Goal: Task Accomplishment & Management: Manage account settings

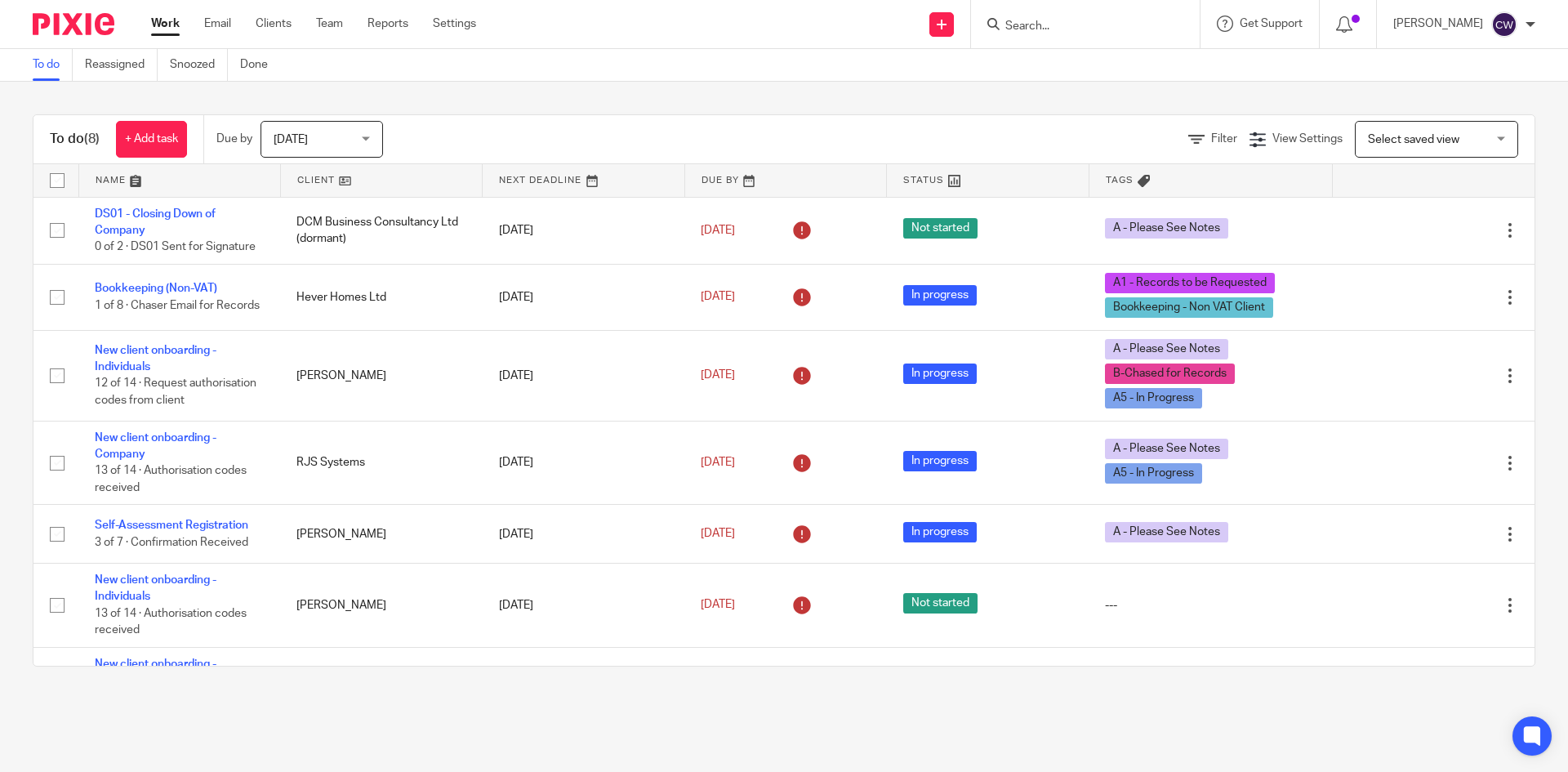
click at [1004, 25] on input "Search" at bounding box center [1077, 26] width 147 height 15
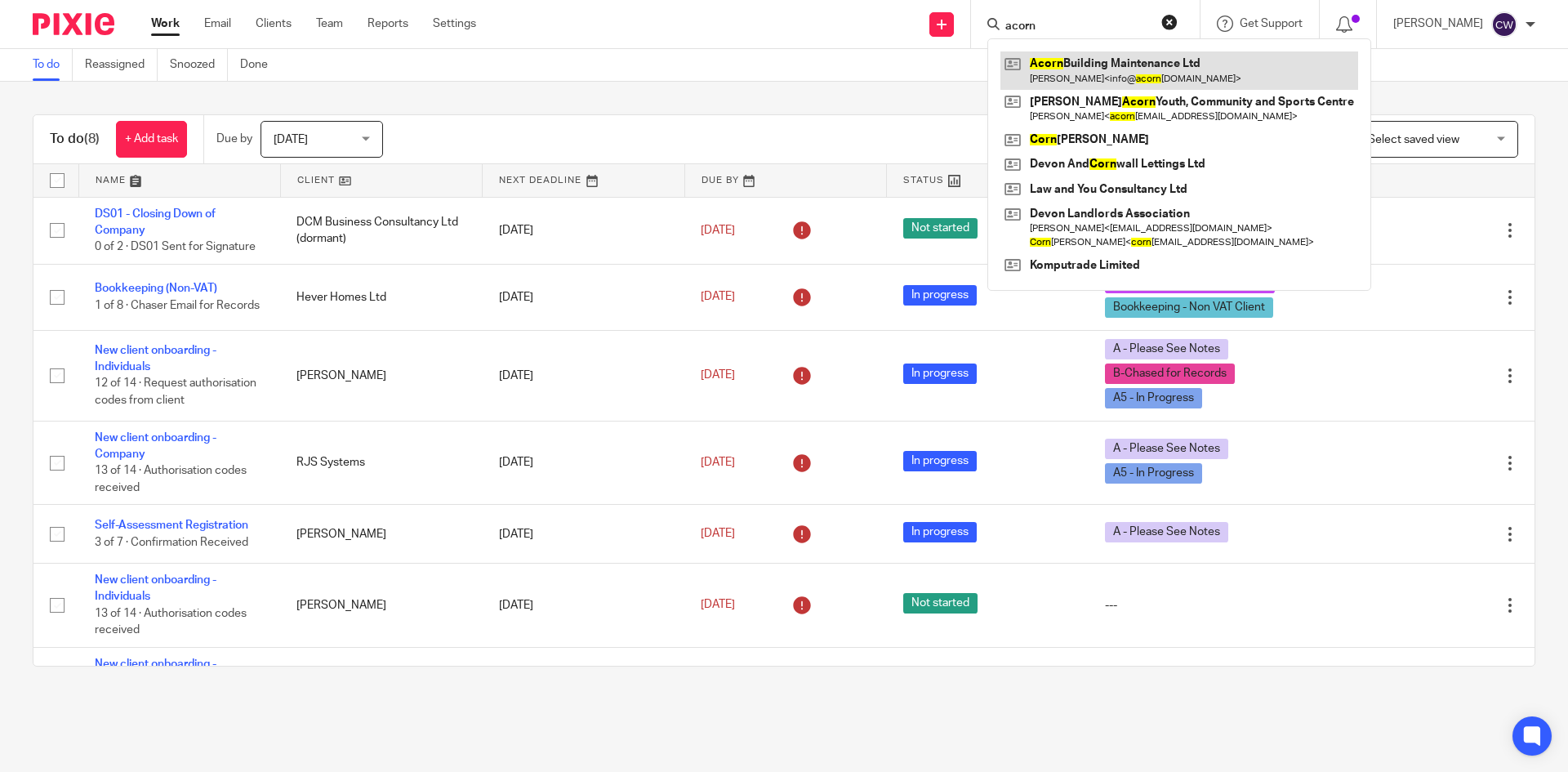
type input "acorn"
click at [1146, 80] on link at bounding box center [1179, 70] width 358 height 38
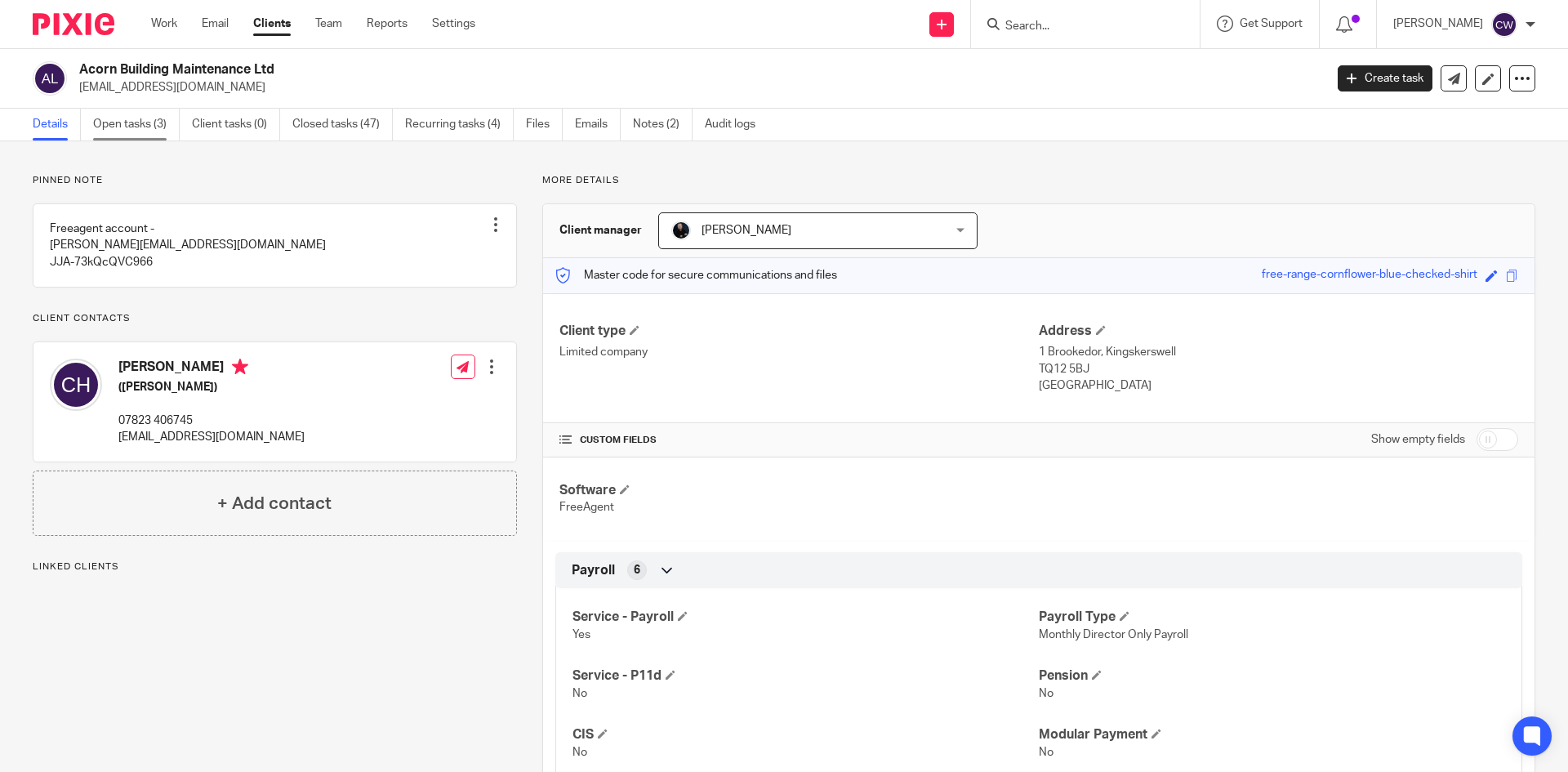
click at [119, 125] on link "Open tasks (3)" at bounding box center [136, 124] width 87 height 32
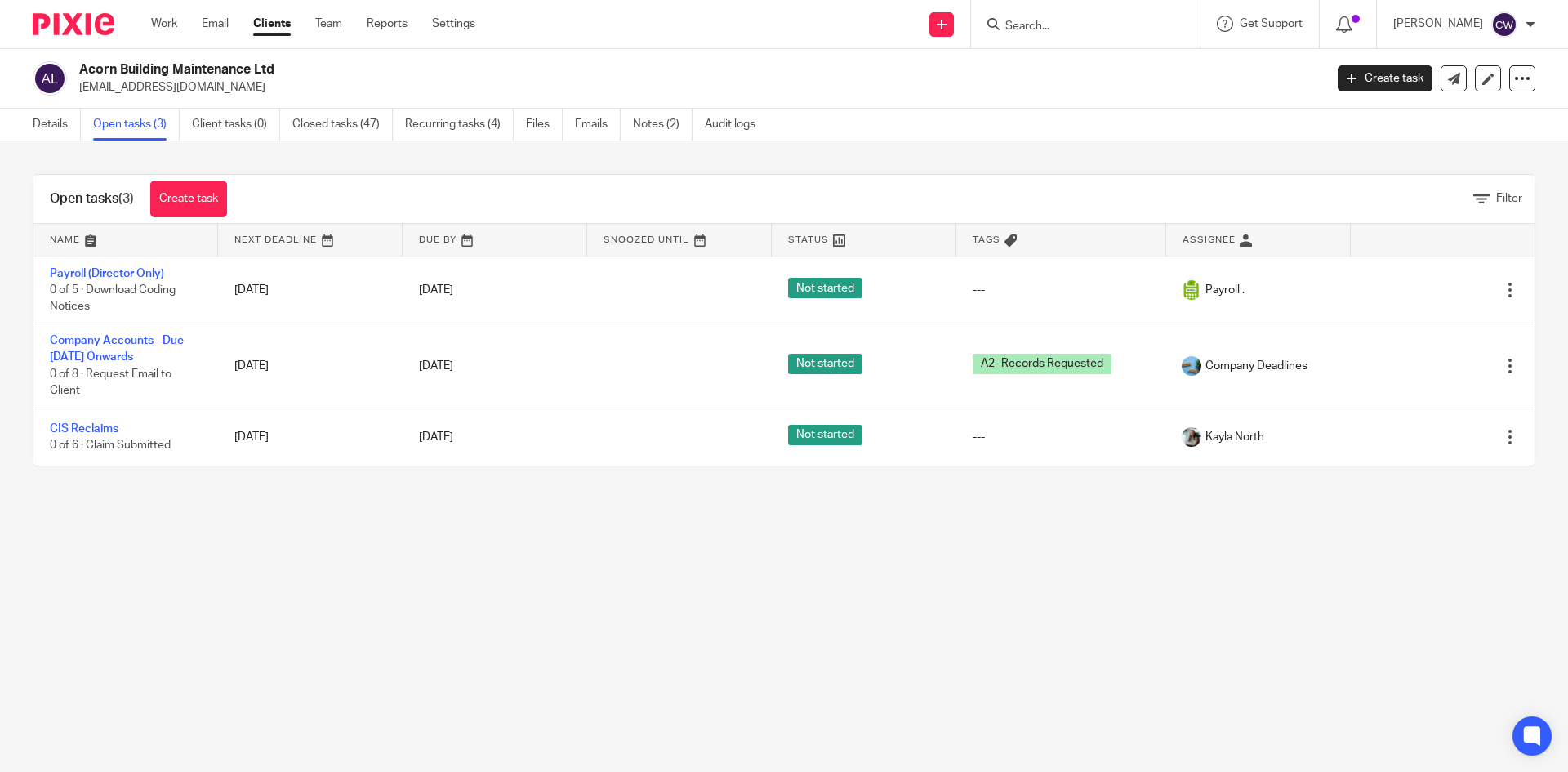
drag, startPoint x: 275, startPoint y: 68, endPoint x: 79, endPoint y: 61, distance: 196.1
click at [79, 61] on h2 "Acorn Building Maintenance Ltd" at bounding box center [573, 70] width 987 height 17
copy h2 "Acorn Building Maintenance Ltd"
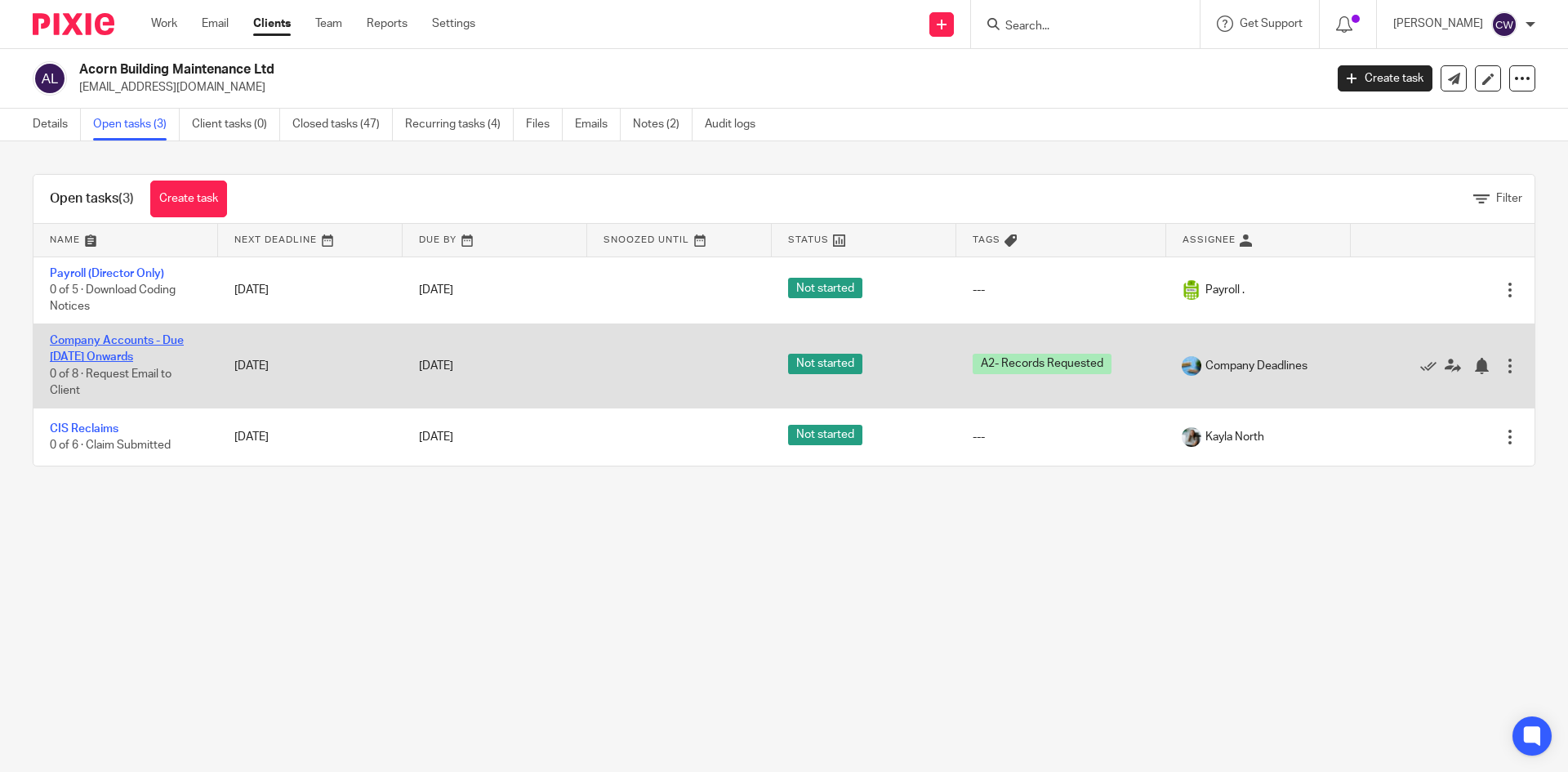
click at [119, 340] on link "Company Accounts - Due [DATE] Onwards" at bounding box center [116, 349] width 134 height 28
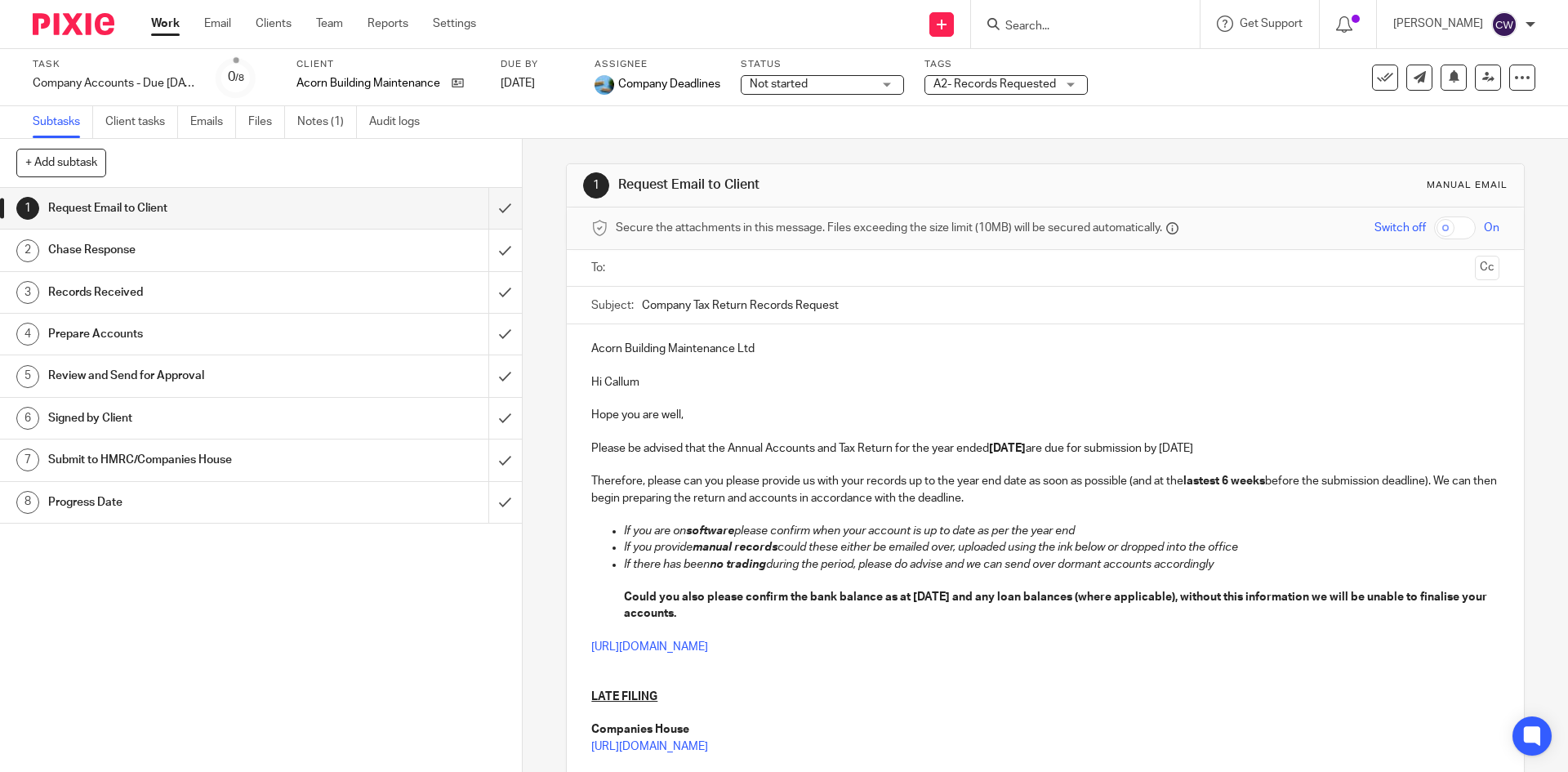
click at [297, 130] on ul "Subtasks Client tasks Emails Files Notes (1) Audit logs" at bounding box center [238, 122] width 412 height 32
click at [310, 125] on link "Notes (1)" at bounding box center [327, 122] width 60 height 32
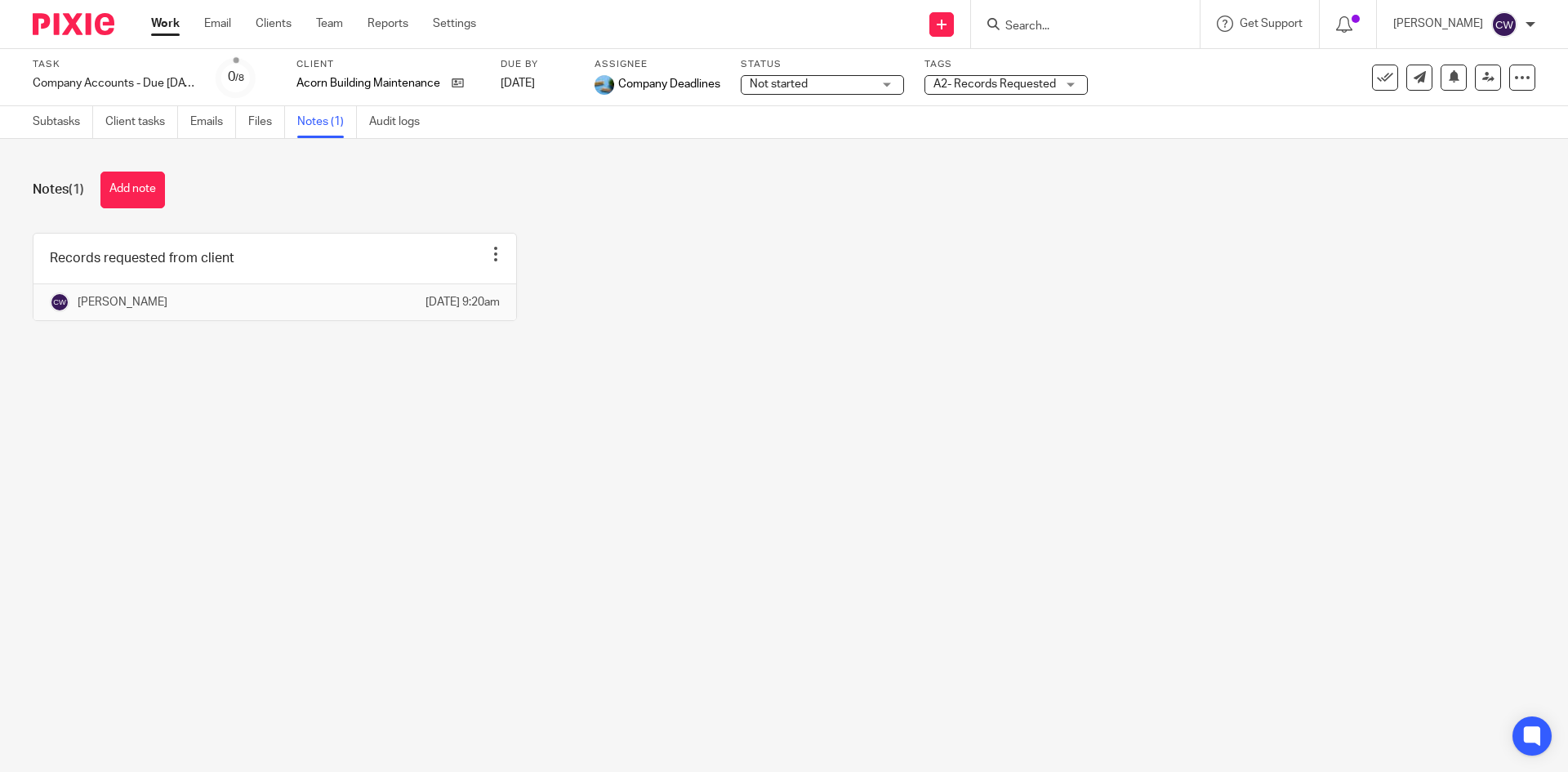
drag, startPoint x: 136, startPoint y: 182, endPoint x: 159, endPoint y: 183, distance: 23.0
click at [136, 182] on button "Add note" at bounding box center [133, 189] width 65 height 37
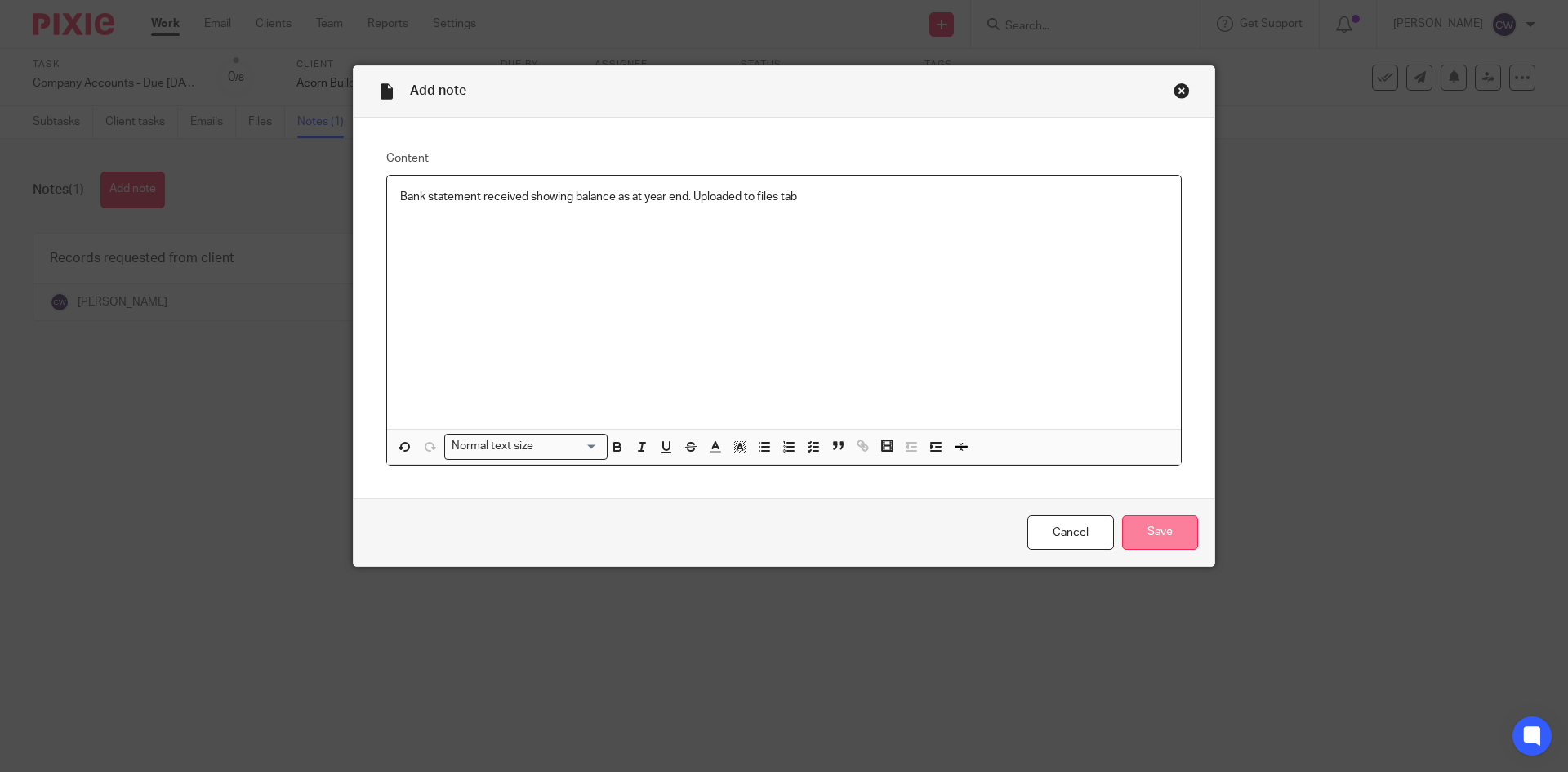
click at [1128, 526] on input "Save" at bounding box center [1160, 532] width 76 height 35
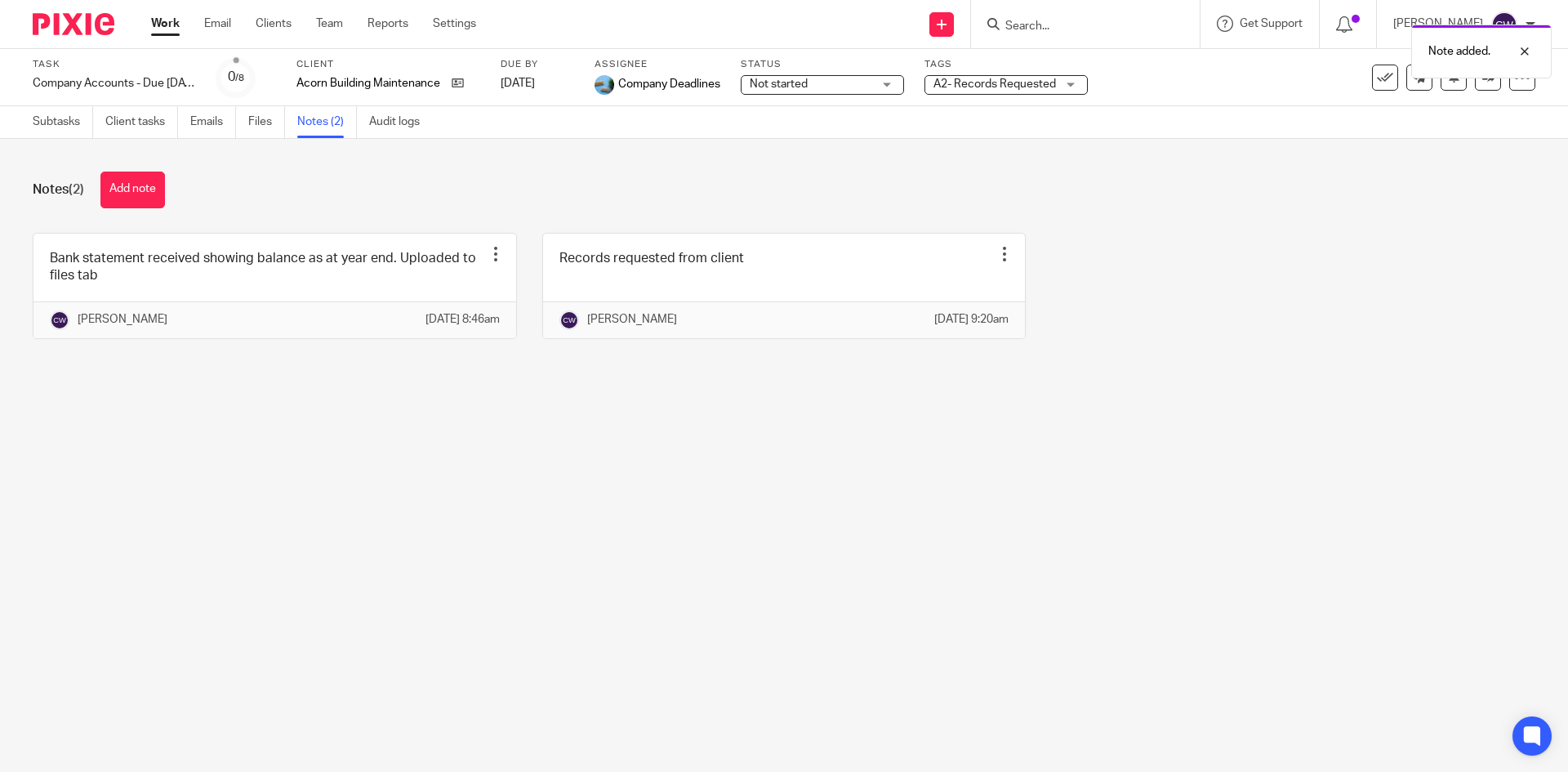
click at [1023, 94] on div "A2- Records Requested" at bounding box center [1006, 84] width 164 height 20
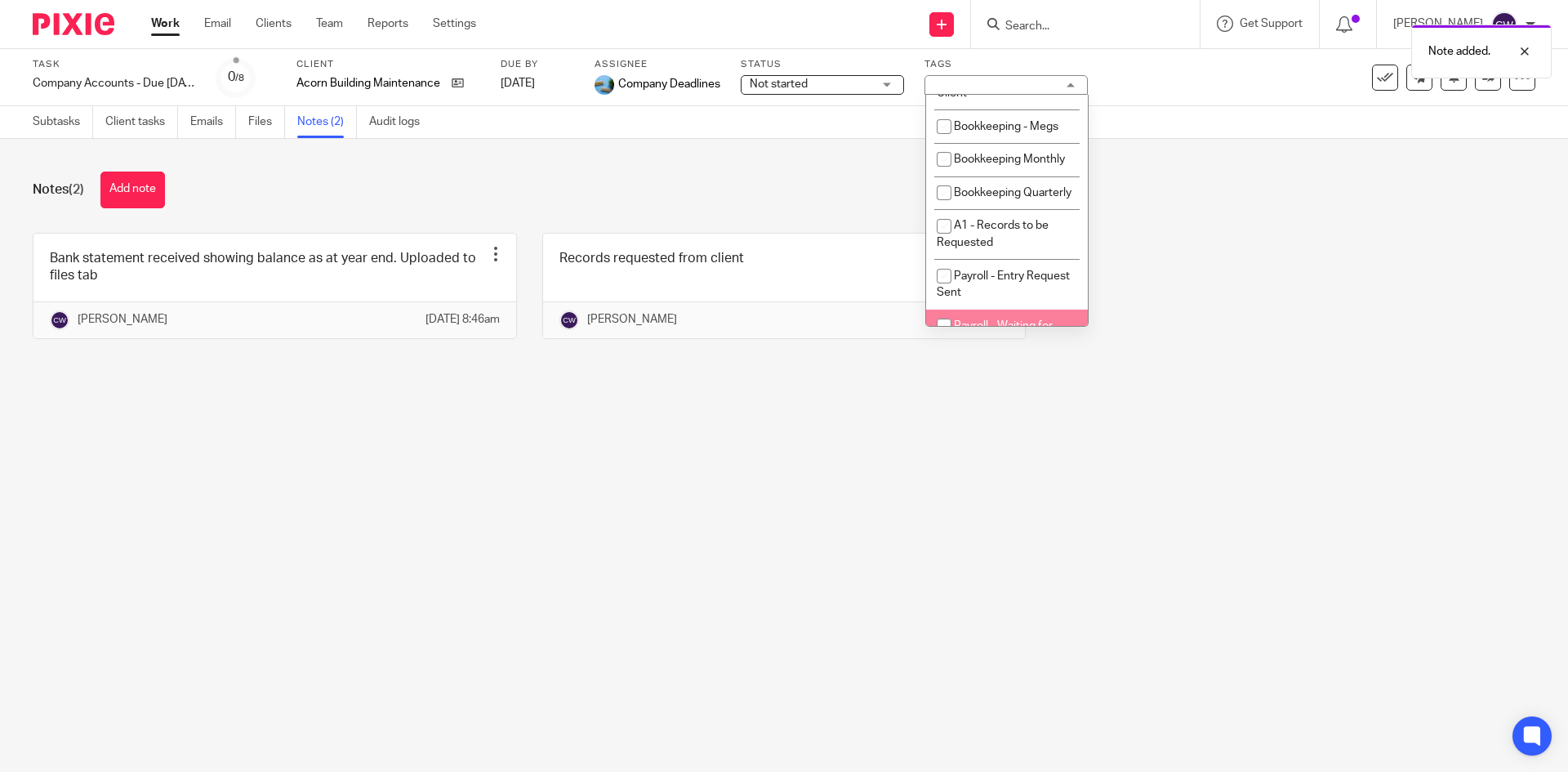
scroll to position [572, 0]
click at [996, 138] on li "A2- Records Requested" at bounding box center [1007, 121] width 162 height 33
checkbox input "false"
click at [995, 171] on li "A3 - Records Received" at bounding box center [1007, 154] width 162 height 33
checkbox input "true"
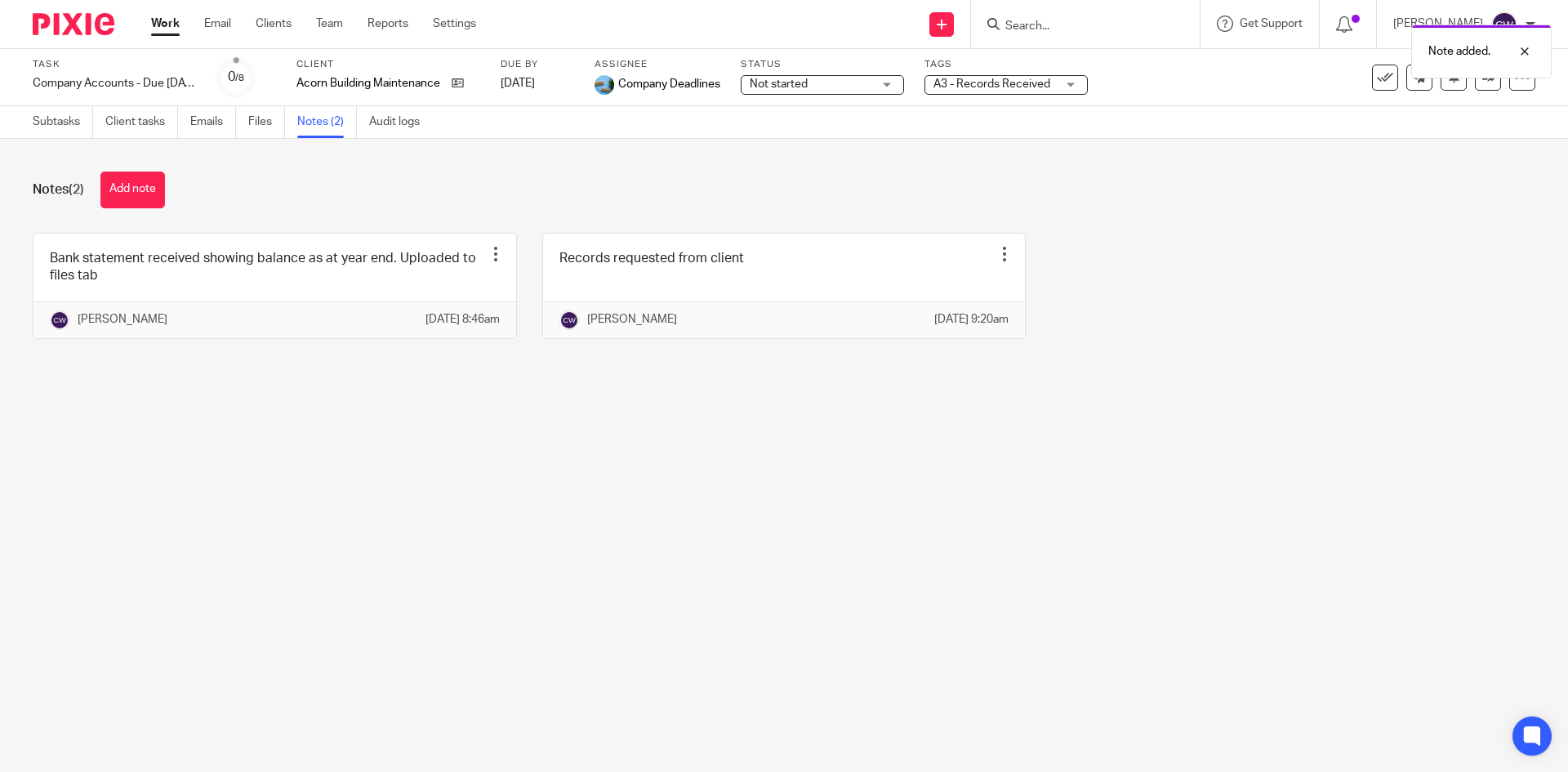
click at [678, 155] on div "Notes (2) Add note Bank statement received showing balance as at year end. Uplo…" at bounding box center [784, 268] width 1568 height 258
click at [268, 125] on link "Files" at bounding box center [266, 122] width 37 height 32
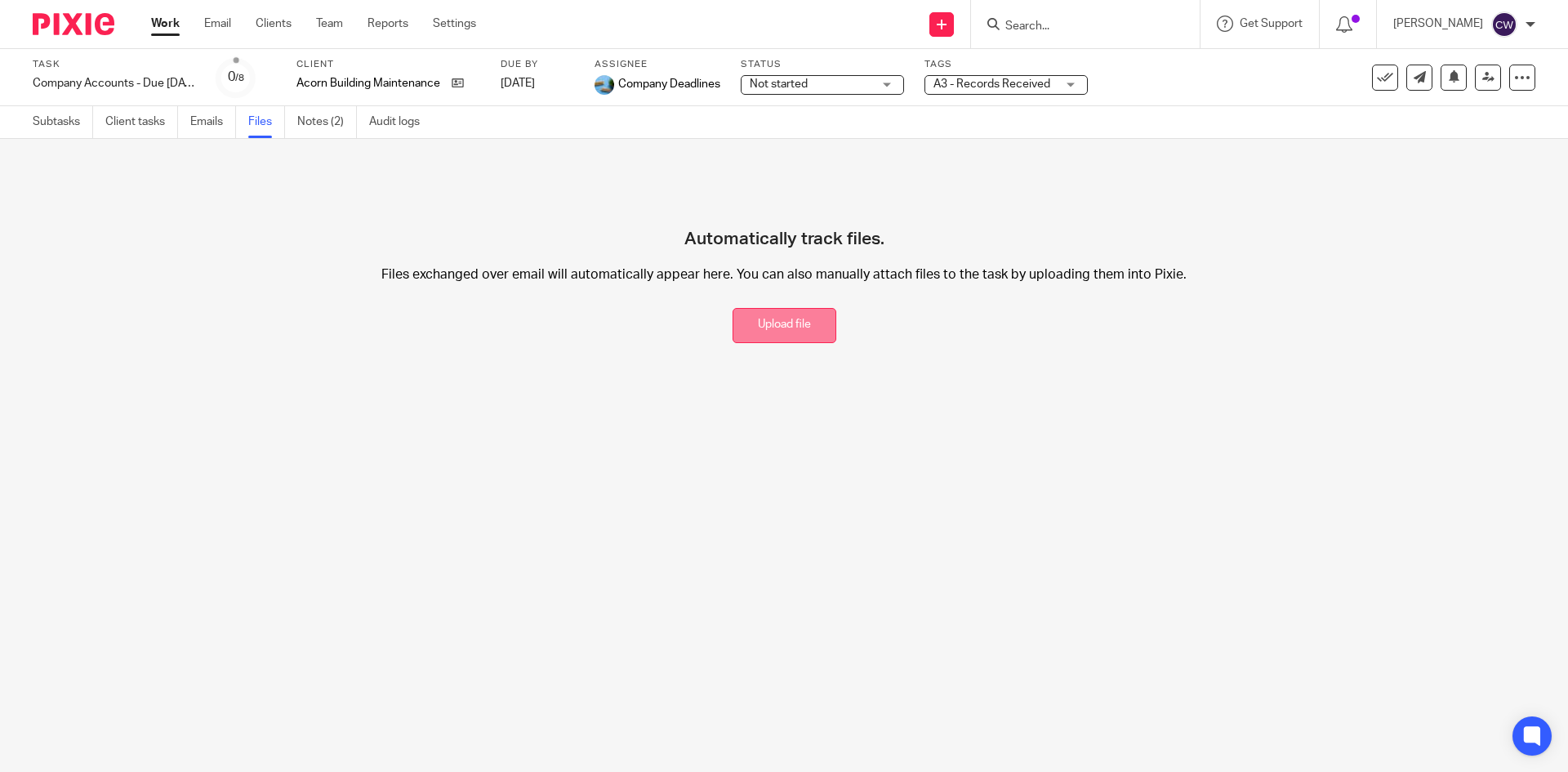
click at [794, 327] on button "Upload file" at bounding box center [784, 325] width 104 height 35
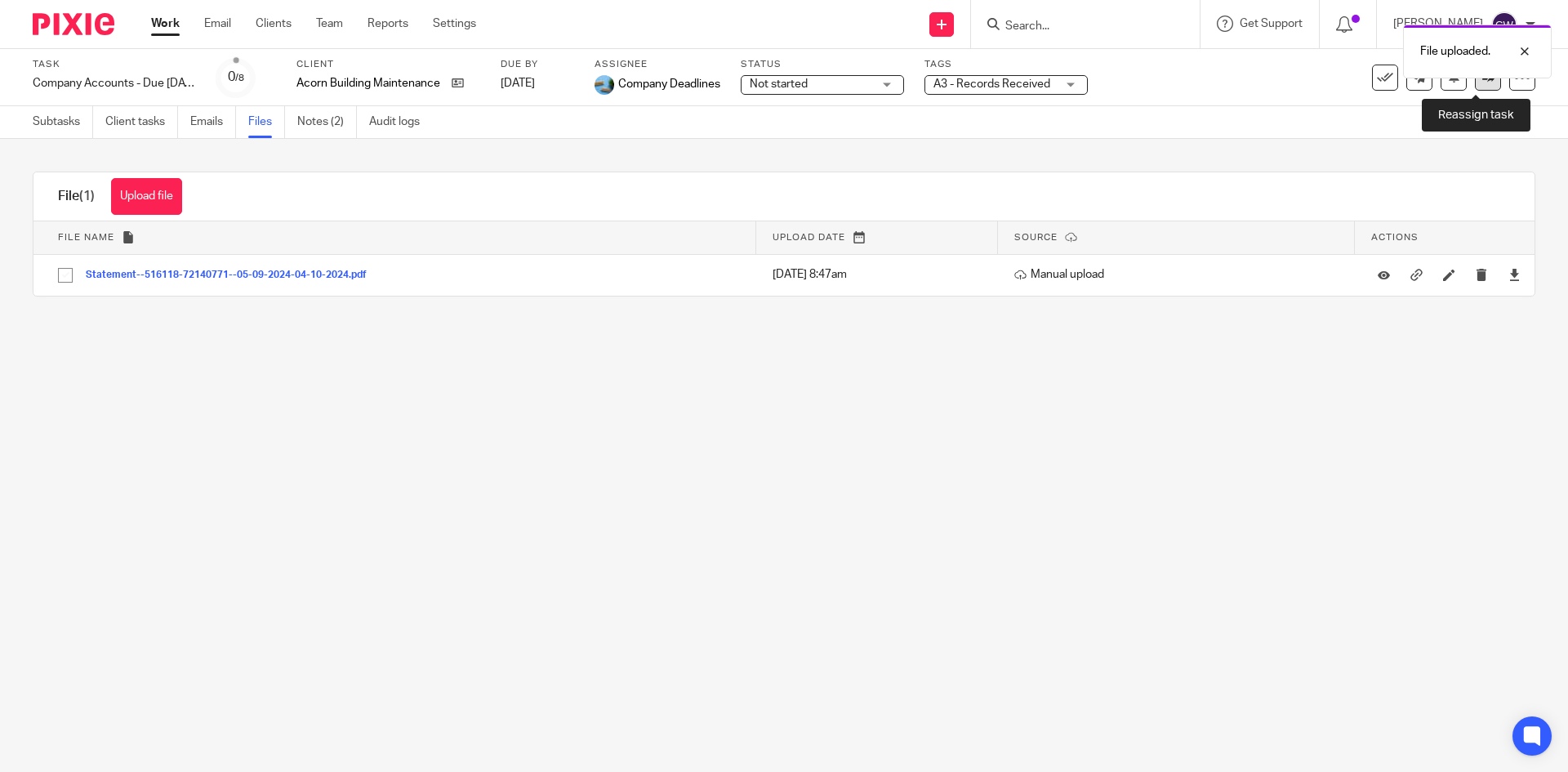
click at [1483, 81] on icon at bounding box center [1489, 77] width 12 height 12
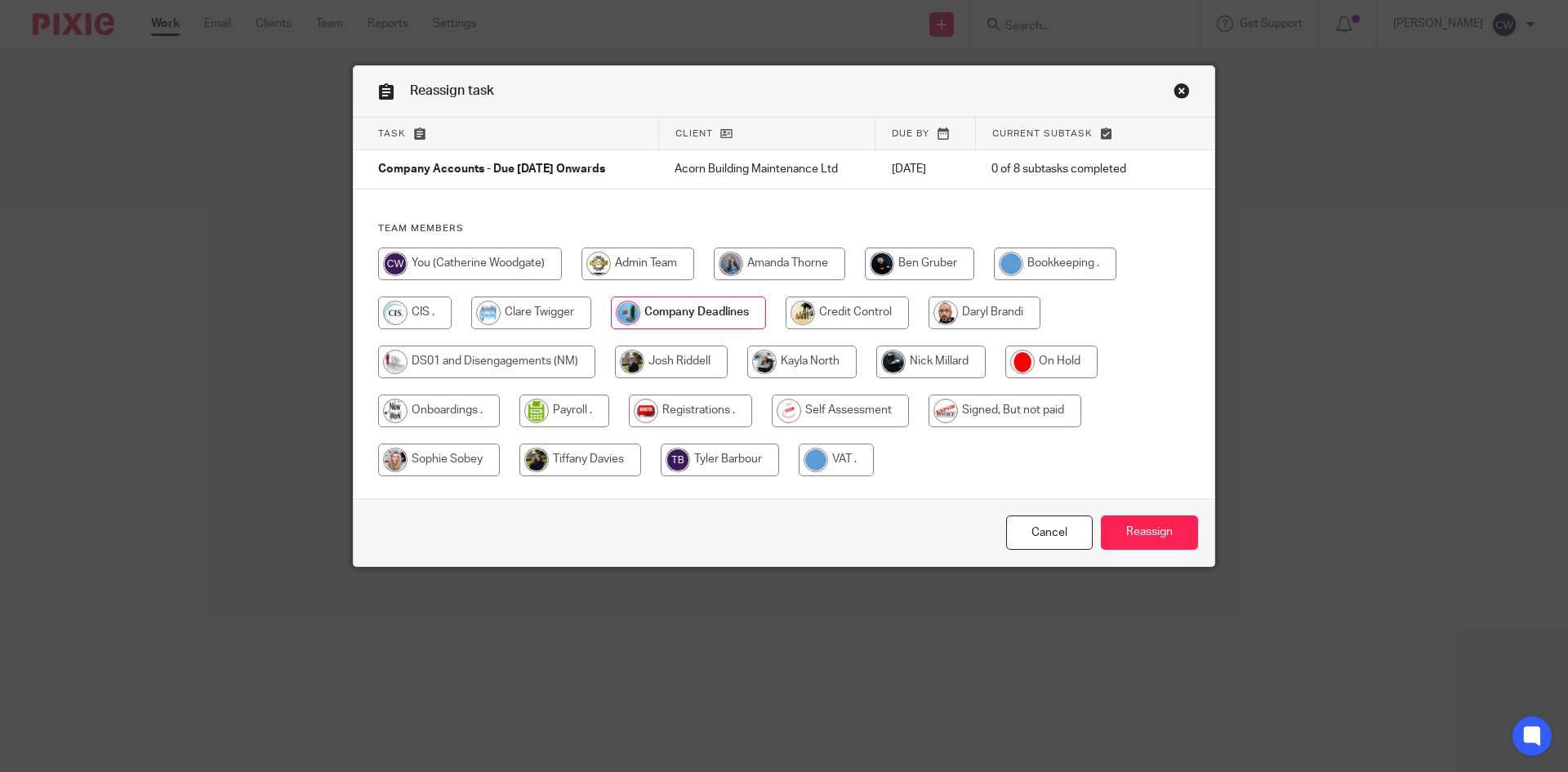
click at [945, 368] on input "radio" at bounding box center [931, 362] width 109 height 32
radio input "true"
click at [1139, 524] on input "Reassign" at bounding box center [1149, 532] width 97 height 35
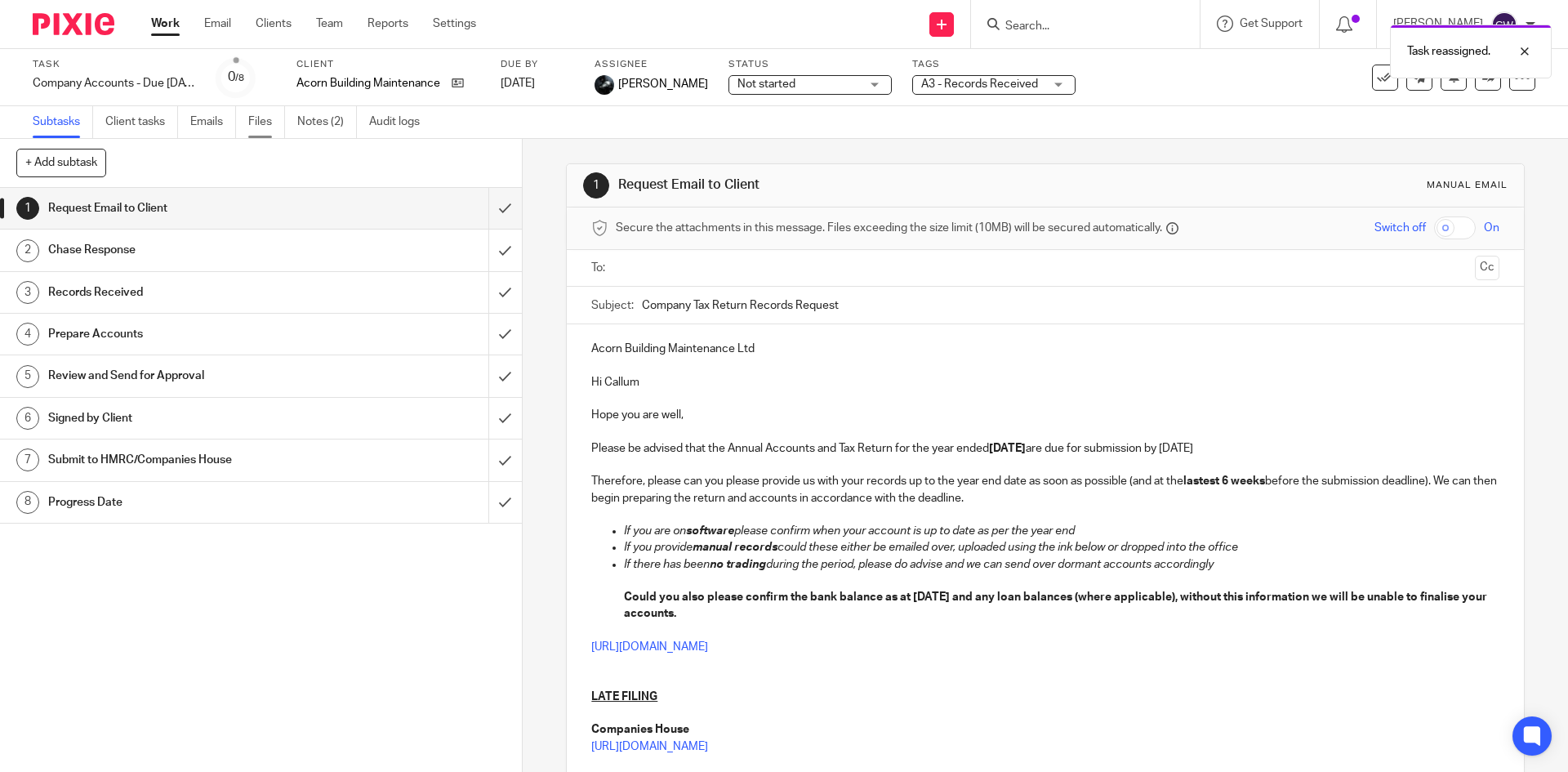
click at [262, 118] on link "Files" at bounding box center [266, 122] width 37 height 32
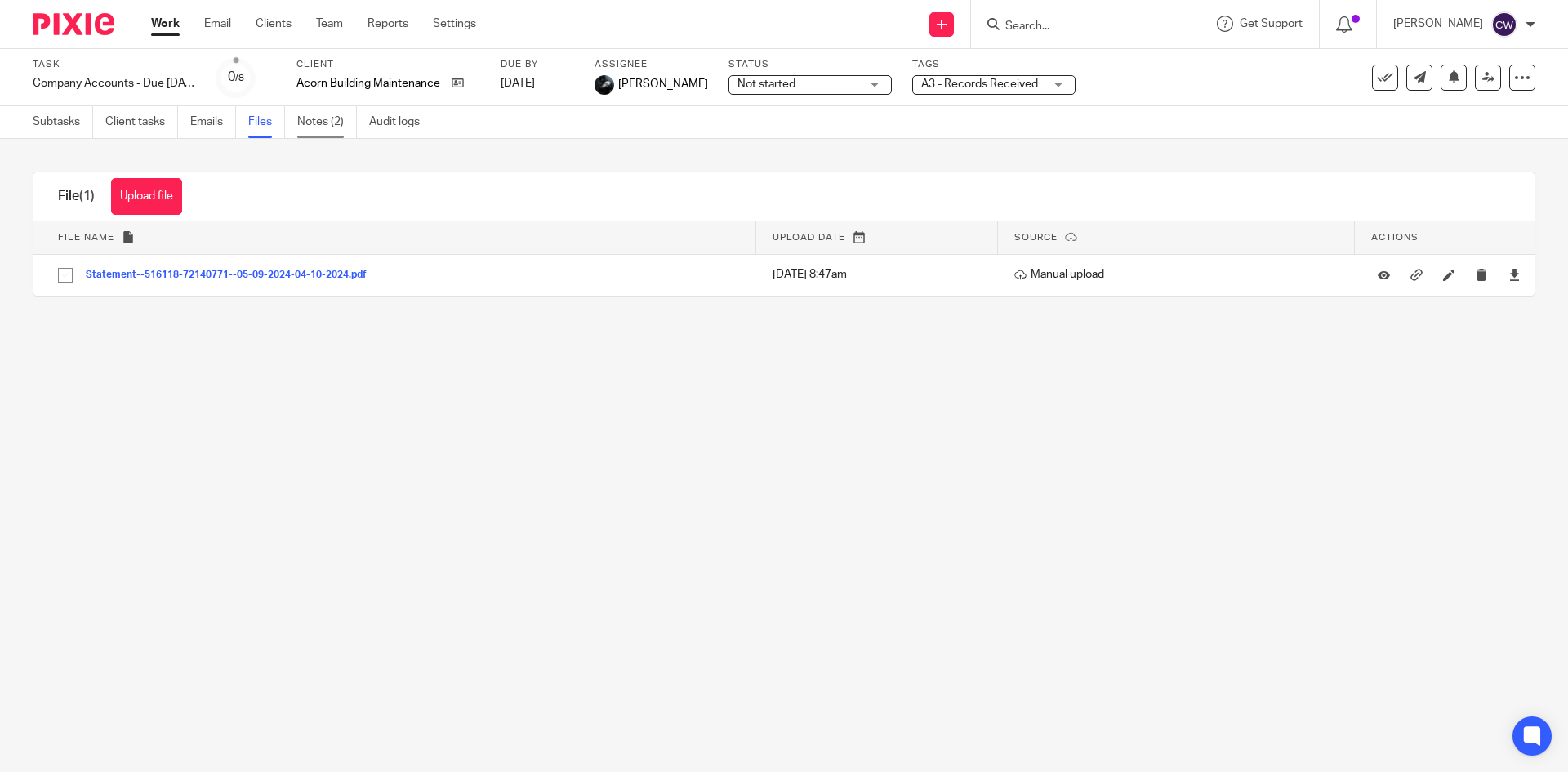
click at [325, 123] on link "Notes (2)" at bounding box center [327, 122] width 60 height 32
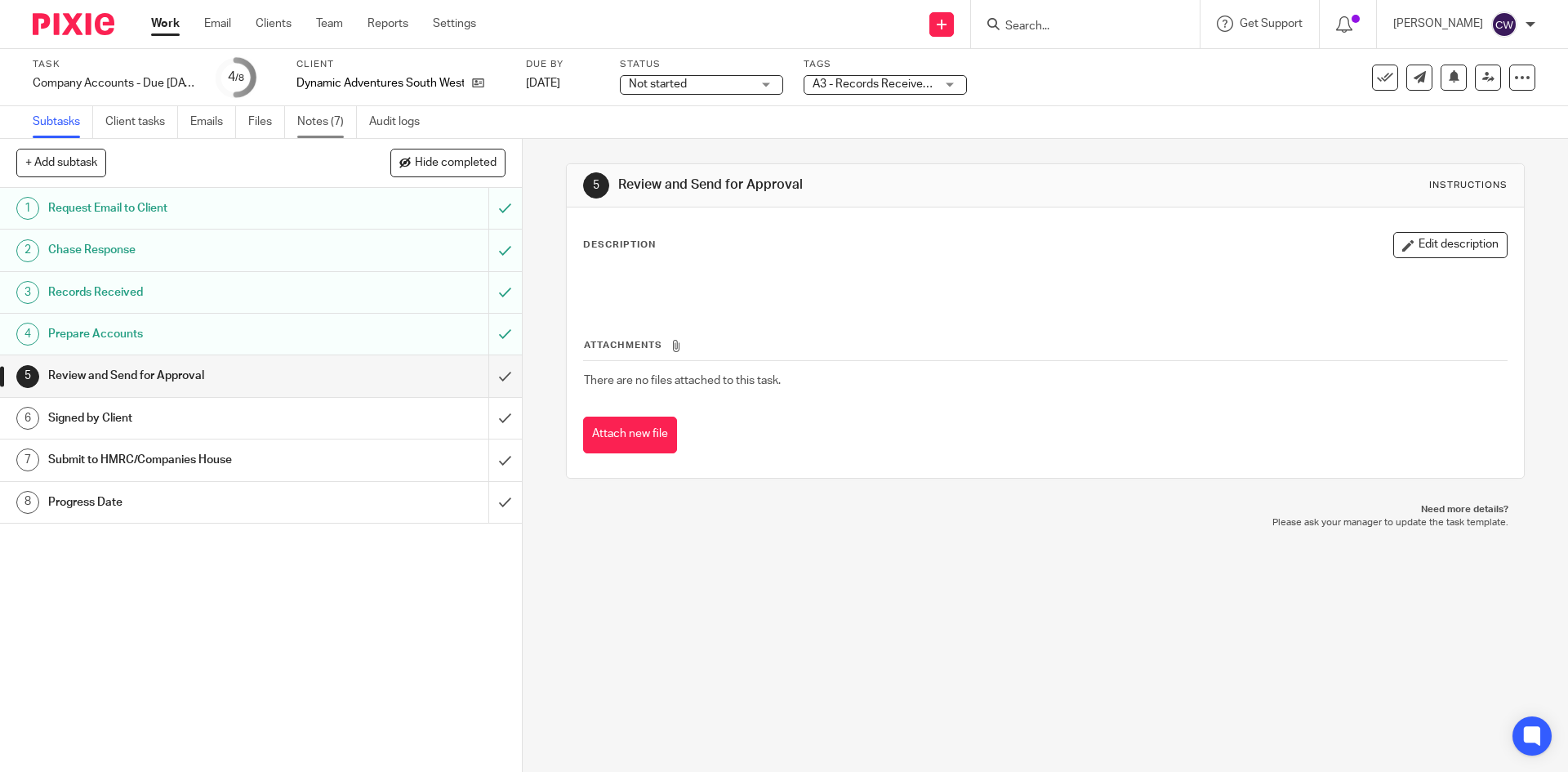
drag, startPoint x: 0, startPoint y: 0, endPoint x: 327, endPoint y: 128, distance: 351.2
click at [327, 128] on link "Notes (7)" at bounding box center [327, 122] width 60 height 32
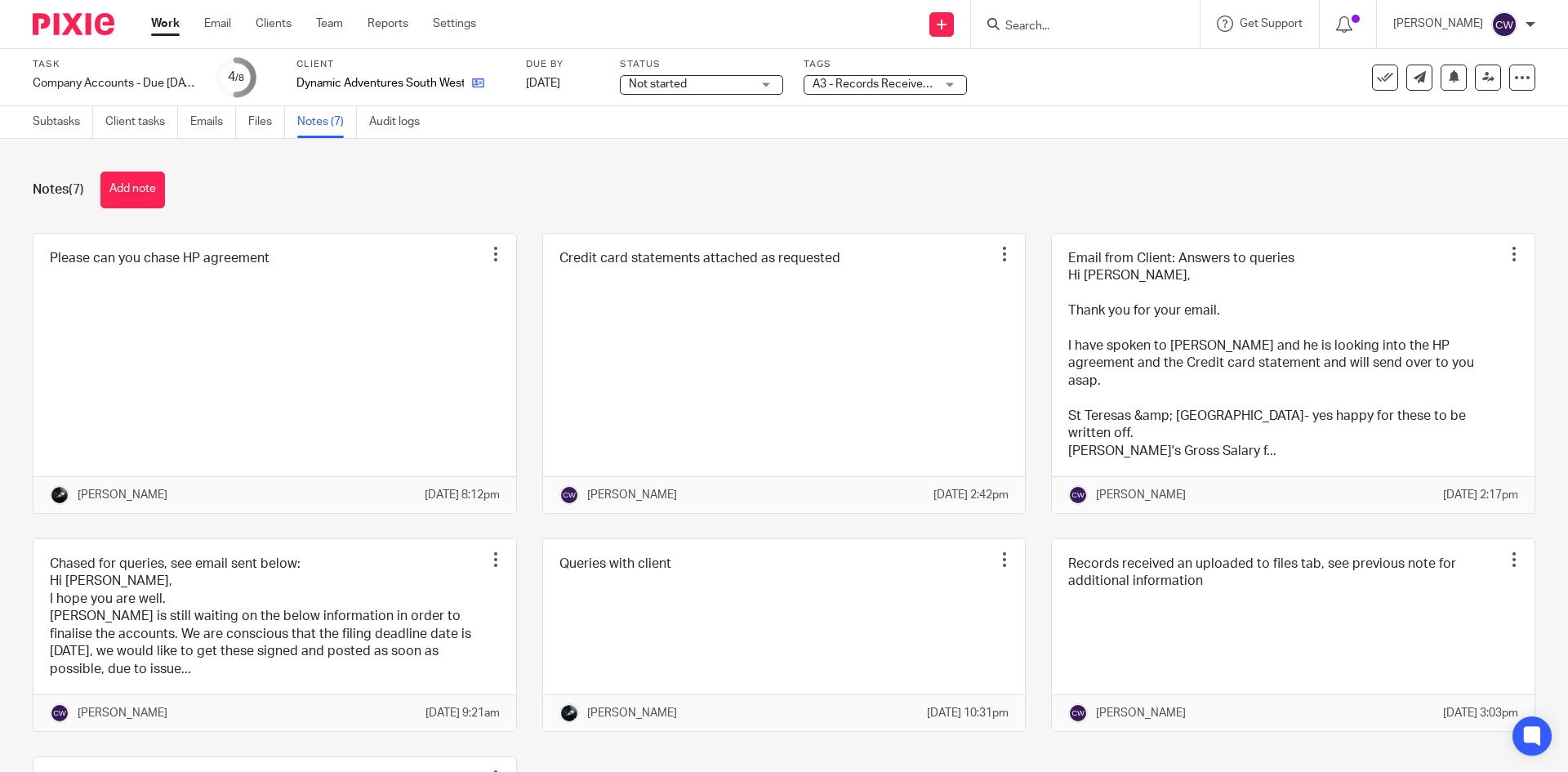
click at [483, 80] on div "Dynamic Adventures South West Ltd" at bounding box center [401, 83] width 209 height 16
click at [470, 82] on link at bounding box center [474, 83] width 20 height 16
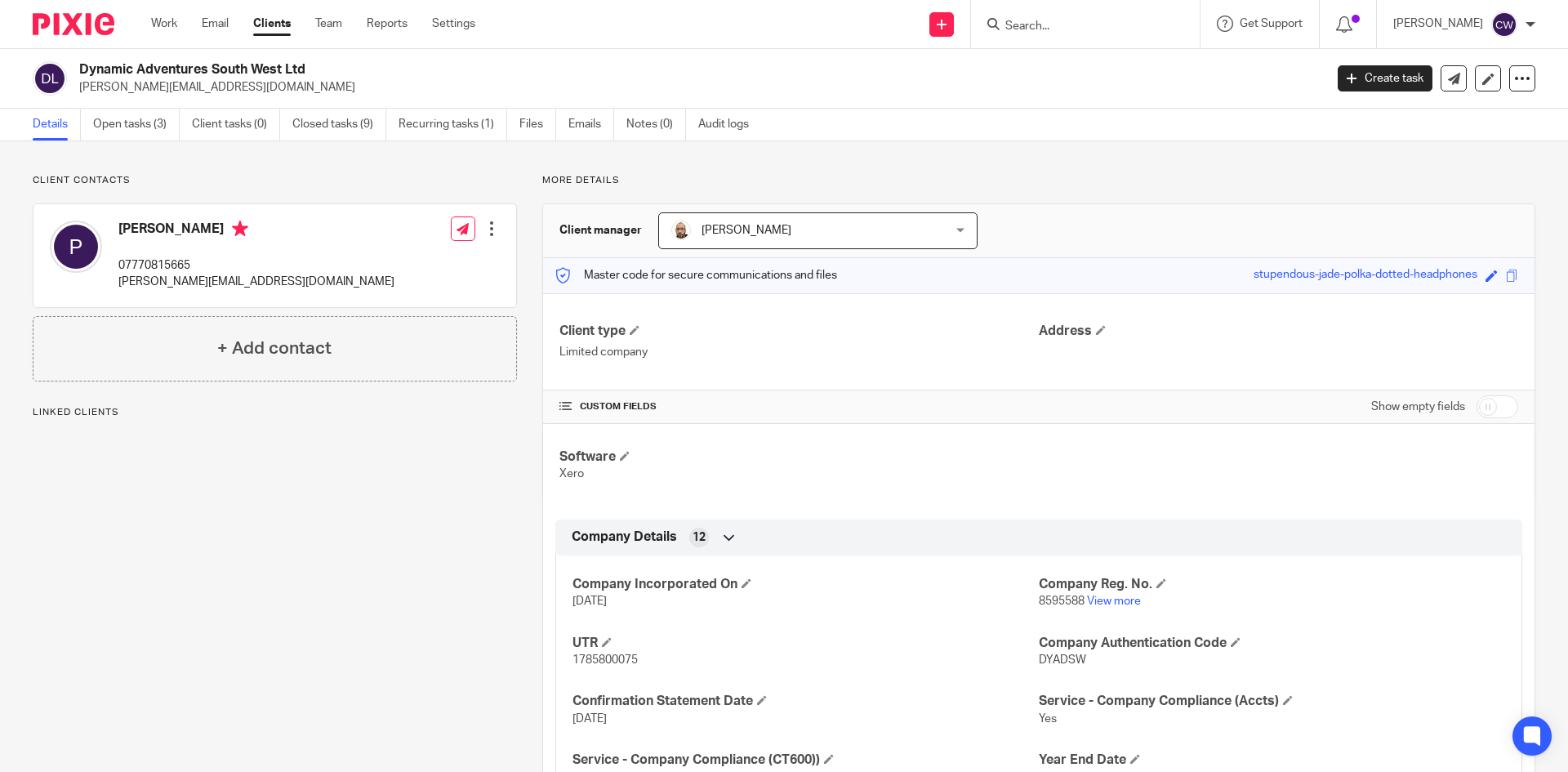
drag, startPoint x: 76, startPoint y: 84, endPoint x: 243, endPoint y: 84, distance: 167.0
click at [355, 80] on div "Dynamic Adventures South West Ltd [PERSON_NAME][EMAIL_ADDRESS][DOMAIN_NAME]" at bounding box center [673, 78] width 1281 height 34
copy p "paul@dynamicadventurescic.co.uk"
click at [151, 123] on link "Open tasks (3)" at bounding box center [136, 124] width 87 height 32
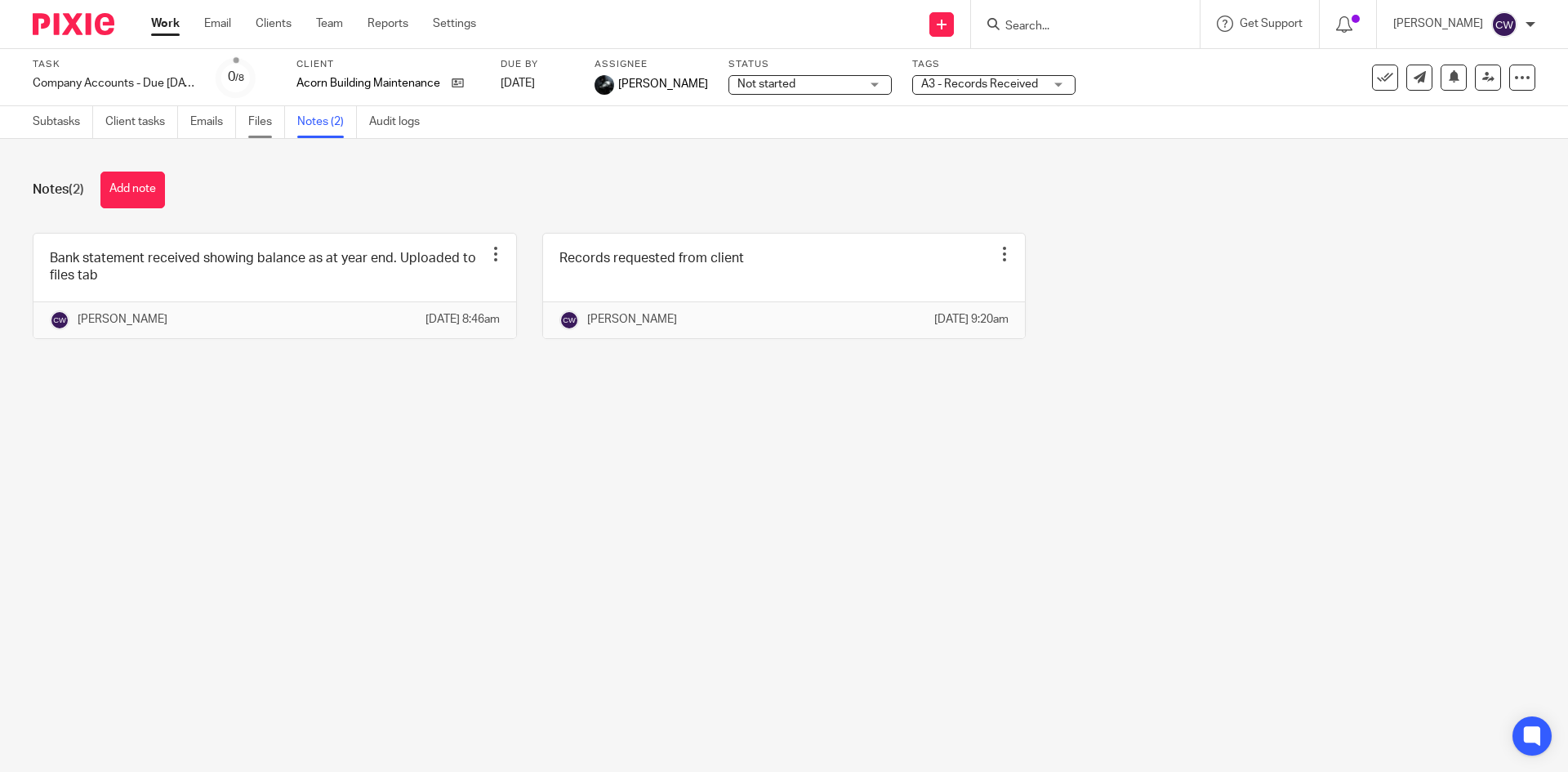
click at [262, 119] on link "Files" at bounding box center [266, 122] width 37 height 32
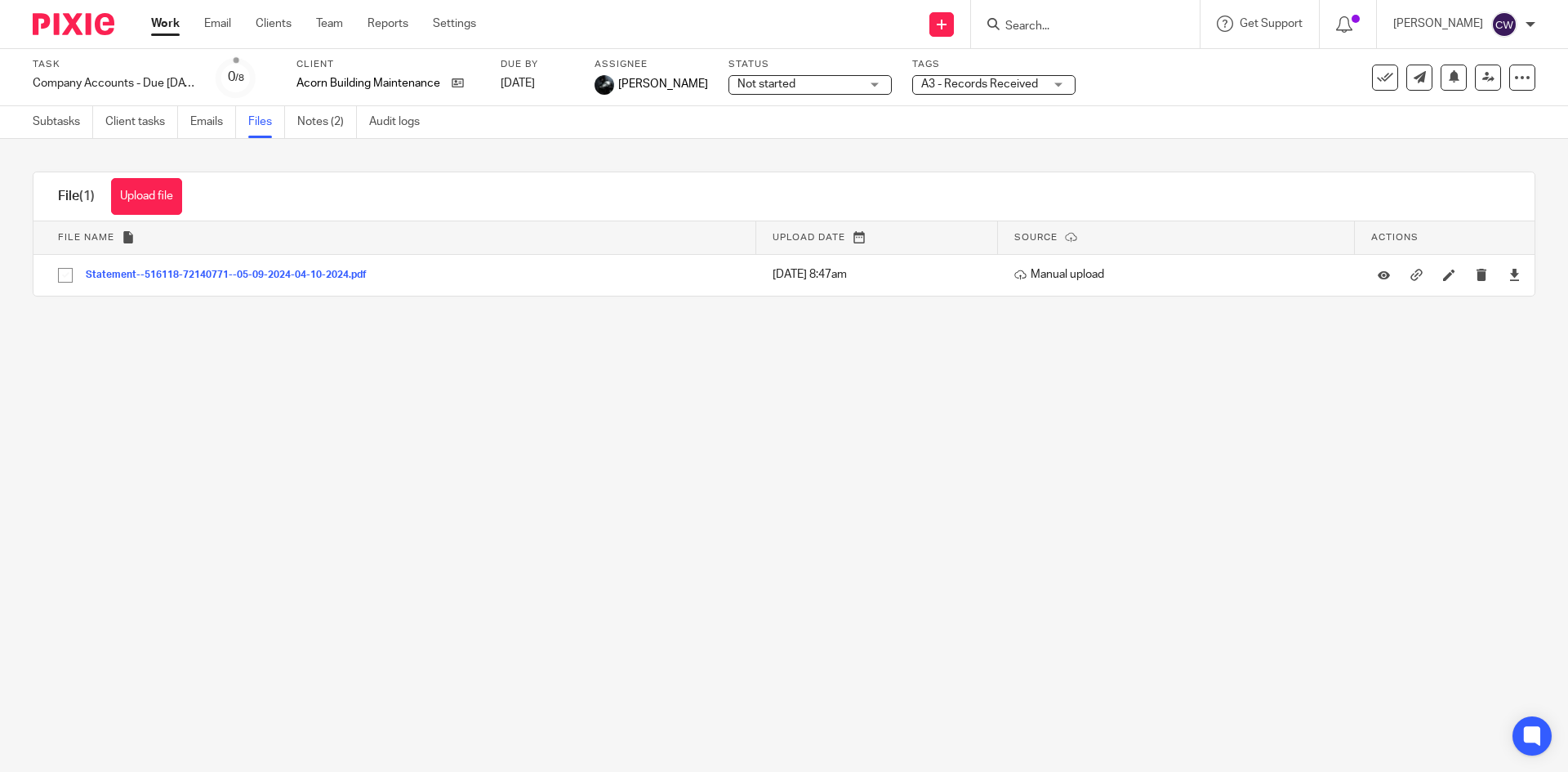
click at [1052, 16] on form at bounding box center [1091, 24] width 174 height 20
click at [1062, 28] on input "Search" at bounding box center [1077, 26] width 147 height 15
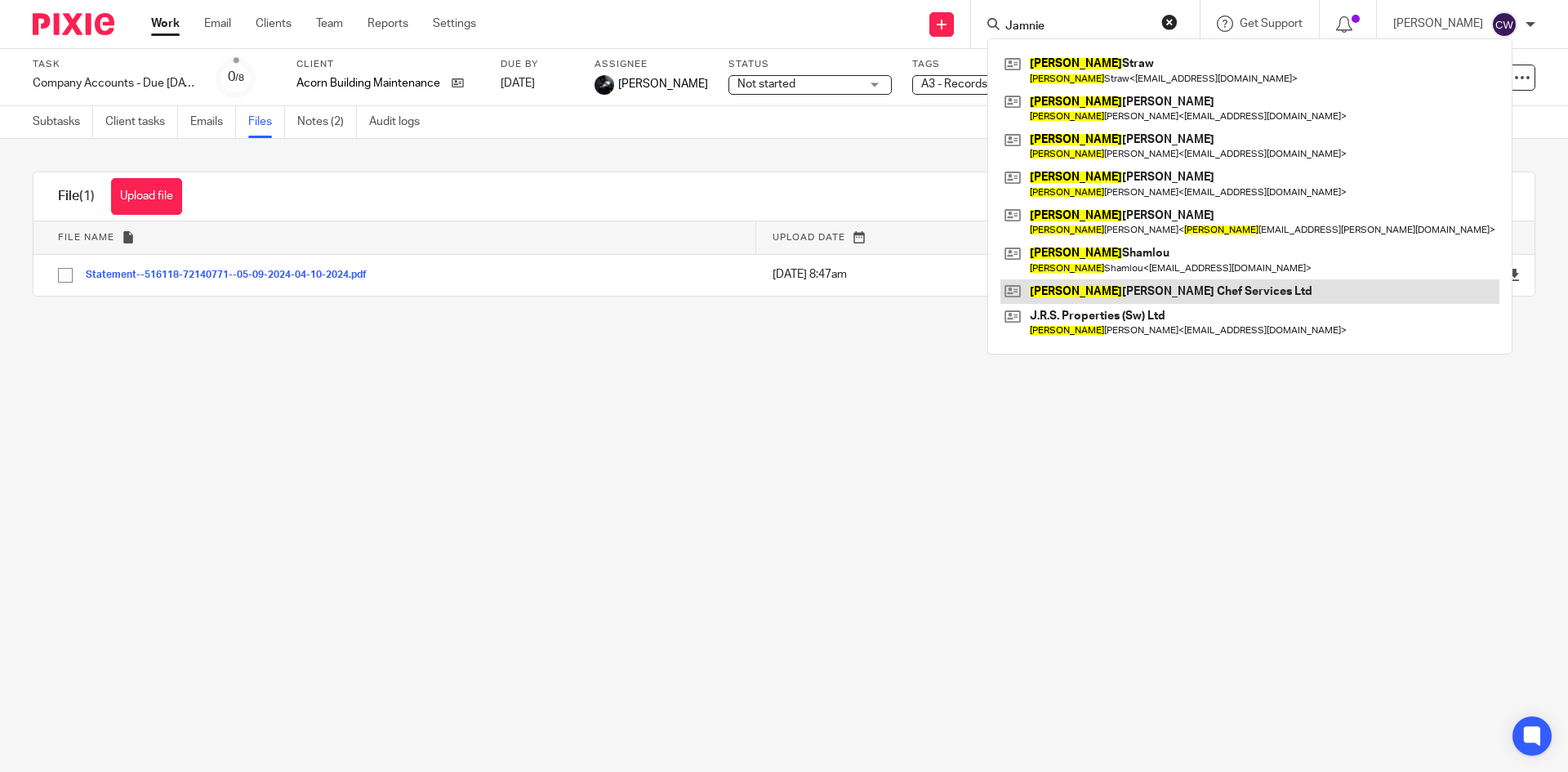
type input "Jamnie"
click at [1124, 289] on link at bounding box center [1249, 292] width 499 height 25
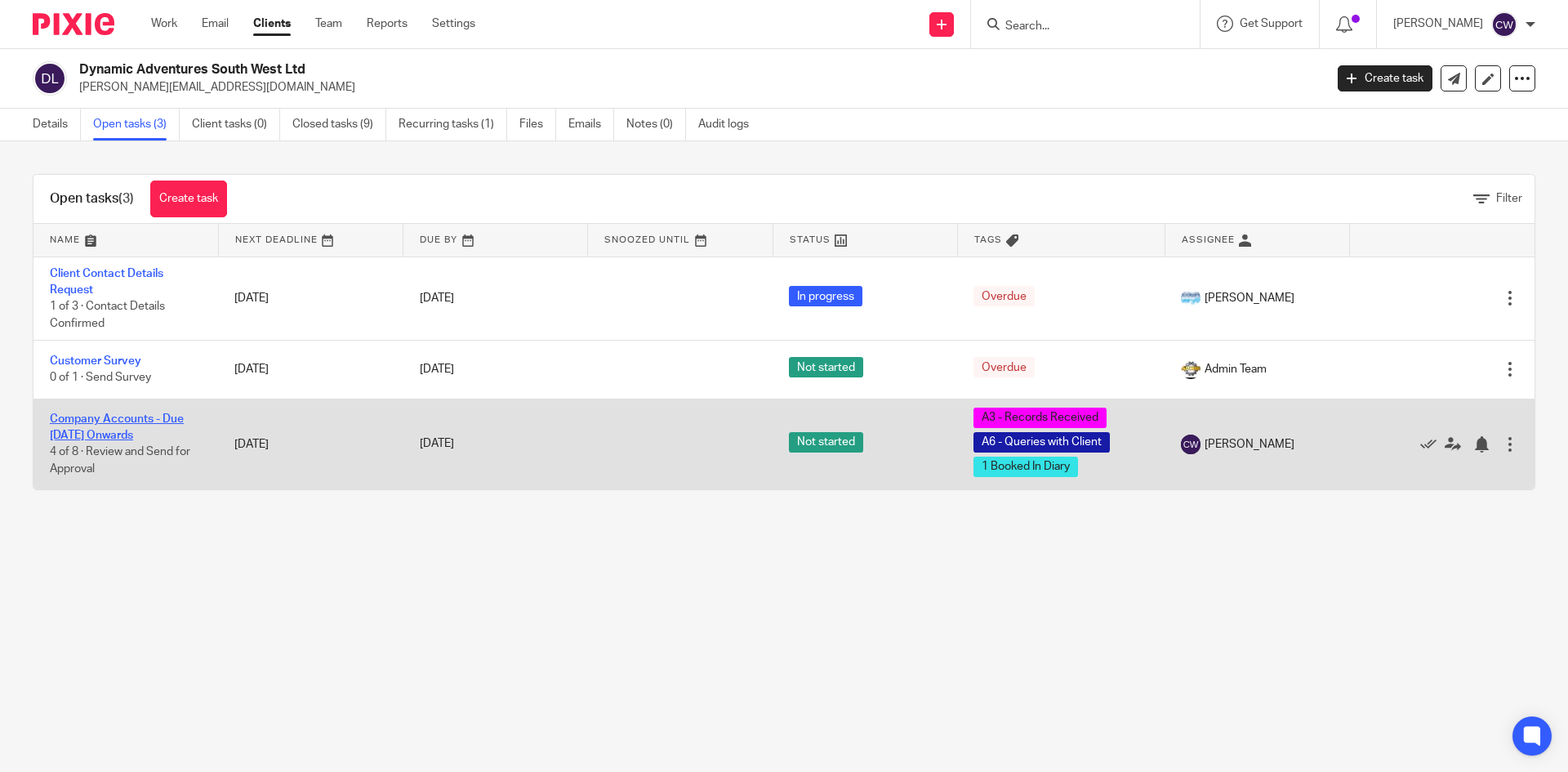
click at [147, 420] on link "Company Accounts - Due [DATE] Onwards" at bounding box center [116, 427] width 134 height 28
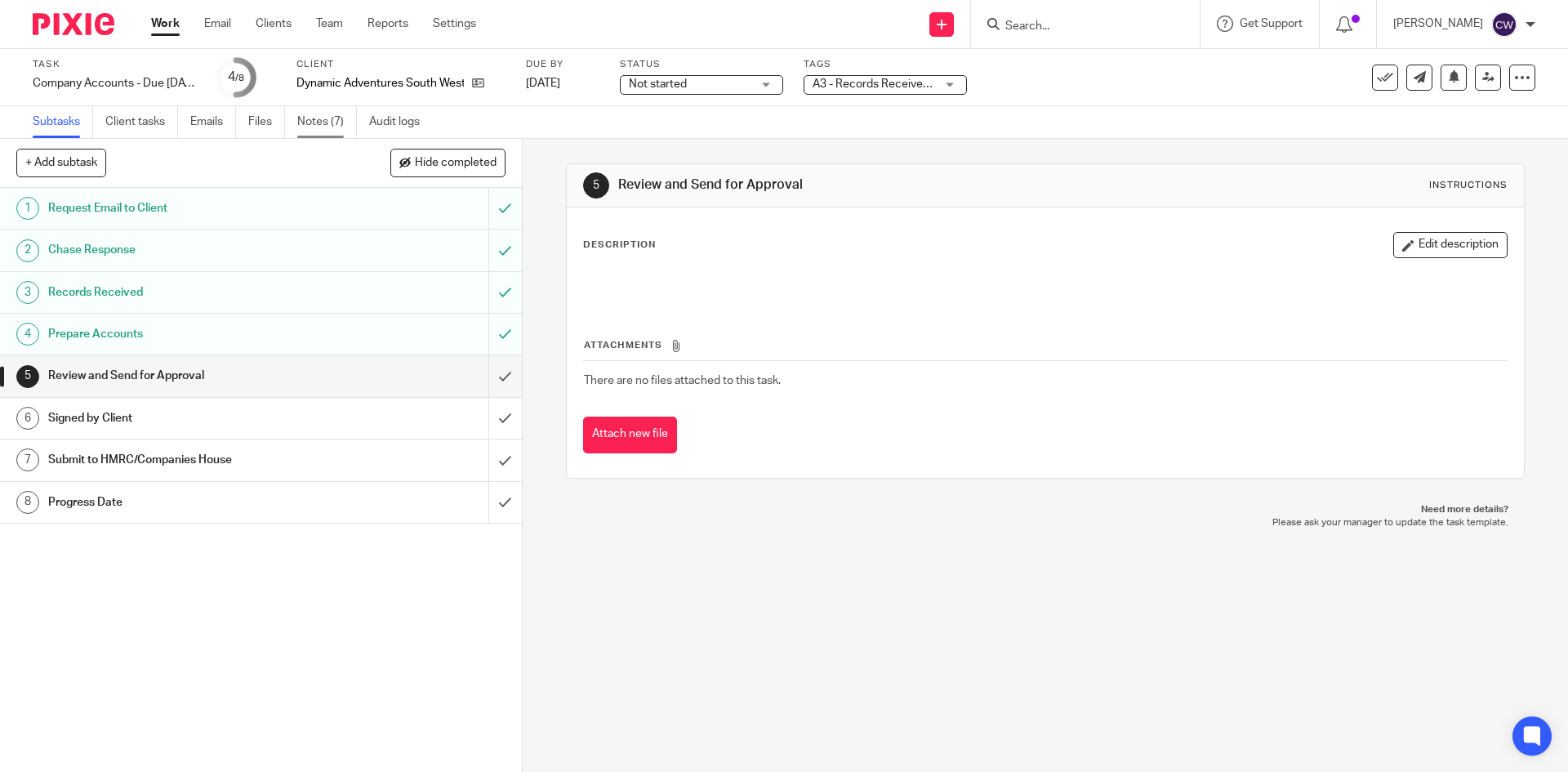
click at [316, 127] on link "Notes (7)" at bounding box center [327, 122] width 60 height 32
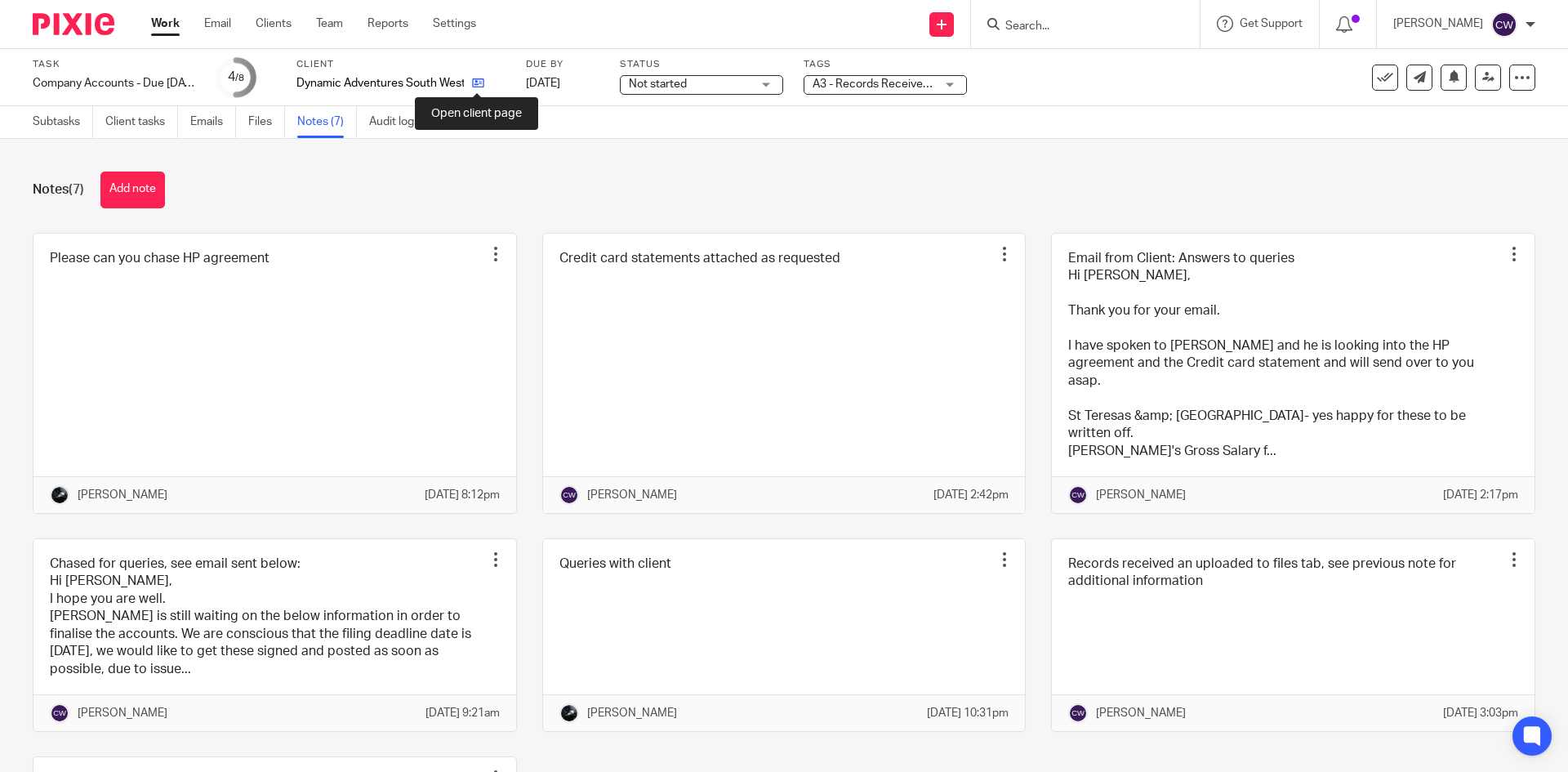
click at [477, 79] on icon at bounding box center [478, 83] width 12 height 12
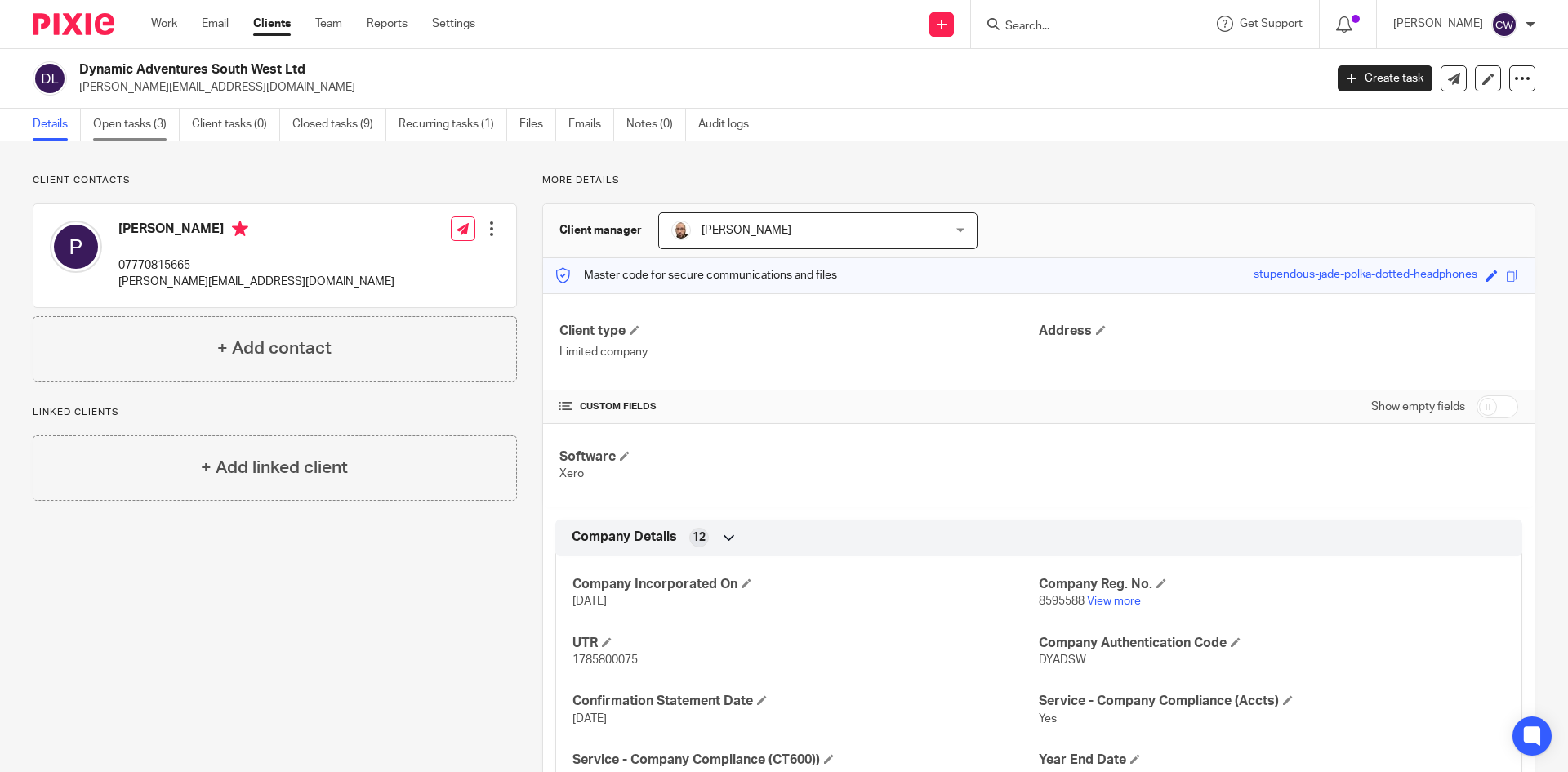
click at [118, 125] on link "Open tasks (3)" at bounding box center [136, 124] width 87 height 32
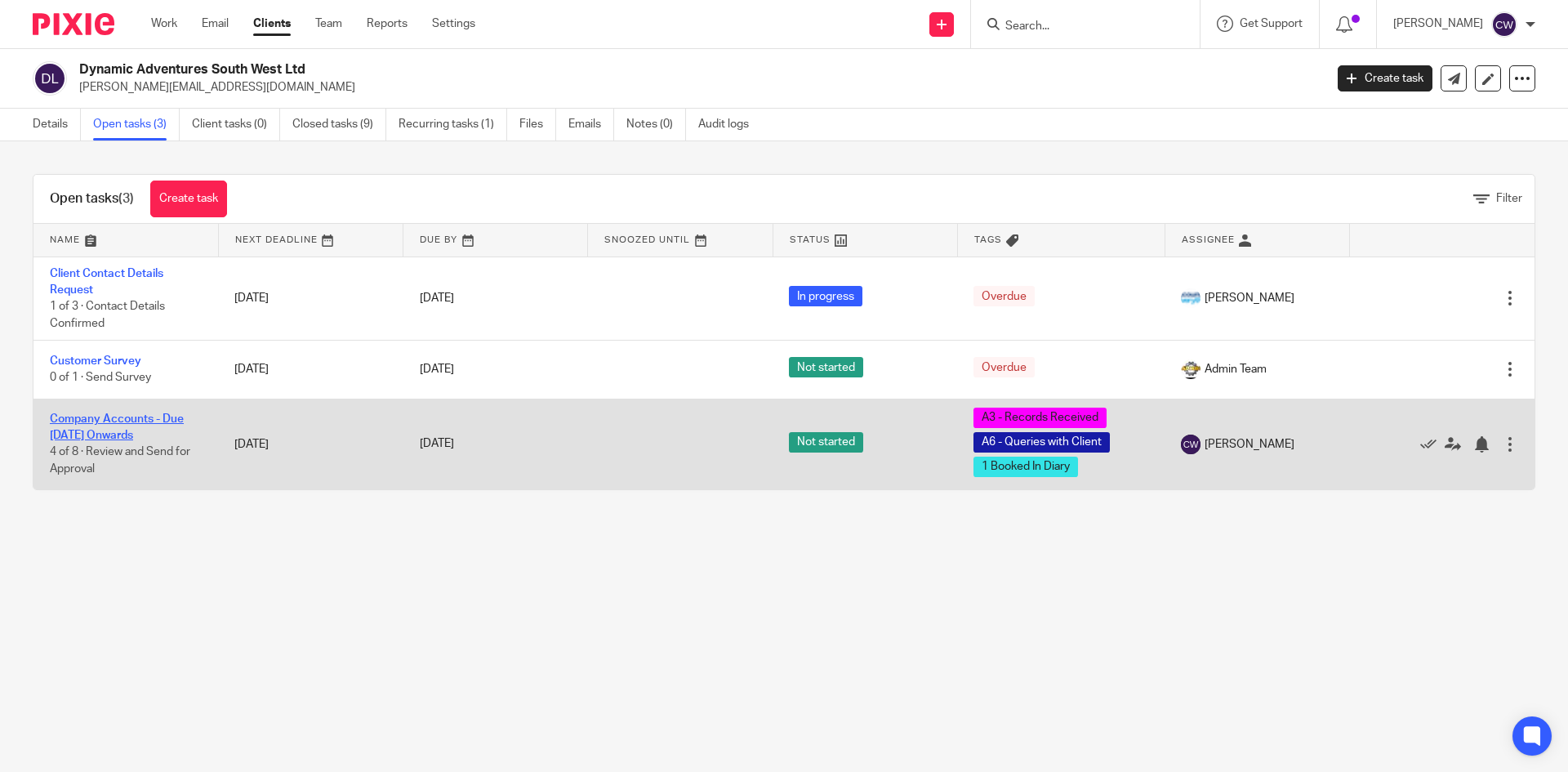
click at [136, 433] on link "Company Accounts - Due [DATE] Onwards" at bounding box center [116, 427] width 134 height 28
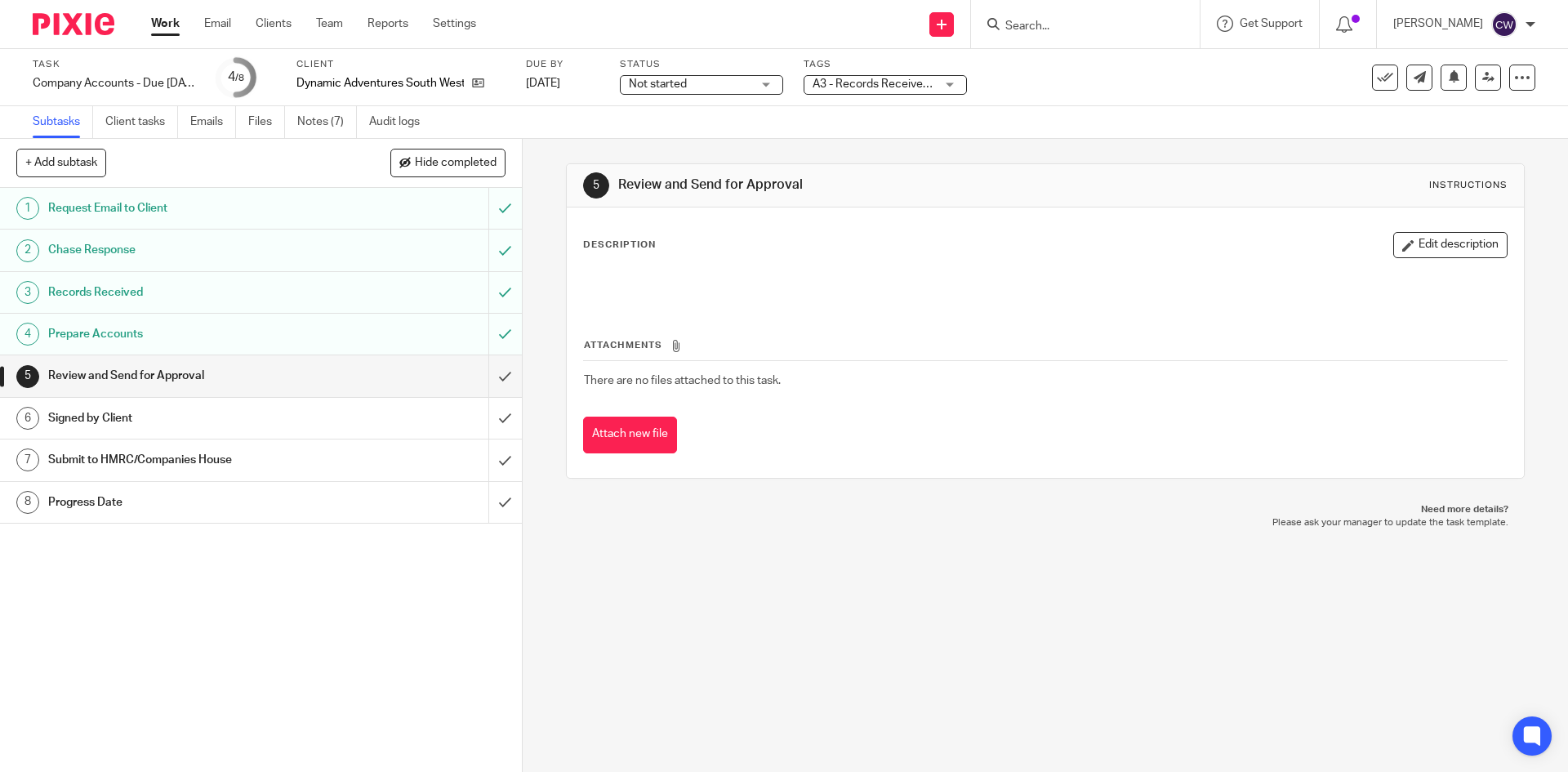
click at [297, 124] on ul "Subtasks Client tasks Emails Files Notes (7) Audit logs" at bounding box center [238, 122] width 412 height 32
click at [911, 88] on span "A3 - Records Received + 2" at bounding box center [880, 84] width 135 height 11
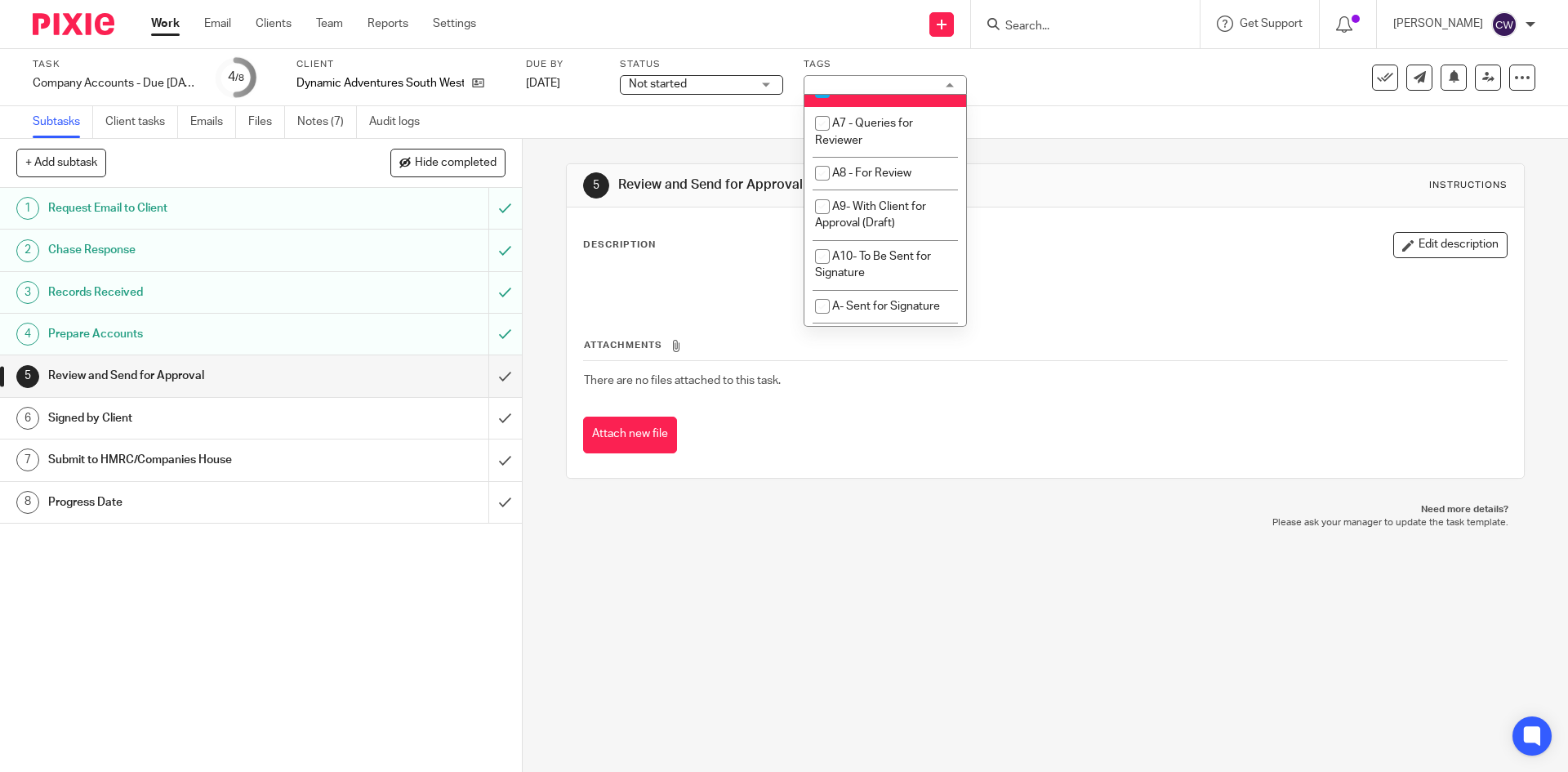
scroll to position [704, 0]
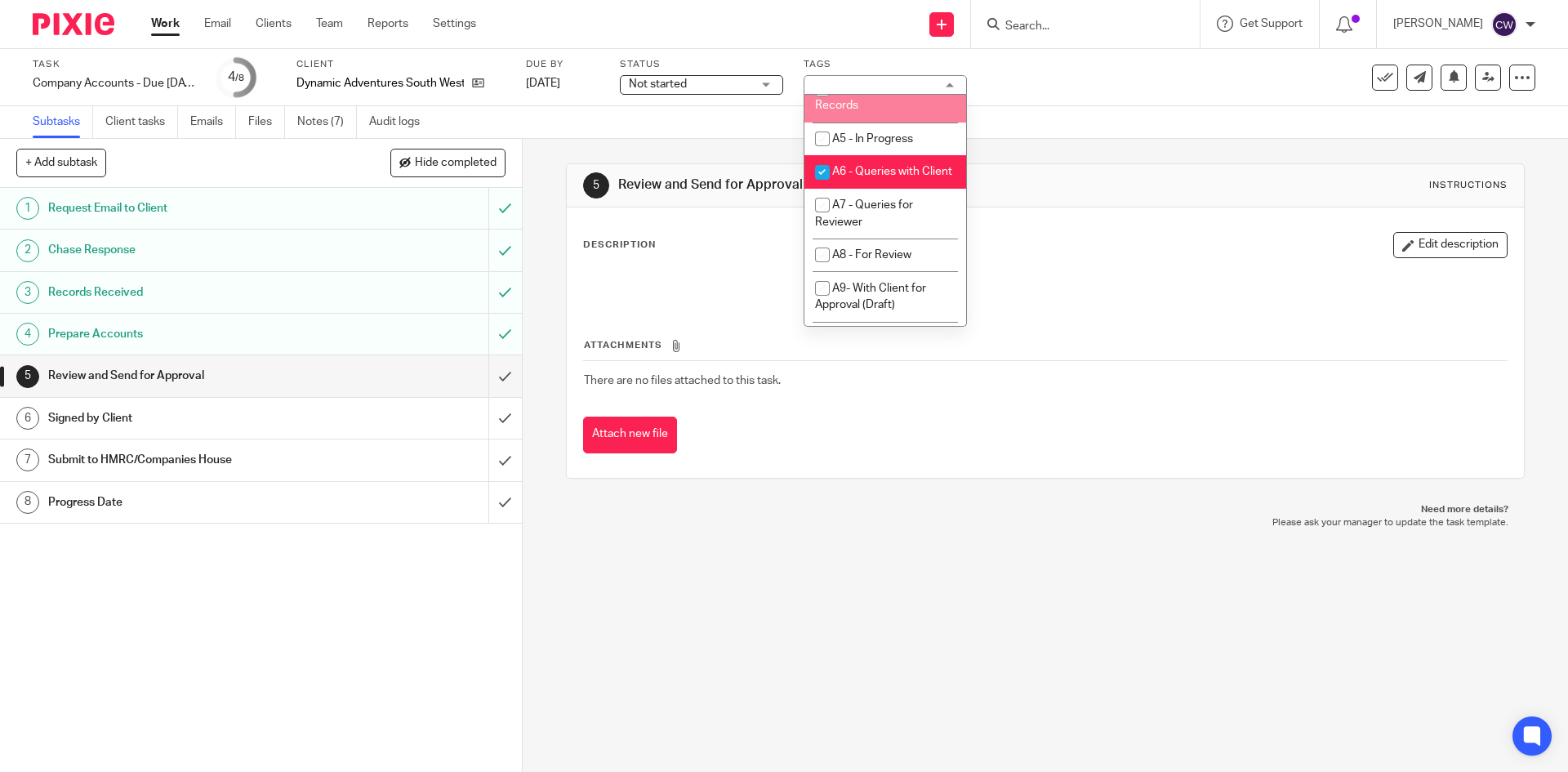
click at [882, 122] on li "A4- Awaiting Additional Records" at bounding box center [886, 96] width 162 height 49
click at [876, 112] on span "A4- Awaiting Additional Records" at bounding box center [882, 98] width 134 height 29
checkbox input "false"
click at [877, 73] on li "B-Chased for Records" at bounding box center [886, 55] width 162 height 33
checkbox input "true"
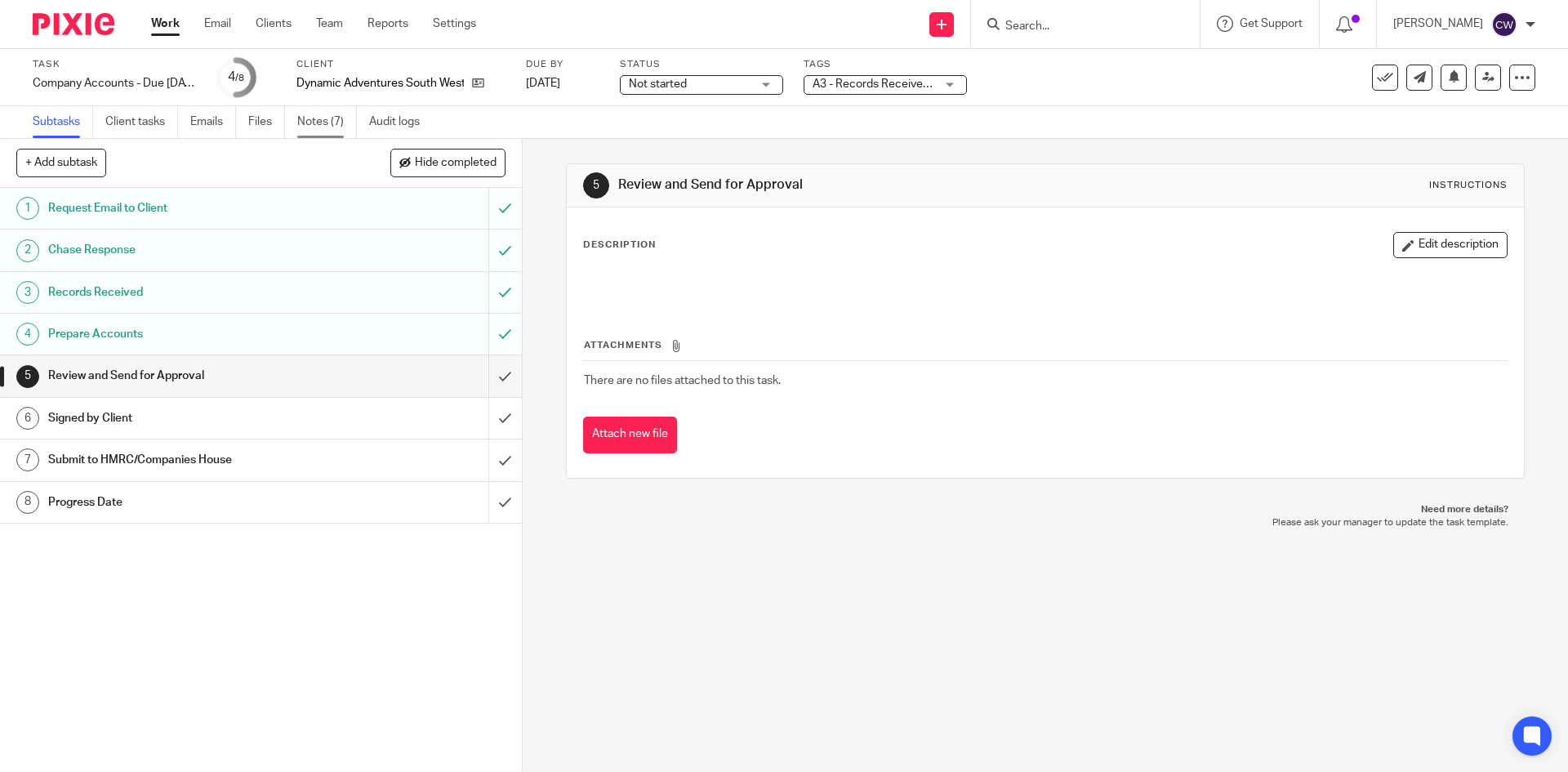
click at [327, 119] on link "Notes (7)" at bounding box center [327, 122] width 60 height 32
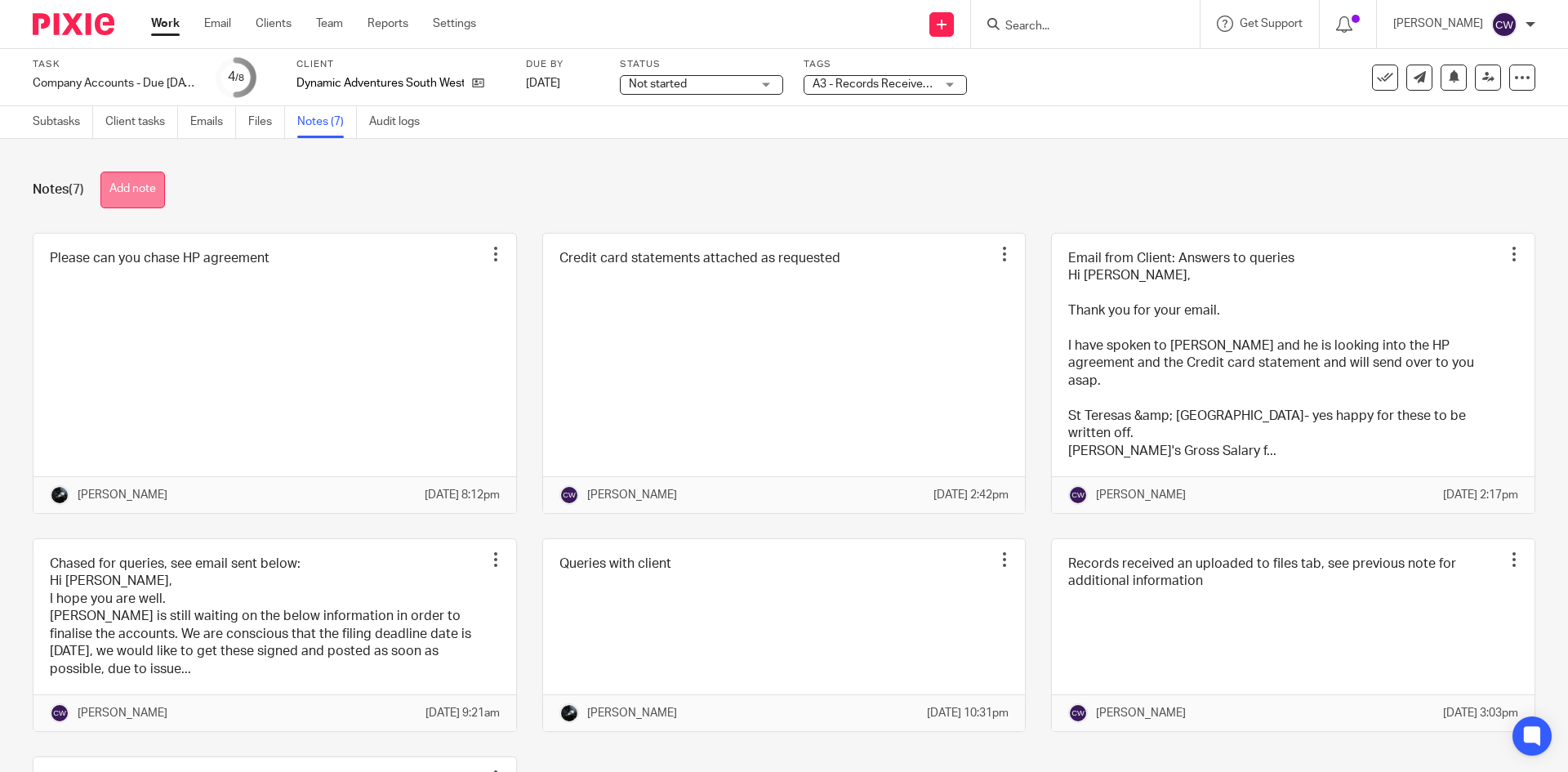
click at [130, 172] on button "Add note" at bounding box center [133, 189] width 65 height 37
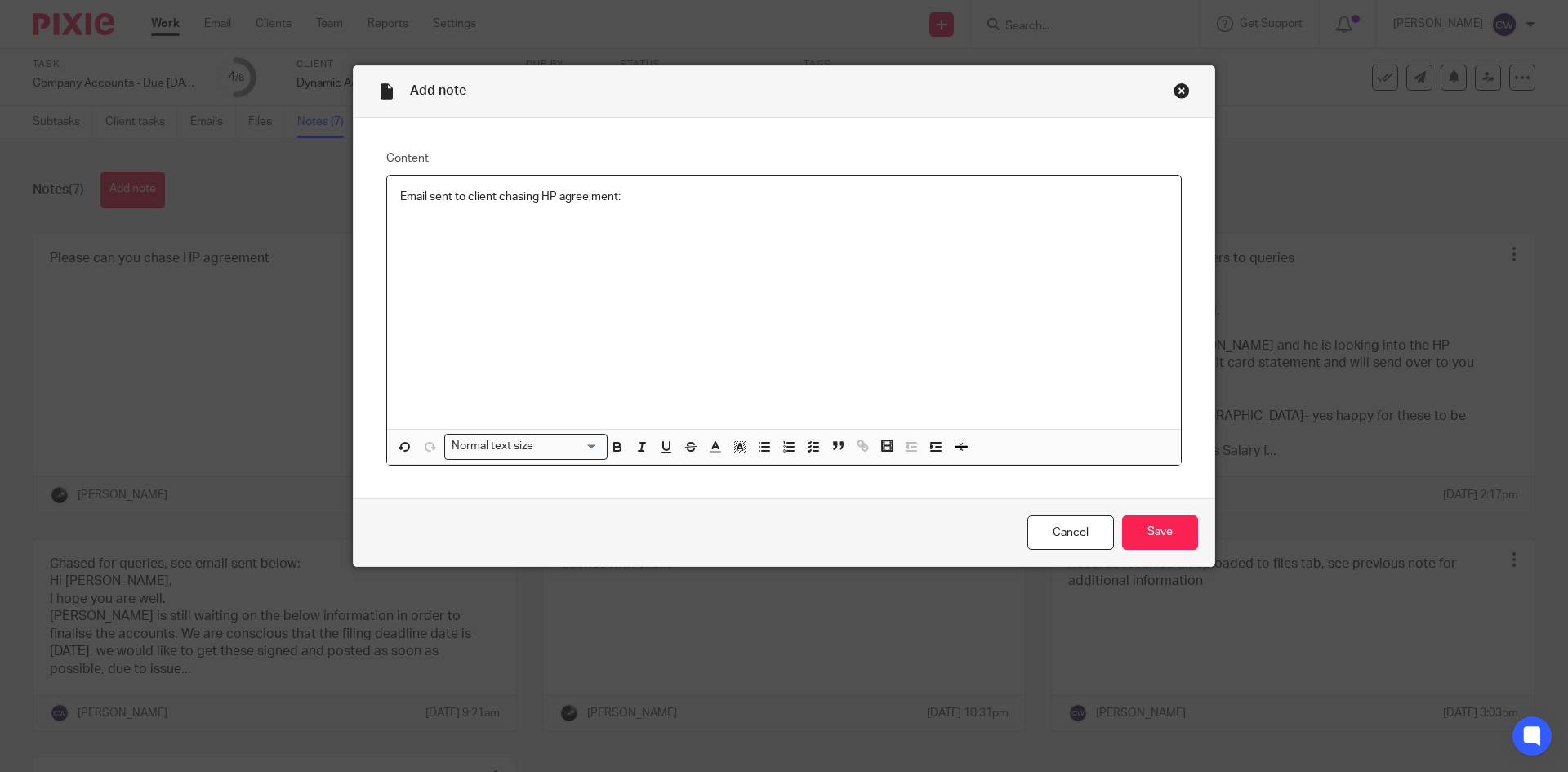
click at [585, 197] on p "Email sent to client chasing HP agree,ment:" at bounding box center [784, 196] width 767 height 16
click at [652, 200] on p "Email sent to client chasing HP agreement:" at bounding box center [784, 196] width 767 height 16
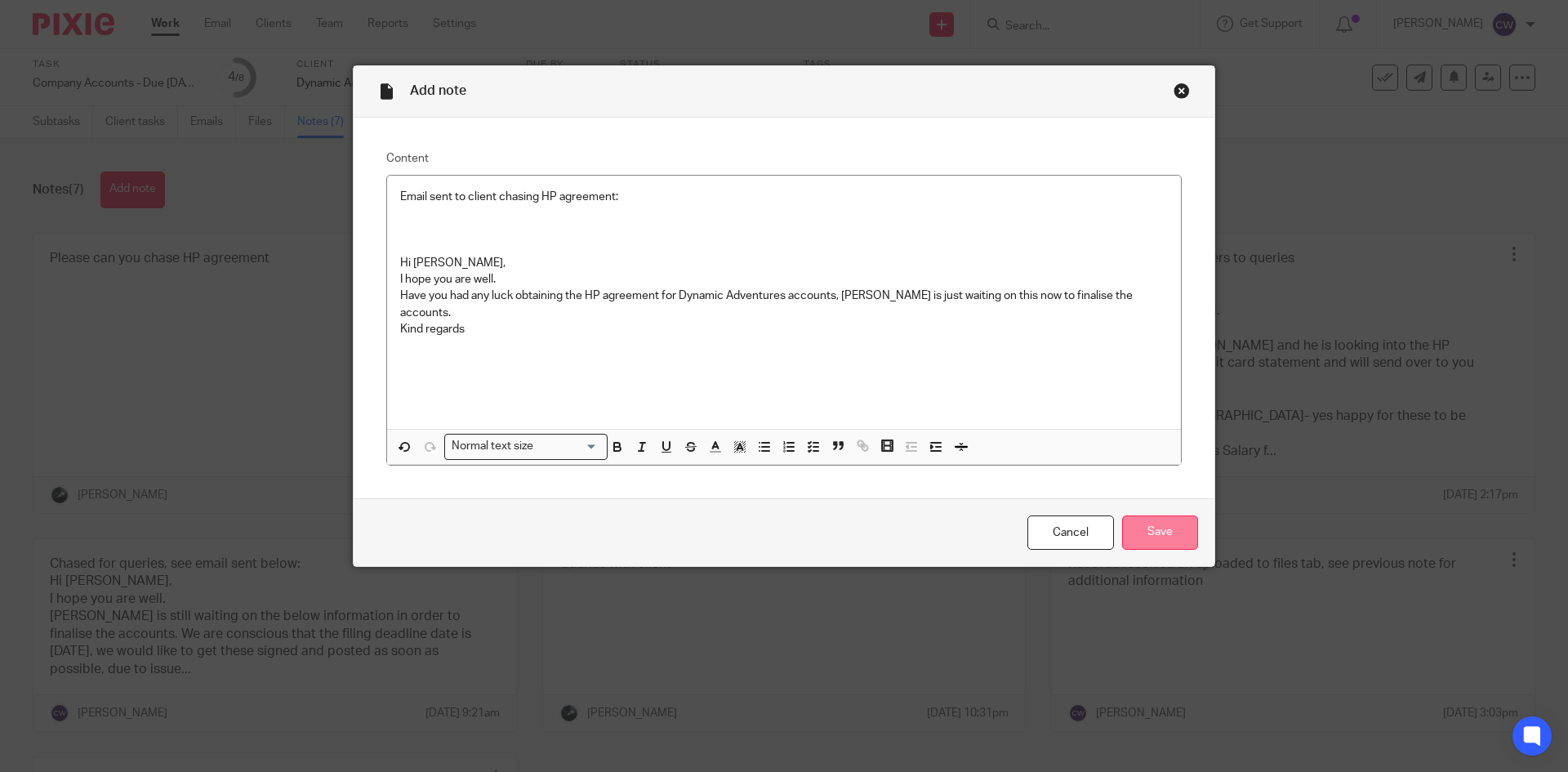
click at [1173, 536] on input "Save" at bounding box center [1160, 532] width 76 height 35
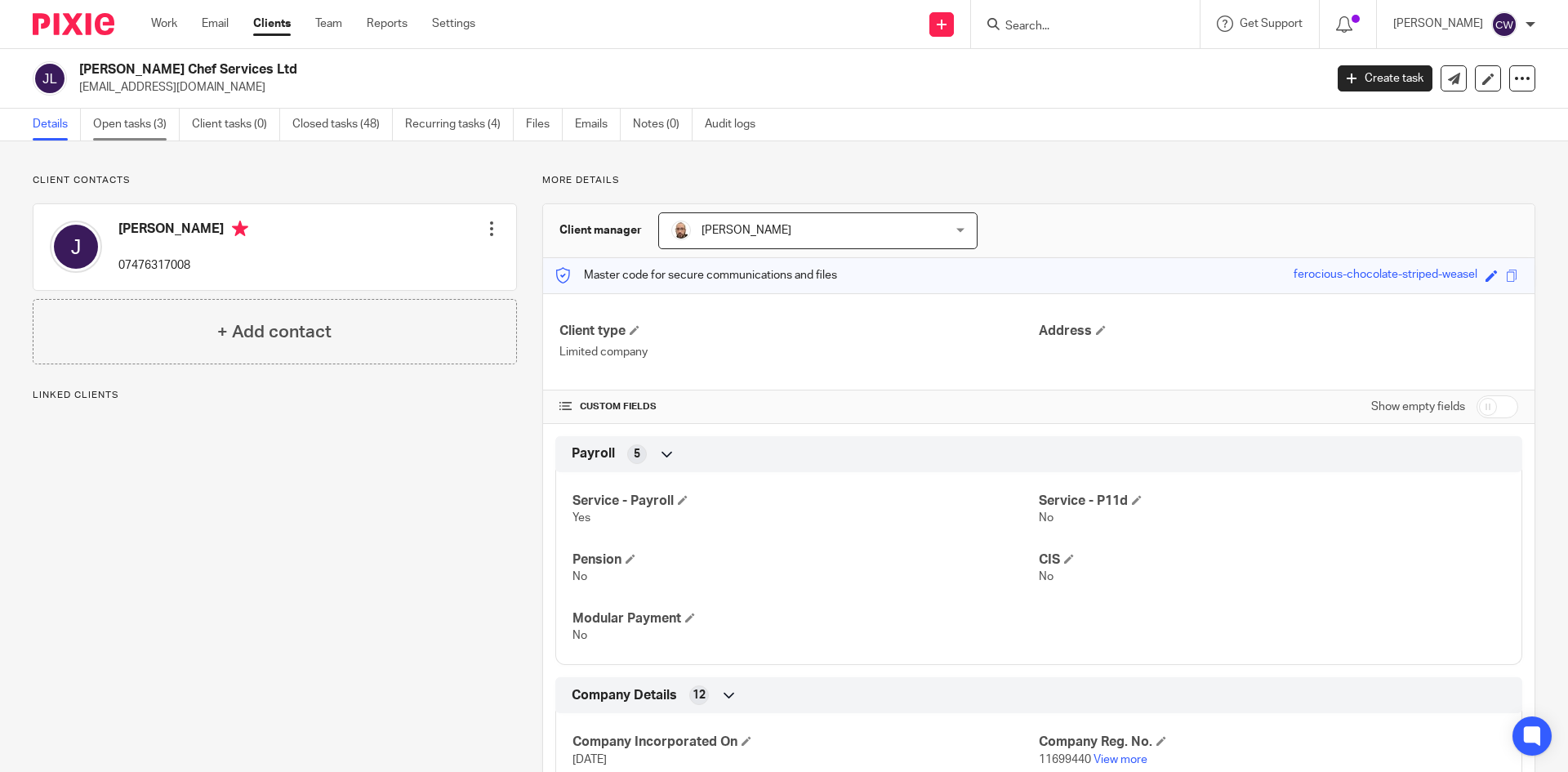
click at [146, 126] on link "Open tasks (3)" at bounding box center [136, 124] width 87 height 32
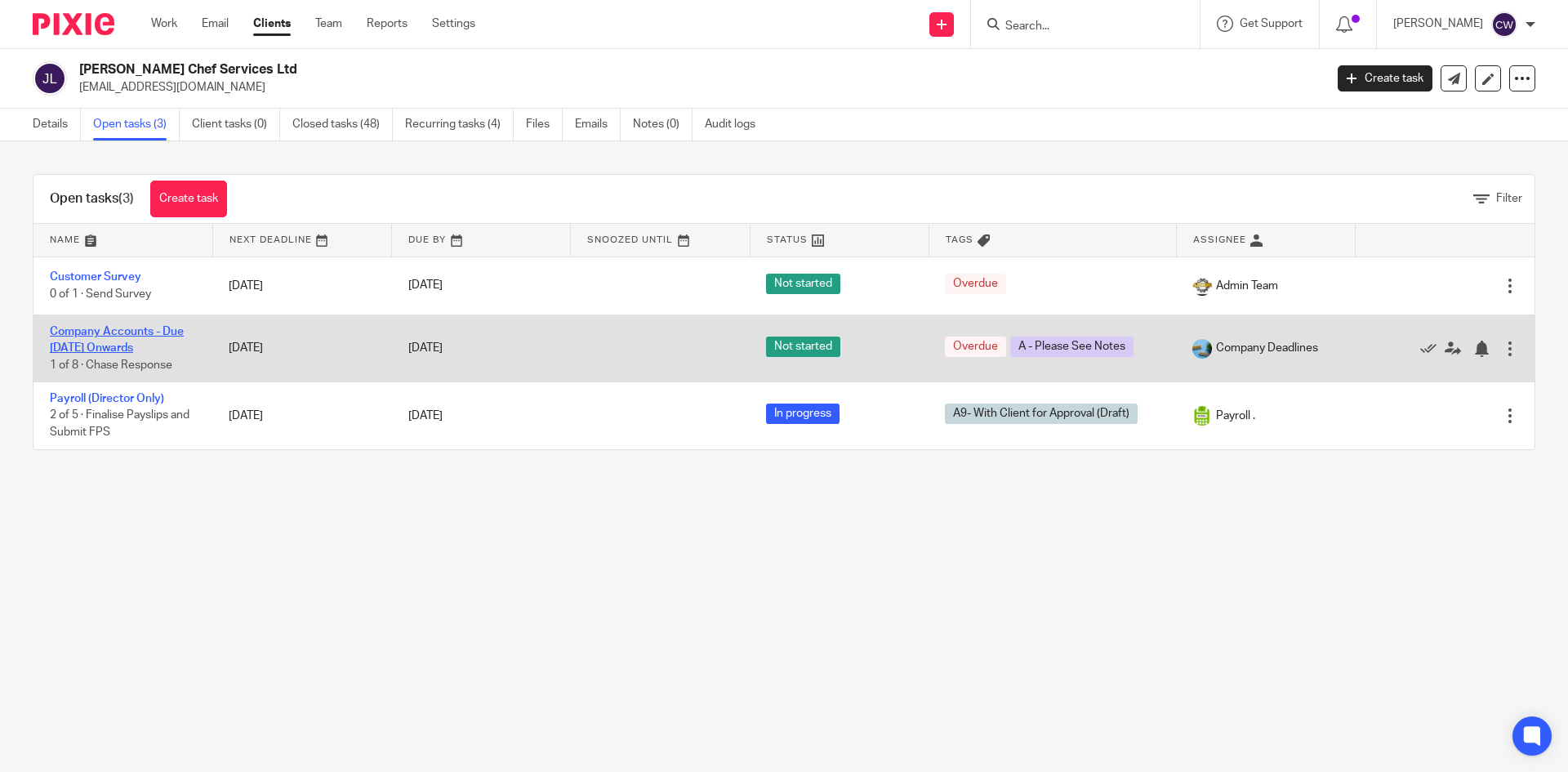
click at [118, 332] on link "Company Accounts - Due [DATE] Onwards" at bounding box center [116, 340] width 134 height 28
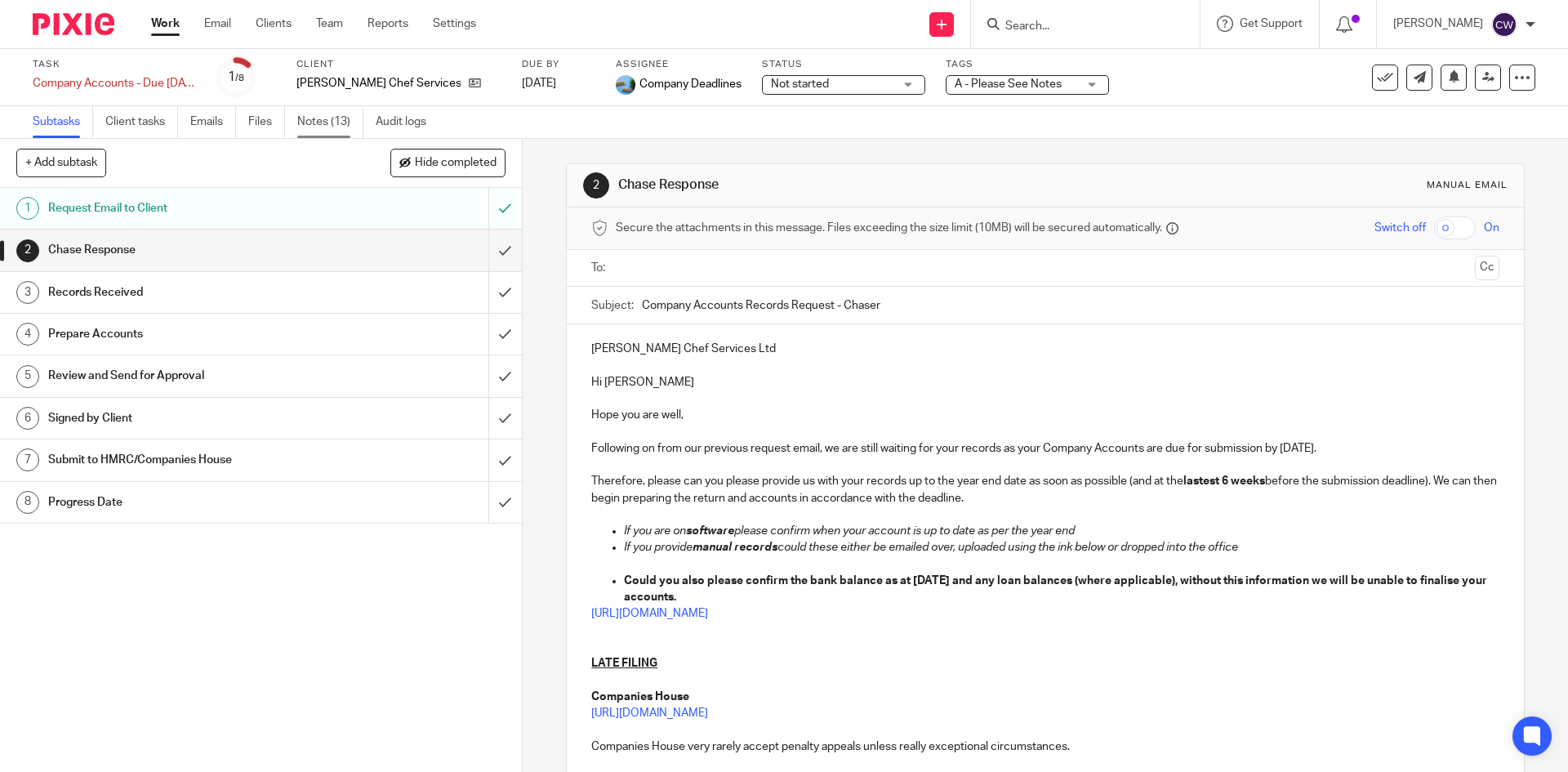
click at [312, 117] on link "Notes (13)" at bounding box center [331, 122] width 67 height 32
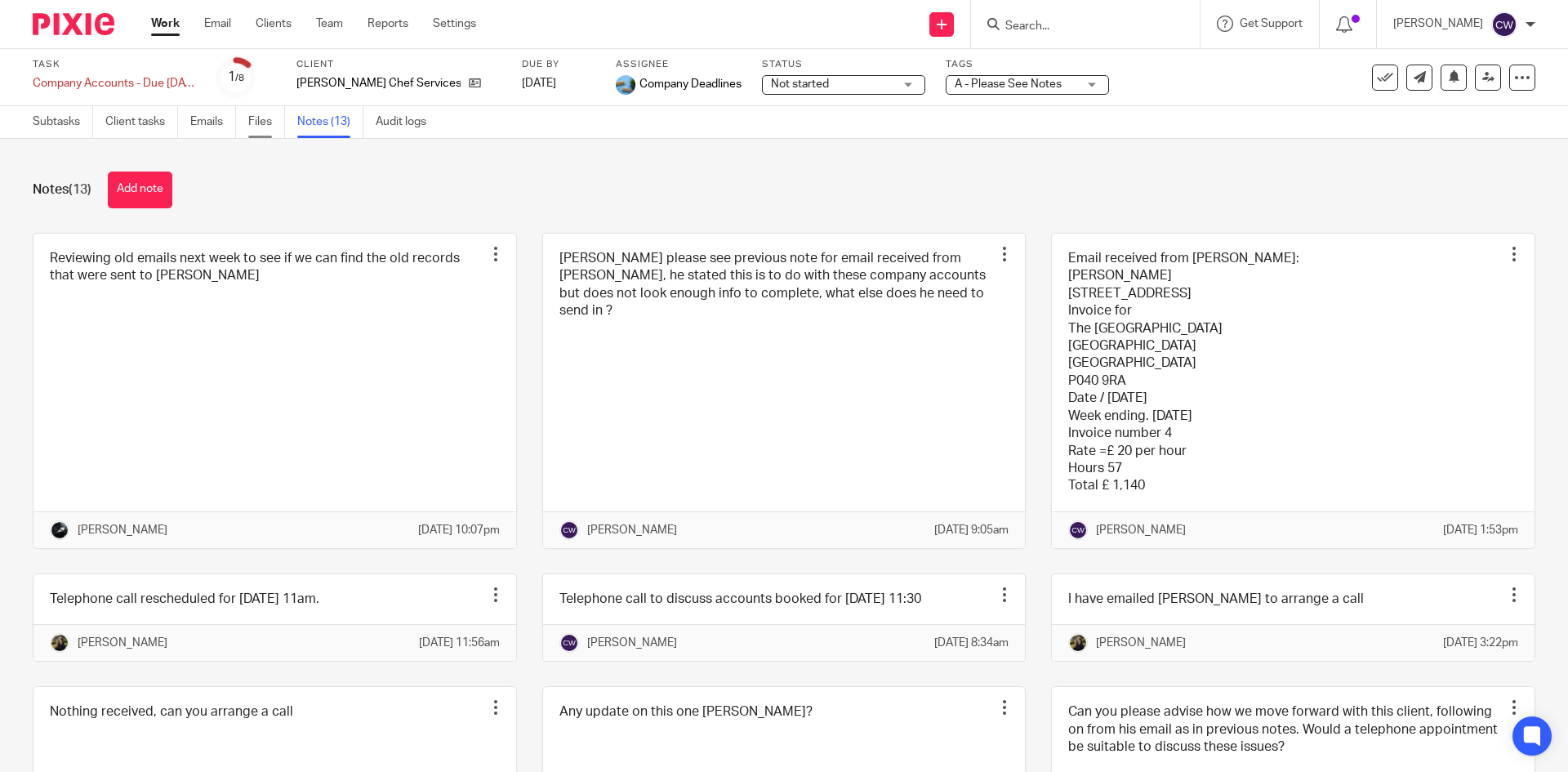
click at [257, 122] on link "Files" at bounding box center [266, 122] width 37 height 32
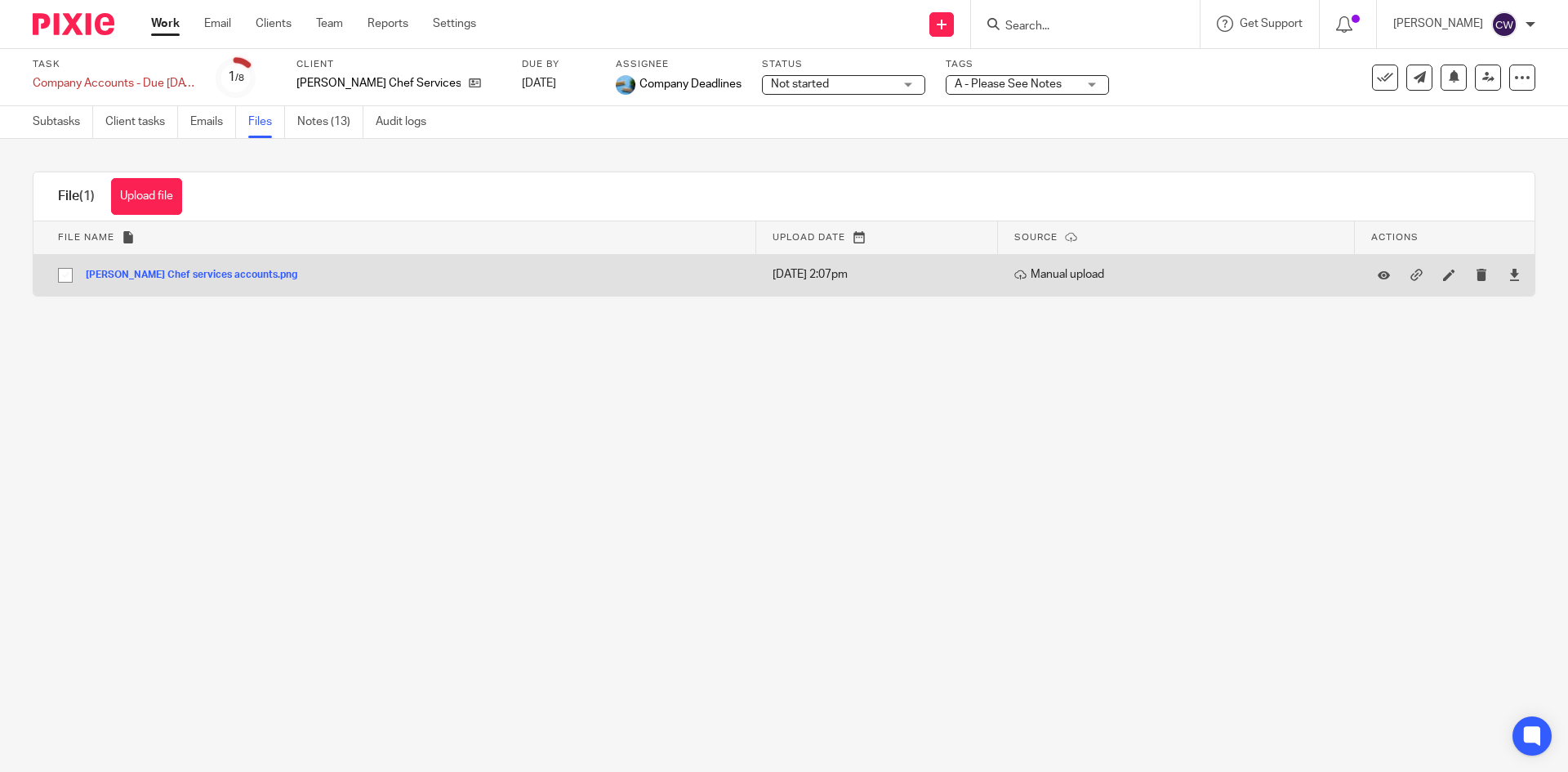
click at [250, 274] on button "[PERSON_NAME] Chef services accounts.png" at bounding box center [198, 275] width 223 height 11
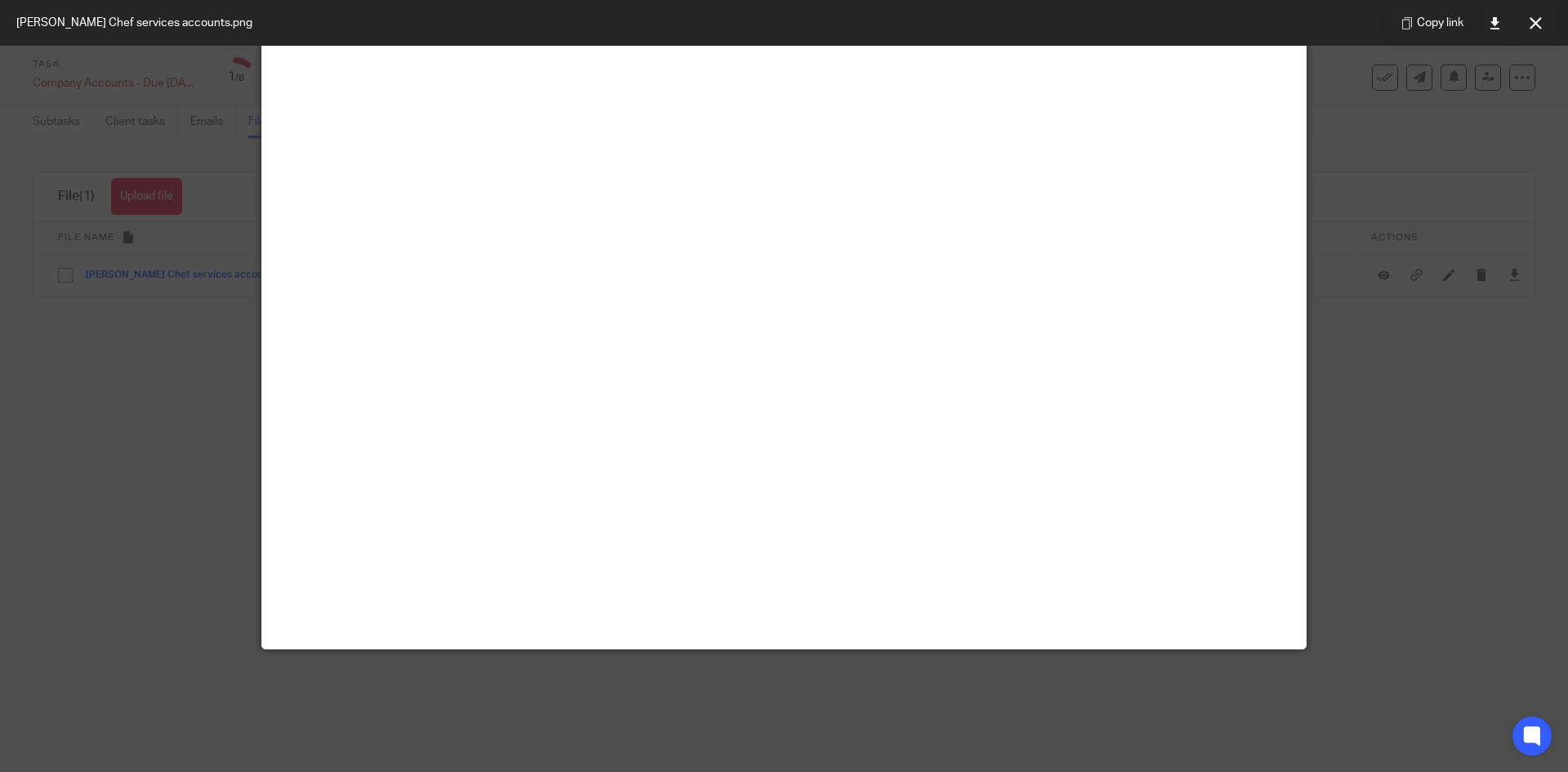
scroll to position [839, 0]
click at [50, 401] on div at bounding box center [784, 386] width 1568 height 772
click at [1539, 20] on icon at bounding box center [1536, 23] width 12 height 12
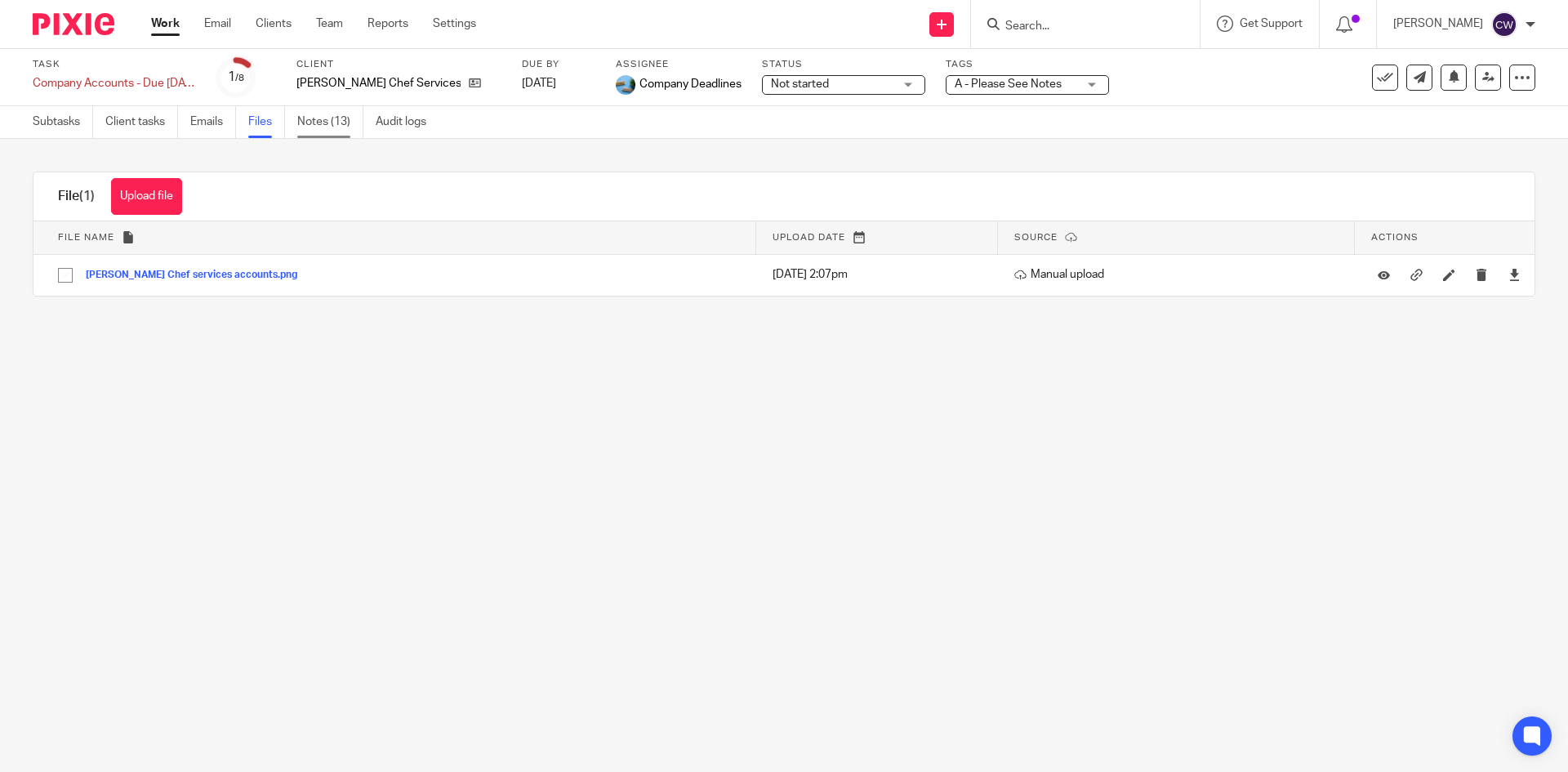
click at [315, 124] on link "Notes (13)" at bounding box center [331, 122] width 67 height 32
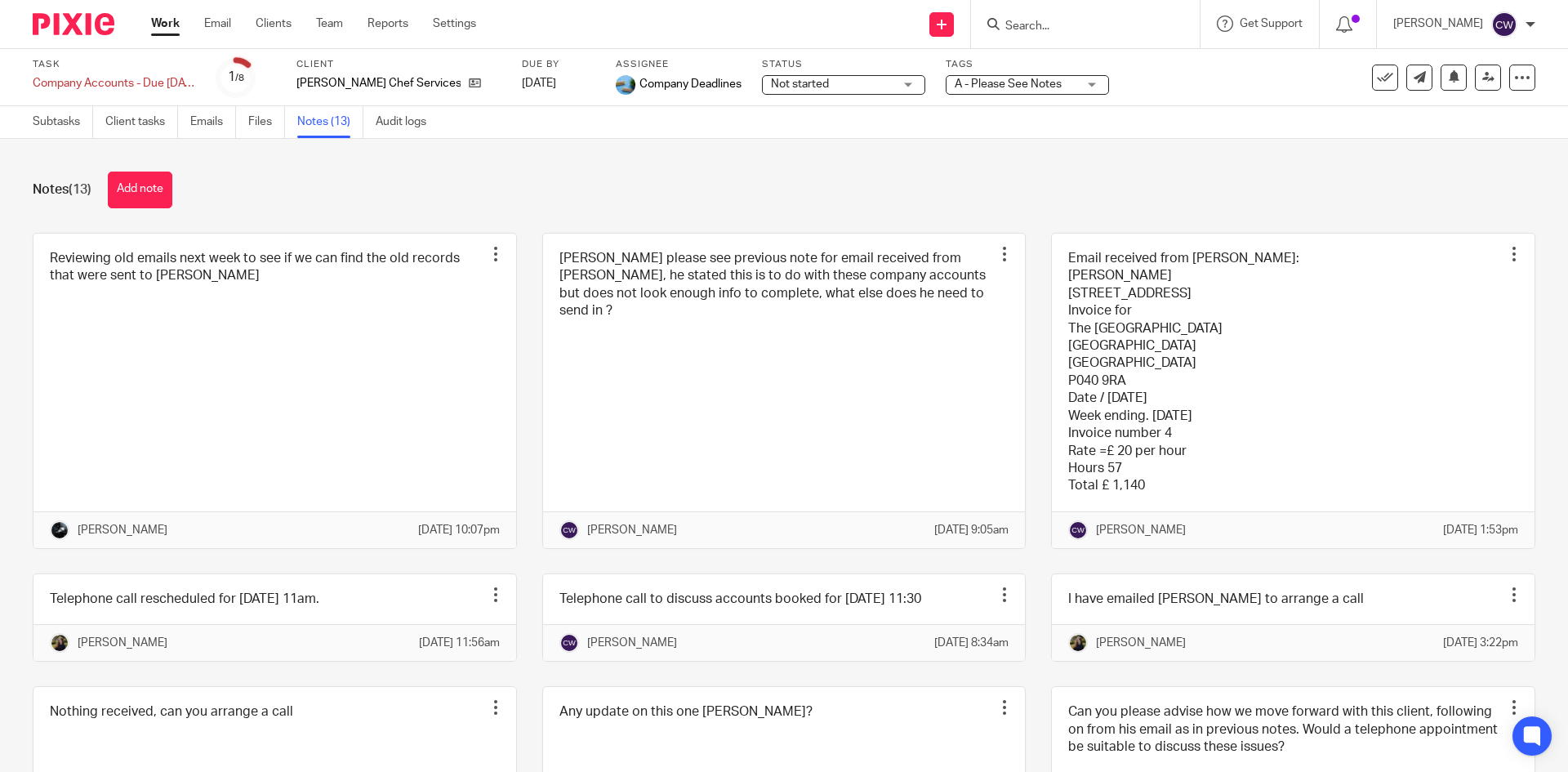
click at [145, 191] on button "Add note" at bounding box center [140, 189] width 65 height 37
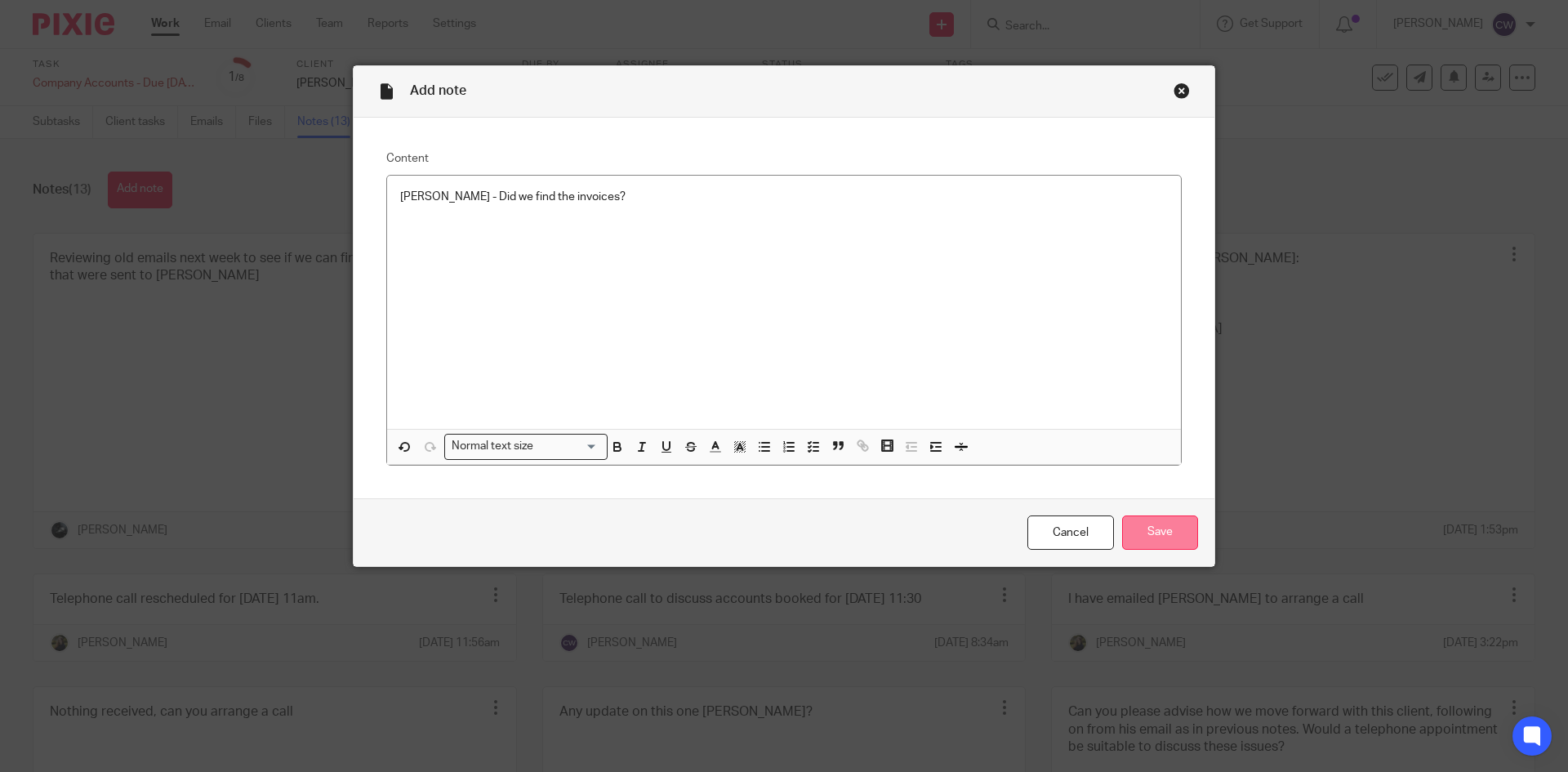
click at [1153, 526] on input "Save" at bounding box center [1160, 532] width 76 height 35
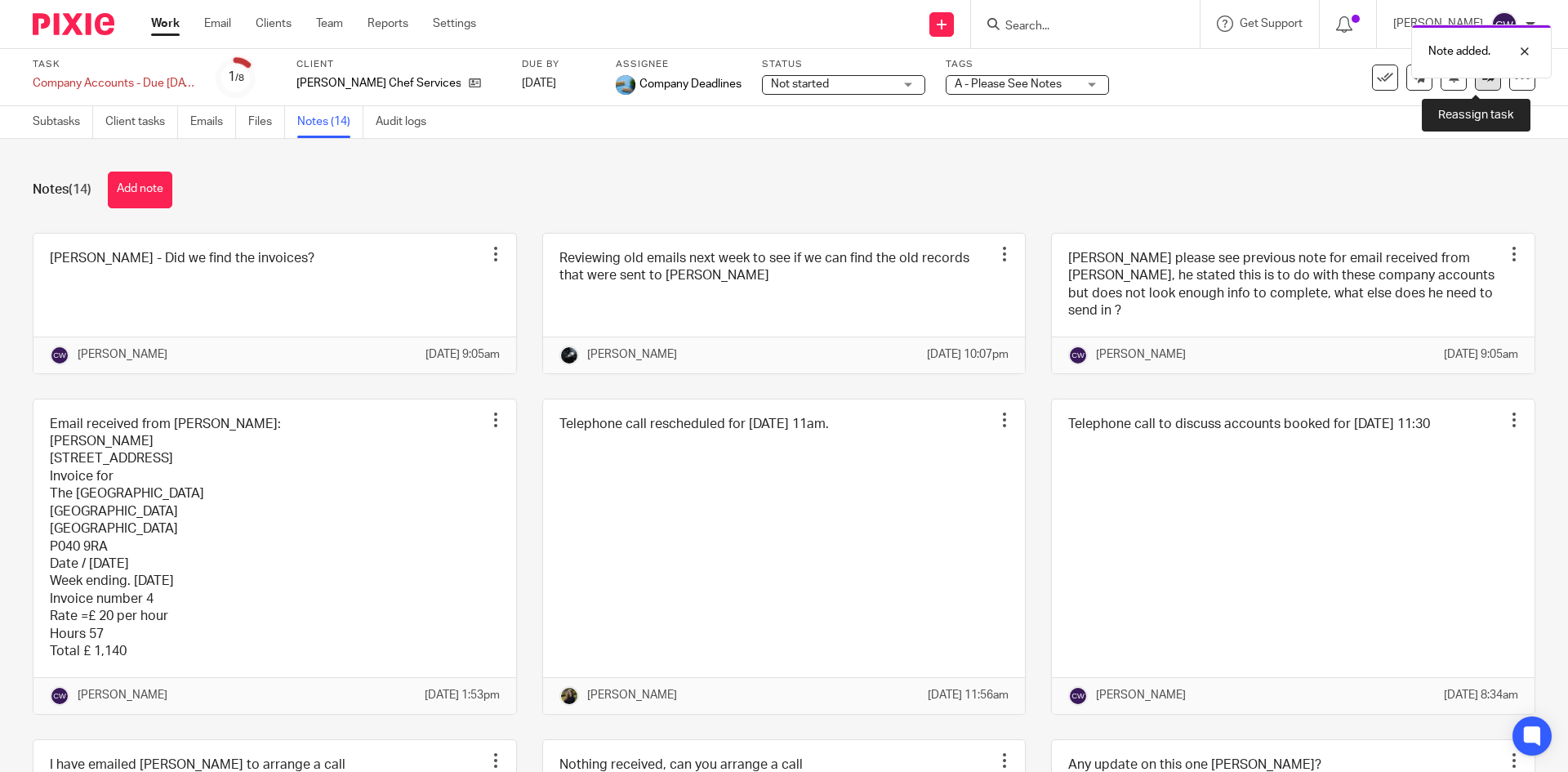
click at [1483, 78] on icon at bounding box center [1489, 77] width 12 height 12
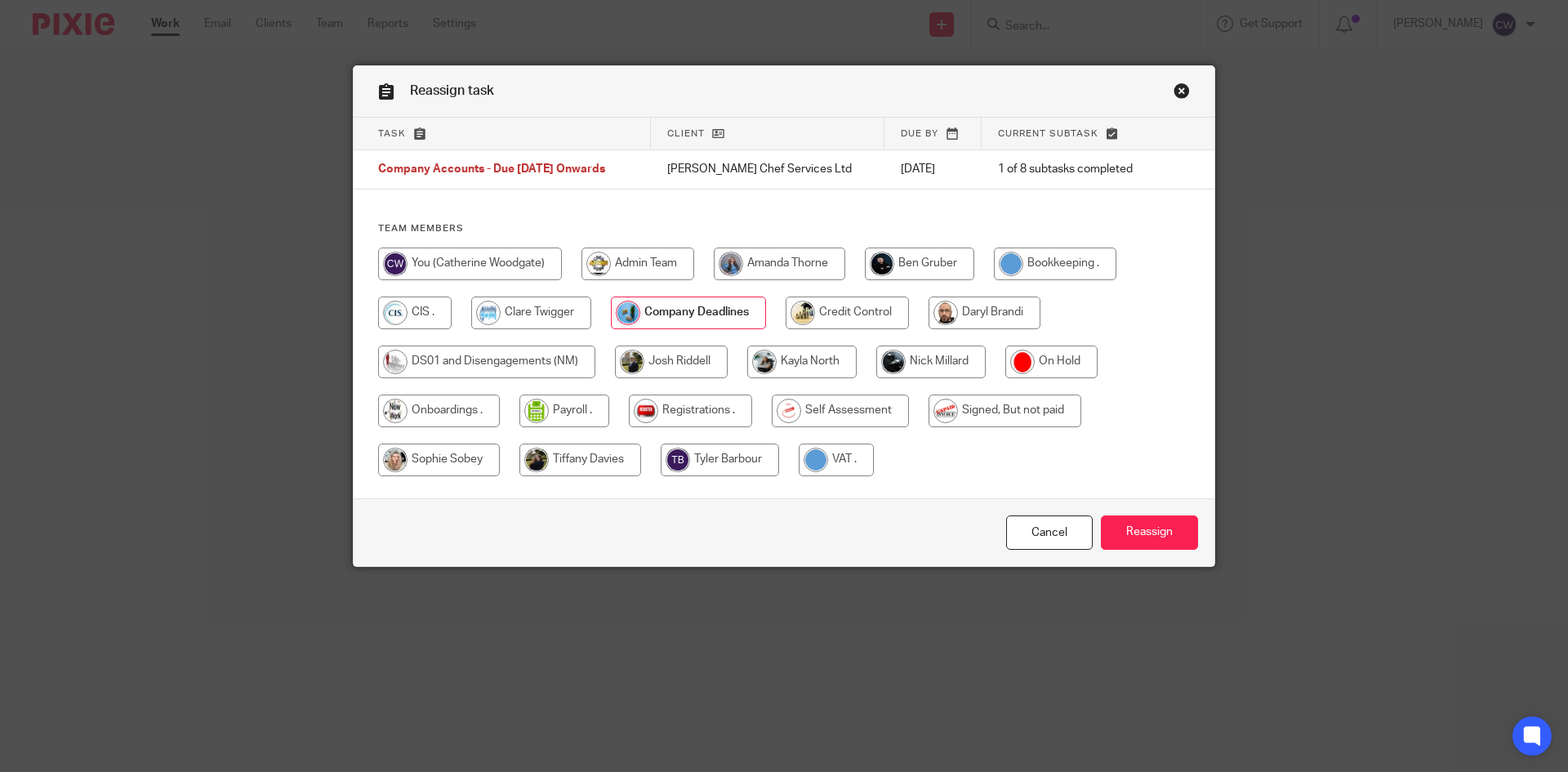
click at [933, 354] on input "radio" at bounding box center [931, 362] width 109 height 32
radio input "true"
click at [1143, 525] on input "Reassign" at bounding box center [1149, 532] width 97 height 35
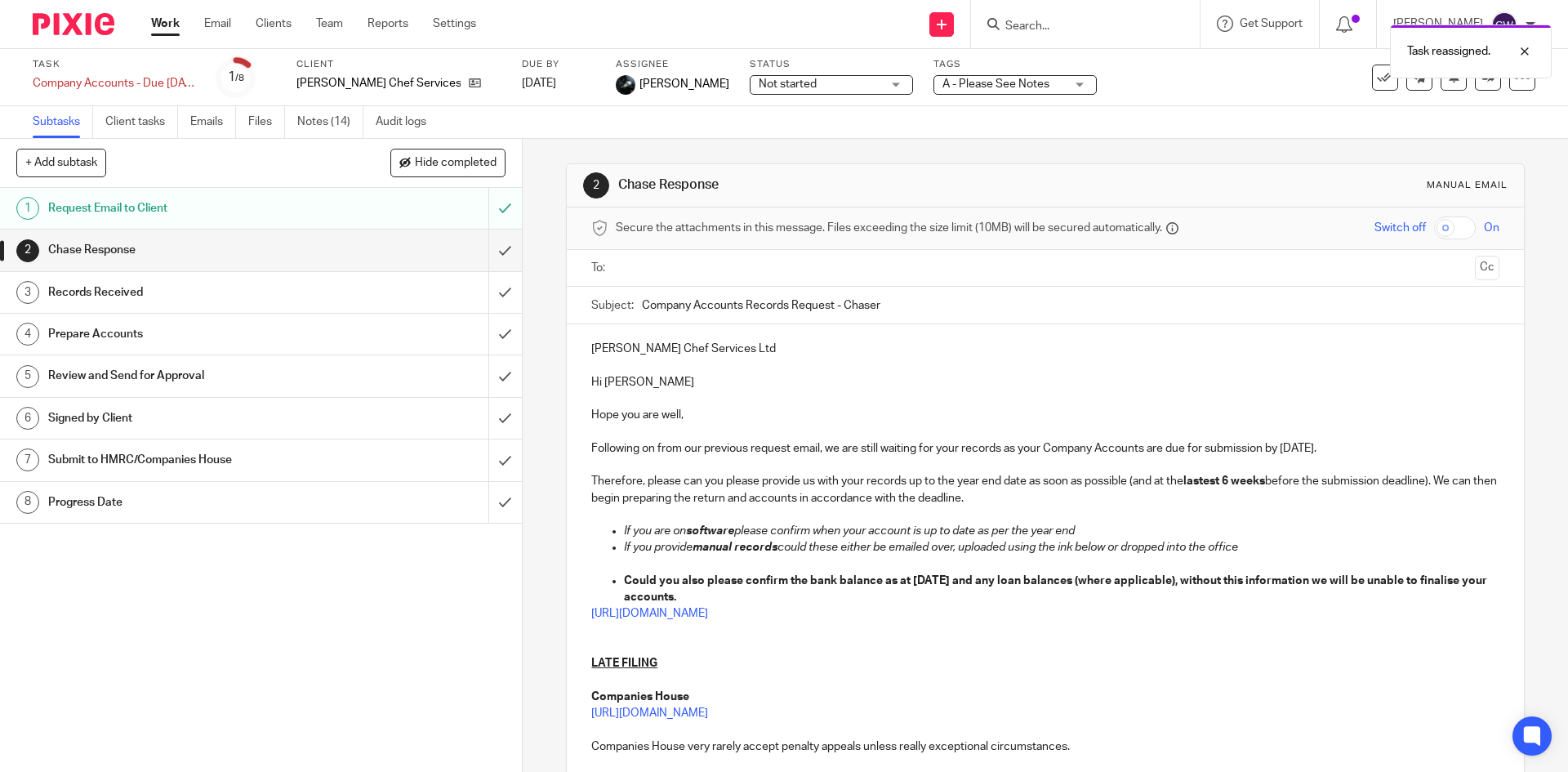
click at [1029, 31] on div "Task reassigned." at bounding box center [1168, 47] width 767 height 62
click at [476, 84] on icon at bounding box center [475, 83] width 12 height 12
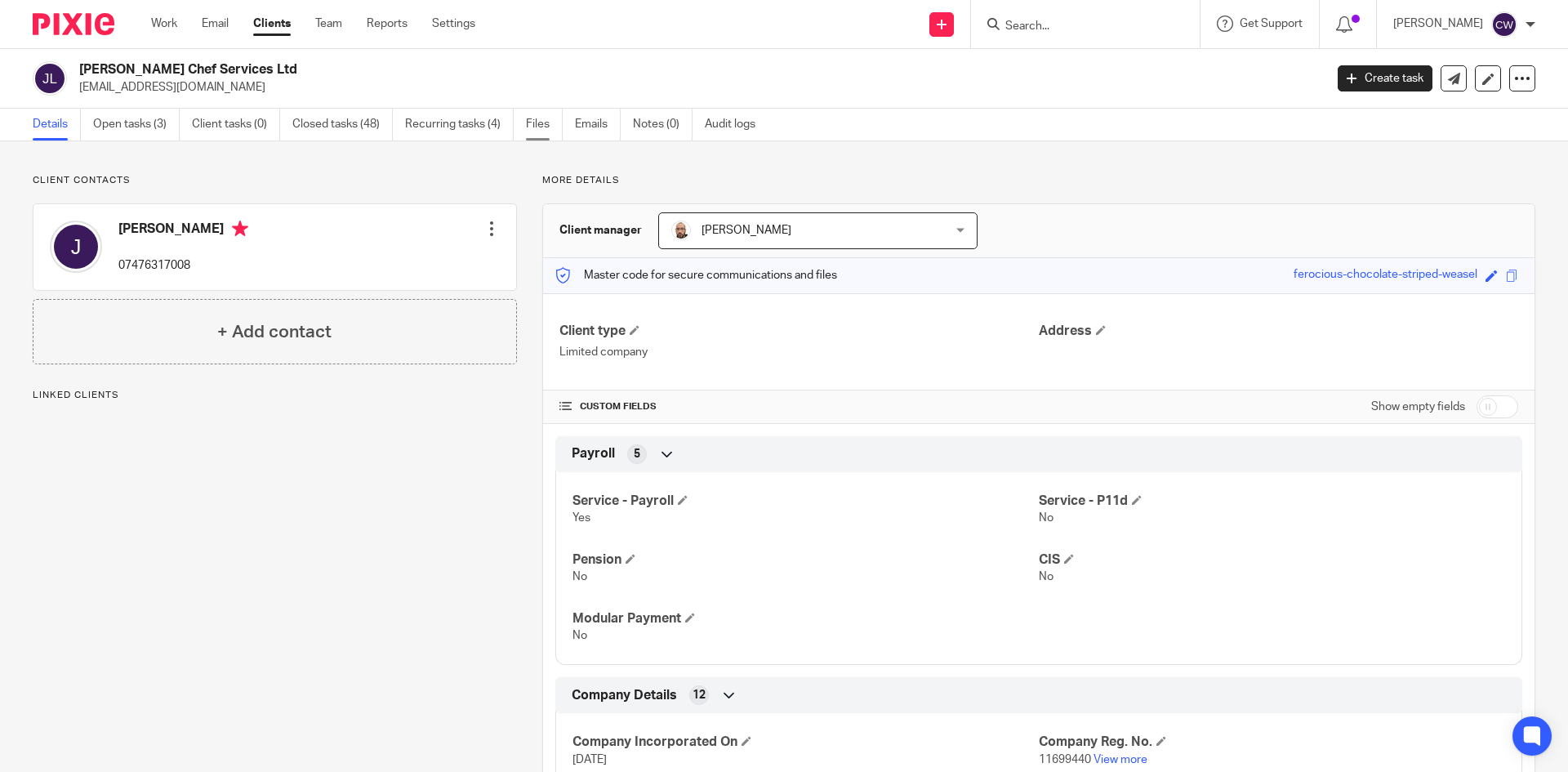
click at [540, 126] on link "Files" at bounding box center [544, 124] width 37 height 32
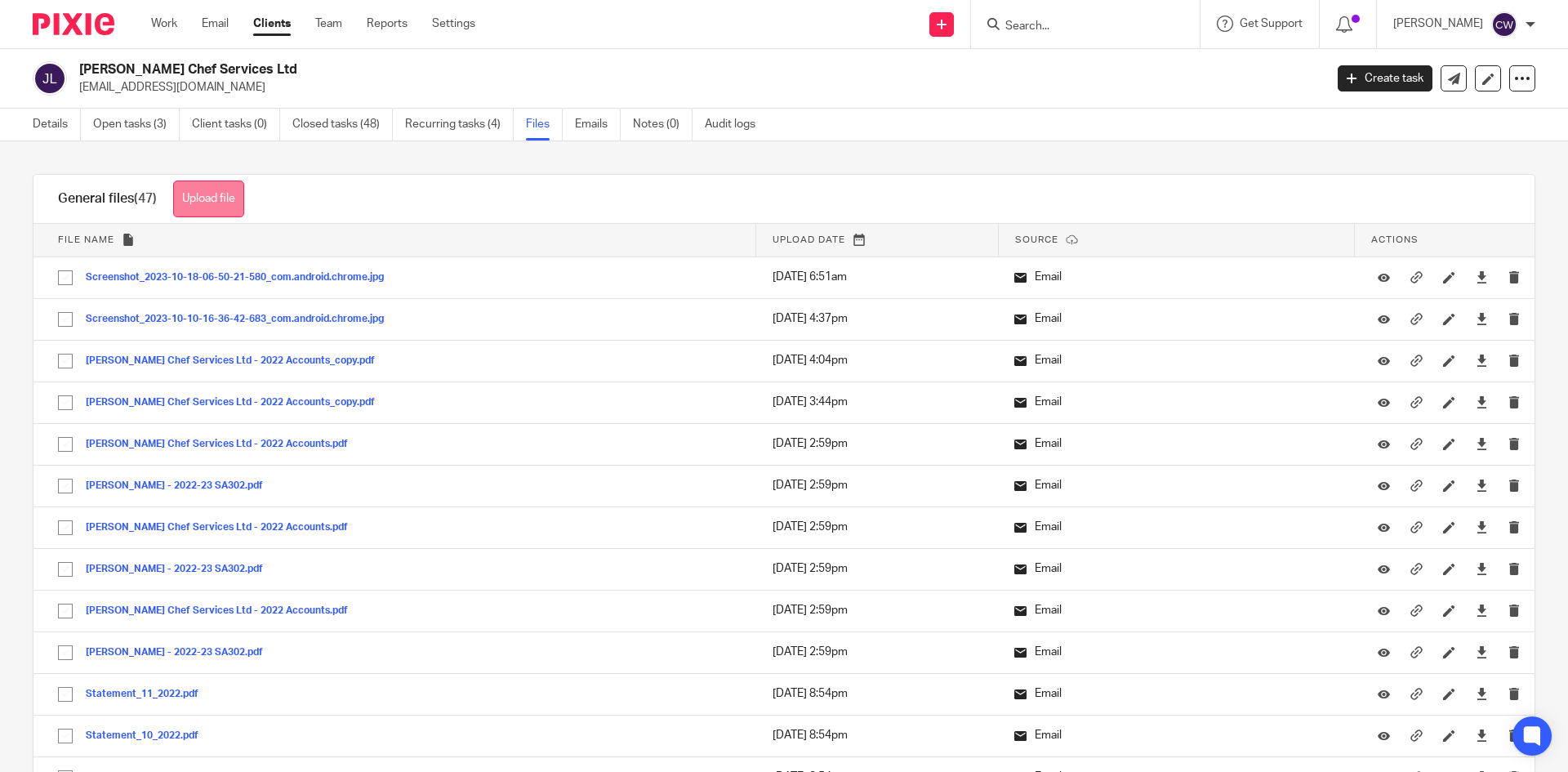
click at [229, 190] on button "Upload file" at bounding box center [208, 199] width 71 height 37
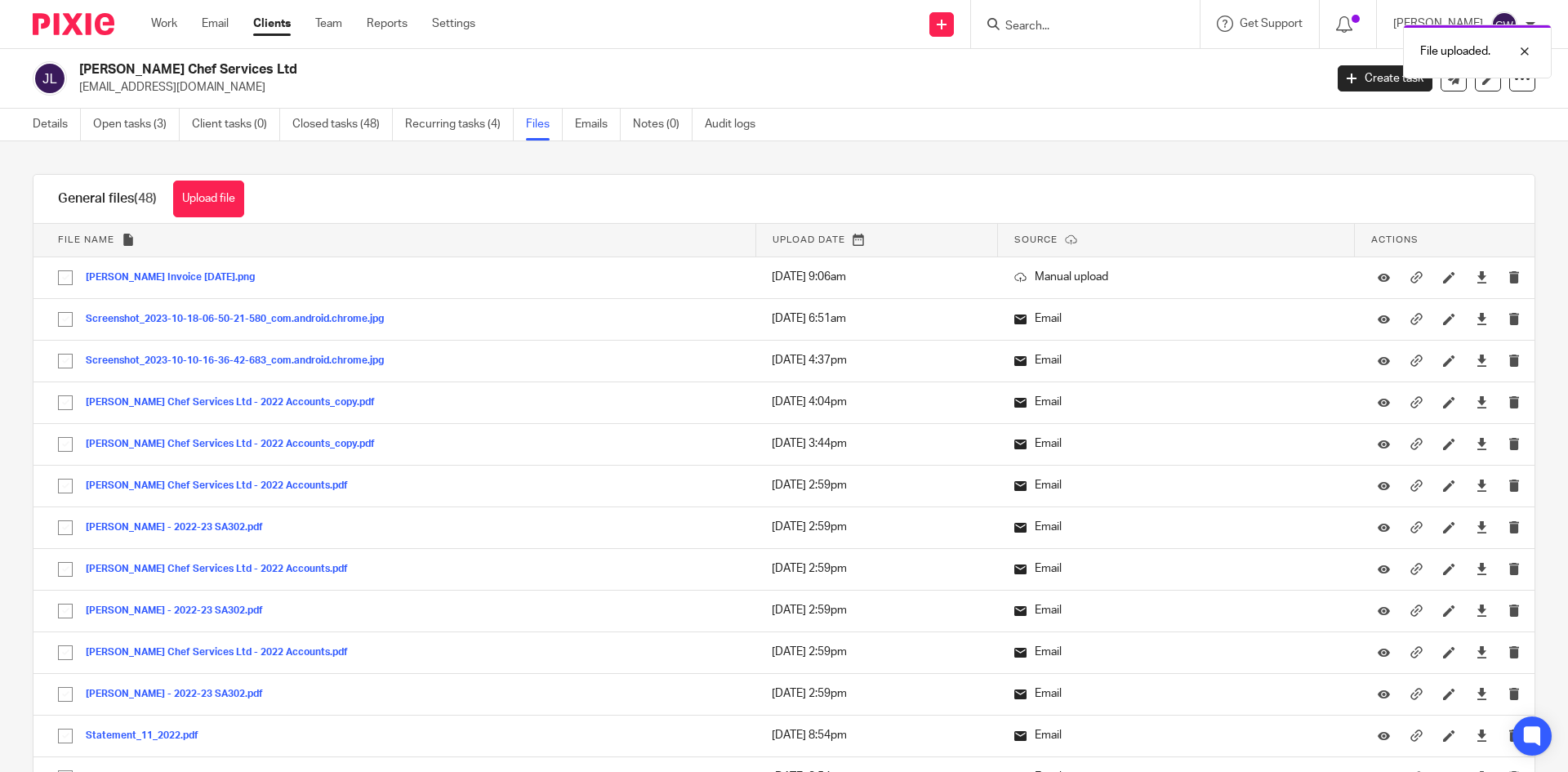
click at [1040, 35] on div "File uploaded." at bounding box center [1168, 47] width 767 height 62
drag, startPoint x: 61, startPoint y: 36, endPoint x: 302, endPoint y: 18, distance: 241.7
click at [65, 34] on div at bounding box center [67, 24] width 135 height 49
click at [82, 25] on img at bounding box center [73, 24] width 82 height 22
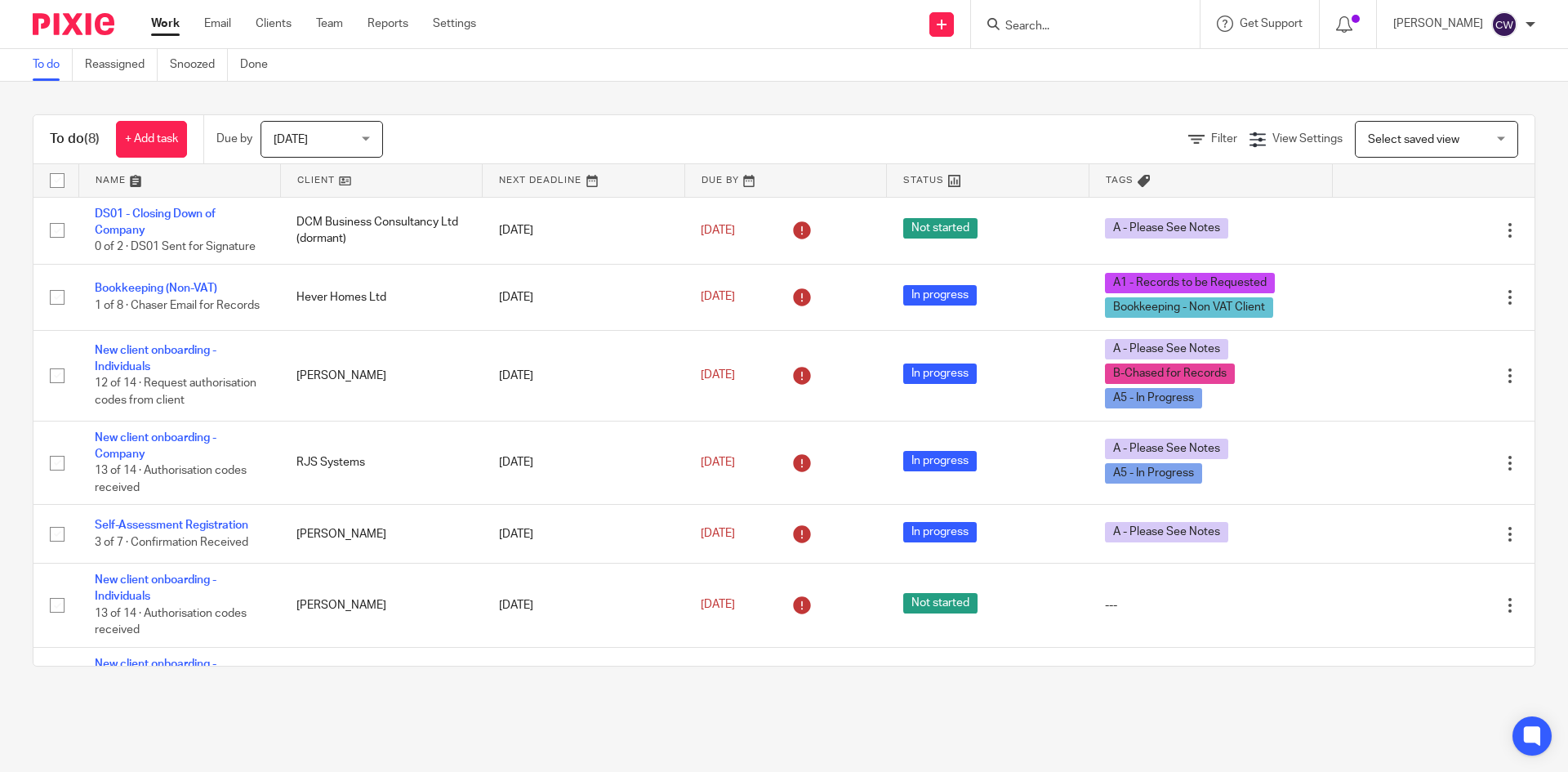
click at [1042, 34] on form at bounding box center [1091, 24] width 174 height 20
click at [1004, 18] on form at bounding box center [1091, 24] width 174 height 20
click at [1004, 32] on input "Search" at bounding box center [1077, 26] width 147 height 15
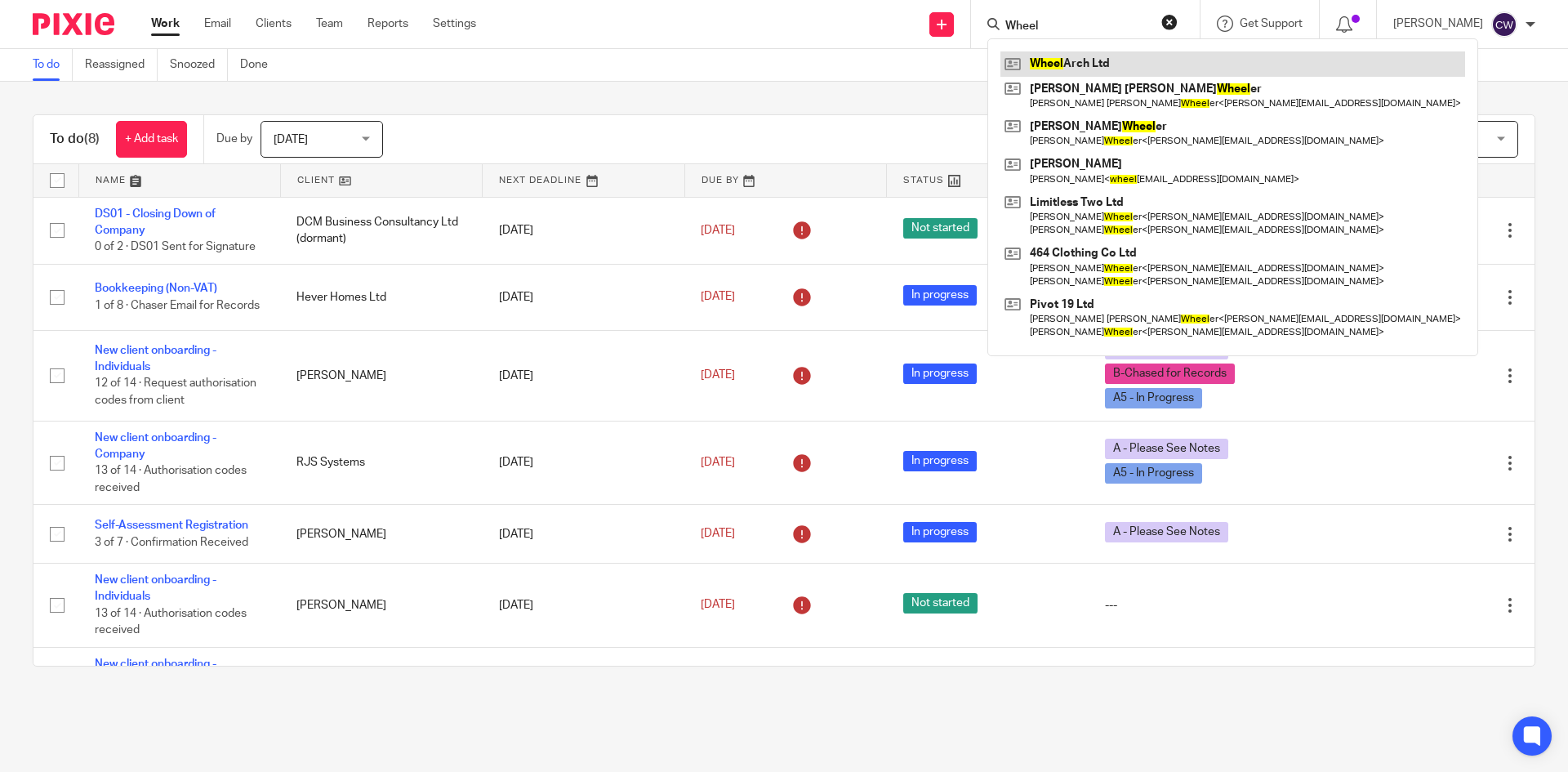
type input "Wheel"
click at [1041, 61] on link at bounding box center [1232, 63] width 465 height 25
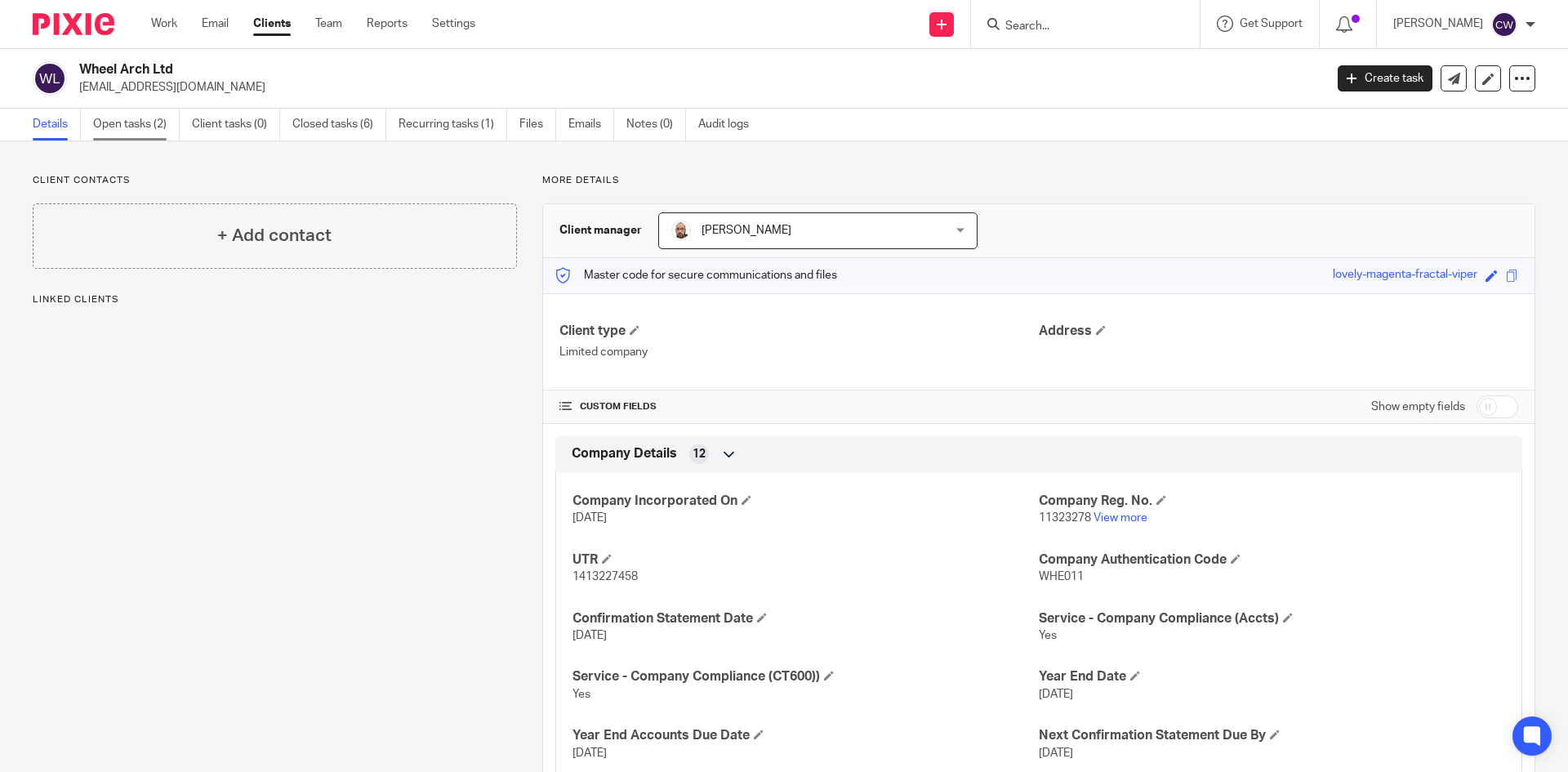
click at [127, 120] on link "Open tasks (2)" at bounding box center [136, 124] width 87 height 32
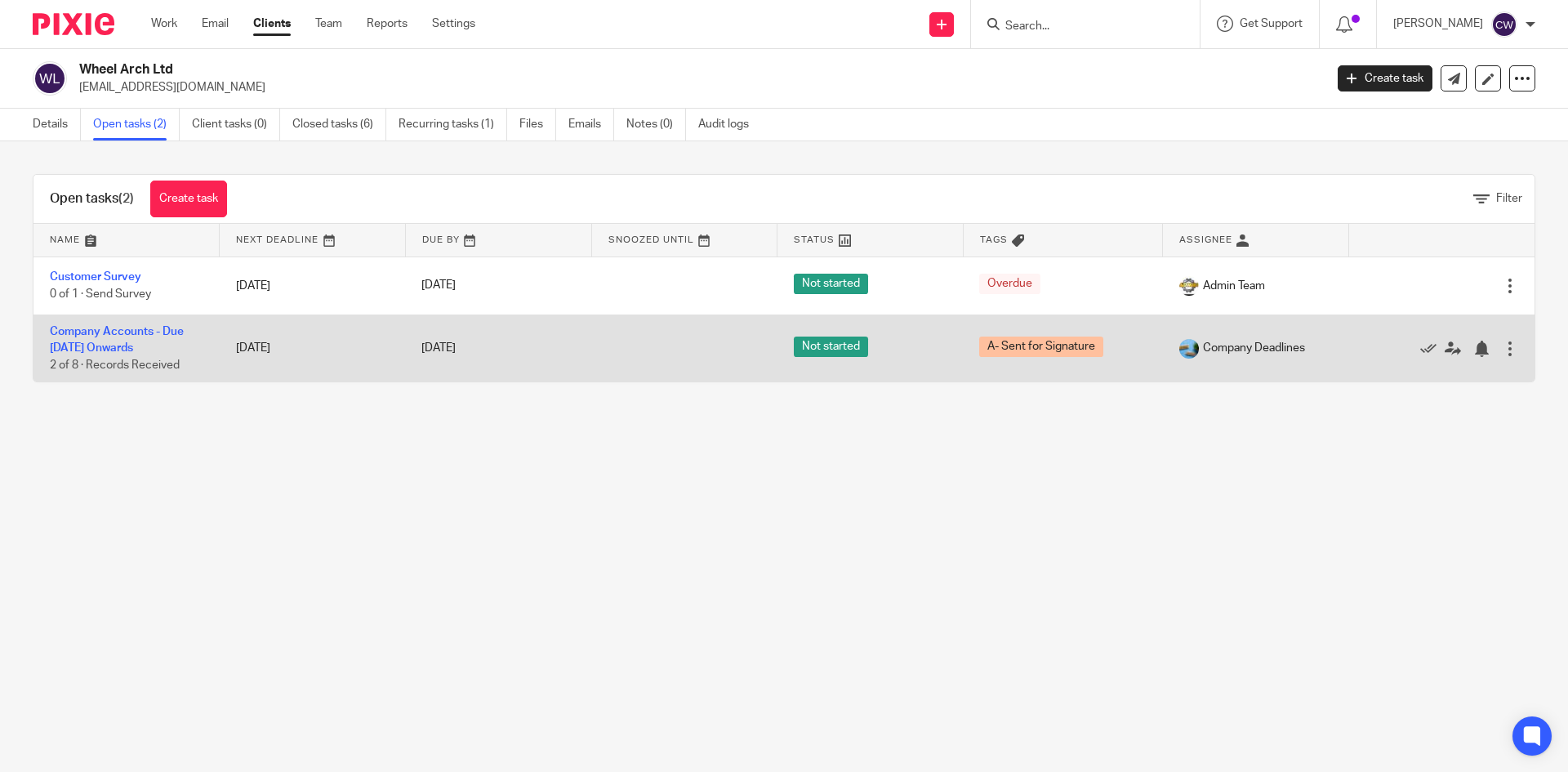
click at [124, 338] on td "Company Accounts - Due [DATE] Onwards 2 of 8 · Records Received" at bounding box center [126, 348] width 186 height 67
click at [126, 328] on link "Company Accounts - Due [DATE] Onwards" at bounding box center [116, 340] width 134 height 28
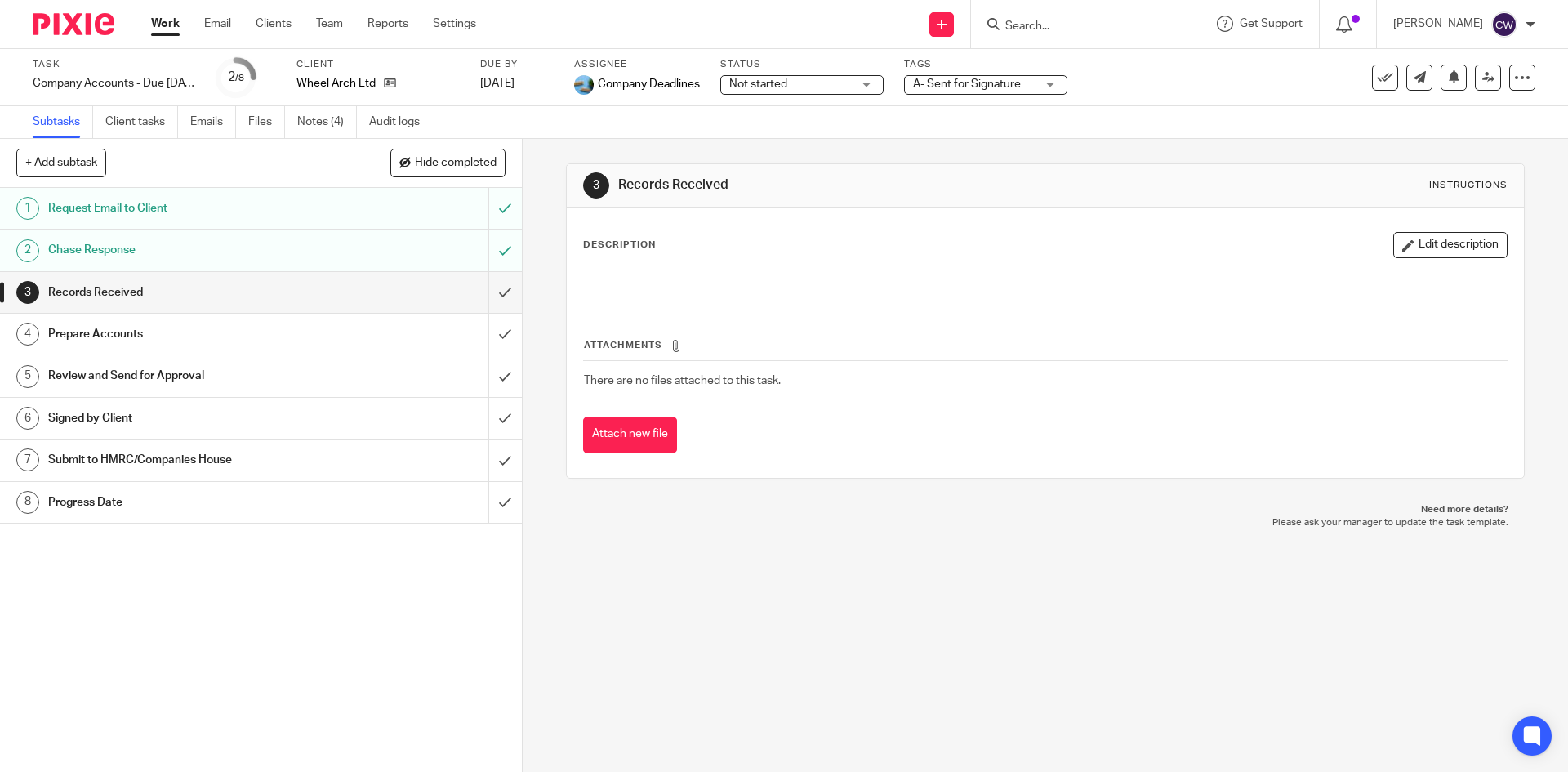
drag, startPoint x: 0, startPoint y: 0, endPoint x: 1035, endPoint y: 81, distance: 1038.2
click at [1035, 81] on span "A- Sent for Signature" at bounding box center [975, 84] width 123 height 17
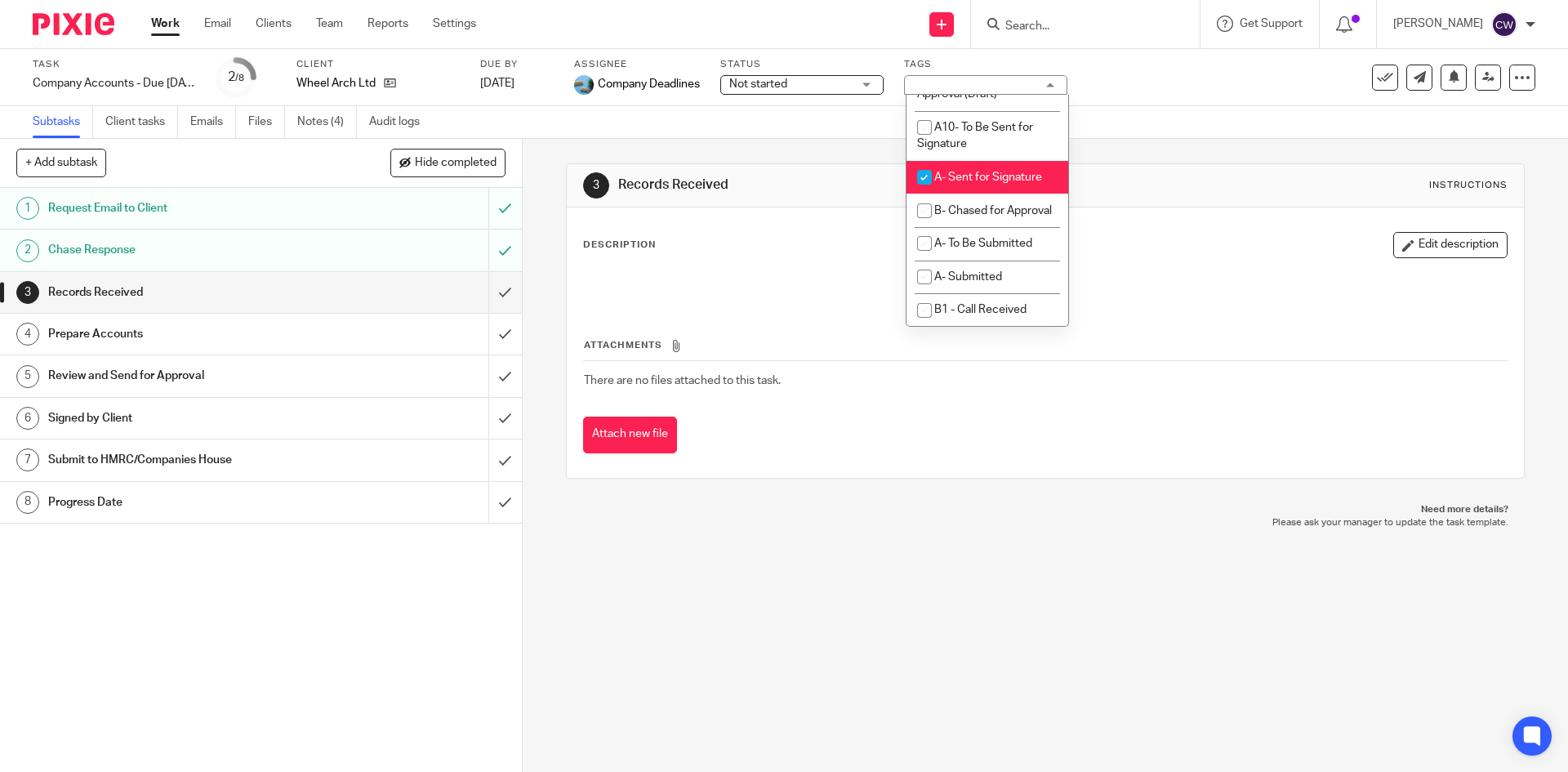
scroll to position [1062, 0]
click at [974, 35] on span "A- Sent for Signature" at bounding box center [988, 29] width 107 height 11
checkbox input "false"
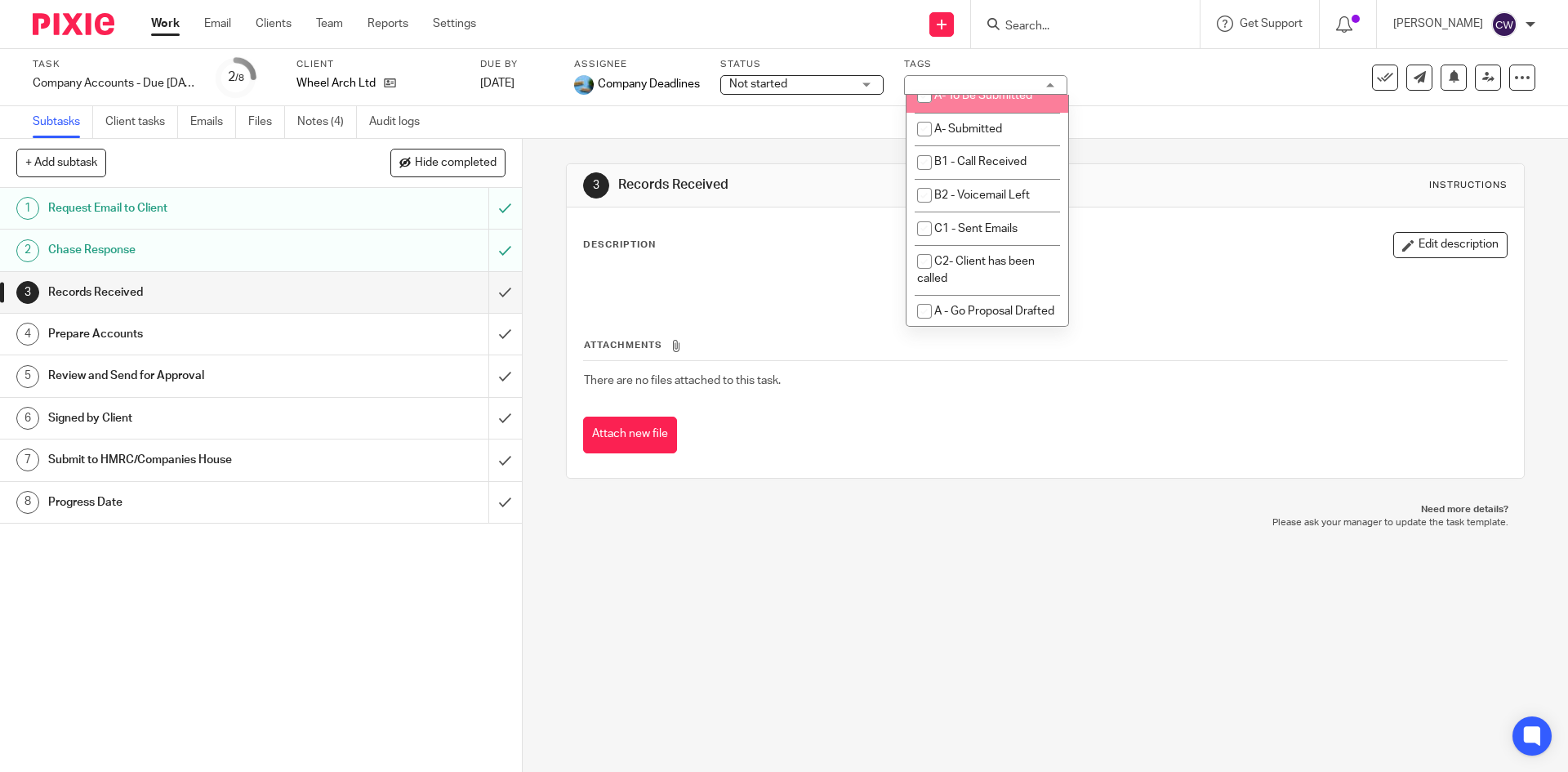
click at [963, 113] on li "A- To Be Submitted" at bounding box center [987, 96] width 162 height 33
checkbox input "true"
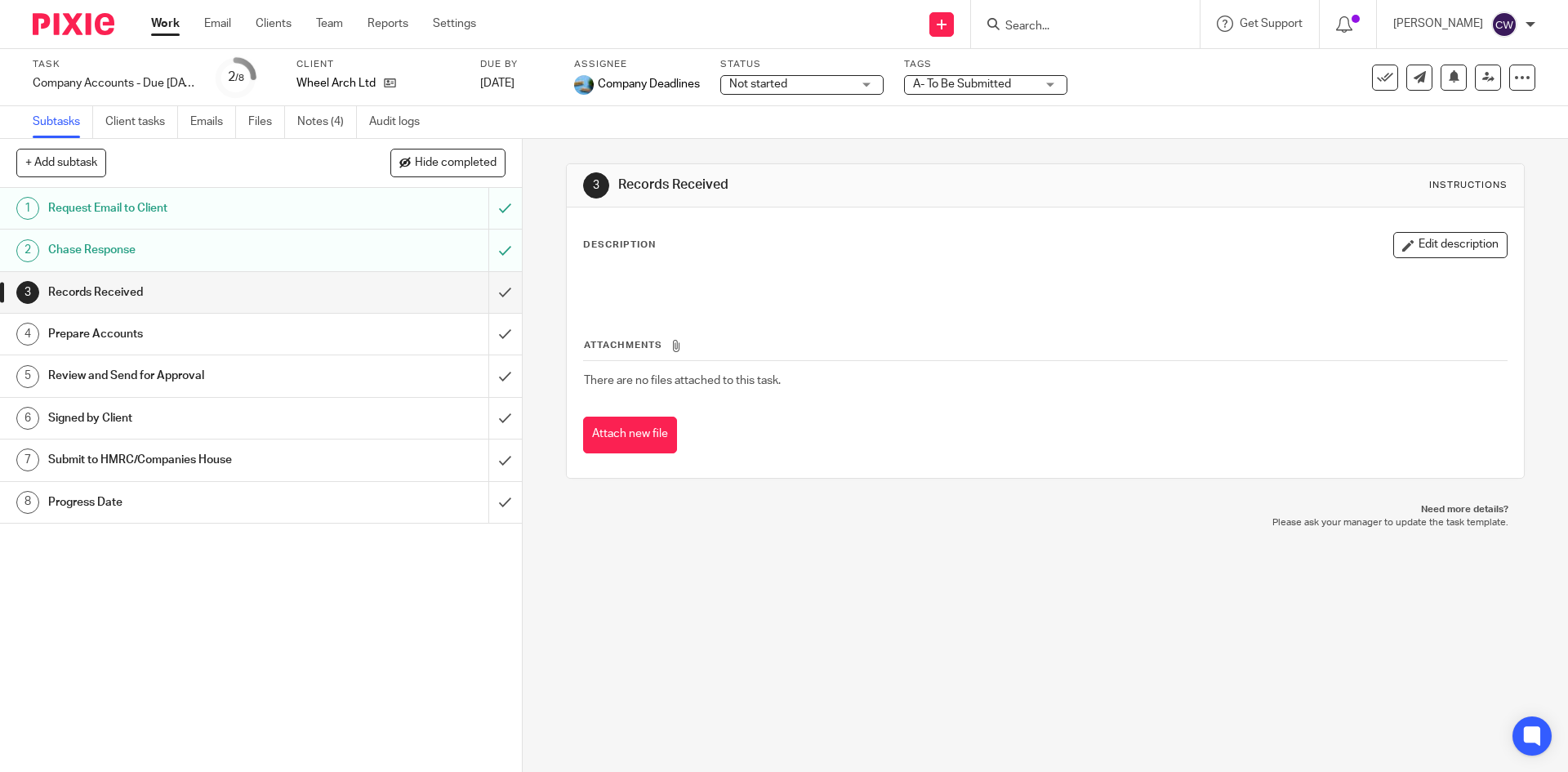
click at [959, 585] on div "3 Records Received Instructions Description Edit description Attachments There …" at bounding box center [1045, 456] width 1045 height 633
click at [253, 121] on link "Files" at bounding box center [266, 122] width 37 height 32
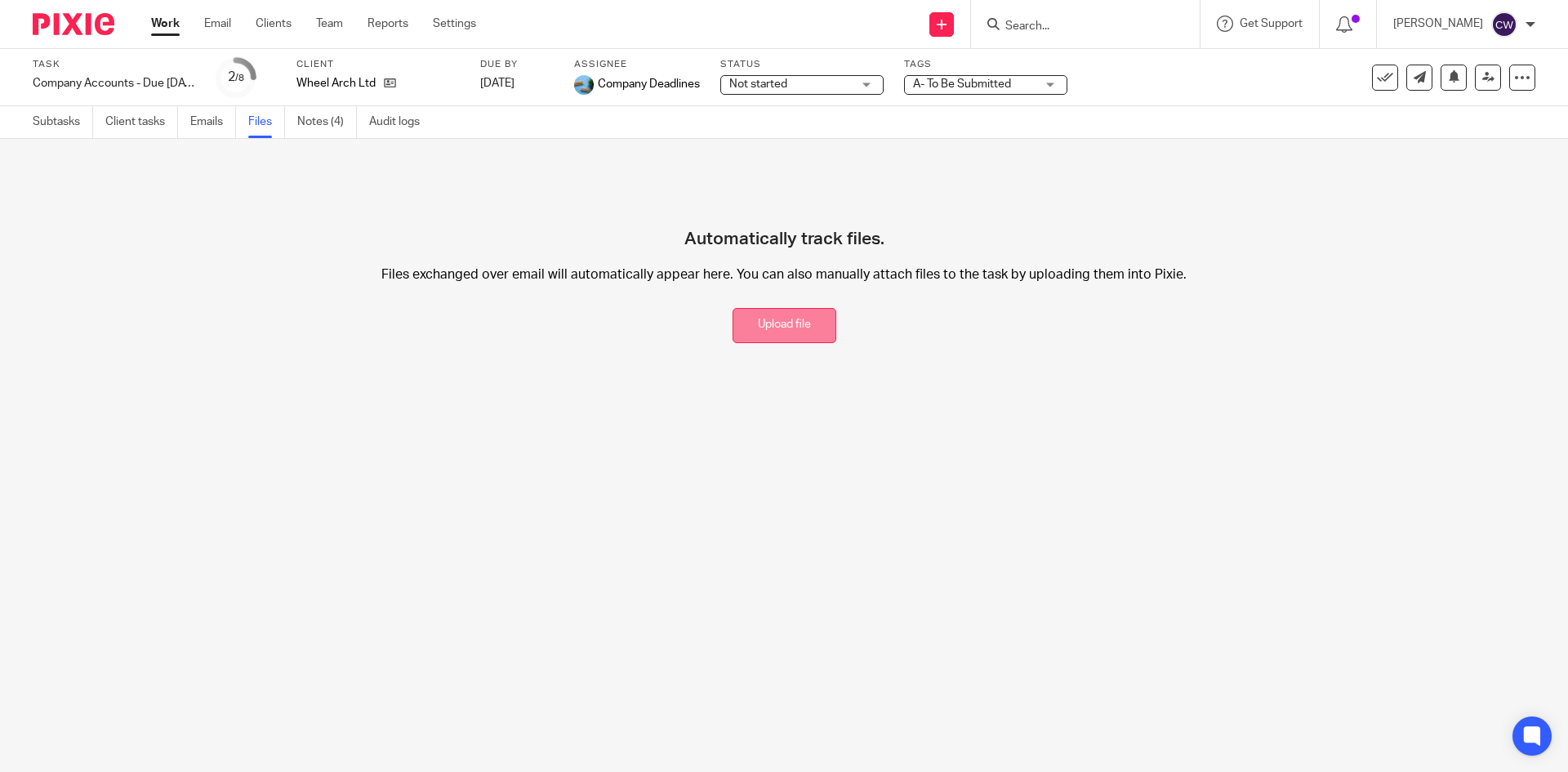
click at [759, 319] on button "Upload file" at bounding box center [784, 325] width 104 height 35
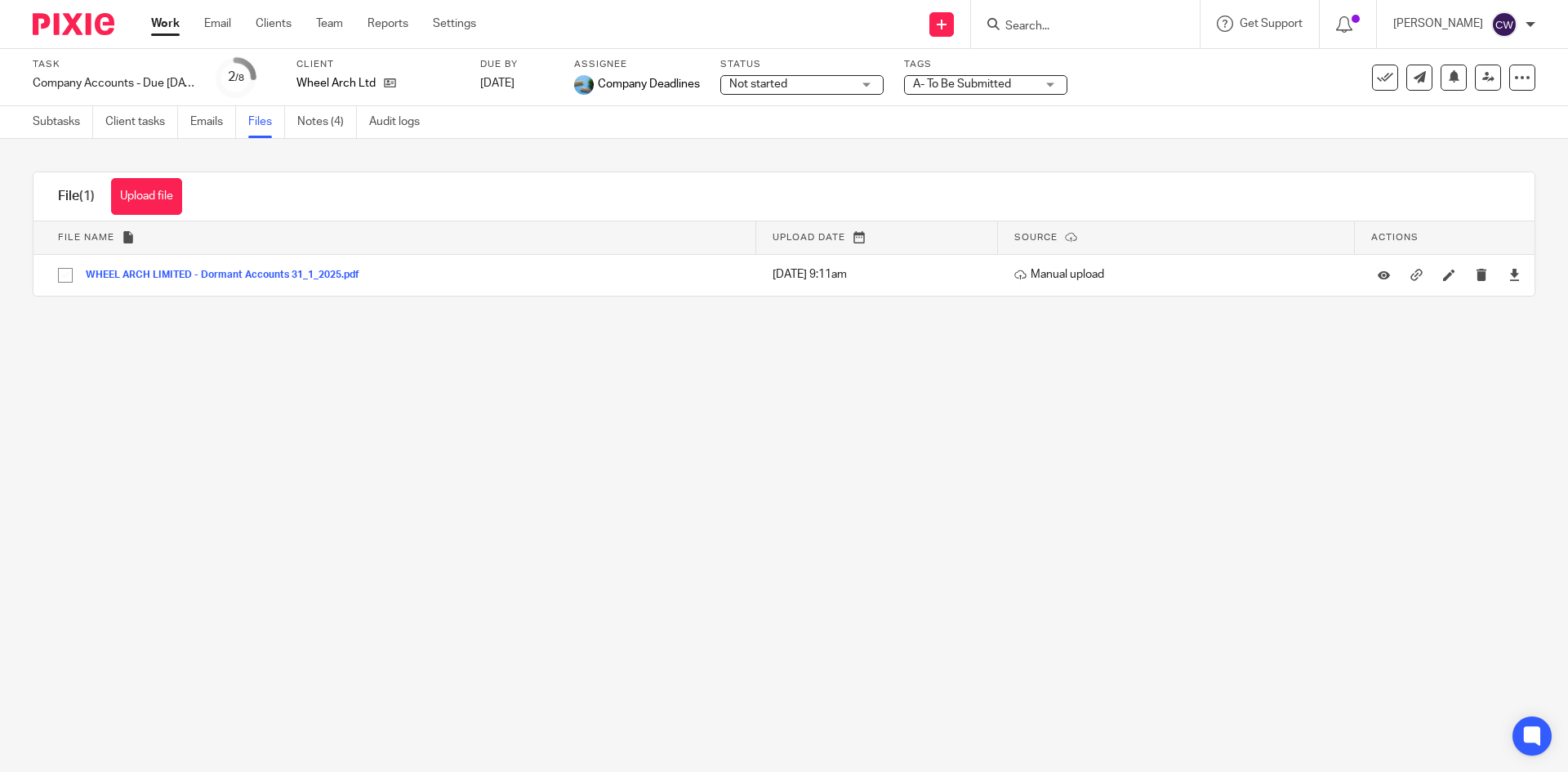
click at [1018, 84] on span "A- To Be Submitted" at bounding box center [975, 84] width 123 height 17
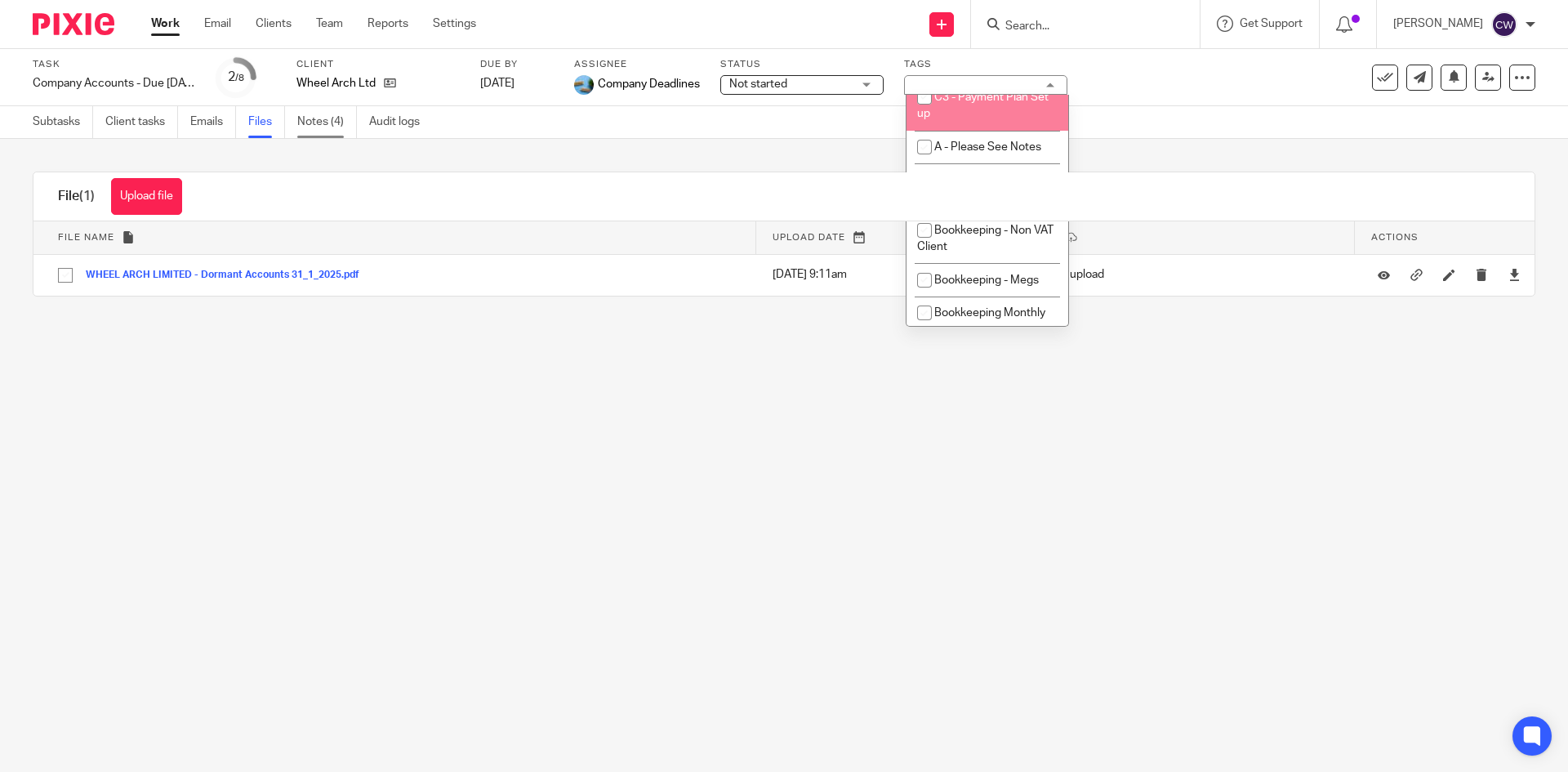
click at [340, 124] on link "Notes (4)" at bounding box center [327, 122] width 60 height 32
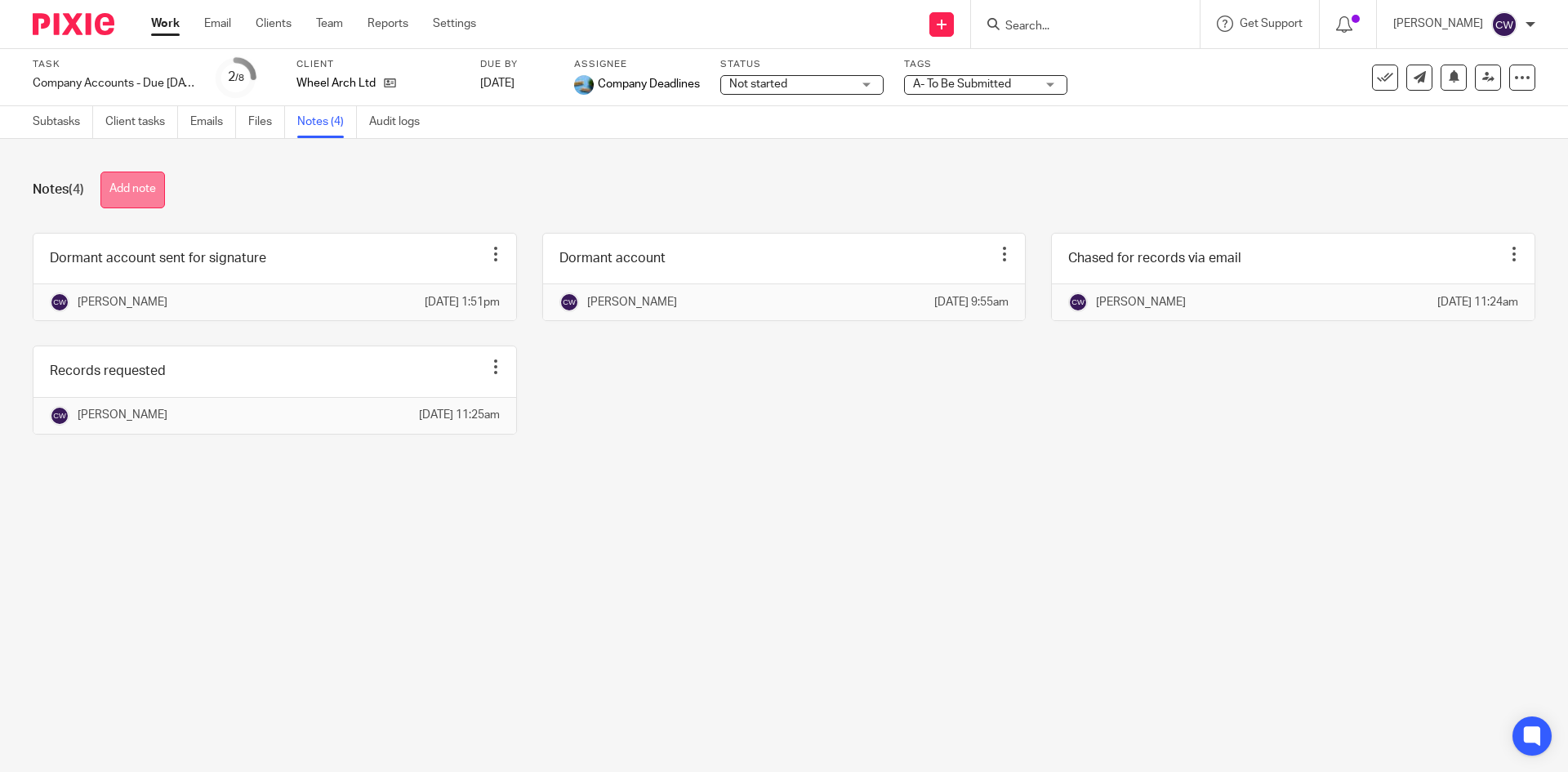
click at [138, 192] on button "Add note" at bounding box center [133, 189] width 65 height 37
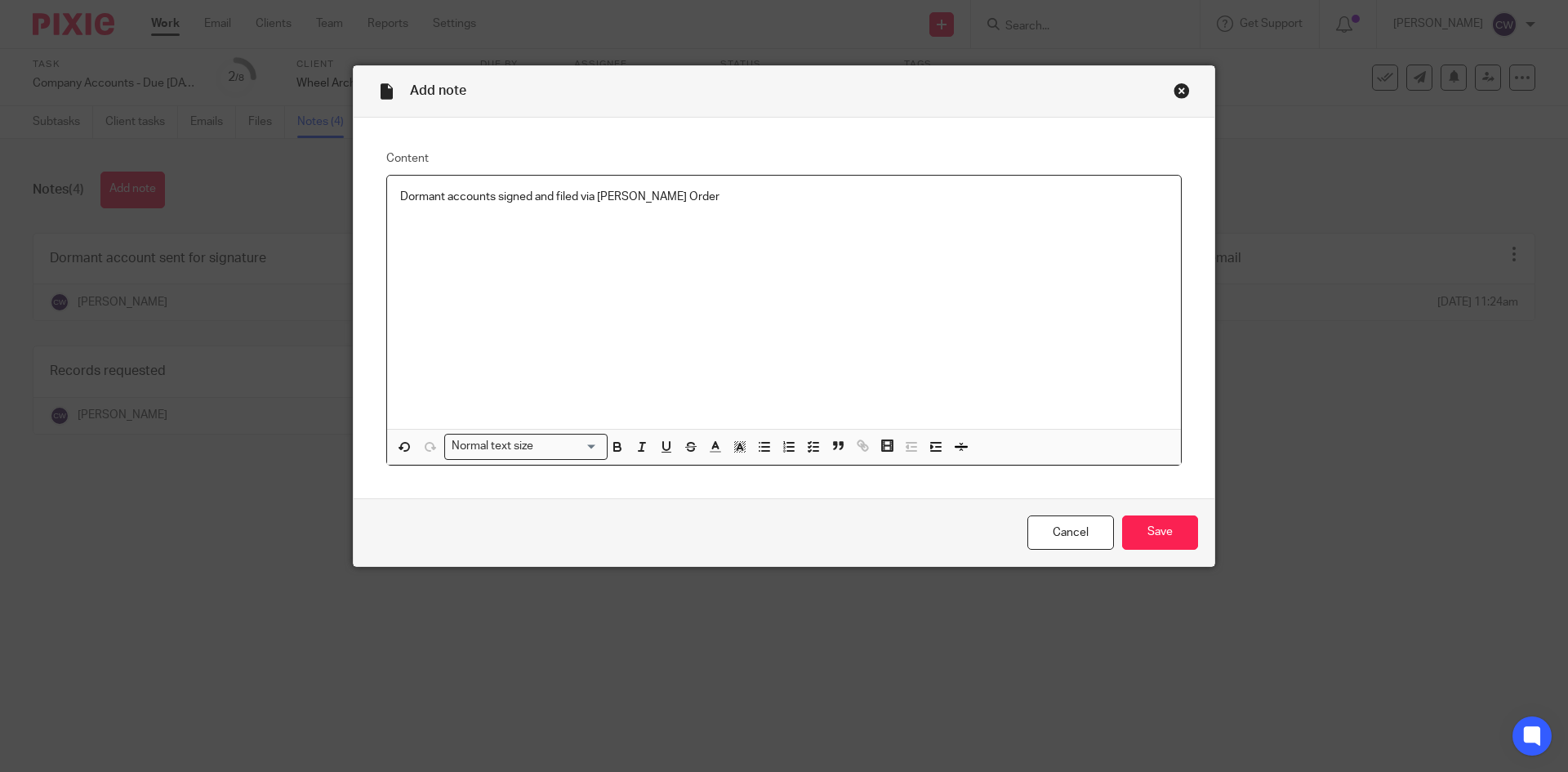
drag, startPoint x: 601, startPoint y: 200, endPoint x: 952, endPoint y: 234, distance: 352.6
click at [1081, 238] on div "Dormant accounts signed and filed via Forst Order" at bounding box center [784, 302] width 794 height 253
click at [604, 196] on p "Dormant accounts signed and filed via Forst Order" at bounding box center [784, 196] width 767 height 16
click at [1161, 525] on input "Save" at bounding box center [1160, 532] width 76 height 35
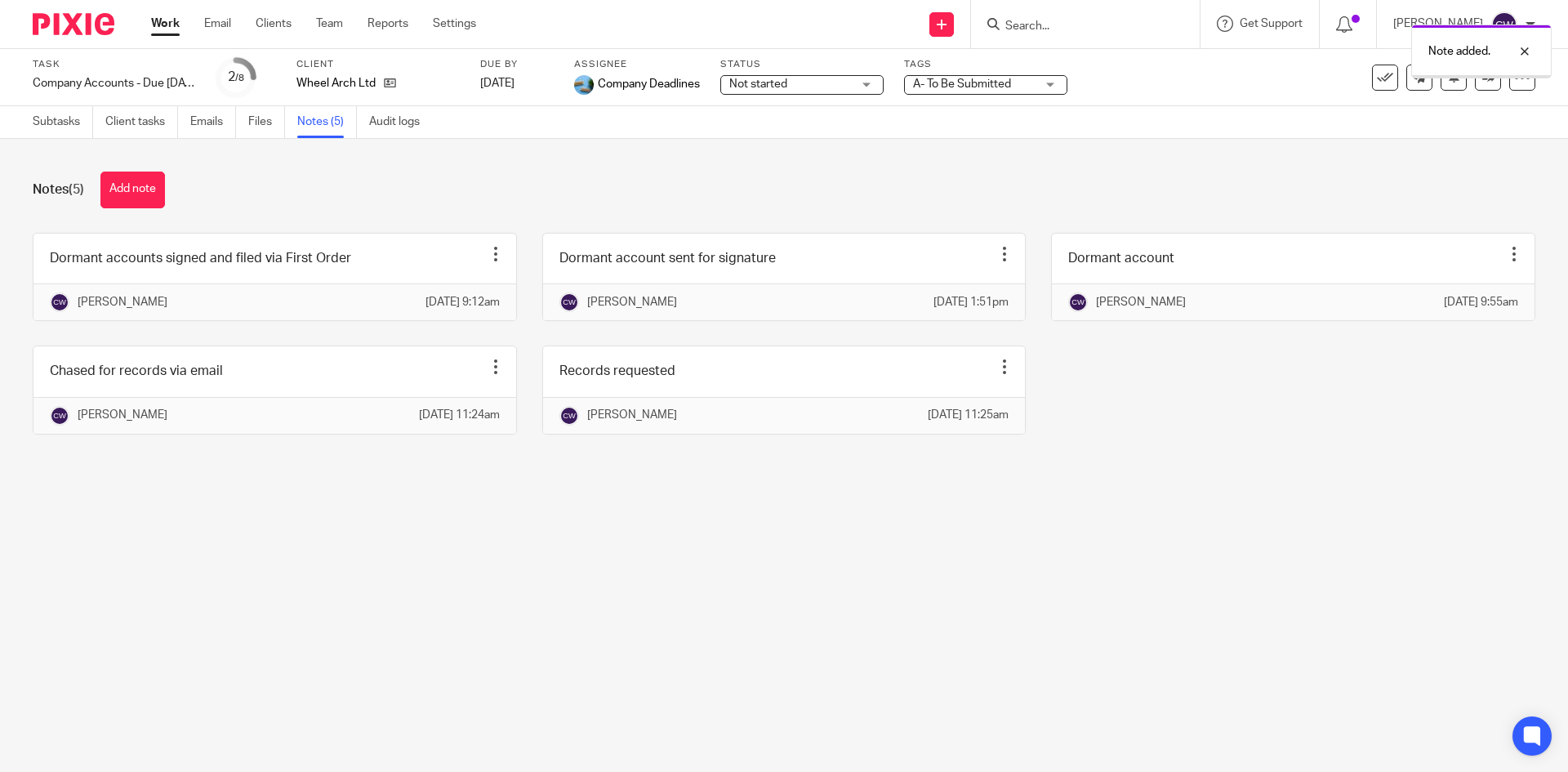
click at [968, 82] on span "A- To Be Submitted" at bounding box center [962, 84] width 98 height 11
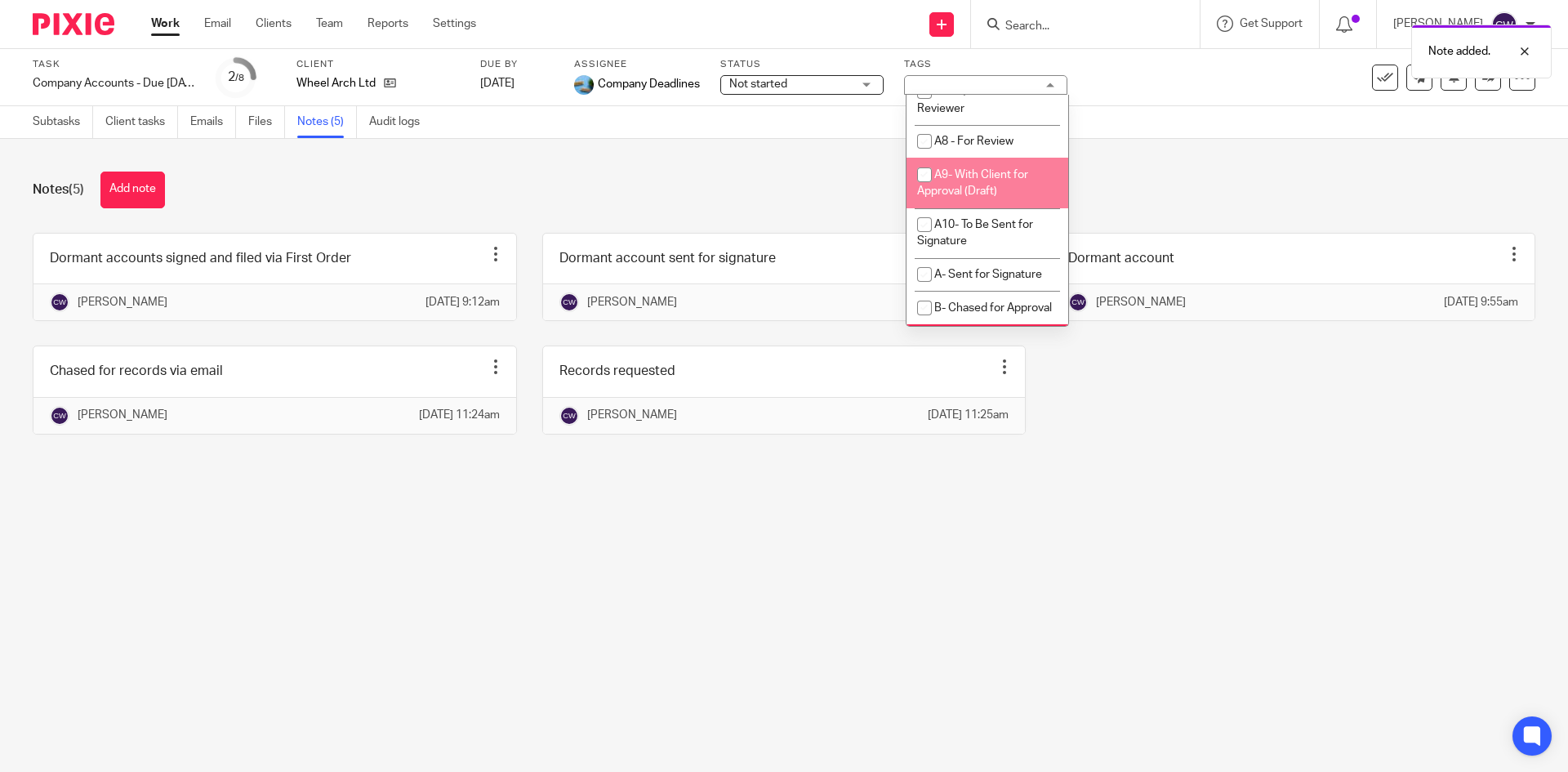
scroll to position [1062, 0]
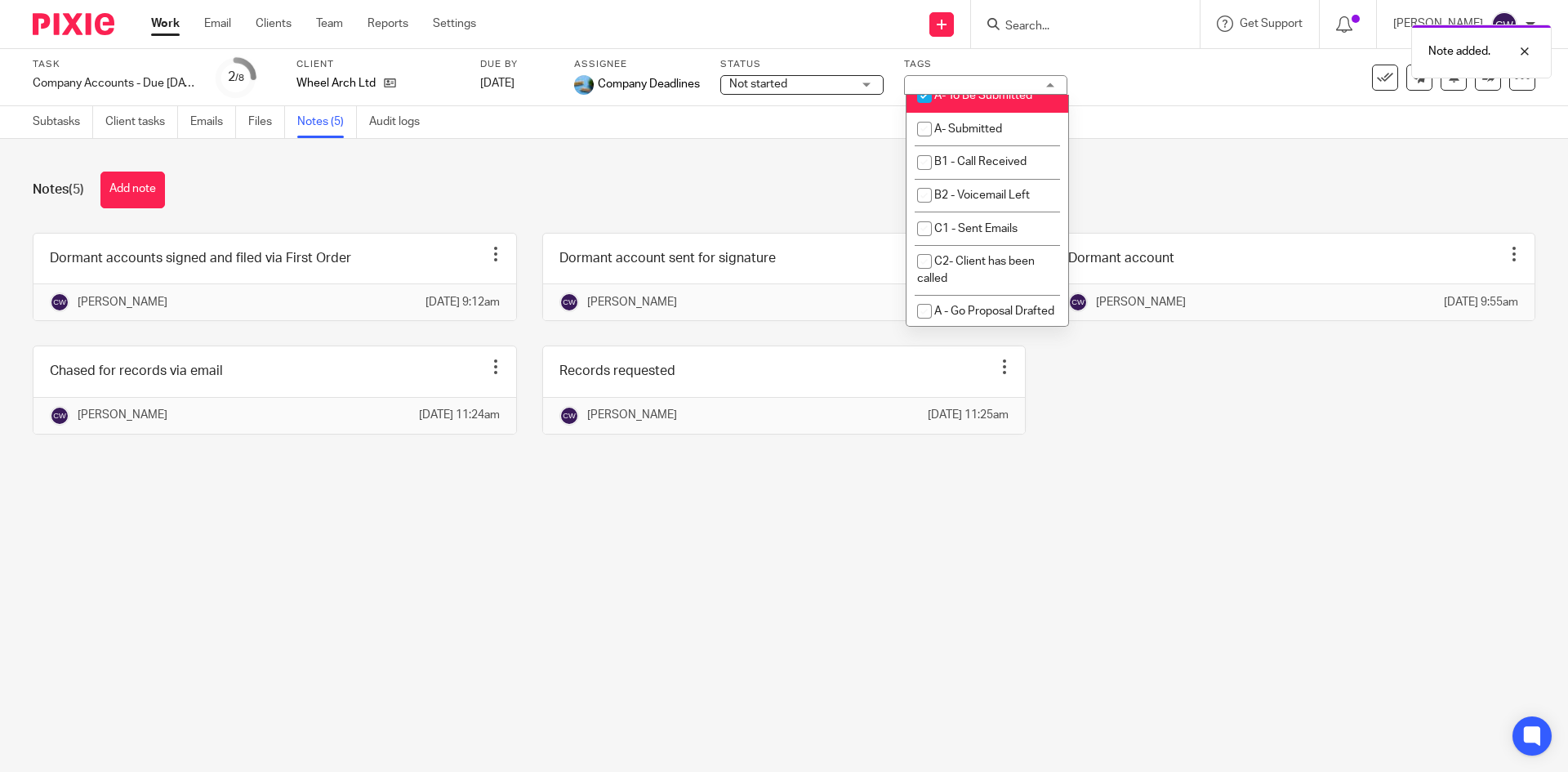
click at [984, 102] on span "A- To Be Submitted" at bounding box center [983, 95] width 98 height 11
checkbox input "false"
click at [990, 146] on li "A- Submitted" at bounding box center [987, 129] width 162 height 33
checkbox input "true"
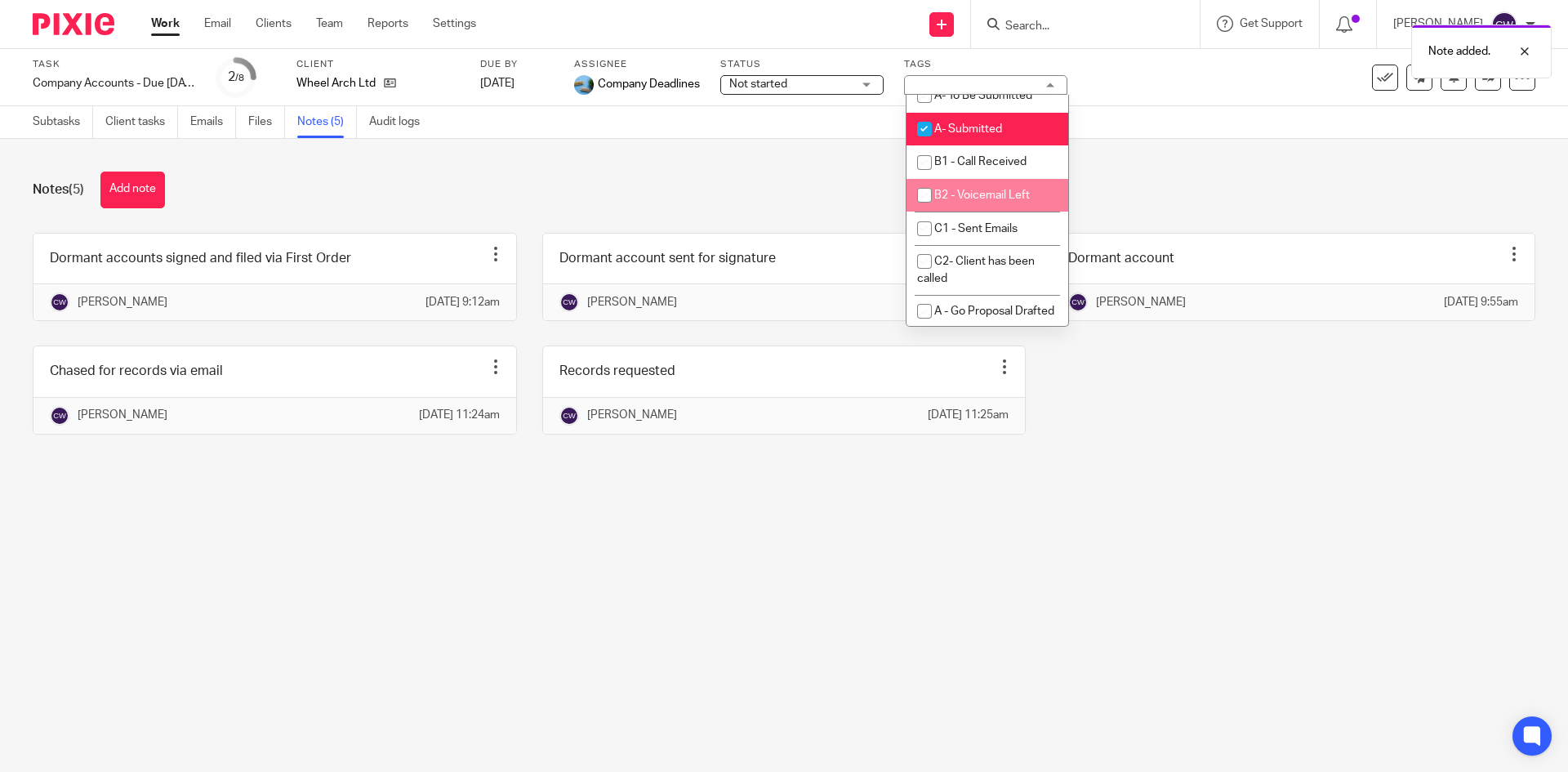
drag, startPoint x: 1272, startPoint y: 466, endPoint x: 915, endPoint y: 138, distance: 484.8
click at [1252, 439] on div "Dormant accounts signed and filed via First Order Edit note Delete note Catheri…" at bounding box center [772, 345] width 1528 height 226
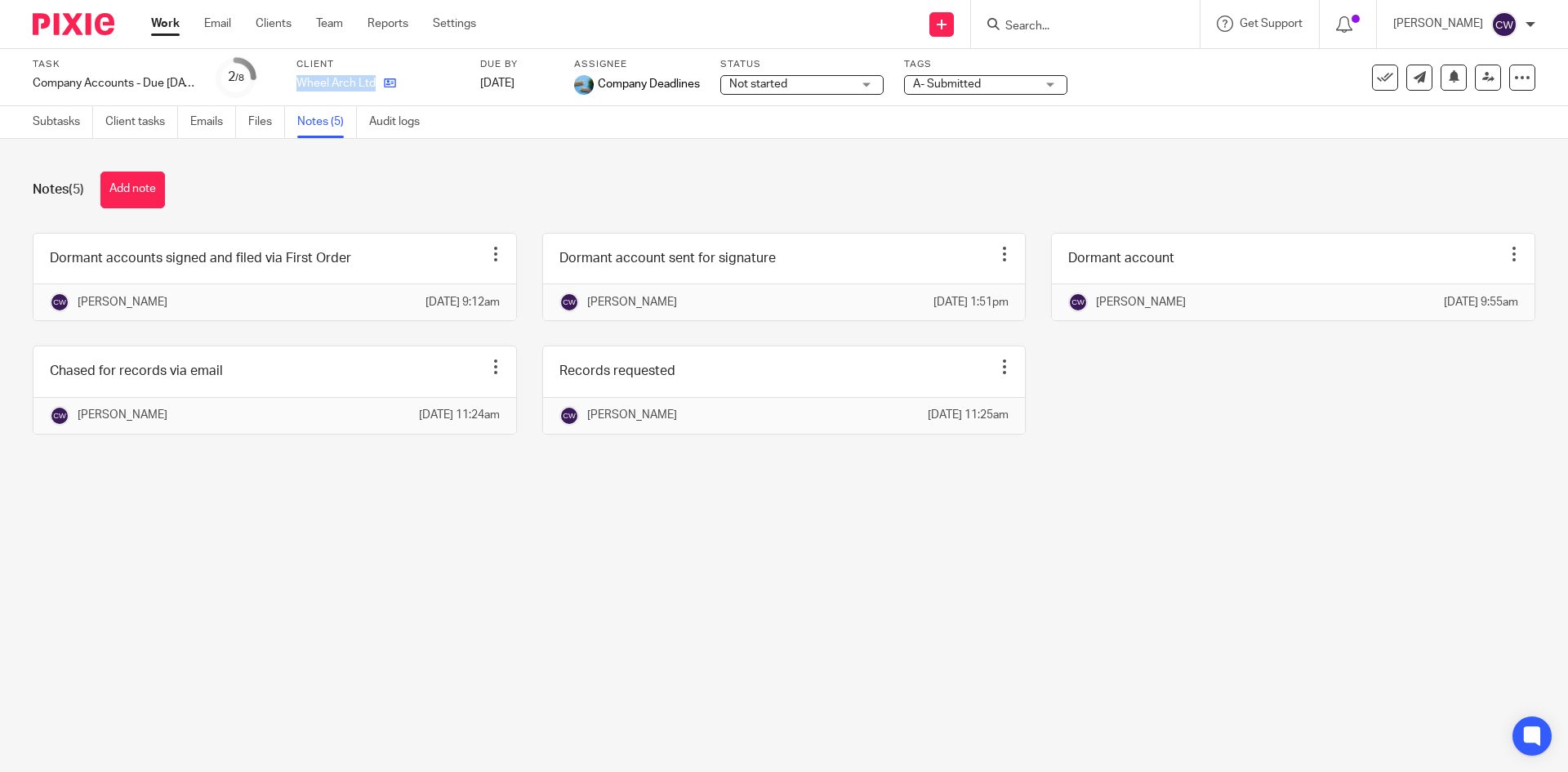
drag, startPoint x: 298, startPoint y: 84, endPoint x: 374, endPoint y: 84, distance: 76.0
click at [374, 84] on div "Wheel Arch Ltd" at bounding box center [379, 83] width 164 height 16
copy div "Wheel Arch Ltd"
click at [69, 117] on link "Subtasks" at bounding box center [62, 122] width 61 height 32
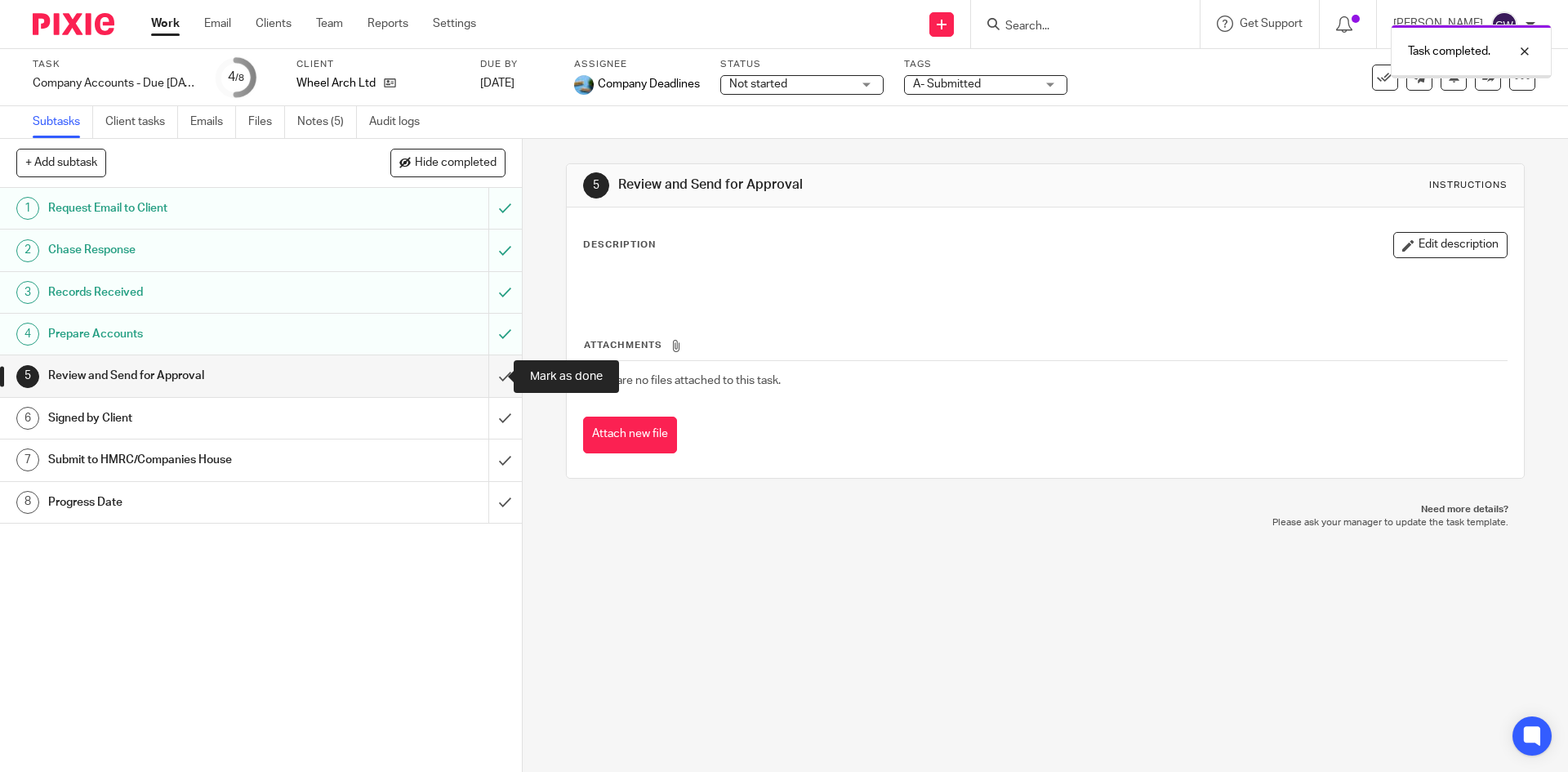
click at [481, 369] on input "submit" at bounding box center [261, 376] width 522 height 41
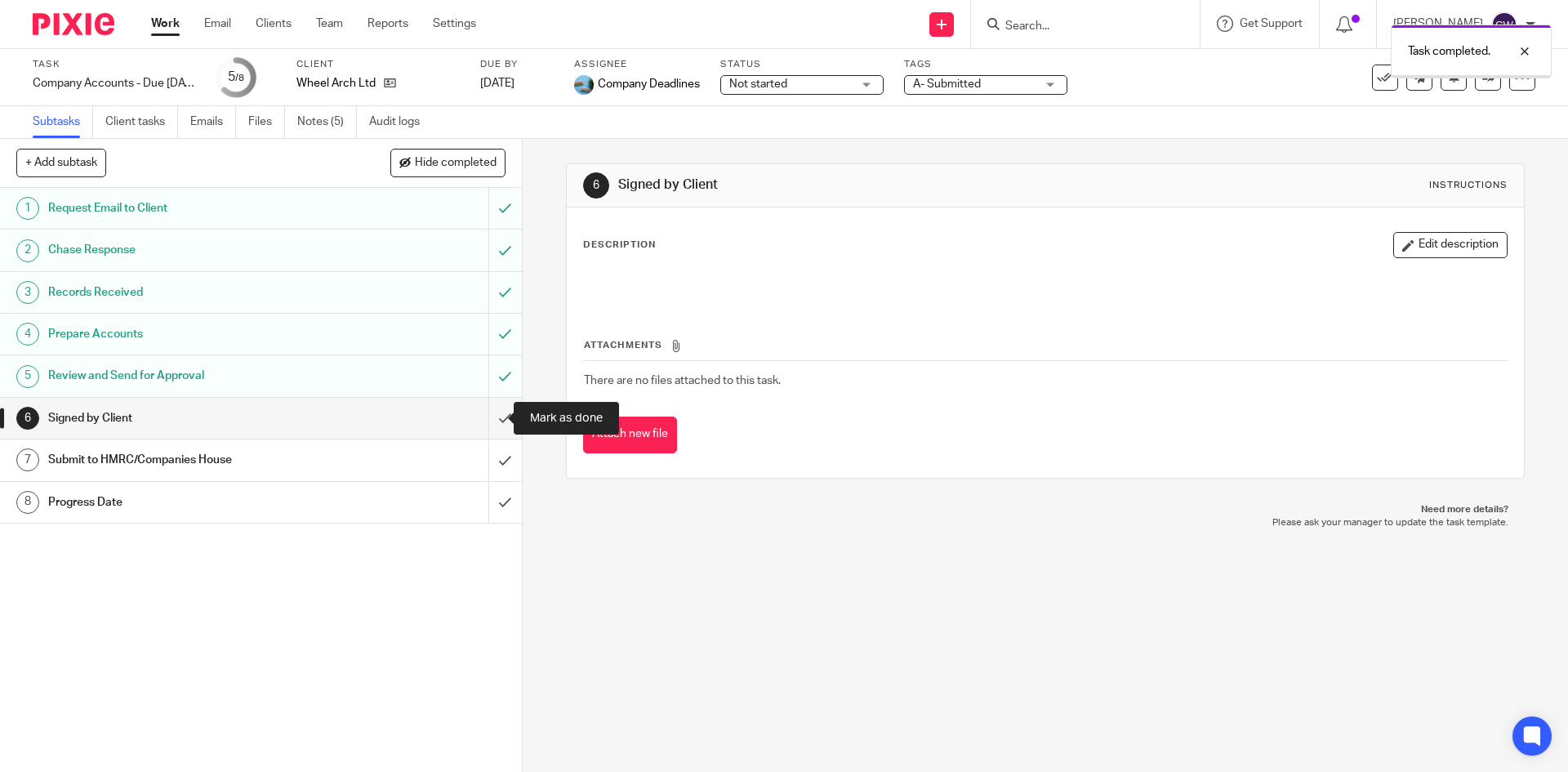
click at [487, 416] on input "submit" at bounding box center [261, 418] width 522 height 41
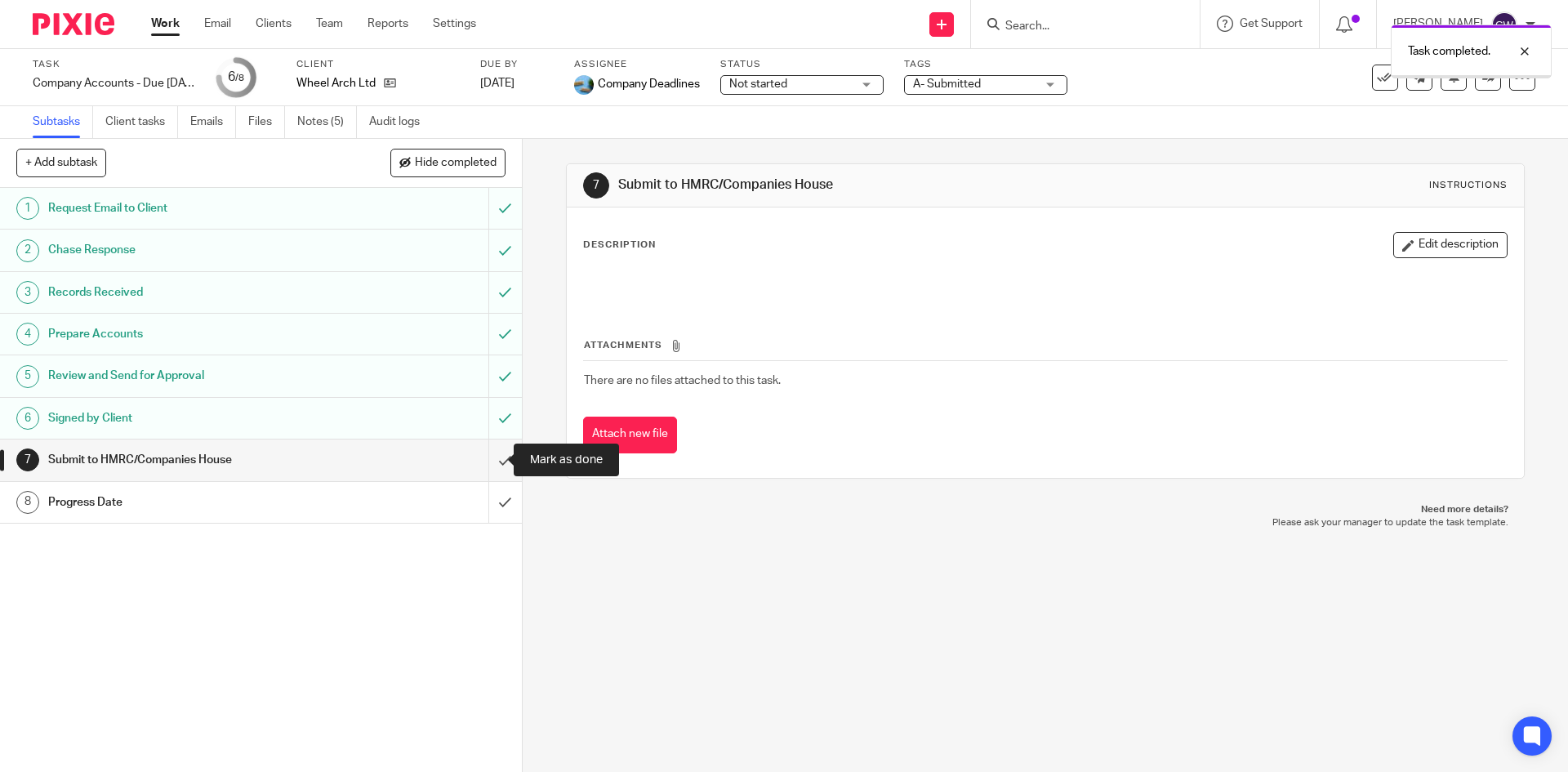
click at [492, 461] on input "submit" at bounding box center [261, 460] width 522 height 41
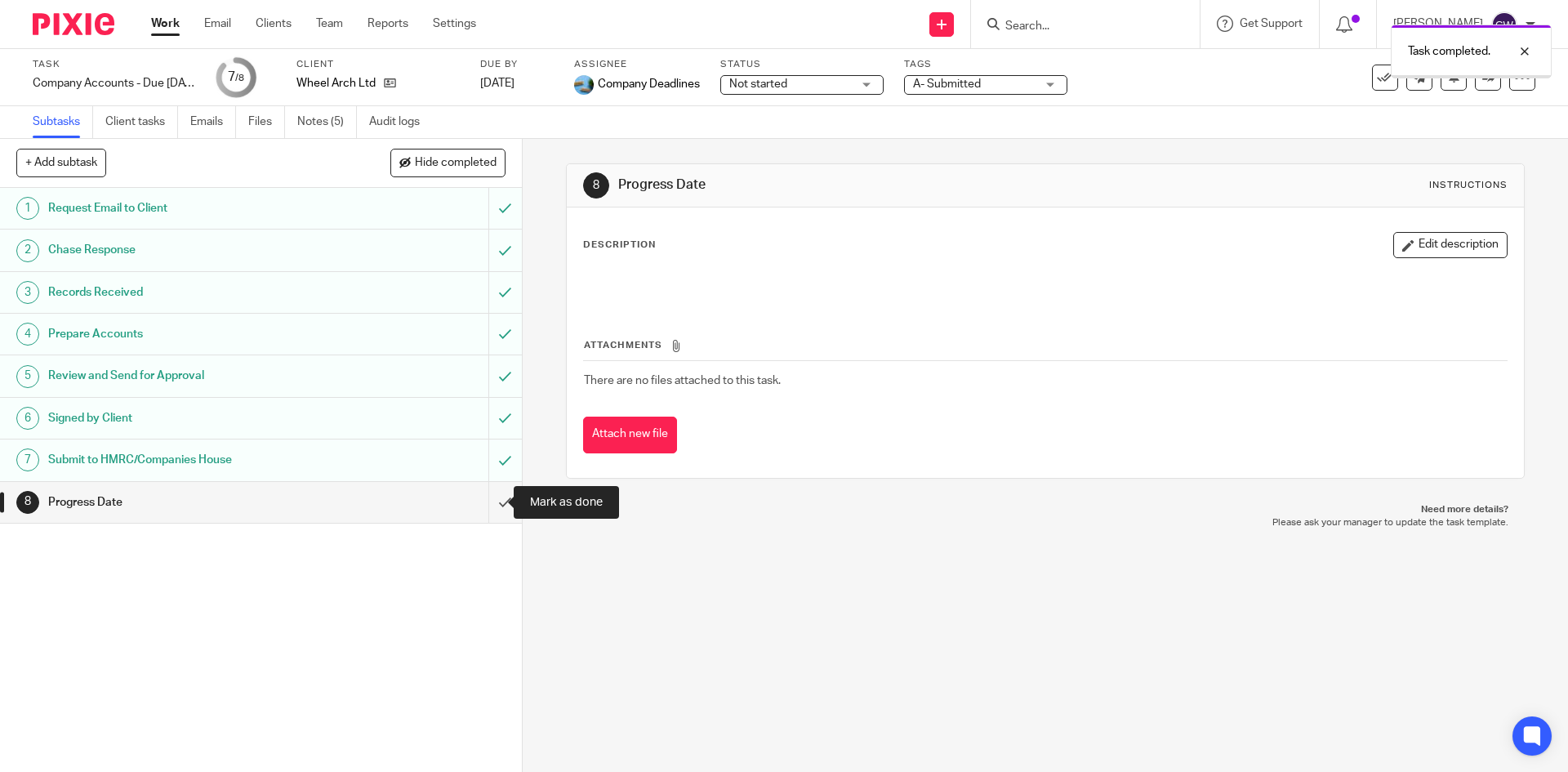
click at [483, 501] on input "submit" at bounding box center [261, 502] width 522 height 41
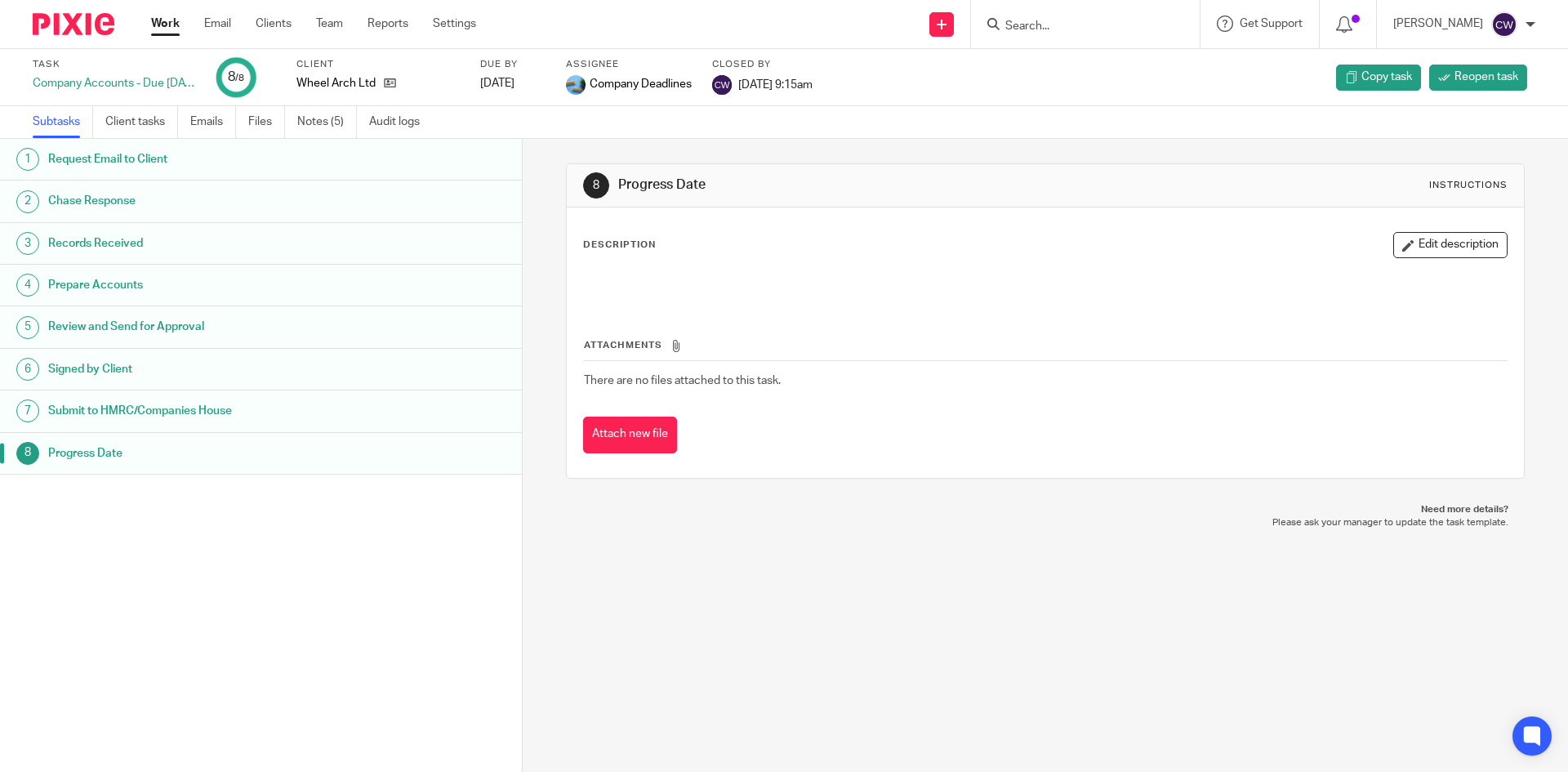
click at [1004, 23] on input "Search" at bounding box center [1077, 26] width 147 height 15
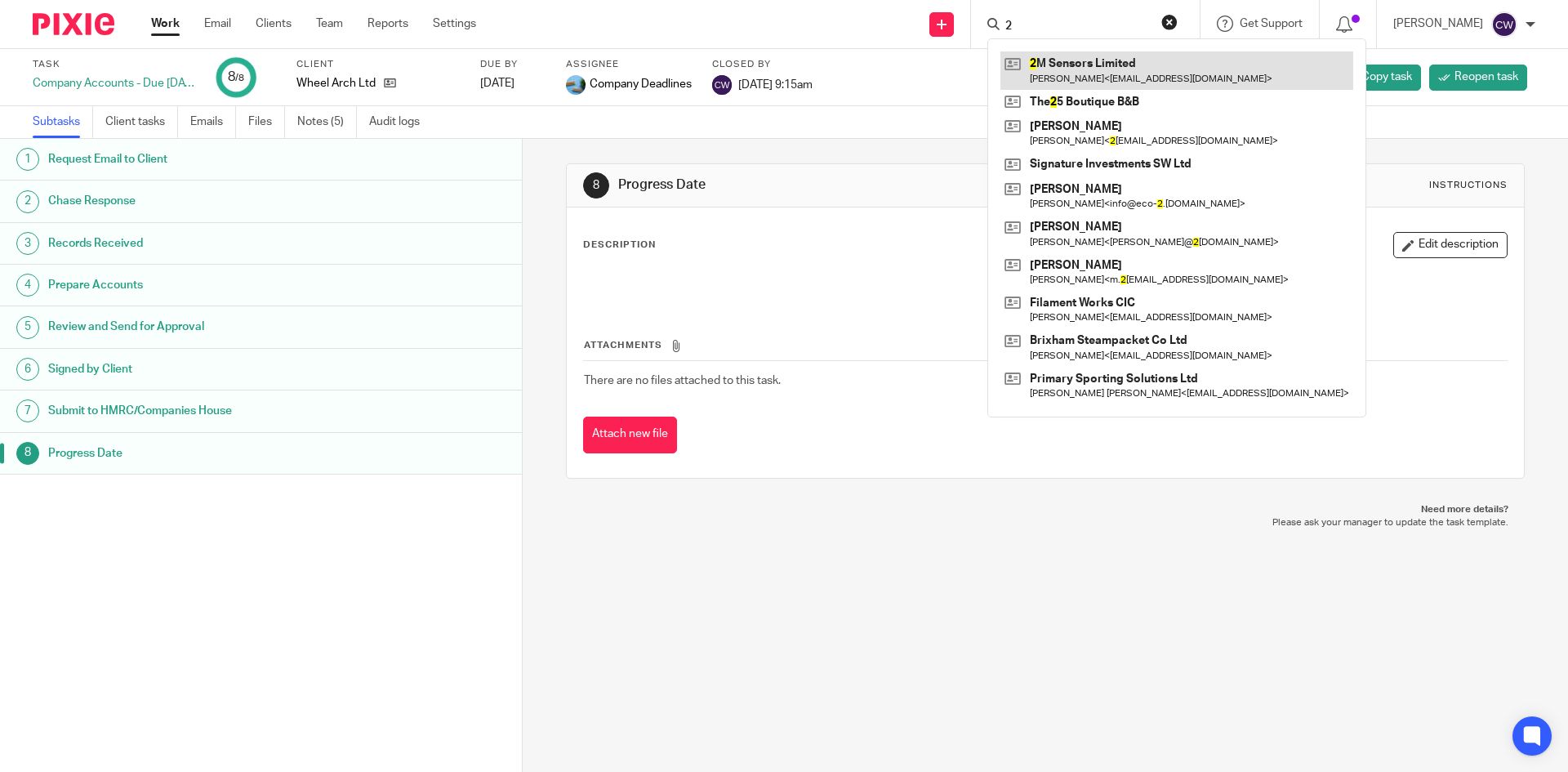
type input "2"
click at [1066, 78] on link at bounding box center [1177, 70] width 353 height 38
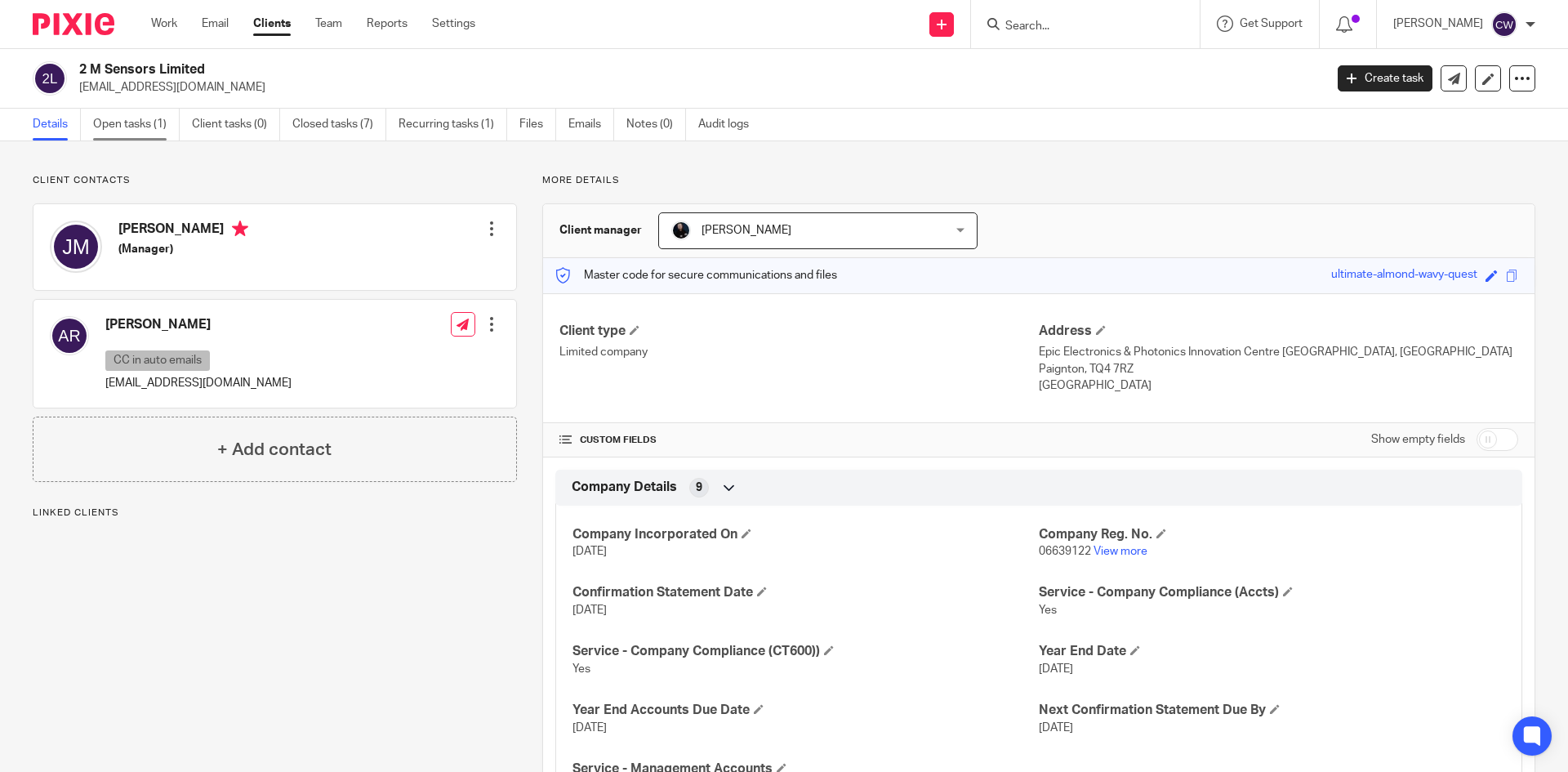
click at [144, 120] on link "Open tasks (1)" at bounding box center [136, 124] width 87 height 32
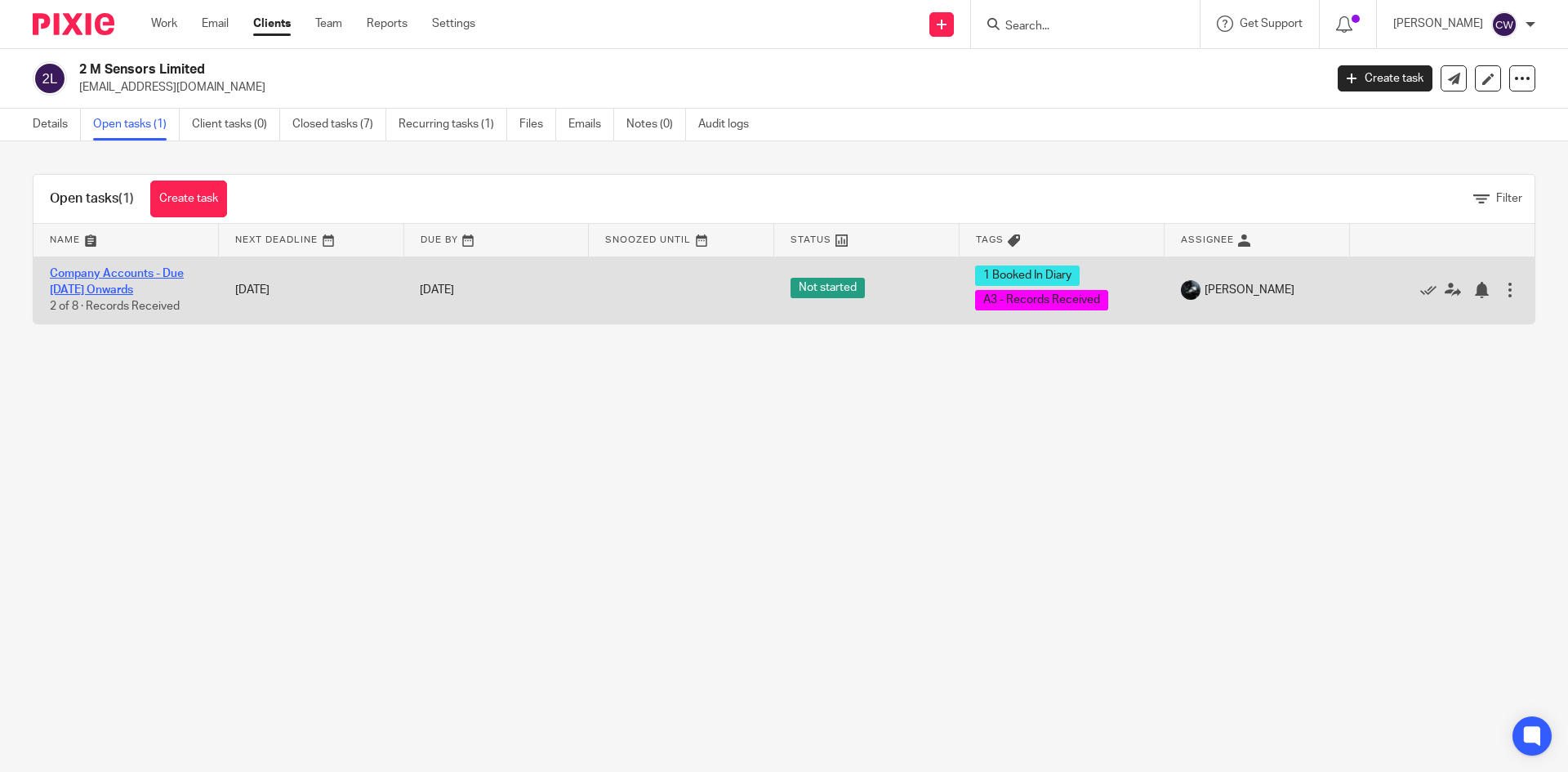
click at [129, 276] on link "Company Accounts - Due 1st May 2023 Onwards" at bounding box center [116, 282] width 134 height 28
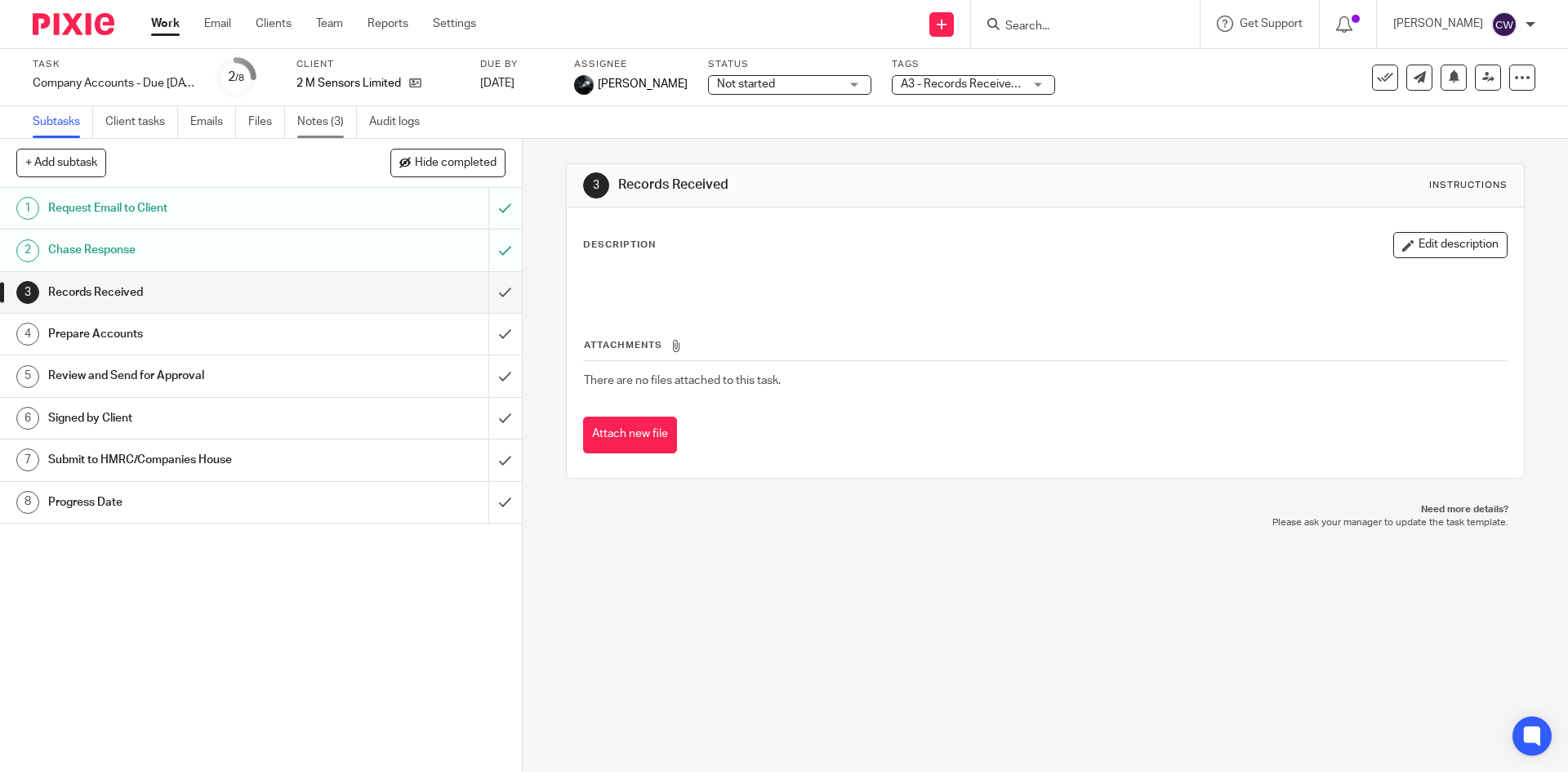
click at [317, 119] on link "Notes (3)" at bounding box center [327, 122] width 60 height 32
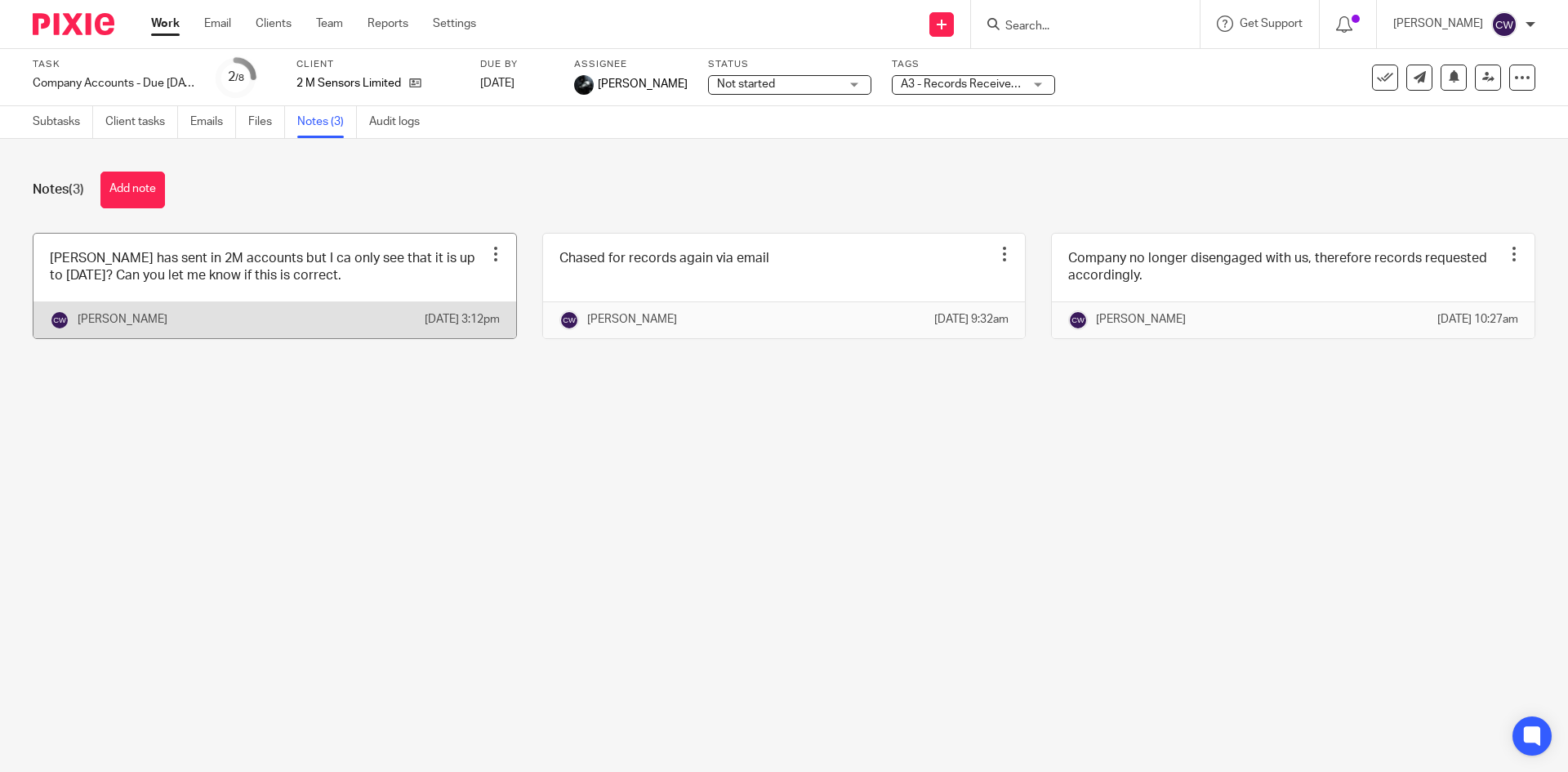
click at [494, 254] on div at bounding box center [495, 253] width 16 height 16
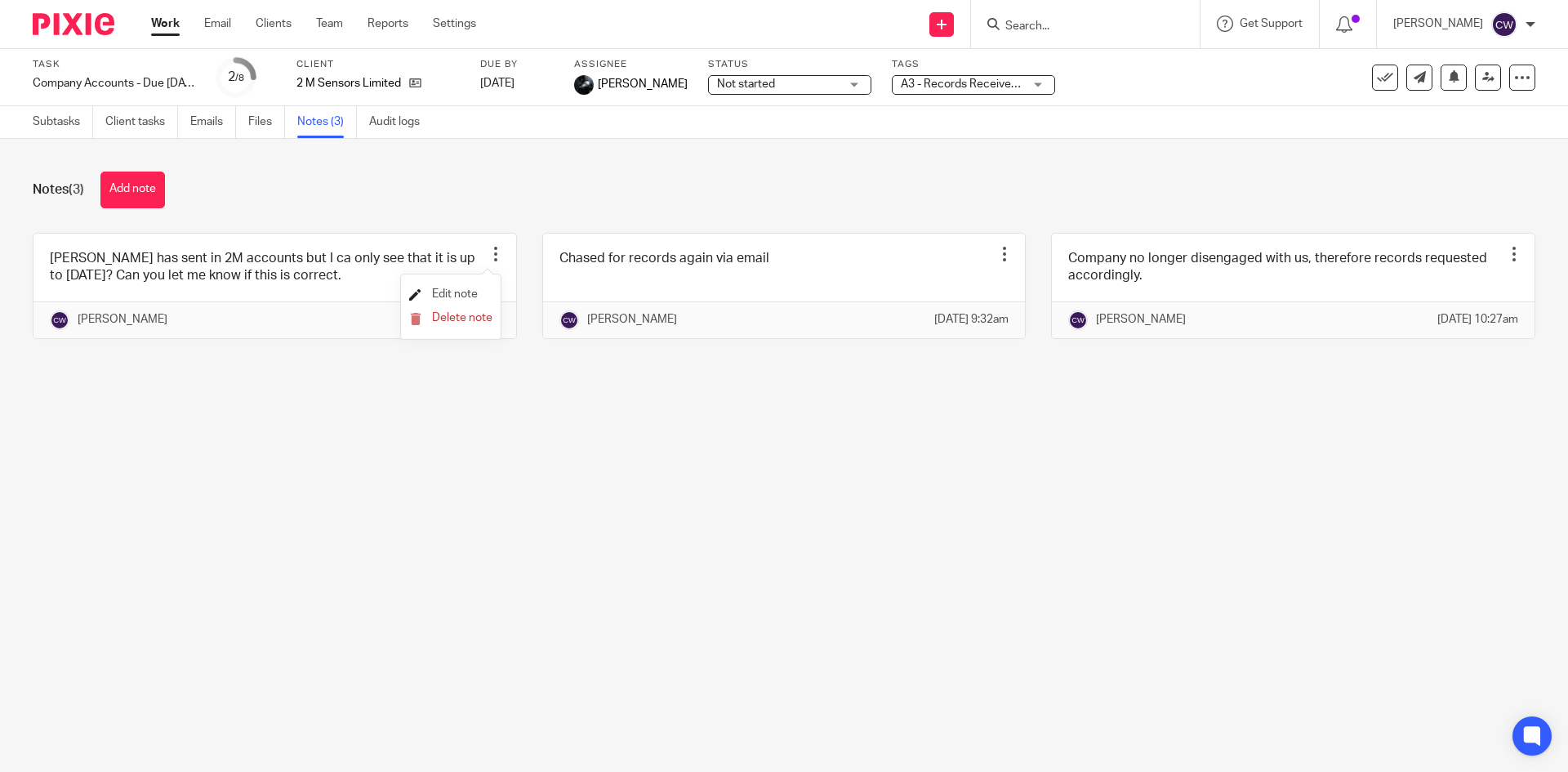
click at [461, 297] on span "Edit note" at bounding box center [455, 293] width 46 height 11
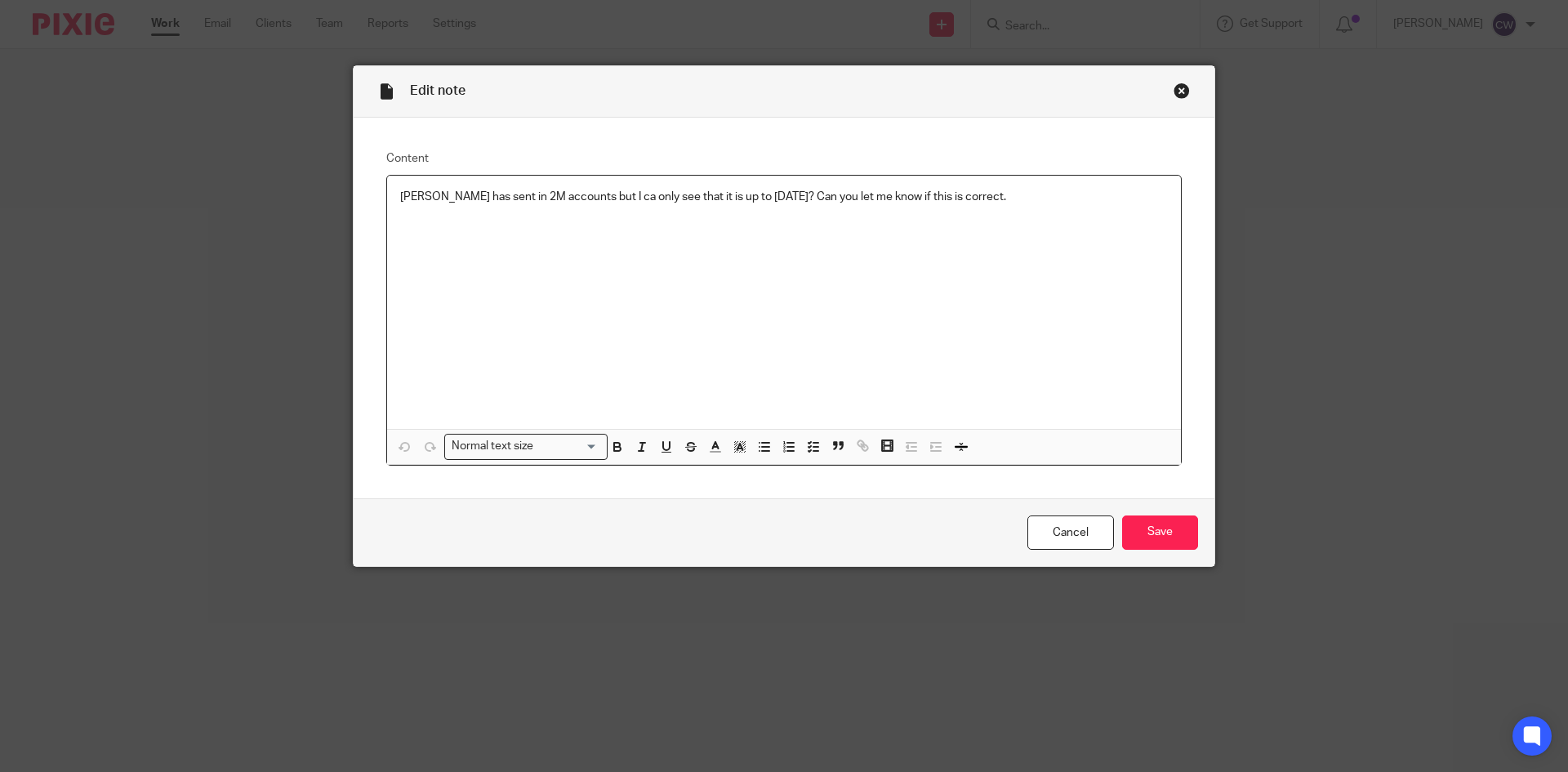
click at [587, 195] on p "[PERSON_NAME] has sent in 2M accounts but I ca only see that it is up to [DATE]…" at bounding box center [784, 196] width 767 height 16
click at [1137, 515] on input "Save" at bounding box center [1160, 532] width 76 height 35
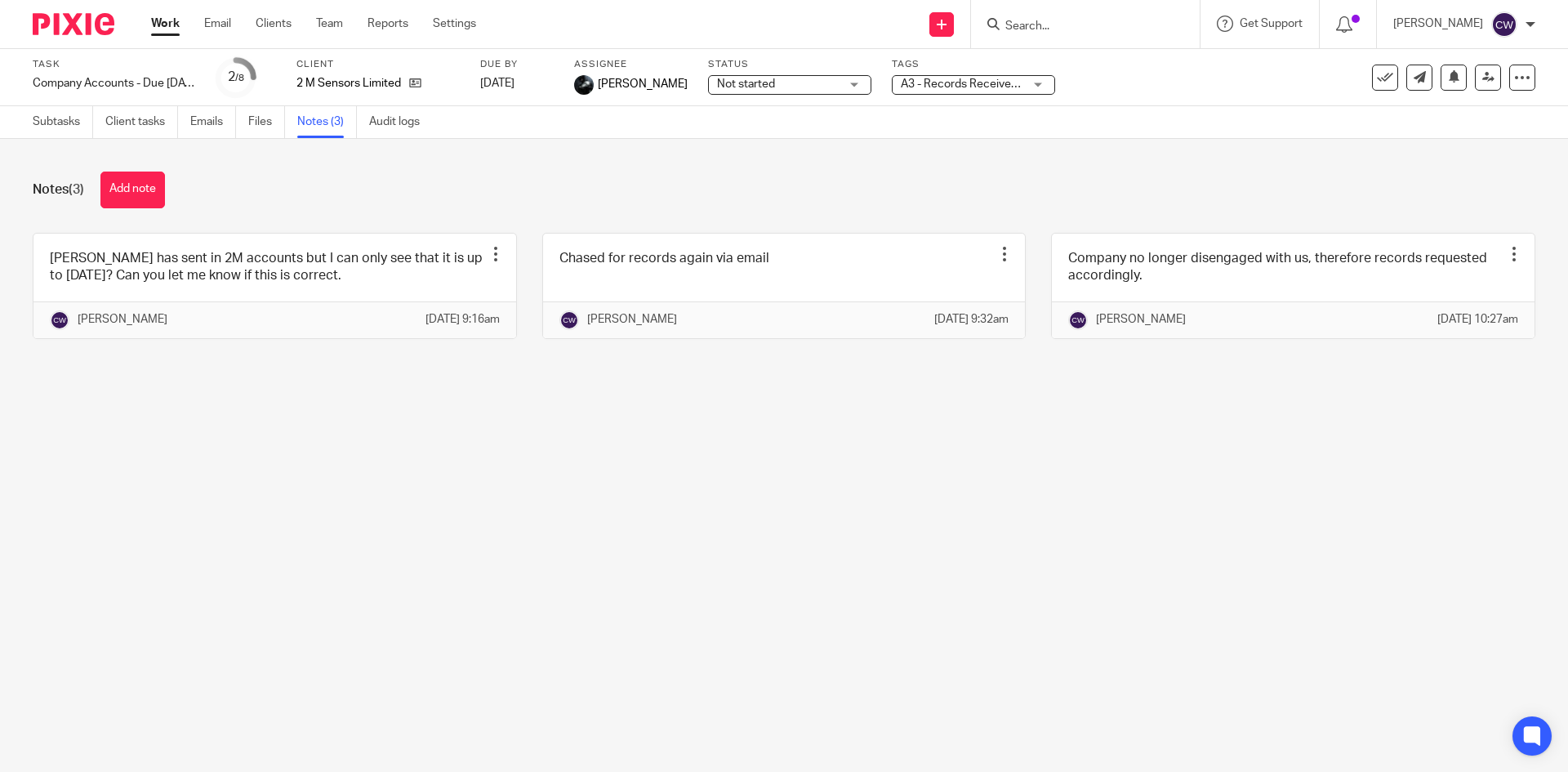
click at [1027, 38] on div at bounding box center [1085, 24] width 229 height 49
click at [1004, 26] on input "Search" at bounding box center [1077, 26] width 147 height 15
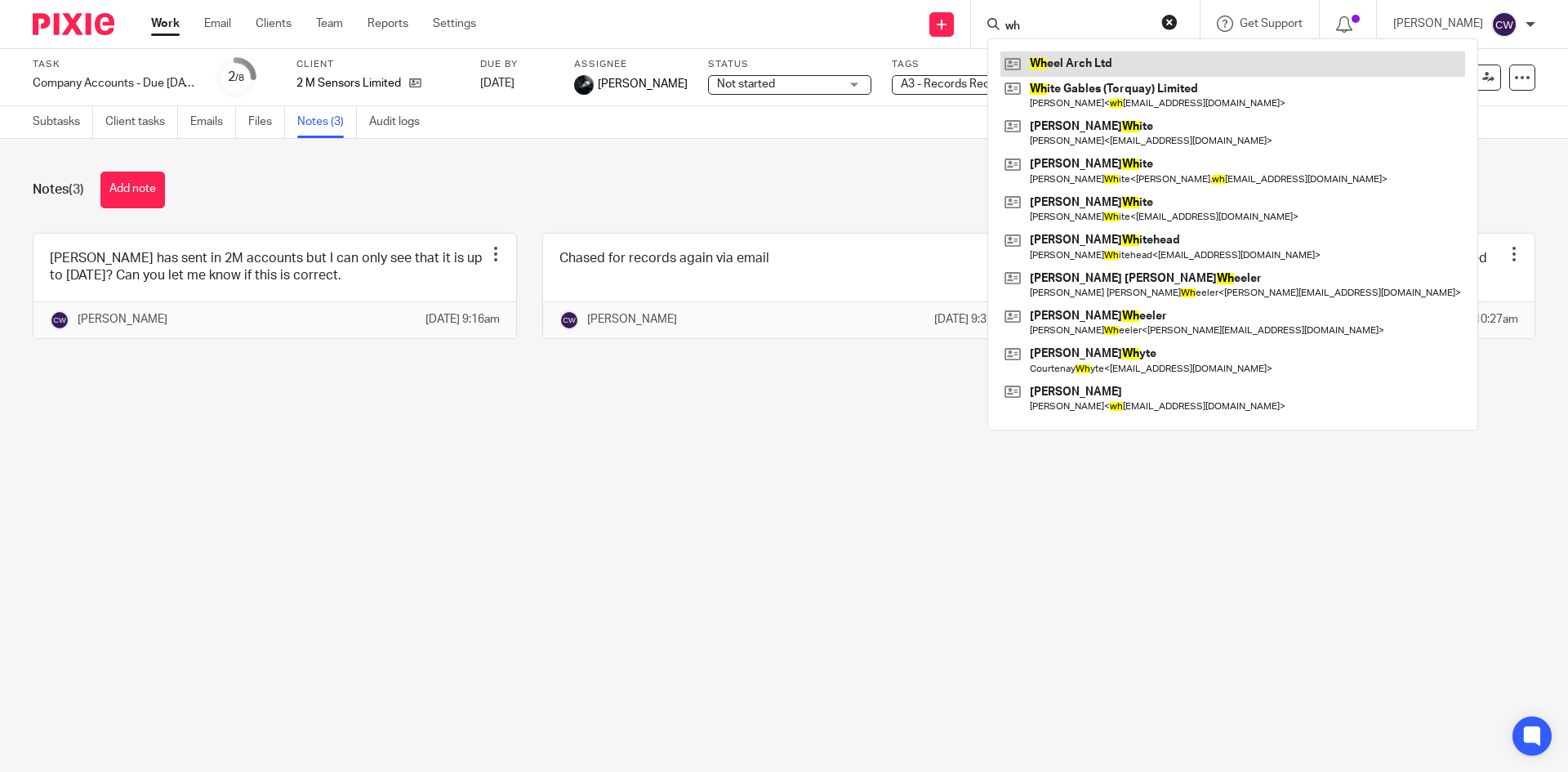
type input "wh"
click at [1078, 55] on link at bounding box center [1232, 63] width 465 height 25
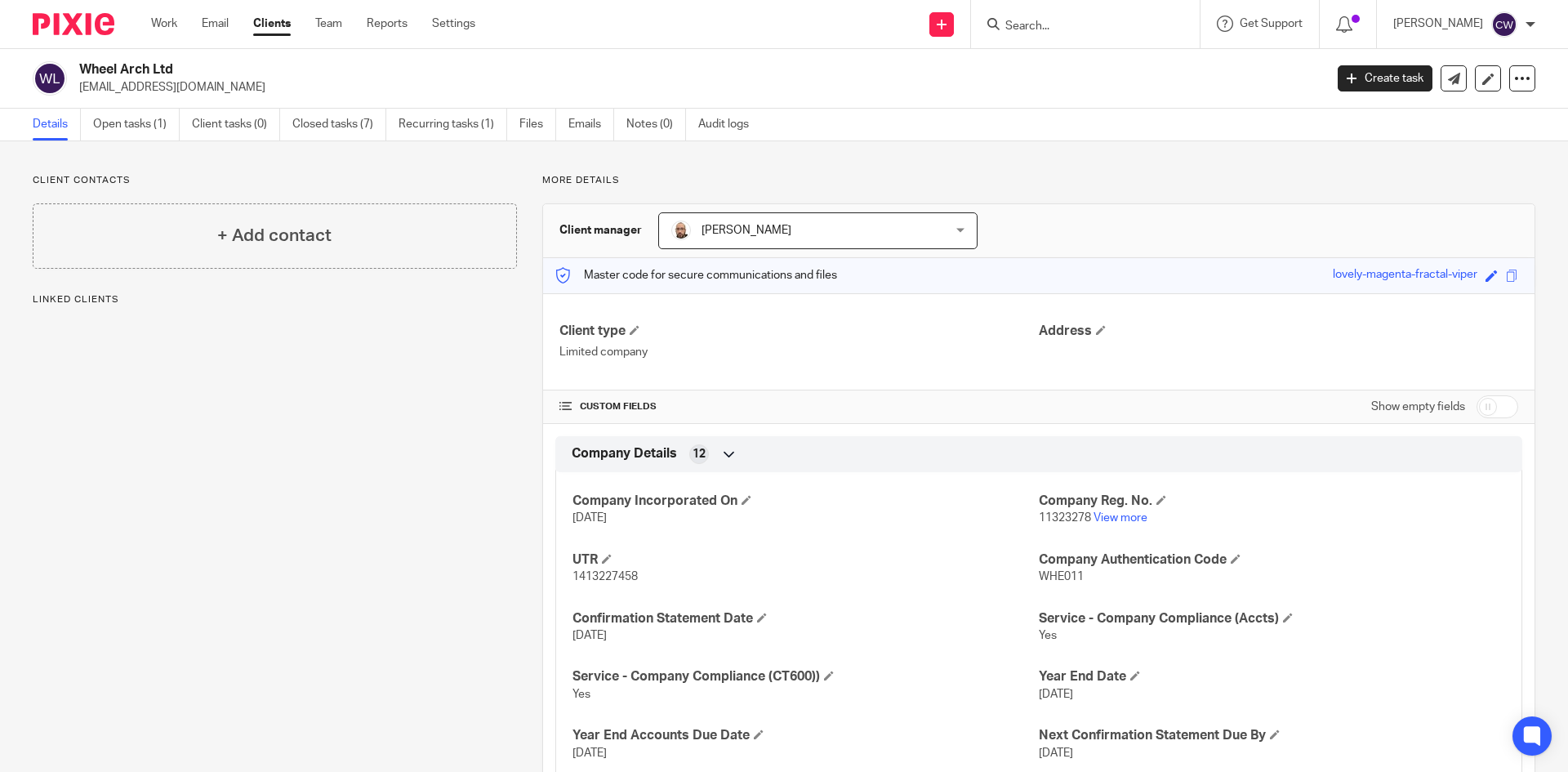
drag, startPoint x: 82, startPoint y: 87, endPoint x: 273, endPoint y: 94, distance: 191.1
click at [273, 94] on p "info@brtremovalsandstorage.co.uk" at bounding box center [696, 87] width 1234 height 16
click at [267, 86] on p "info@brtremovalsandstorage.co.uk" at bounding box center [696, 87] width 1234 height 16
click at [74, 92] on div "Wheel Arch Ltd info@brtremovalsandstorage.co.uk" at bounding box center [673, 78] width 1281 height 34
drag, startPoint x: 78, startPoint y: 87, endPoint x: 287, endPoint y: 101, distance: 209.5
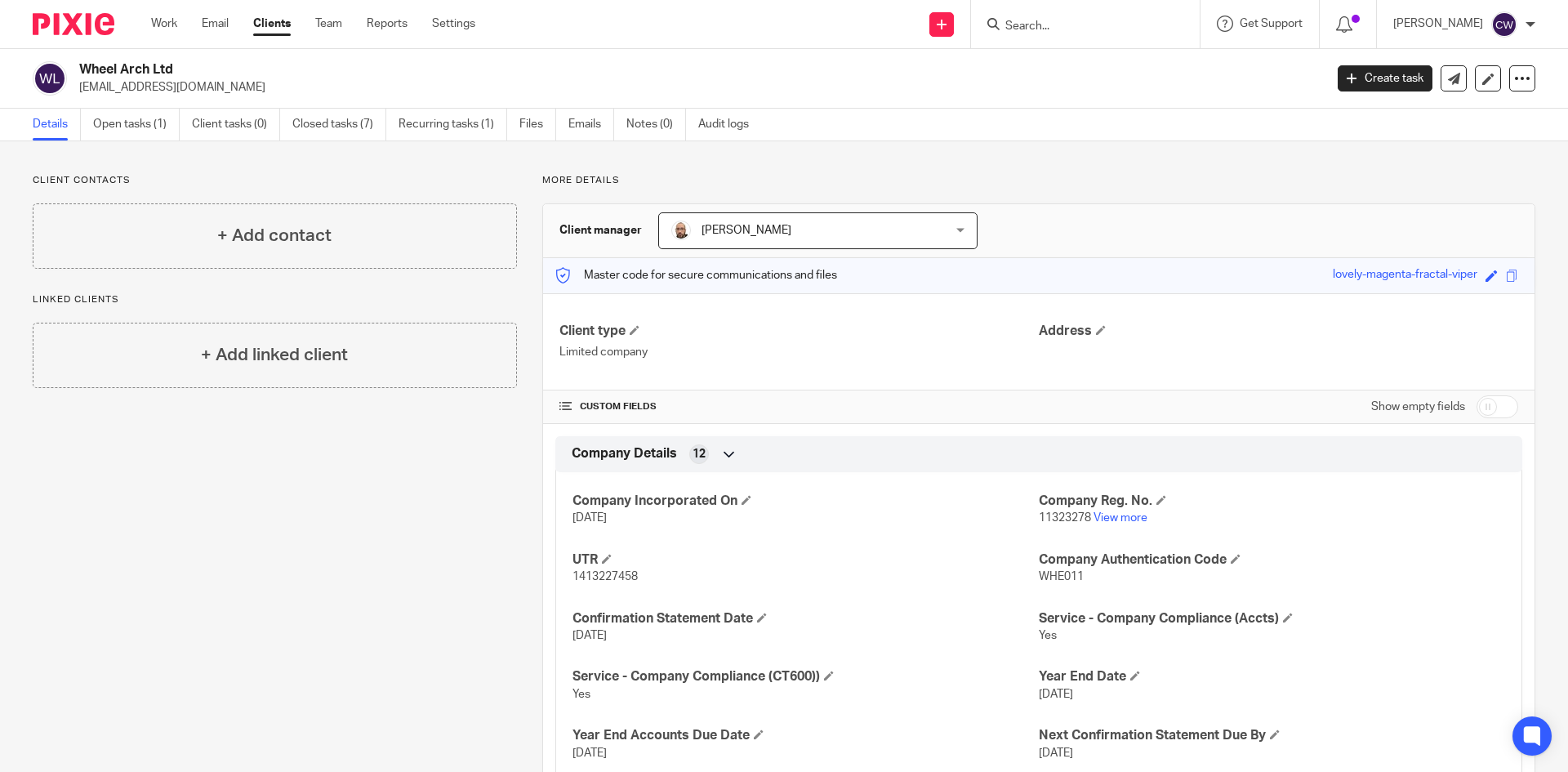
click at [287, 101] on div "Wheel Arch Ltd info@brtremovalsandstorage.co.uk Create task Update from Compani…" at bounding box center [784, 78] width 1568 height 60
copy p "info@brtremovalsandstorage.co.uk"
click at [1033, 32] on input "Search" at bounding box center [1077, 26] width 147 height 15
type input "b3"
click at [1050, 55] on link at bounding box center [1102, 63] width 203 height 25
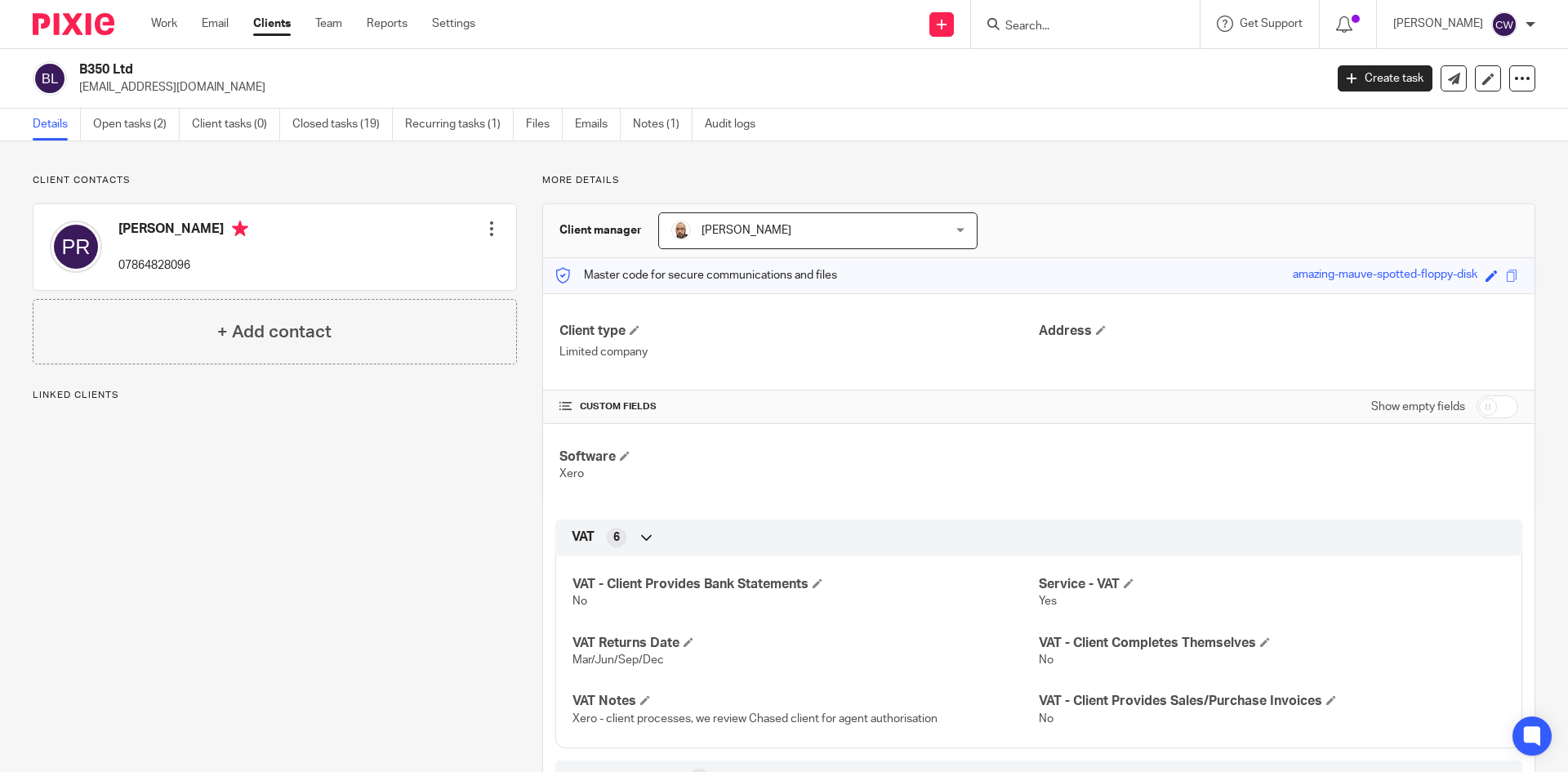
click at [82, 65] on h2 "B350 Ltd" at bounding box center [573, 70] width 987 height 17
click at [1004, 27] on input "Search" at bounding box center [1077, 26] width 147 height 15
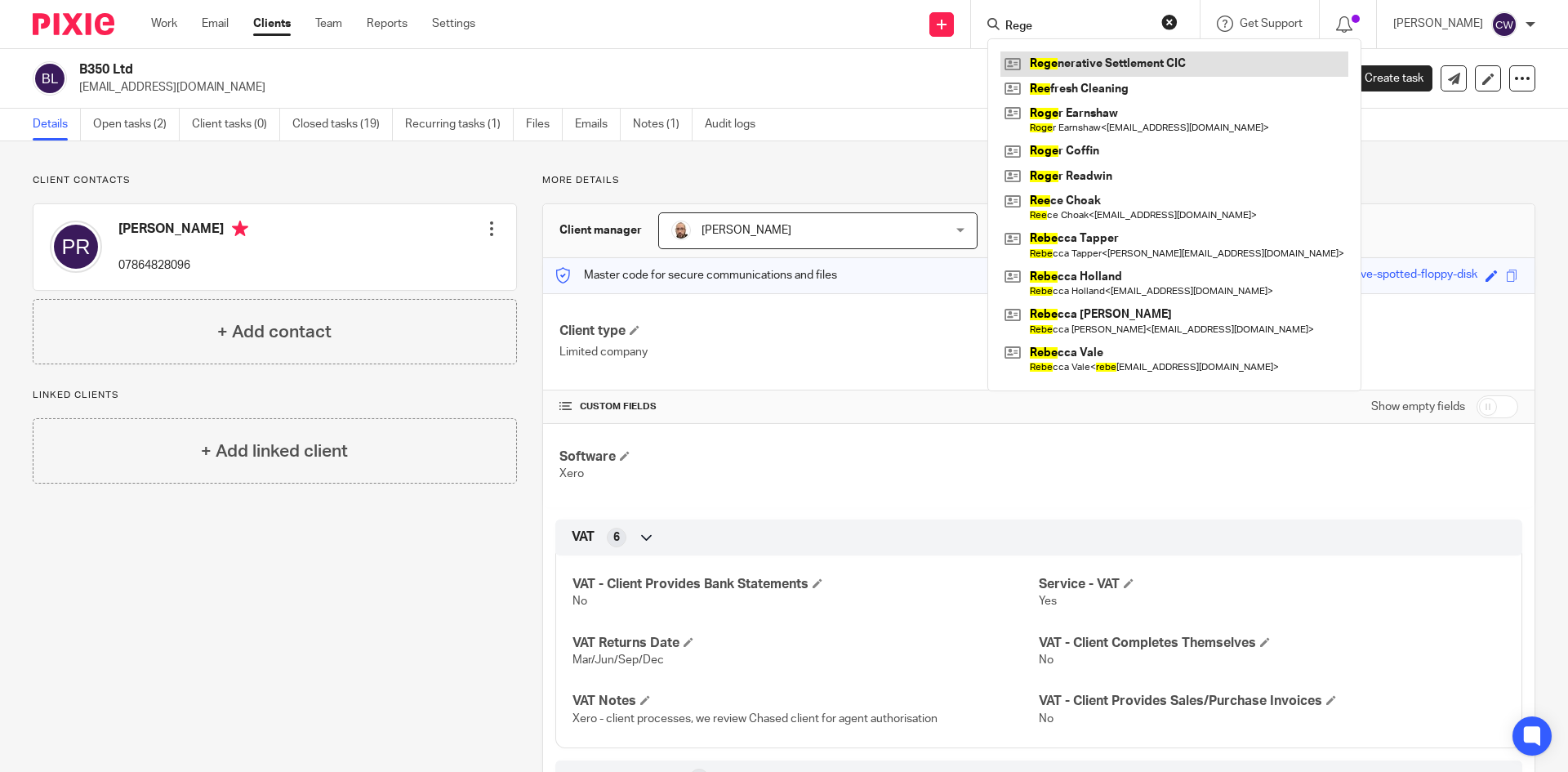
type input "Rege"
click at [1124, 60] on link at bounding box center [1174, 63] width 348 height 25
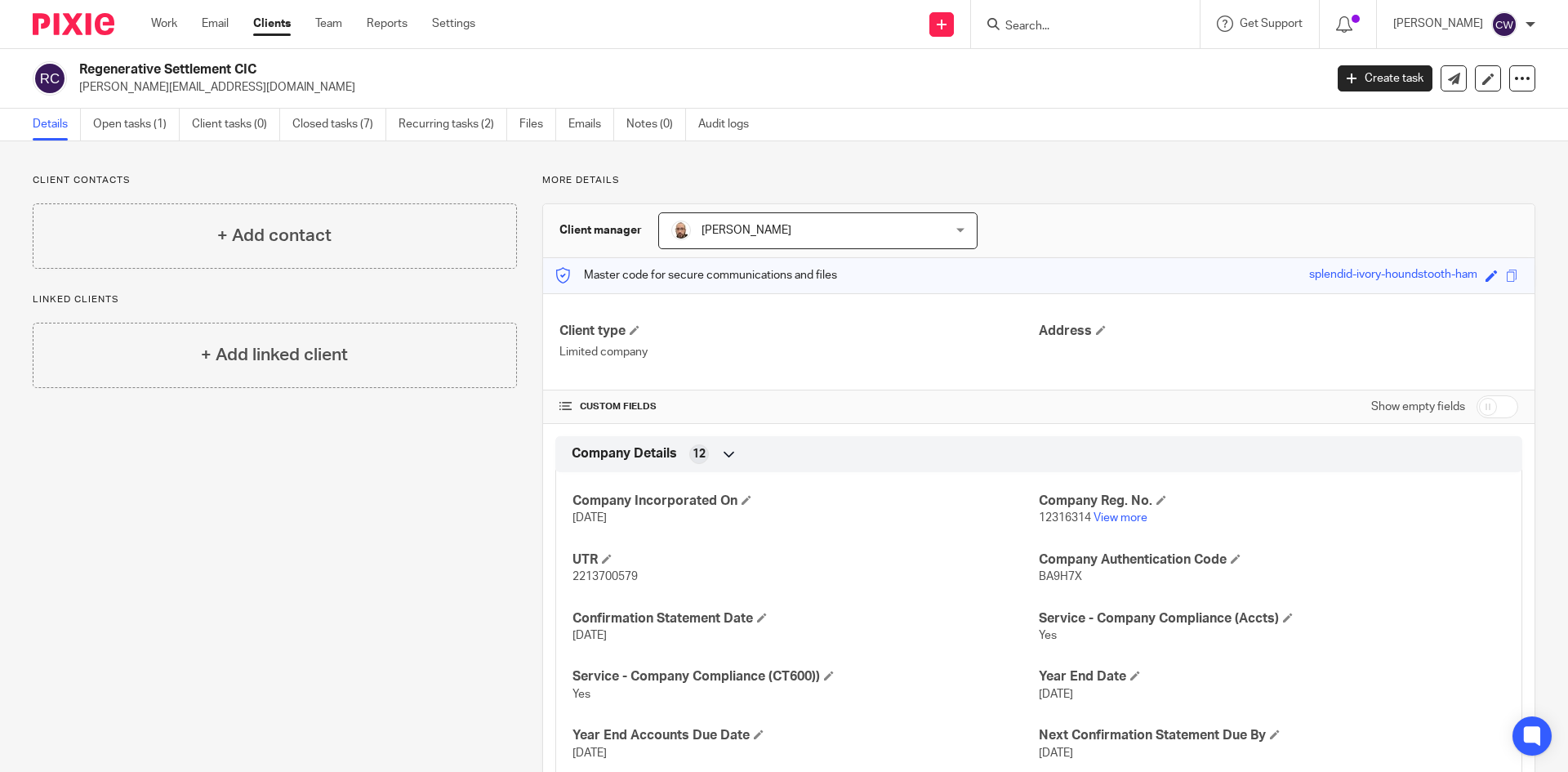
drag, startPoint x: 82, startPoint y: 68, endPoint x: 239, endPoint y: 66, distance: 157.0
click at [239, 66] on h2 "Regenerative Settlement CIC" at bounding box center [573, 70] width 987 height 17
drag, startPoint x: 262, startPoint y: 68, endPoint x: 101, endPoint y: 66, distance: 161.0
click at [77, 66] on div "Regenerative Settlement CIC james@regenerativesettlement.com" at bounding box center [673, 78] width 1281 height 34
copy h2 "Regenerative Settlement CIC"
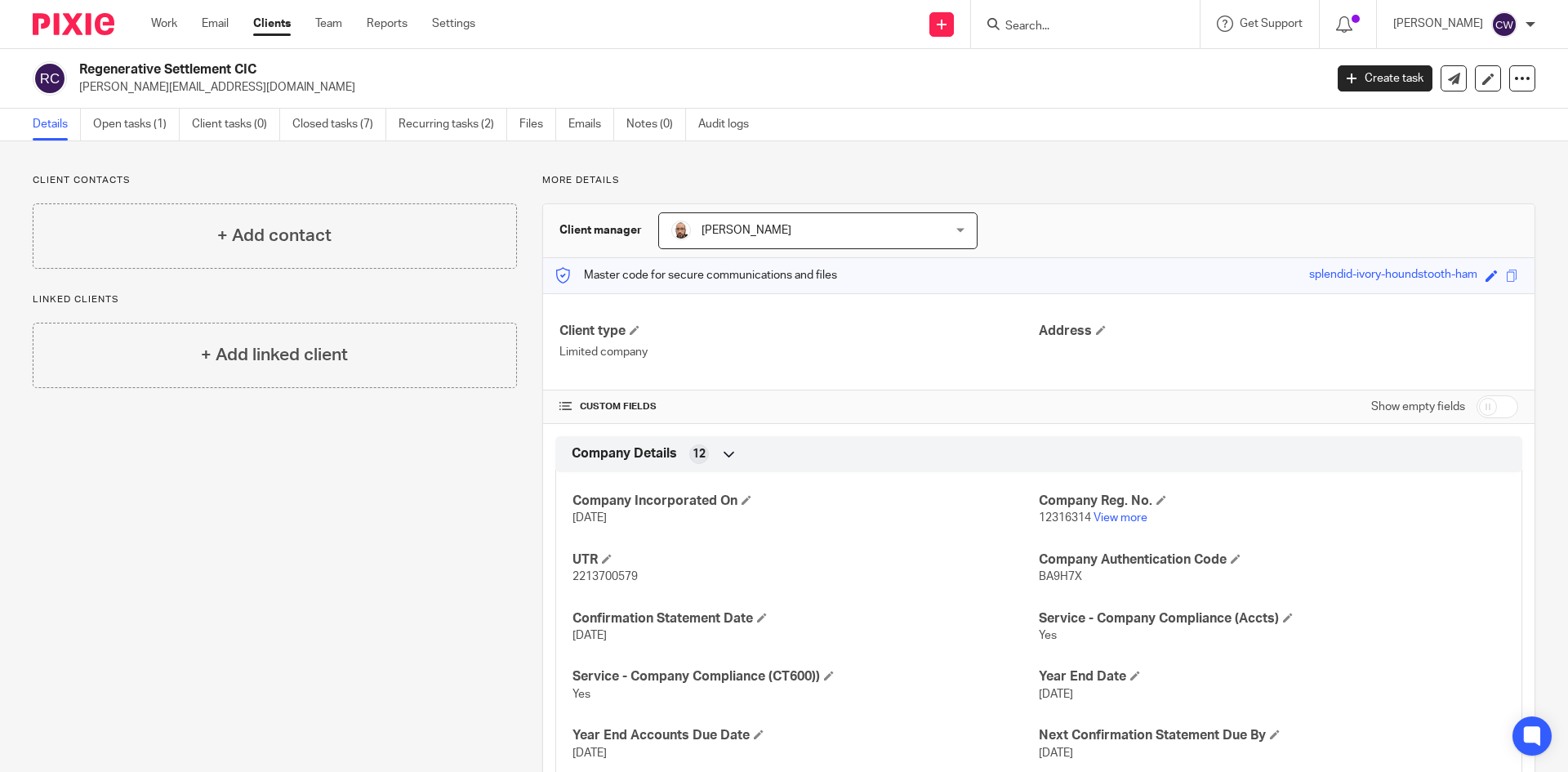
click at [1068, 25] on input "Search" at bounding box center [1077, 26] width 147 height 15
click at [1004, 17] on form at bounding box center [1091, 24] width 174 height 20
click at [1004, 27] on input "Search" at bounding box center [1077, 26] width 147 height 15
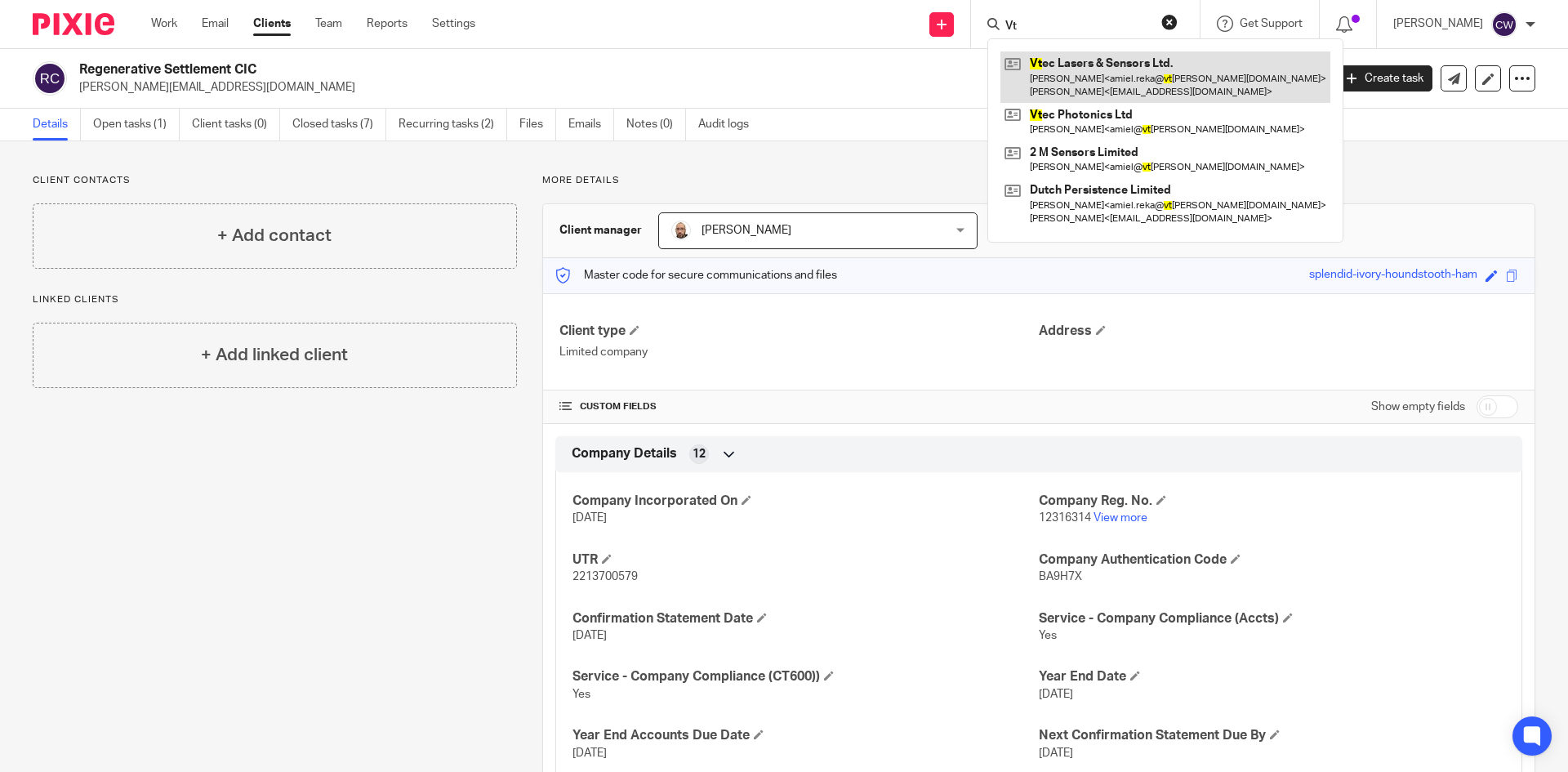
type input "Vt"
click at [1084, 97] on link at bounding box center [1165, 76] width 330 height 50
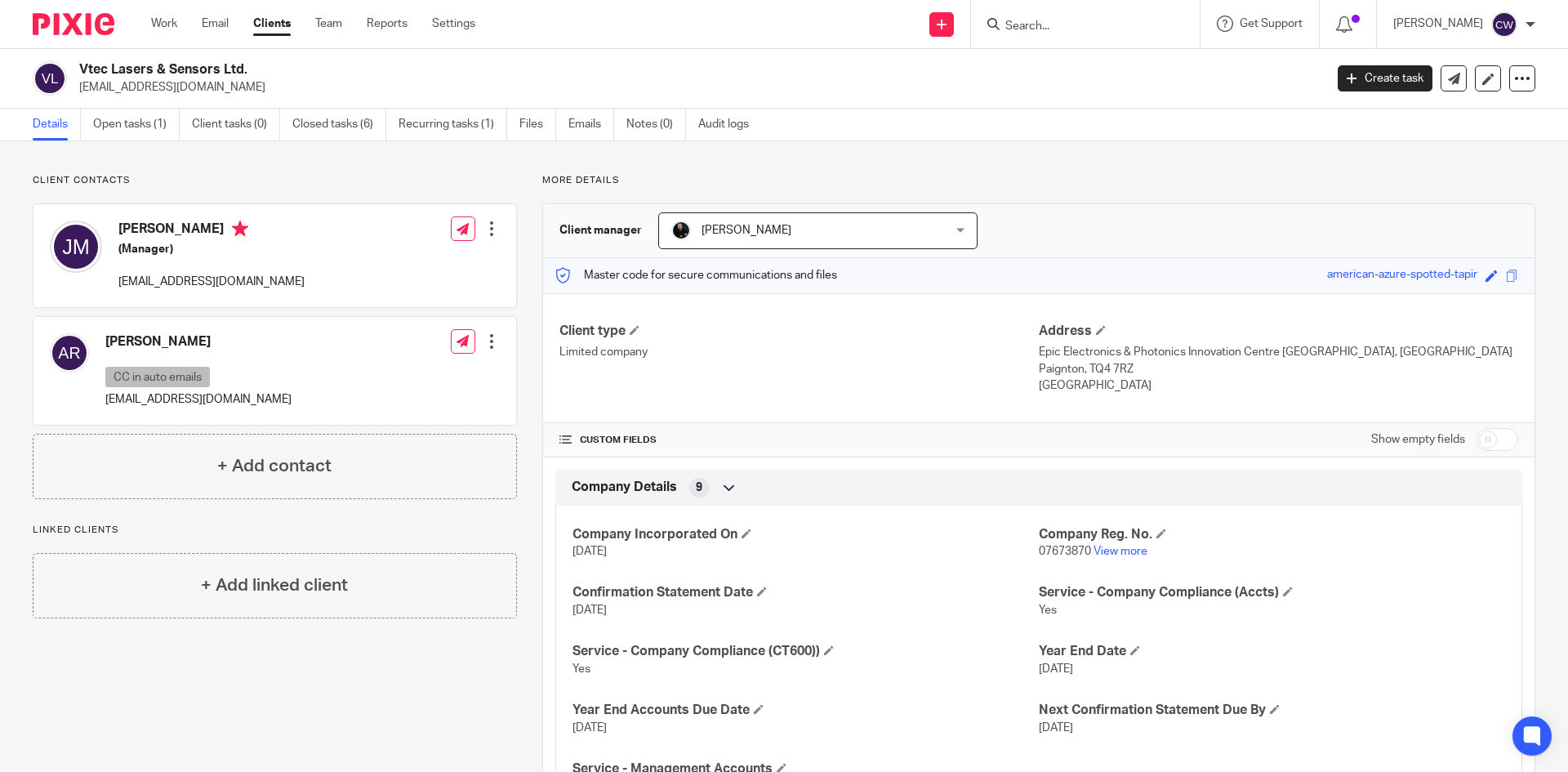
click at [1023, 28] on input "Search" at bounding box center [1077, 26] width 147 height 15
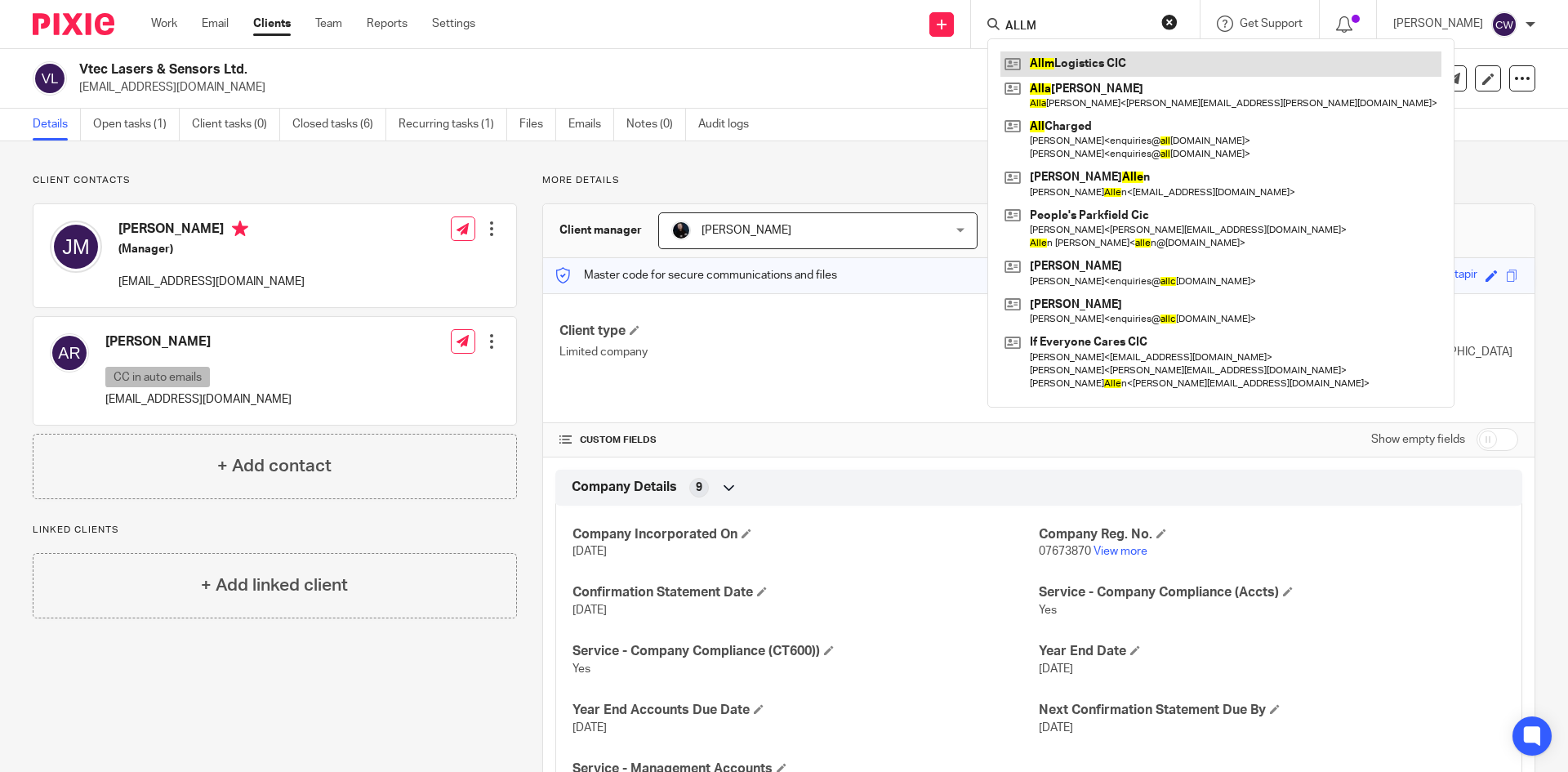
type input "ALLM"
click at [1125, 65] on link at bounding box center [1220, 63] width 441 height 25
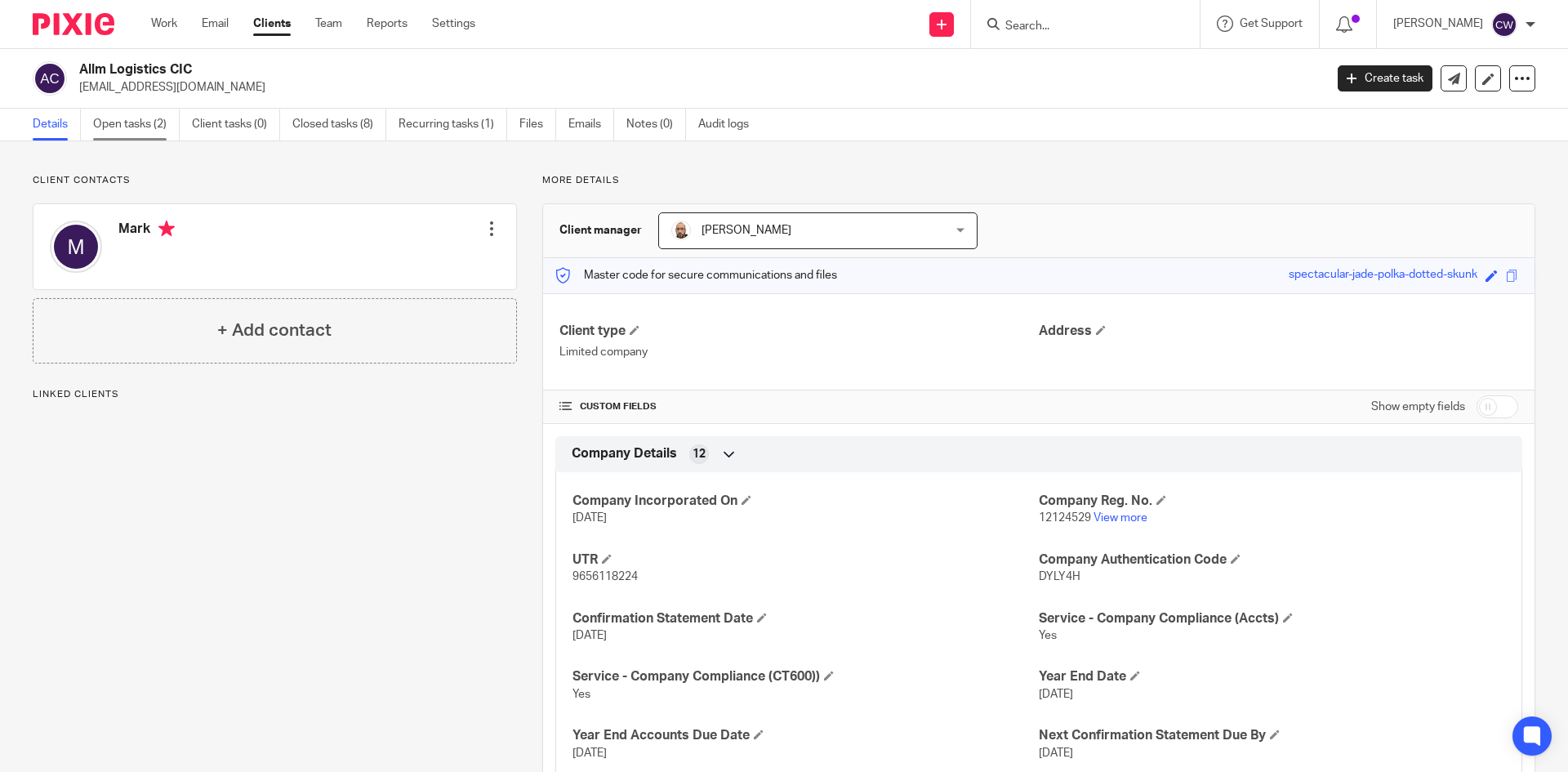
click at [136, 126] on link "Open tasks (2)" at bounding box center [136, 124] width 87 height 32
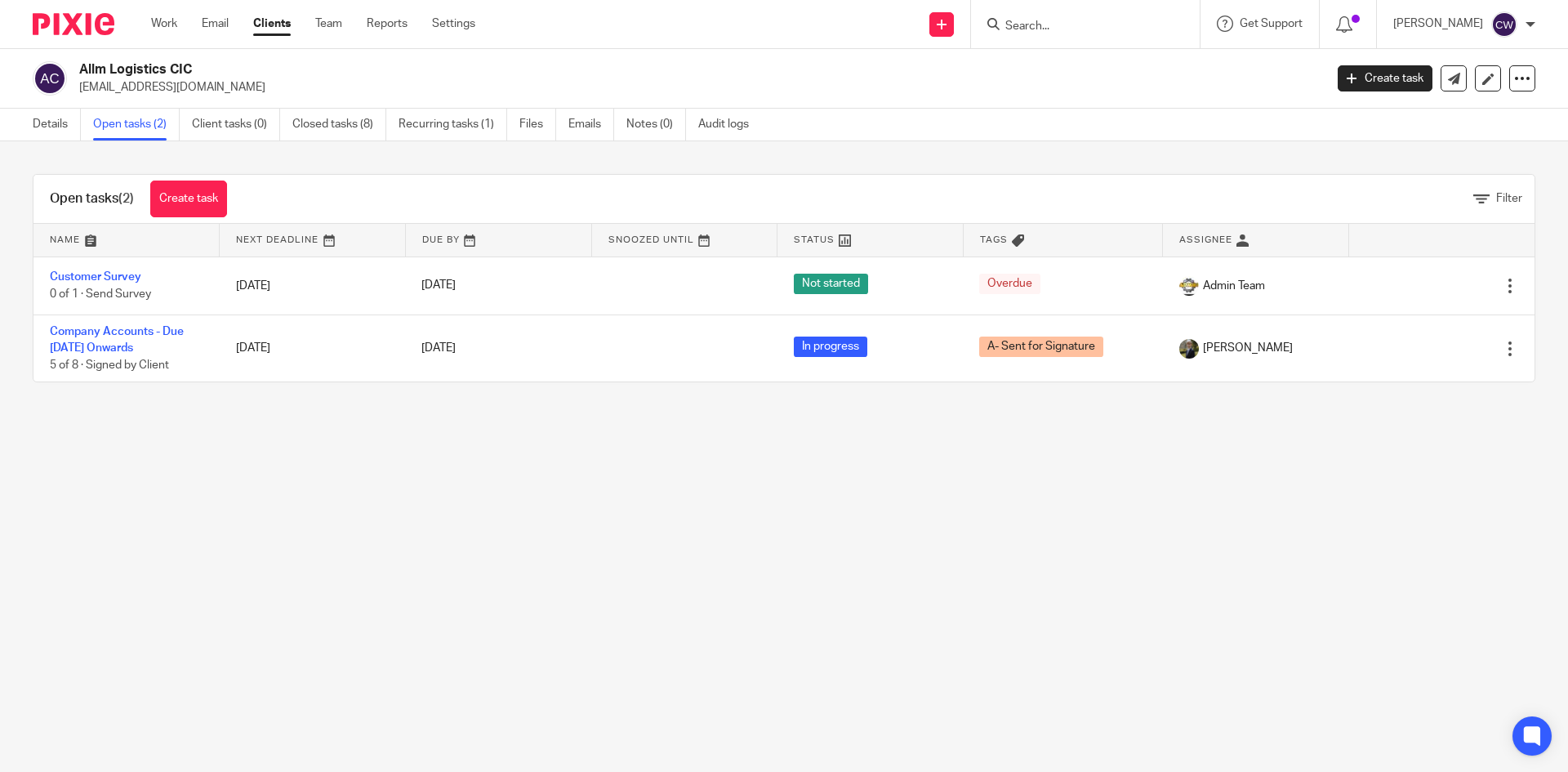
drag, startPoint x: 77, startPoint y: 87, endPoint x: 236, endPoint y: 90, distance: 159.0
click at [236, 90] on div "Allm Logistics CIC allmlogistics@icloud.com" at bounding box center [673, 78] width 1281 height 34
copy p "allmlogistics@icloud.com"
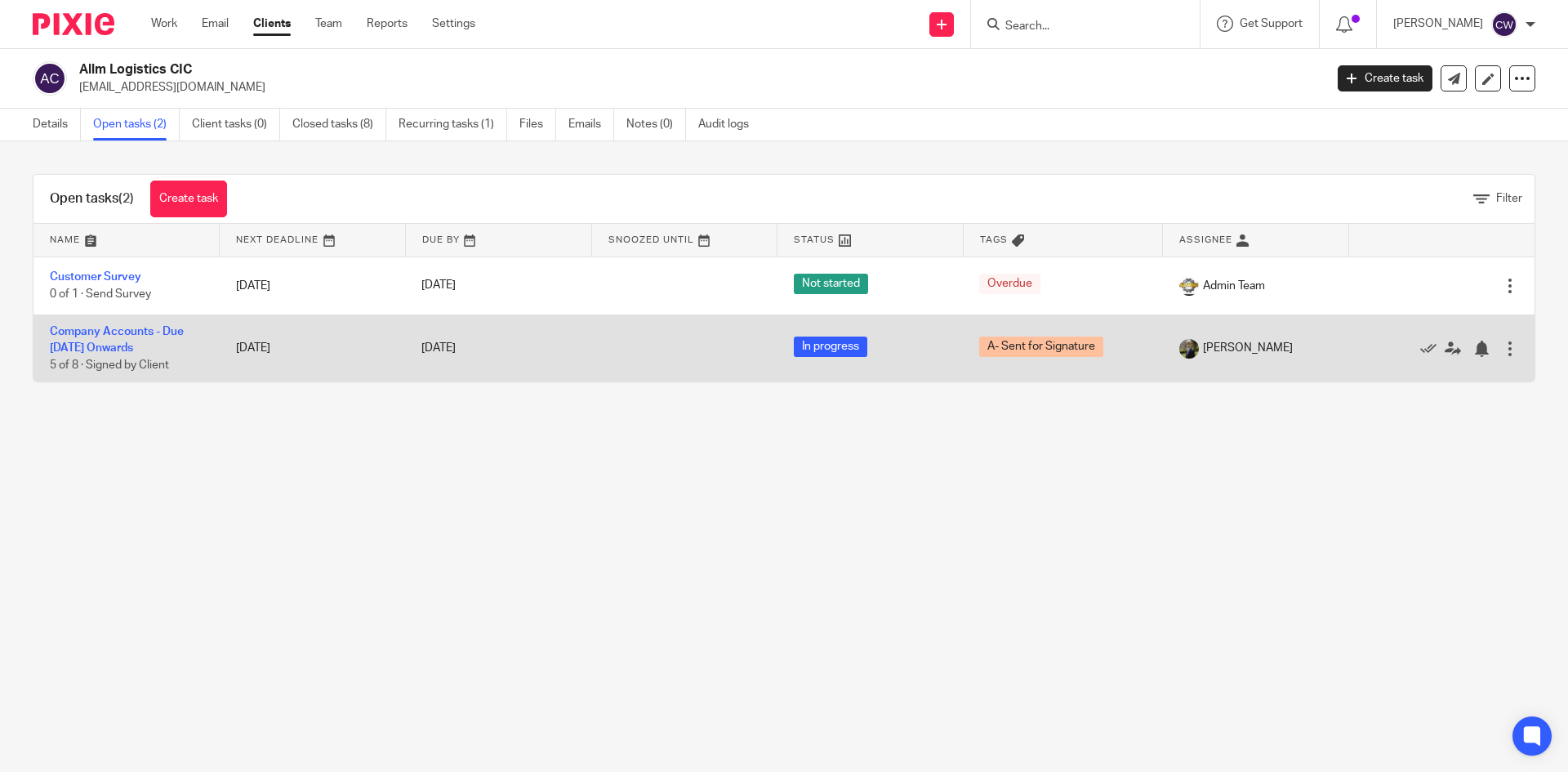
click at [150, 322] on td "Company Accounts - Due 1st May 2023 Onwards 5 of 8 · Signed by Client" at bounding box center [126, 348] width 186 height 67
click at [148, 328] on link "Company Accounts - Due 1st May 2023 Onwards" at bounding box center [116, 340] width 134 height 28
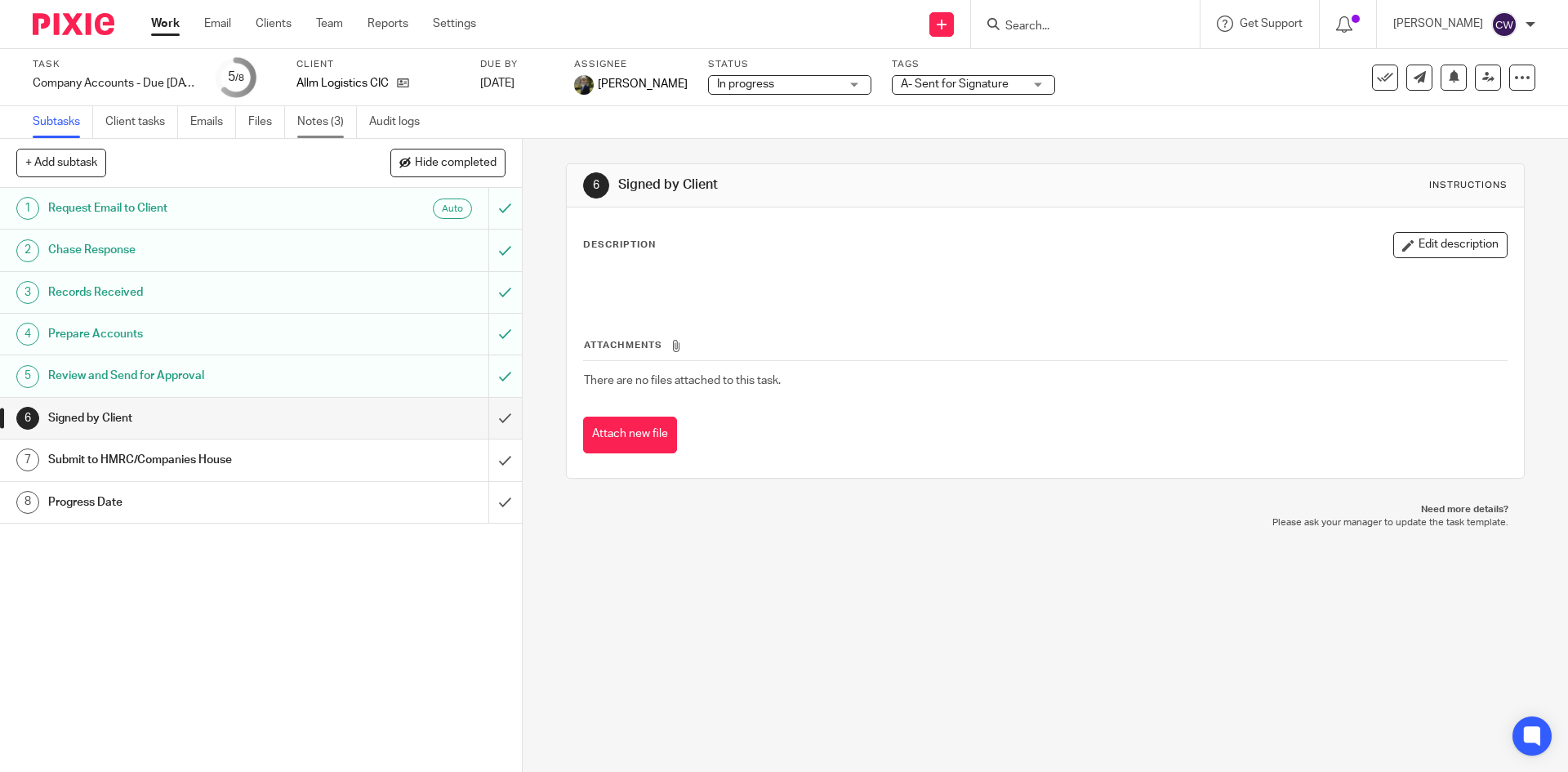
click at [320, 131] on link "Notes (3)" at bounding box center [327, 122] width 60 height 32
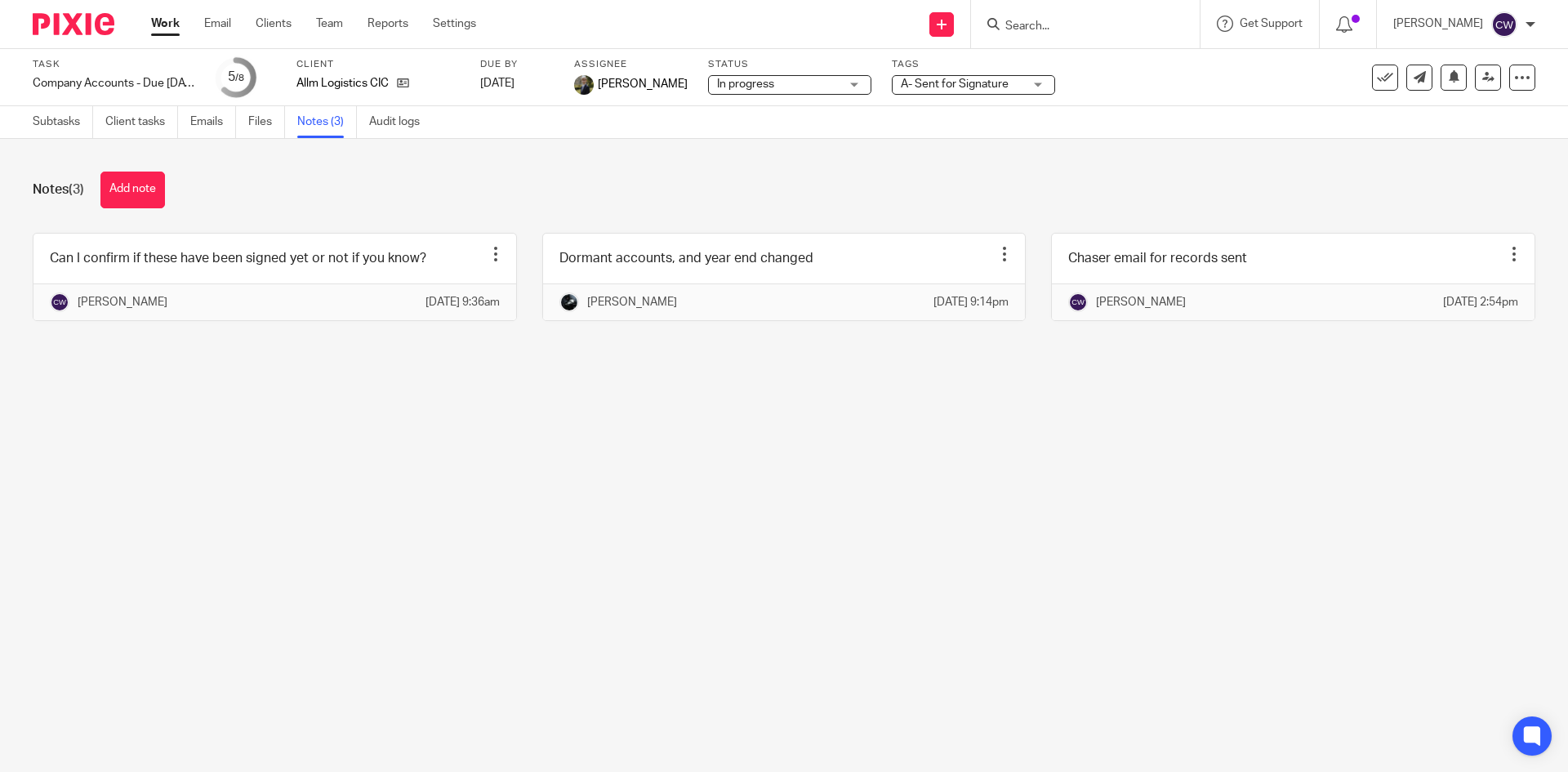
click at [1059, 35] on div at bounding box center [1085, 24] width 229 height 49
click at [1037, 21] on input "Search" at bounding box center [1077, 26] width 147 height 15
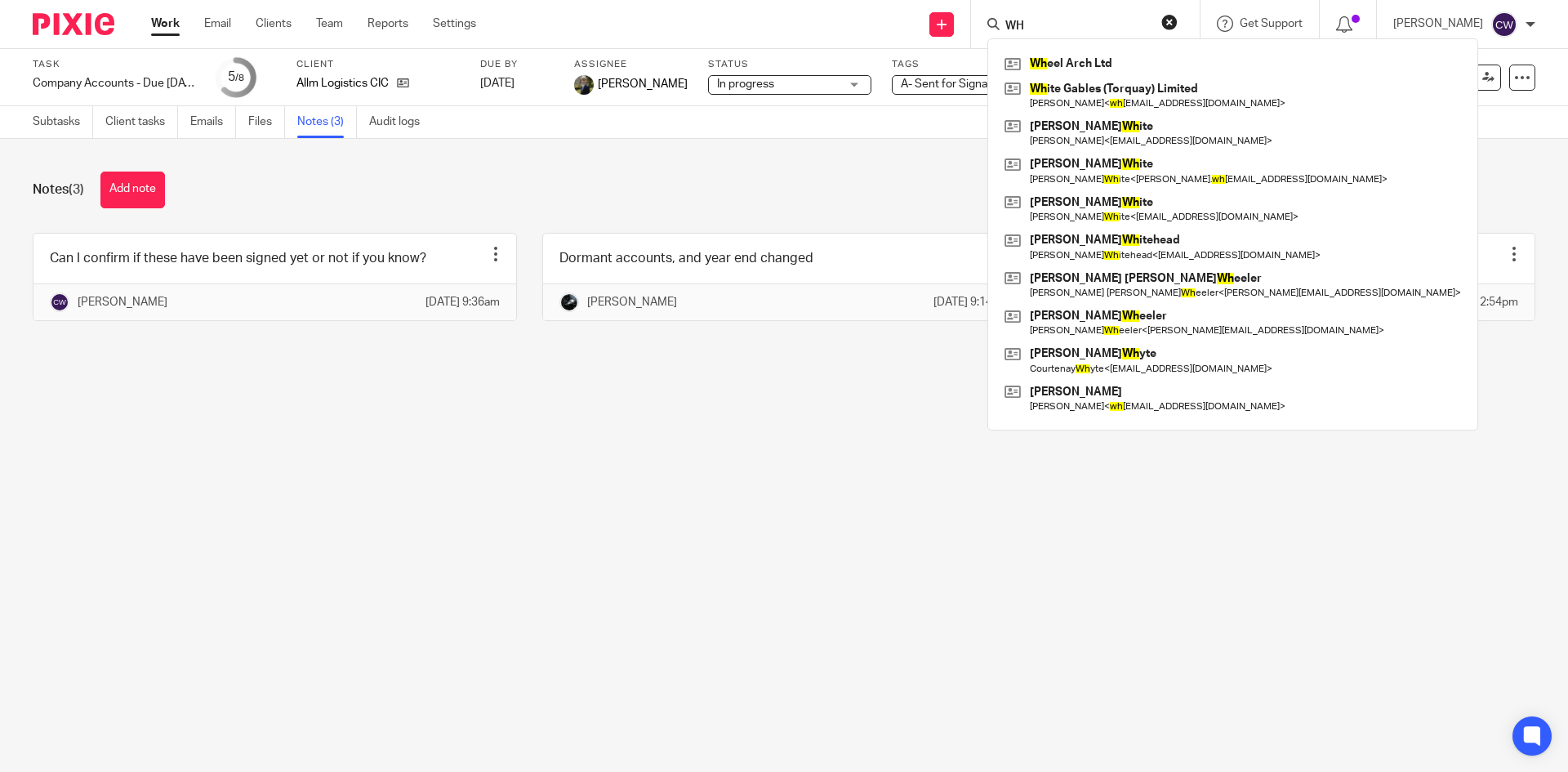
type input "W"
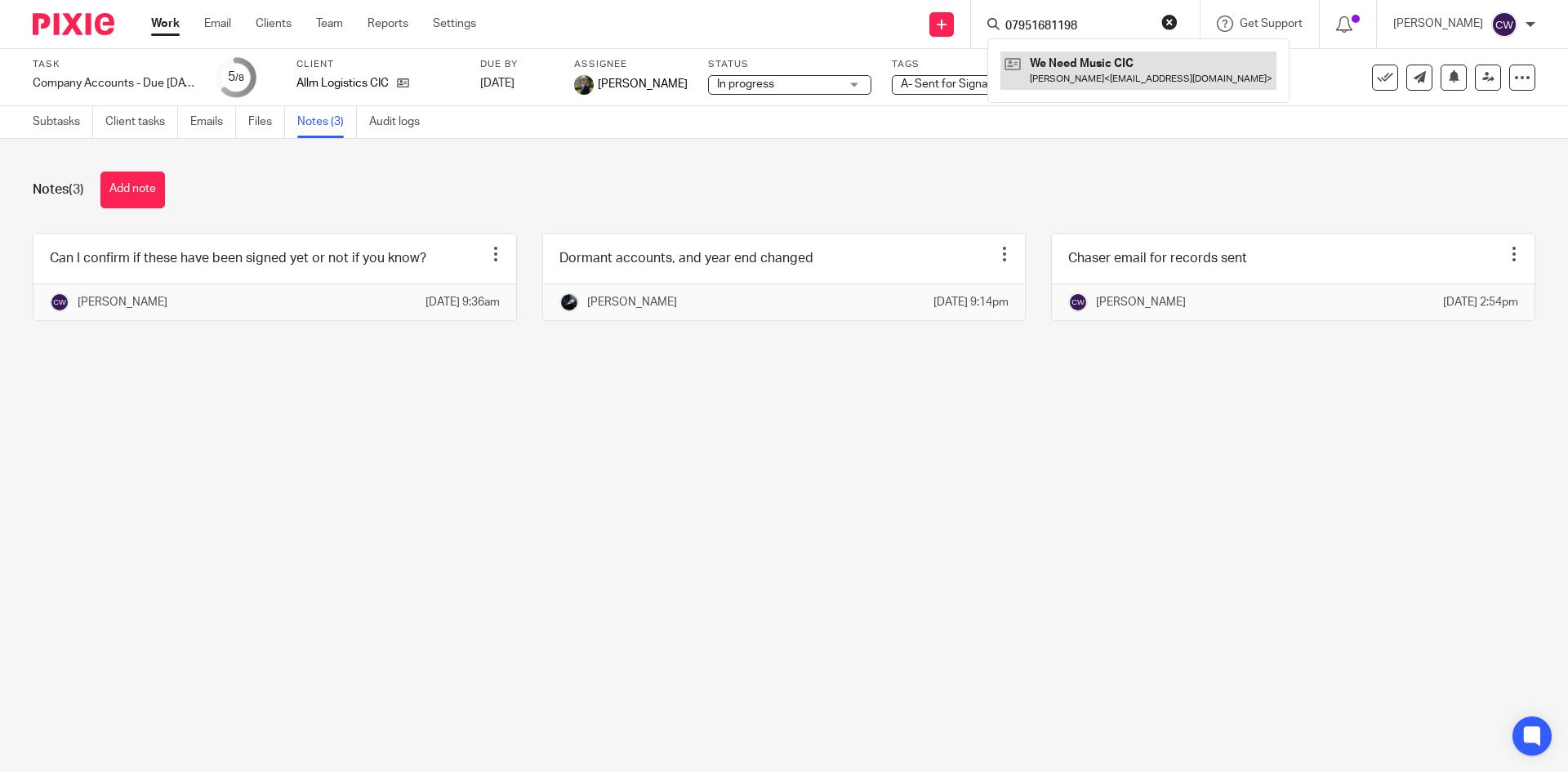
type input "07951681198"
click at [1057, 64] on link at bounding box center [1138, 70] width 276 height 38
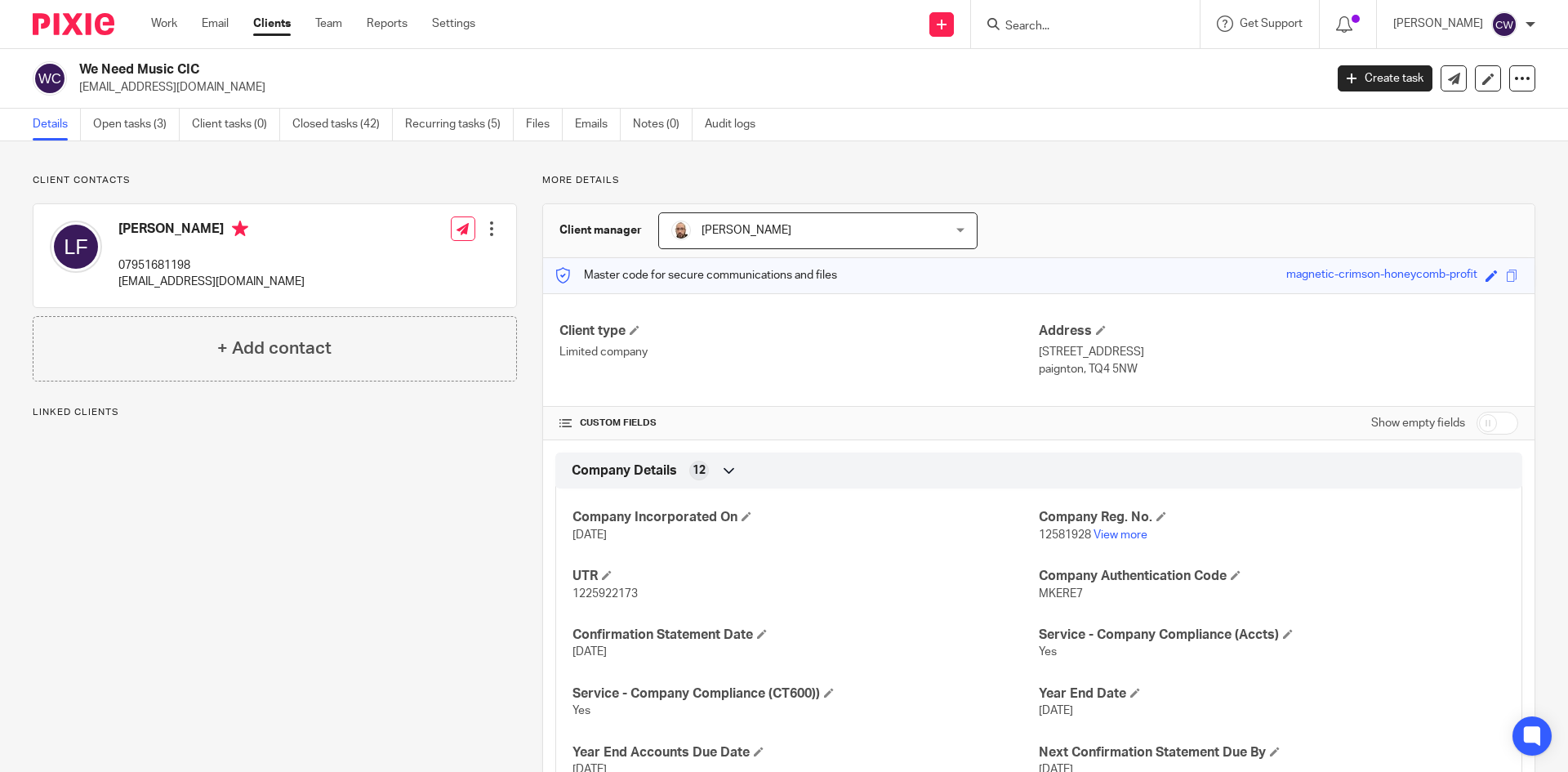
drag, startPoint x: 78, startPoint y: 64, endPoint x: 184, endPoint y: 64, distance: 106.0
click at [184, 64] on div "We Need Music CIC [EMAIL_ADDRESS][DOMAIN_NAME]" at bounding box center [673, 78] width 1281 height 34
drag, startPoint x: 119, startPoint y: 260, endPoint x: 203, endPoint y: 259, distance: 84.0
click at [203, 259] on p "07951681198" at bounding box center [211, 265] width 186 height 16
copy p "07951681198"
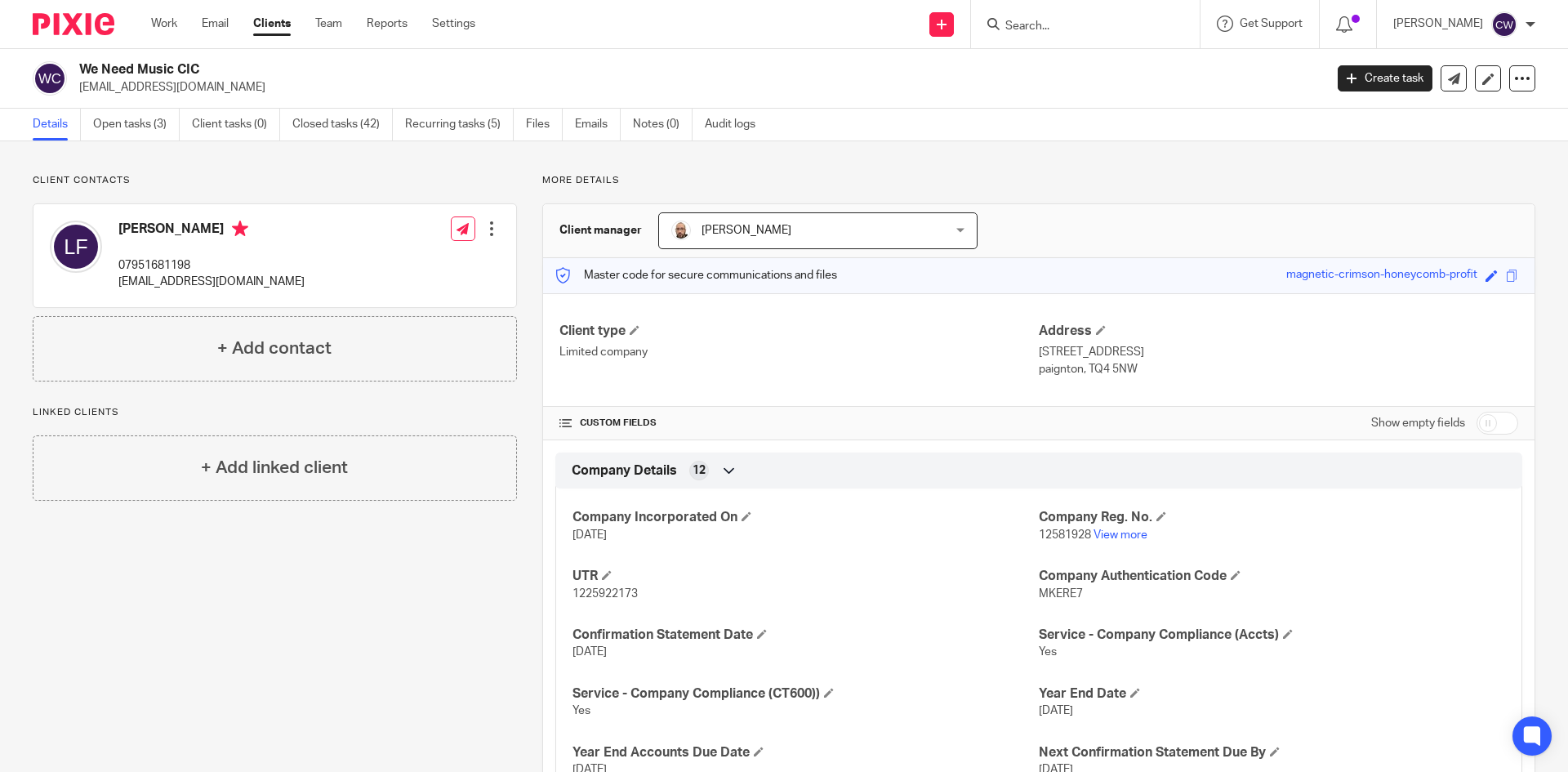
click at [1048, 23] on input "Search" at bounding box center [1077, 26] width 147 height 15
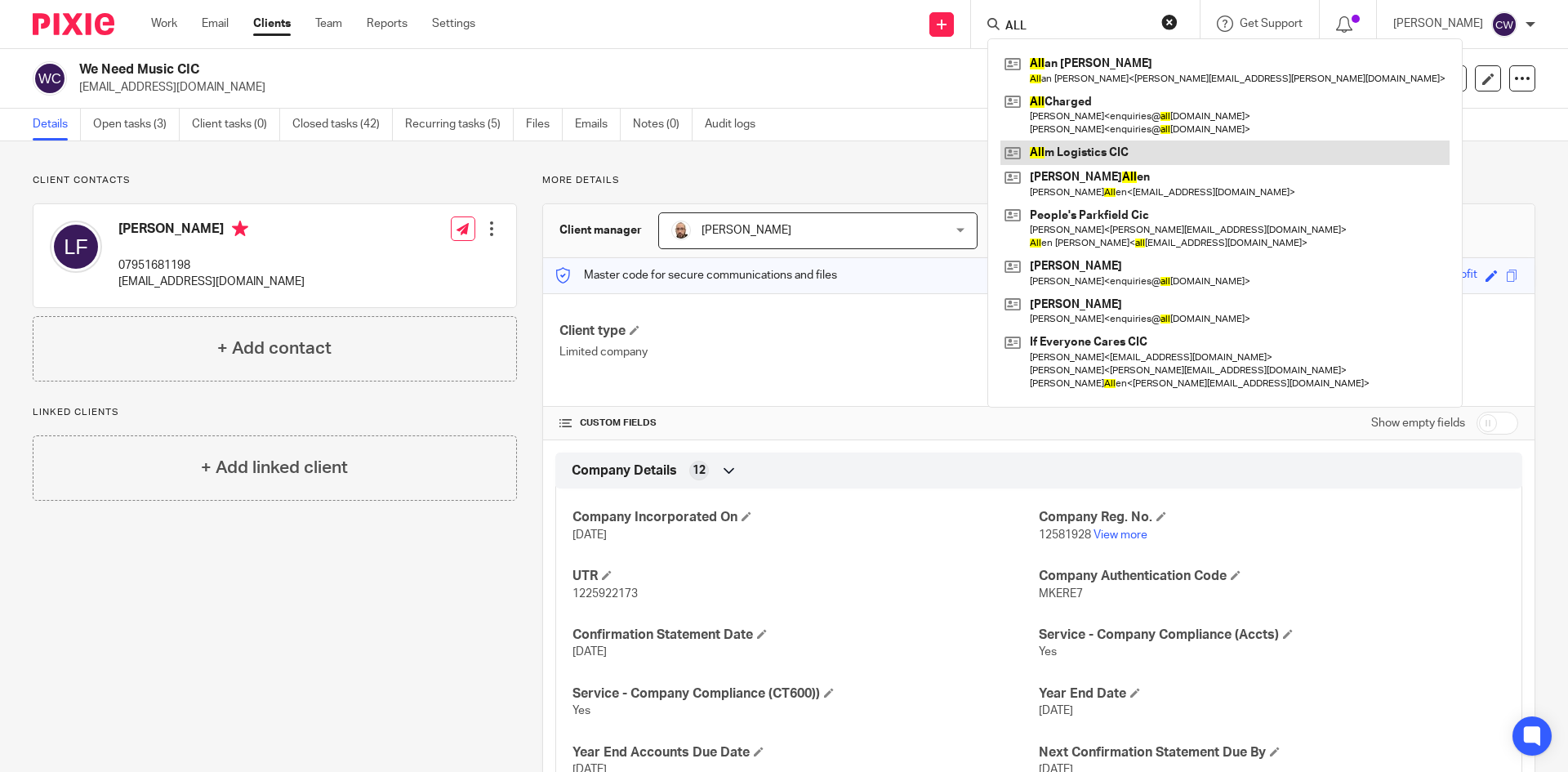
type input "ALL"
click at [1065, 145] on link at bounding box center [1224, 153] width 449 height 25
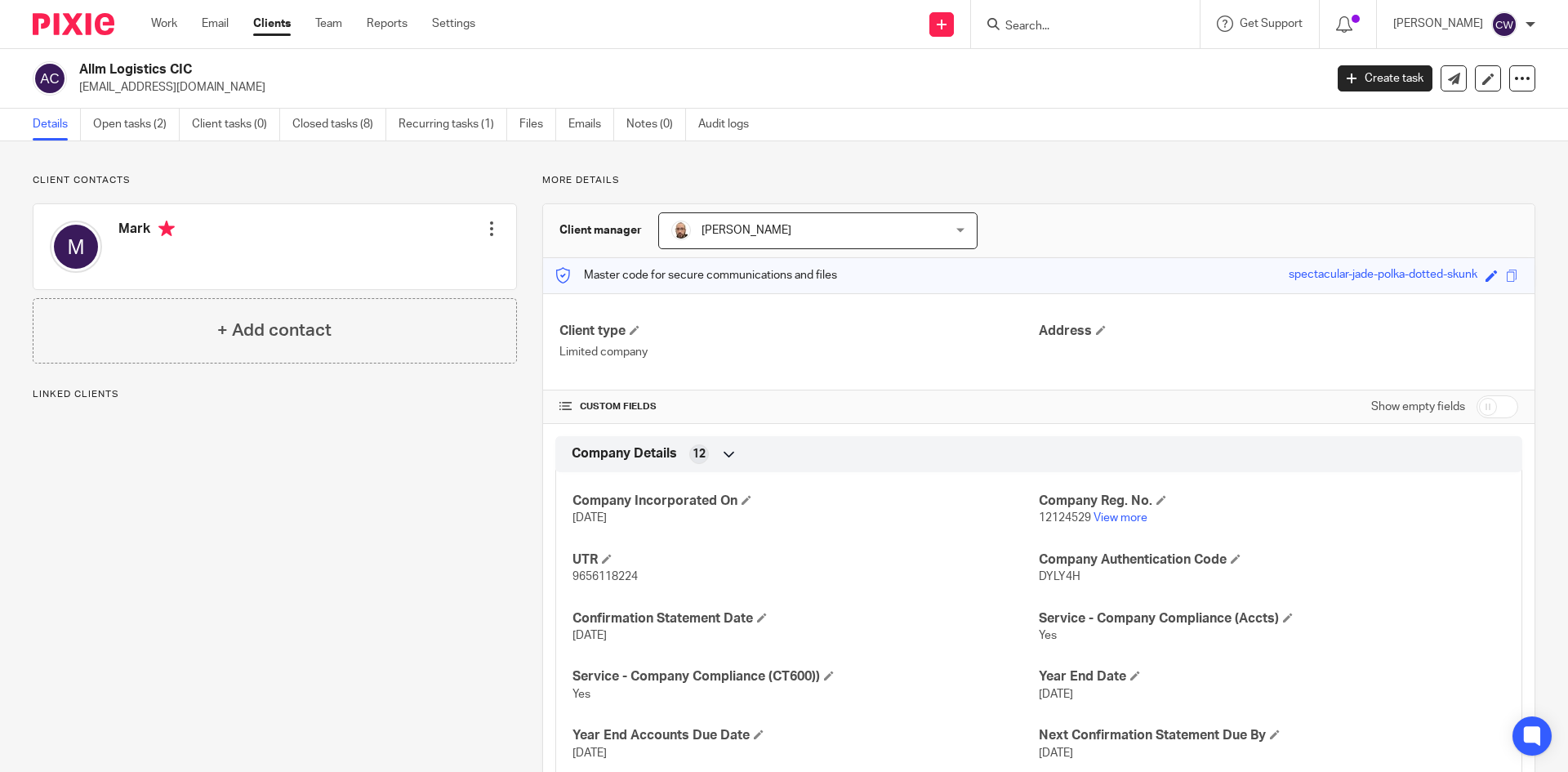
click at [84, 91] on p "[EMAIL_ADDRESS][DOMAIN_NAME]" at bounding box center [696, 87] width 1234 height 16
drag, startPoint x: 81, startPoint y: 89, endPoint x: 215, endPoint y: 88, distance: 134.0
click at [215, 88] on p "[EMAIL_ADDRESS][DOMAIN_NAME]" at bounding box center [696, 87] width 1234 height 16
copy p "[EMAIL_ADDRESS][DOMAIN_NAME]"
click at [112, 96] on div "Allm Logistics CIC [EMAIL_ADDRESS][DOMAIN_NAME] Create task Update from Compani…" at bounding box center [784, 78] width 1568 height 60
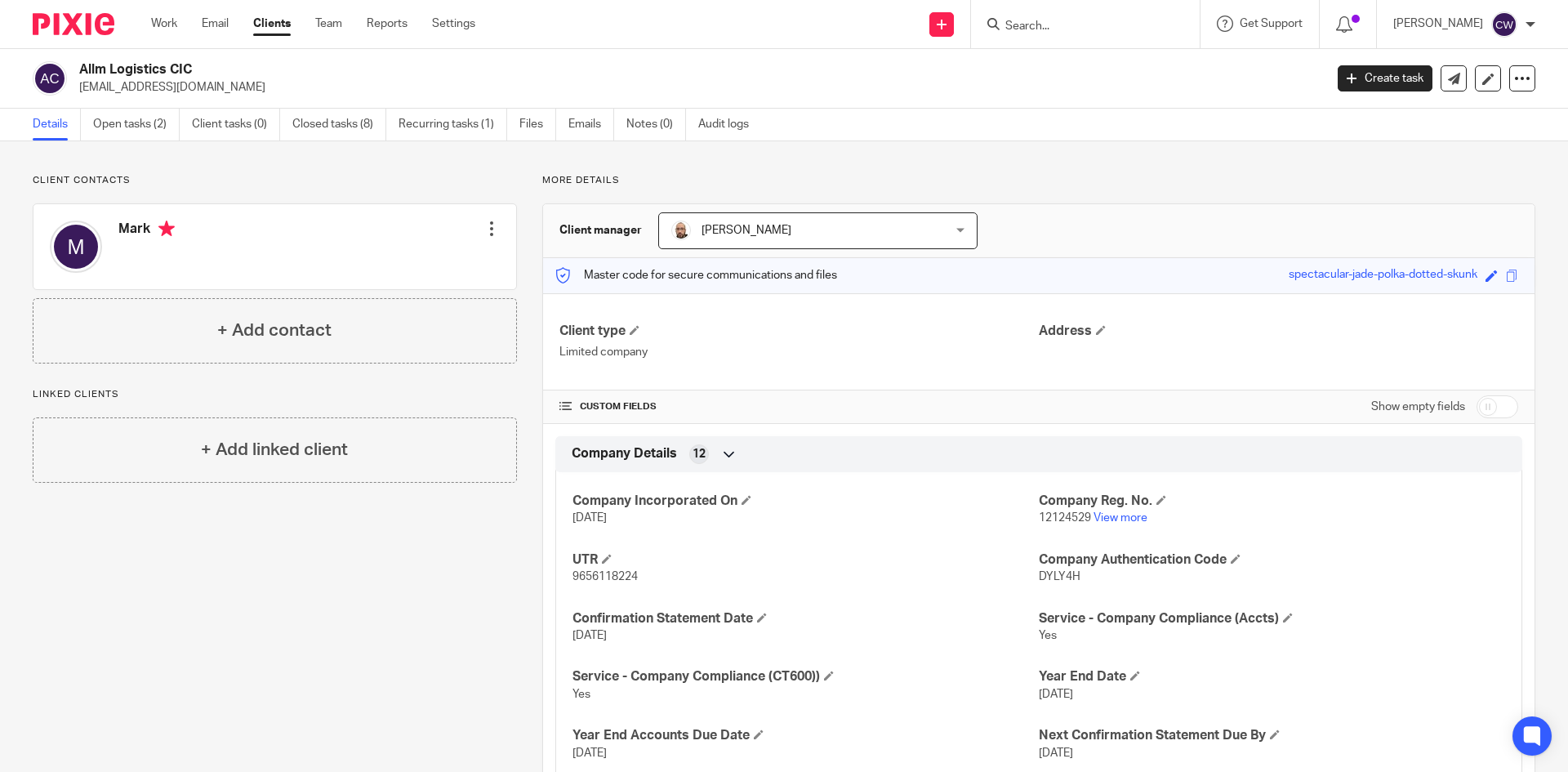
drag, startPoint x: 79, startPoint y: 88, endPoint x: 238, endPoint y: 94, distance: 159.1
click at [238, 94] on p "[EMAIL_ADDRESS][DOMAIN_NAME]" at bounding box center [696, 87] width 1234 height 16
copy p "[EMAIL_ADDRESS][DOMAIN_NAME]"
click at [125, 131] on link "Open tasks (2)" at bounding box center [136, 124] width 87 height 32
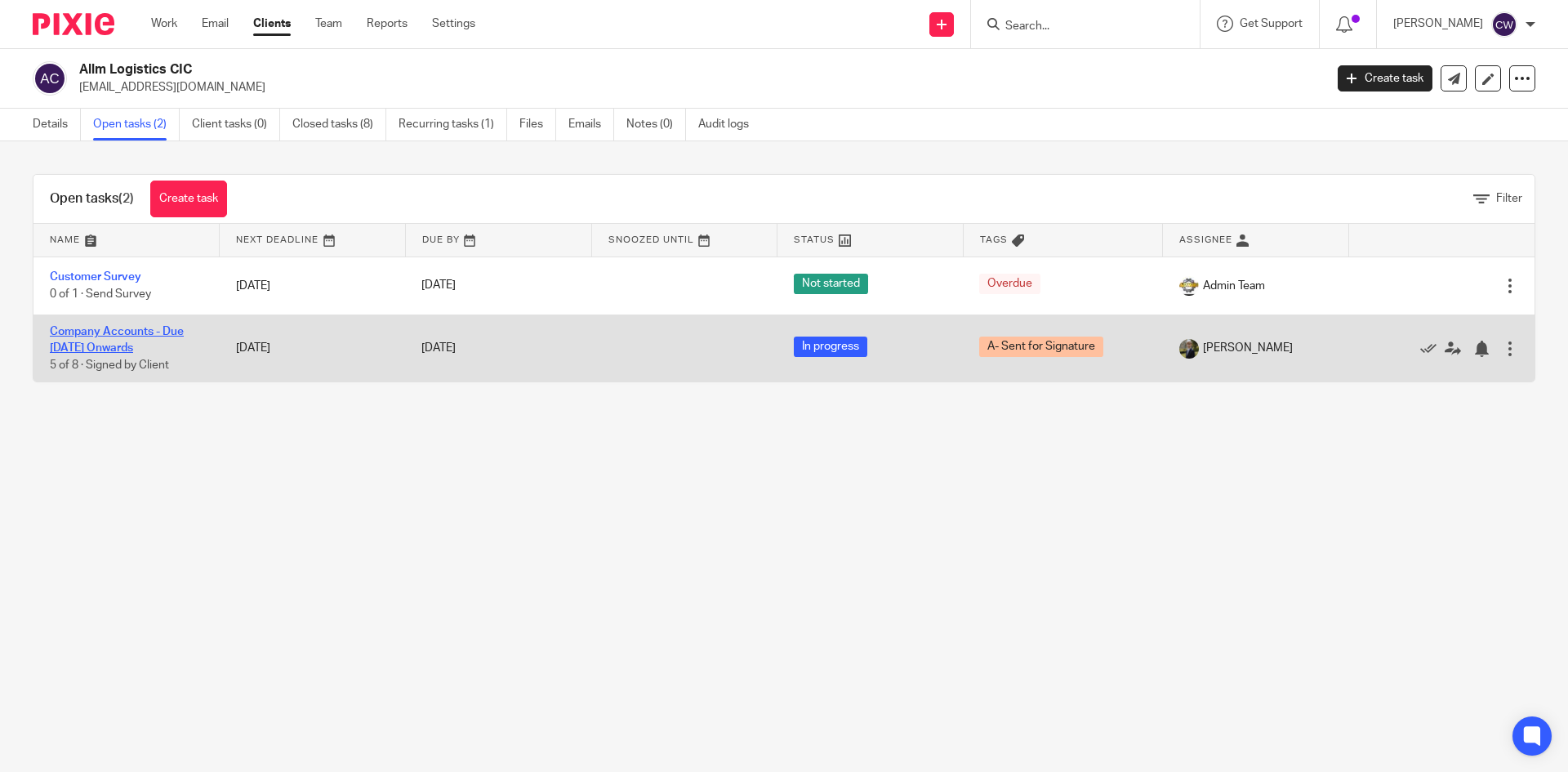
click at [109, 334] on link "Company Accounts - Due [DATE] Onwards" at bounding box center [116, 340] width 134 height 28
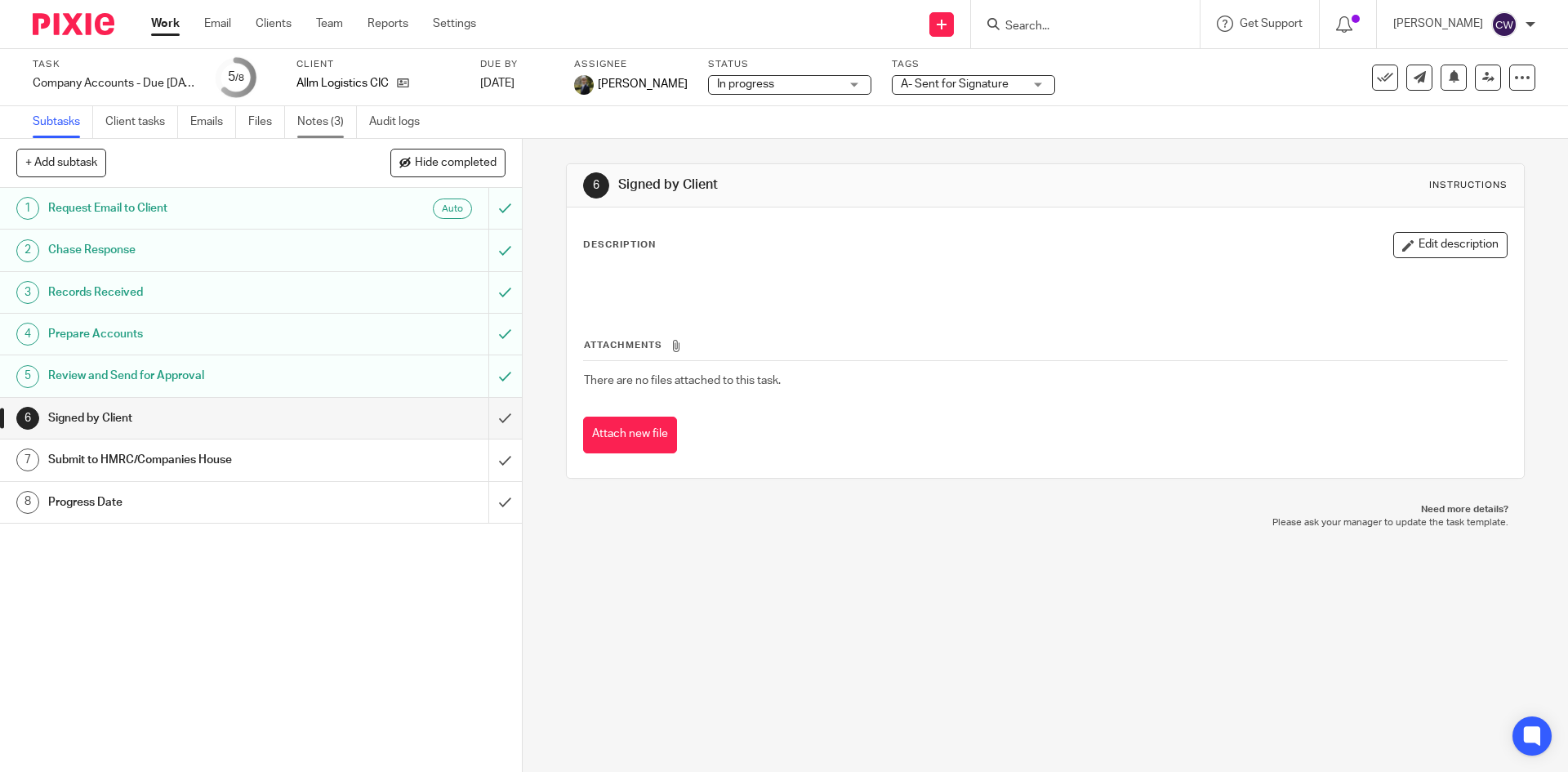
click at [307, 111] on link "Notes (3)" at bounding box center [327, 122] width 60 height 32
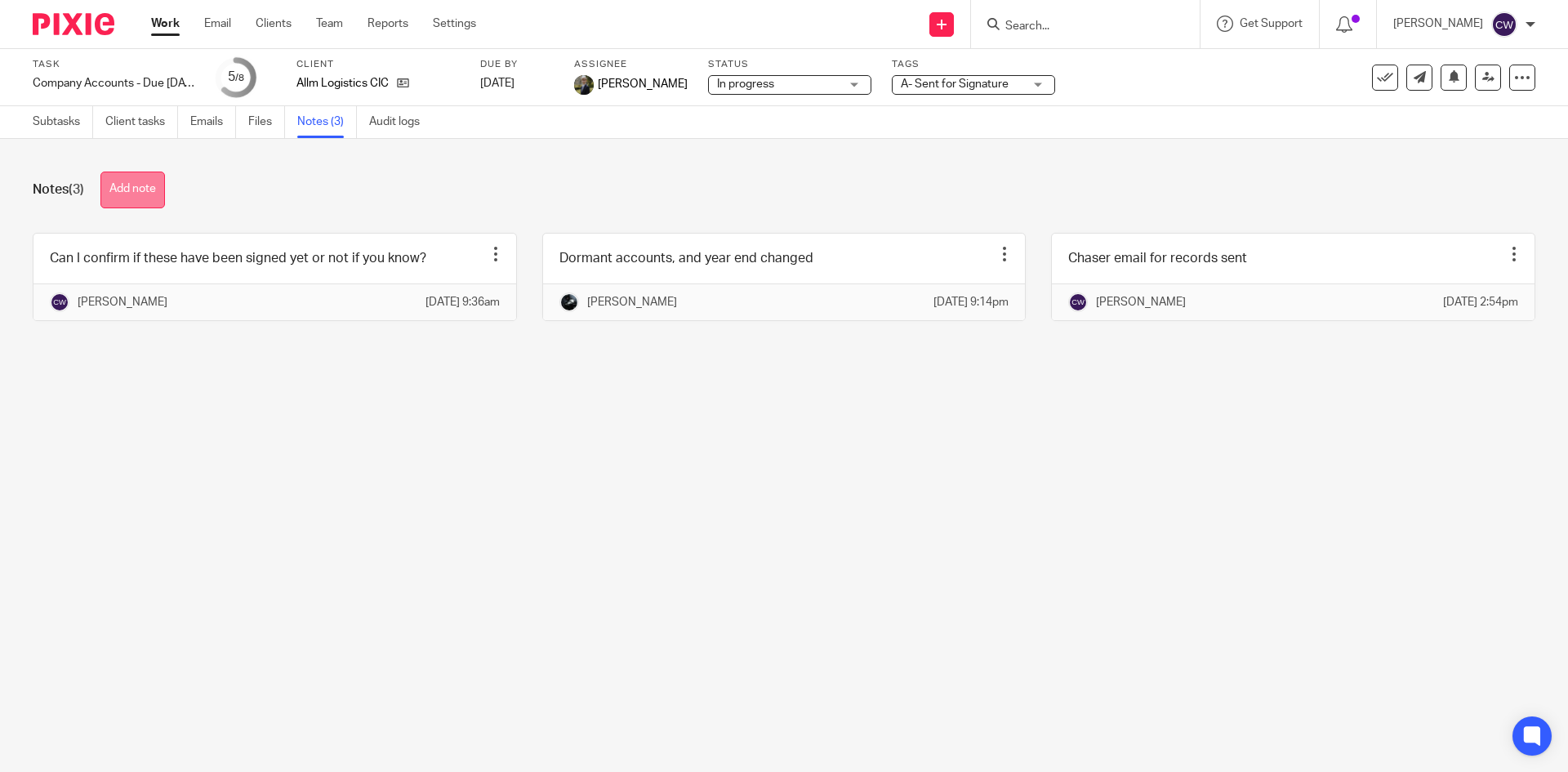
click at [133, 191] on button "Add note" at bounding box center [133, 189] width 65 height 37
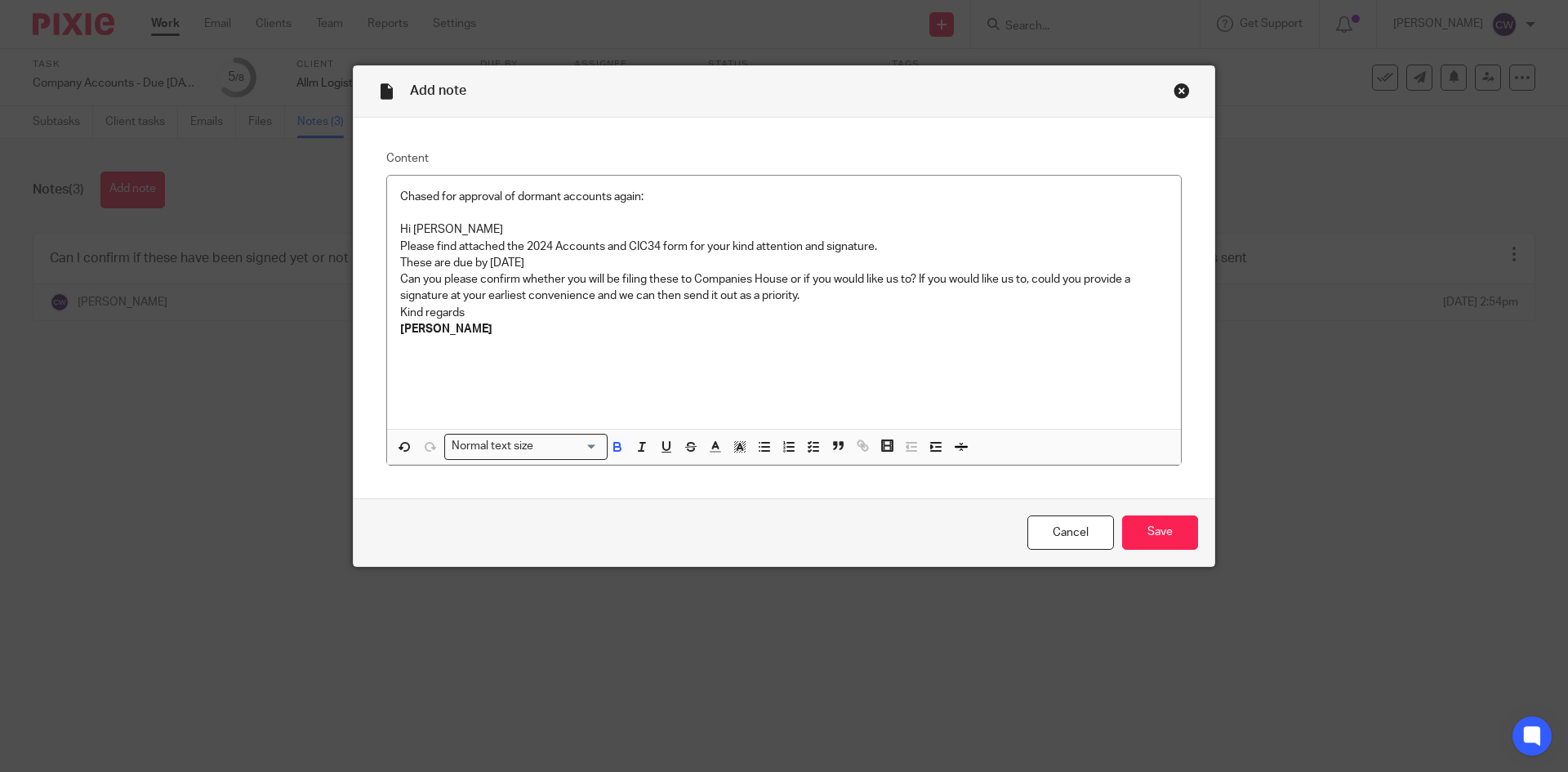
click at [1168, 554] on div "Cancel Save" at bounding box center [784, 532] width 861 height 68
click at [1165, 538] on input "Save" at bounding box center [1160, 532] width 76 height 35
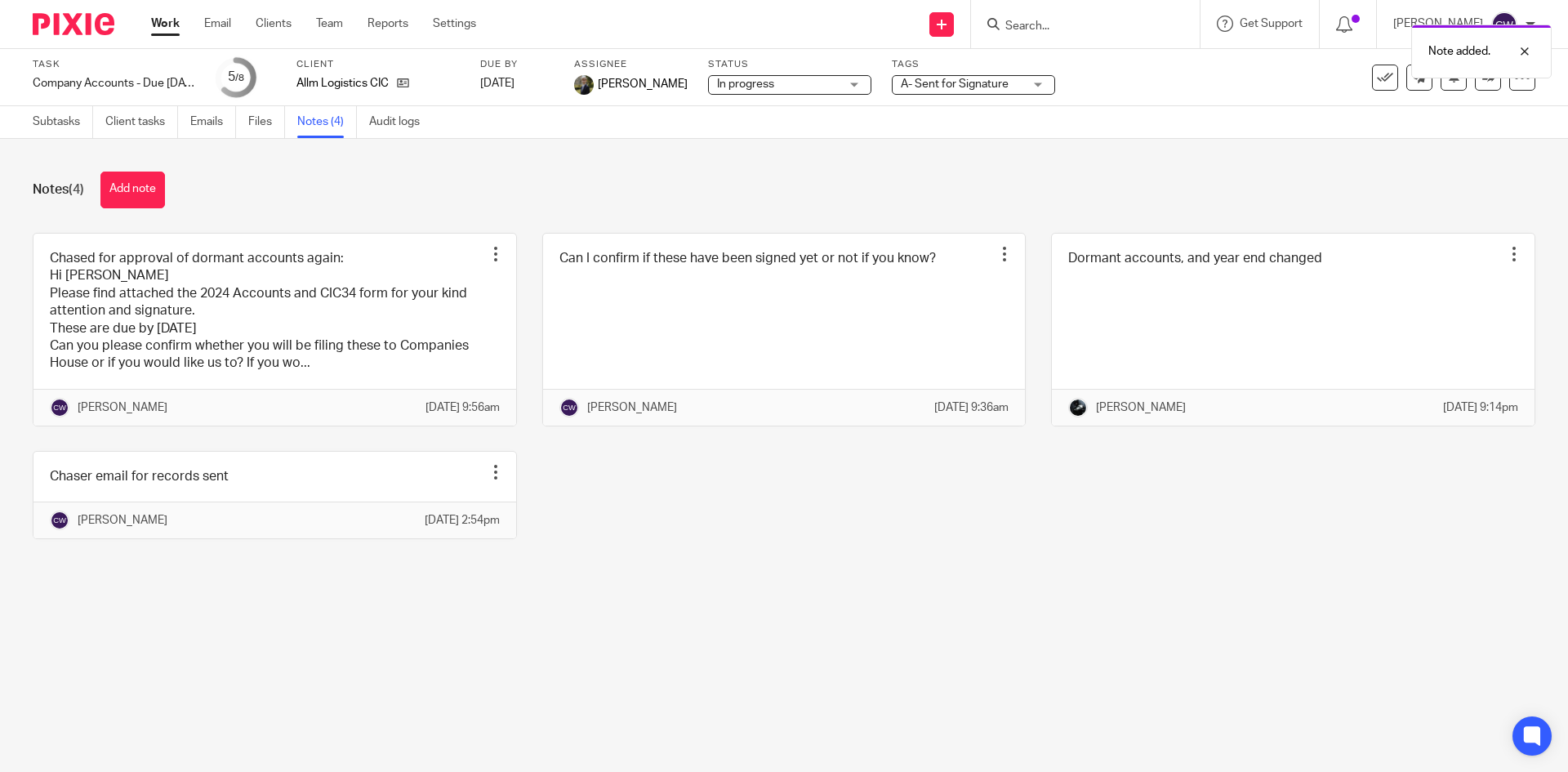
click at [861, 81] on div "Task Company Accounts - Due [DATE] Onwards Save Company Accounts - Due [DATE] O…" at bounding box center [658, 78] width 1252 height 39
click at [921, 90] on span "A- Sent for Signature" at bounding box center [963, 84] width 123 height 17
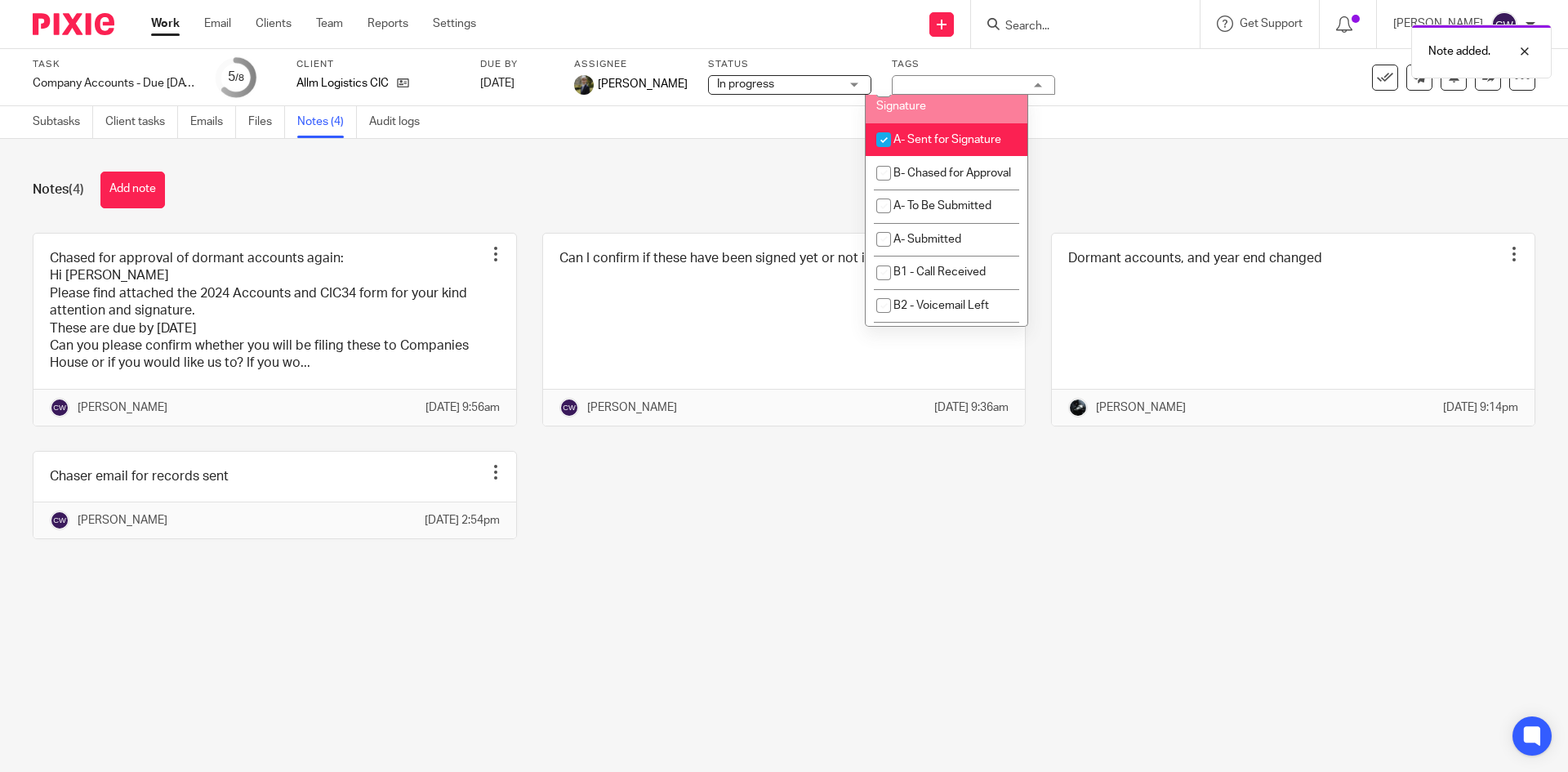
scroll to position [980, 0]
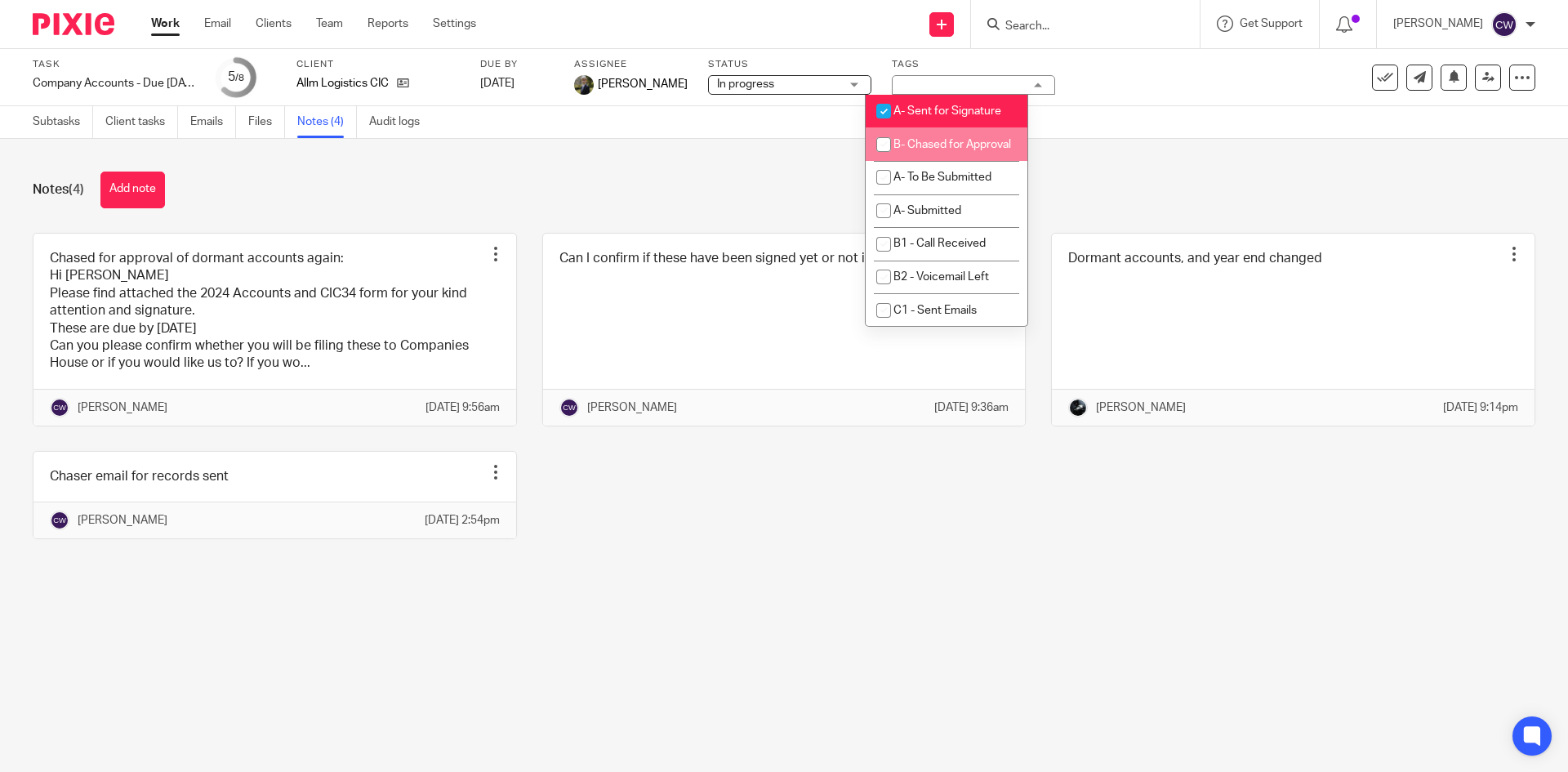
click at [945, 150] on span "B- Chased for Approval" at bounding box center [952, 144] width 118 height 11
checkbox input "true"
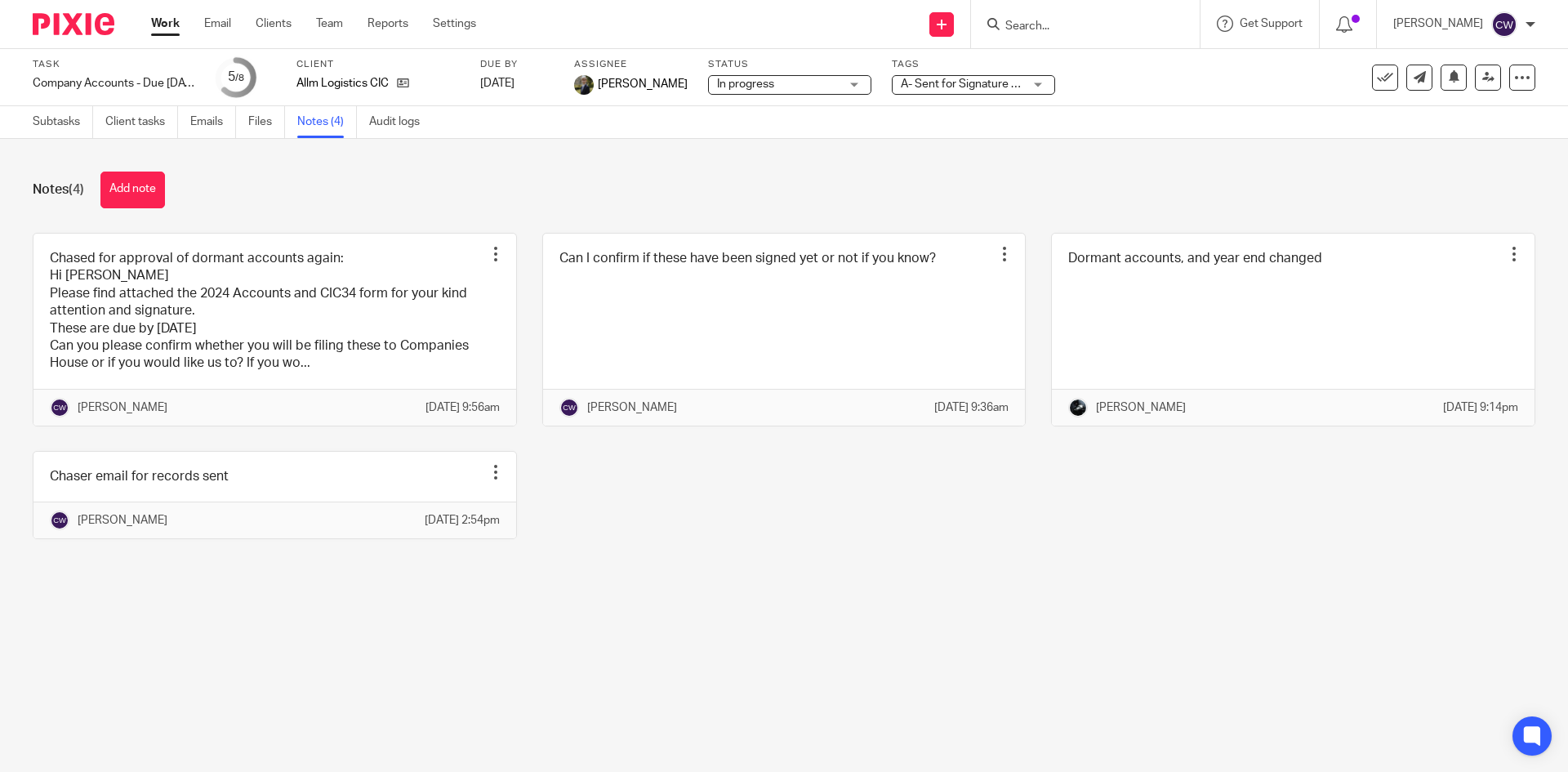
click at [737, 180] on div "Notes (4) Add note" at bounding box center [784, 189] width 1503 height 37
click at [1050, 25] on input "Search" at bounding box center [1077, 26] width 147 height 15
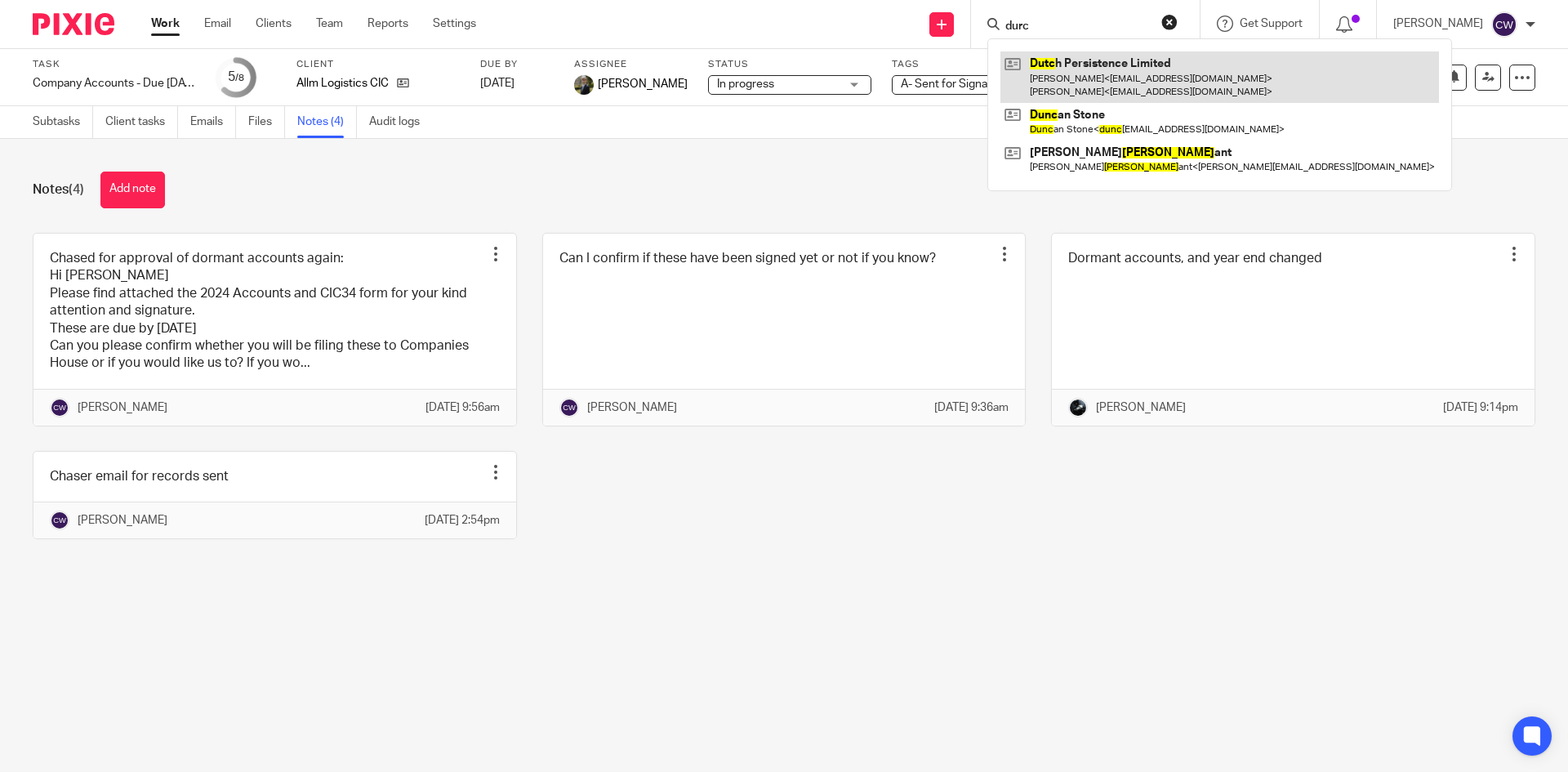
type input "durc"
click at [1099, 70] on link at bounding box center [1219, 76] width 438 height 50
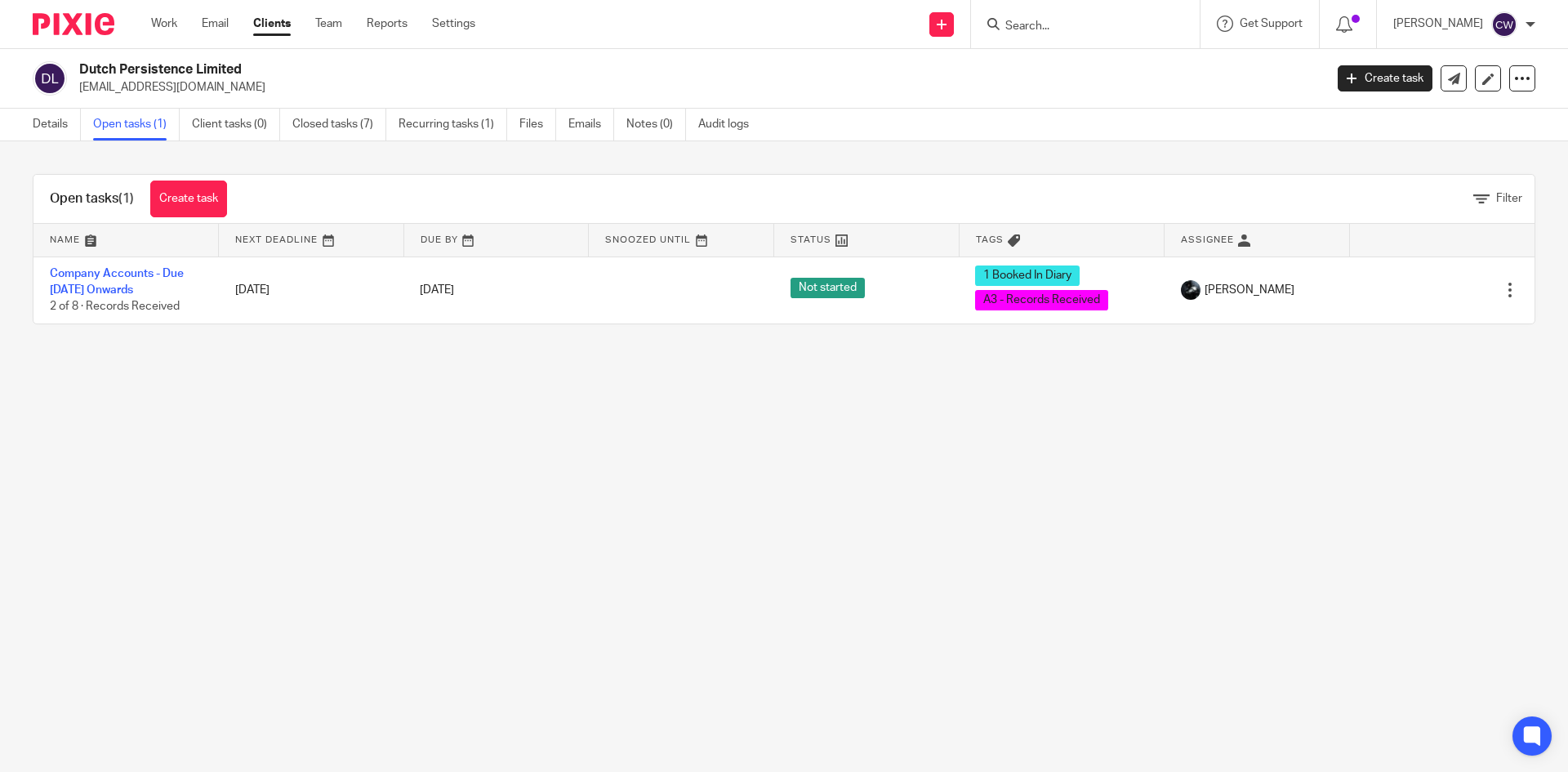
click at [1045, 24] on input "Search" at bounding box center [1077, 26] width 147 height 15
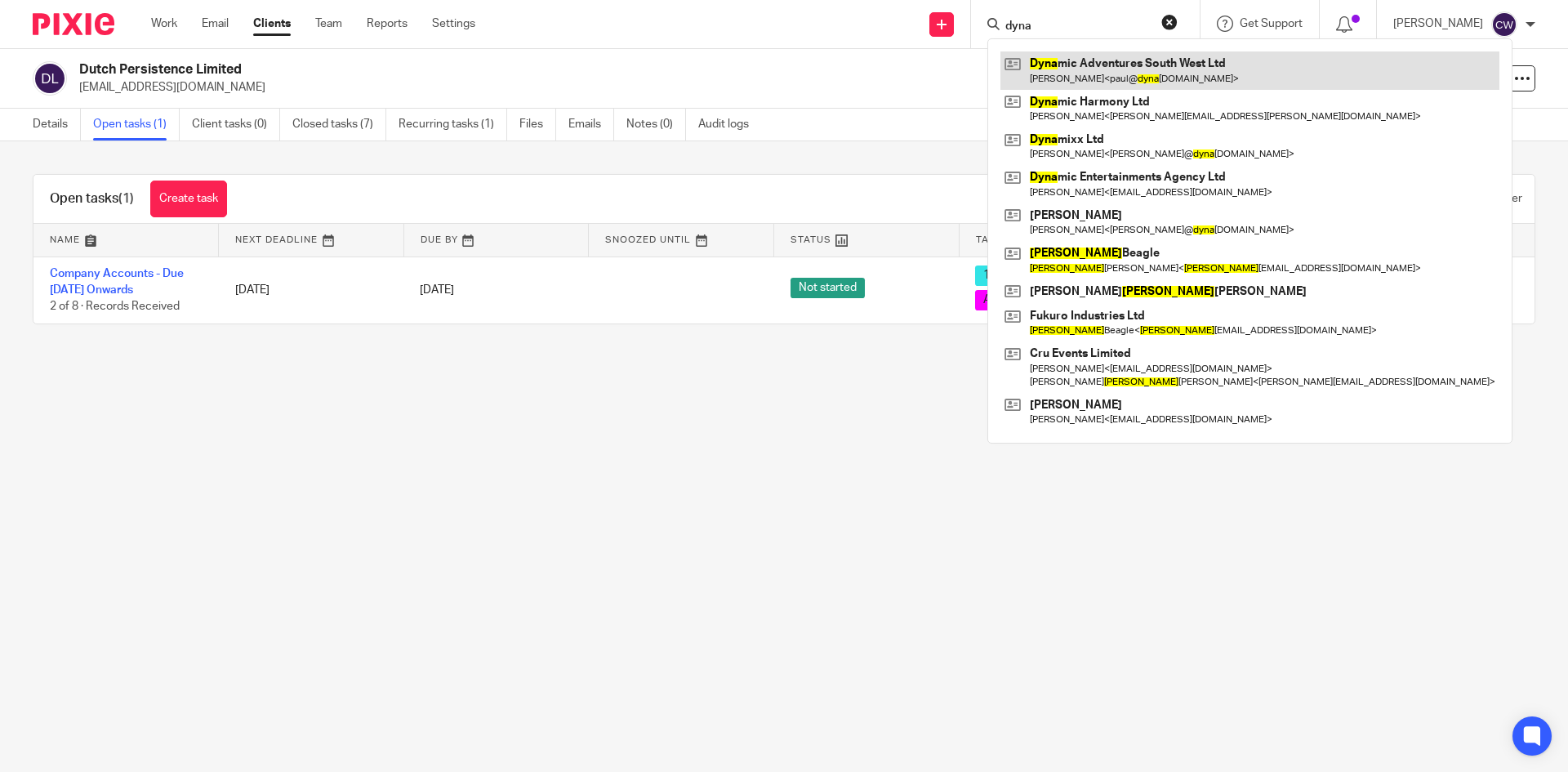
type input "dyna"
click at [1068, 58] on link at bounding box center [1249, 70] width 499 height 38
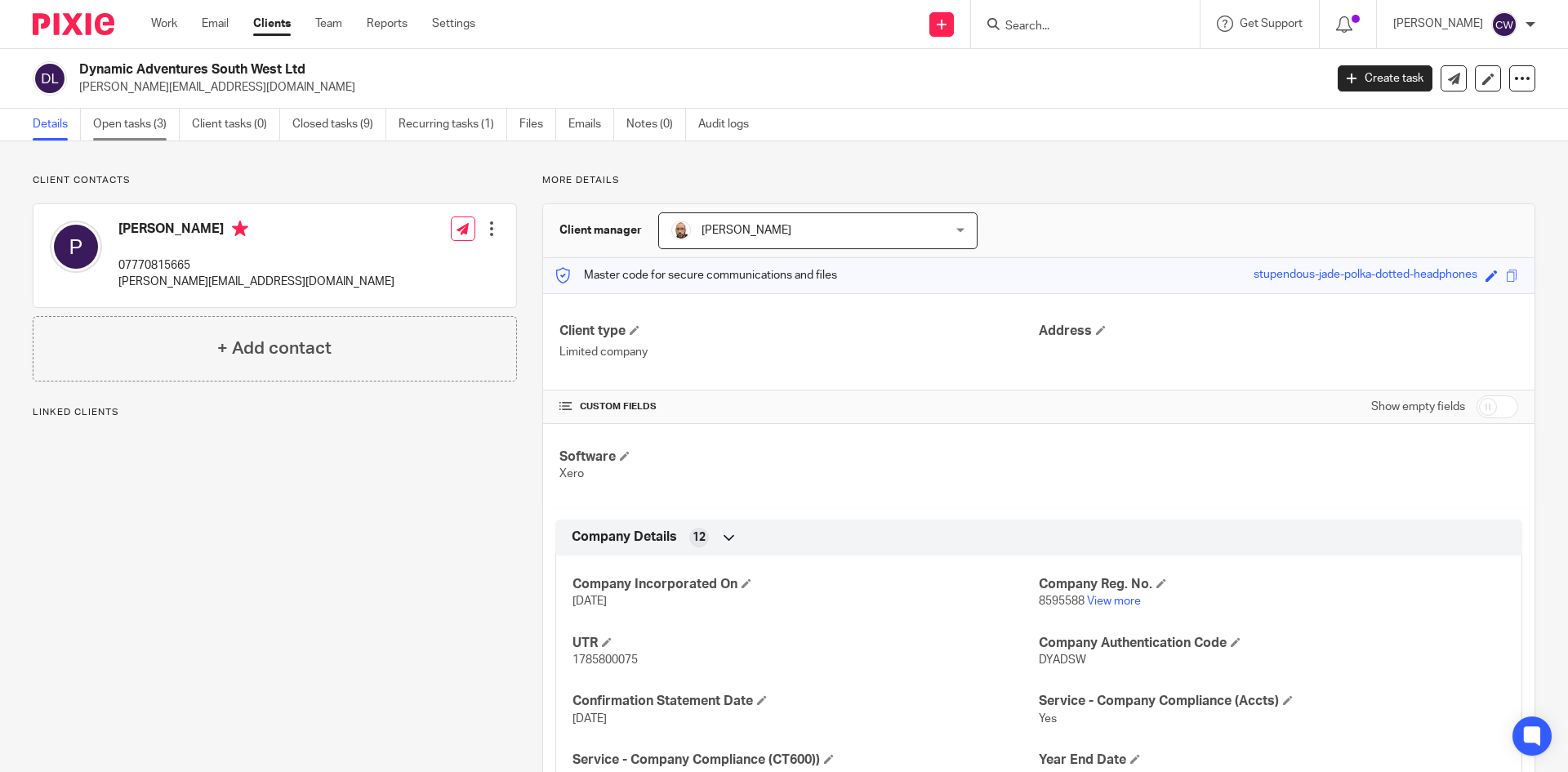
click at [119, 128] on link "Open tasks (3)" at bounding box center [136, 124] width 87 height 32
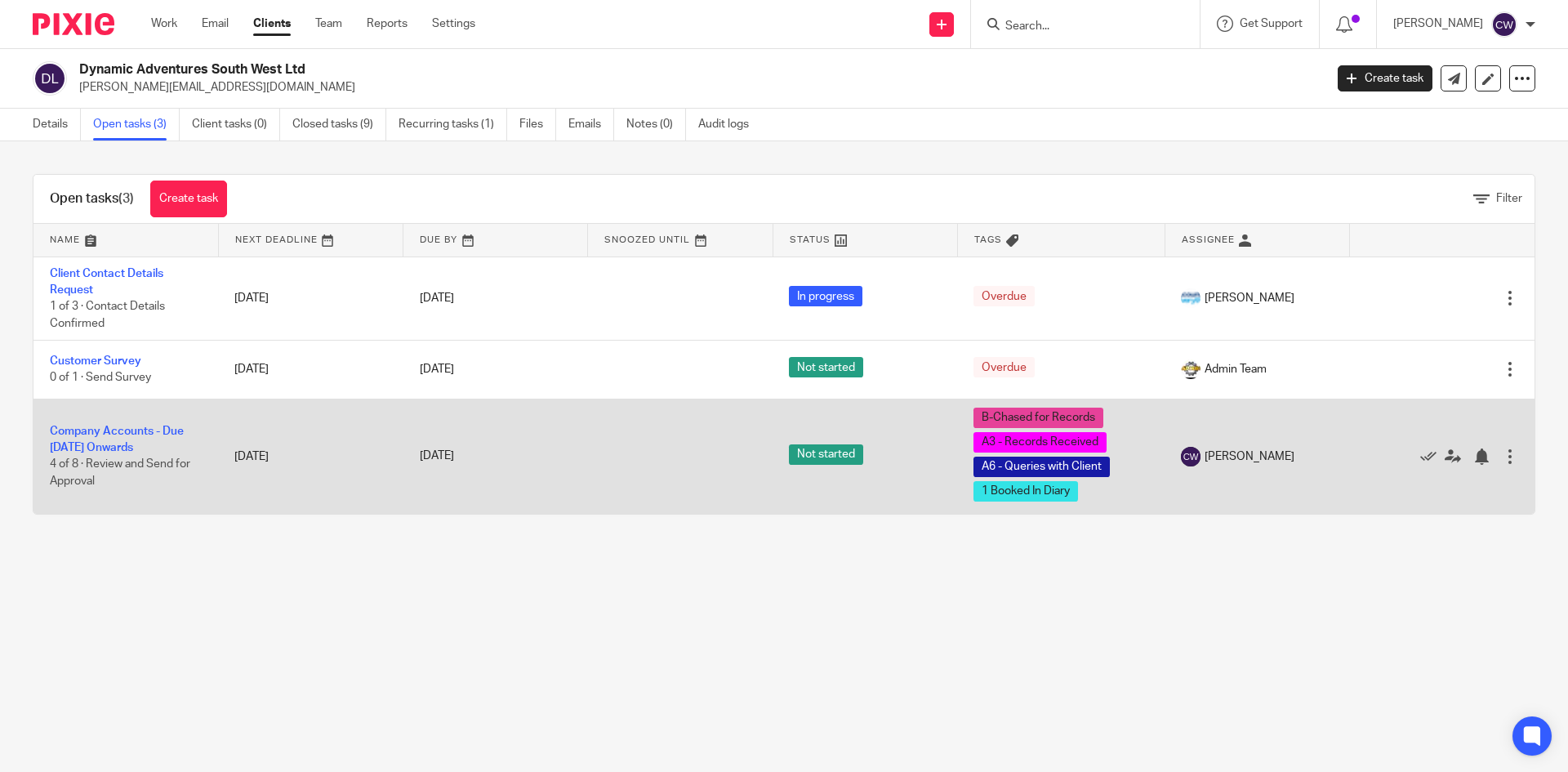
click at [135, 422] on td "Company Accounts - Due 1st May 2023 Onwards 4 of 8 · Review and Send for Approv…" at bounding box center [125, 456] width 184 height 115
click at [135, 431] on link "Company Accounts - Due [DATE] Onwards" at bounding box center [116, 439] width 134 height 28
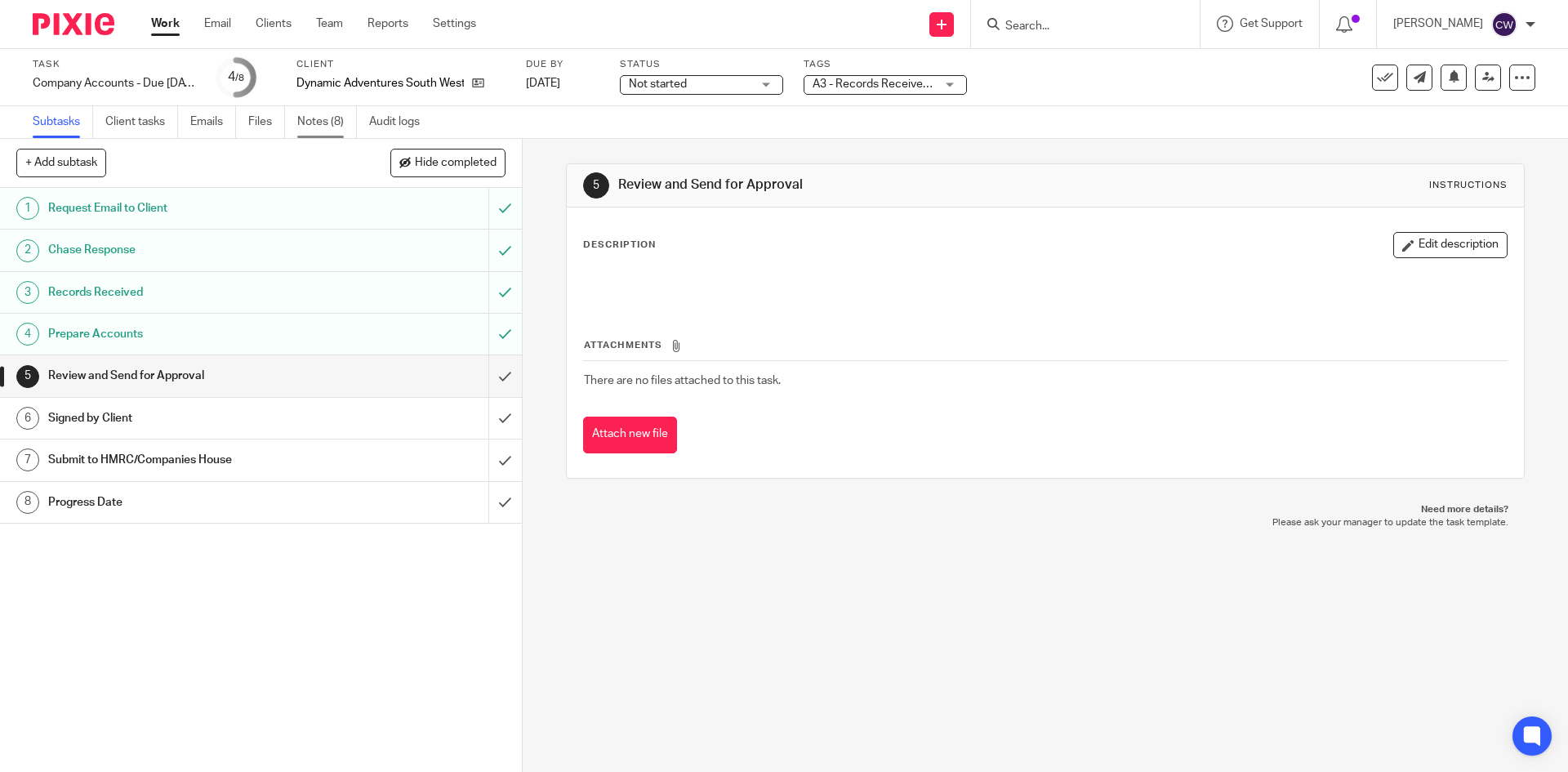
click at [320, 108] on link "Notes (8)" at bounding box center [327, 122] width 60 height 32
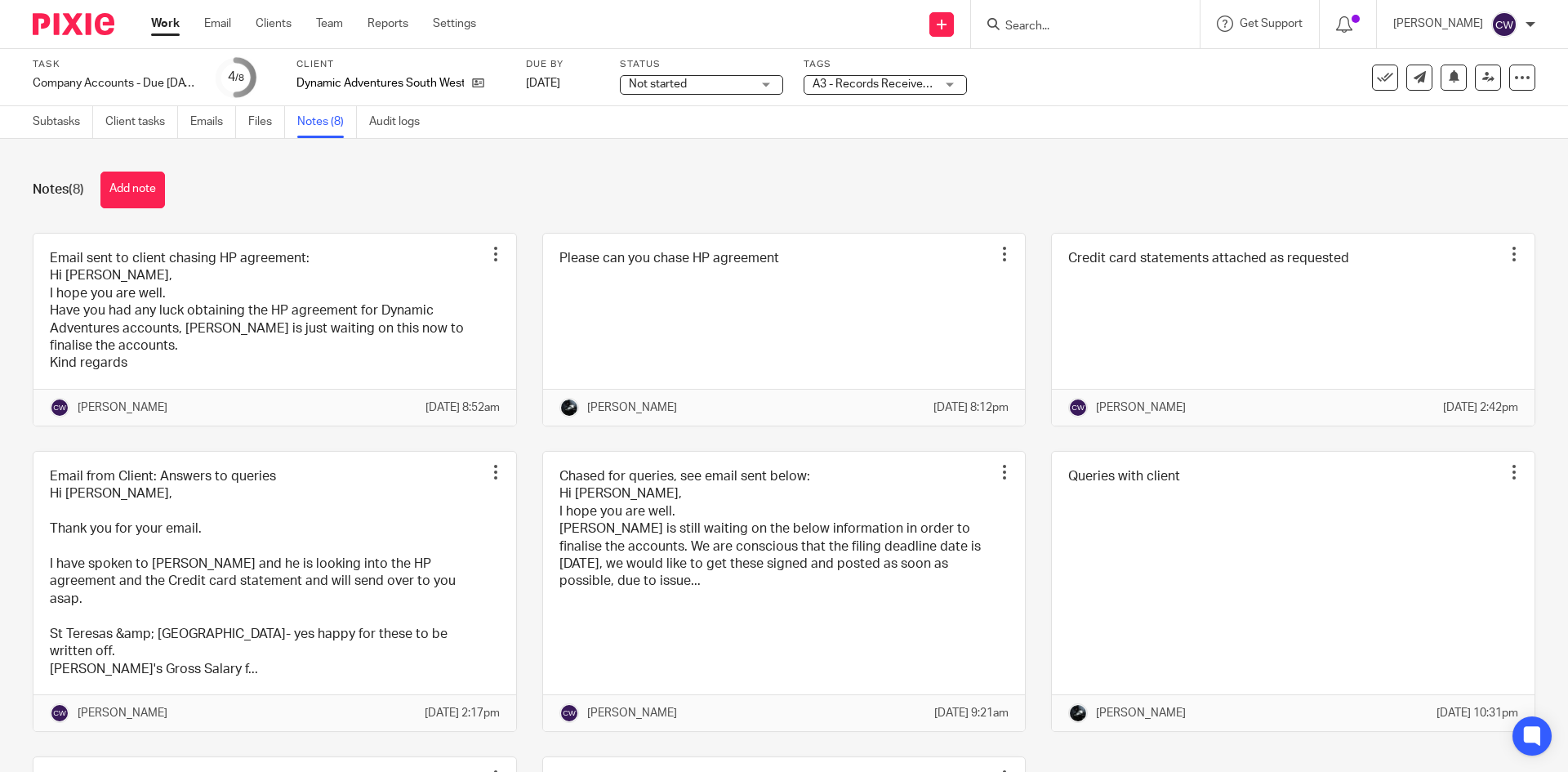
click at [1068, 27] on input "Search" at bounding box center [1077, 26] width 147 height 15
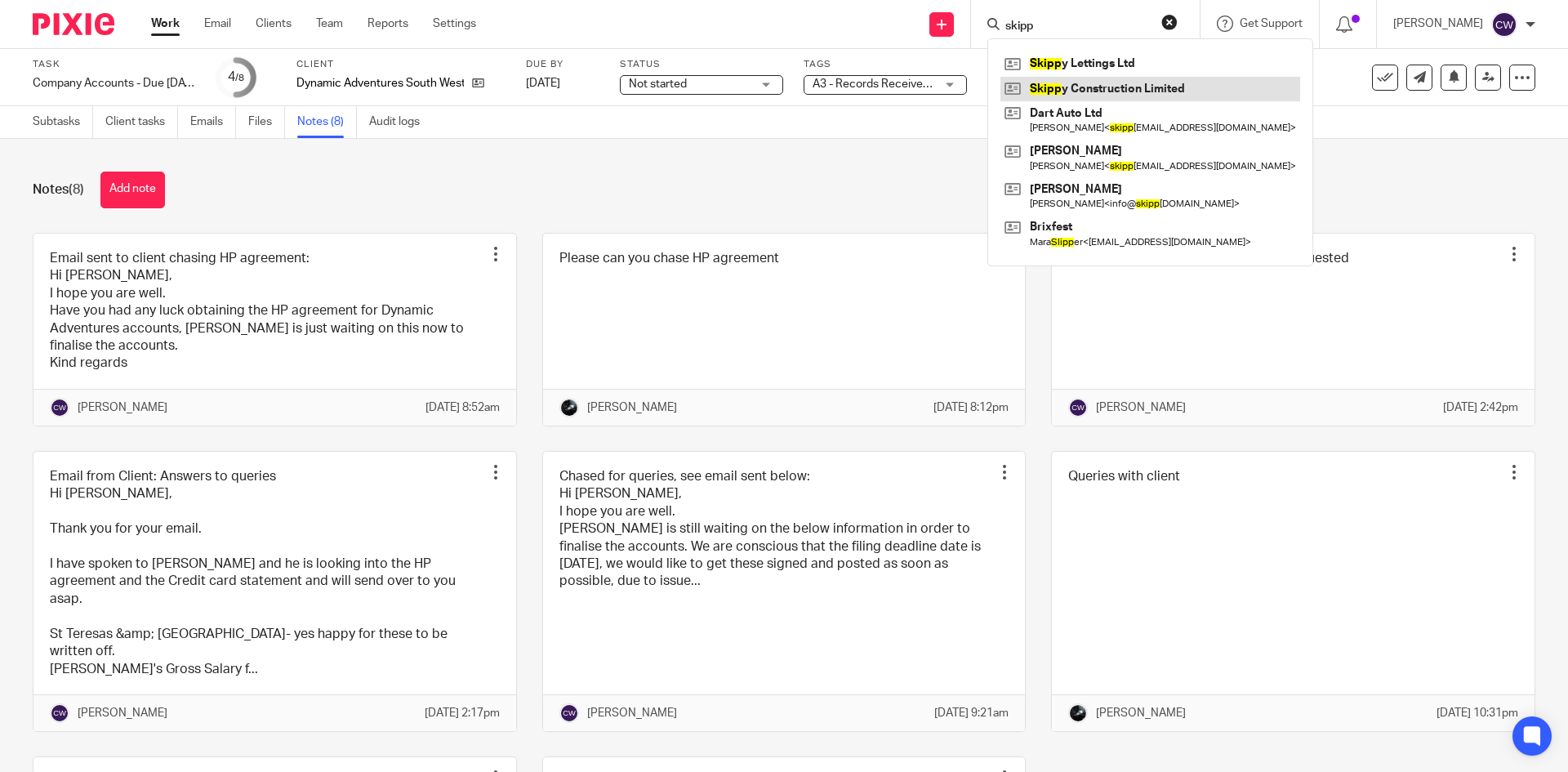
type input "skipp"
click at [1128, 88] on link at bounding box center [1150, 89] width 300 height 25
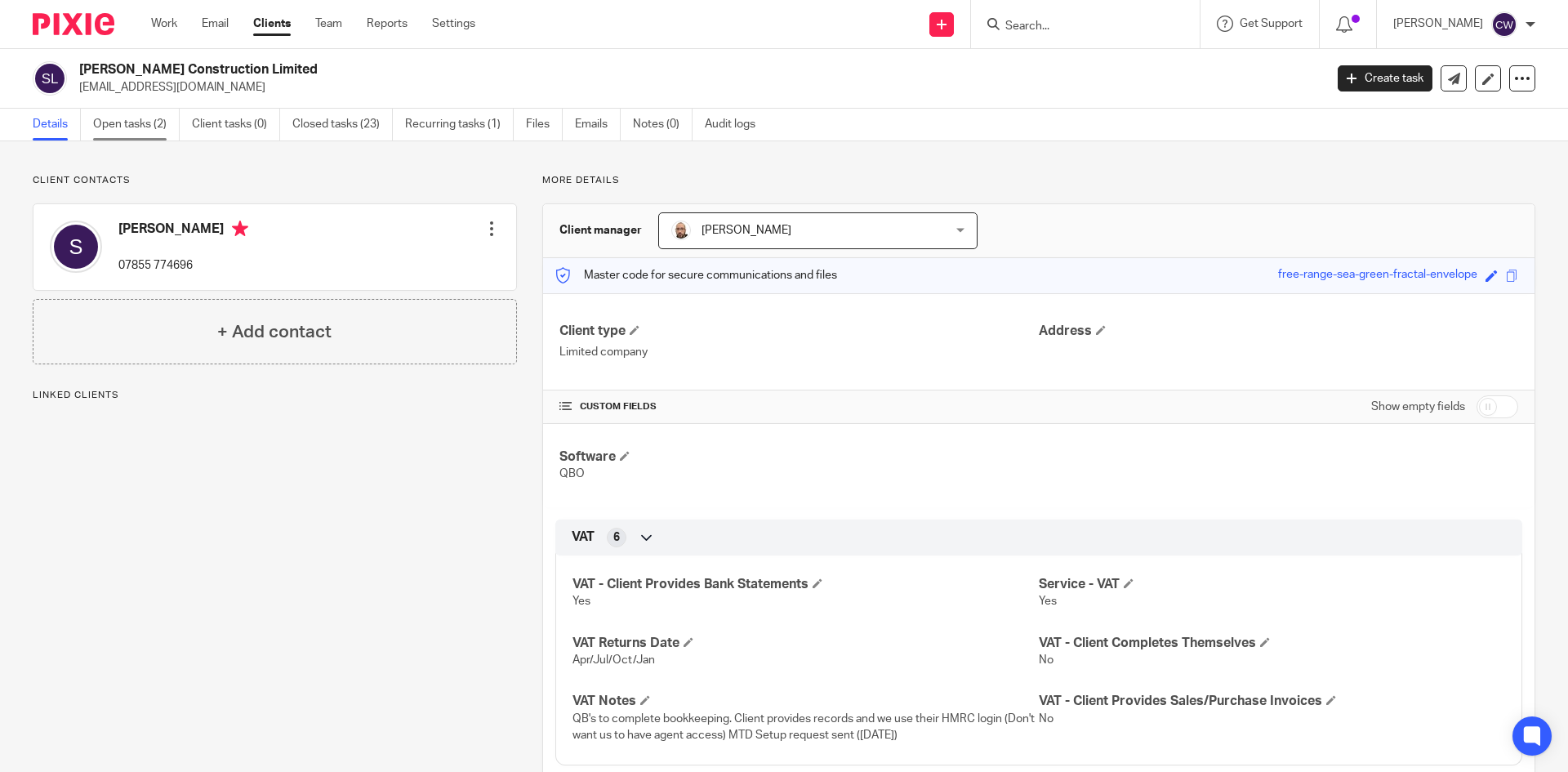
click at [140, 127] on link "Open tasks (2)" at bounding box center [136, 124] width 87 height 32
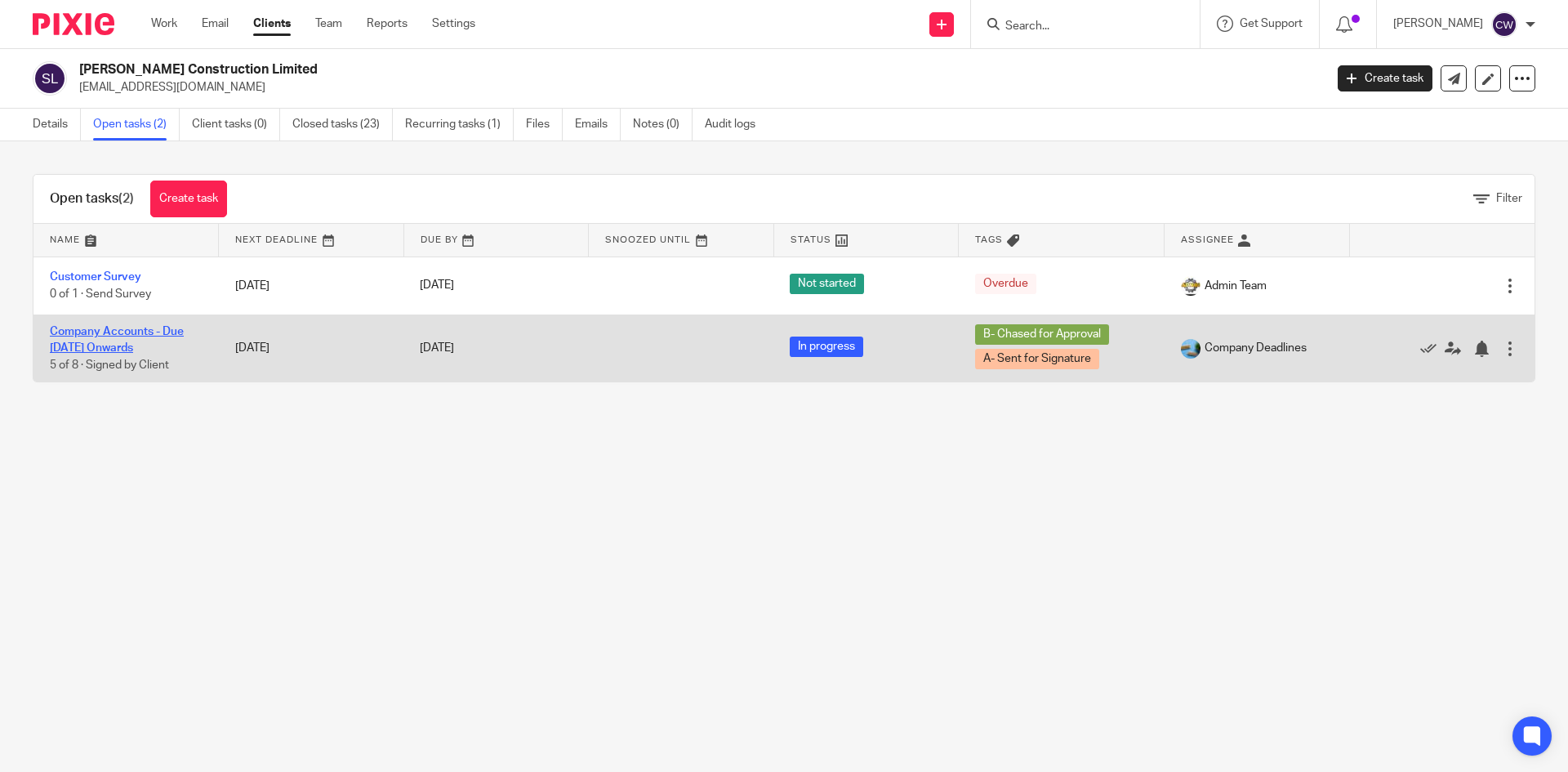
click at [118, 334] on link "Company Accounts - Due [DATE] Onwards" at bounding box center [116, 340] width 134 height 28
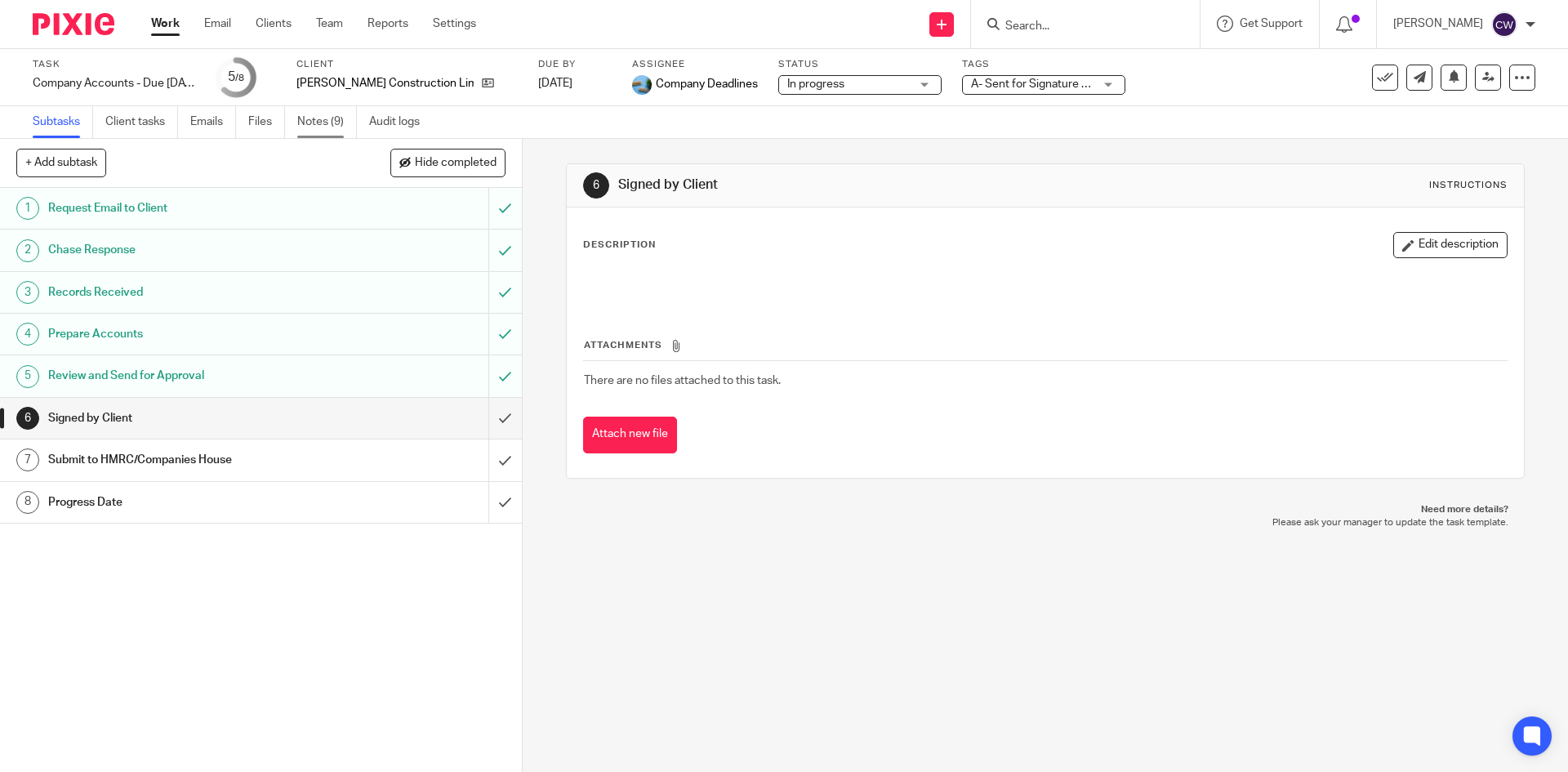
click at [310, 120] on link "Notes (9)" at bounding box center [327, 122] width 60 height 32
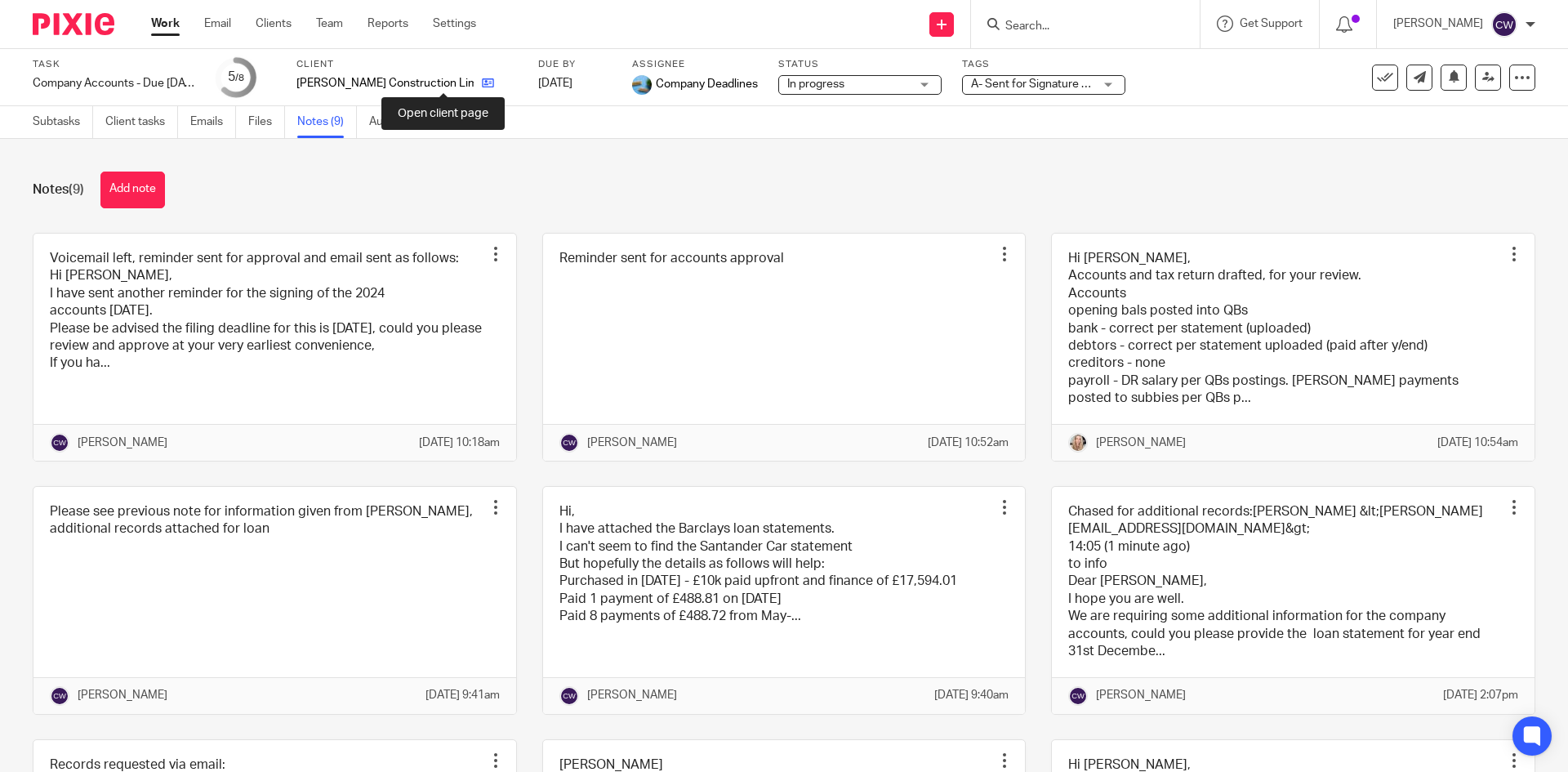
click at [482, 81] on icon at bounding box center [488, 83] width 12 height 12
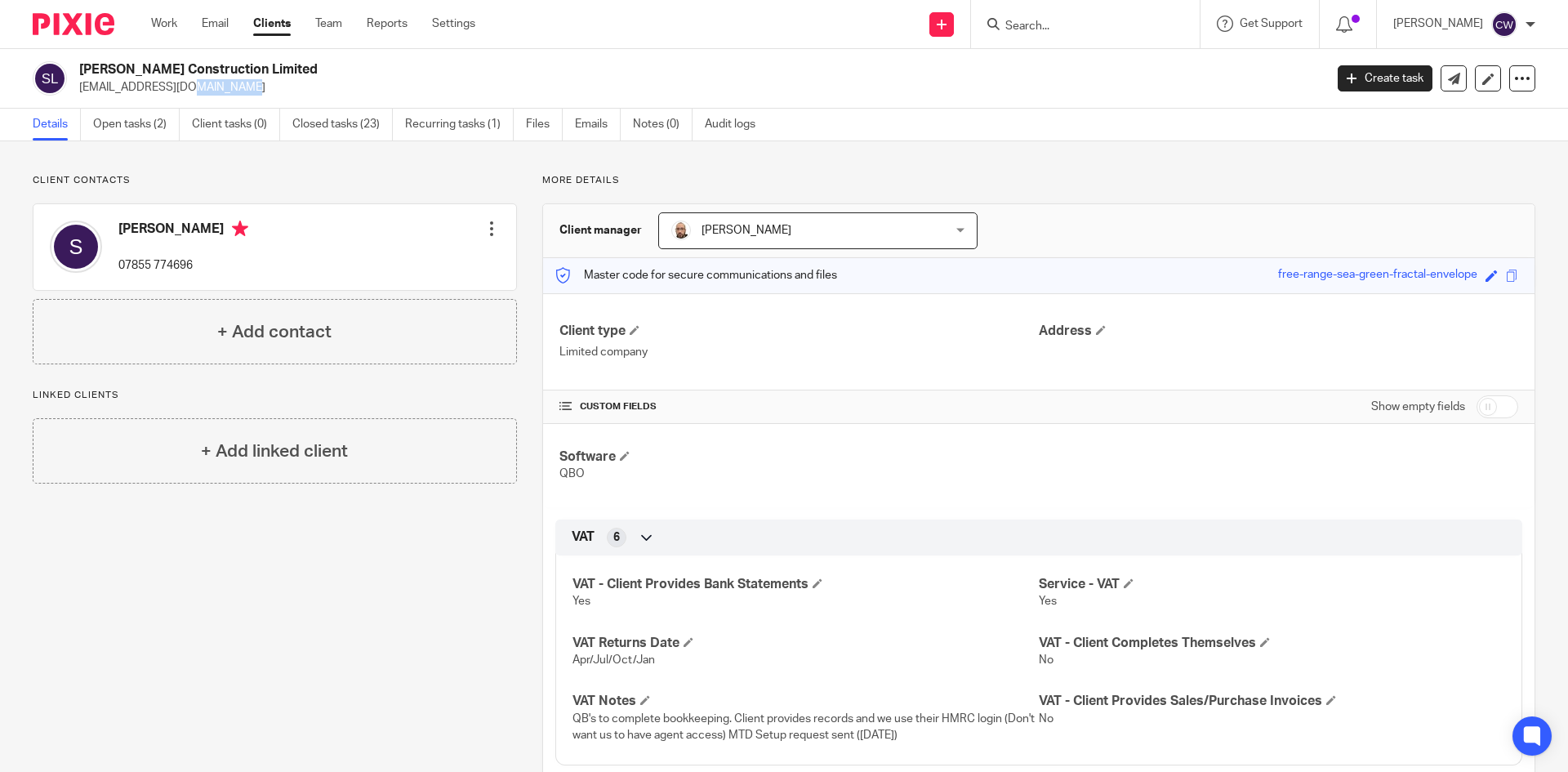
drag, startPoint x: 81, startPoint y: 87, endPoint x: 137, endPoint y: 96, distance: 56.7
click at [137, 96] on div "[PERSON_NAME] Construction Limited [EMAIL_ADDRESS][DOMAIN_NAME] Create task Upd…" at bounding box center [784, 78] width 1568 height 60
click at [267, 93] on p "[EMAIL_ADDRESS][DOMAIN_NAME]" at bounding box center [696, 87] width 1234 height 16
click at [123, 122] on link "Open tasks (2)" at bounding box center [136, 124] width 87 height 32
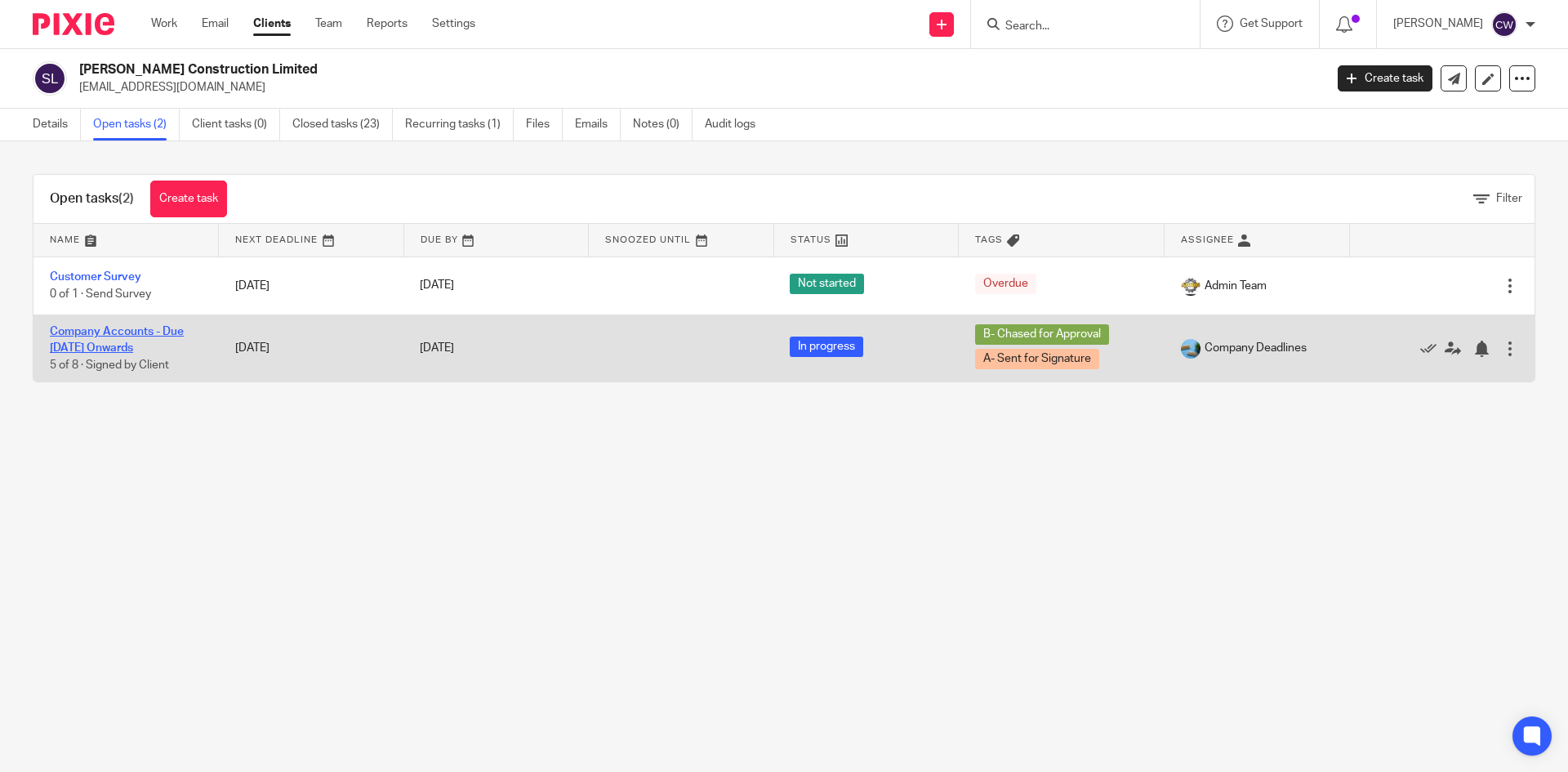
click at [112, 327] on link "Company Accounts - Due [DATE] Onwards" at bounding box center [116, 340] width 134 height 28
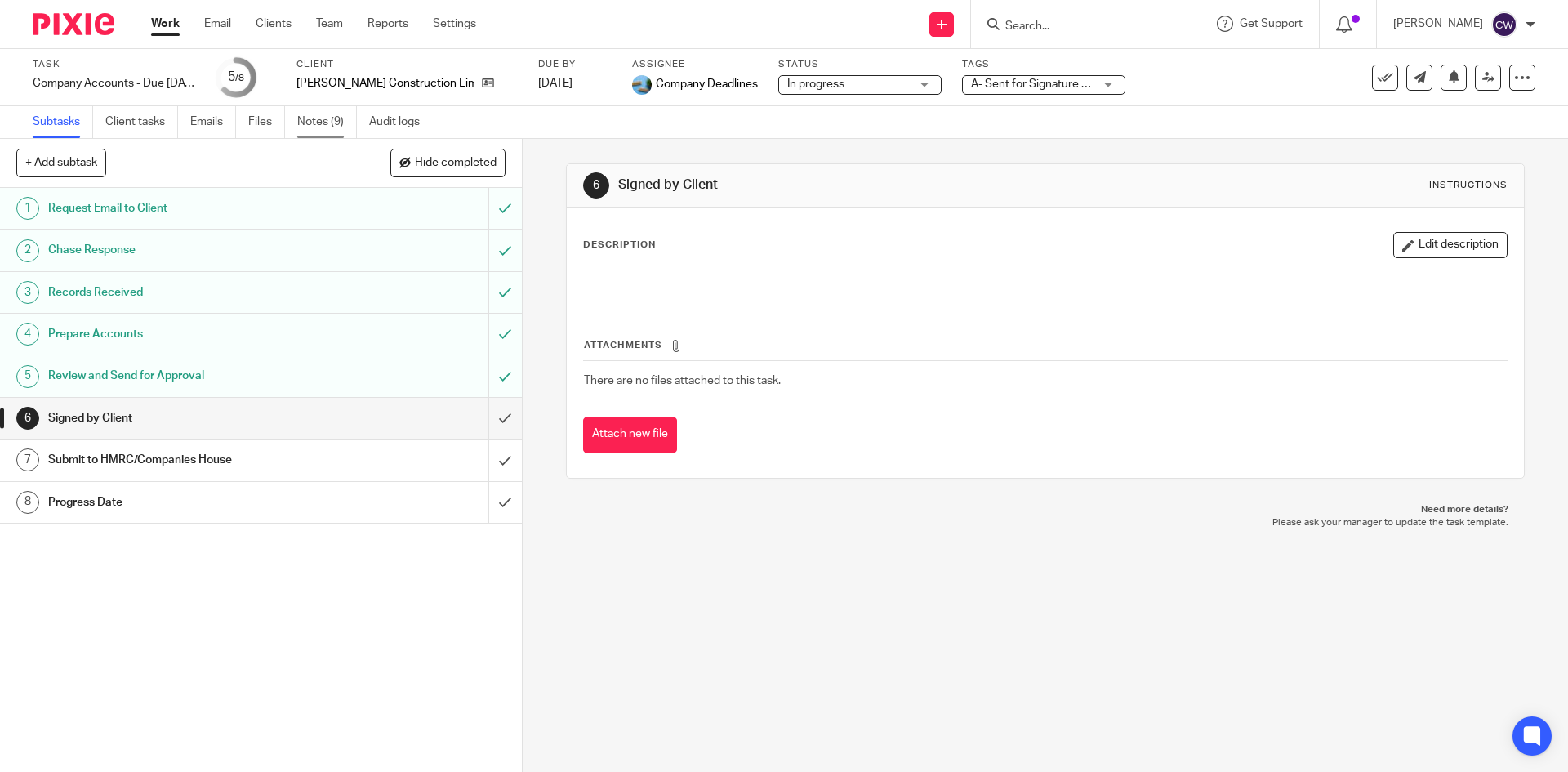
click at [315, 122] on link "Notes (9)" at bounding box center [327, 122] width 60 height 32
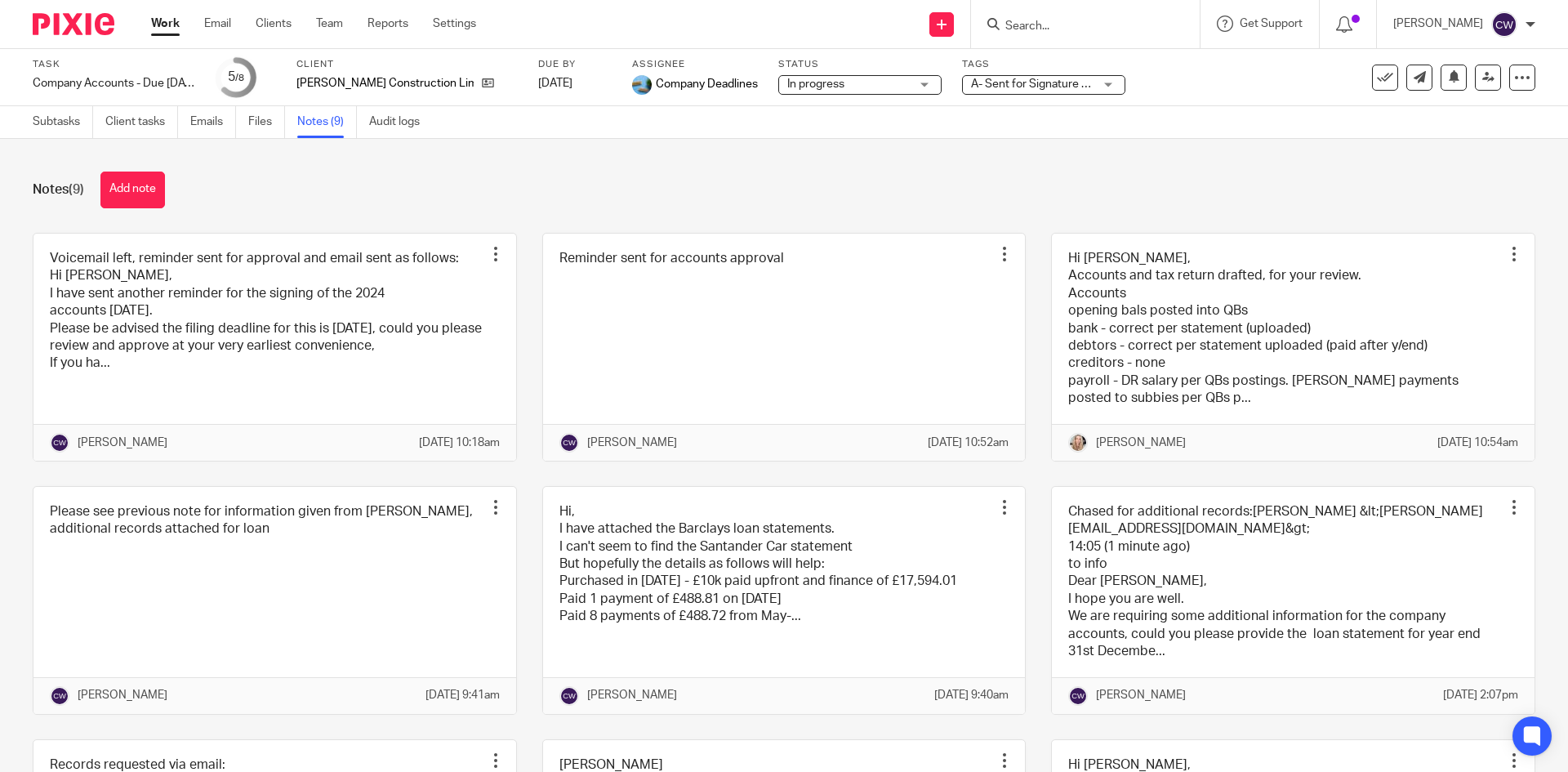
click at [113, 184] on button "Add note" at bounding box center [133, 189] width 65 height 37
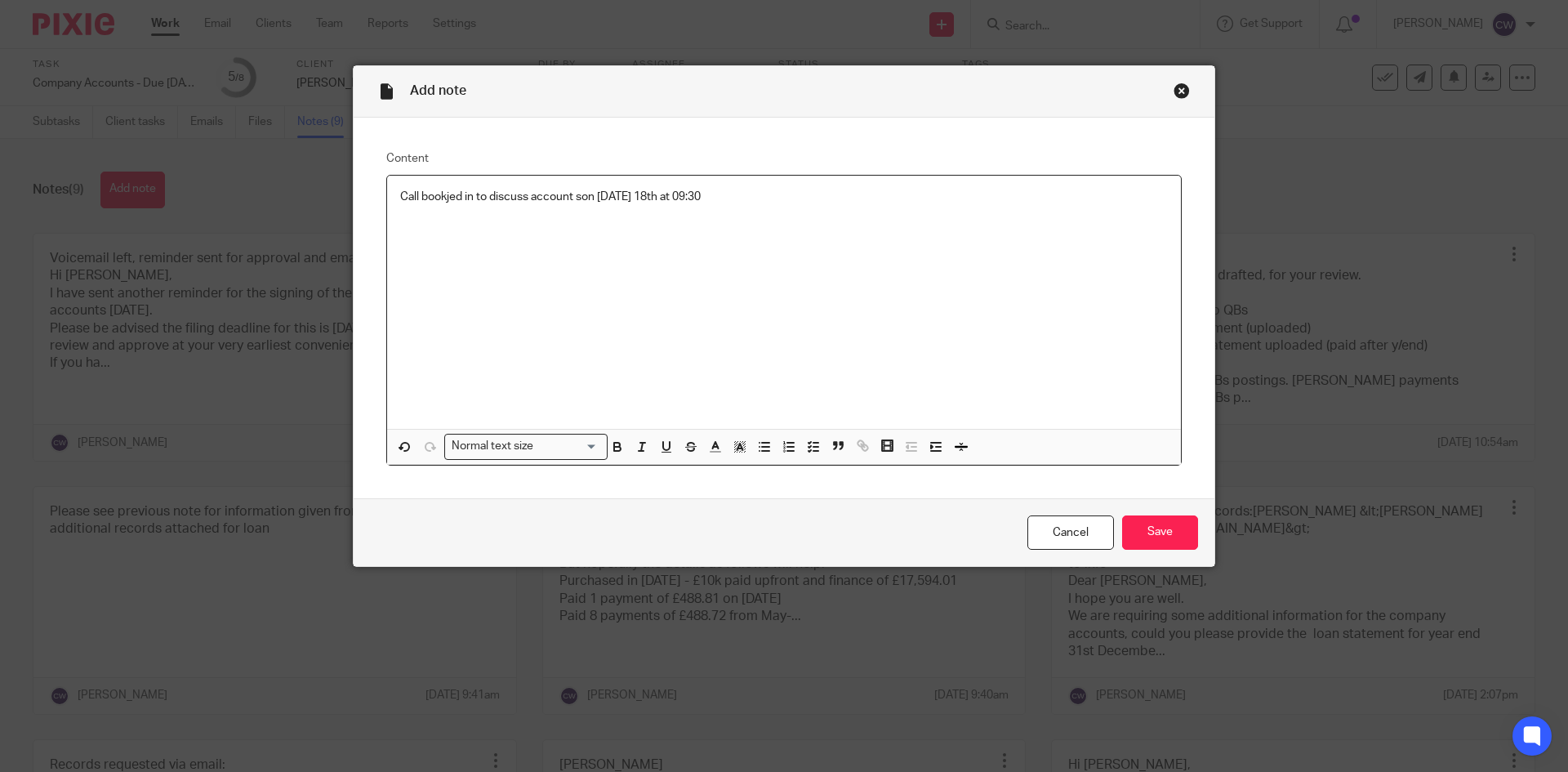
click at [575, 195] on p "Call bookjed in to discuss account son [DATE] 18th at 09:30" at bounding box center [784, 196] width 767 height 16
click at [805, 212] on div "Call bookjed in to discuss accounts [DATE] 18th at 09:30" at bounding box center [784, 302] width 794 height 253
click at [1156, 518] on input "Save" at bounding box center [1160, 532] width 76 height 35
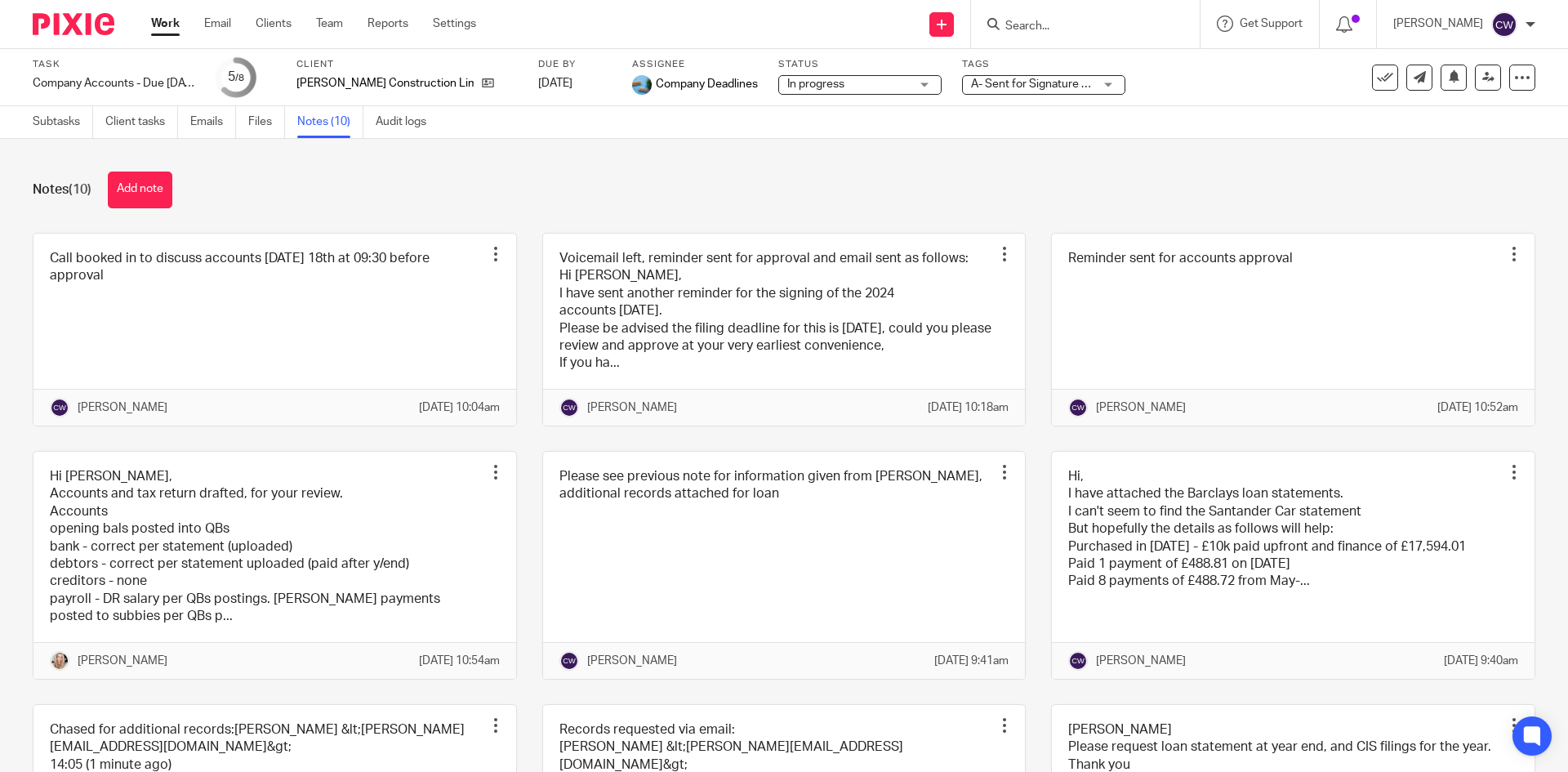
click at [1026, 17] on form at bounding box center [1091, 24] width 174 height 20
click at [1028, 27] on input "Search" at bounding box center [1077, 26] width 147 height 15
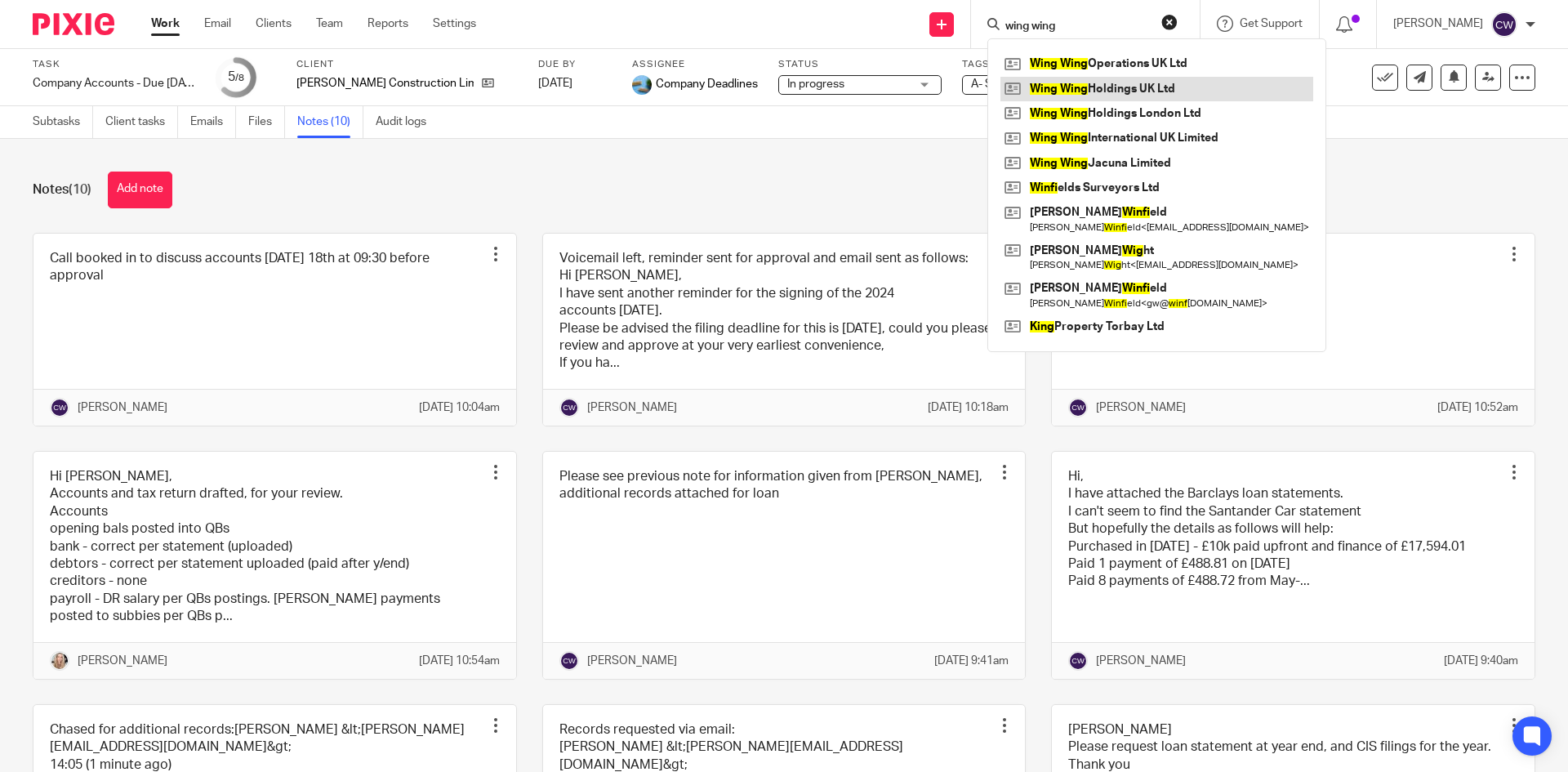
type input "wing wing"
click at [1087, 91] on link at bounding box center [1156, 89] width 313 height 25
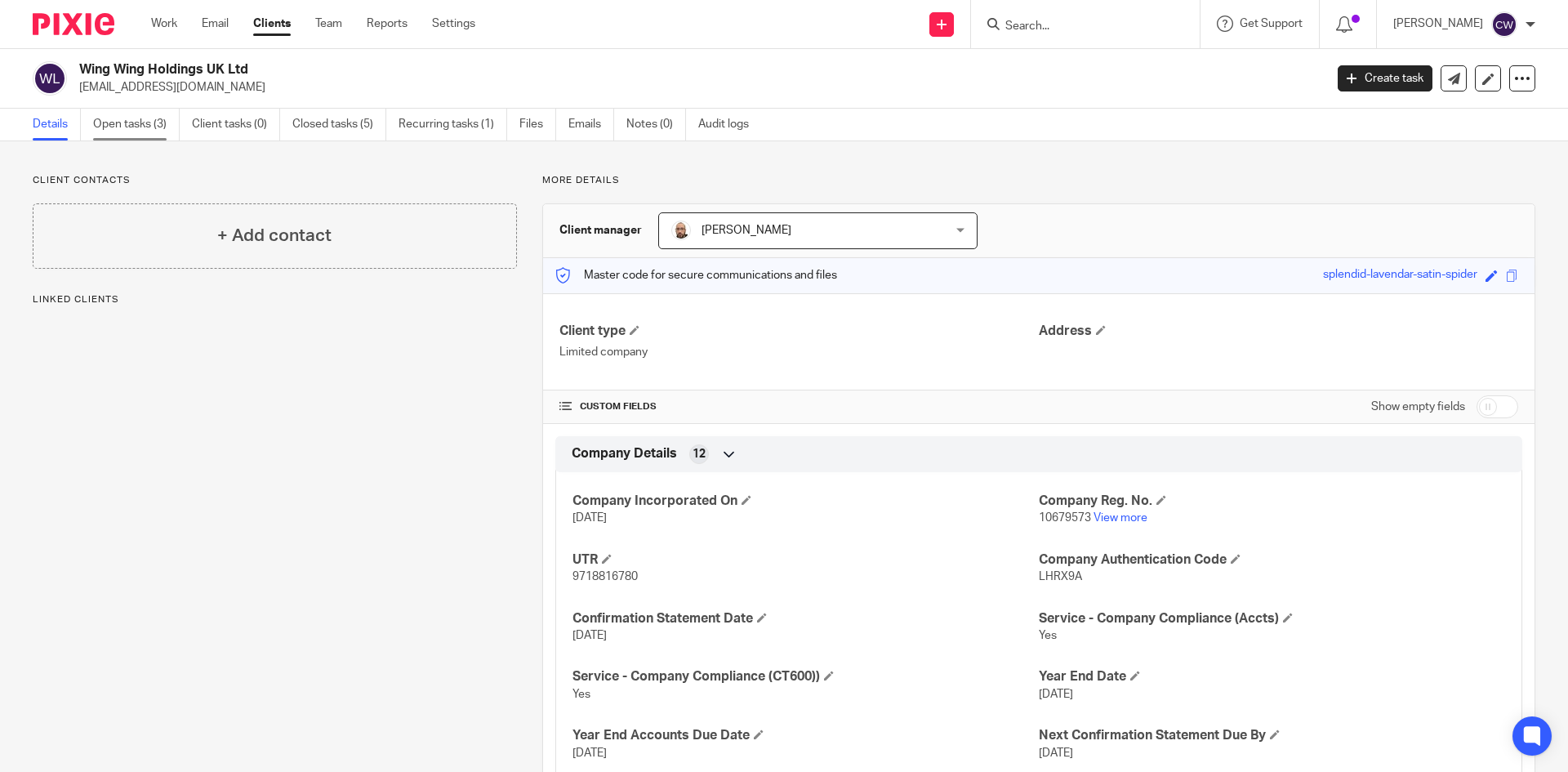
click at [123, 126] on link "Open tasks (3)" at bounding box center [136, 124] width 87 height 32
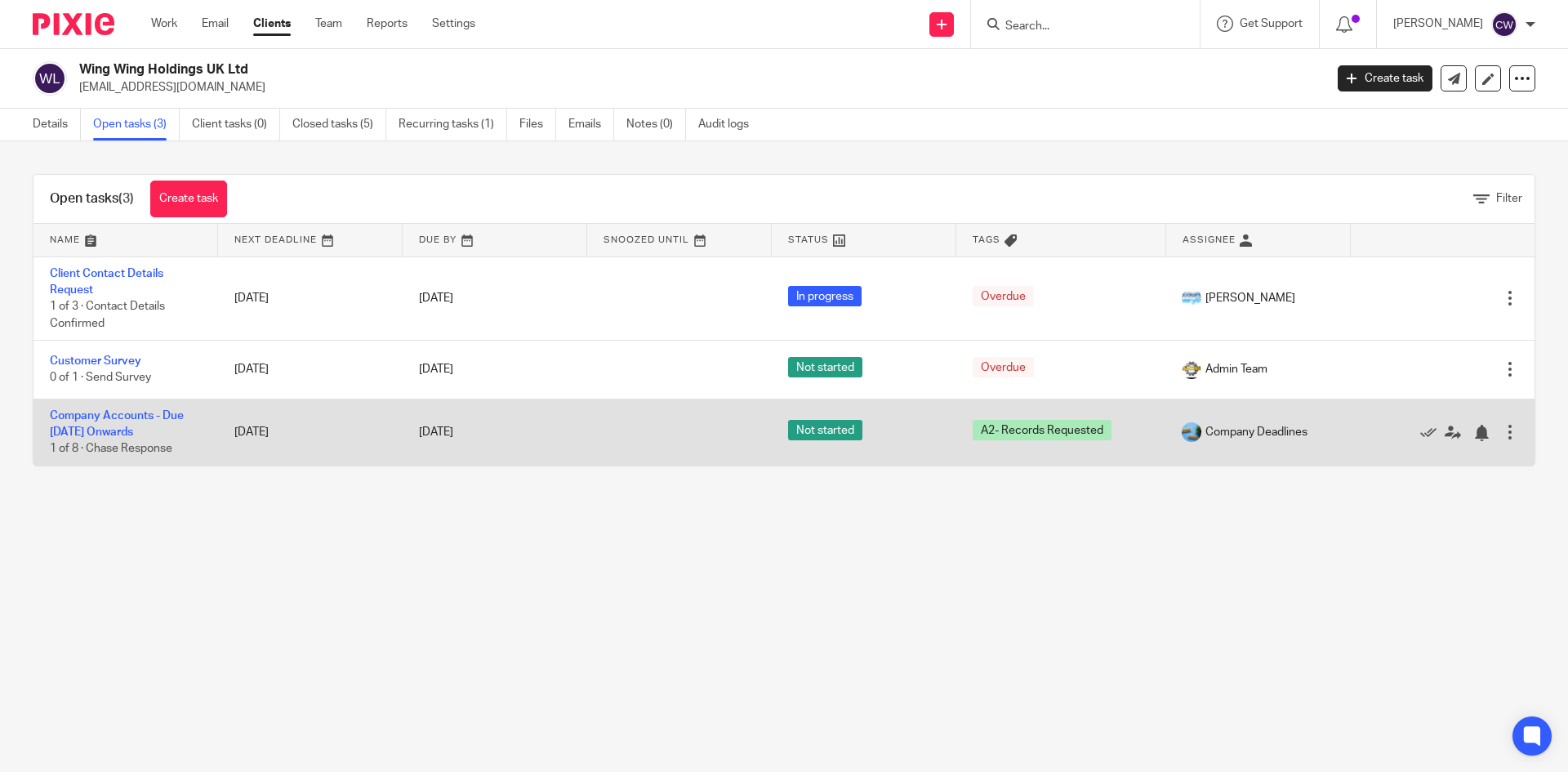
click at [99, 421] on td "Company Accounts - Due [DATE] Onwards 1 of 8 · Chase Response" at bounding box center [125, 432] width 184 height 67
click at [108, 417] on link "Company Accounts - Due [DATE] Onwards" at bounding box center [116, 424] width 134 height 28
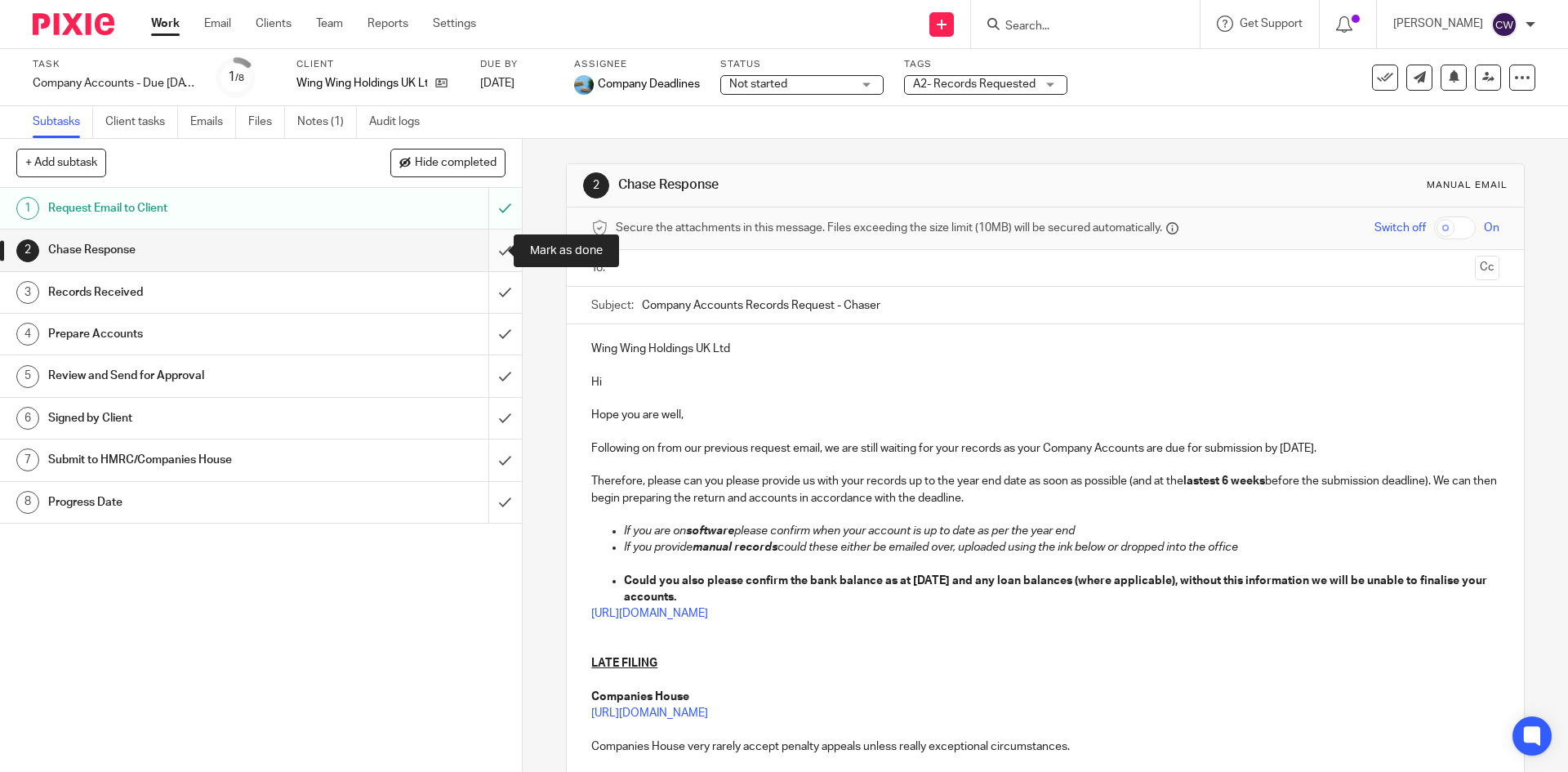
click at [493, 244] on input "submit" at bounding box center [261, 250] width 522 height 41
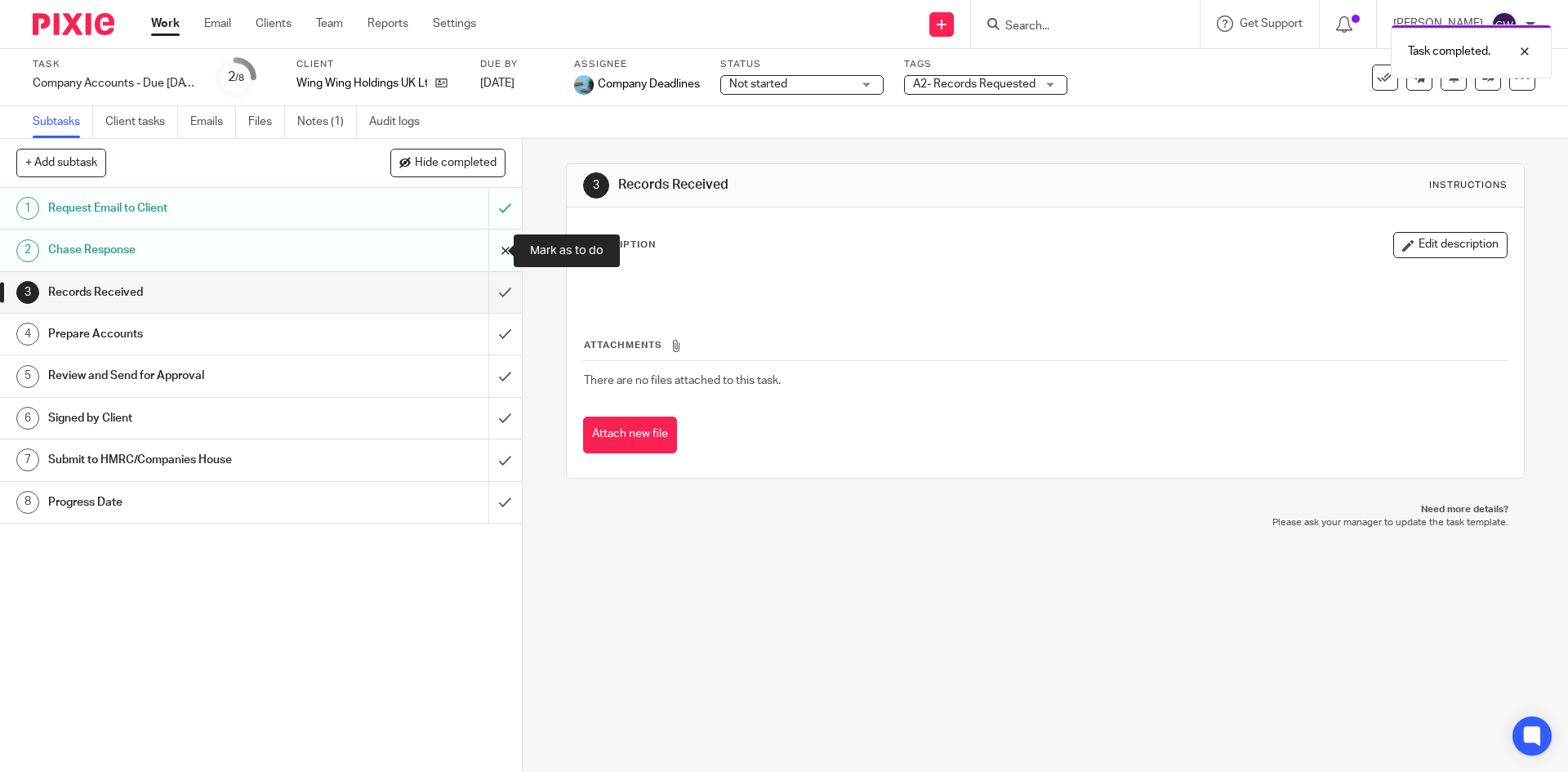
click at [503, 251] on input "submit" at bounding box center [261, 250] width 522 height 41
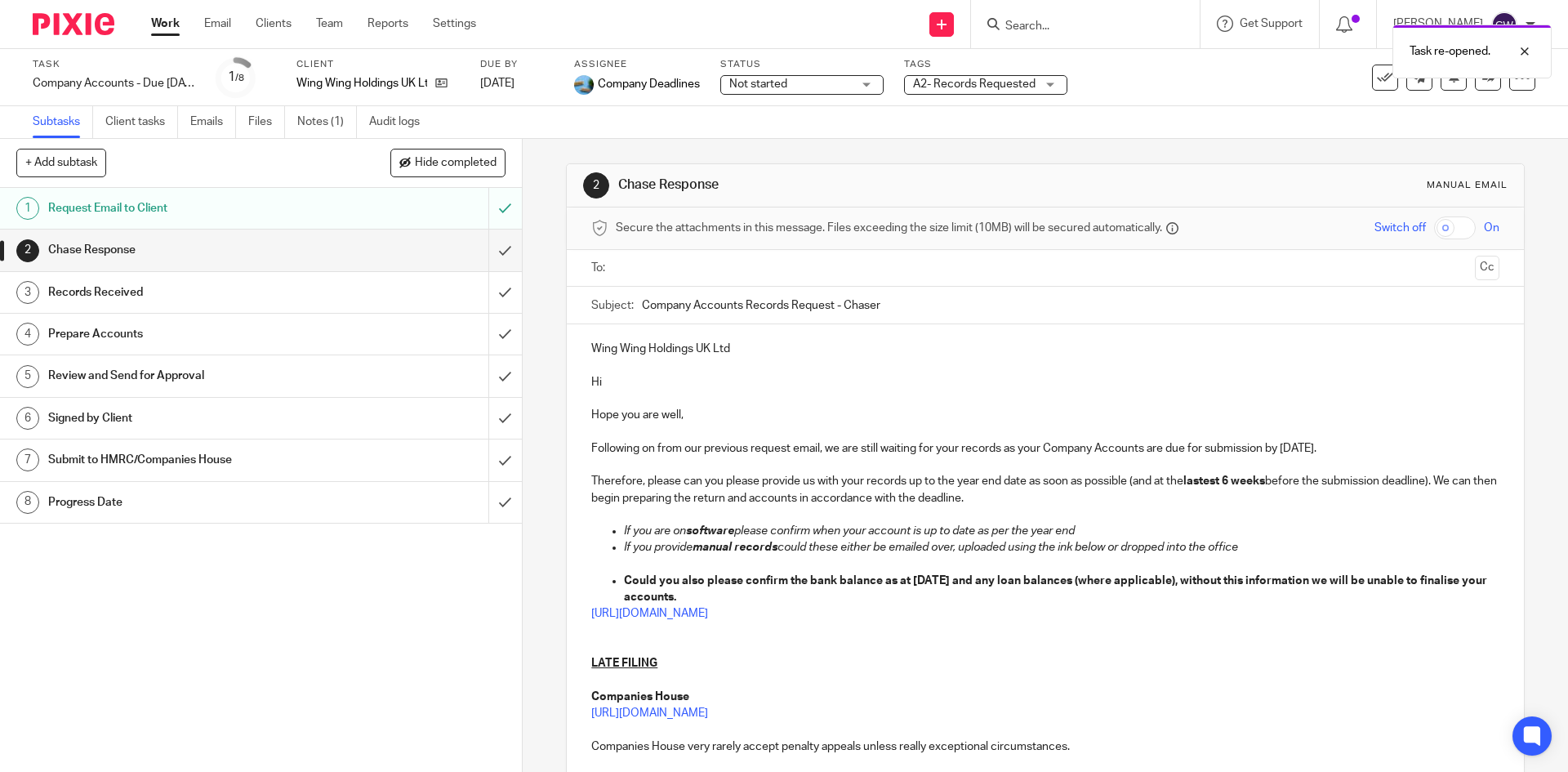
click at [731, 265] on input "text" at bounding box center [1044, 269] width 846 height 19
drag, startPoint x: 584, startPoint y: 479, endPoint x: 1057, endPoint y: 504, distance: 473.7
click at [1057, 504] on div "Wing Wing Holdings UK Ltd Hi Hope you are well, Following on from our previous …" at bounding box center [1045, 607] width 957 height 559
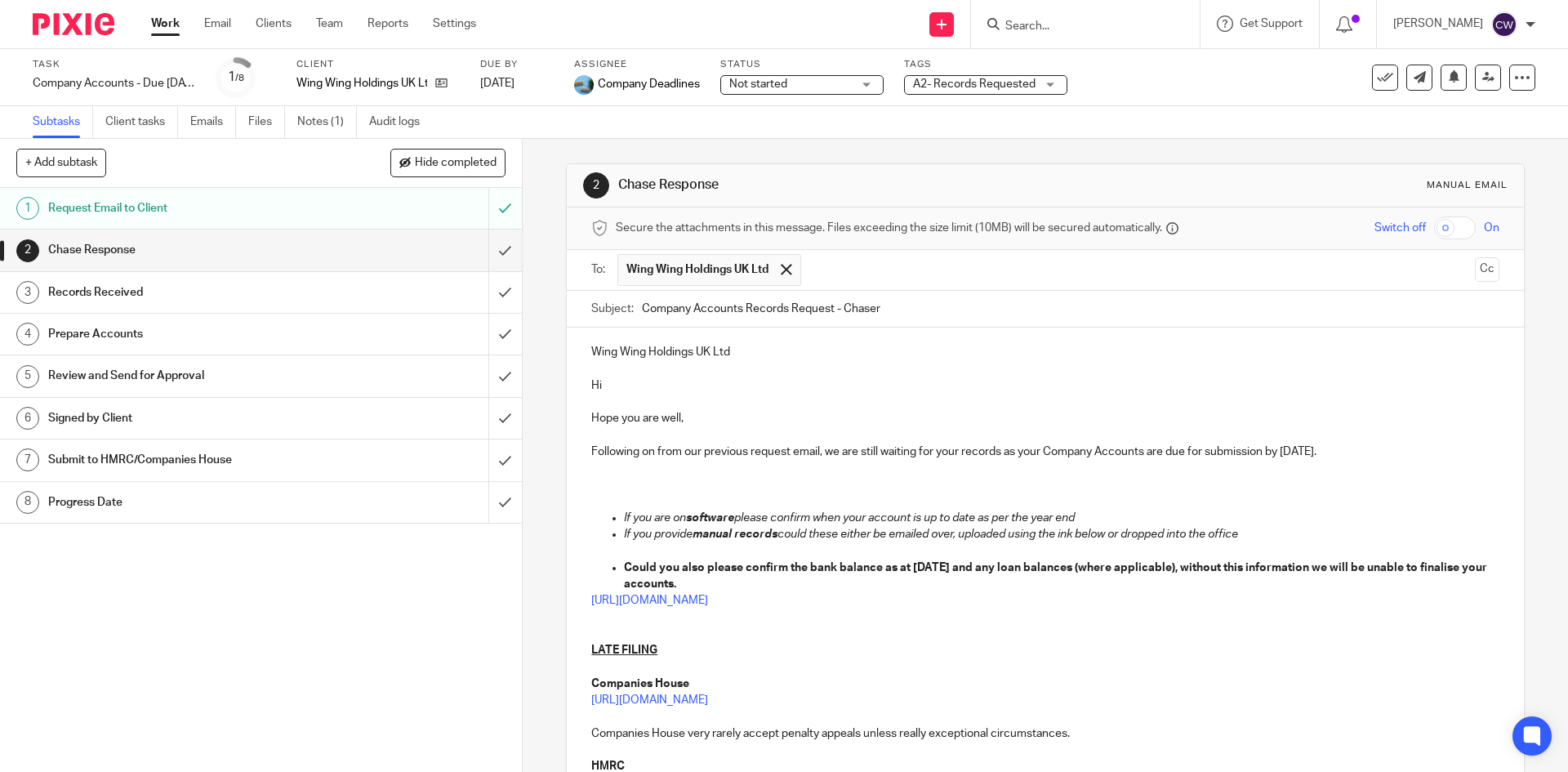
click at [1347, 450] on p "Following on from our previous request email, we are still waiting for your rec…" at bounding box center [1045, 451] width 907 height 16
click at [972, 572] on strong "Could you also please confirm the bank balance as at 31 Dec 2022 and any loan b…" at bounding box center [1056, 576] width 865 height 28
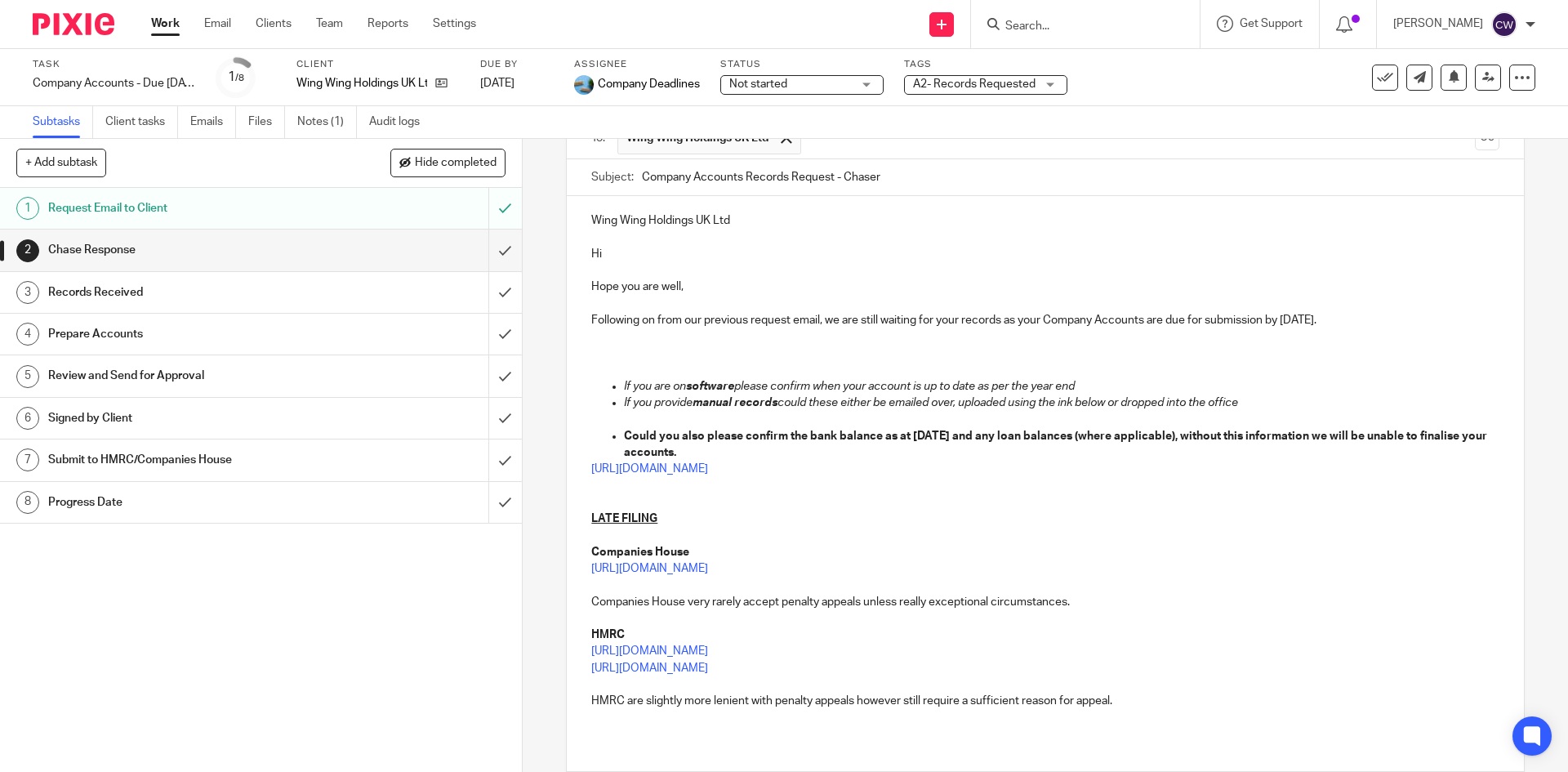
scroll to position [244, 0]
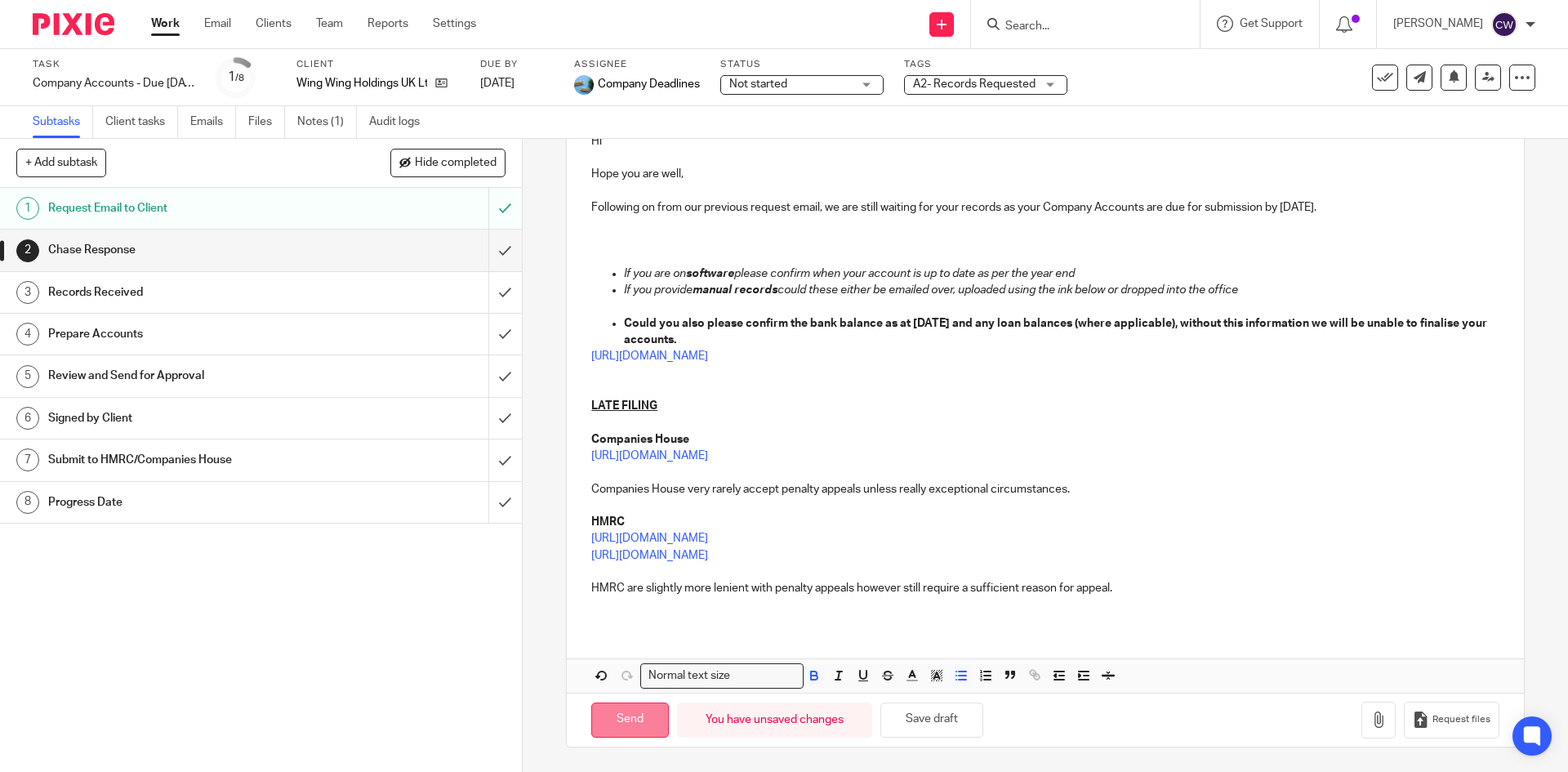
click at [643, 728] on input "Send" at bounding box center [630, 720] width 78 height 35
type input "Sent"
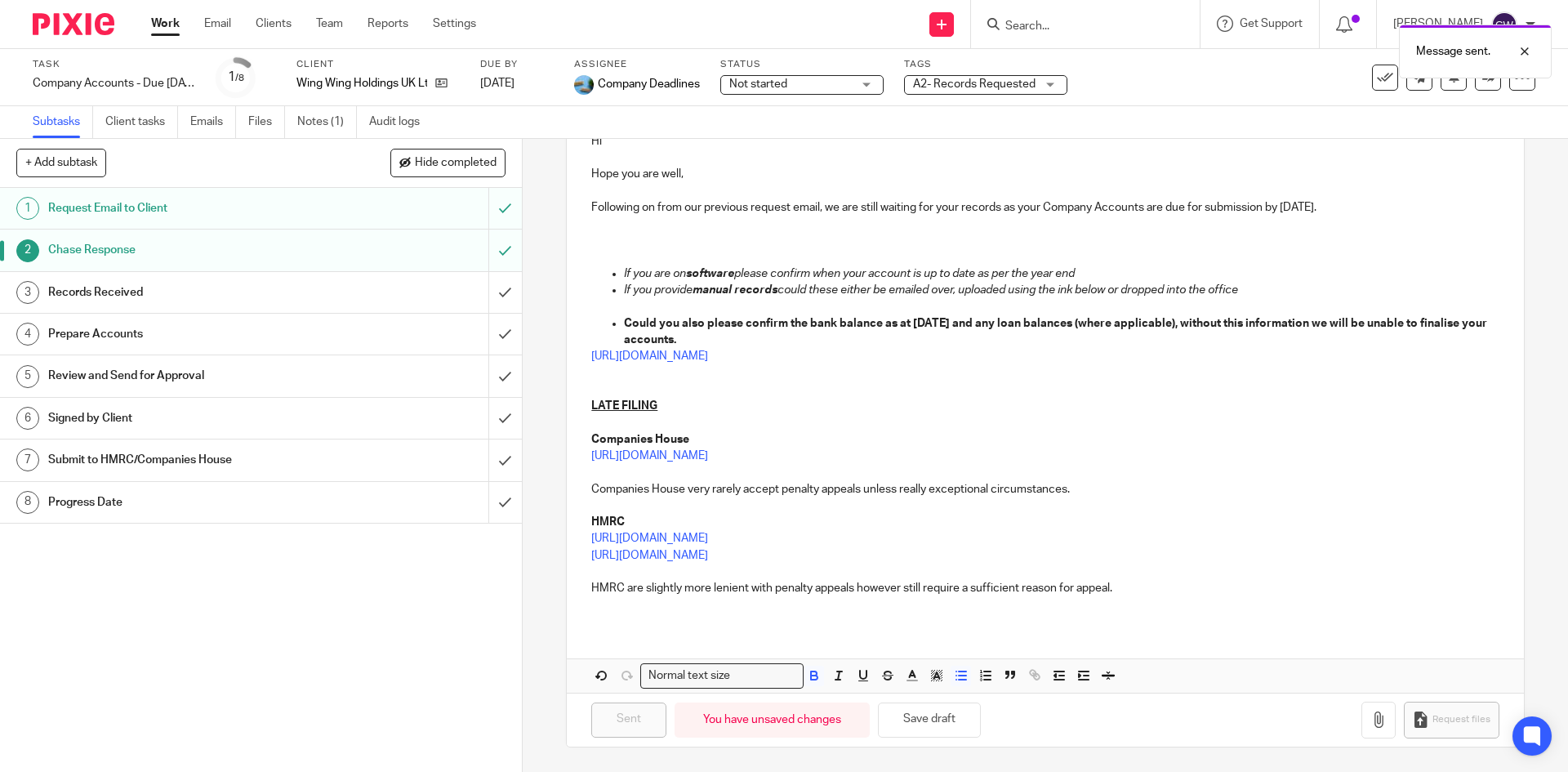
click at [1015, 81] on span "A2- Records Requested" at bounding box center [975, 84] width 123 height 11
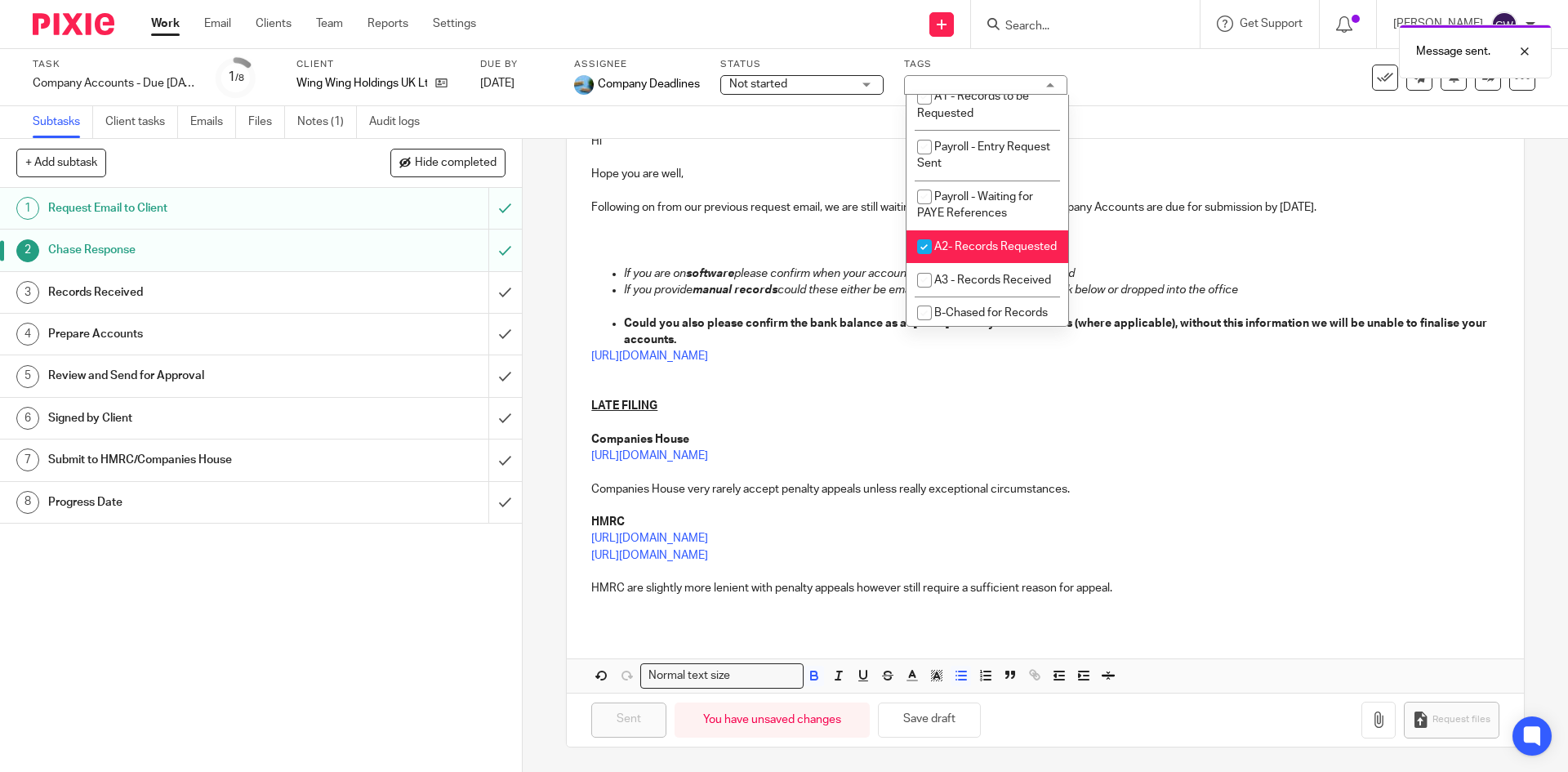
scroll to position [572, 0]
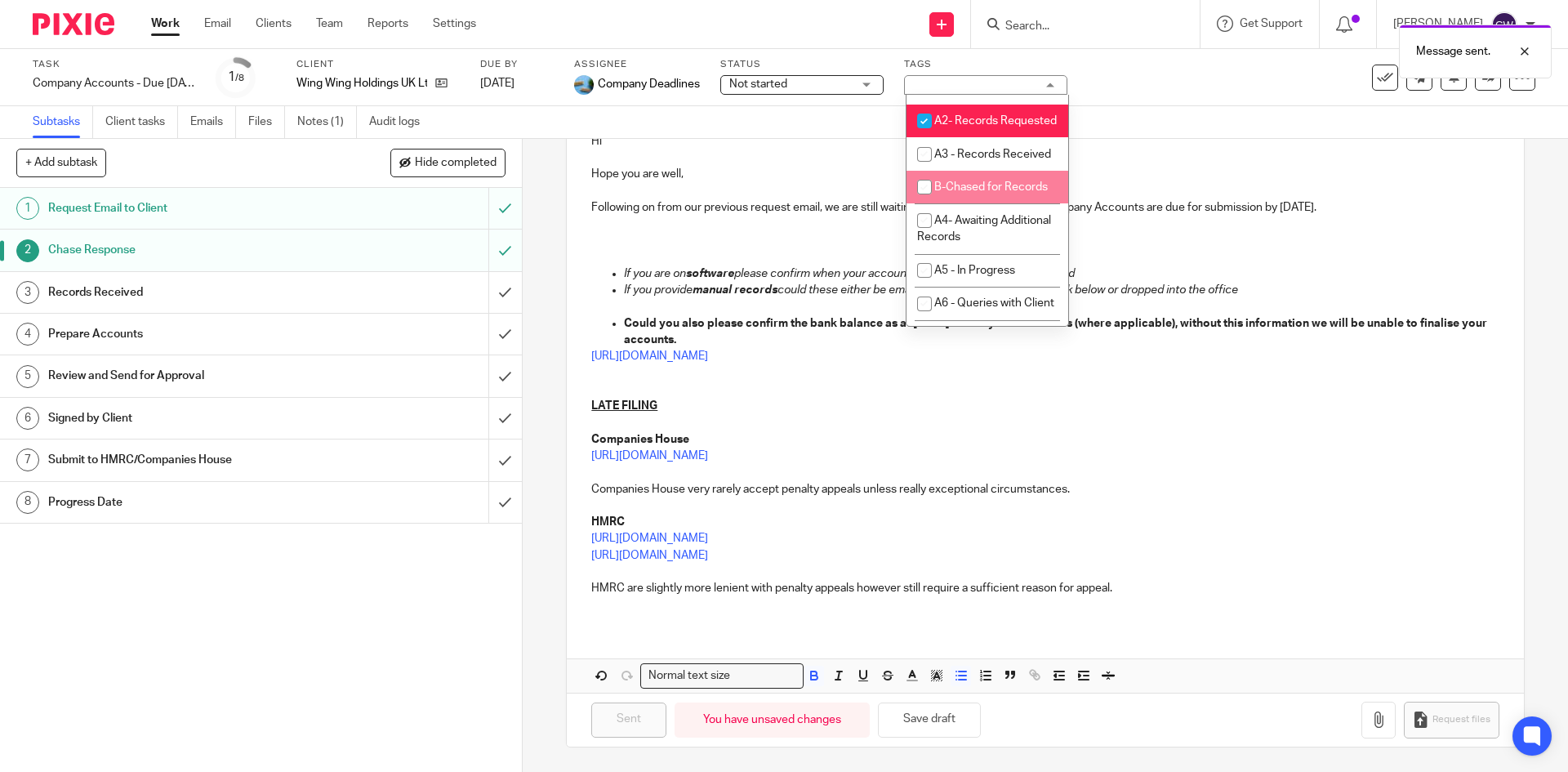
click at [978, 193] on span "B-Chased for Records" at bounding box center [991, 187] width 113 height 11
checkbox input "true"
click at [325, 129] on link "Notes (1)" at bounding box center [327, 122] width 60 height 32
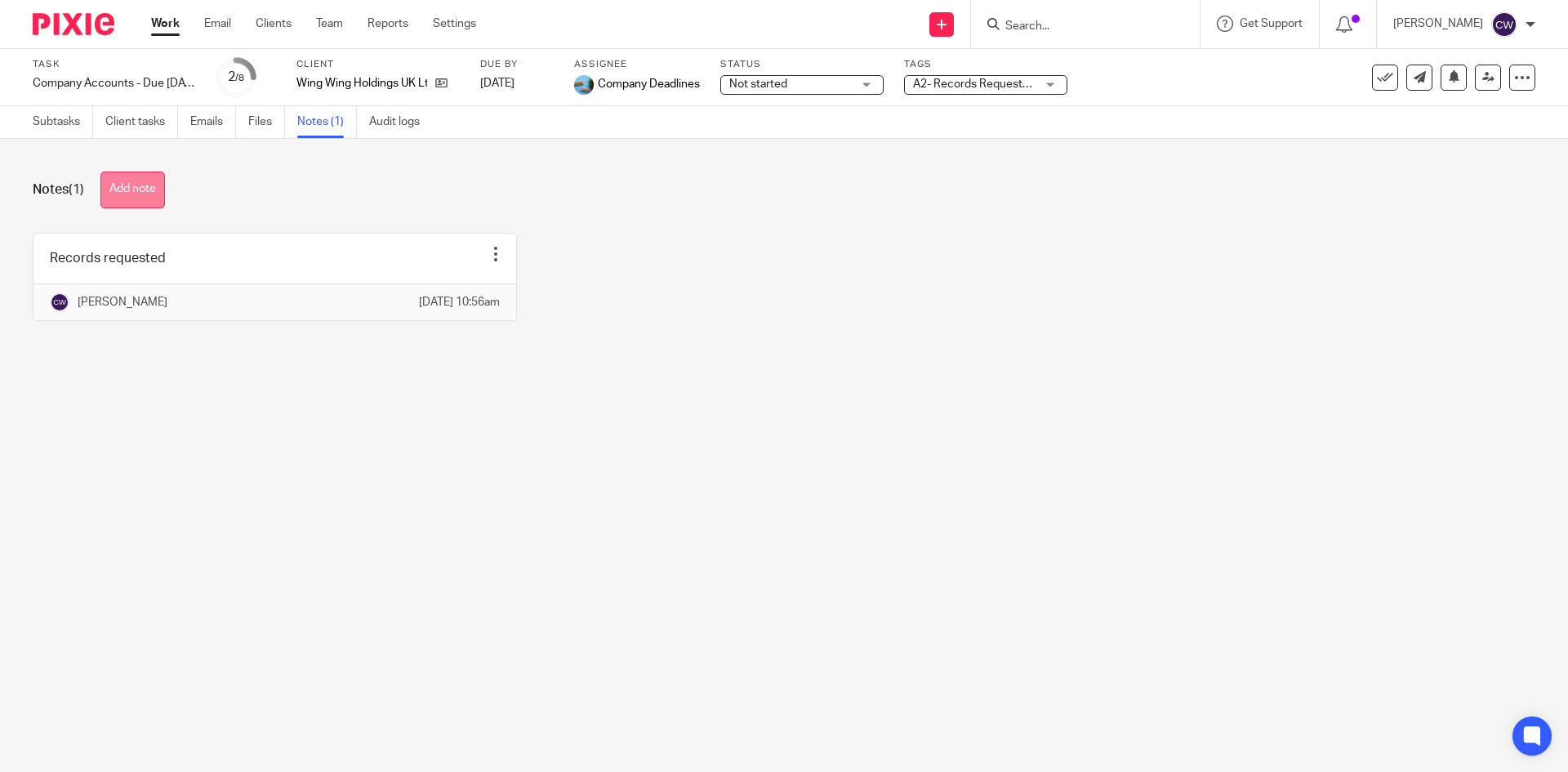
click at [155, 200] on button "Add note" at bounding box center [133, 189] width 65 height 37
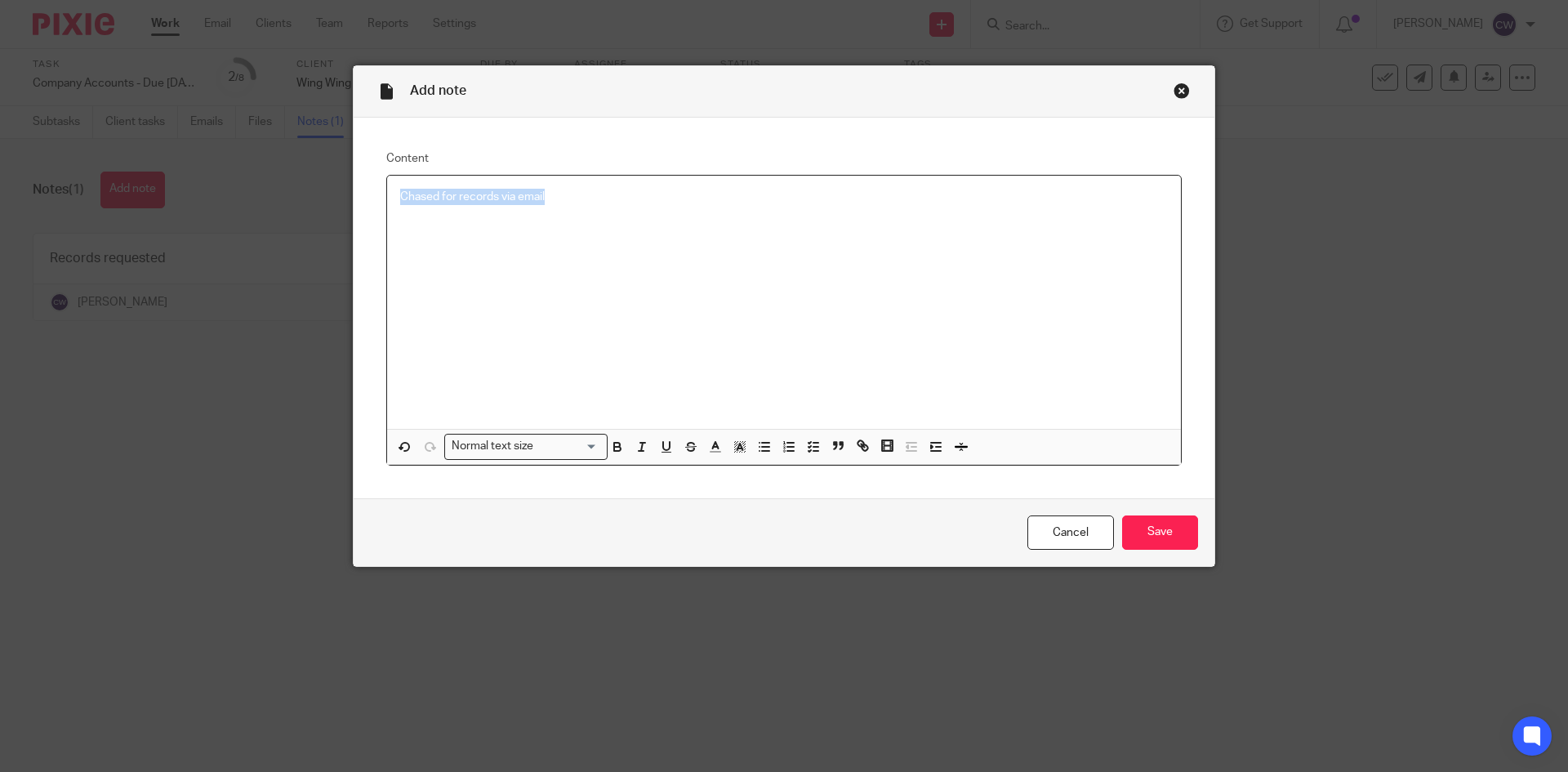
drag, startPoint x: 560, startPoint y: 193, endPoint x: 379, endPoint y: 199, distance: 181.1
click at [379, 199] on div "Content Chased for records via email Normal text size Loading... Remove Edit In…" at bounding box center [784, 308] width 861 height 380
copy p "Chased for records via email"
click at [1160, 534] on input "Save" at bounding box center [1160, 532] width 76 height 35
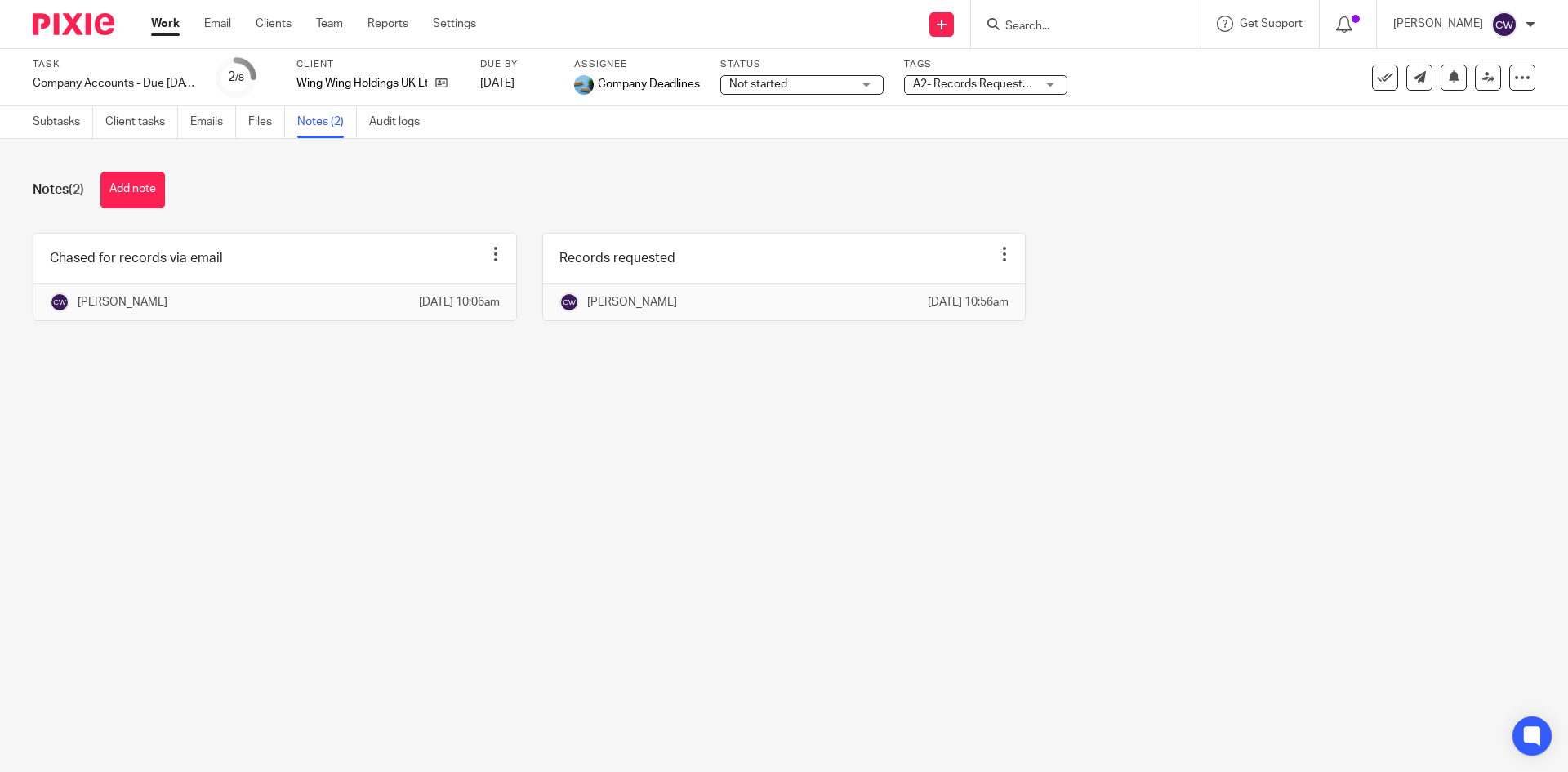
click at [1039, 35] on div at bounding box center [1085, 24] width 229 height 49
click at [1025, 26] on input "Search" at bounding box center [1077, 26] width 147 height 15
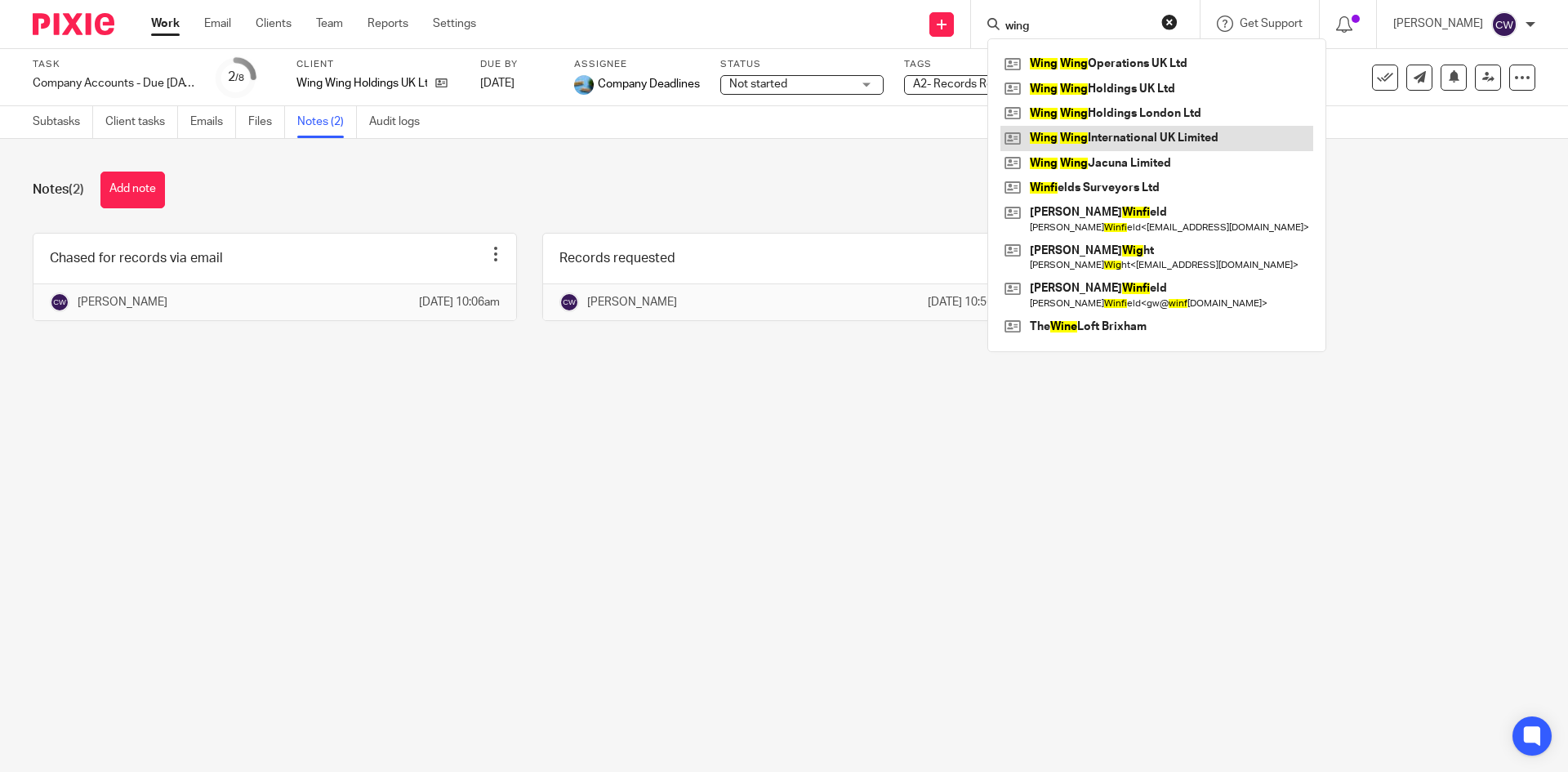
type input "wing"
click at [1096, 133] on link at bounding box center [1156, 138] width 313 height 25
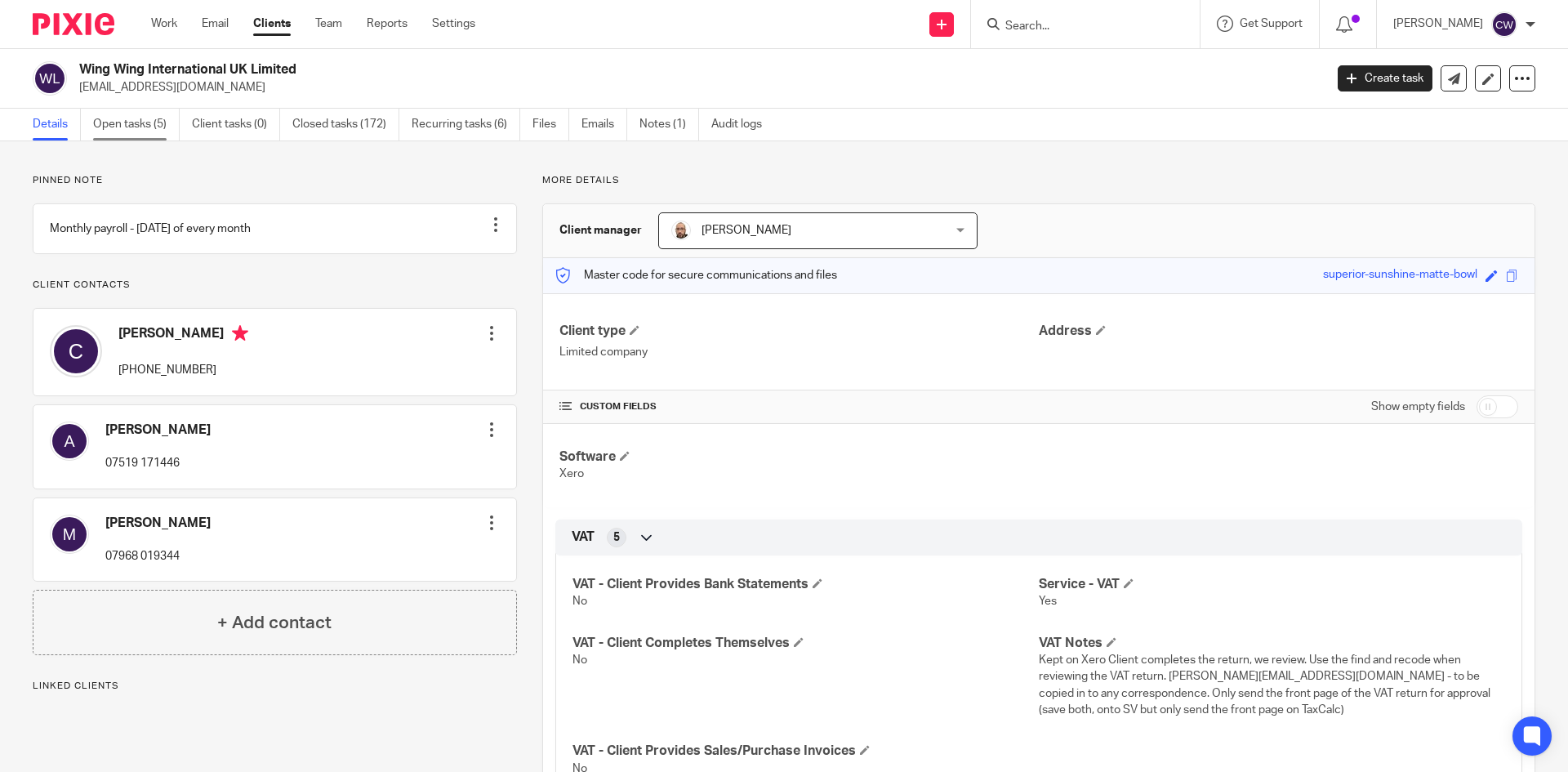
click at [152, 127] on link "Open tasks (5)" at bounding box center [136, 124] width 87 height 32
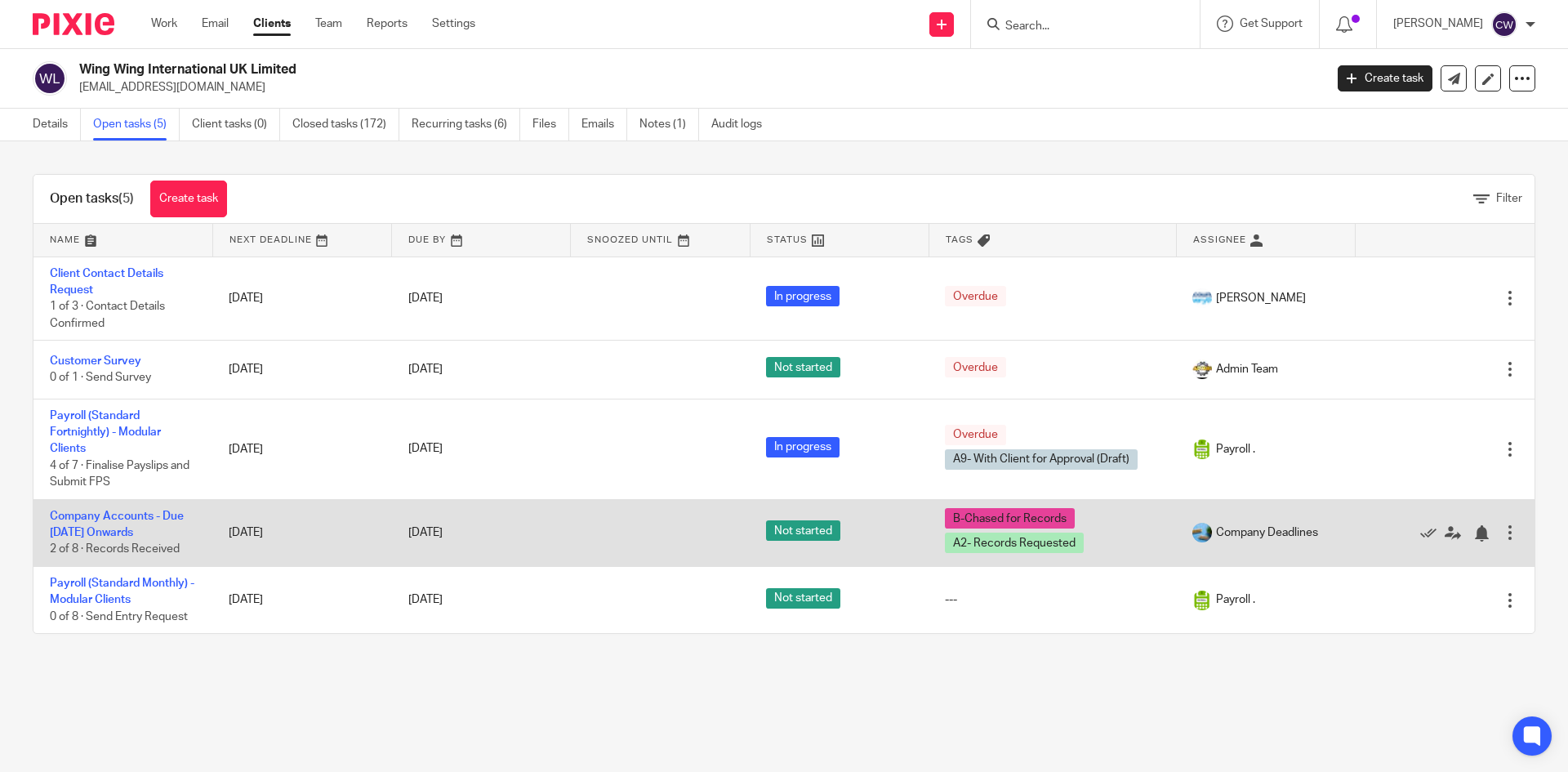
click at [71, 509] on td "Company Accounts - Due [DATE] Onwards 2 of 8 · Records Received" at bounding box center [123, 532] width 179 height 67
click at [130, 502] on td "Company Accounts - Due [DATE] Onwards 2 of 8 · Records Received" at bounding box center [123, 532] width 179 height 67
click at [132, 514] on link "Company Accounts - Due [DATE] Onwards" at bounding box center [116, 525] width 134 height 28
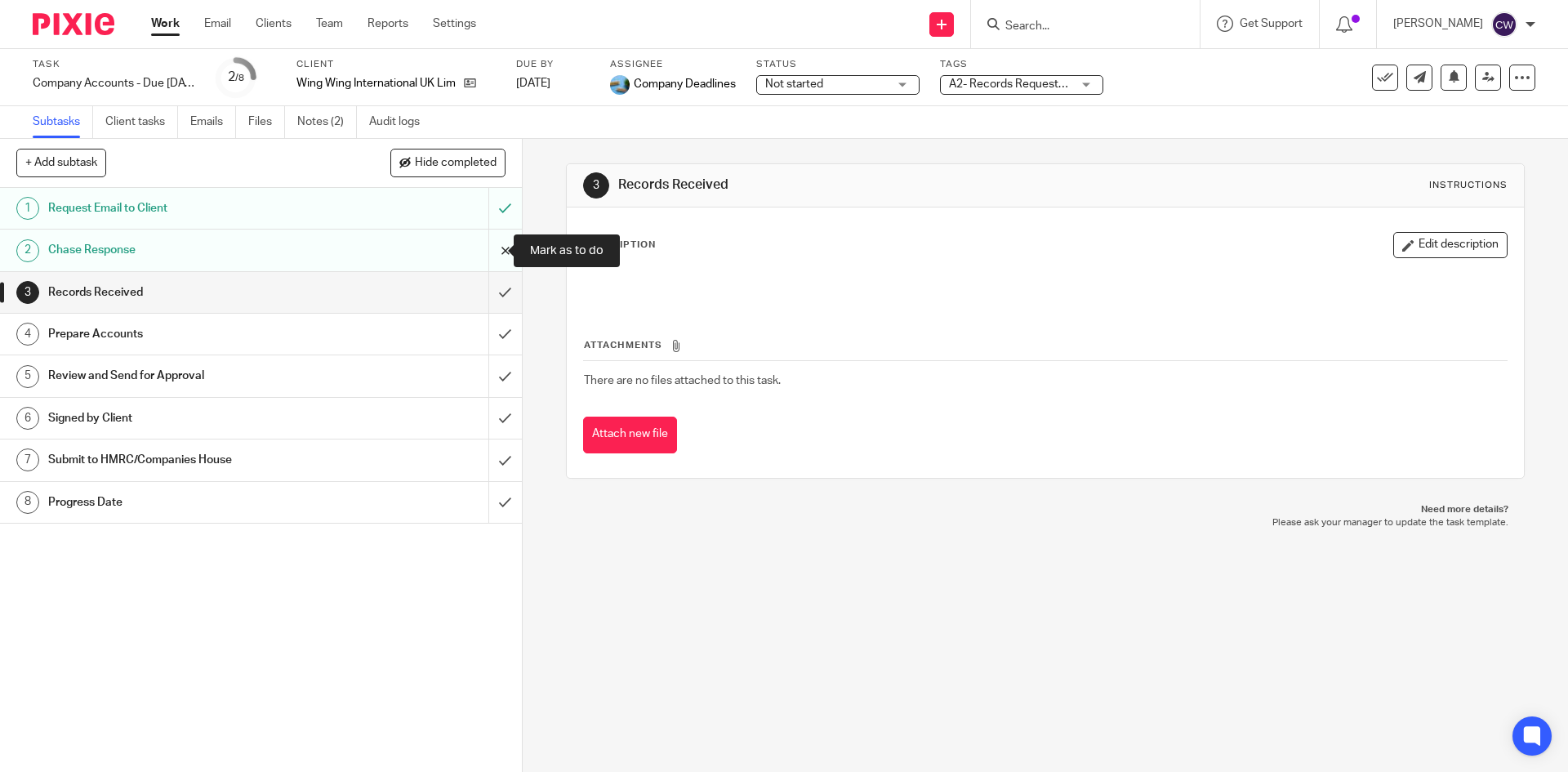
click at [491, 246] on input "submit" at bounding box center [261, 250] width 522 height 41
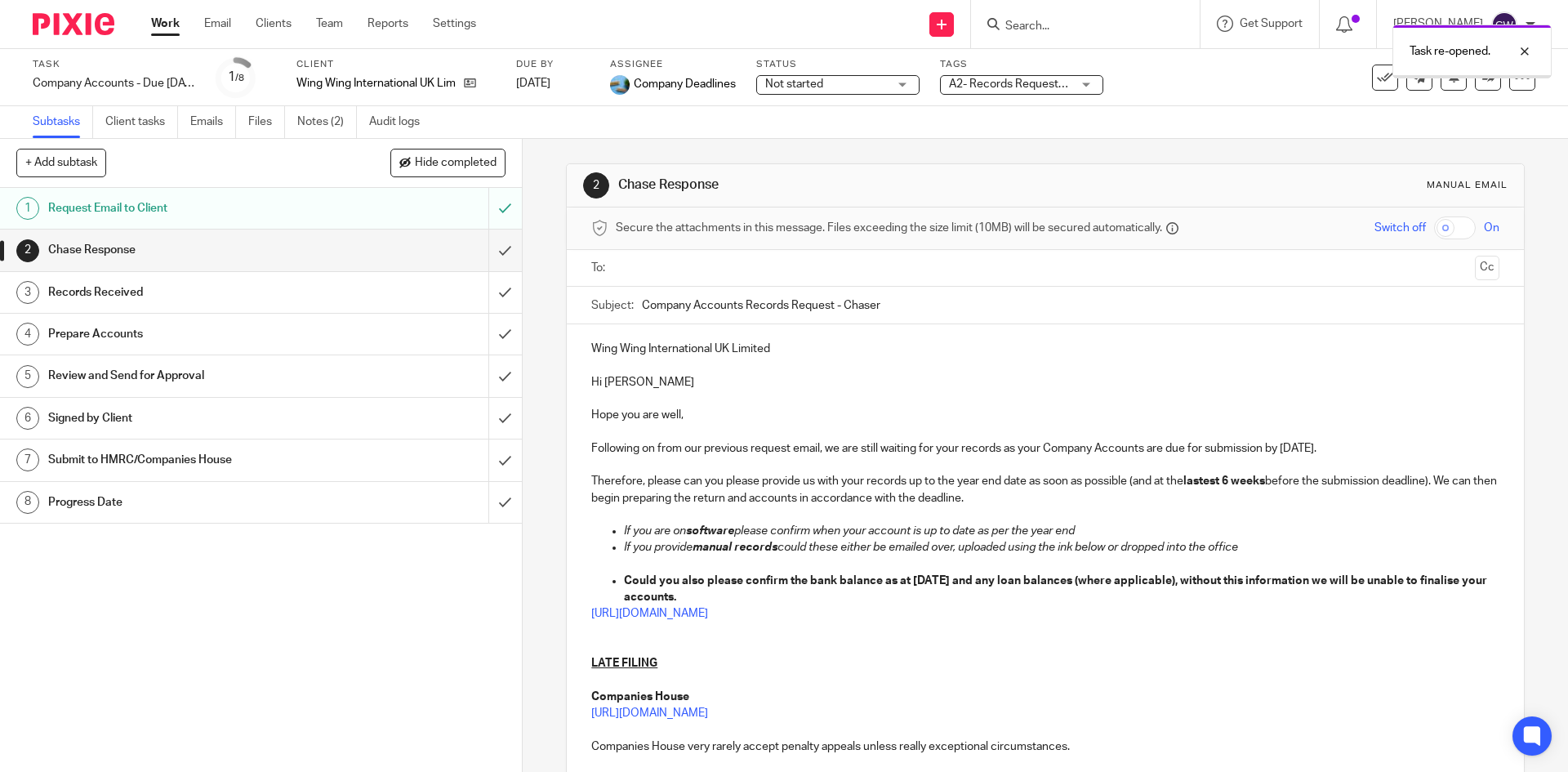
click at [645, 277] on input "text" at bounding box center [1044, 269] width 846 height 19
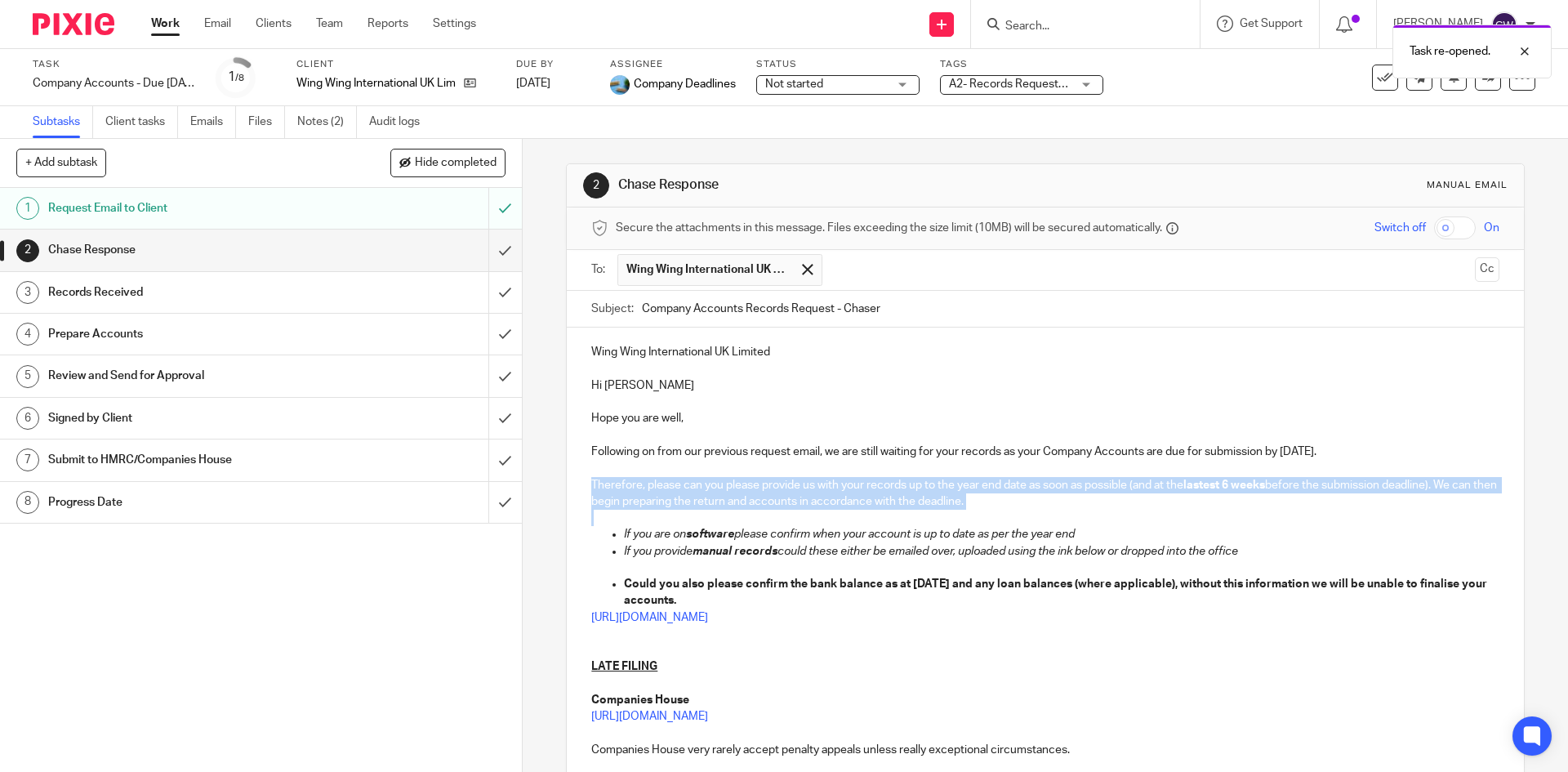
drag, startPoint x: 587, startPoint y: 480, endPoint x: 998, endPoint y: 514, distance: 412.4
click at [998, 514] on div "Wing Wing International UK Limited Hi Carl Hope you are well, Following on from…" at bounding box center [1045, 607] width 957 height 559
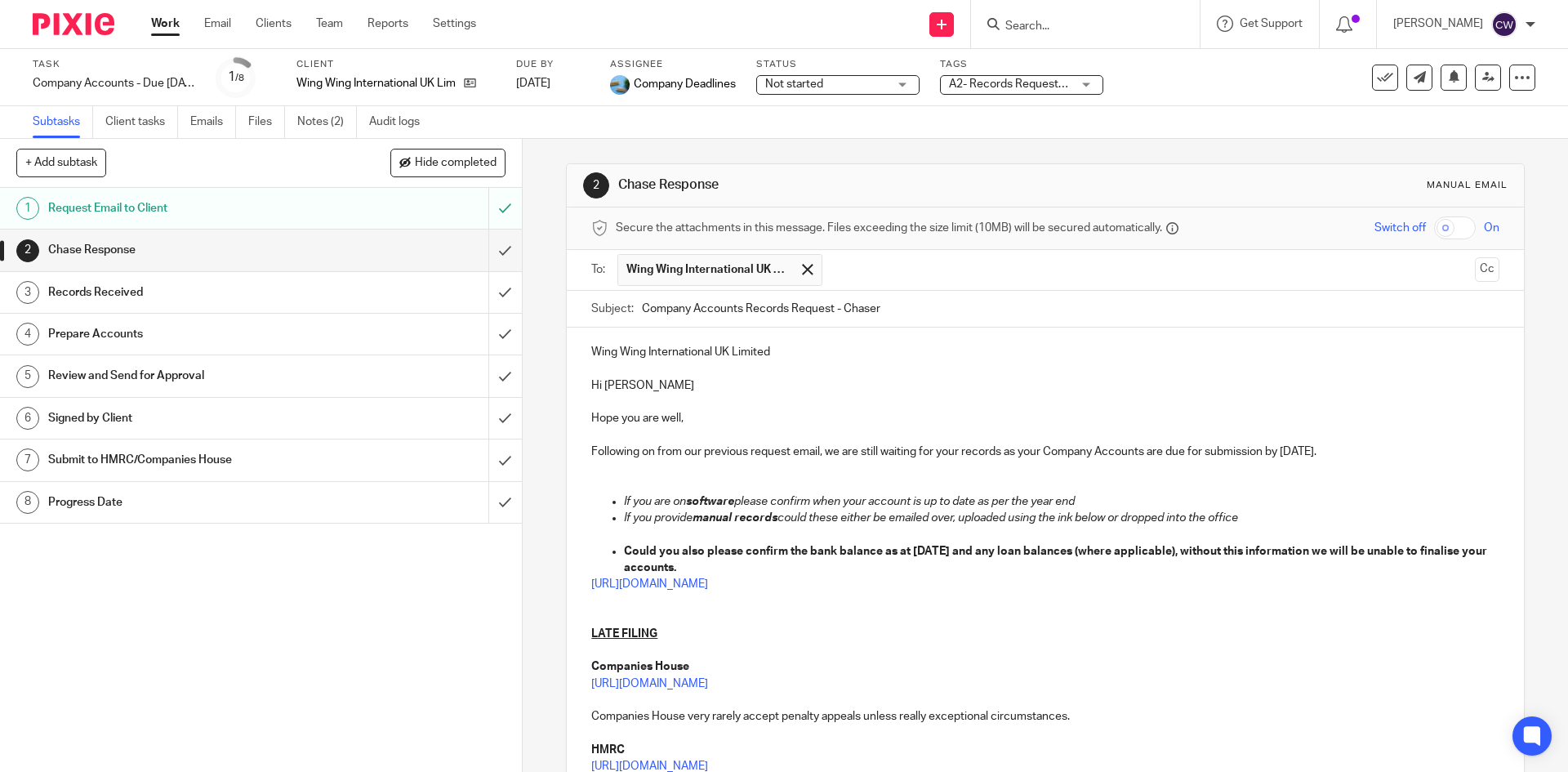
click at [1345, 451] on p "Following on from our previous request email, we are still waiting for your rec…" at bounding box center [1045, 451] width 907 height 16
click at [975, 555] on strong "Could you also please confirm the bank balance as at 31 Dec 2023 and any loan b…" at bounding box center [1056, 560] width 865 height 28
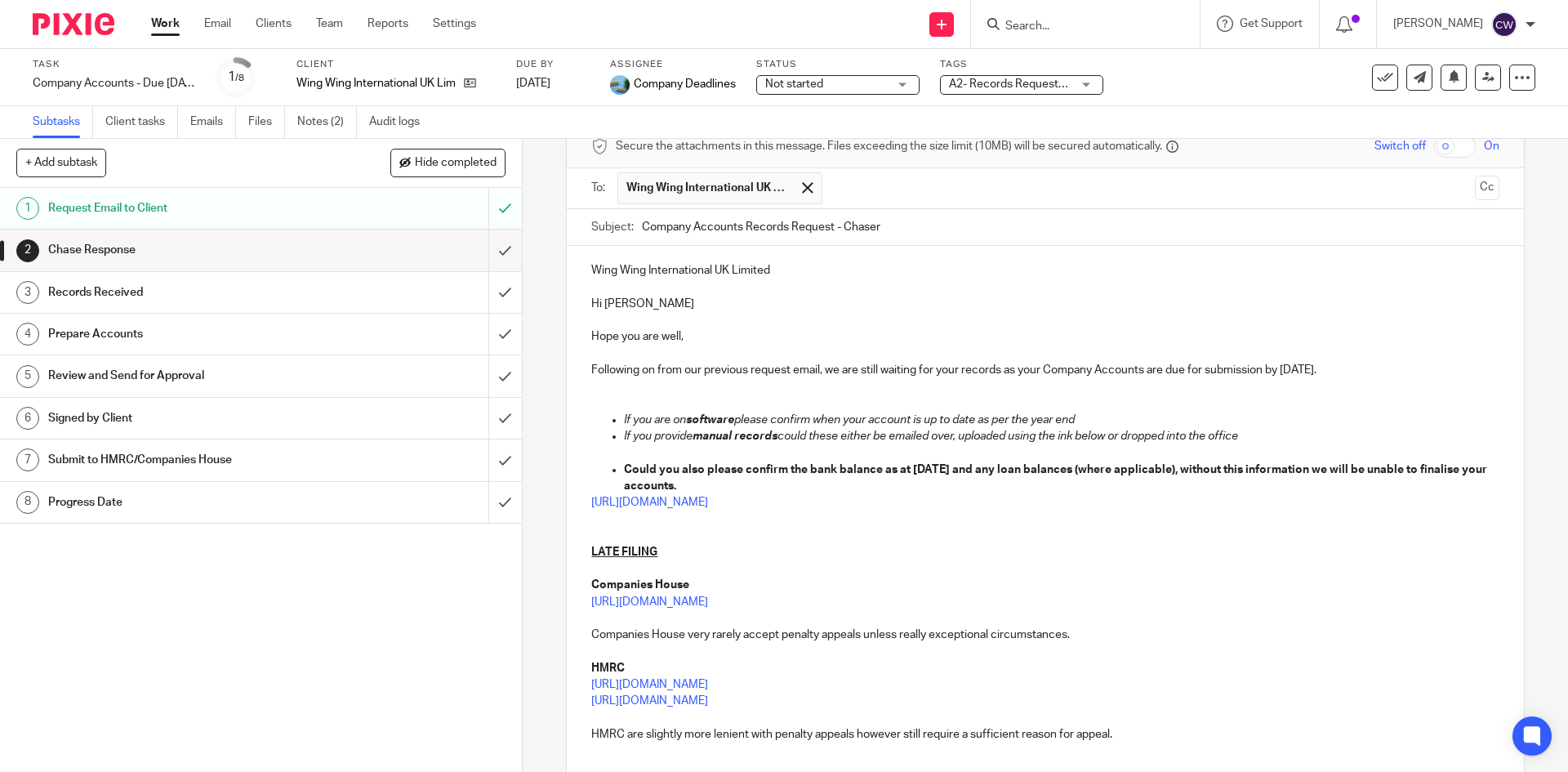
scroll to position [228, 0]
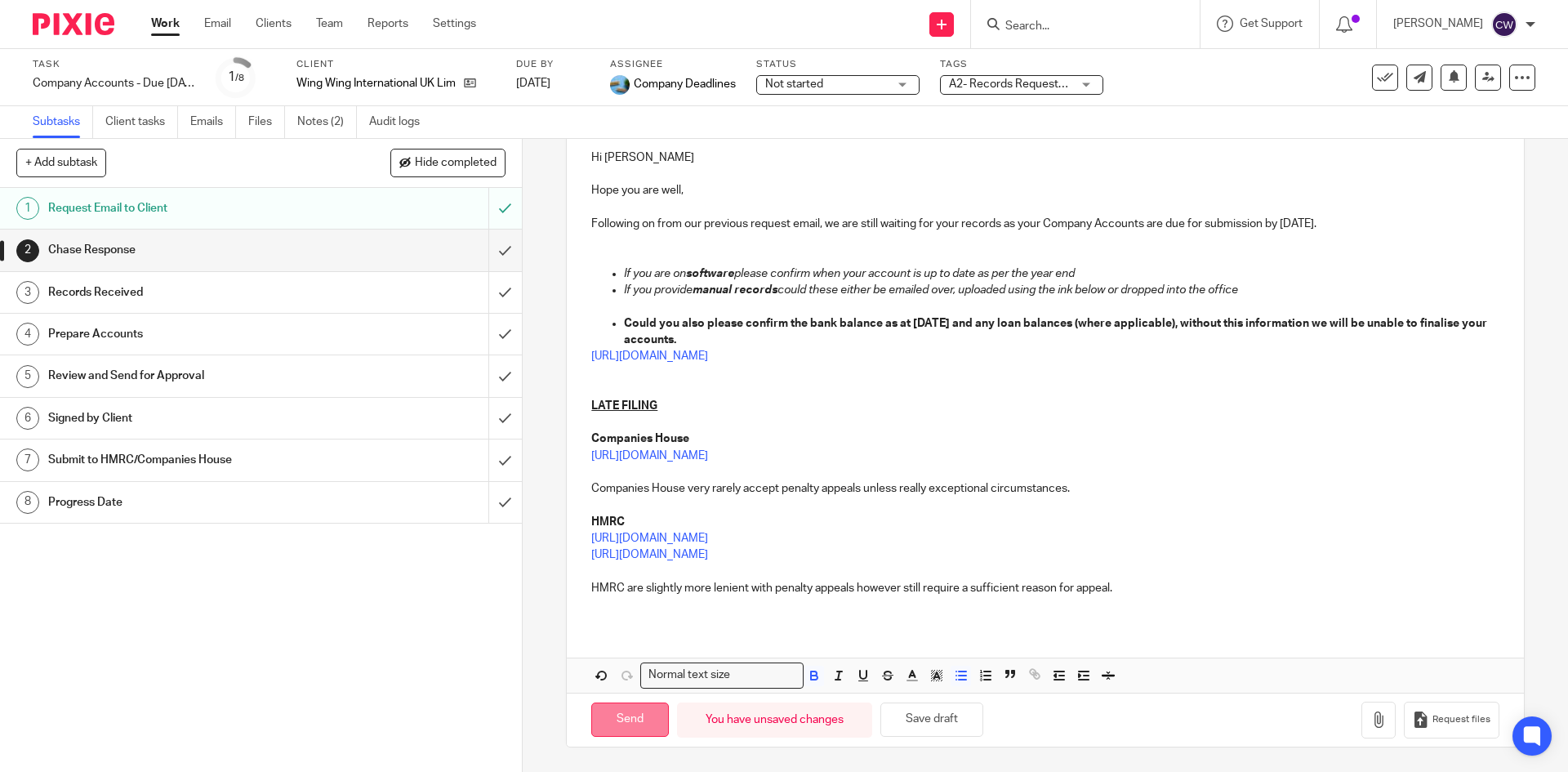
click at [625, 718] on input "Send" at bounding box center [630, 720] width 78 height 35
type input "Sent"
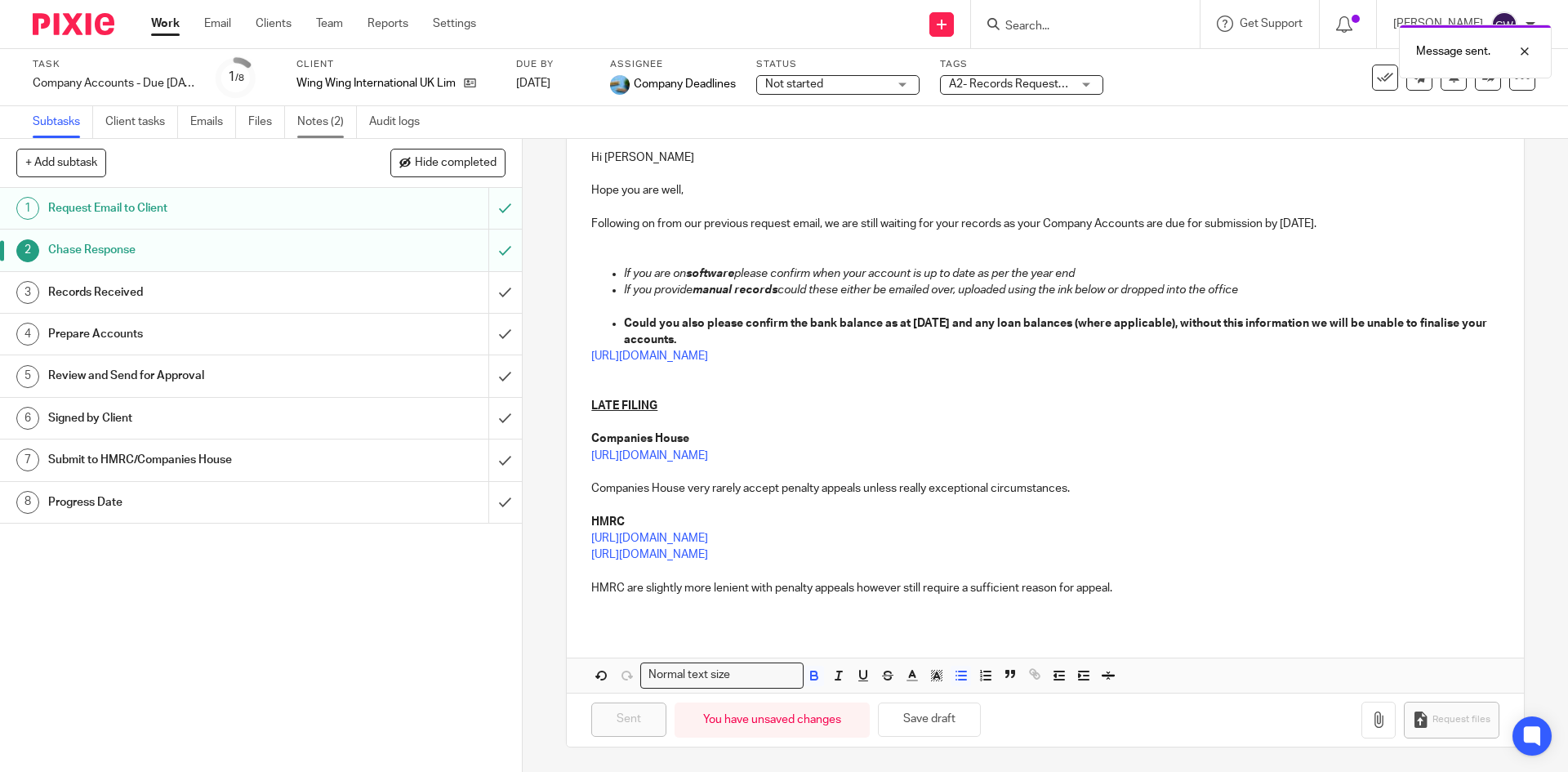
click at [331, 114] on link "Notes (2)" at bounding box center [327, 122] width 60 height 32
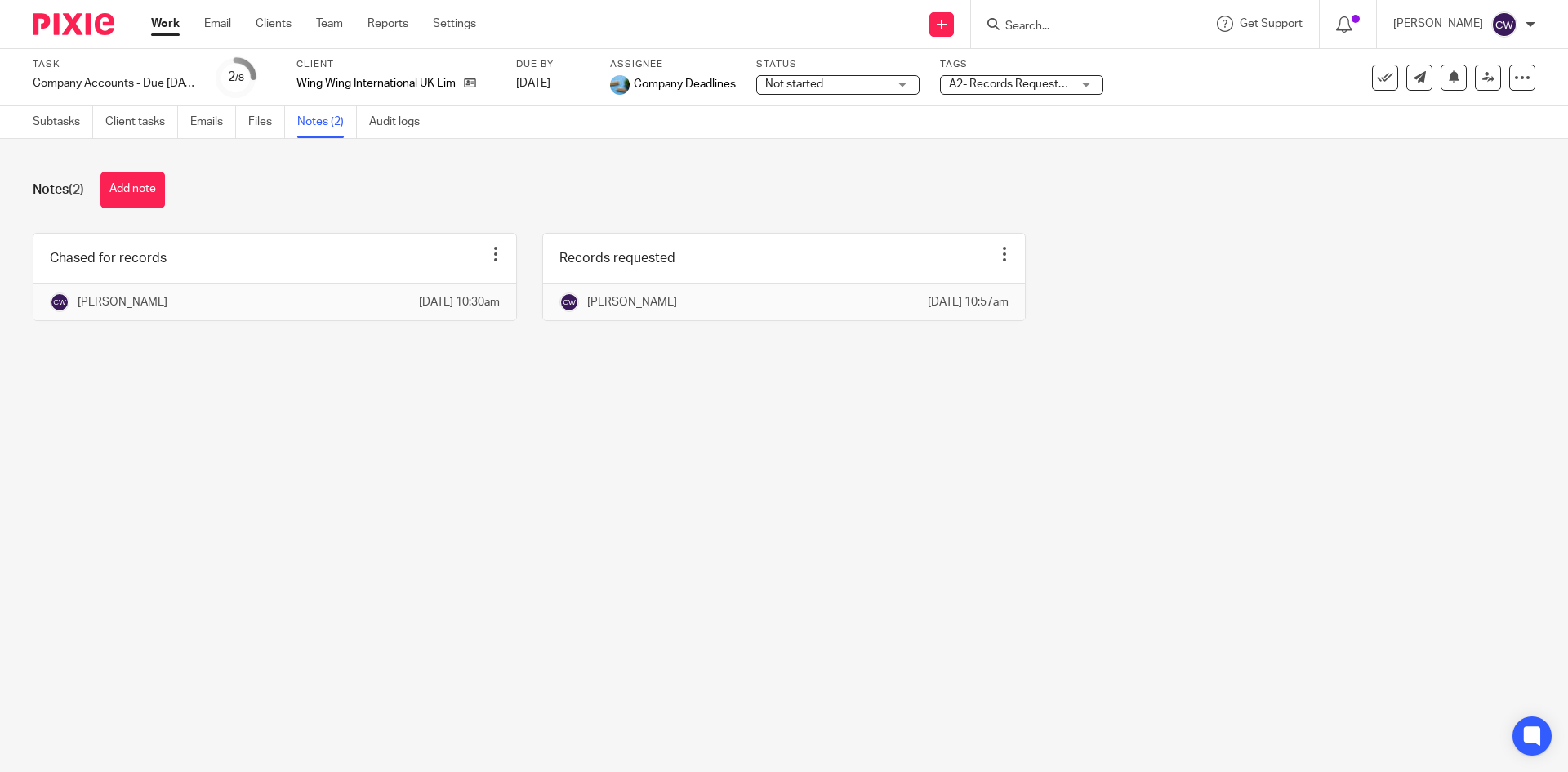
click at [125, 183] on button "Add note" at bounding box center [133, 189] width 65 height 37
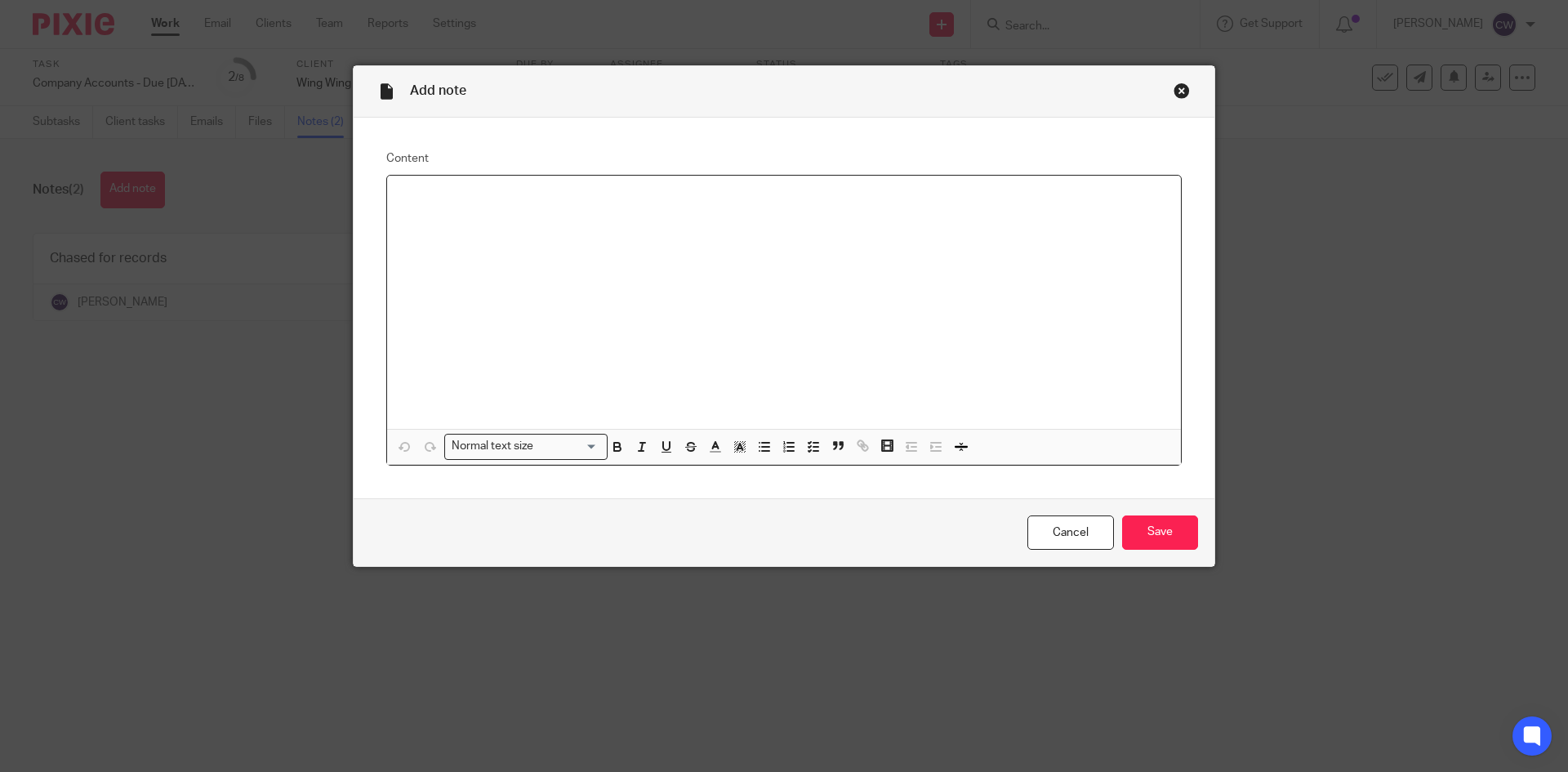
click at [568, 348] on div at bounding box center [784, 302] width 794 height 253
click at [648, 196] on p "Chased again fithru for records via email ad sy=till recieevd no response" at bounding box center [784, 196] width 767 height 16
click at [483, 193] on p "Chased again fithru for records via email ad still received no response" at bounding box center [784, 196] width 767 height 16
drag, startPoint x: 483, startPoint y: 193, endPoint x: 471, endPoint y: 224, distance: 33.2
click at [469, 245] on div "Chased again fithru for records via email ad still received no response" at bounding box center [784, 302] width 794 height 253
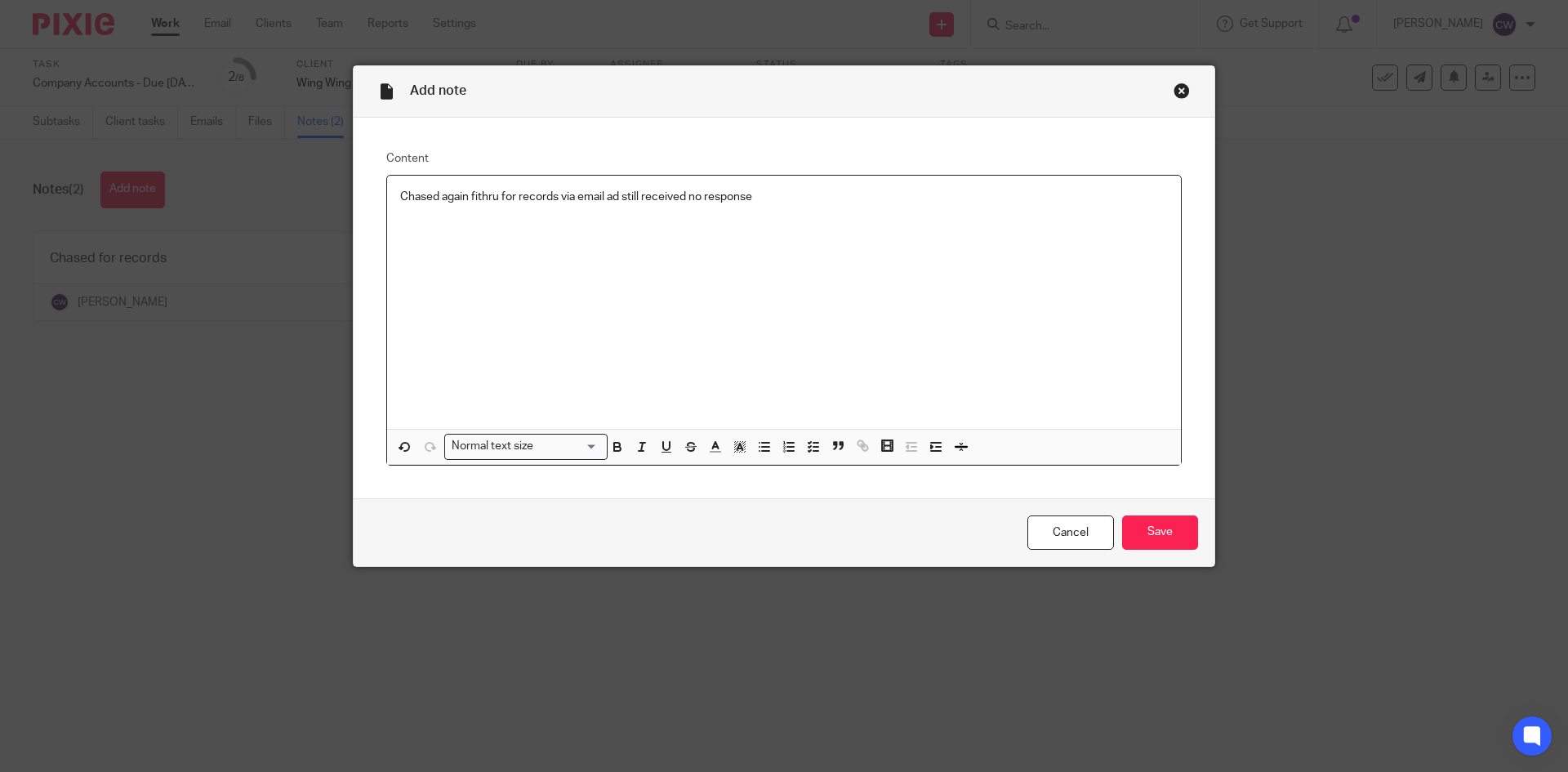
click at [497, 199] on p "Chased again fithru for records via email ad still received no response" at bounding box center [784, 196] width 767 height 16
click at [490, 199] on p "Chased again fithru for records via email ad still received no response" at bounding box center [784, 196] width 767 height 16
click at [492, 199] on p "Chased again fithru for records via email ad still received no response" at bounding box center [784, 196] width 767 height 16
click at [618, 194] on p "Chased again furthur for records via email ad still received no response" at bounding box center [784, 196] width 767 height 16
click at [1154, 520] on input "Save" at bounding box center [1160, 532] width 76 height 35
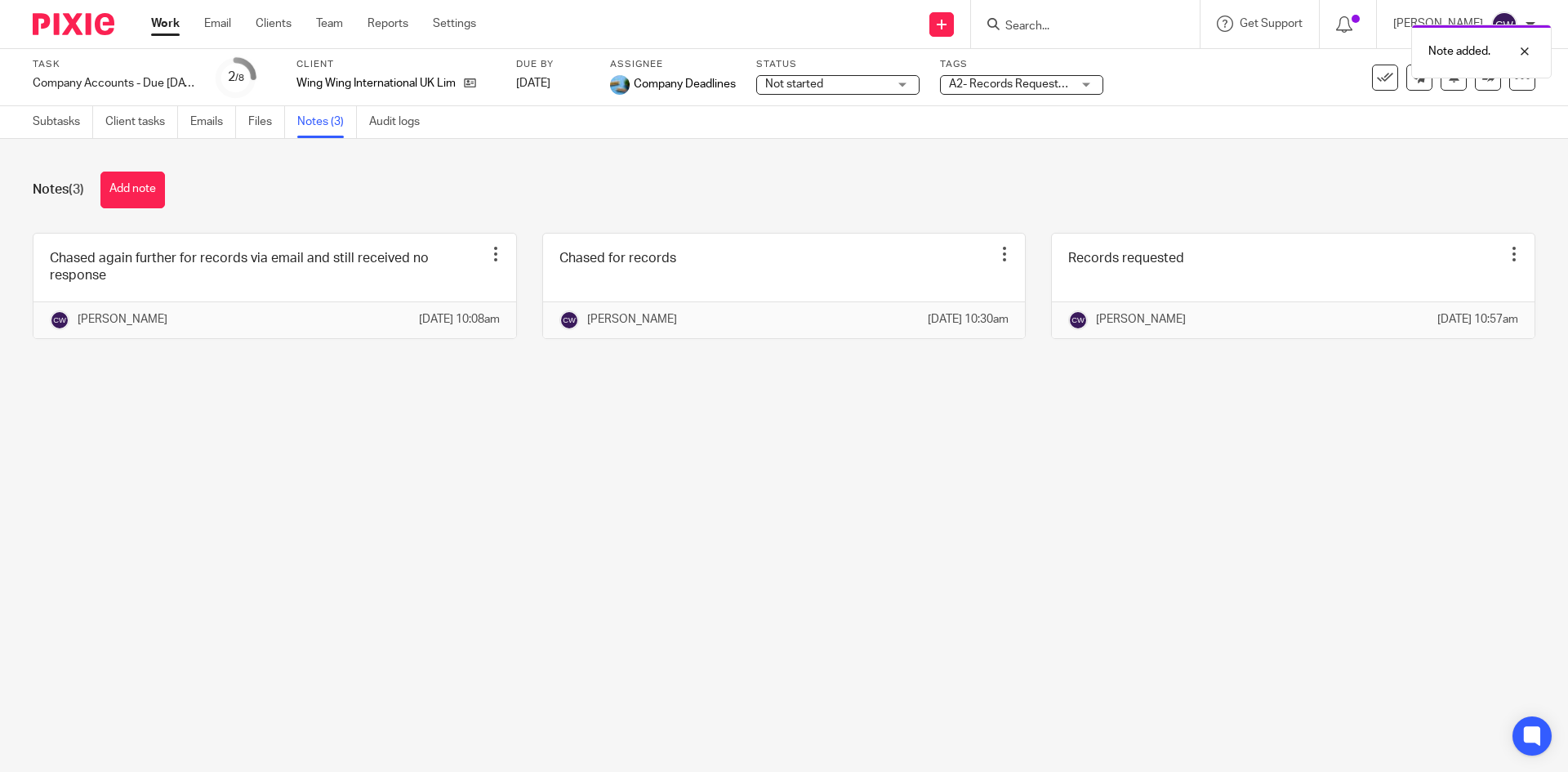
click at [1071, 78] on span "A2- Records Requested + 1" at bounding box center [1019, 84] width 141 height 11
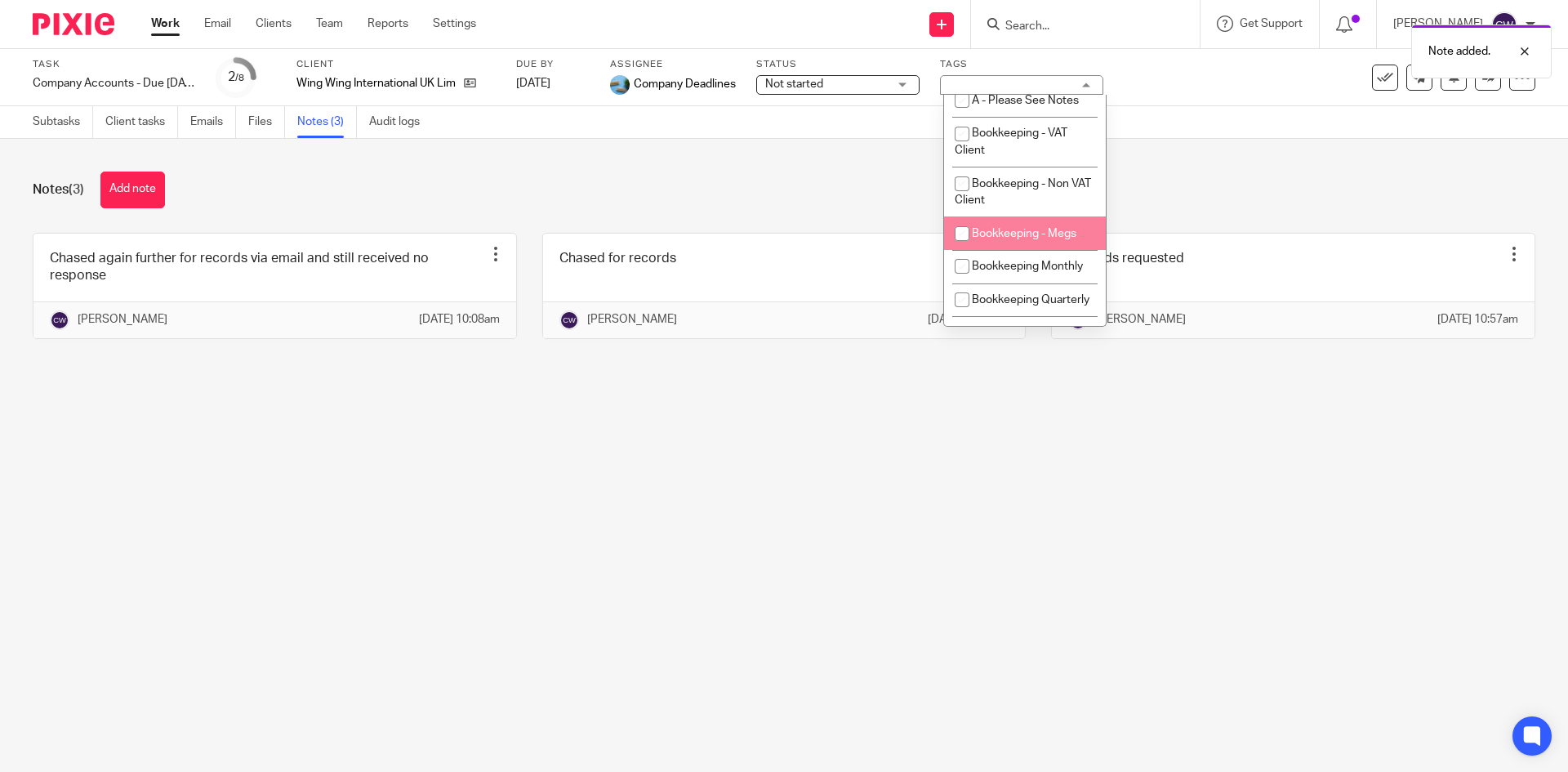
scroll to position [490, 0]
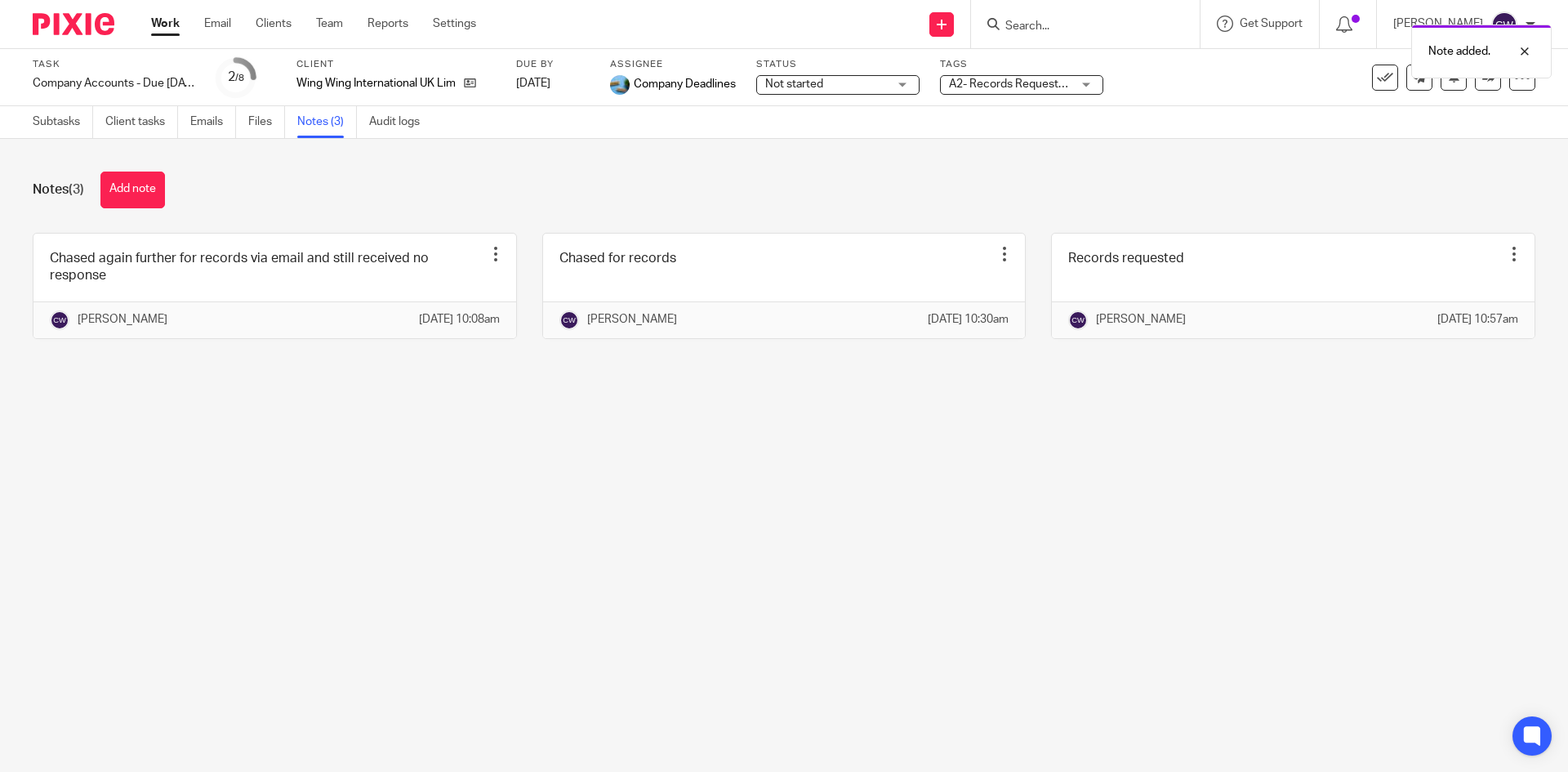
click at [565, 199] on div "Notes (3) Add note" at bounding box center [784, 189] width 1503 height 37
click at [466, 87] on icon at bounding box center [470, 83] width 12 height 12
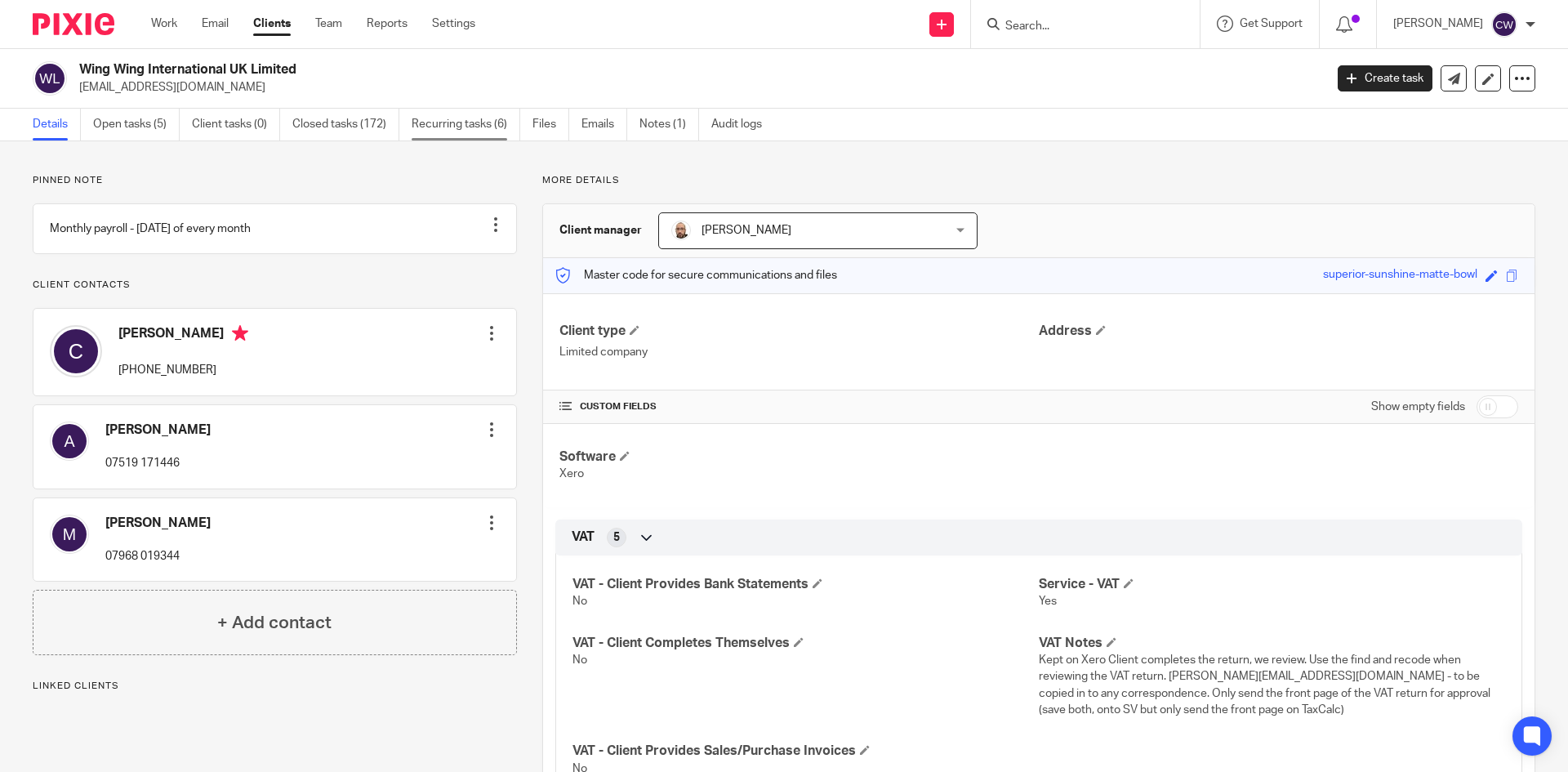
click at [449, 119] on link "Recurring tasks (6)" at bounding box center [466, 124] width 108 height 32
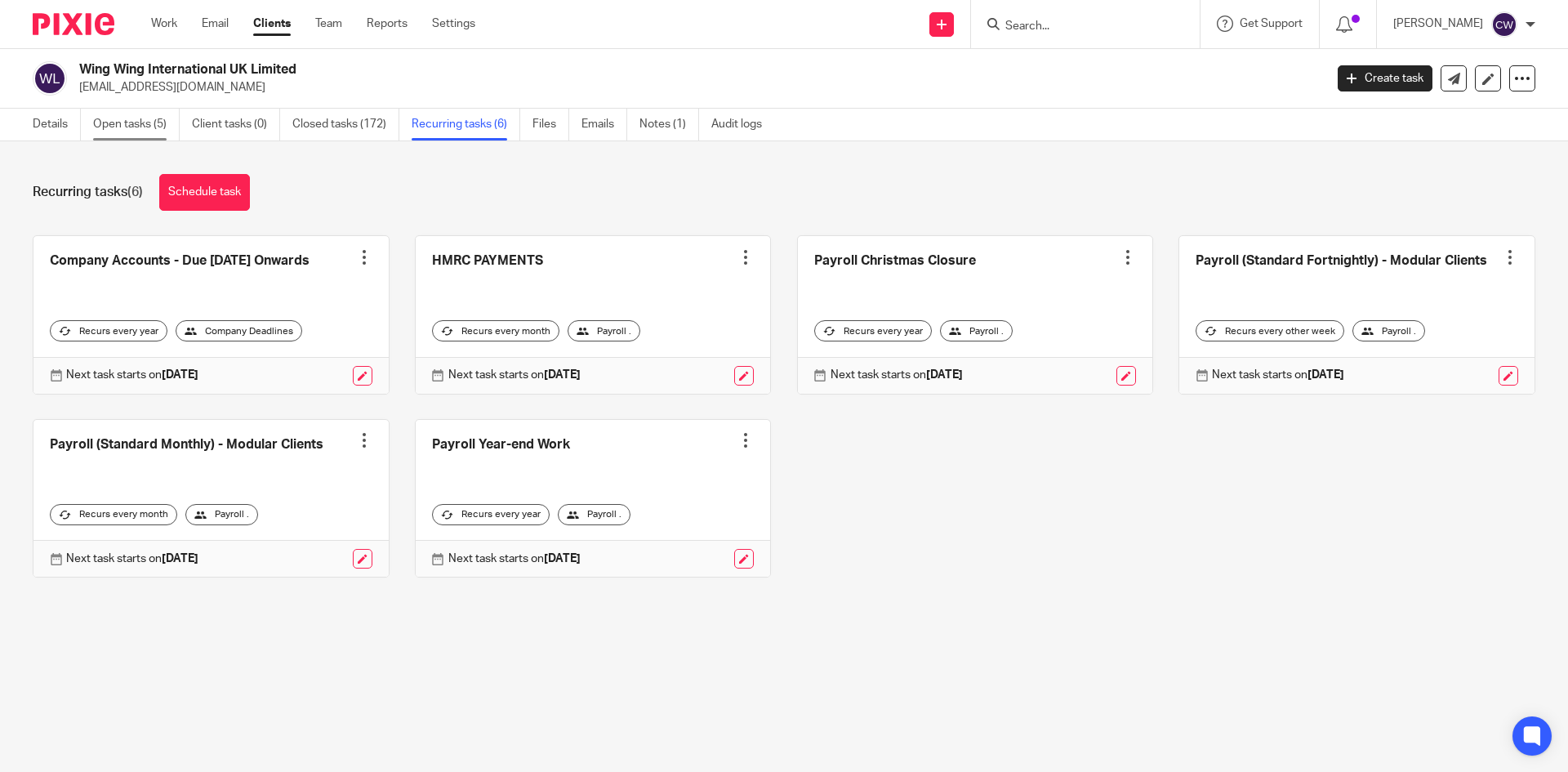
click at [136, 119] on link "Open tasks (5)" at bounding box center [136, 124] width 87 height 32
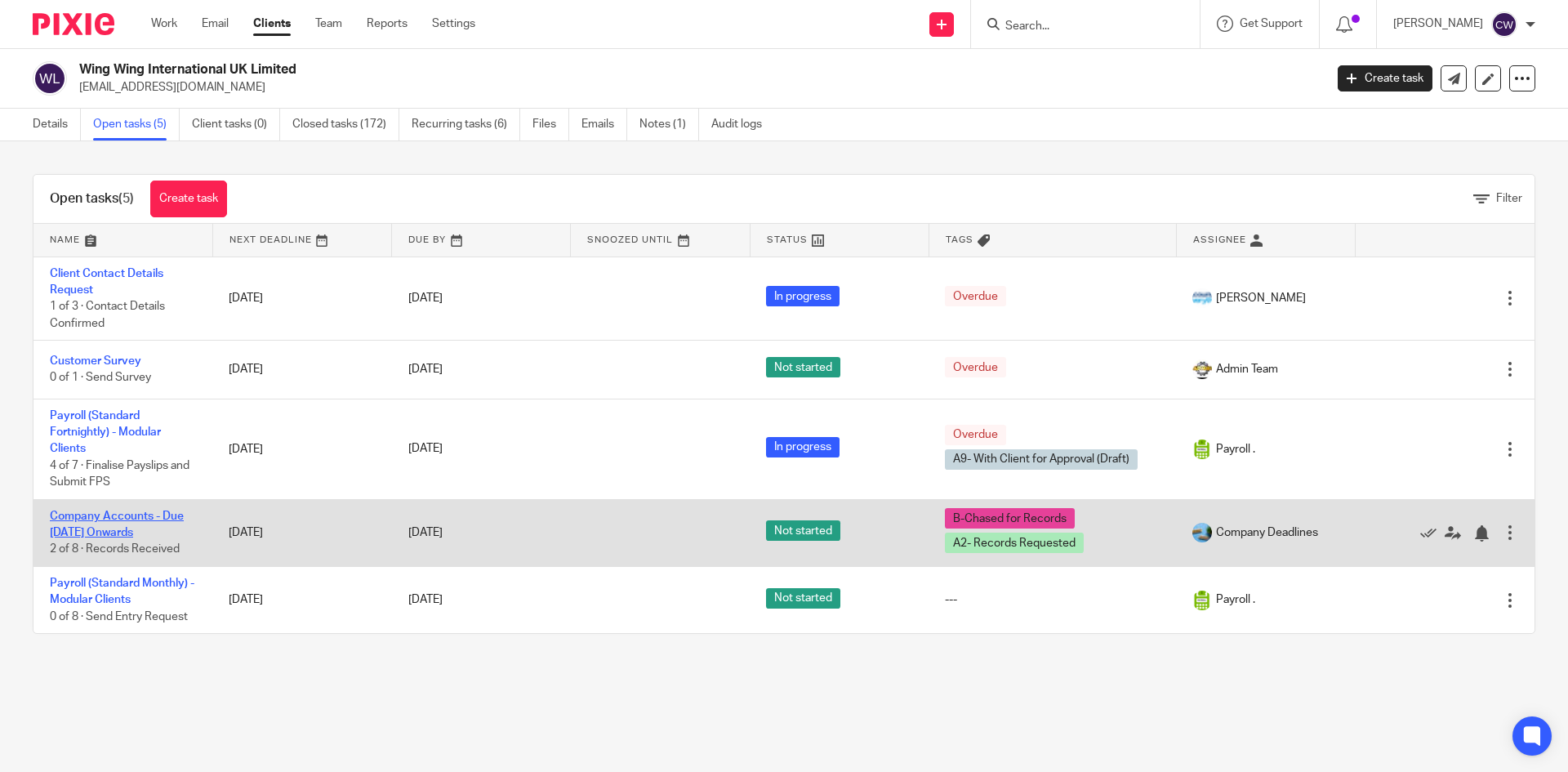
click at [118, 513] on link "Company Accounts - Due [DATE] Onwards" at bounding box center [116, 525] width 134 height 28
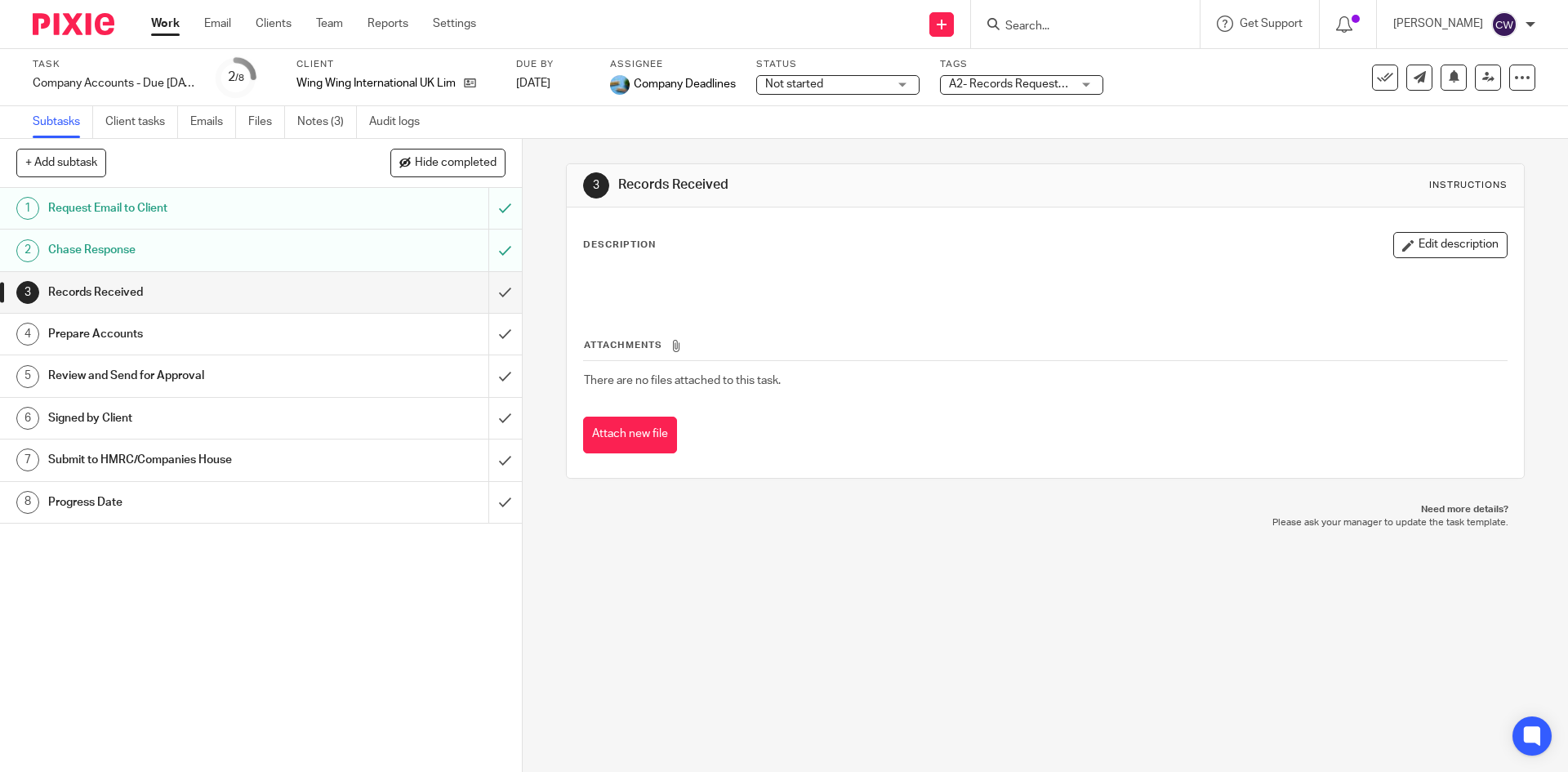
click at [1126, 32] on input "Search" at bounding box center [1077, 26] width 147 height 15
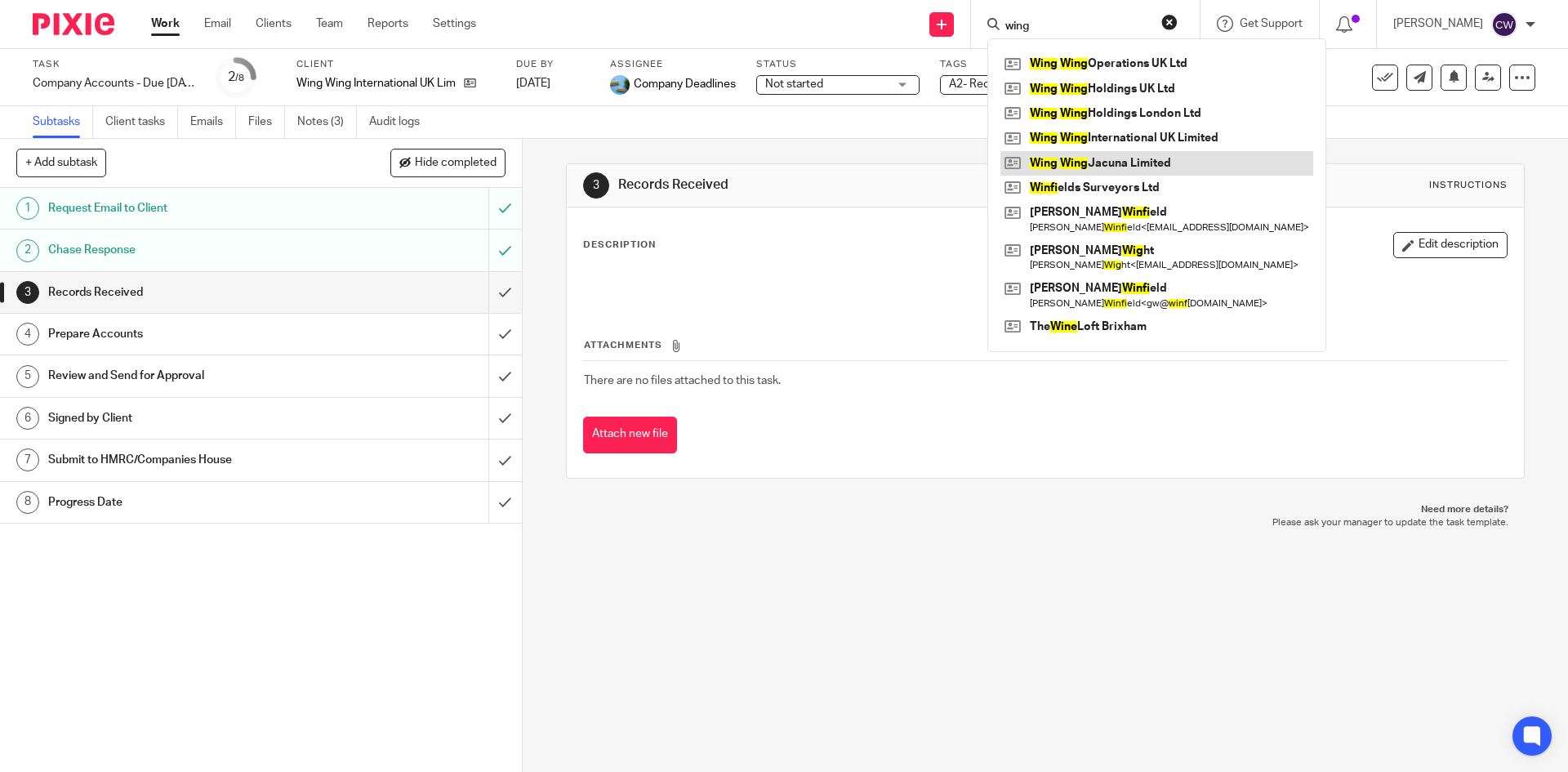
type input "wing"
click at [1131, 160] on link at bounding box center [1156, 163] width 313 height 25
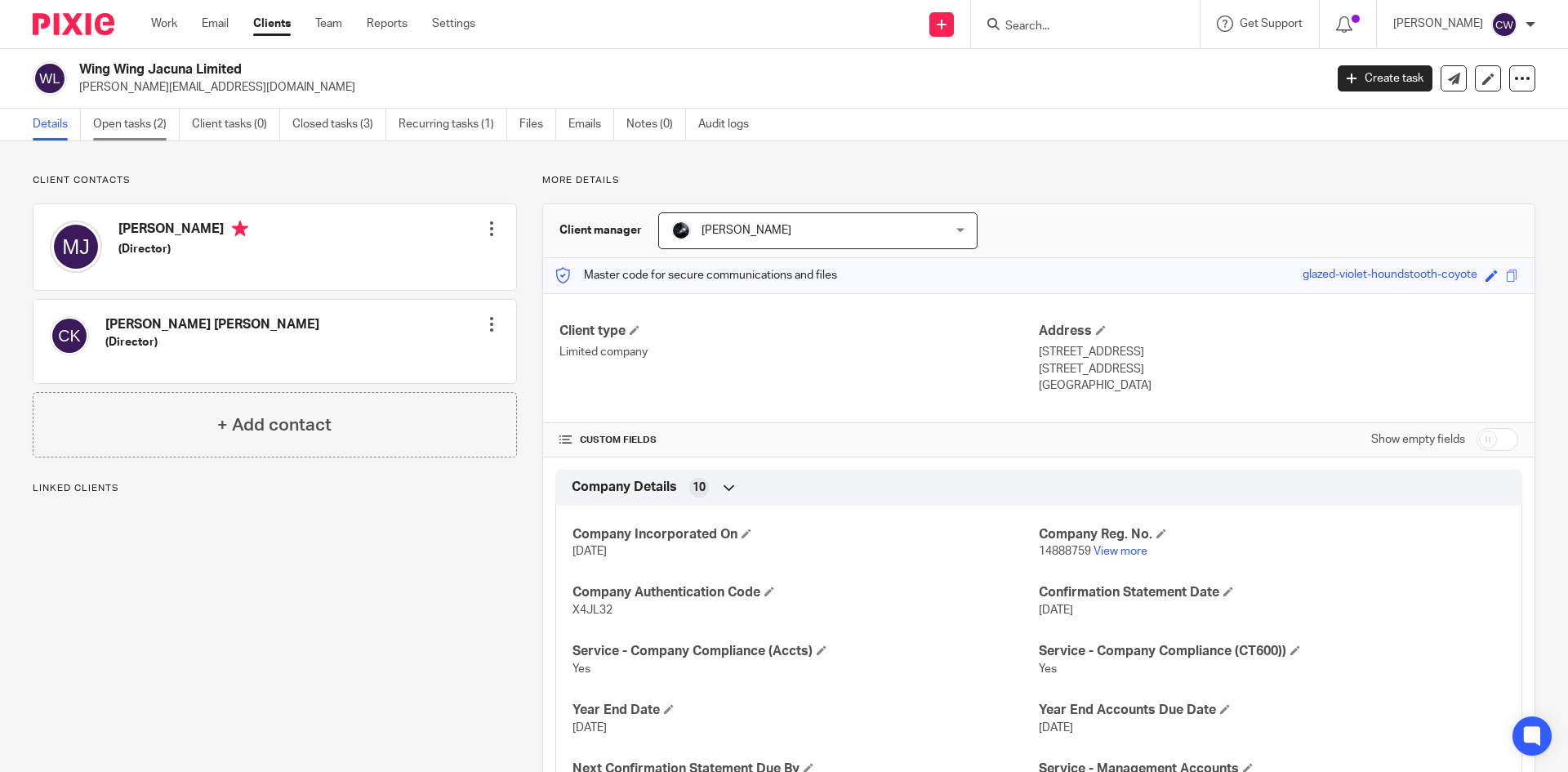
click at [115, 125] on link "Open tasks (2)" at bounding box center [136, 124] width 87 height 32
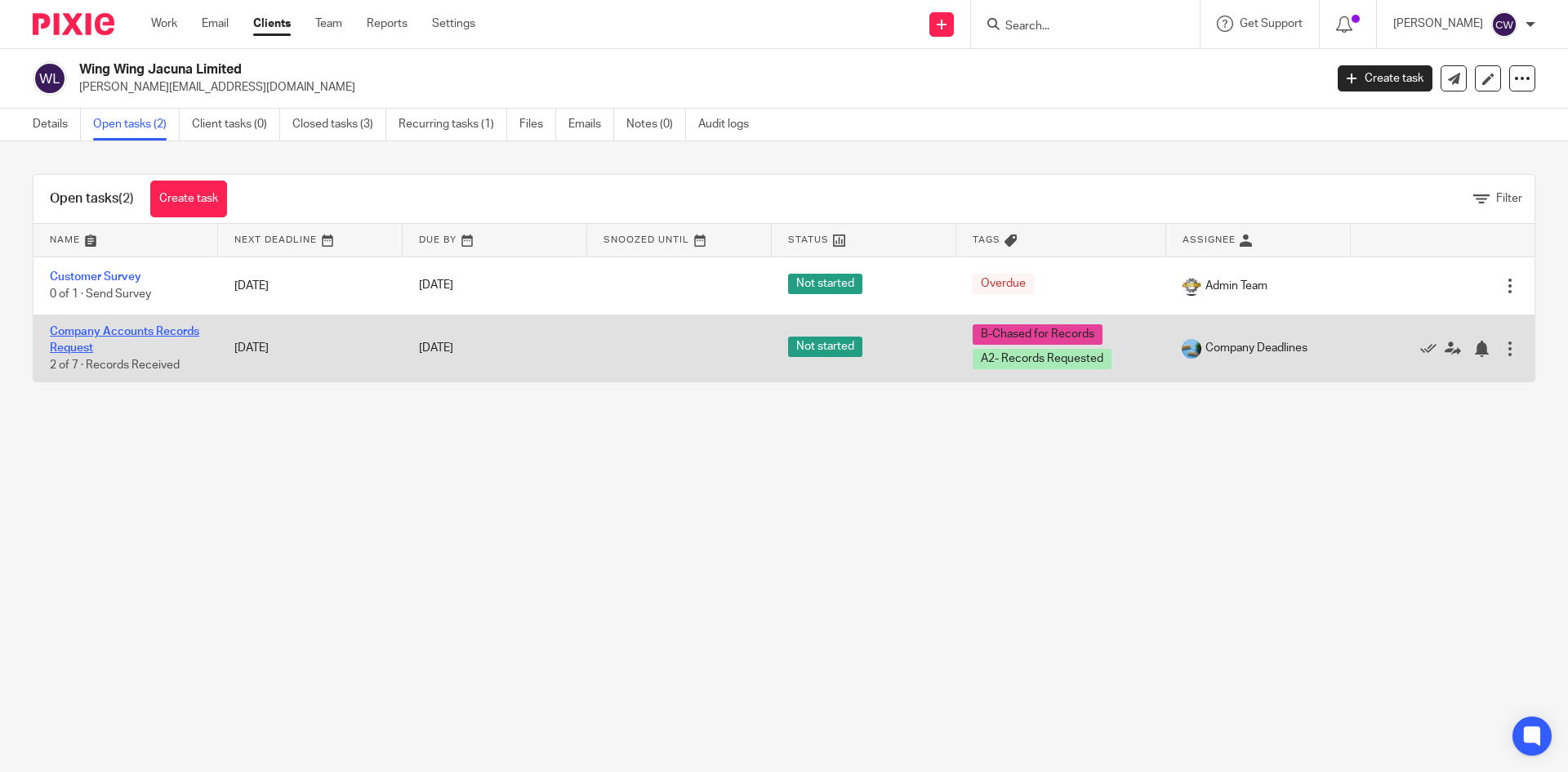
click at [78, 334] on link "Company Accounts Records Request" at bounding box center [124, 340] width 149 height 28
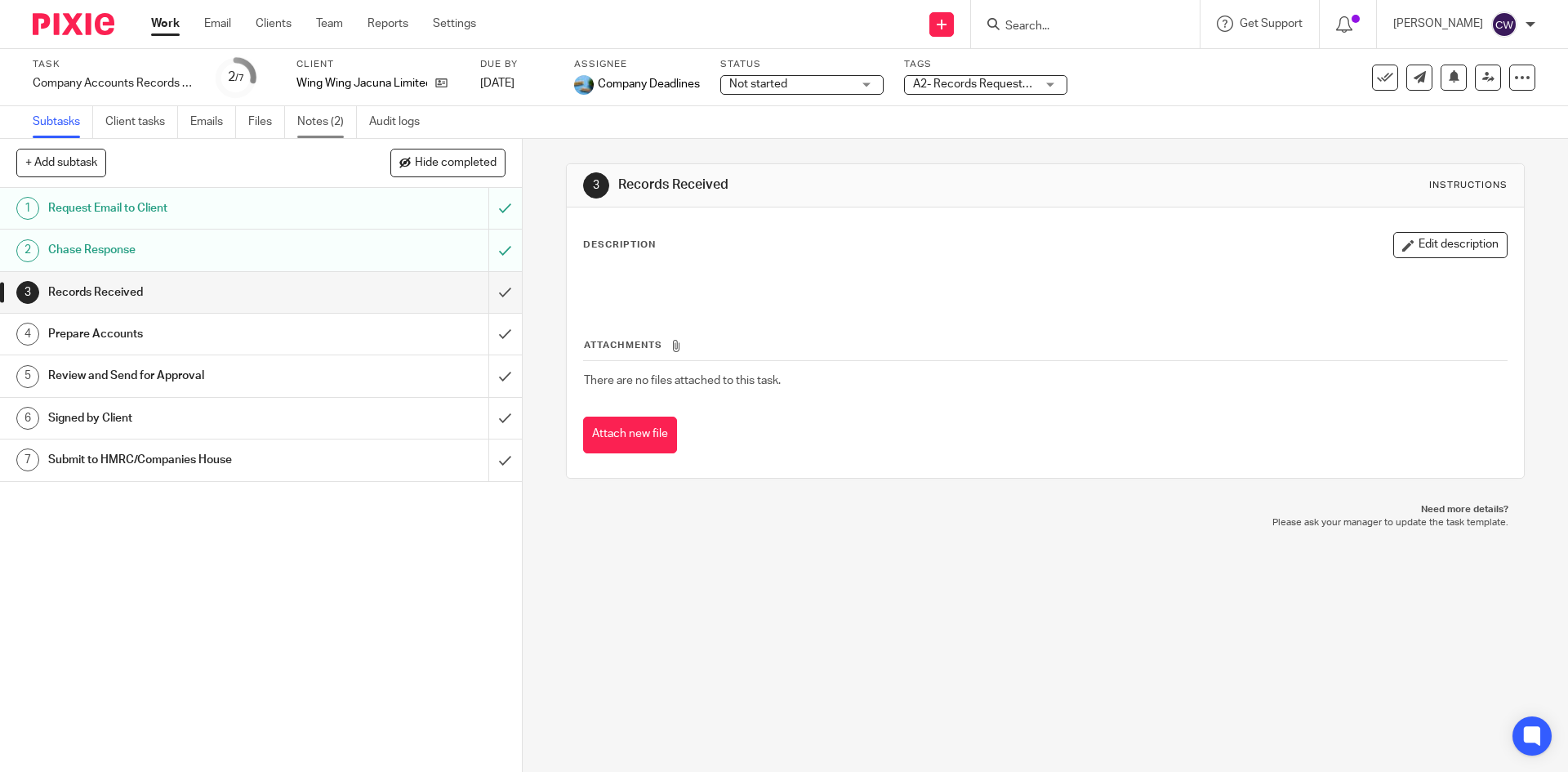
click at [337, 125] on link "Notes (2)" at bounding box center [327, 122] width 60 height 32
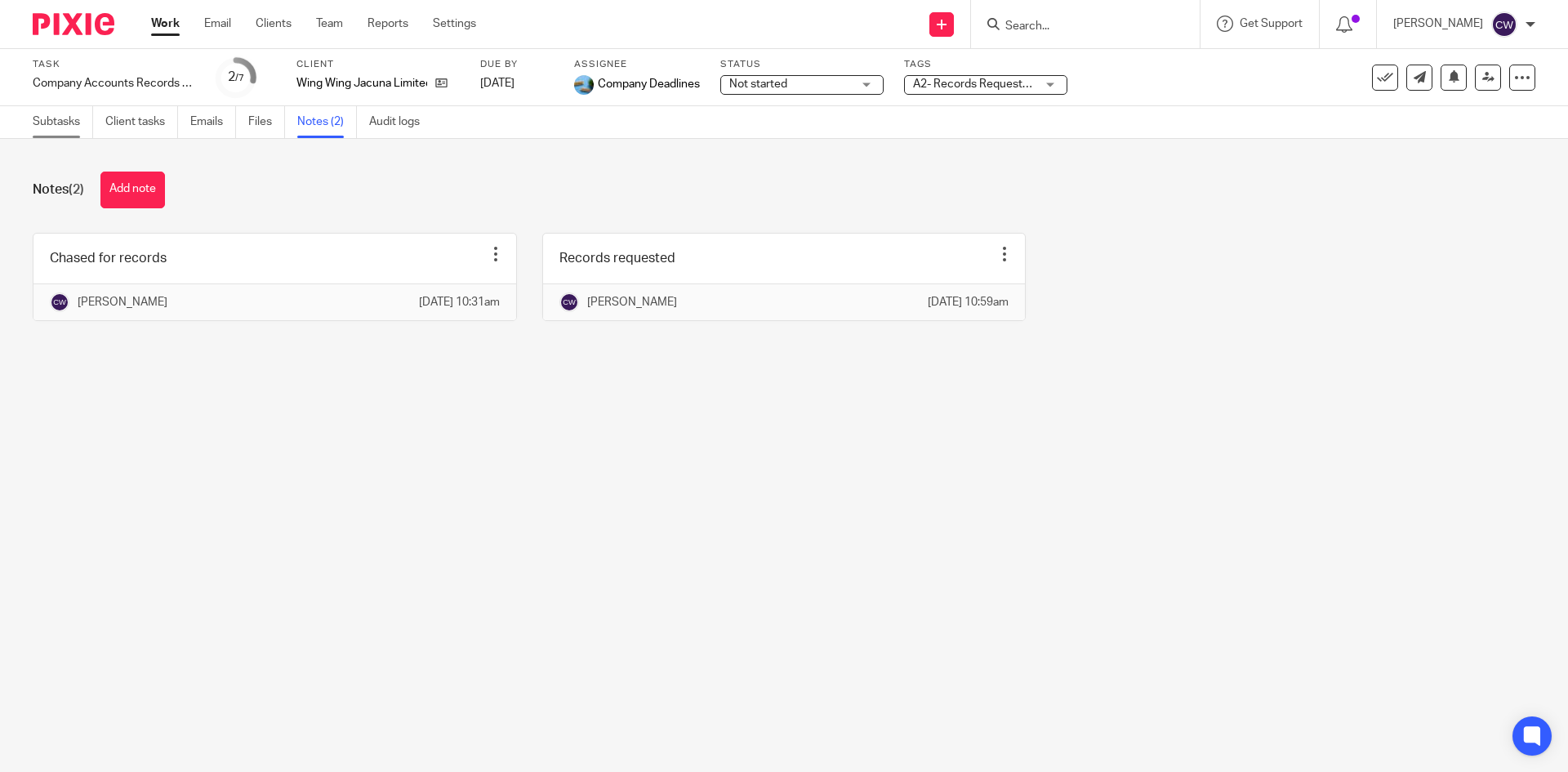
click at [58, 109] on link "Subtasks" at bounding box center [62, 122] width 61 height 32
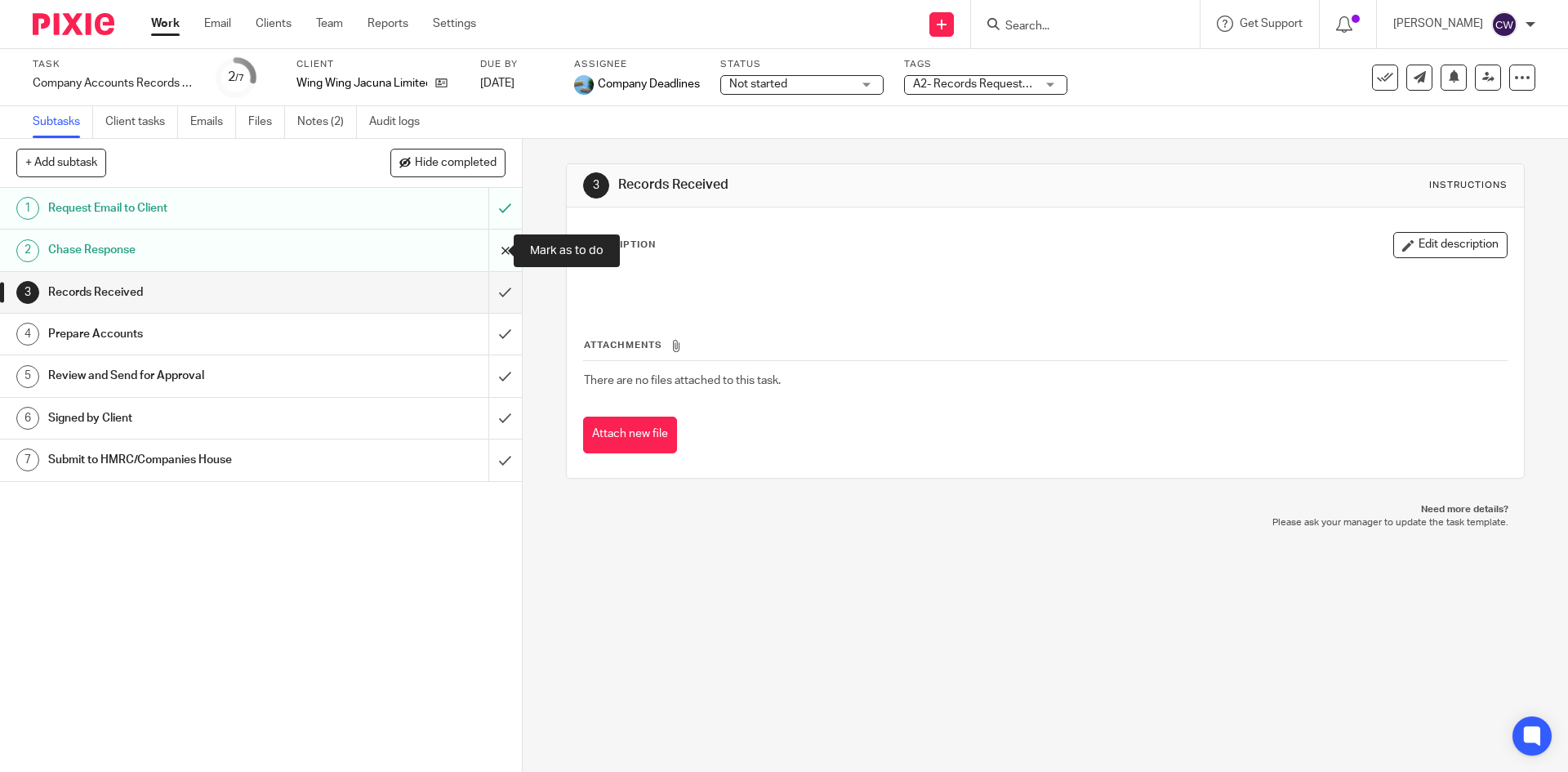
click at [477, 261] on input "submit" at bounding box center [261, 250] width 522 height 41
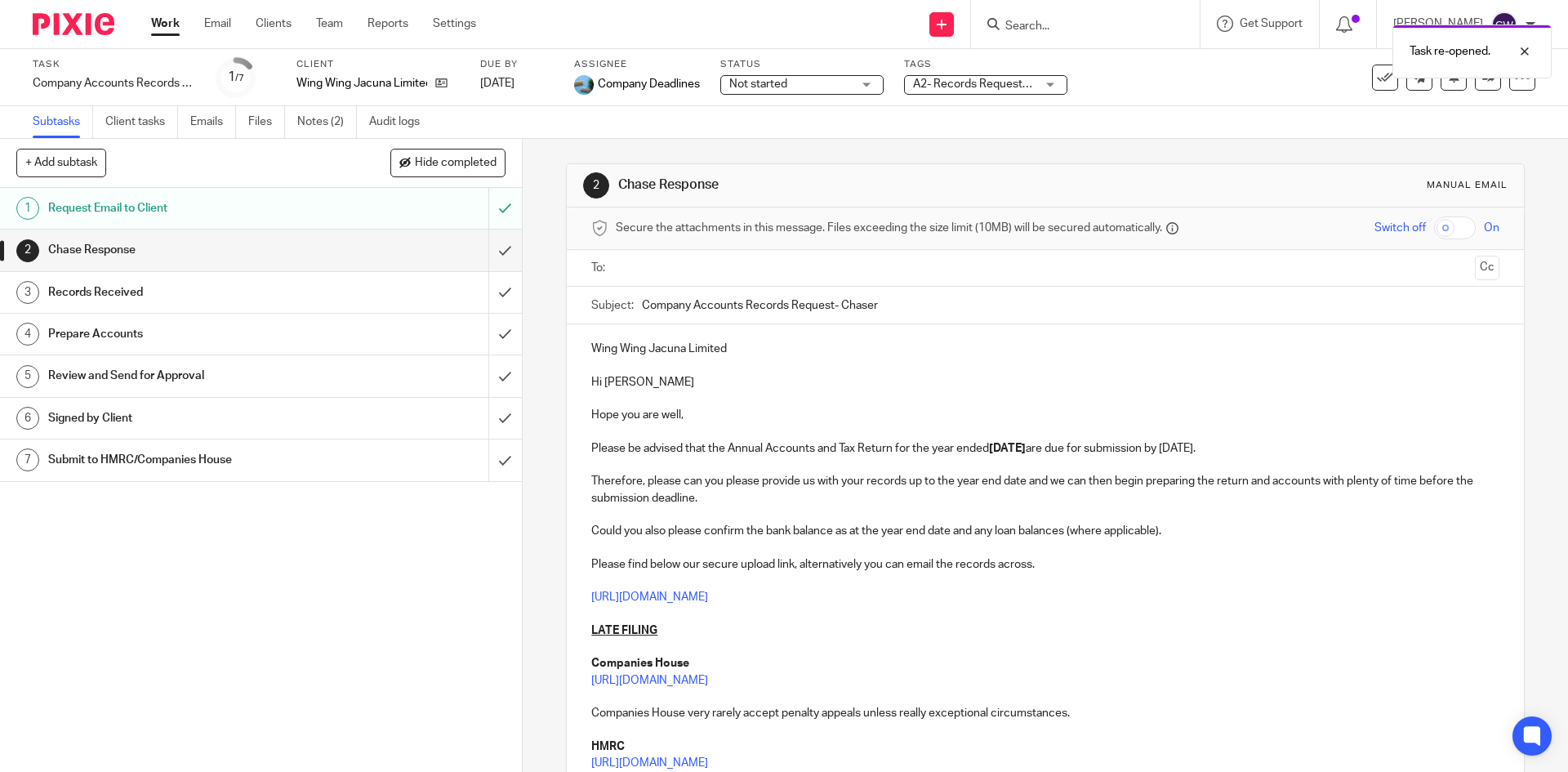
click at [626, 266] on input "text" at bounding box center [1044, 269] width 846 height 19
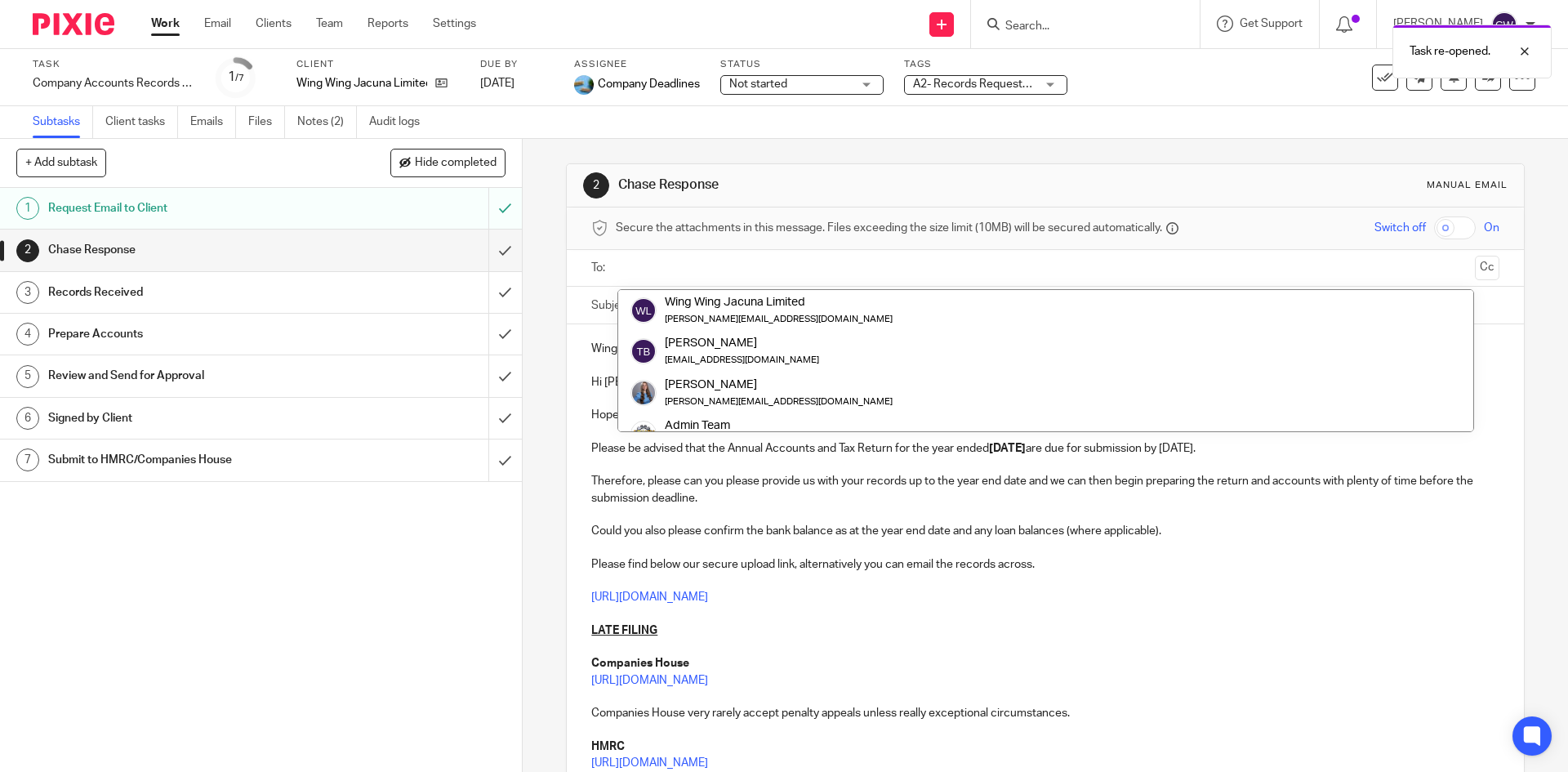
click at [629, 262] on input "text" at bounding box center [1044, 269] width 846 height 19
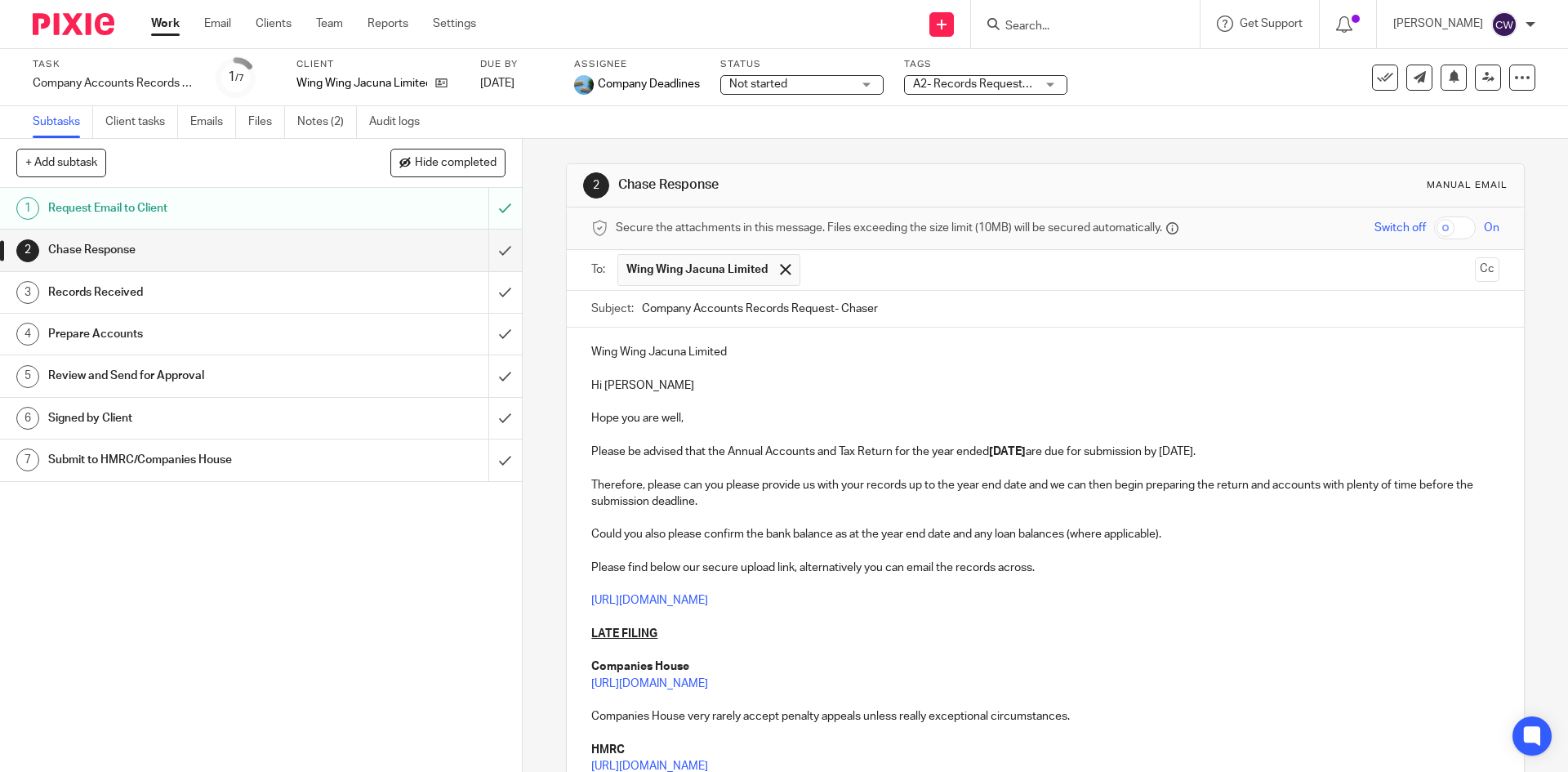
drag, startPoint x: 1260, startPoint y: 452, endPoint x: 1002, endPoint y: 450, distance: 258.0
click at [1002, 450] on p "Please be advised that the Annual Accounts and Tax Return for the year ended 31…" at bounding box center [1045, 451] width 907 height 16
drag, startPoint x: 297, startPoint y: 82, endPoint x: 446, endPoint y: 87, distance: 149.1
click at [446, 87] on div "Wing Wing Jacuna Limited" at bounding box center [379, 83] width 164 height 16
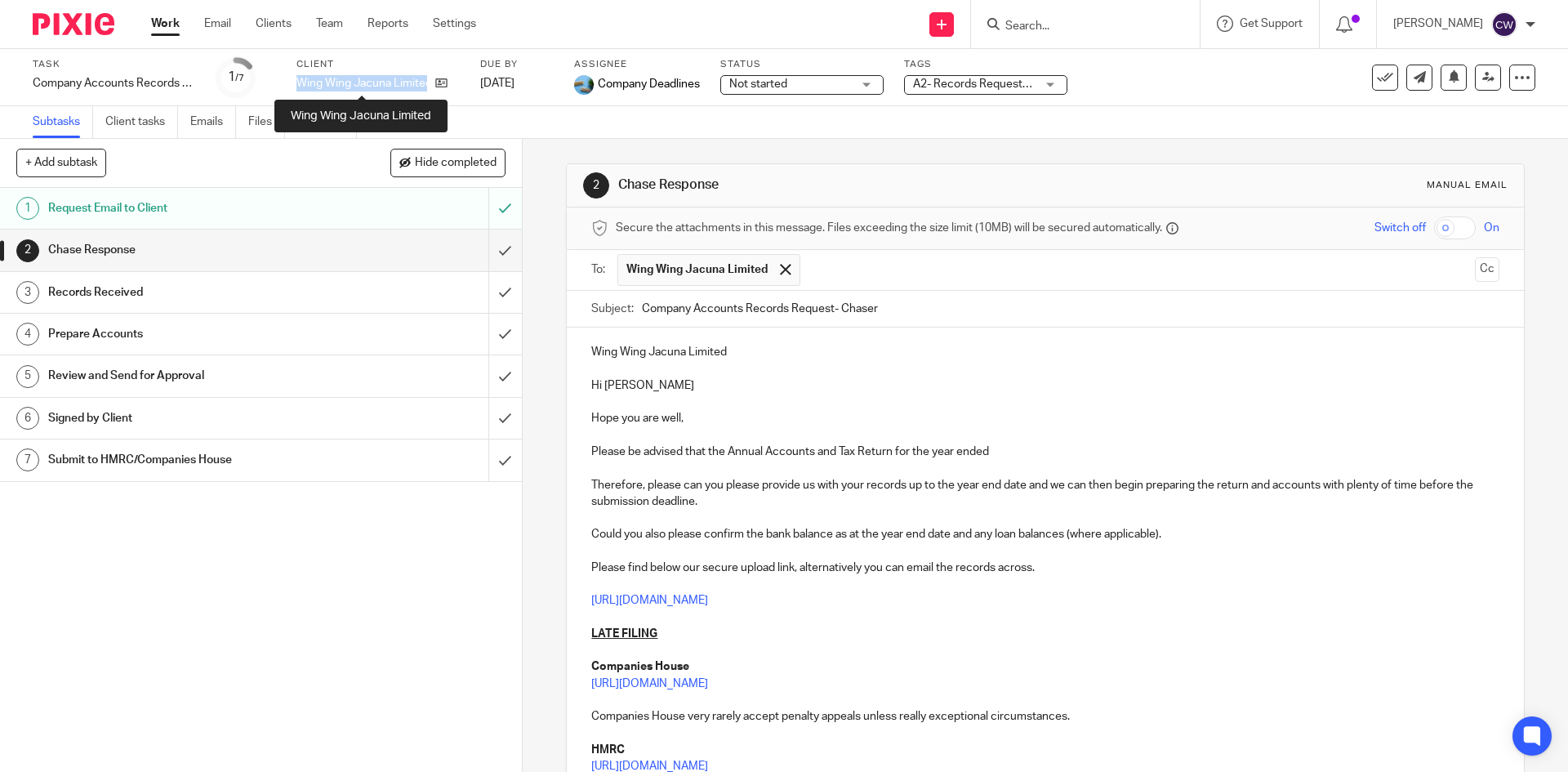
copy div "Wing Wing Jacuna Limited"
click at [993, 451] on p "Please be advised that the Annual Accounts and Tax Return for the year ended" at bounding box center [1045, 451] width 907 height 16
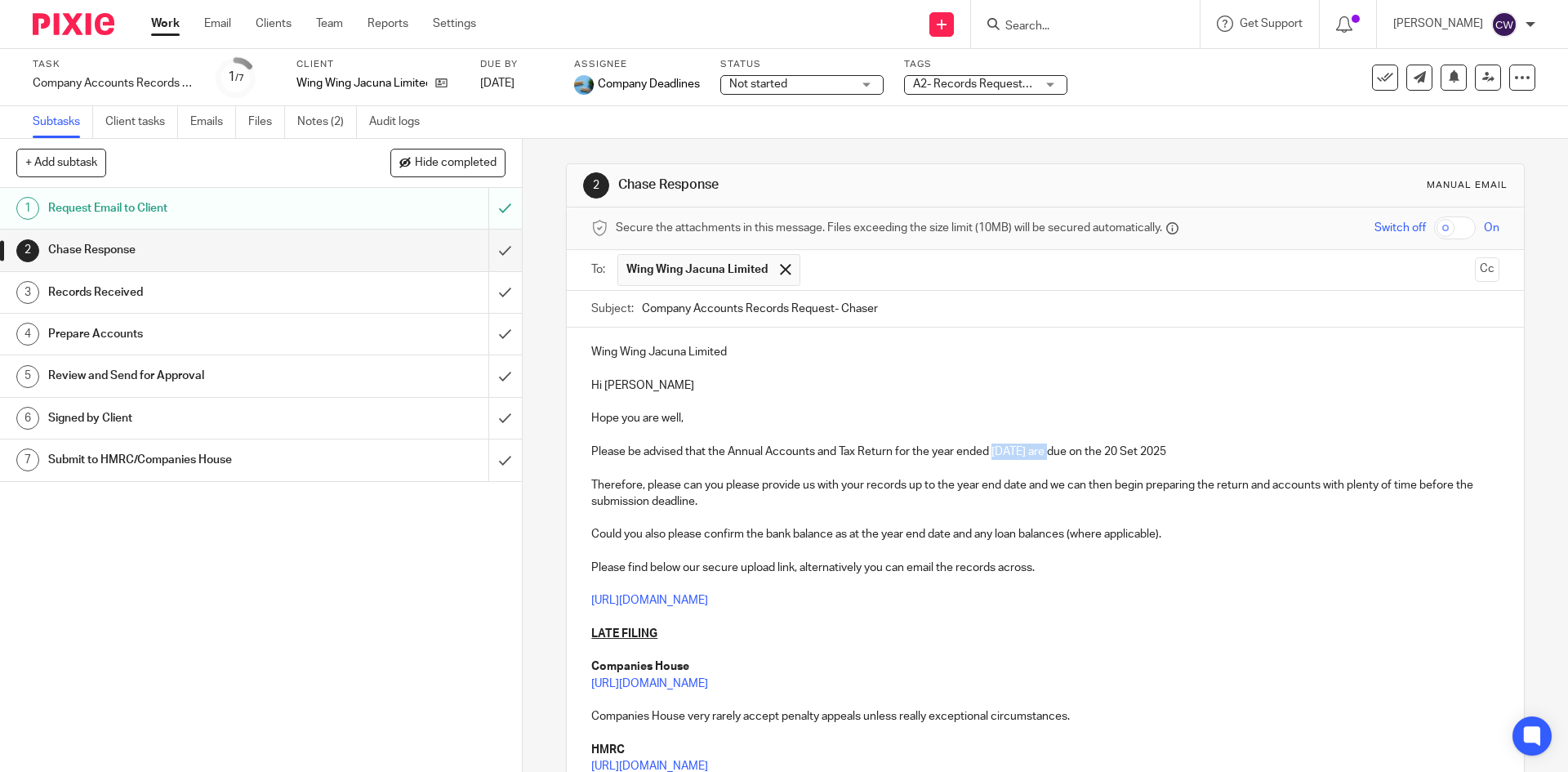
drag, startPoint x: 991, startPoint y: 451, endPoint x: 1054, endPoint y: 451, distance: 63.0
click at [1054, 451] on p "Please be advised that the Annual Accounts and Tax Return for the year ended 31…" at bounding box center [1045, 451] width 907 height 16
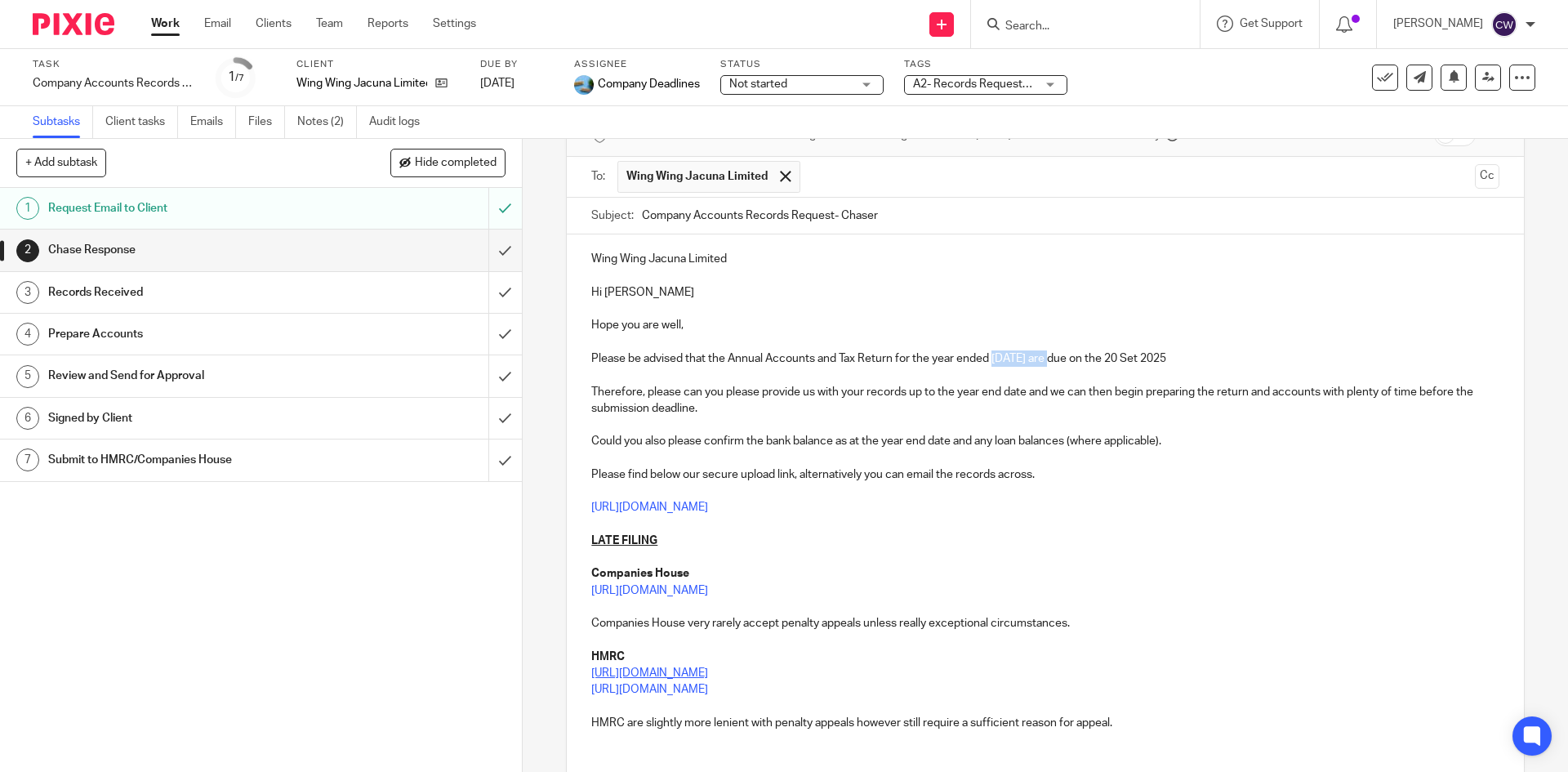
scroll to position [228, 0]
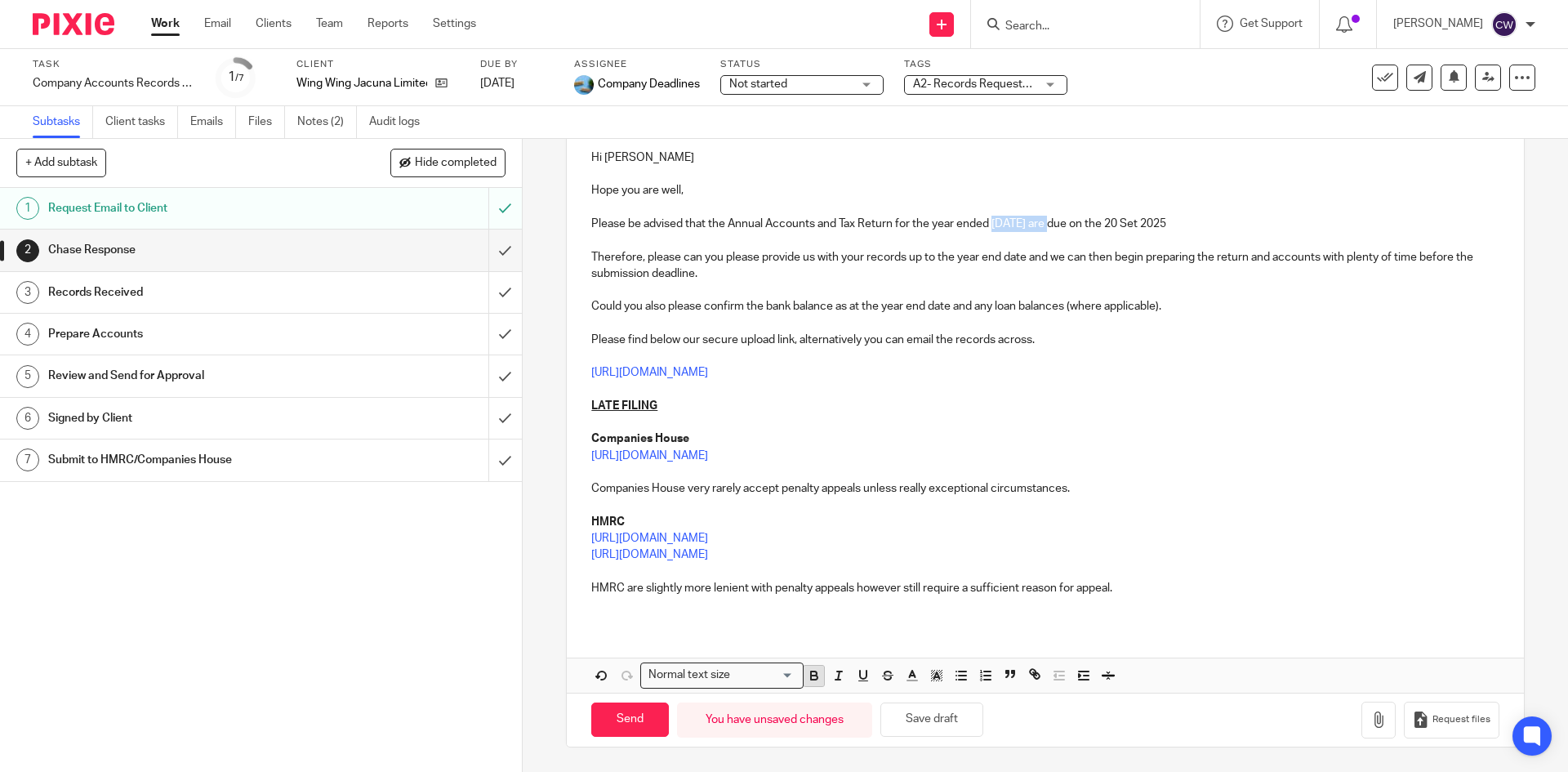
click at [813, 676] on icon "button" at bounding box center [813, 676] width 14 height 15
click at [1321, 357] on p at bounding box center [1045, 356] width 907 height 16
drag, startPoint x: 1137, startPoint y: 221, endPoint x: 1202, endPoint y: 223, distance: 65.0
click at [1202, 223] on p "Please be advised that the Annual Accounts and Tax Return for the year ended 31…" at bounding box center [1045, 223] width 907 height 16
click at [811, 676] on icon "button" at bounding box center [814, 677] width 7 height 4
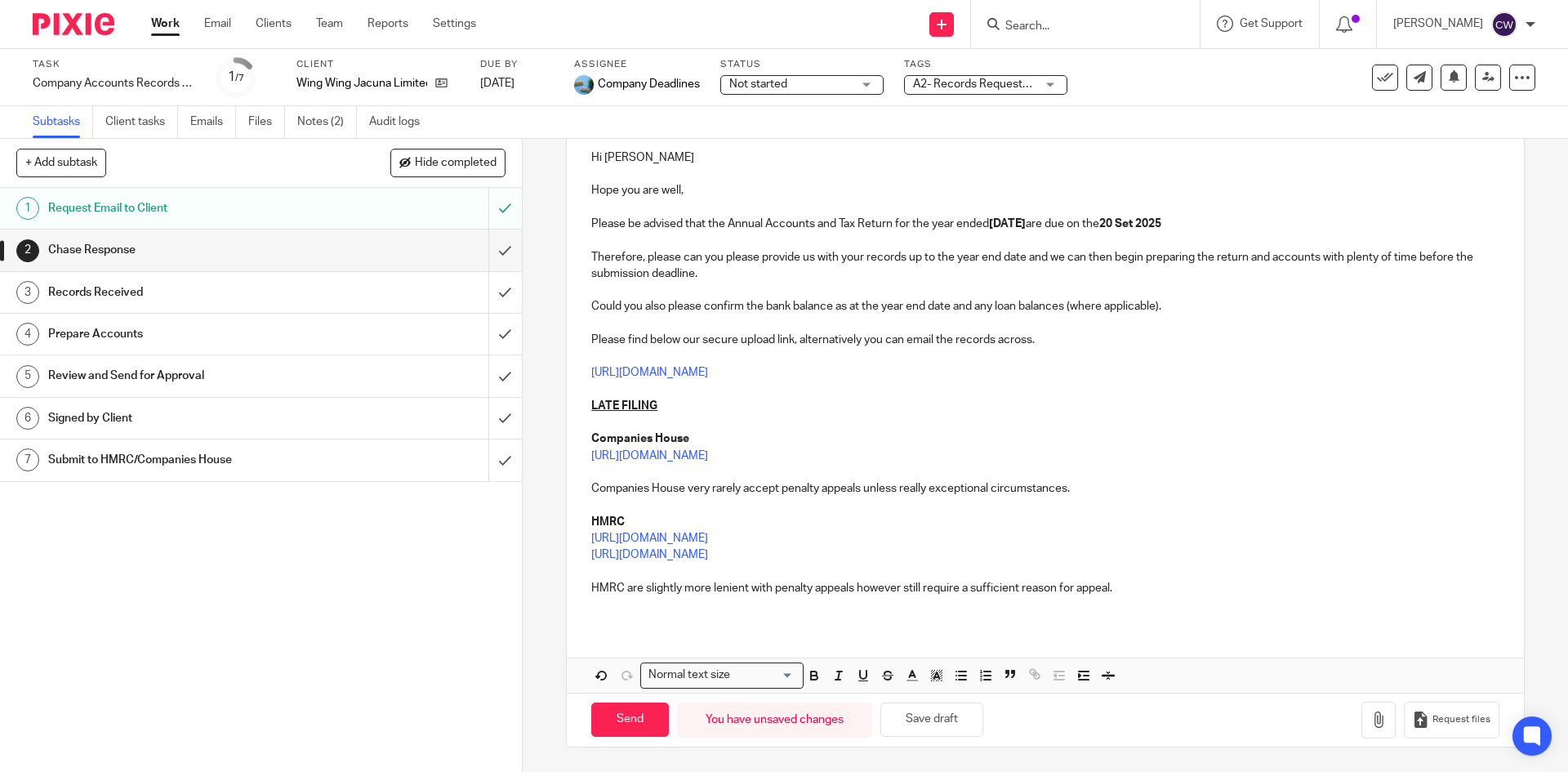
click at [1154, 380] on p "https://accounting4everything.usepixie.net/u/06327b2e2ce2e3598a6ee64bc669d7d5" at bounding box center [1045, 372] width 907 height 16
click at [924, 309] on p "Could you also please confirm the bank balance as at the year end date and any …" at bounding box center [1045, 306] width 907 height 16
drag, startPoint x: 928, startPoint y: 304, endPoint x: 992, endPoint y: 302, distance: 64.0
click at [992, 302] on p "Could you also please confirm the bank balance as at the year end 31 Dec 2024 d…" at bounding box center [1045, 306] width 907 height 16
click at [807, 682] on icon "button" at bounding box center [813, 676] width 14 height 15
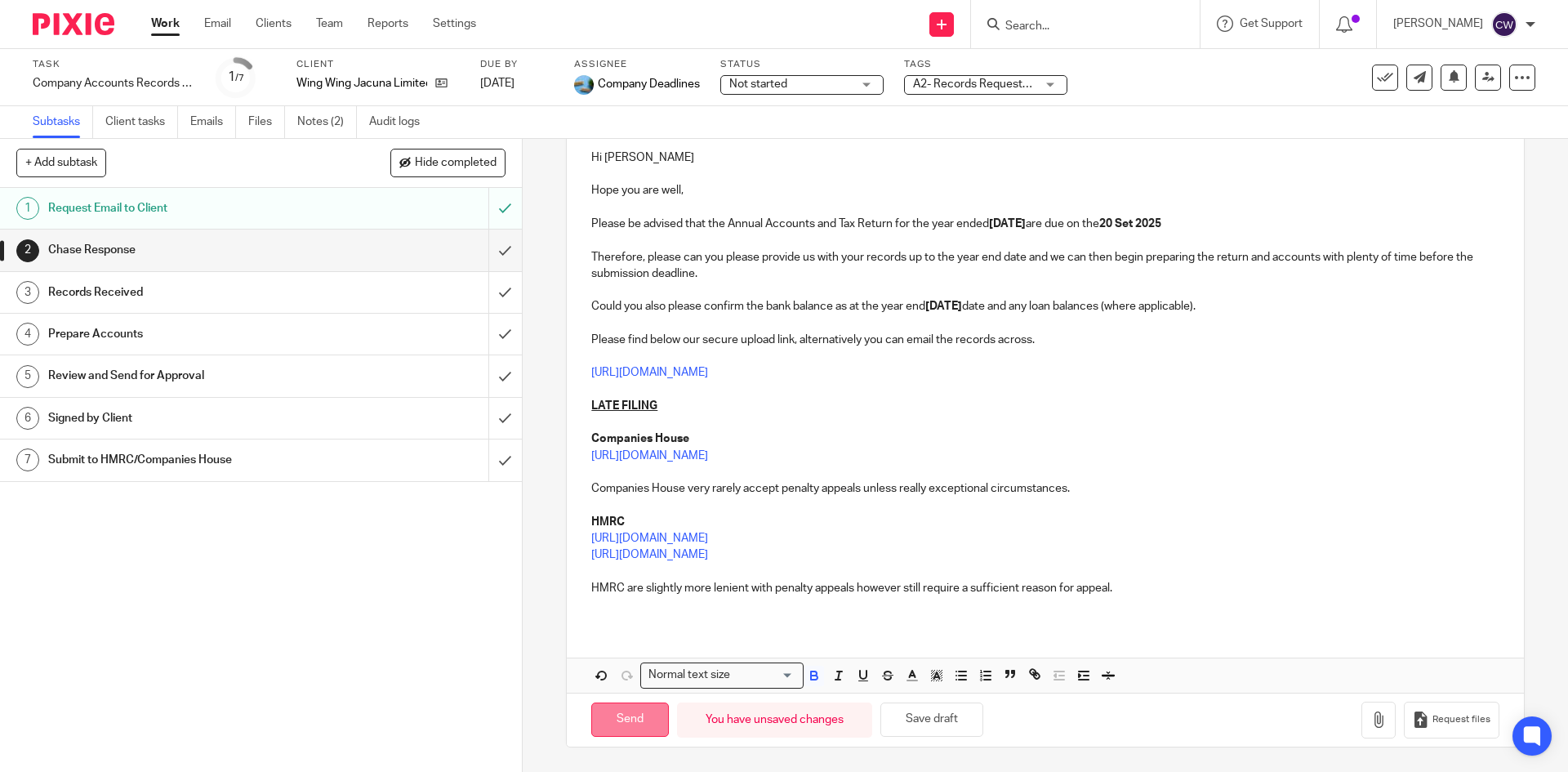
click at [615, 723] on input "Send" at bounding box center [630, 720] width 78 height 35
type input "Sent"
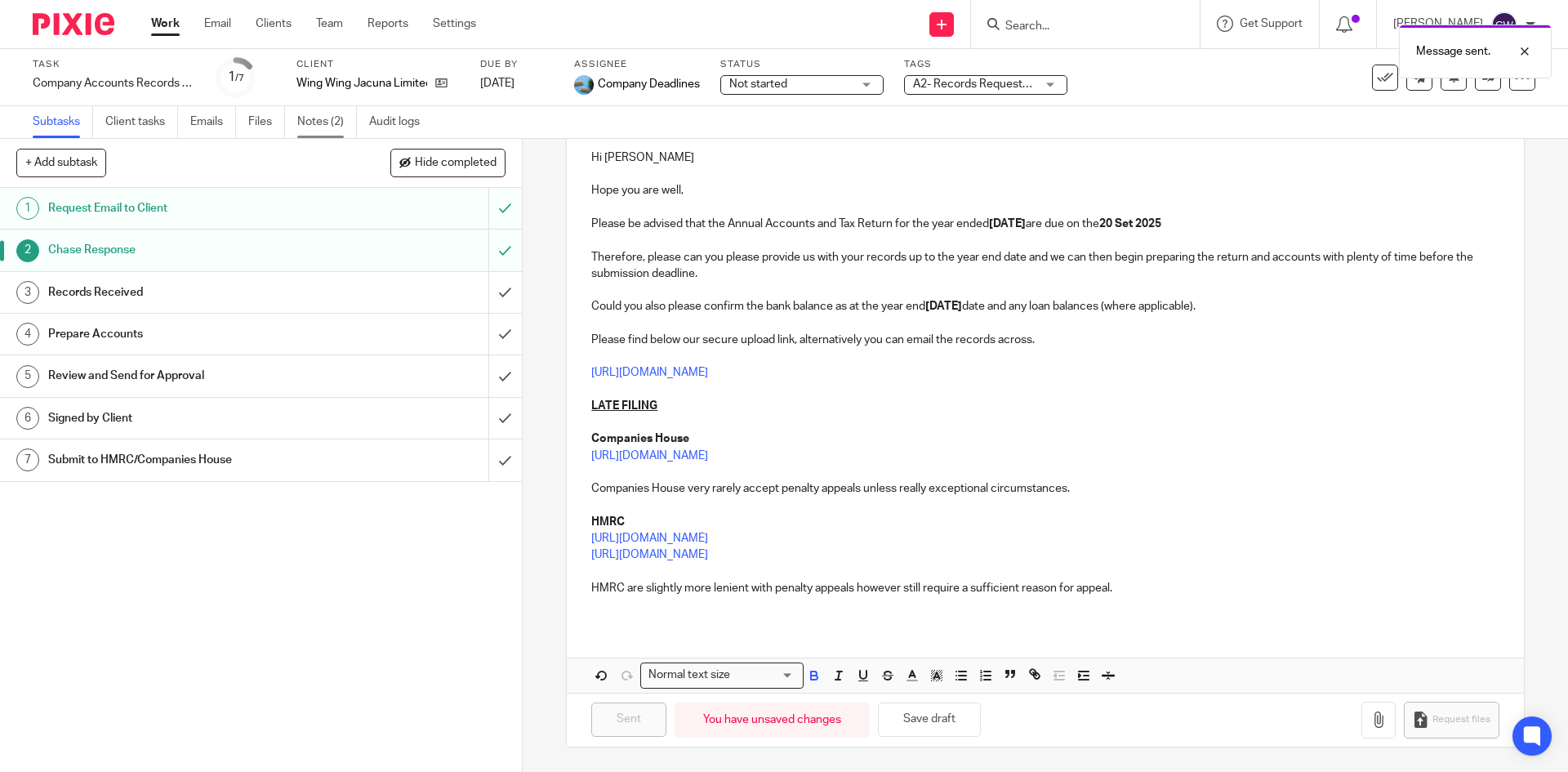
click at [333, 126] on link "Notes (2)" at bounding box center [327, 122] width 60 height 32
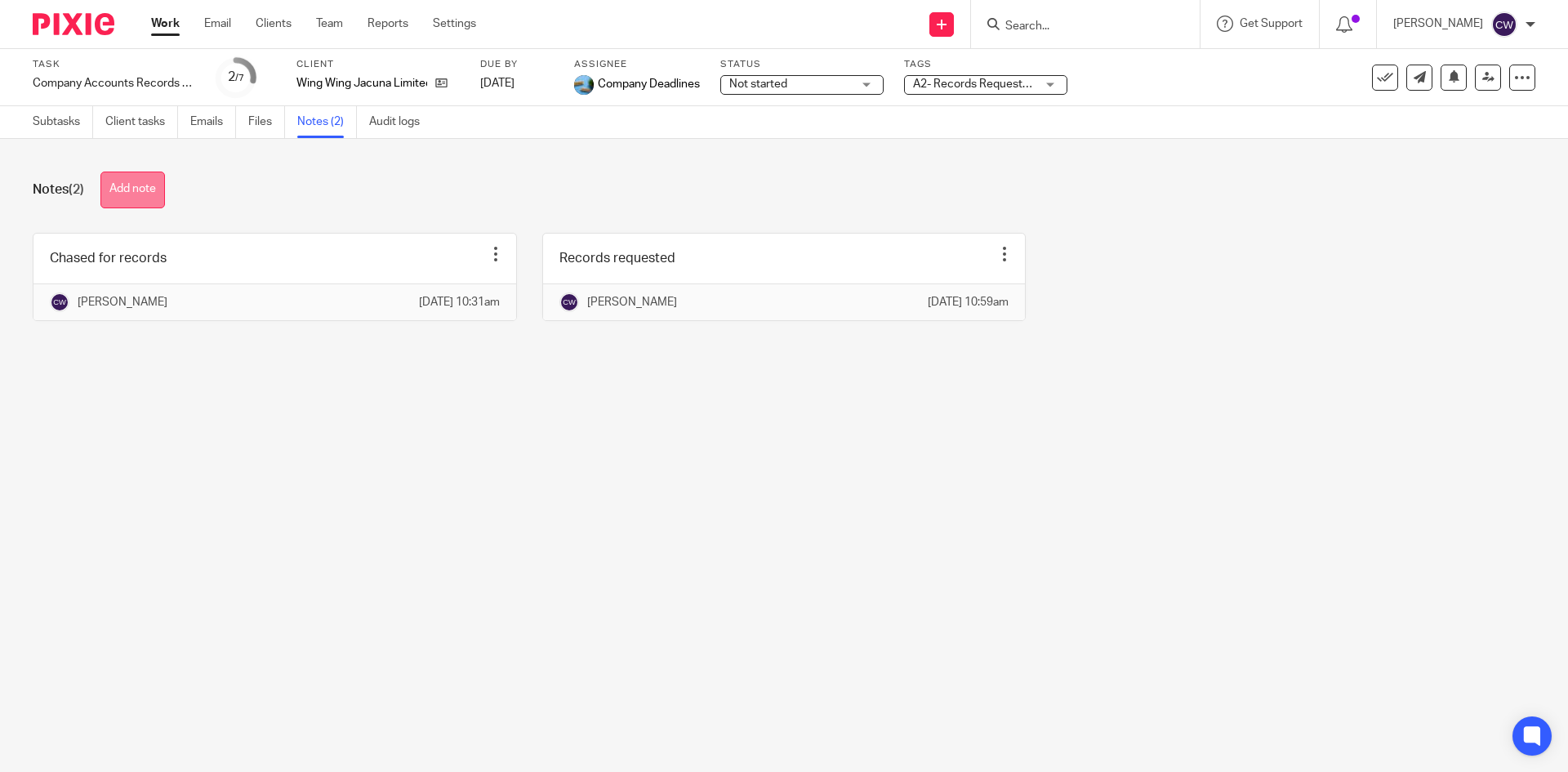
click at [149, 187] on button "Add note" at bounding box center [133, 189] width 65 height 37
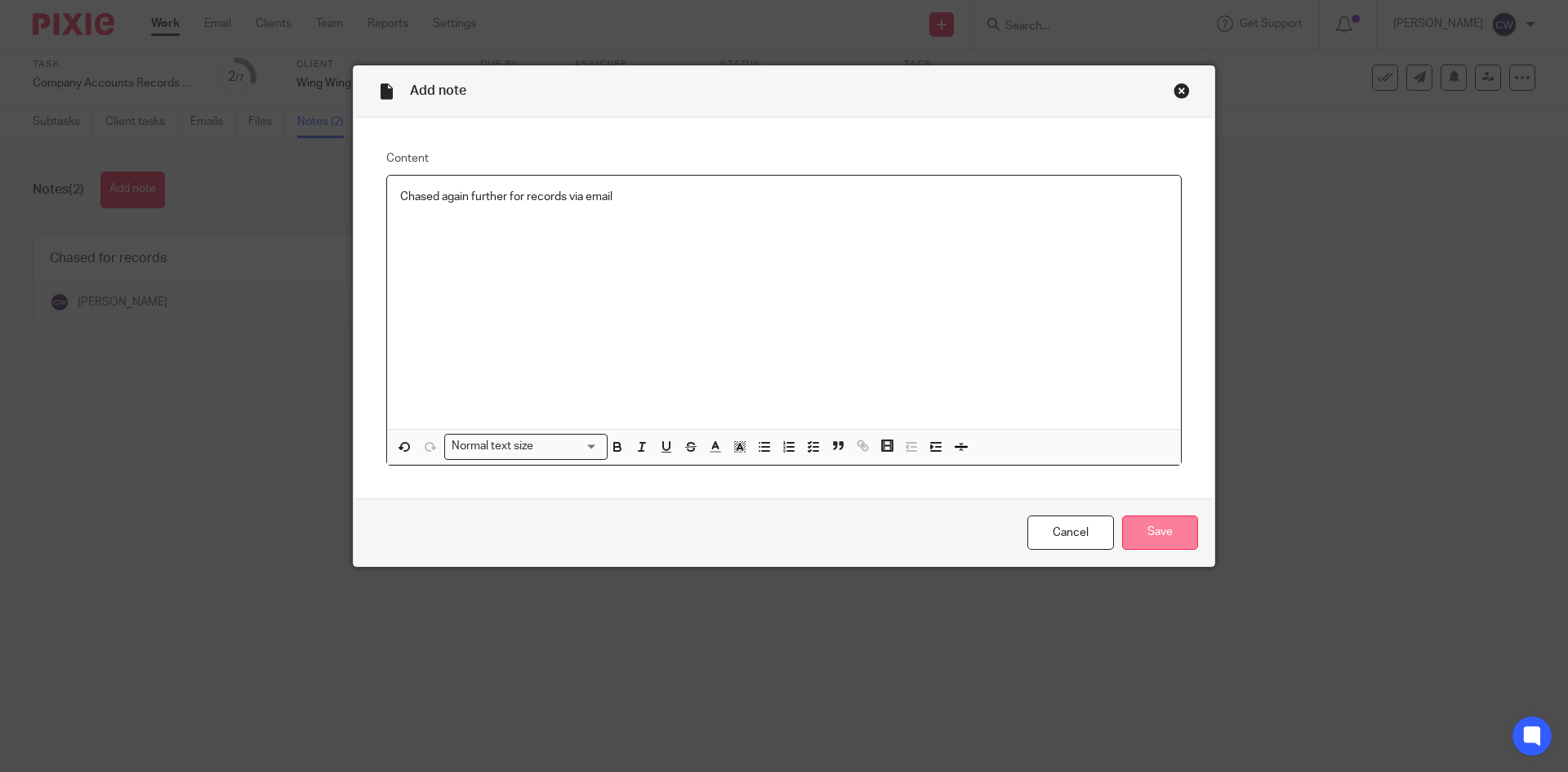
click at [1157, 525] on input "Save" at bounding box center [1160, 532] width 76 height 35
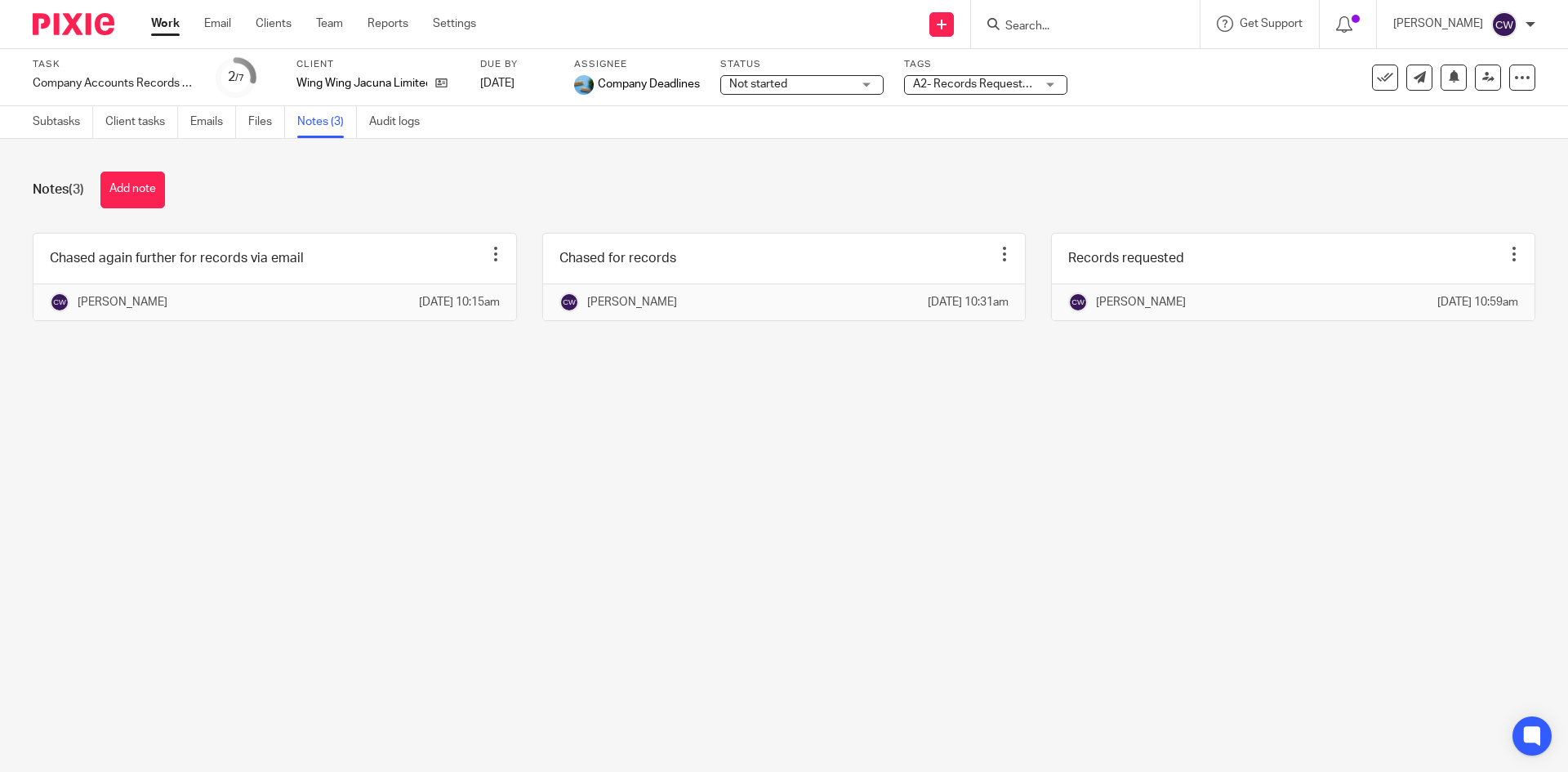
click at [1073, 29] on input "Search" at bounding box center [1077, 26] width 147 height 15
type input "wing wing operastio"
click at [1102, 54] on link at bounding box center [1102, 63] width 203 height 25
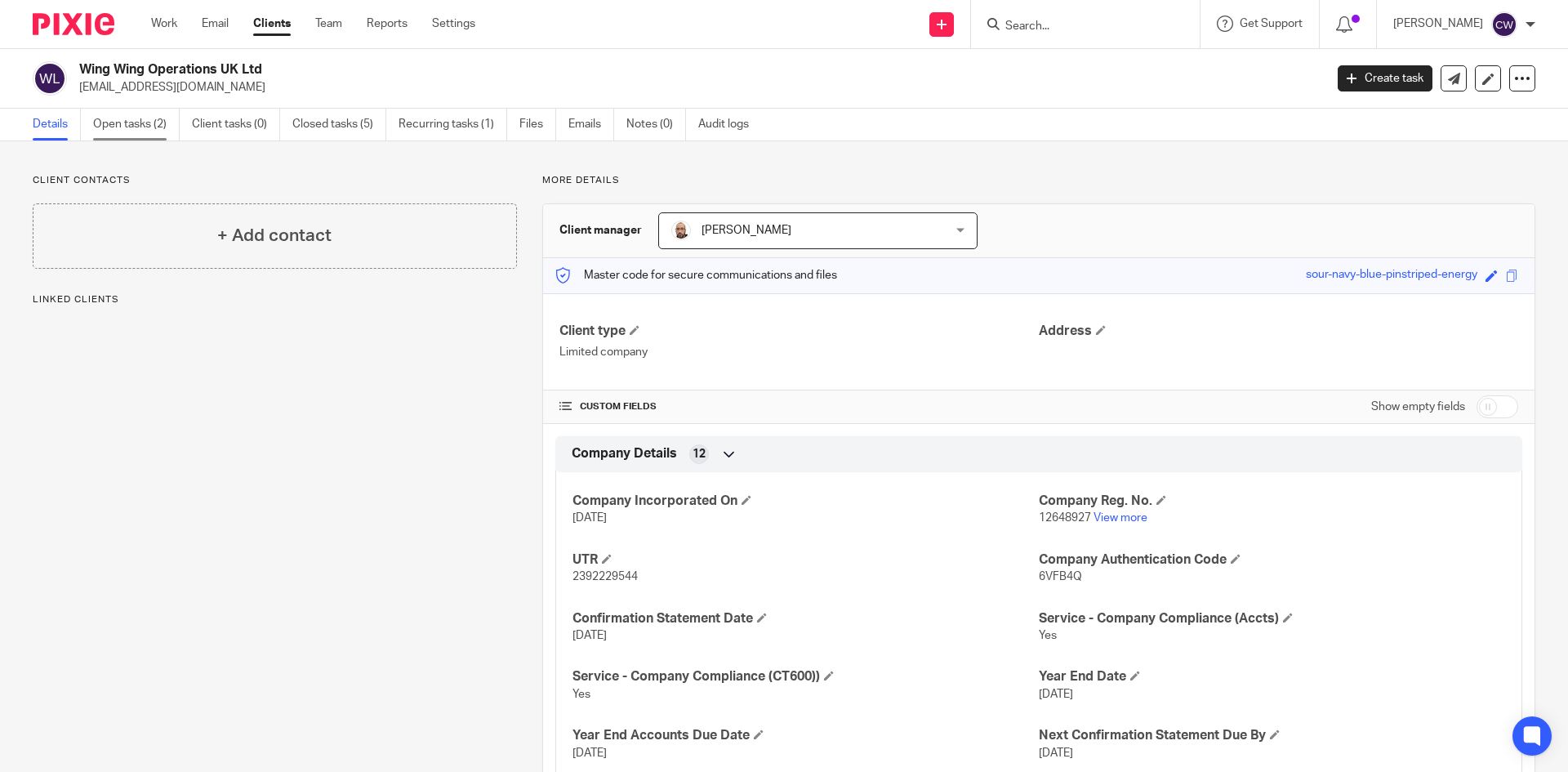
click at [153, 121] on link "Open tasks (2)" at bounding box center [136, 124] width 87 height 32
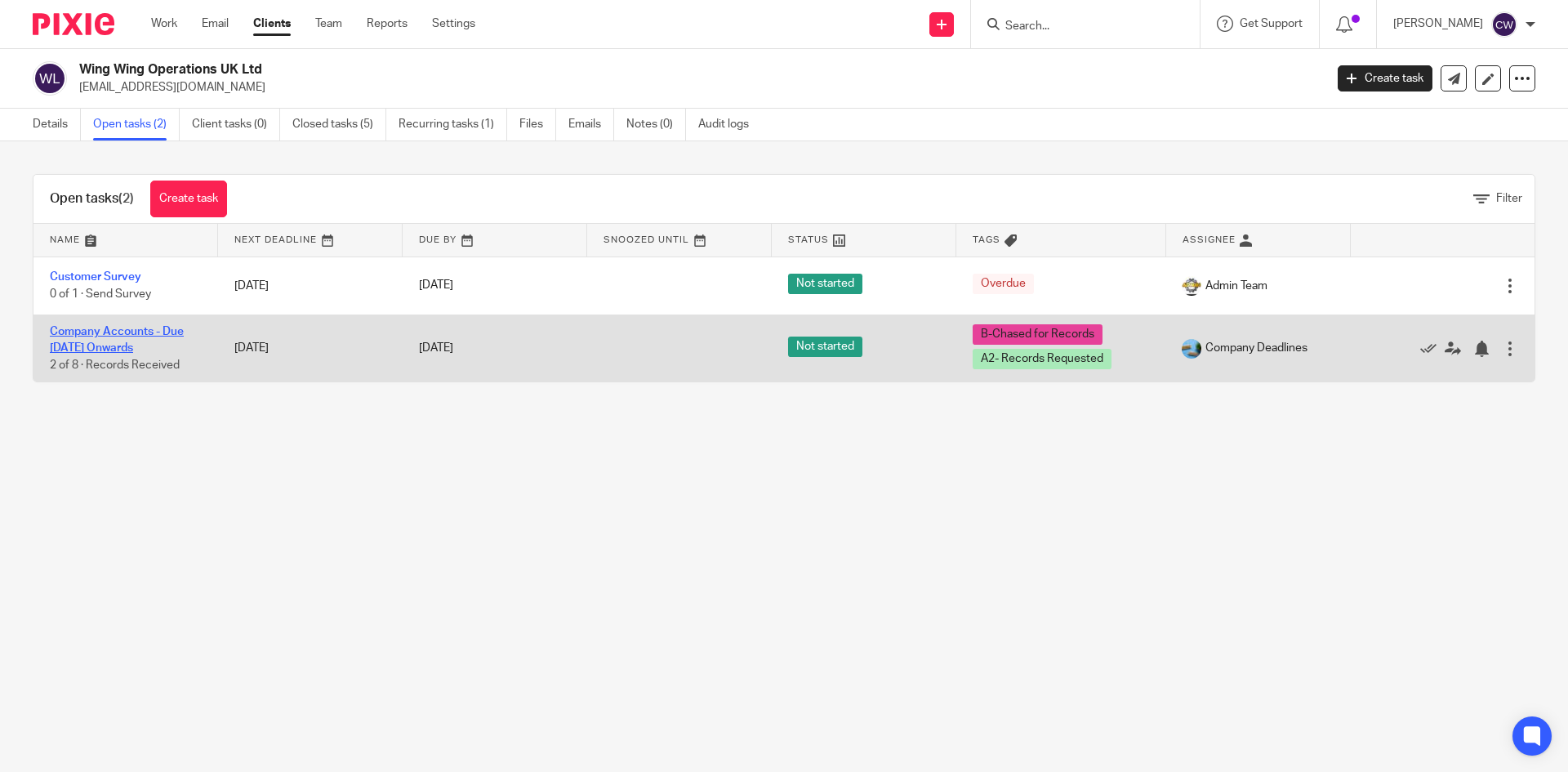
click at [146, 334] on link "Company Accounts - Due [DATE] Onwards" at bounding box center [116, 340] width 134 height 28
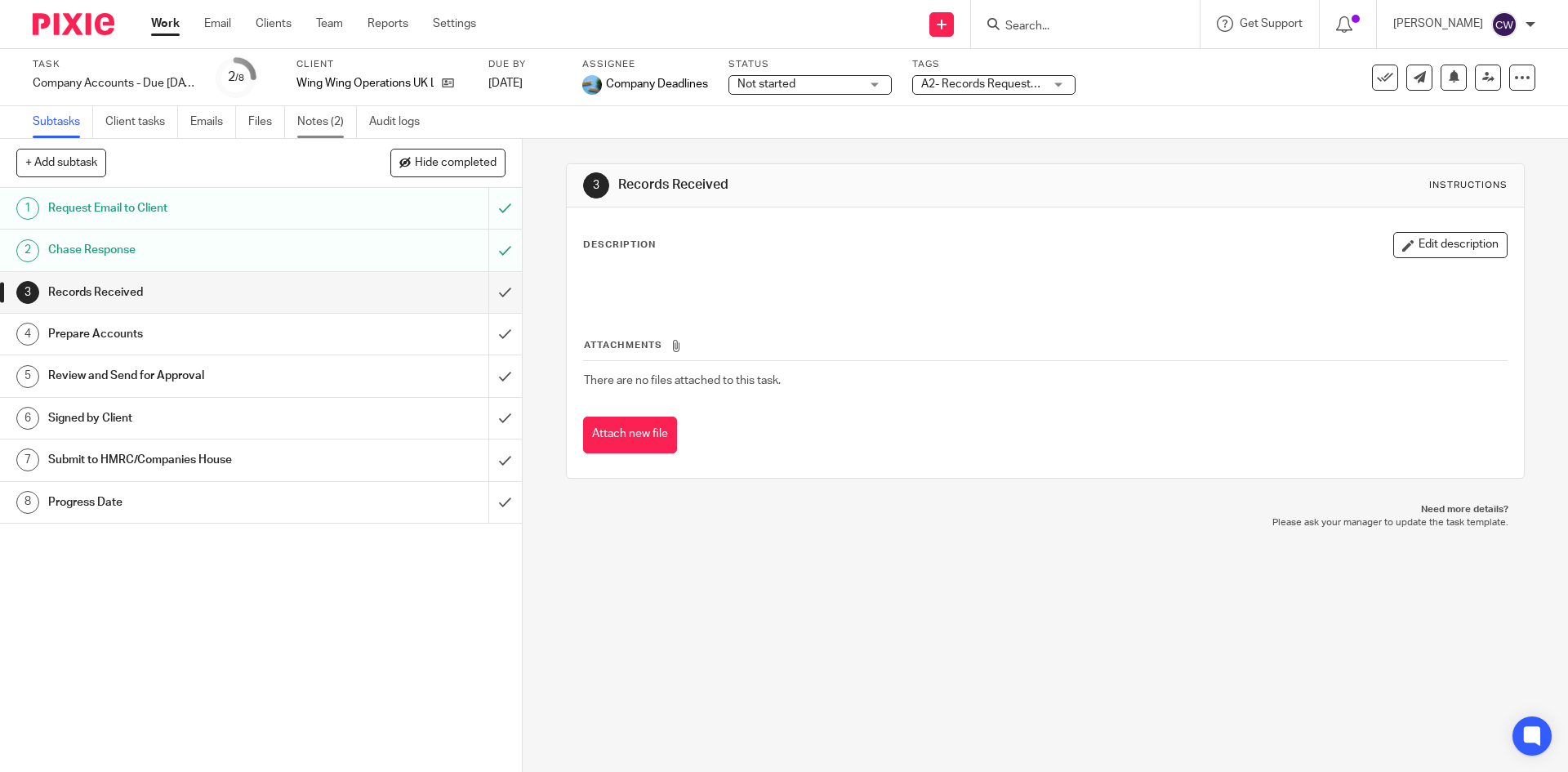
click at [327, 117] on link "Notes (2)" at bounding box center [327, 122] width 60 height 32
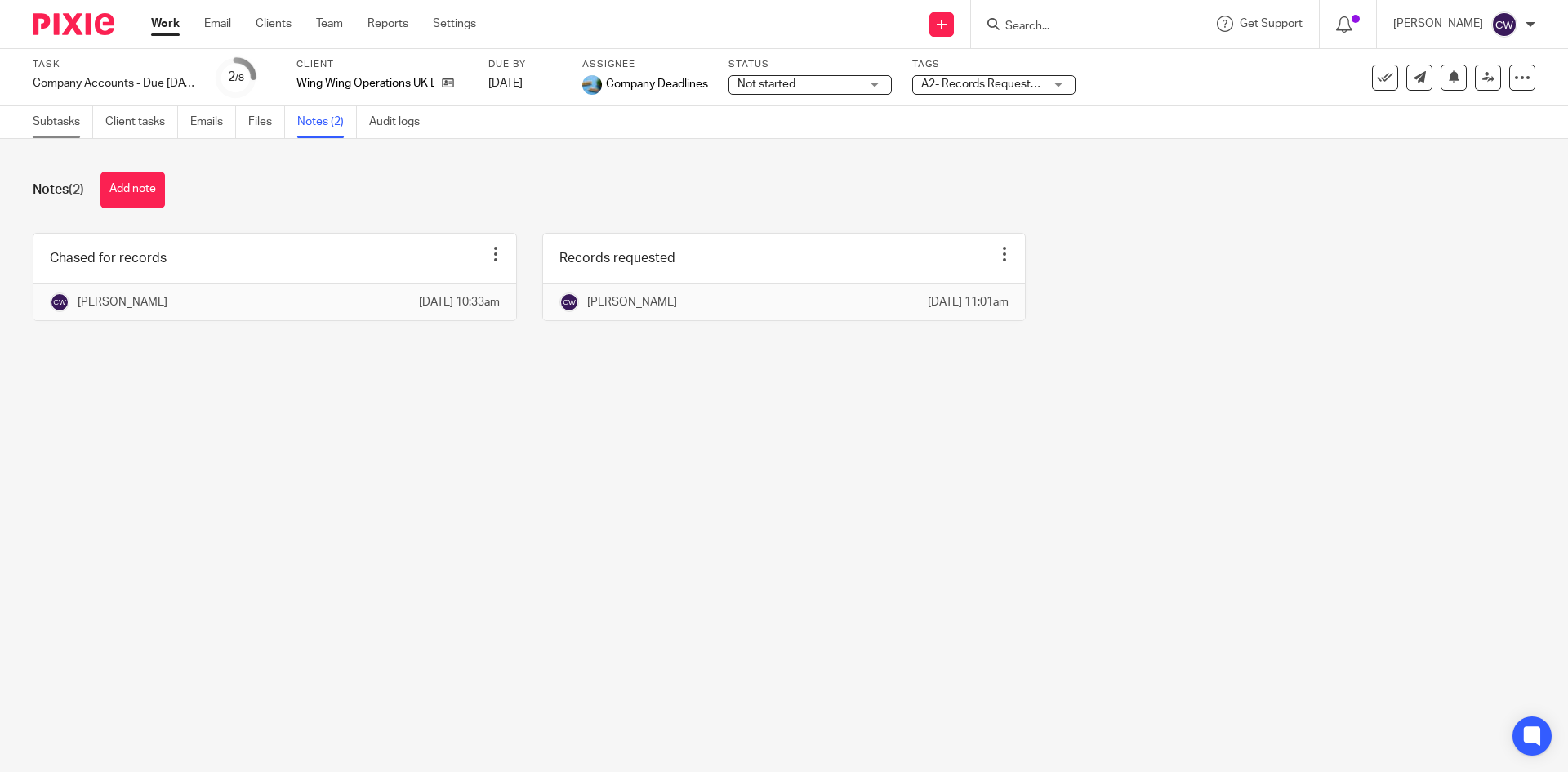
click at [60, 116] on link "Subtasks" at bounding box center [62, 122] width 61 height 32
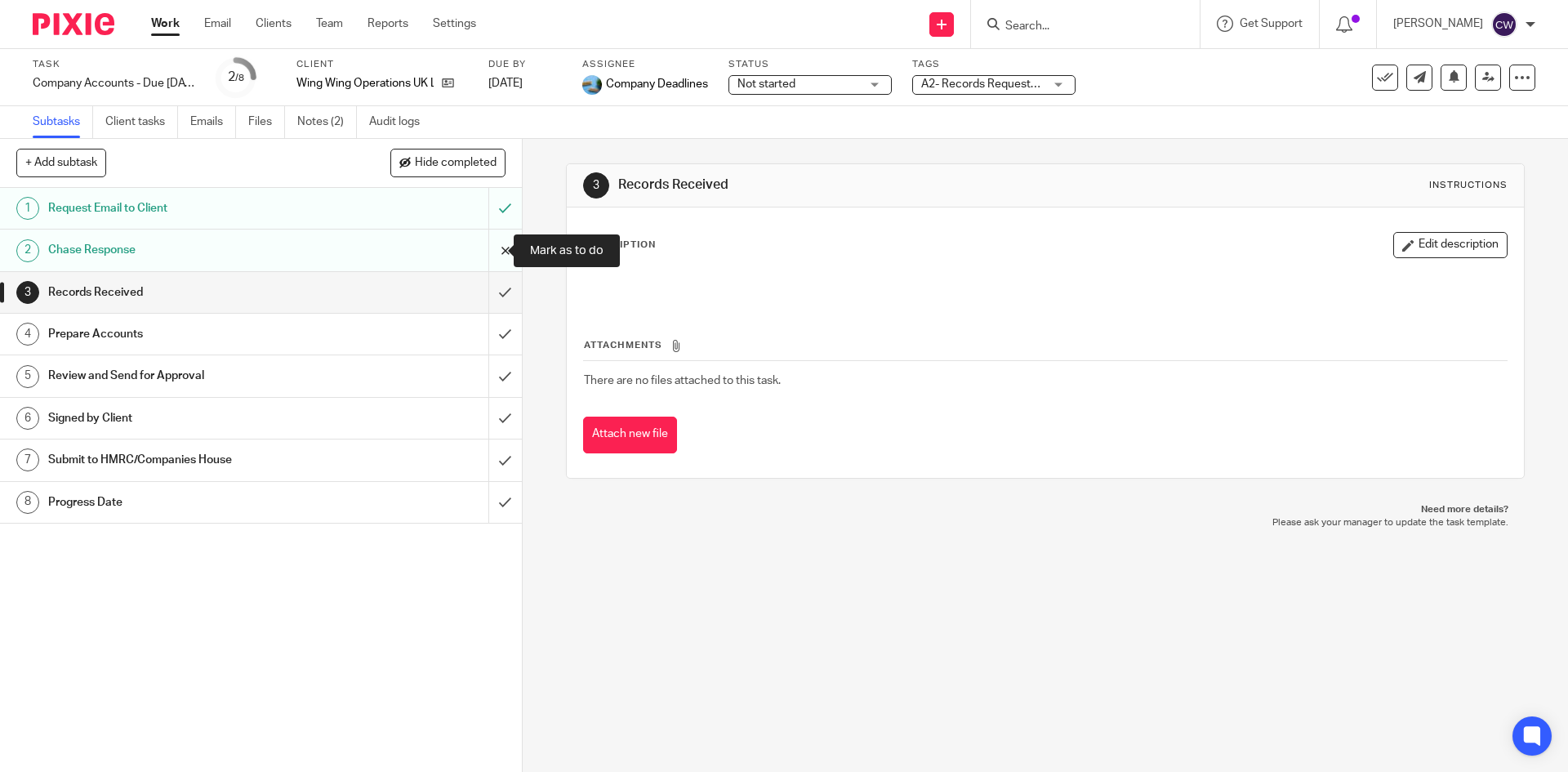
click at [478, 252] on input "submit" at bounding box center [261, 250] width 522 height 41
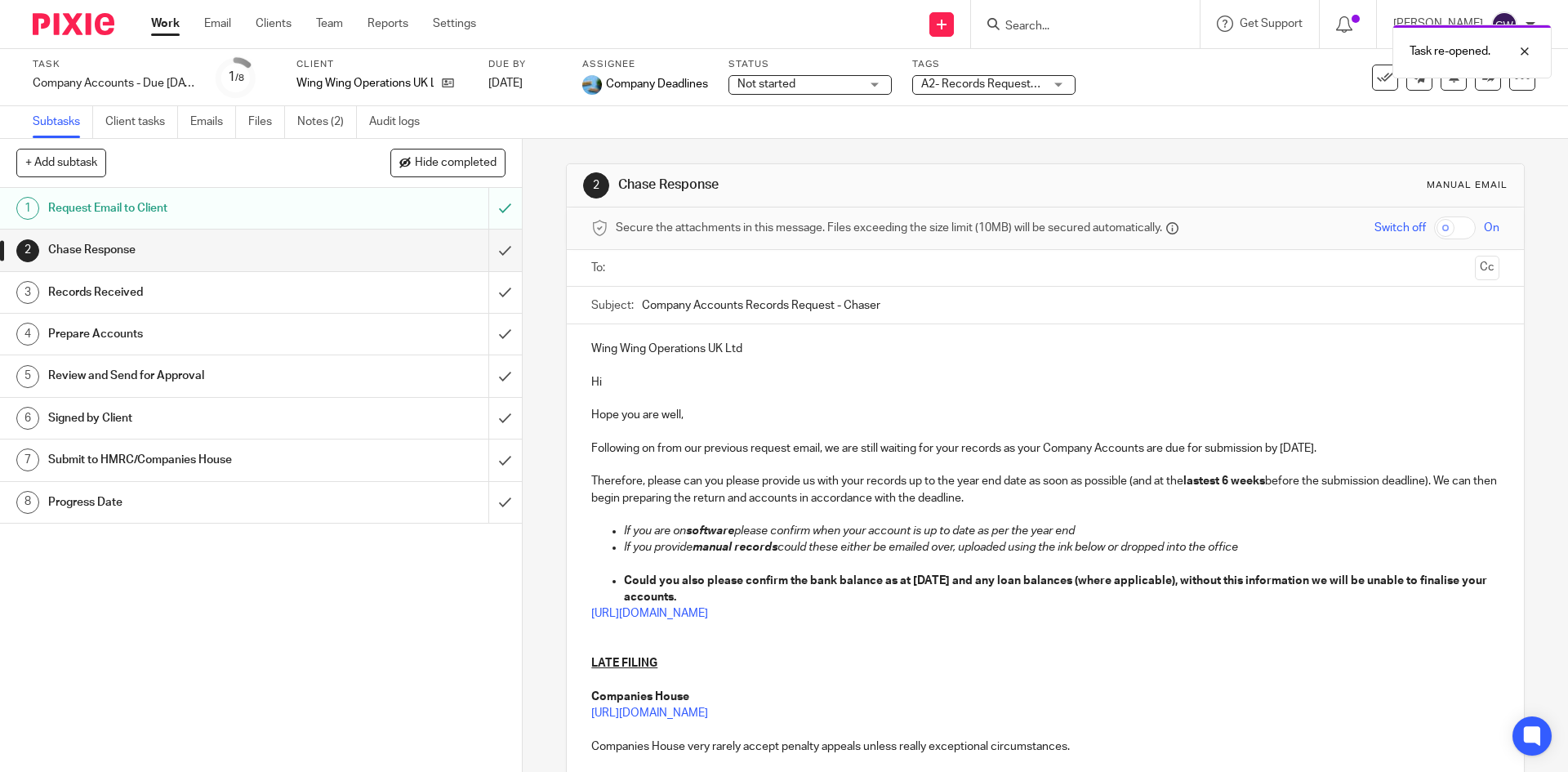
click at [668, 265] on input "text" at bounding box center [1044, 269] width 846 height 19
click at [1346, 451] on p "Following on from our previous request email, we are still waiting for your rec…" at bounding box center [1045, 451] width 907 height 16
drag, startPoint x: 1281, startPoint y: 449, endPoint x: 1348, endPoint y: 444, distance: 67.2
click at [1348, 444] on p "Following on from our previous request email, we are still waiting for your rec…" at bounding box center [1045, 451] width 907 height 16
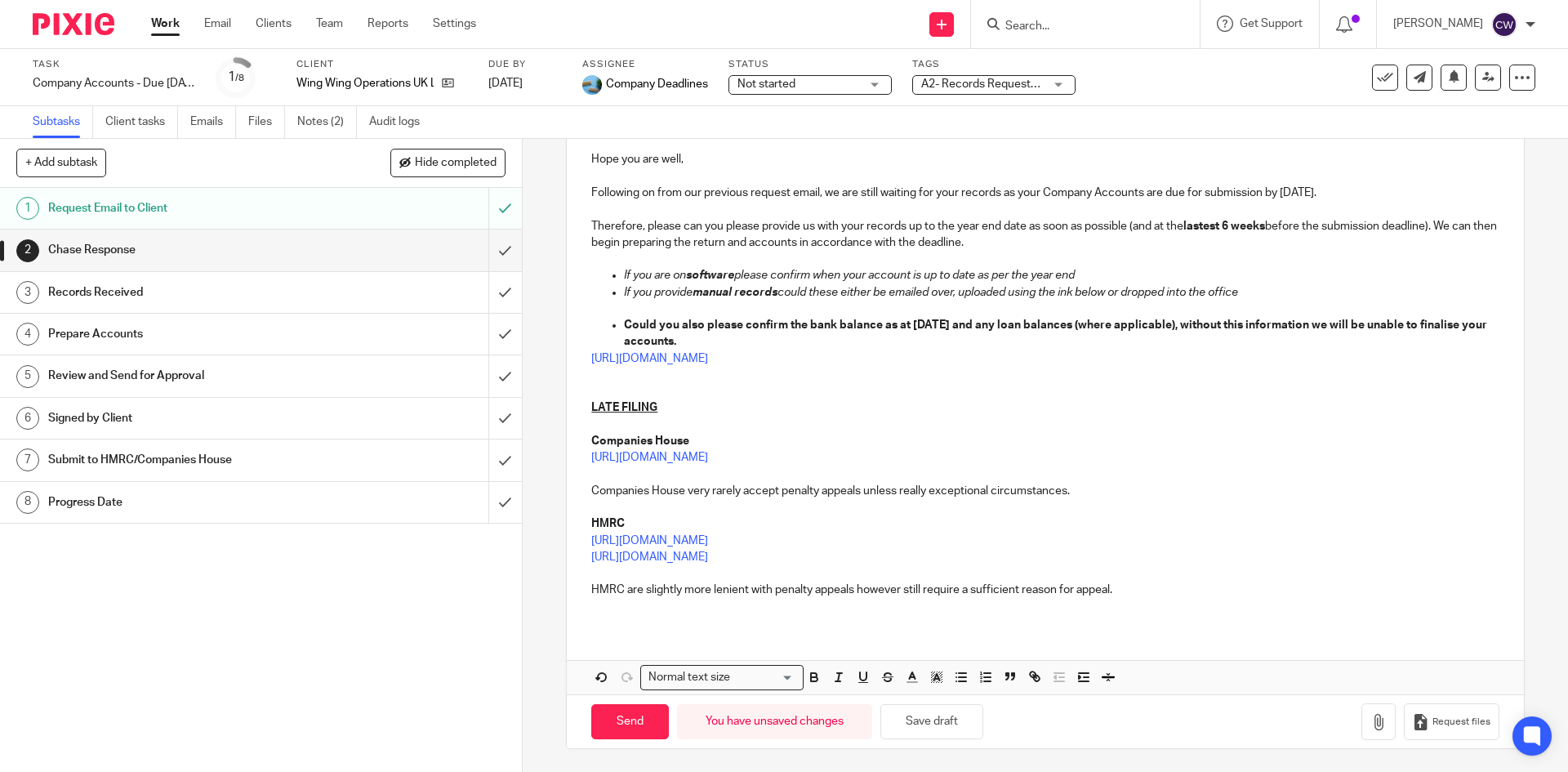
scroll to position [261, 0]
click at [807, 676] on icon "button" at bounding box center [813, 676] width 14 height 15
click at [970, 322] on strong "Could you also please confirm the bank balance as at 31 Dec 2023 and any loan b…" at bounding box center [1056, 332] width 865 height 28
click at [627, 707] on input "Send" at bounding box center [630, 720] width 78 height 35
type input "Sent"
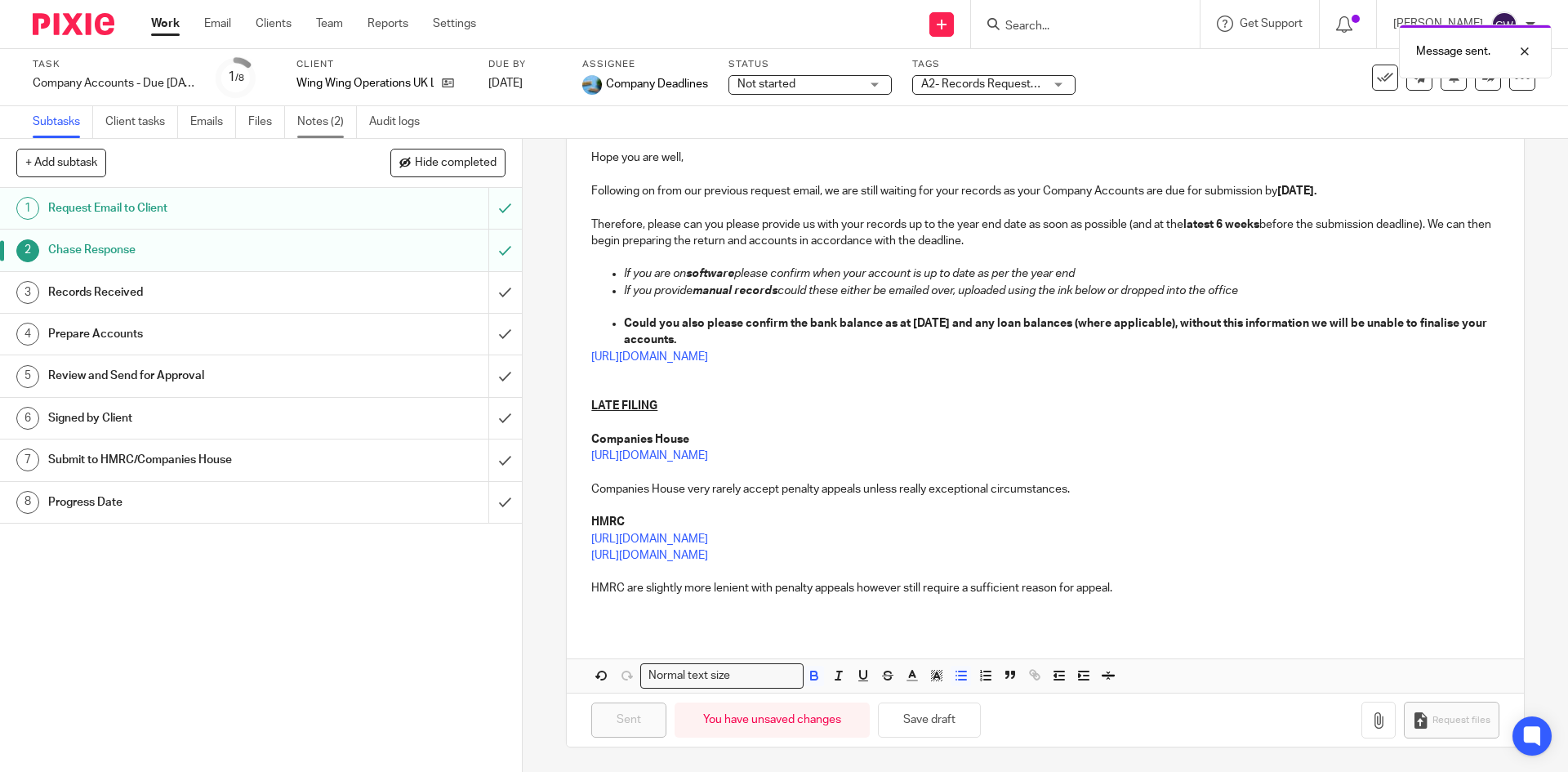
click at [329, 120] on link "Notes (2)" at bounding box center [327, 122] width 60 height 32
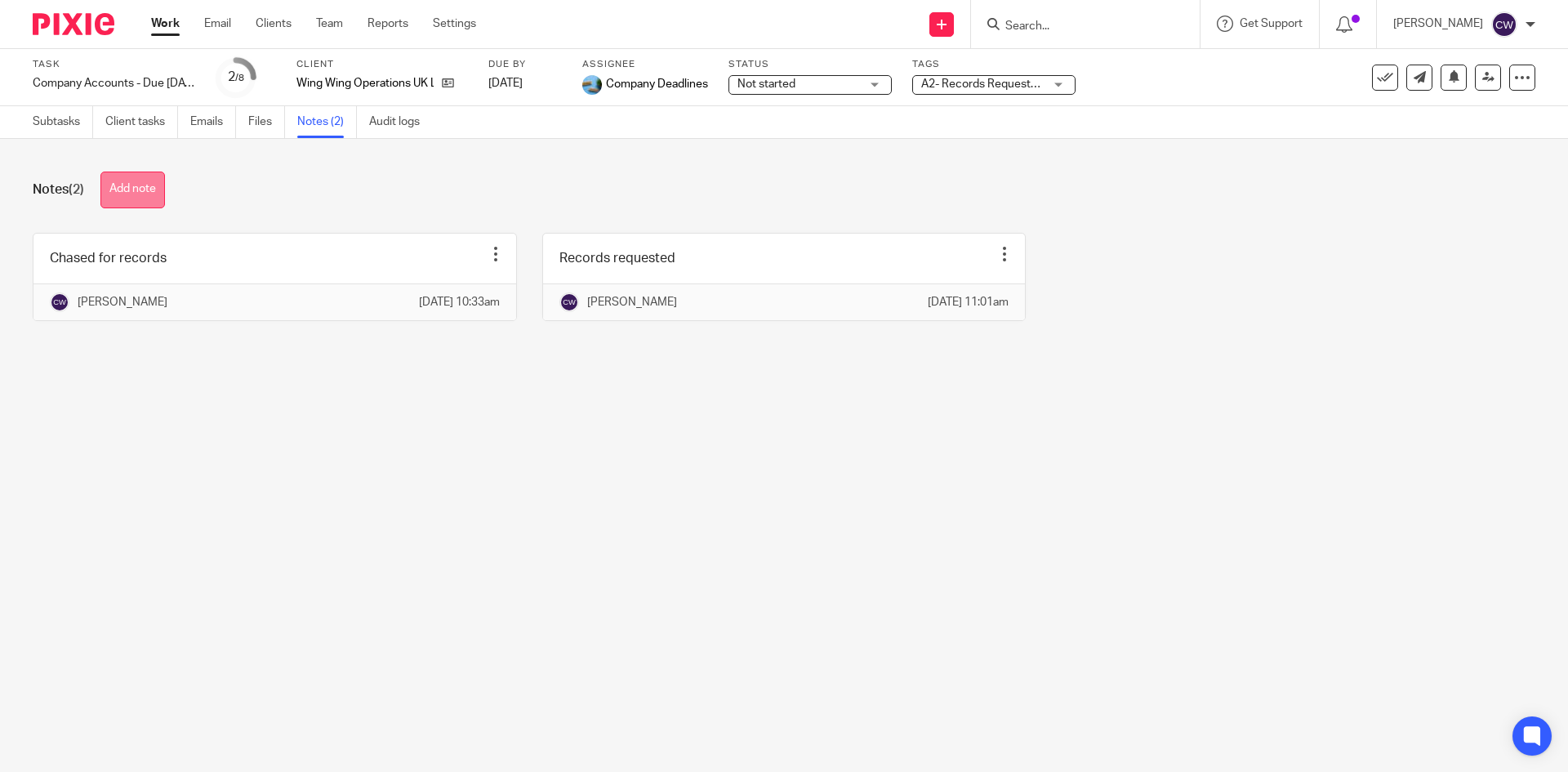
click at [131, 171] on button "Add note" at bounding box center [133, 189] width 65 height 37
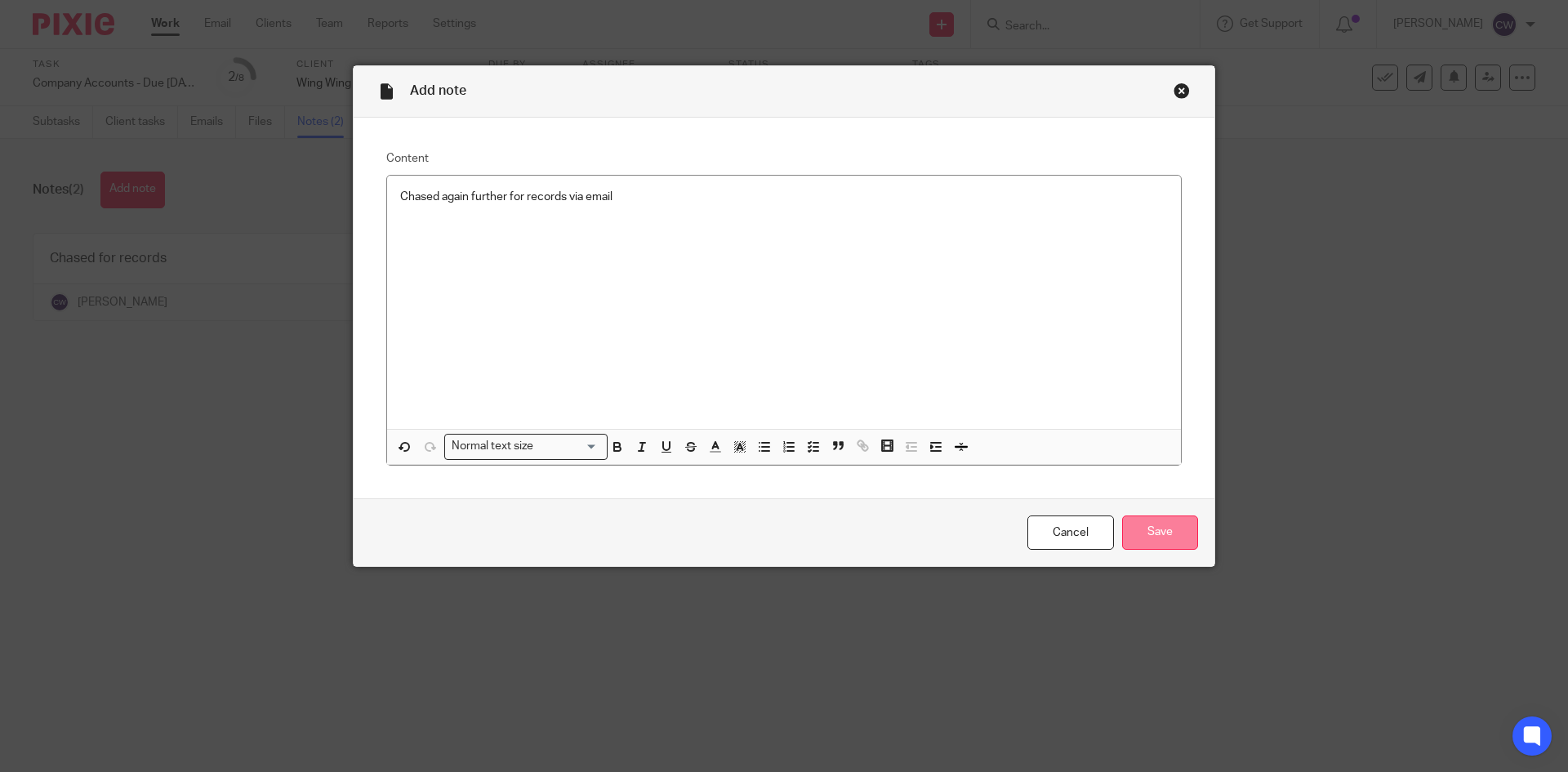
click at [1132, 522] on input "Save" at bounding box center [1160, 532] width 76 height 35
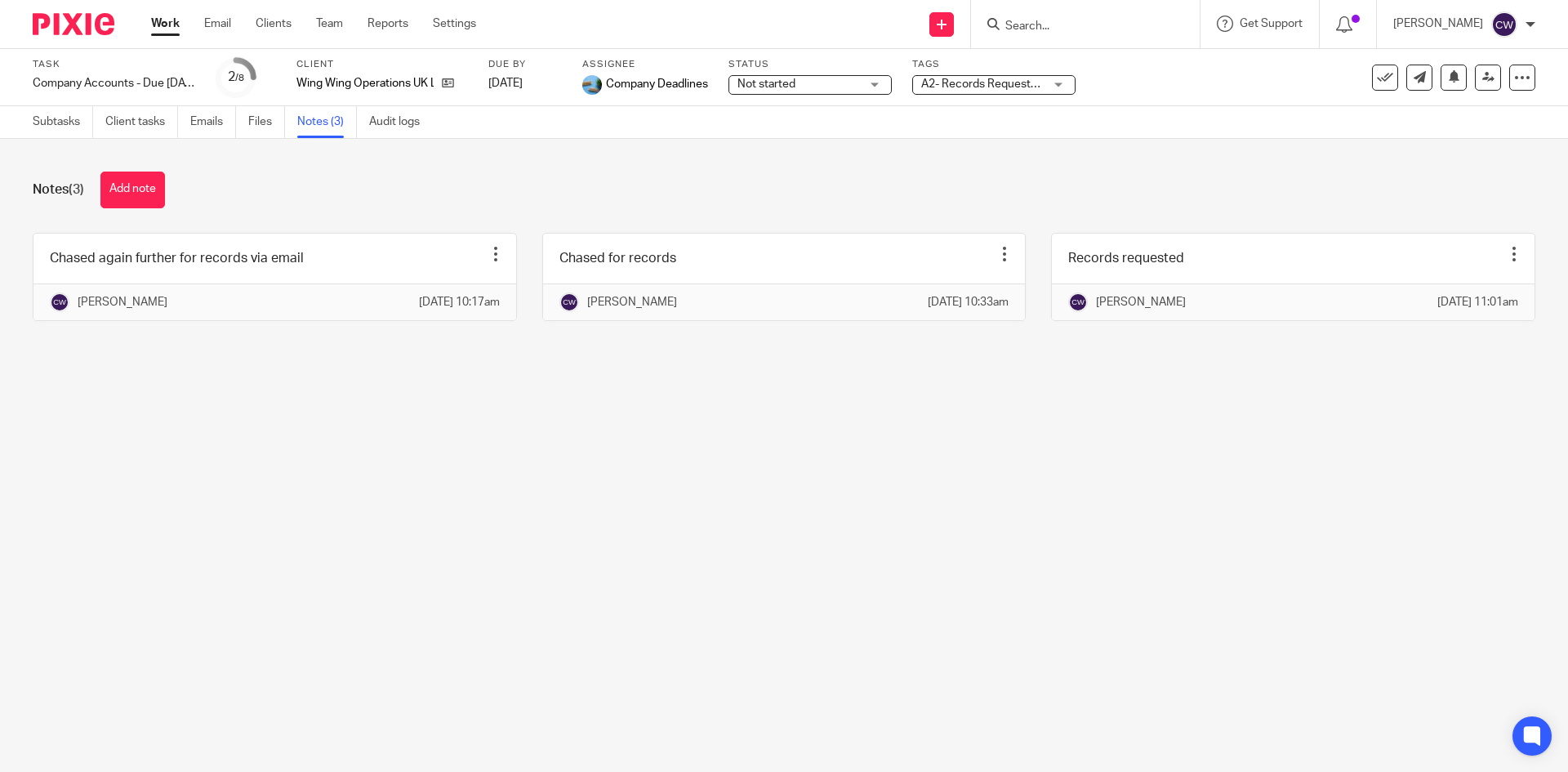
click at [1019, 26] on input "Search" at bounding box center [1077, 26] width 147 height 15
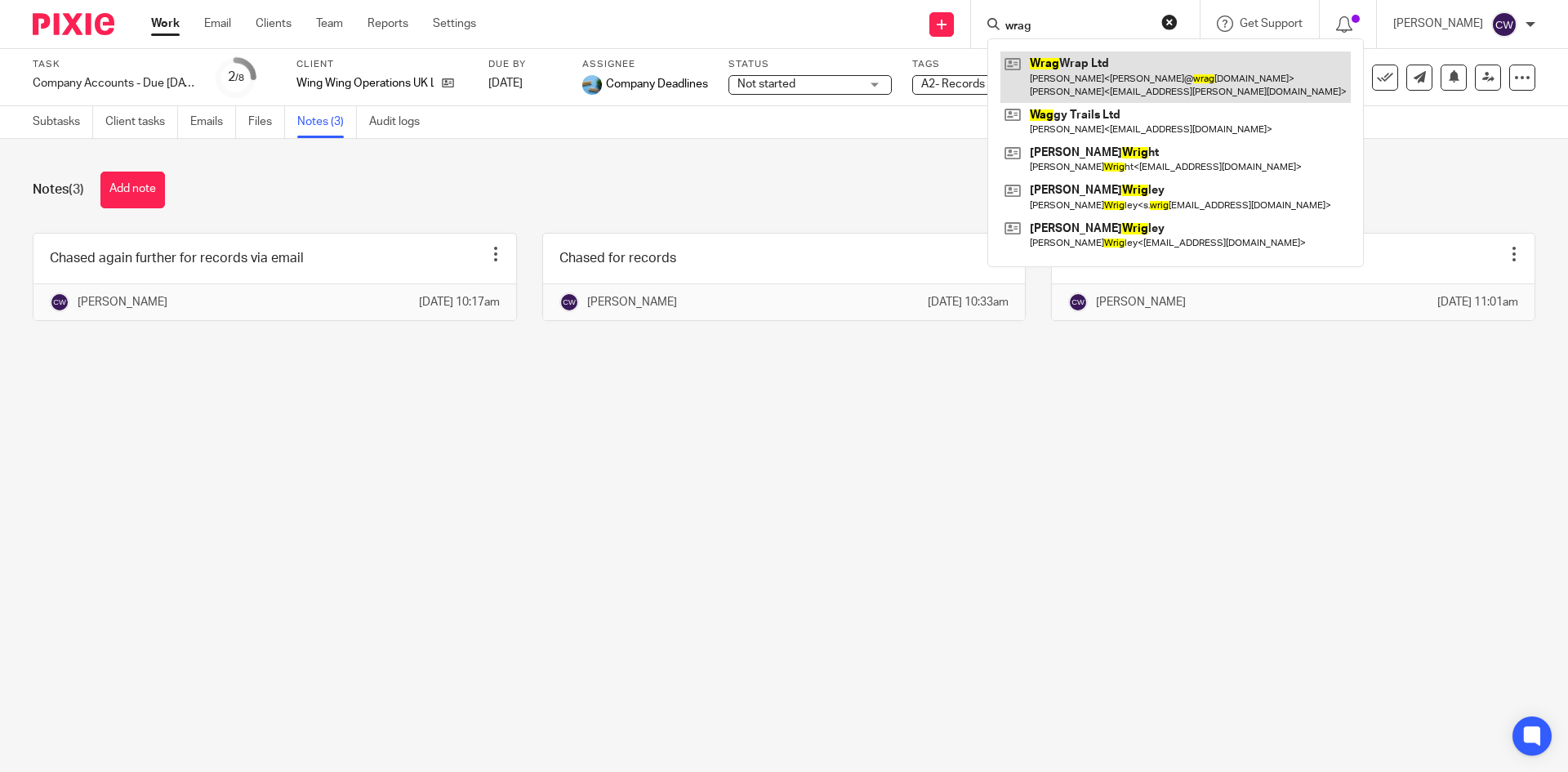
type input "wrag"
click at [1111, 68] on link at bounding box center [1175, 76] width 350 height 50
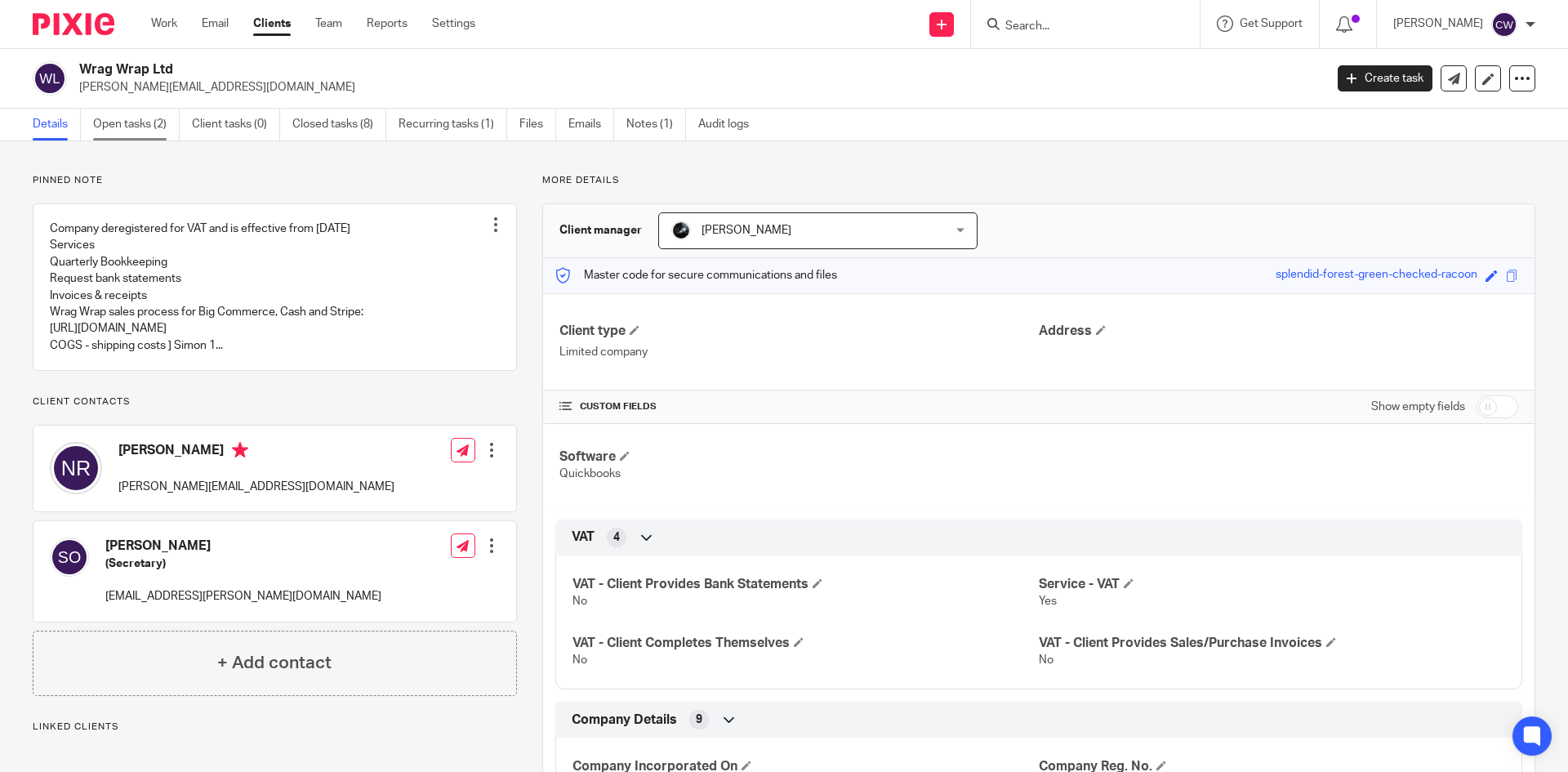
click at [125, 118] on link "Open tasks (2)" at bounding box center [136, 124] width 87 height 32
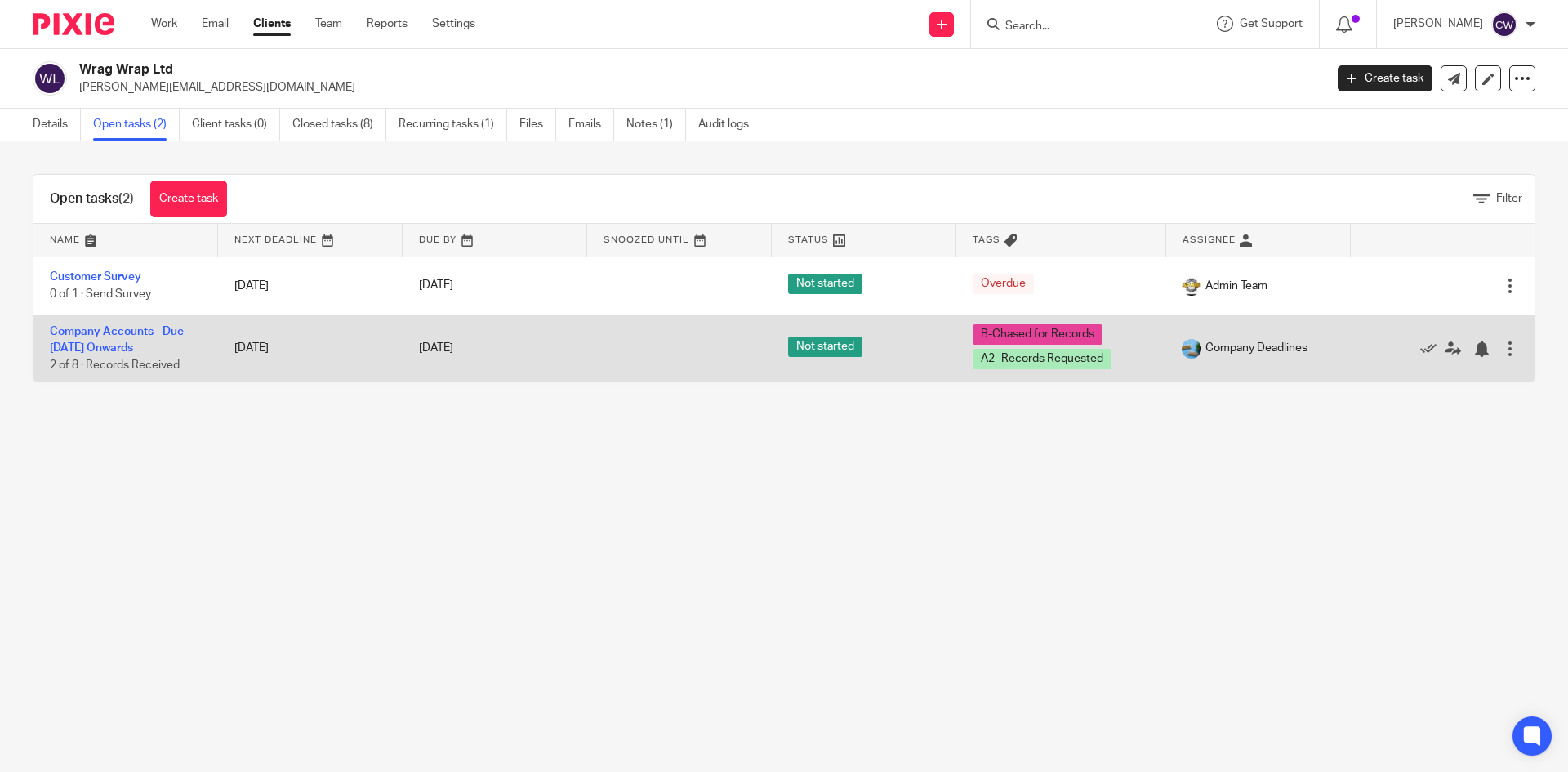
click at [162, 340] on td "Company Accounts - Due [DATE] Onwards 2 of 8 · Records Received" at bounding box center [125, 348] width 184 height 67
click at [158, 329] on link "Company Accounts - Due [DATE] Onwards" at bounding box center [116, 340] width 134 height 28
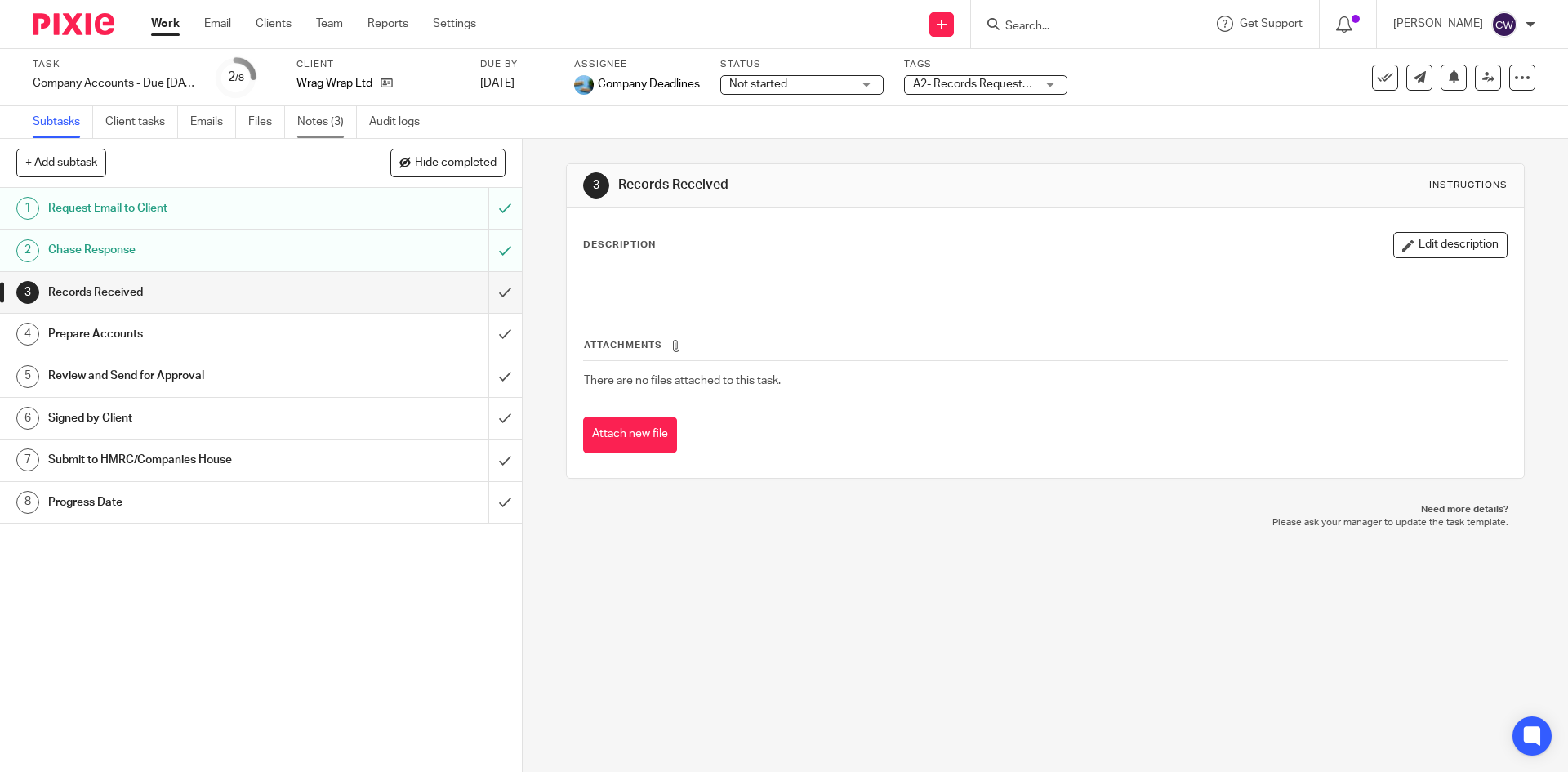
click at [312, 127] on link "Notes (3)" at bounding box center [327, 122] width 60 height 32
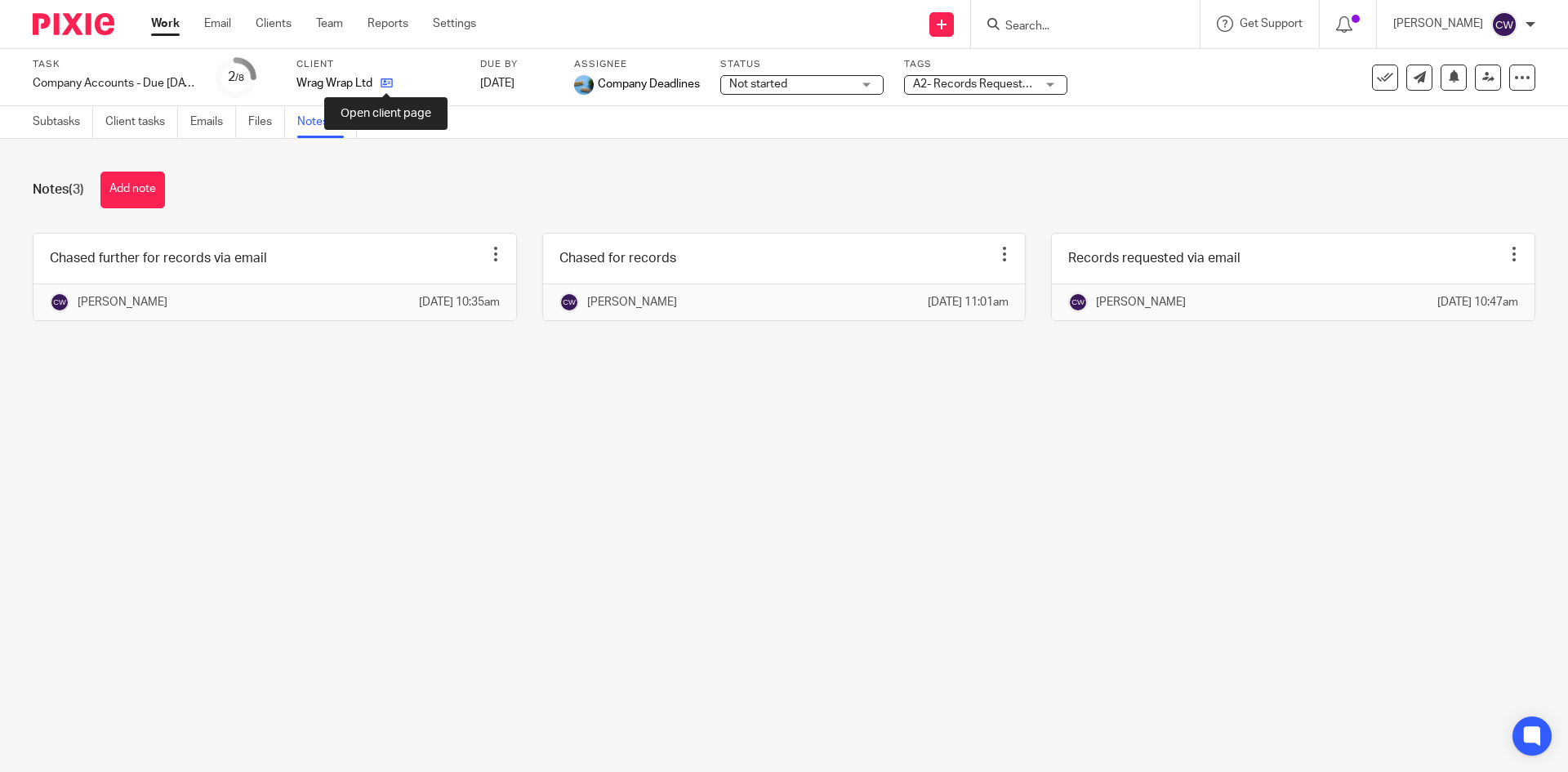
click at [385, 83] on icon at bounding box center [386, 83] width 12 height 12
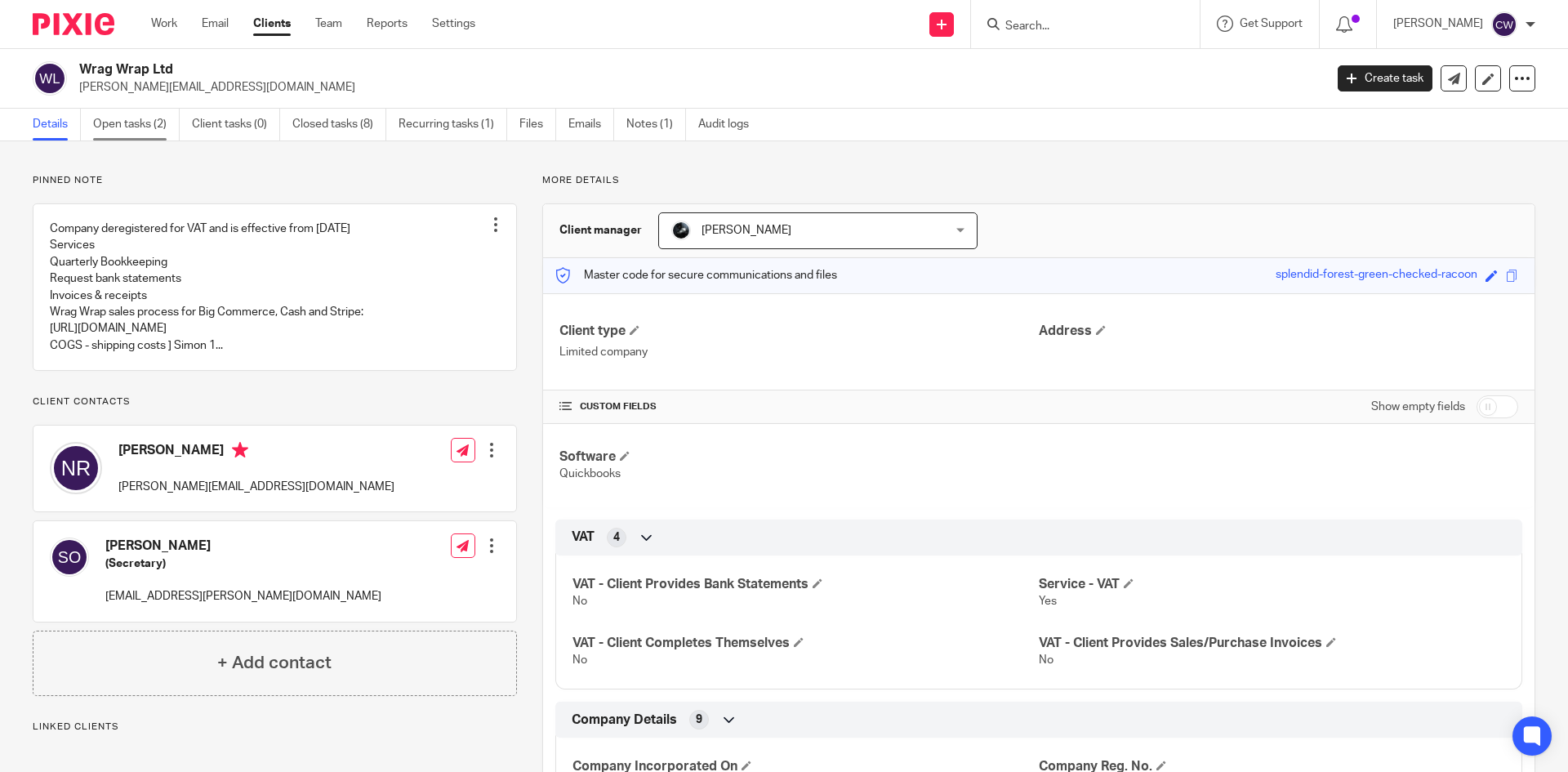
click at [136, 120] on link "Open tasks (2)" at bounding box center [136, 124] width 87 height 32
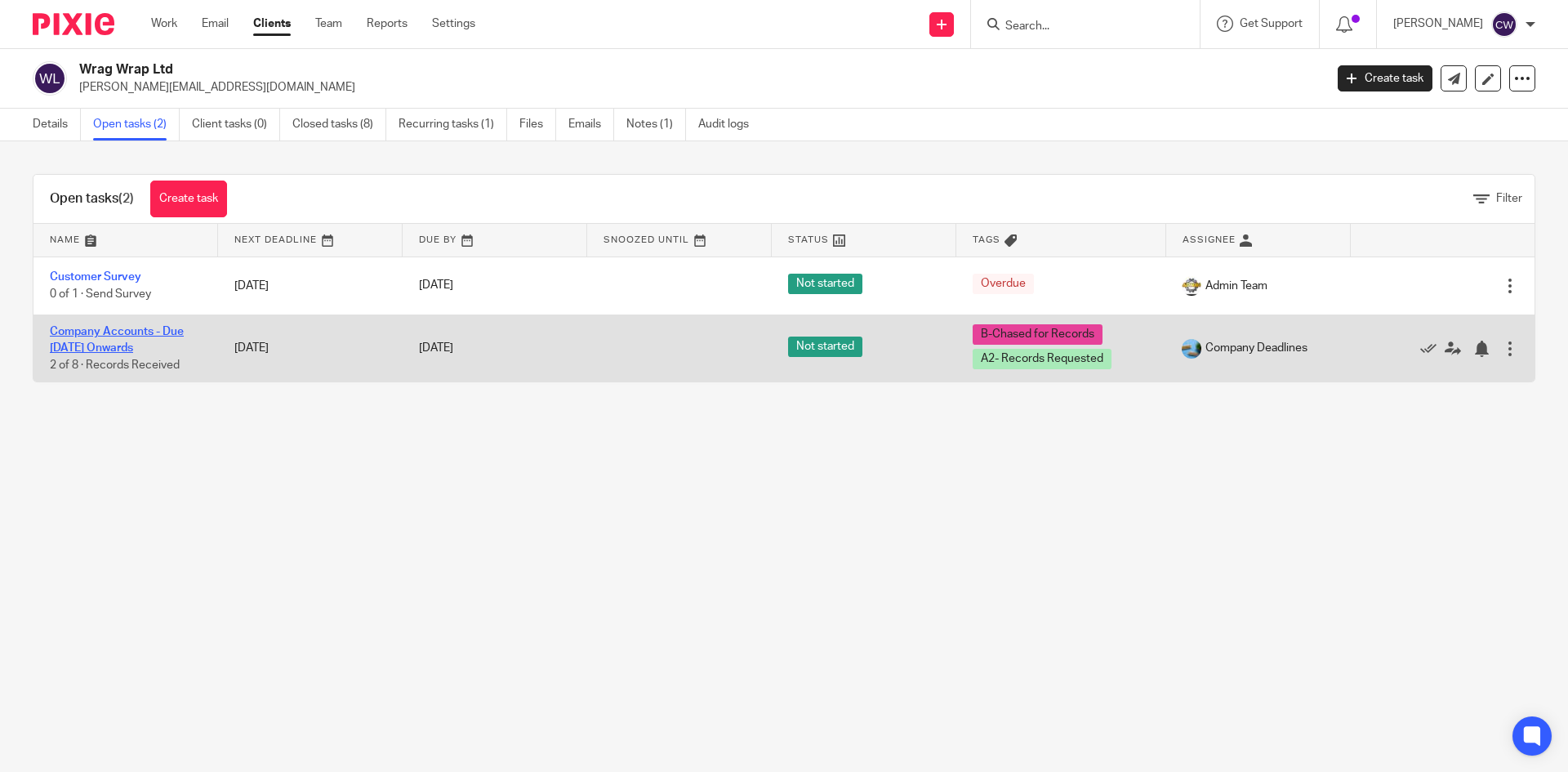
click at [144, 331] on link "Company Accounts - Due 1st May 2023 Onwards" at bounding box center [116, 340] width 134 height 28
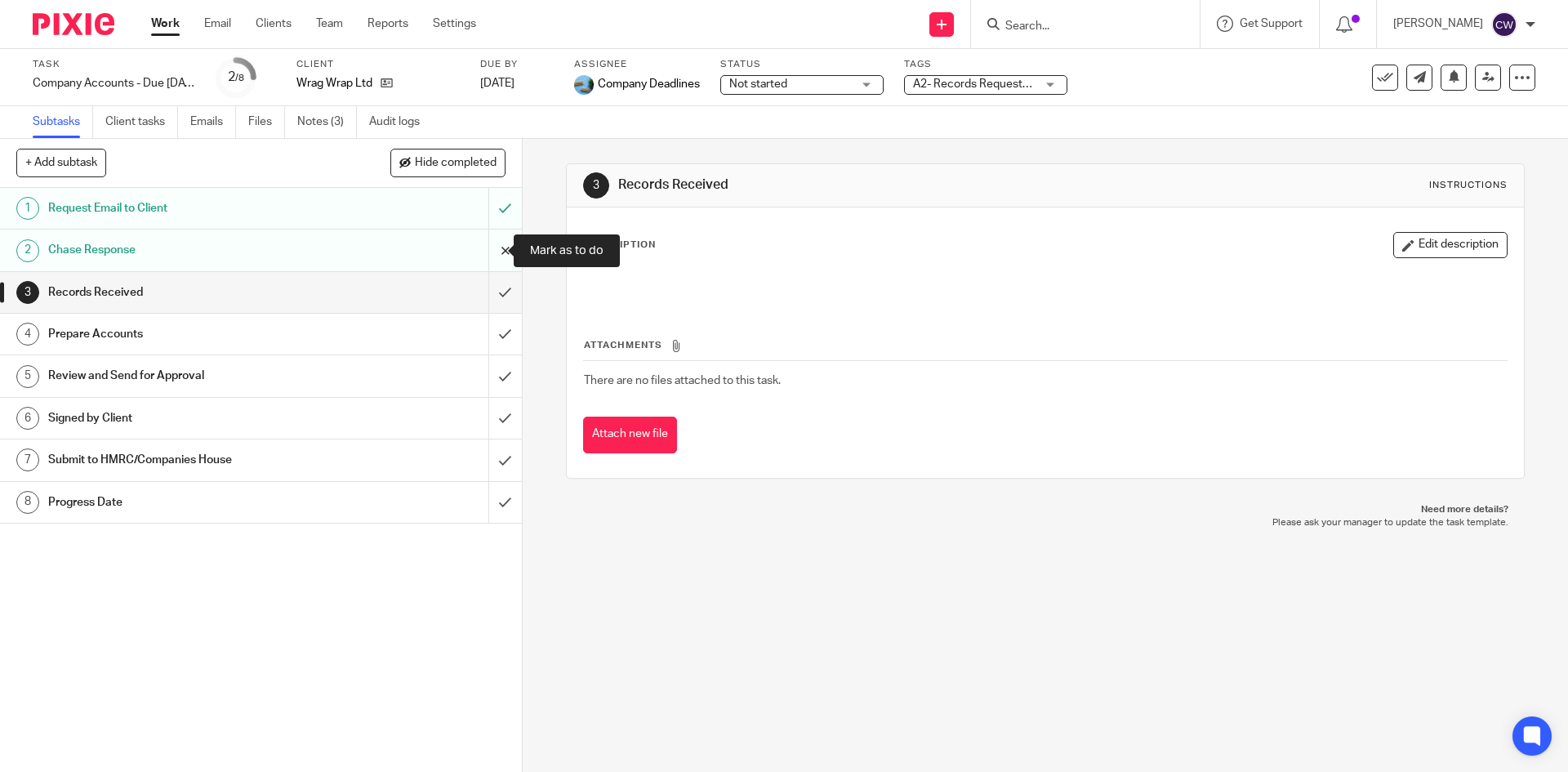
click at [482, 257] on input "submit" at bounding box center [261, 250] width 522 height 41
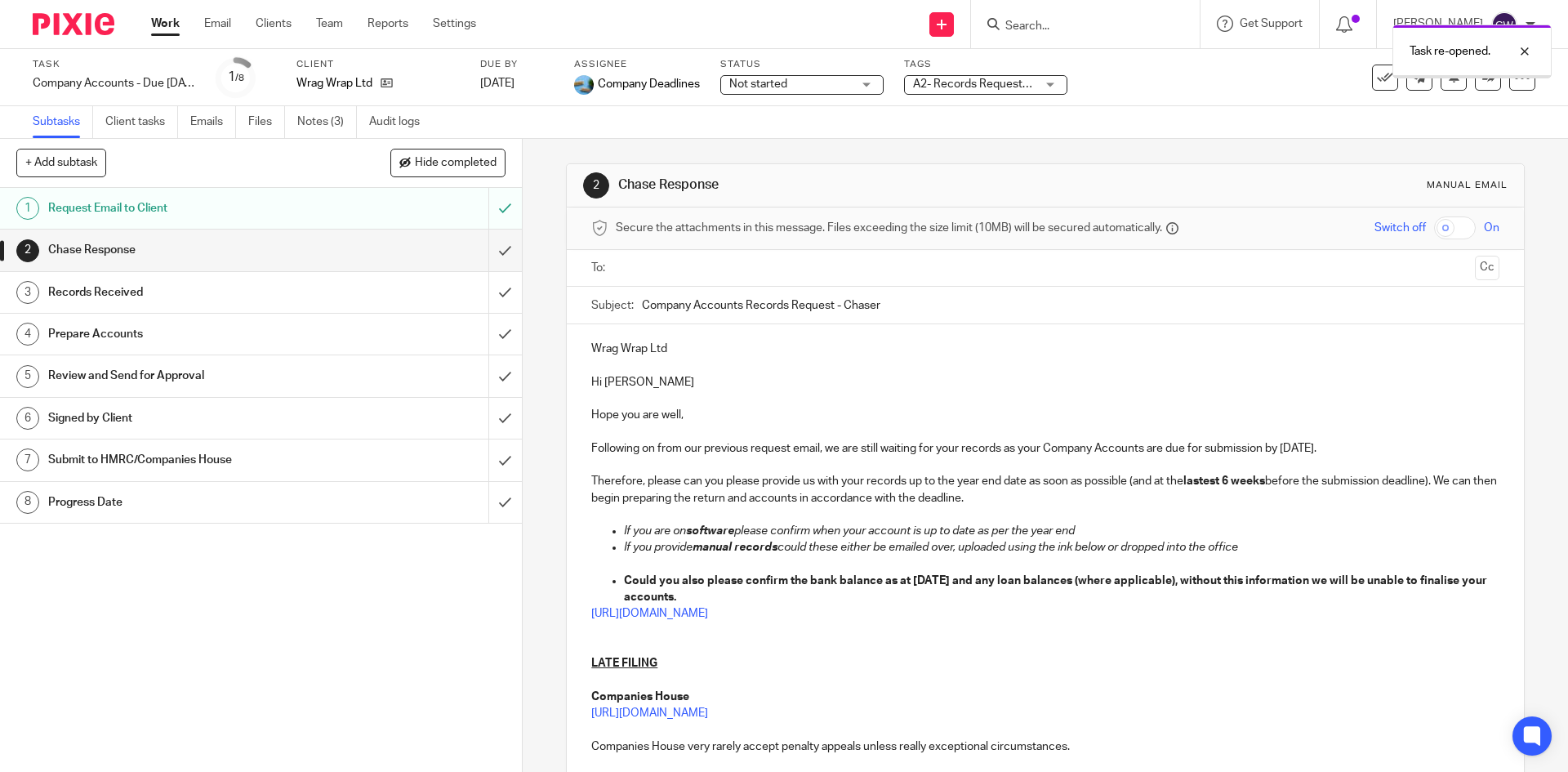
click at [724, 260] on input "text" at bounding box center [1044, 269] width 846 height 19
click at [761, 270] on input "text" at bounding box center [1108, 270] width 722 height 32
drag, startPoint x: 589, startPoint y: 478, endPoint x: 1038, endPoint y: 507, distance: 449.9
click at [1038, 507] on p "Therefore, please can you please provide us with your records up to the year en…" at bounding box center [1045, 493] width 907 height 33
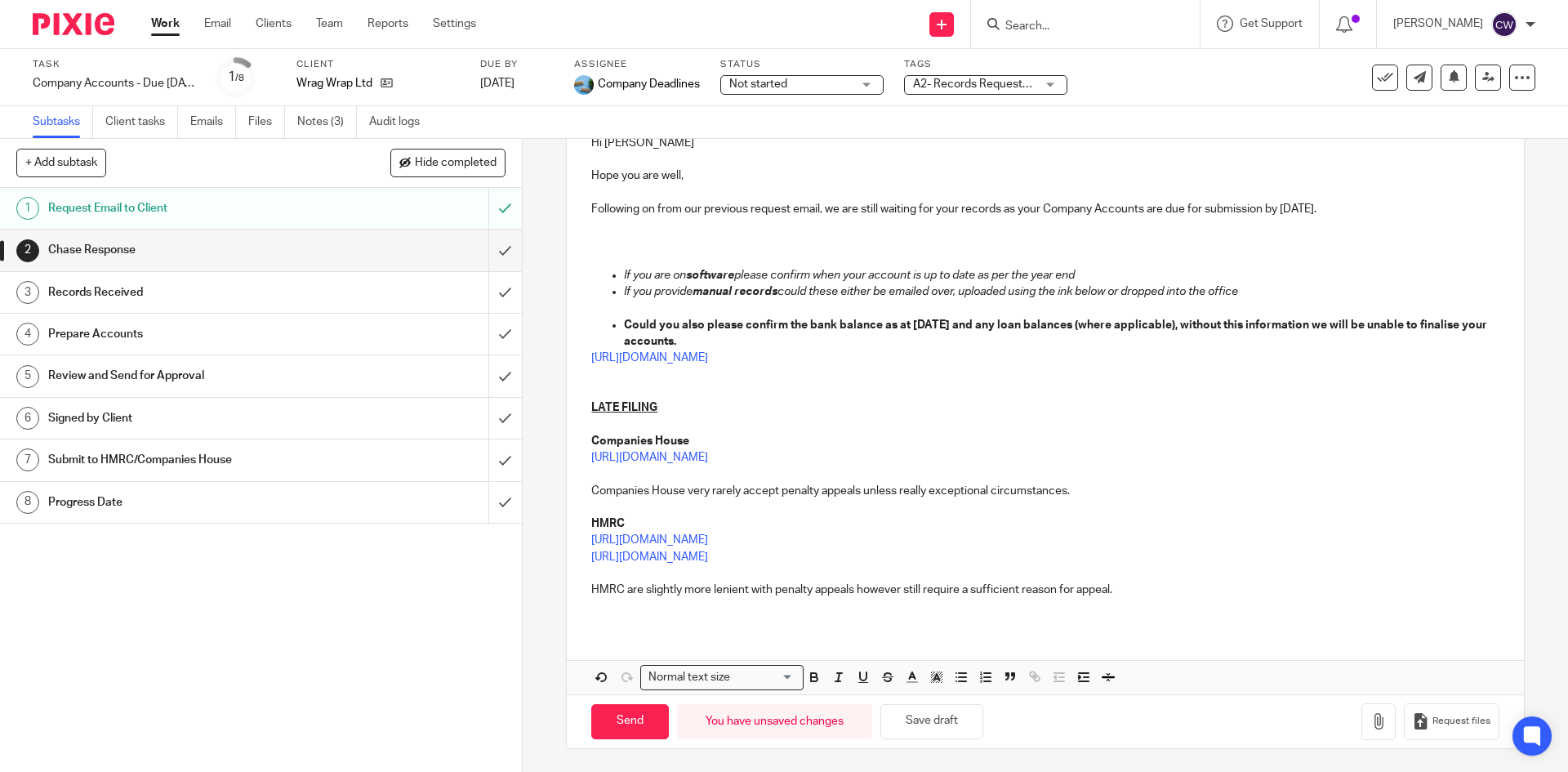
scroll to position [244, 0]
click at [641, 712] on input "Send" at bounding box center [630, 720] width 78 height 35
type input "Sent"
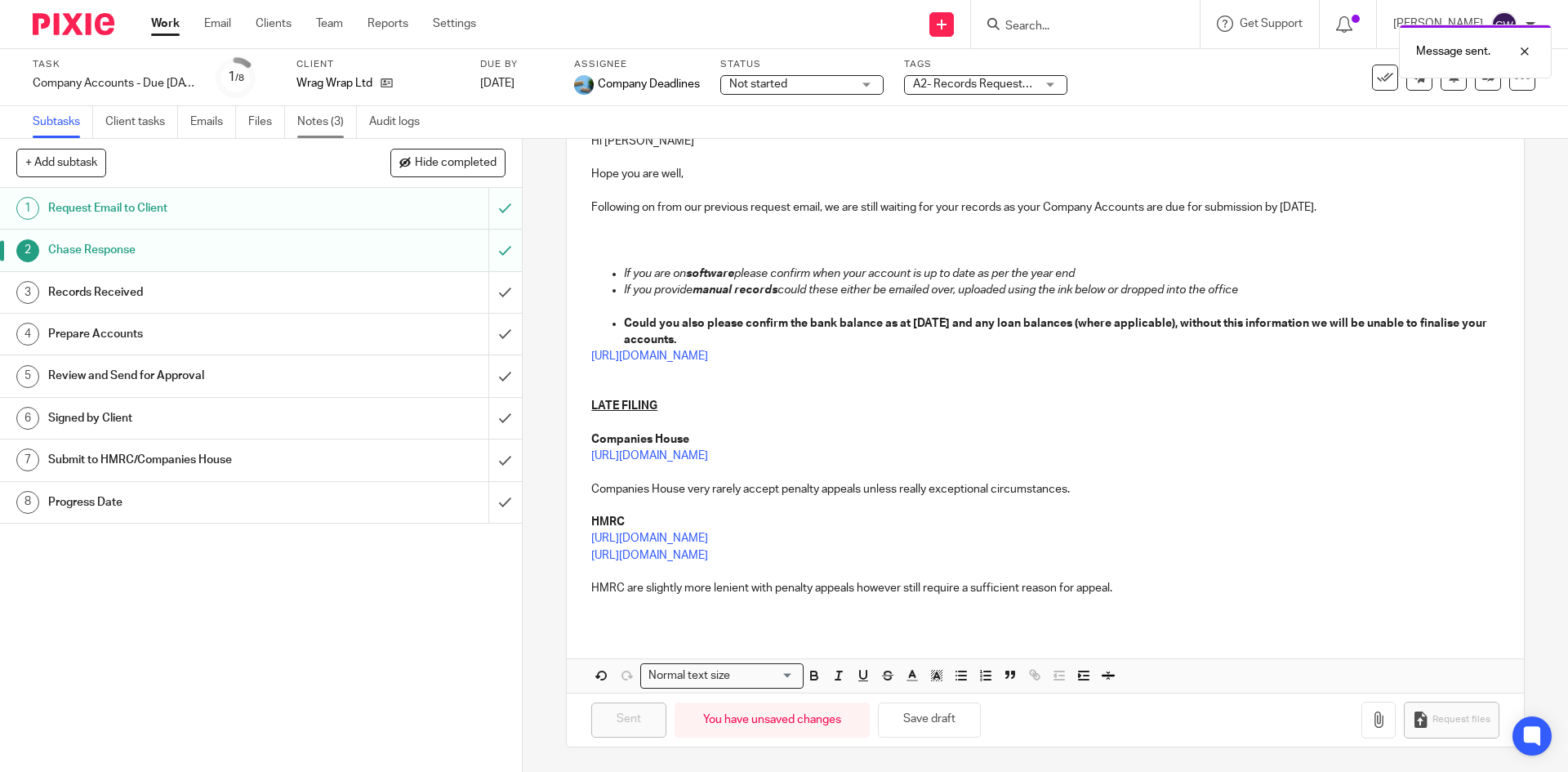
click at [318, 114] on link "Notes (3)" at bounding box center [327, 122] width 60 height 32
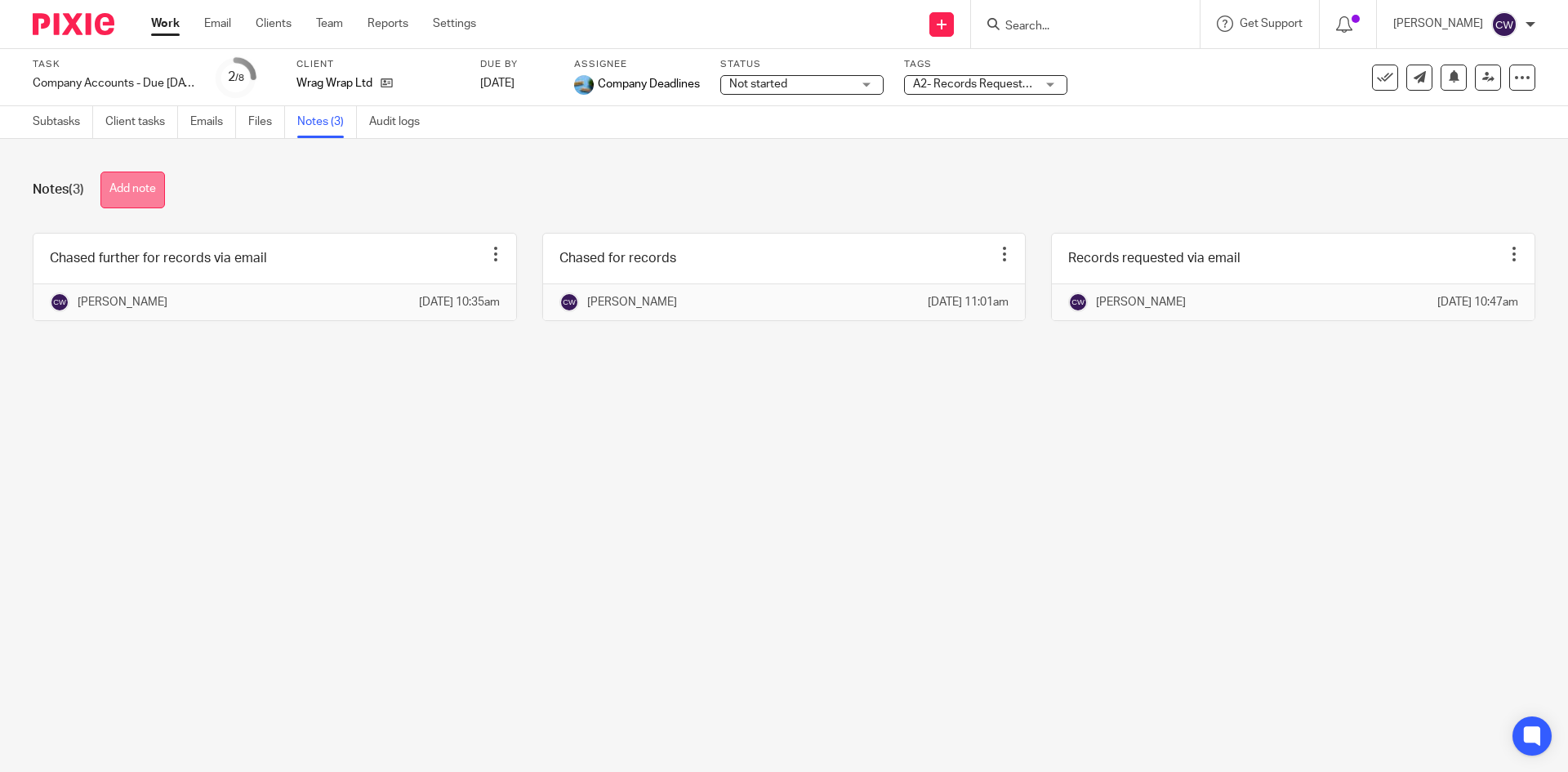
click at [139, 193] on button "Add note" at bounding box center [133, 189] width 65 height 37
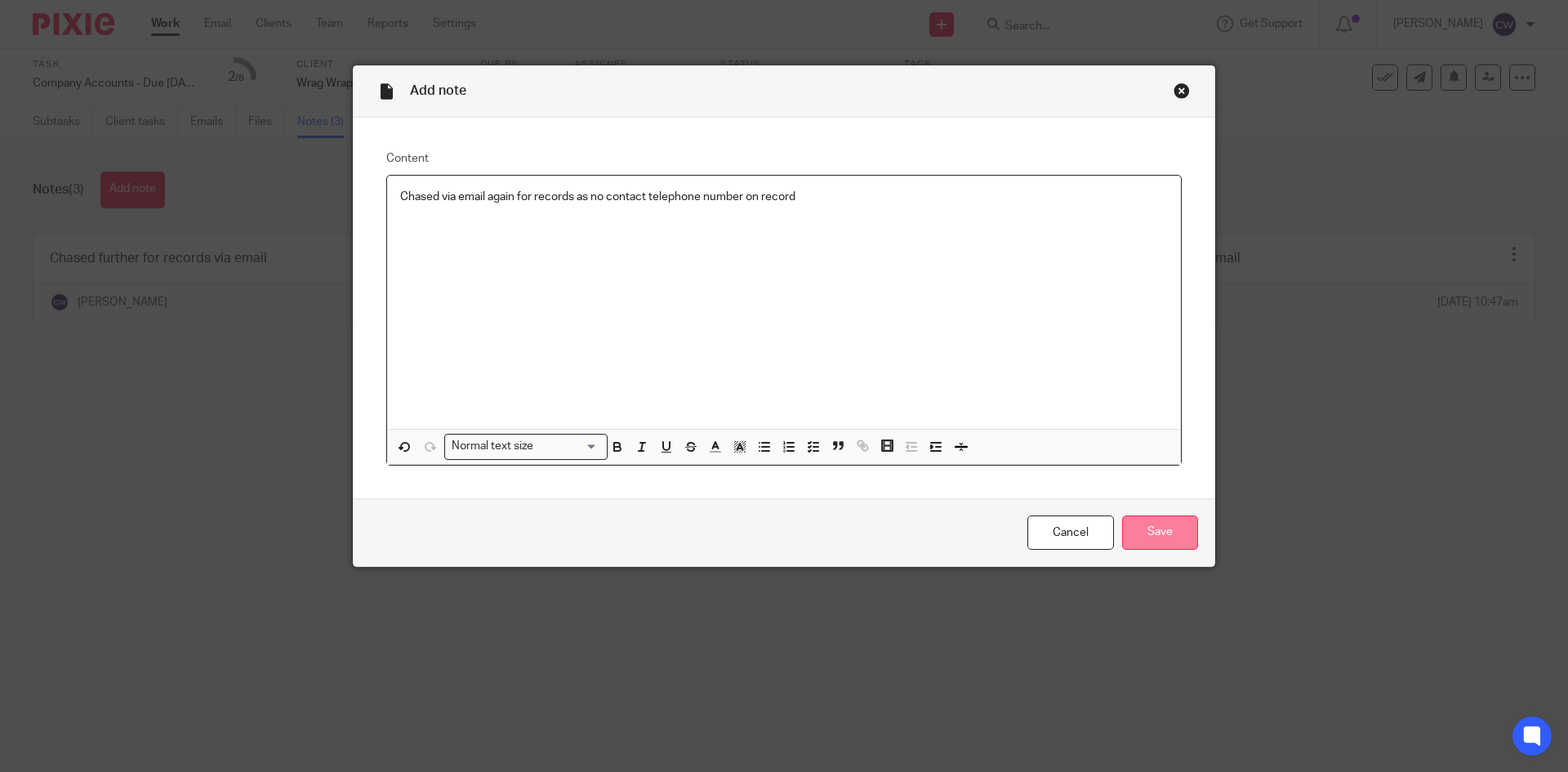
click at [1135, 532] on input "Save" at bounding box center [1160, 532] width 76 height 35
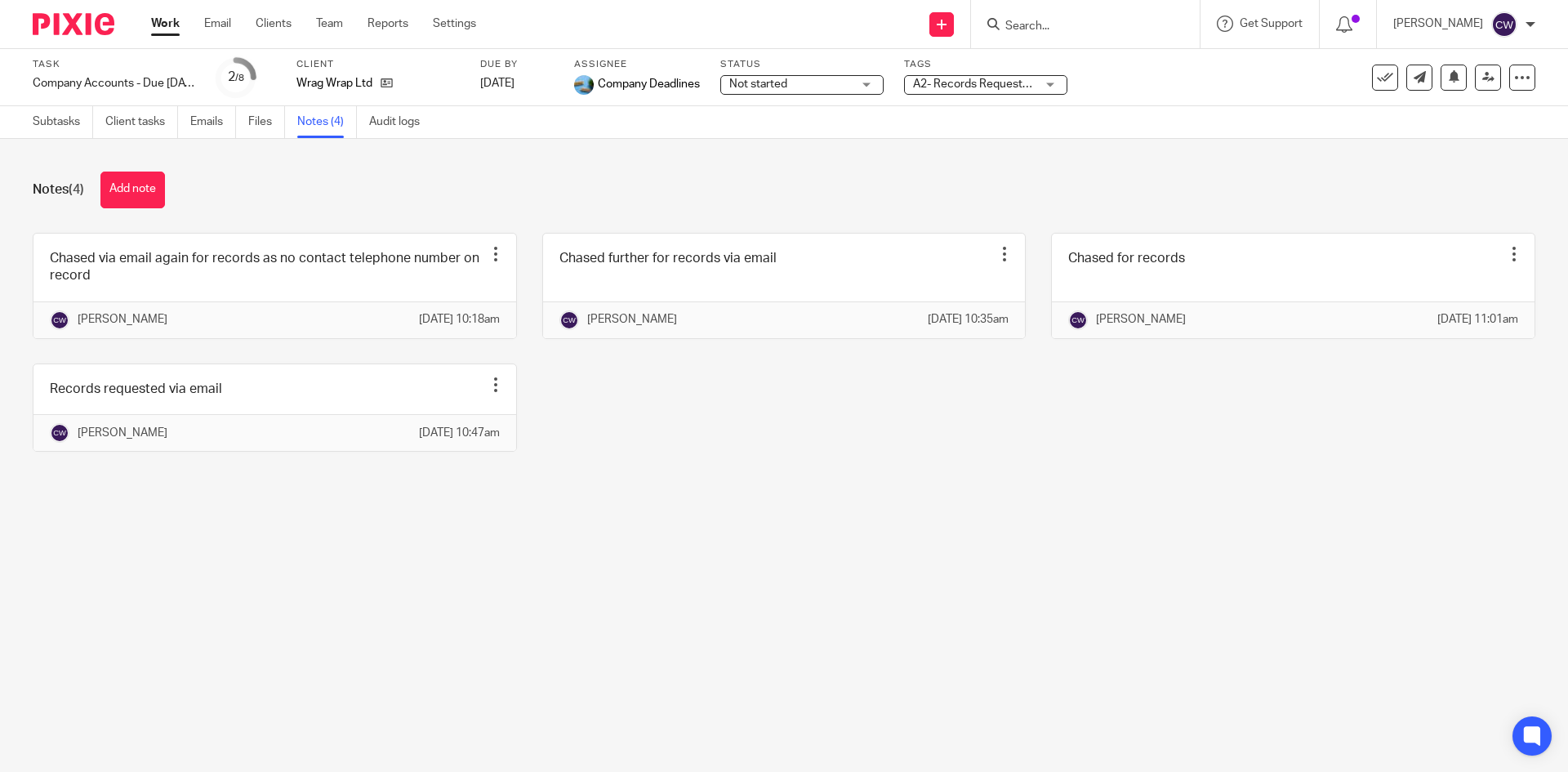
click at [1104, 33] on input "Search" at bounding box center [1077, 26] width 147 height 15
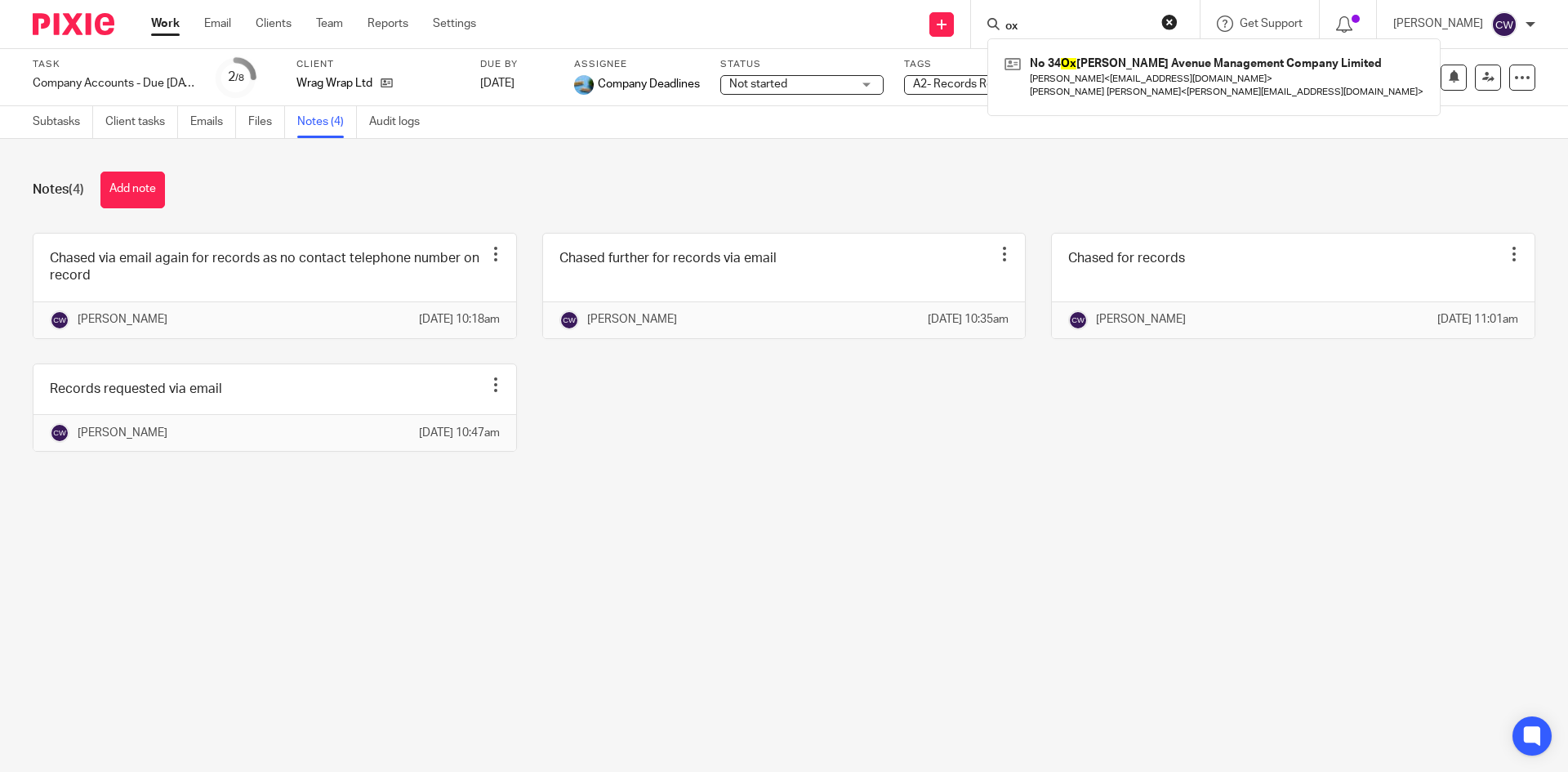
type input "o"
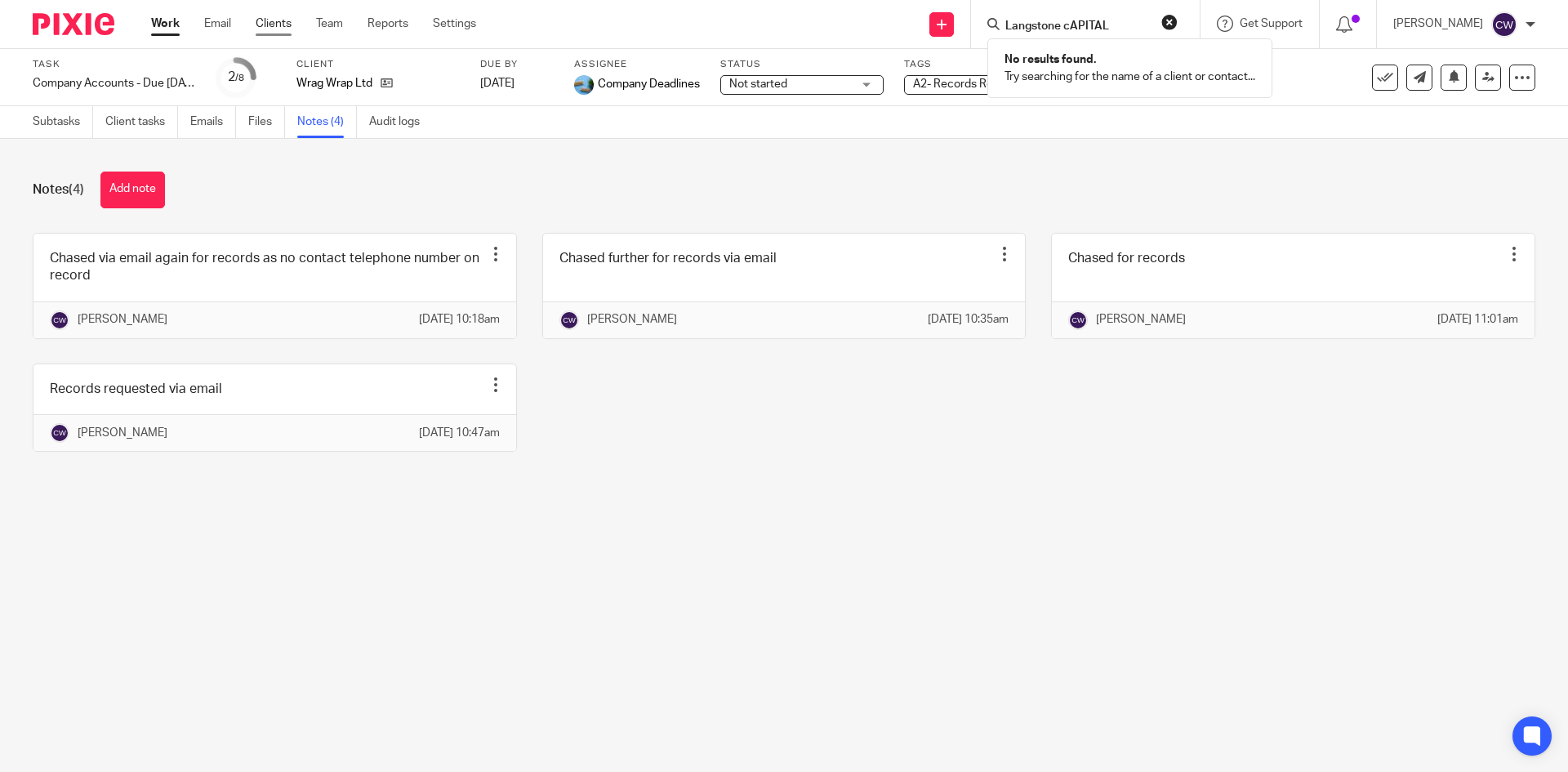
type input "Langstone cAPITAL"
click at [259, 28] on link "Clients" at bounding box center [274, 23] width 36 height 16
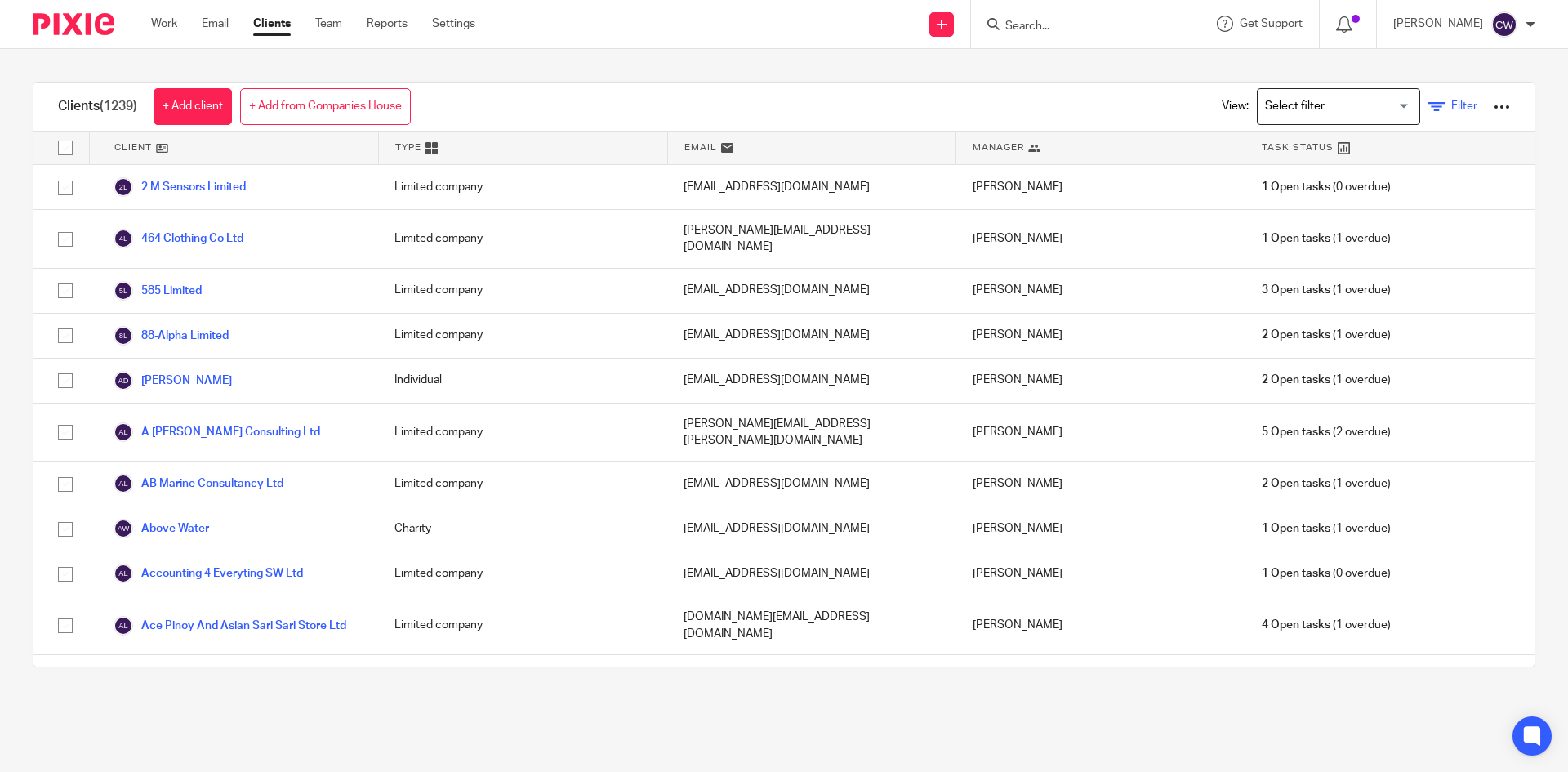
click at [1428, 107] on icon at bounding box center [1436, 107] width 16 height 16
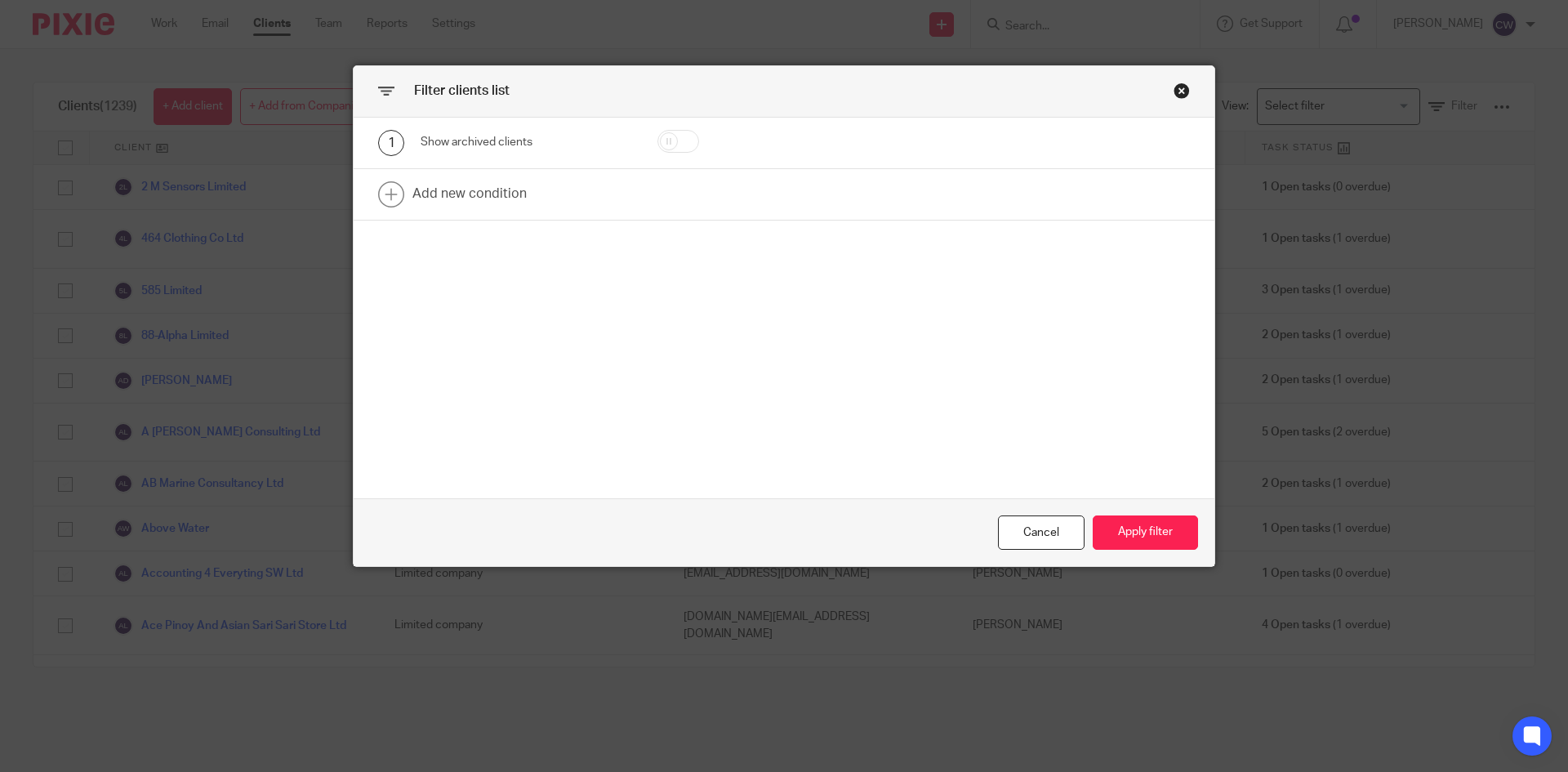
click at [681, 136] on input "checkbox" at bounding box center [678, 141] width 42 height 23
checkbox input "true"
click at [1120, 514] on div "Cancel Apply filter" at bounding box center [784, 532] width 861 height 68
click at [1120, 535] on button "Apply filter" at bounding box center [1146, 532] width 106 height 35
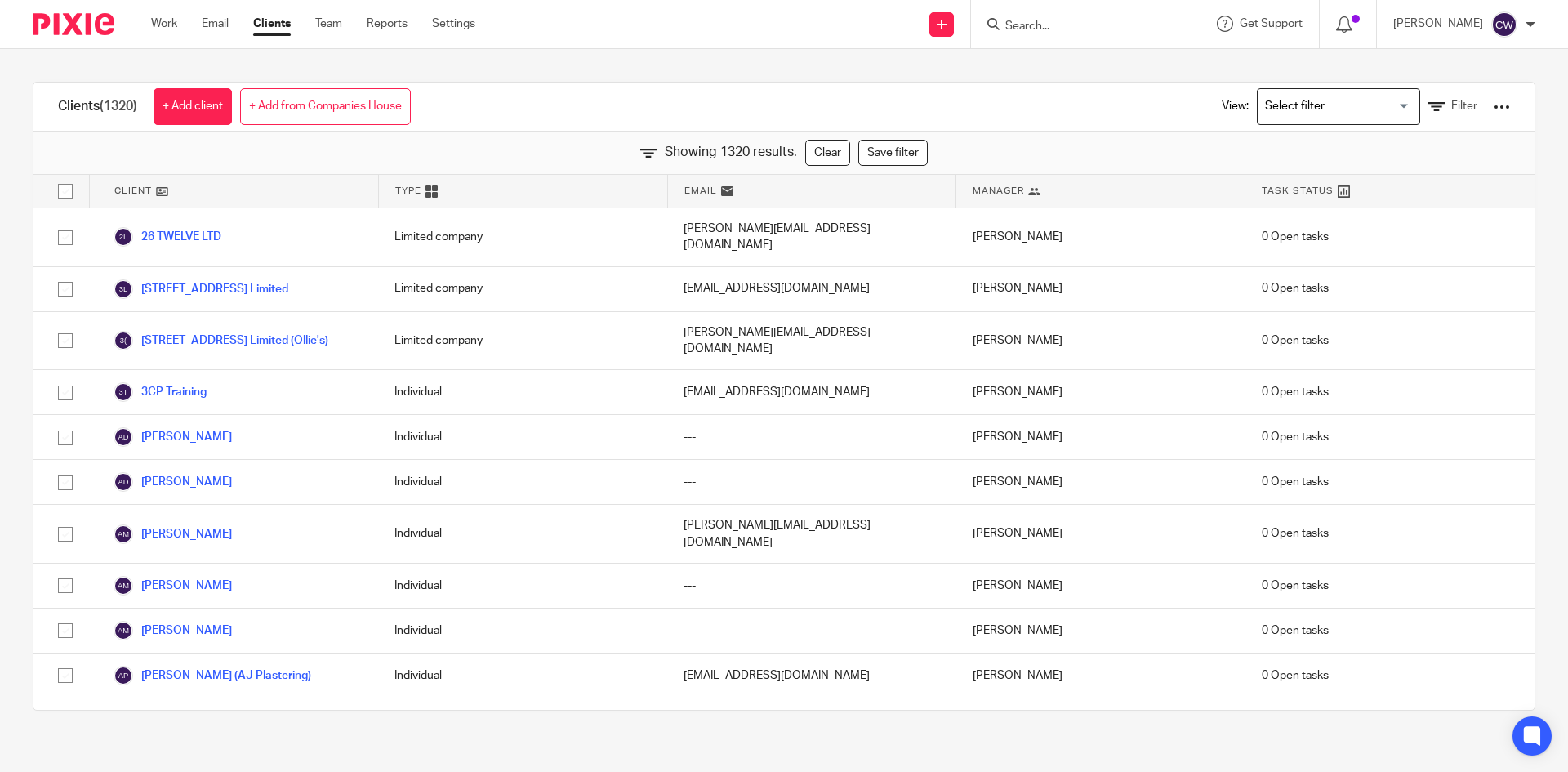
click at [1120, 564] on div "[PERSON_NAME]" at bounding box center [1101, 586] width 289 height 44
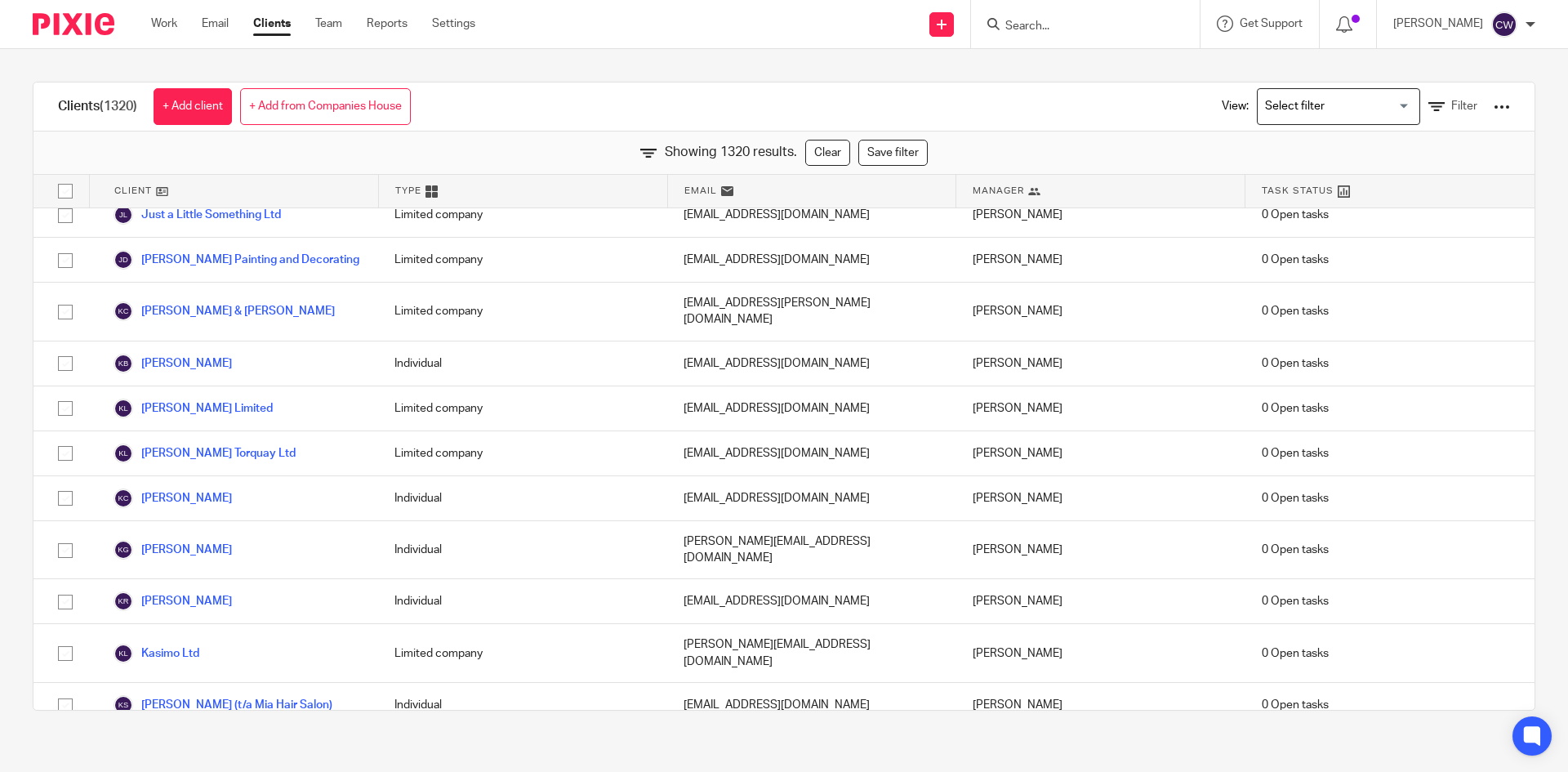
scroll to position [35112, 0]
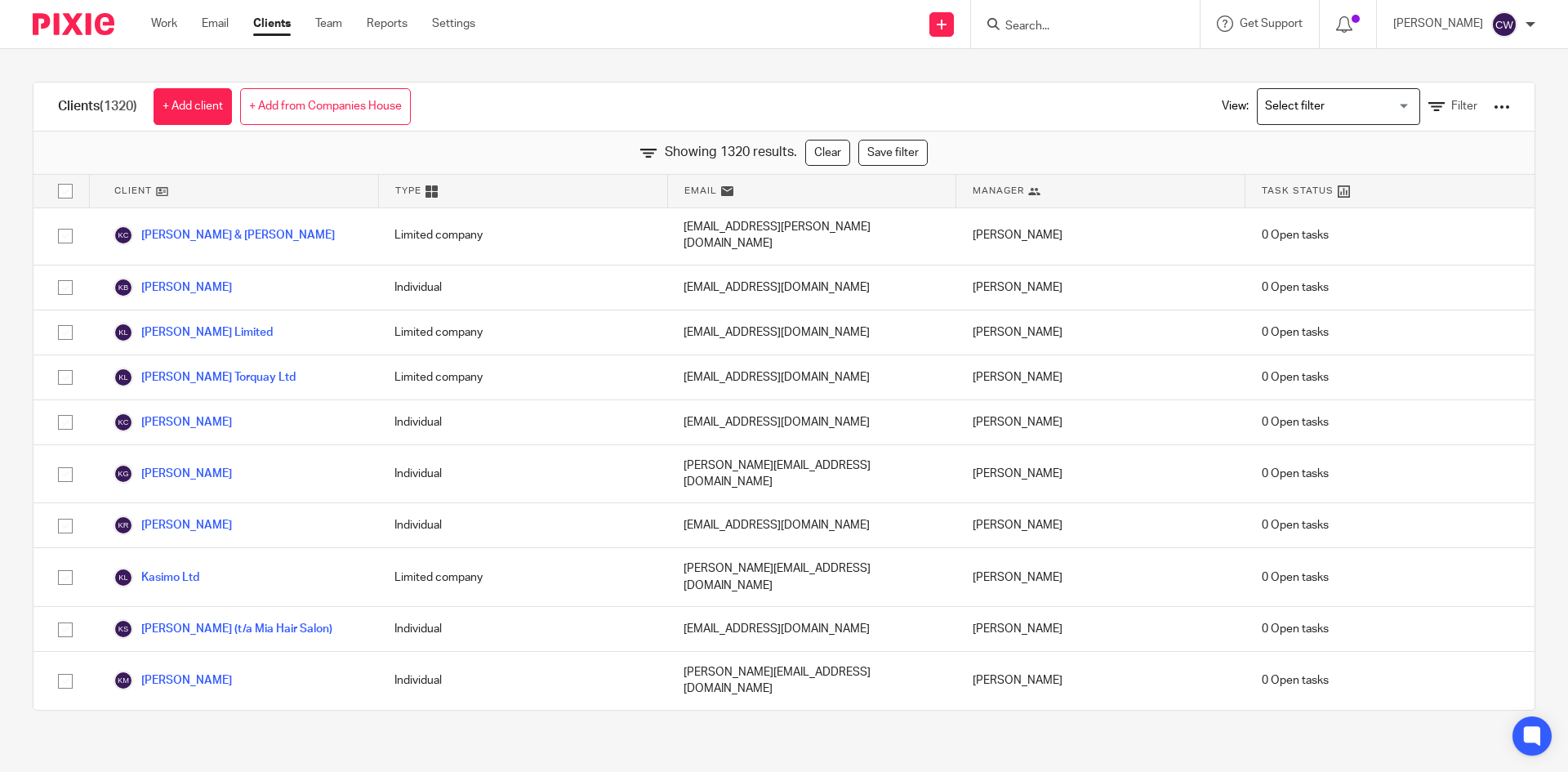
click at [1004, 29] on input "Search" at bounding box center [1077, 26] width 147 height 15
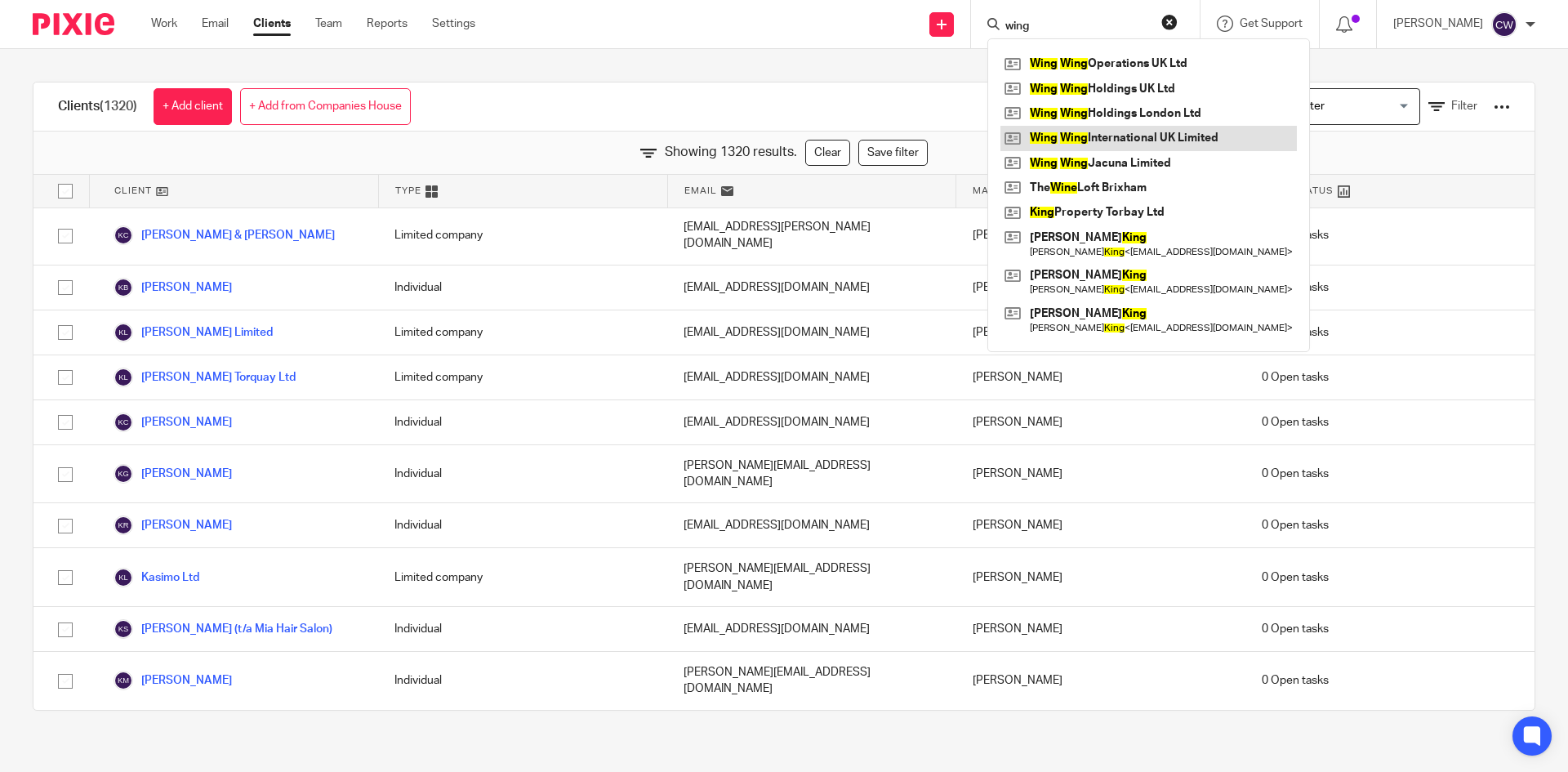
type input "wing"
click at [1120, 139] on link at bounding box center [1149, 138] width 297 height 25
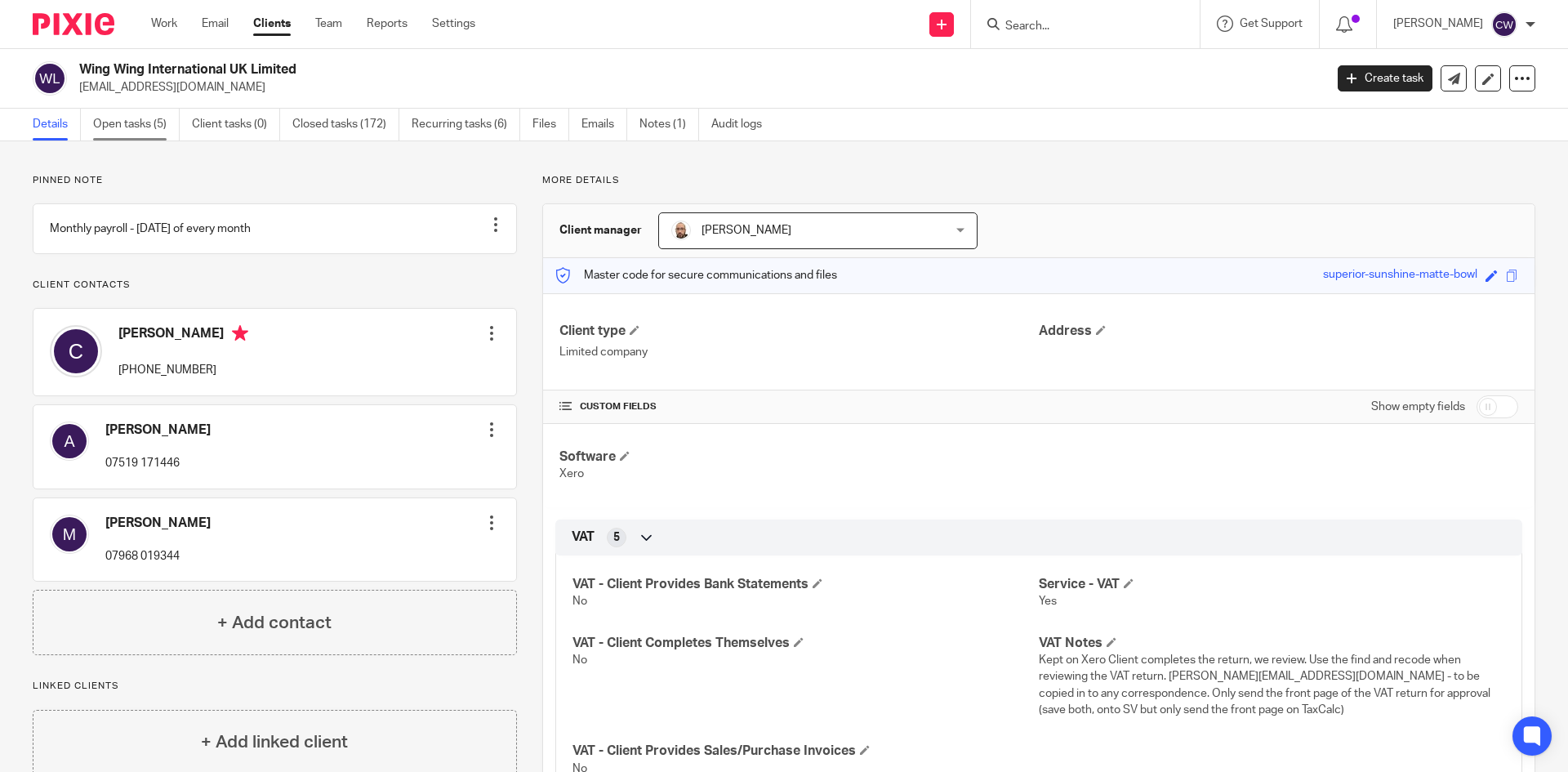
click at [128, 130] on link "Open tasks (5)" at bounding box center [136, 124] width 87 height 32
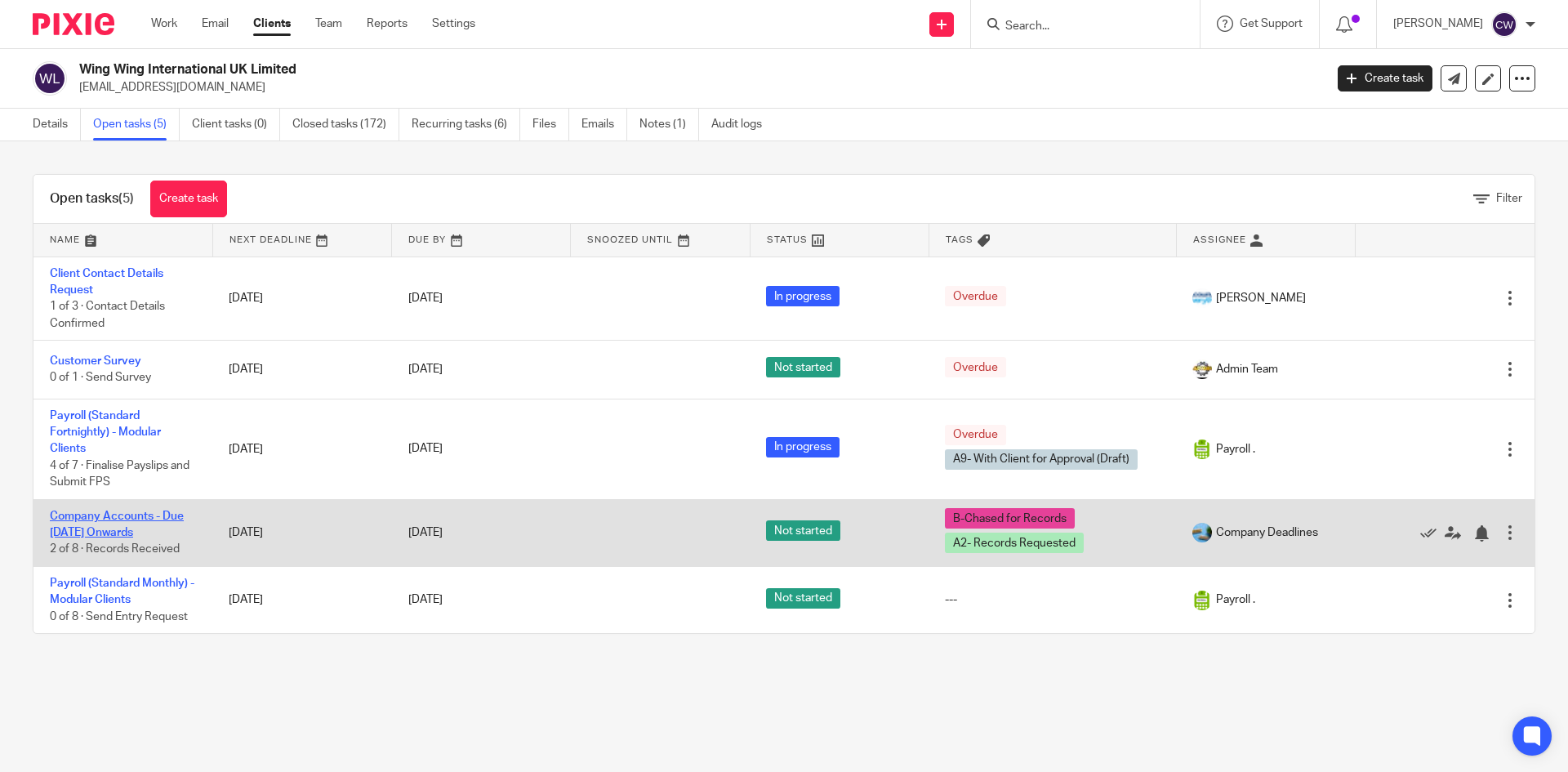
click at [90, 514] on link "Company Accounts - Due 1st May 2023 Onwards" at bounding box center [116, 525] width 134 height 28
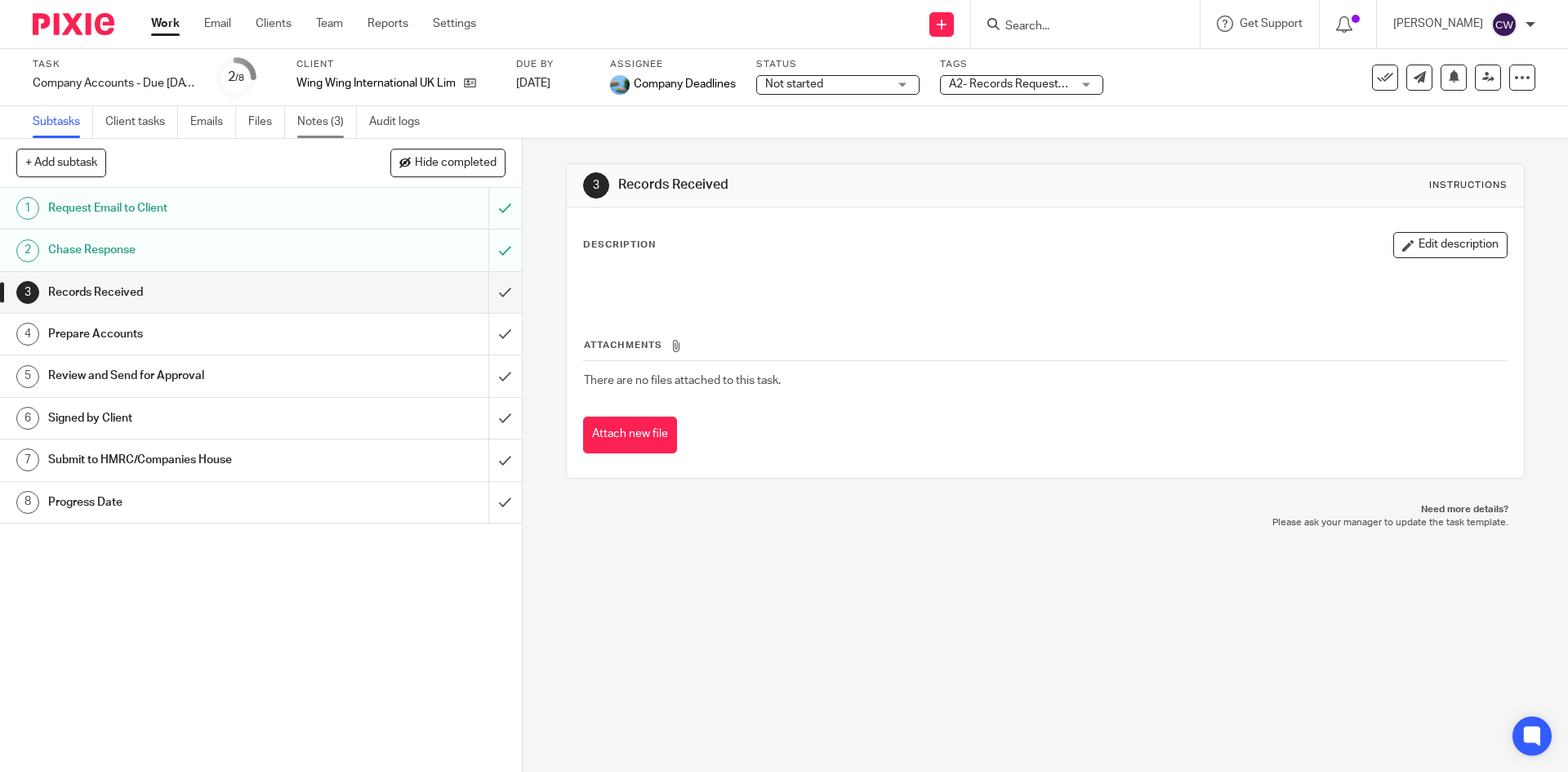
click at [335, 122] on link "Notes (3)" at bounding box center [327, 122] width 60 height 32
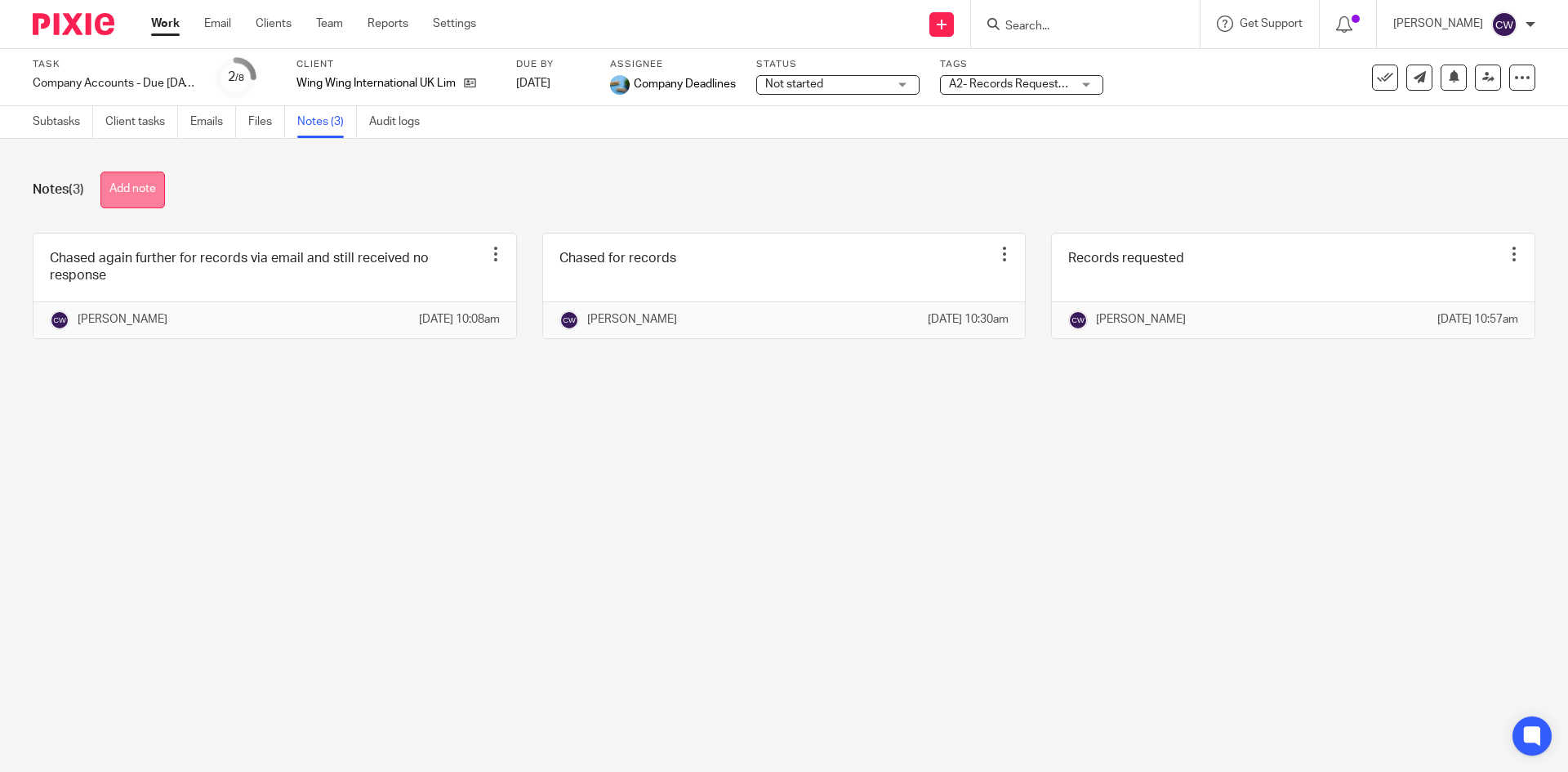
click at [135, 197] on button "Add note" at bounding box center [133, 189] width 65 height 37
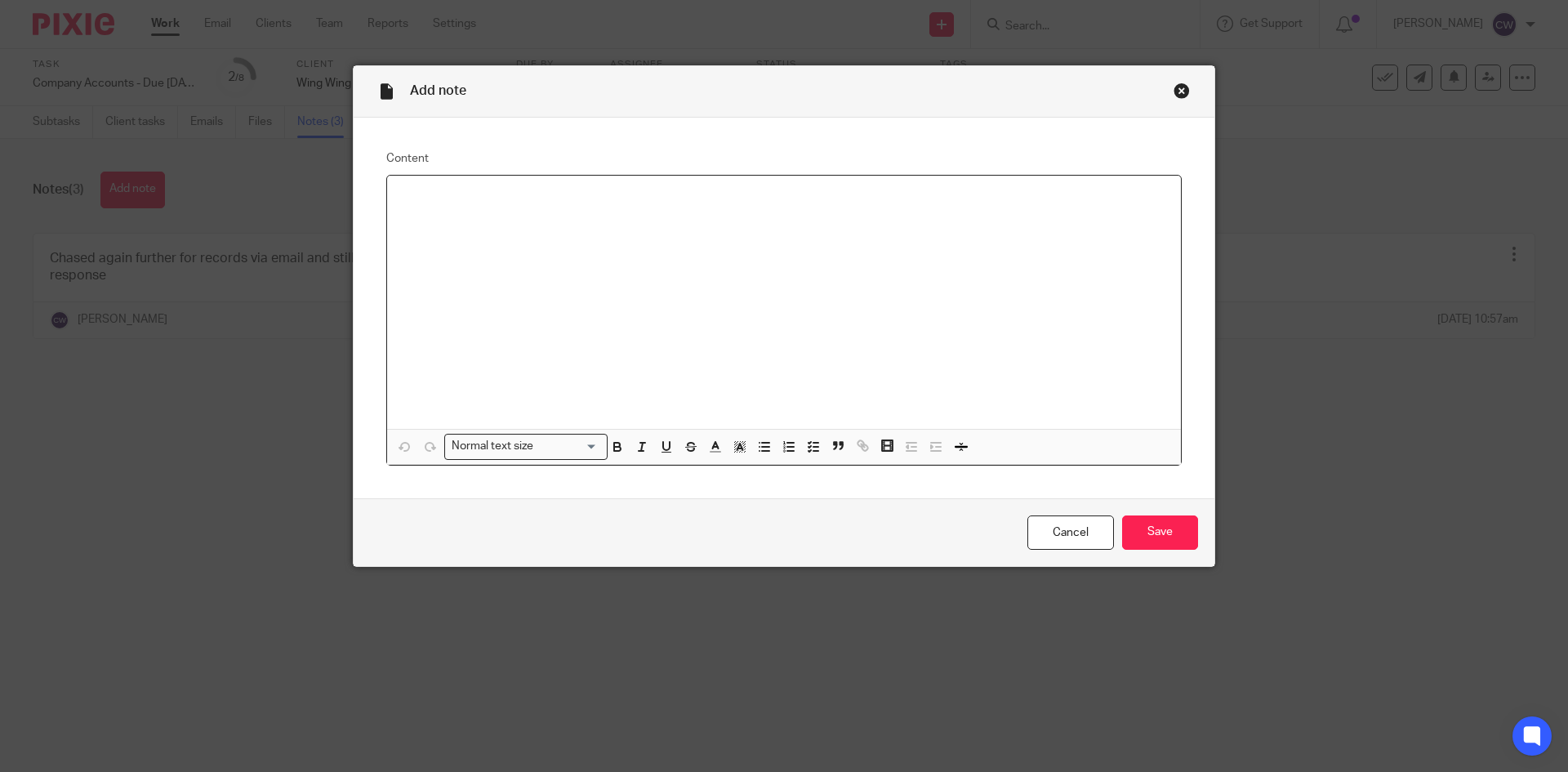
click at [560, 316] on div at bounding box center [784, 302] width 794 height 253
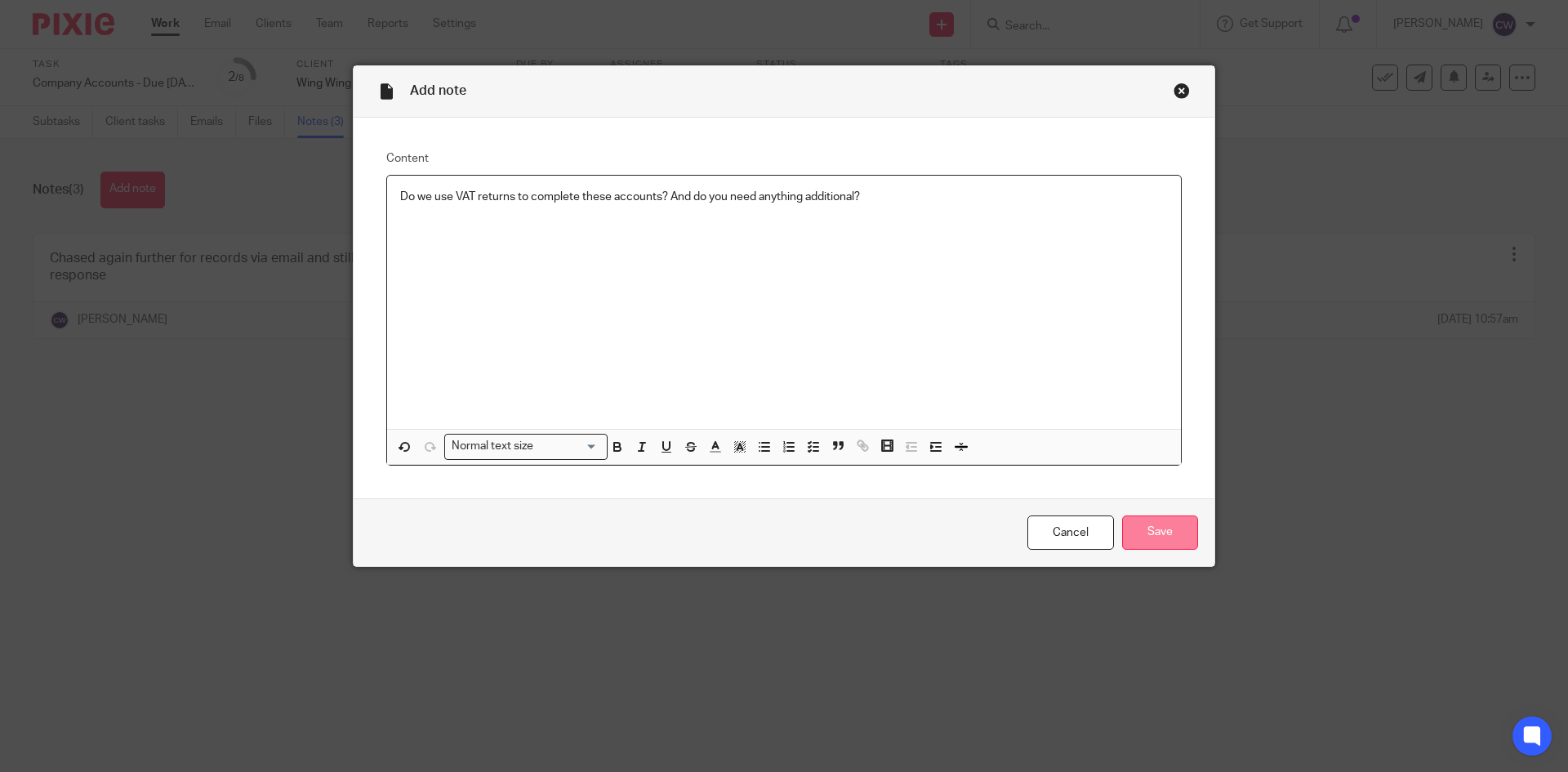
click at [1189, 537] on input "Save" at bounding box center [1160, 532] width 76 height 35
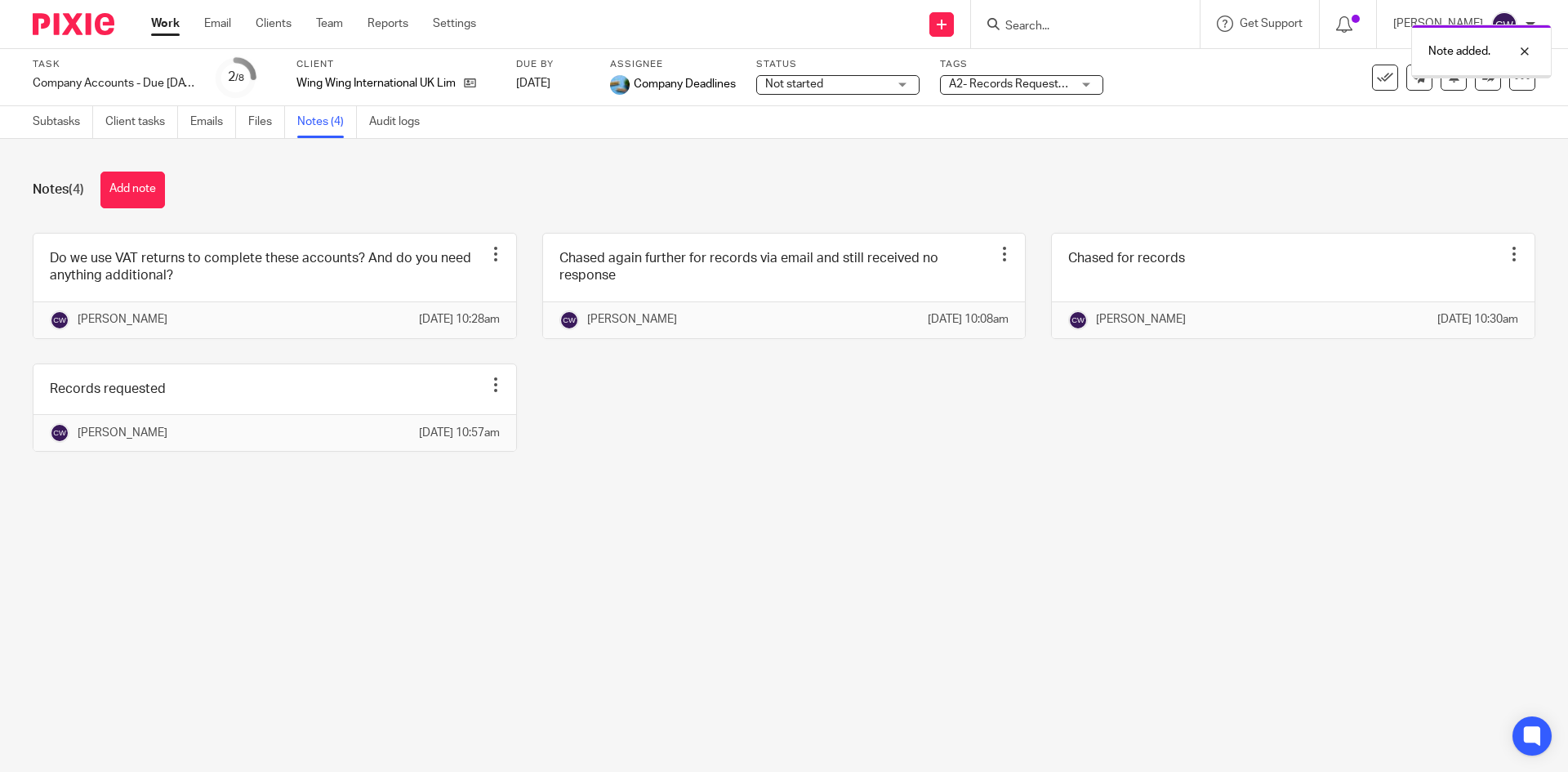
click at [1046, 86] on span "A2- Records Requested + 1" at bounding box center [1019, 84] width 141 height 11
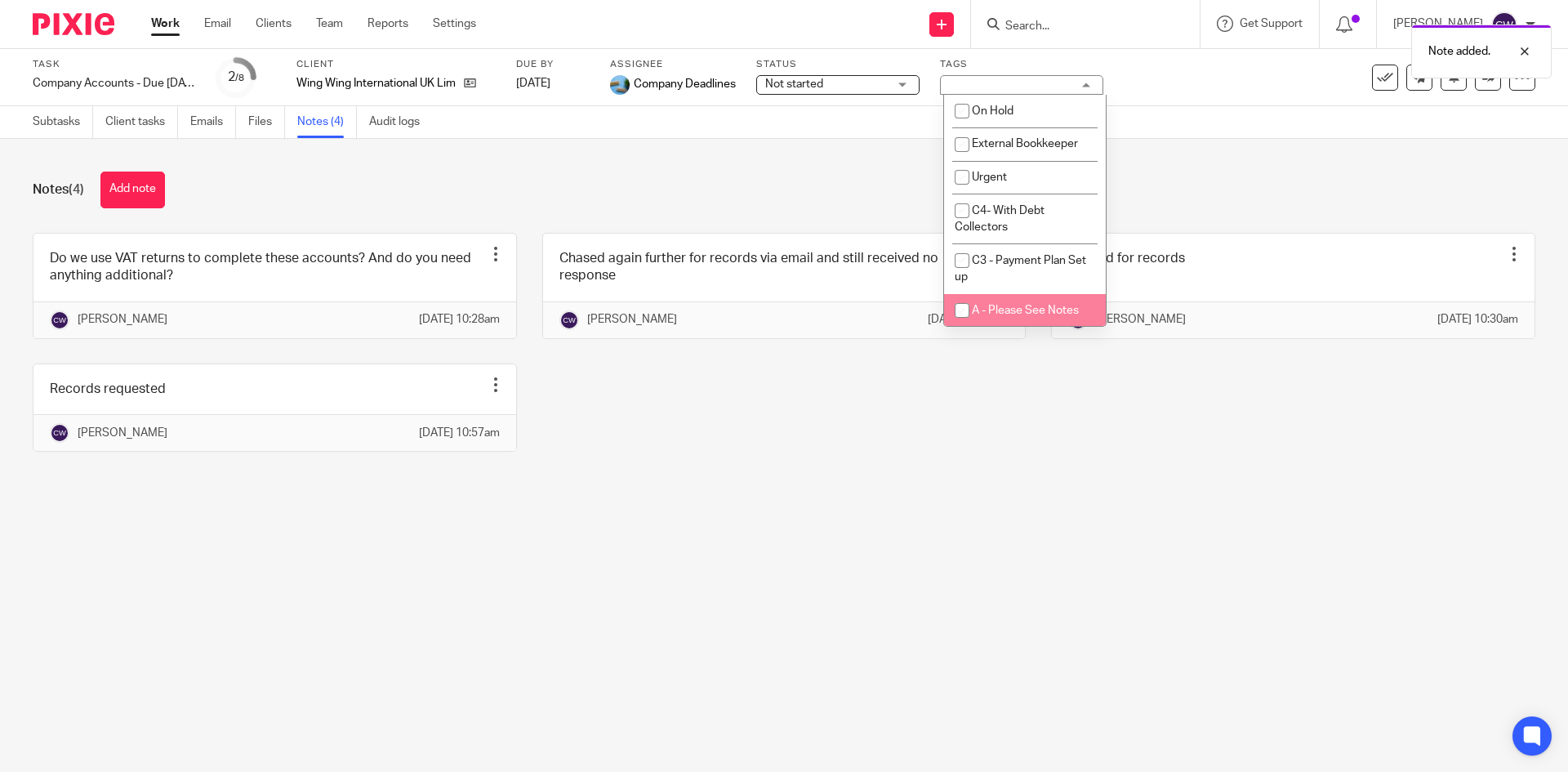
click at [1028, 298] on li "A - Please See Notes" at bounding box center [1025, 311] width 162 height 33
checkbox input "true"
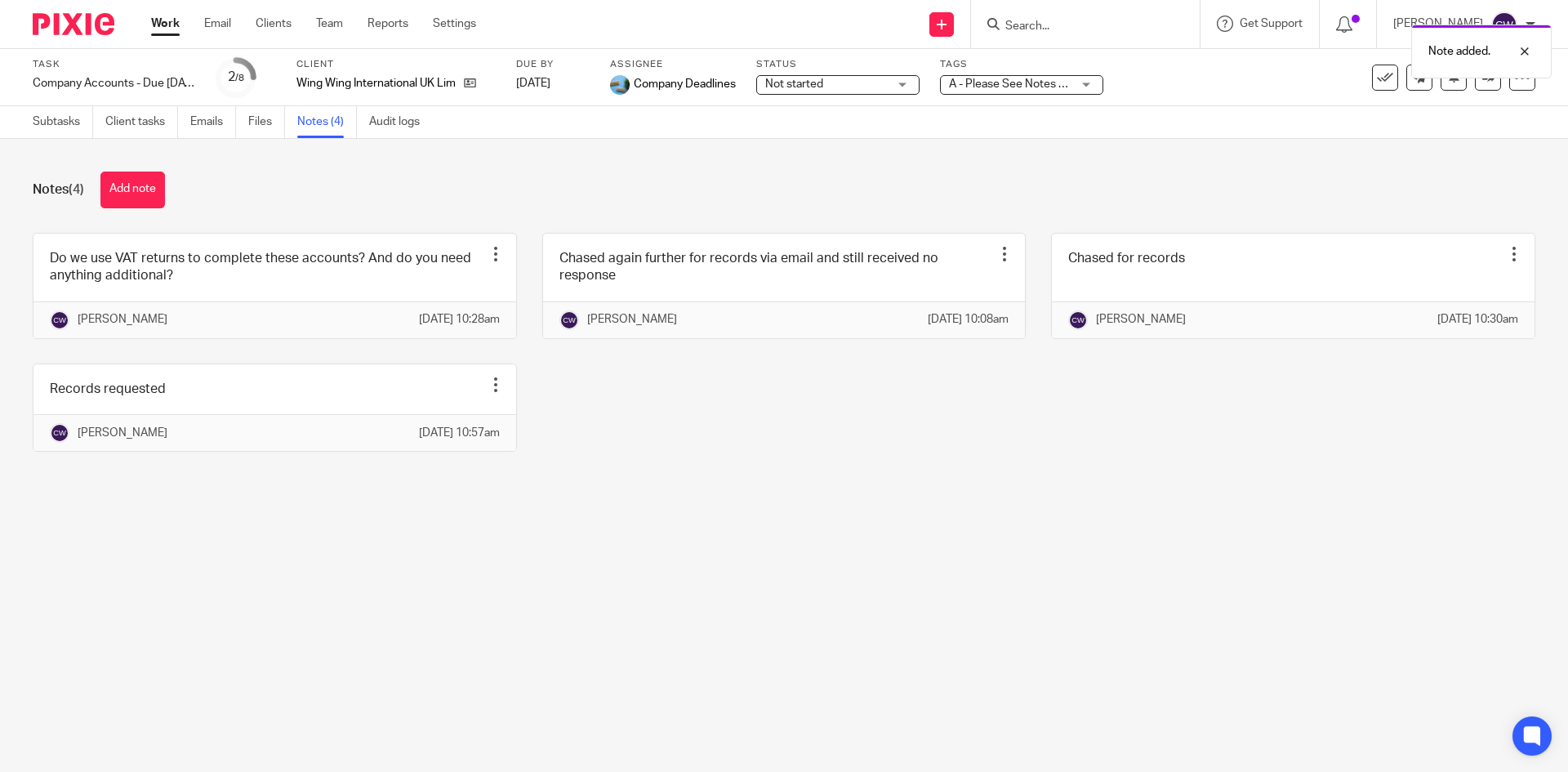
click at [1415, 184] on div "Notes (4) Add note" at bounding box center [784, 189] width 1503 height 37
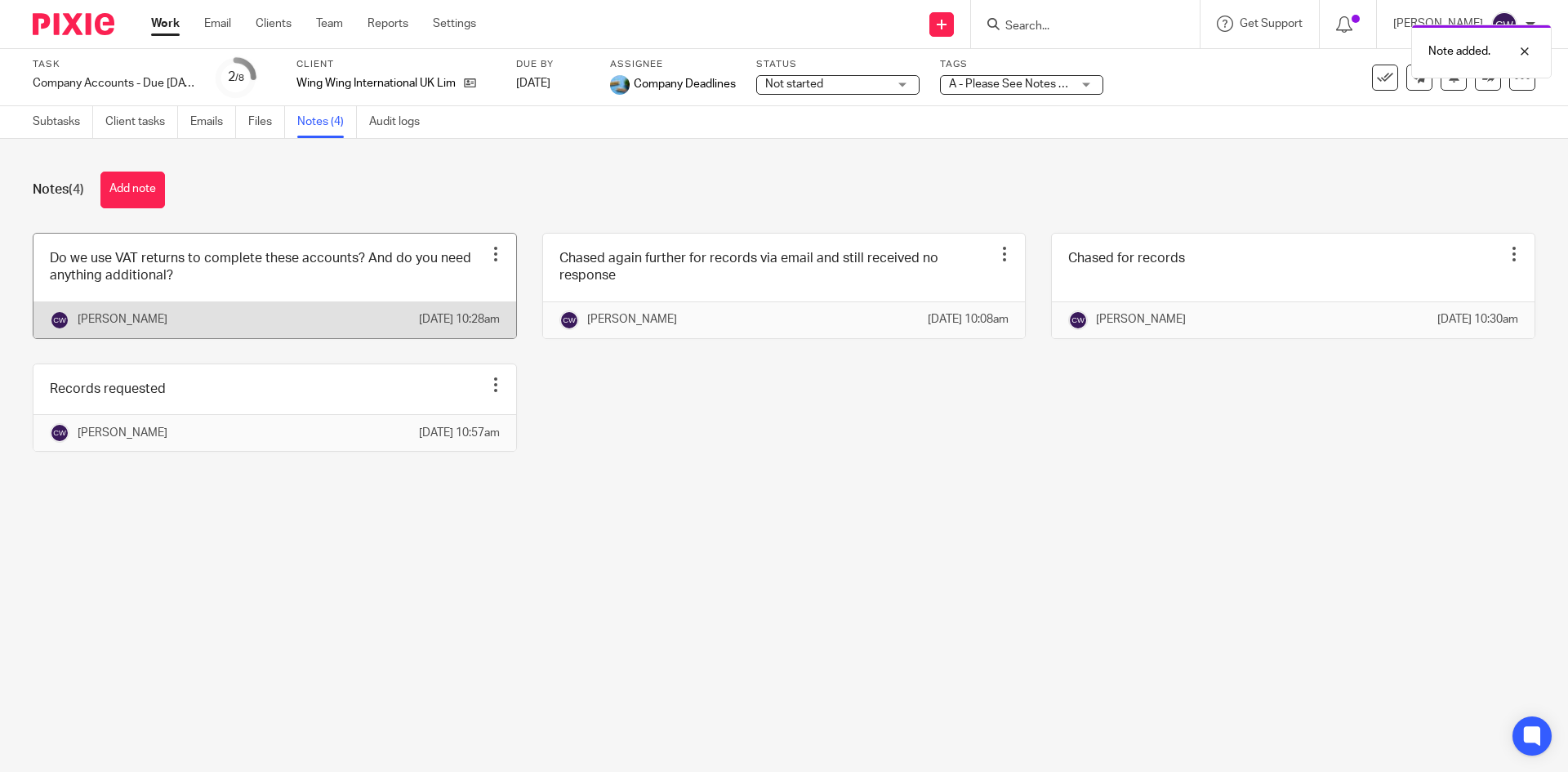
click at [495, 251] on div at bounding box center [495, 253] width 16 height 16
click at [199, 284] on link at bounding box center [275, 286] width 483 height 105
click at [198, 284] on link at bounding box center [275, 286] width 483 height 105
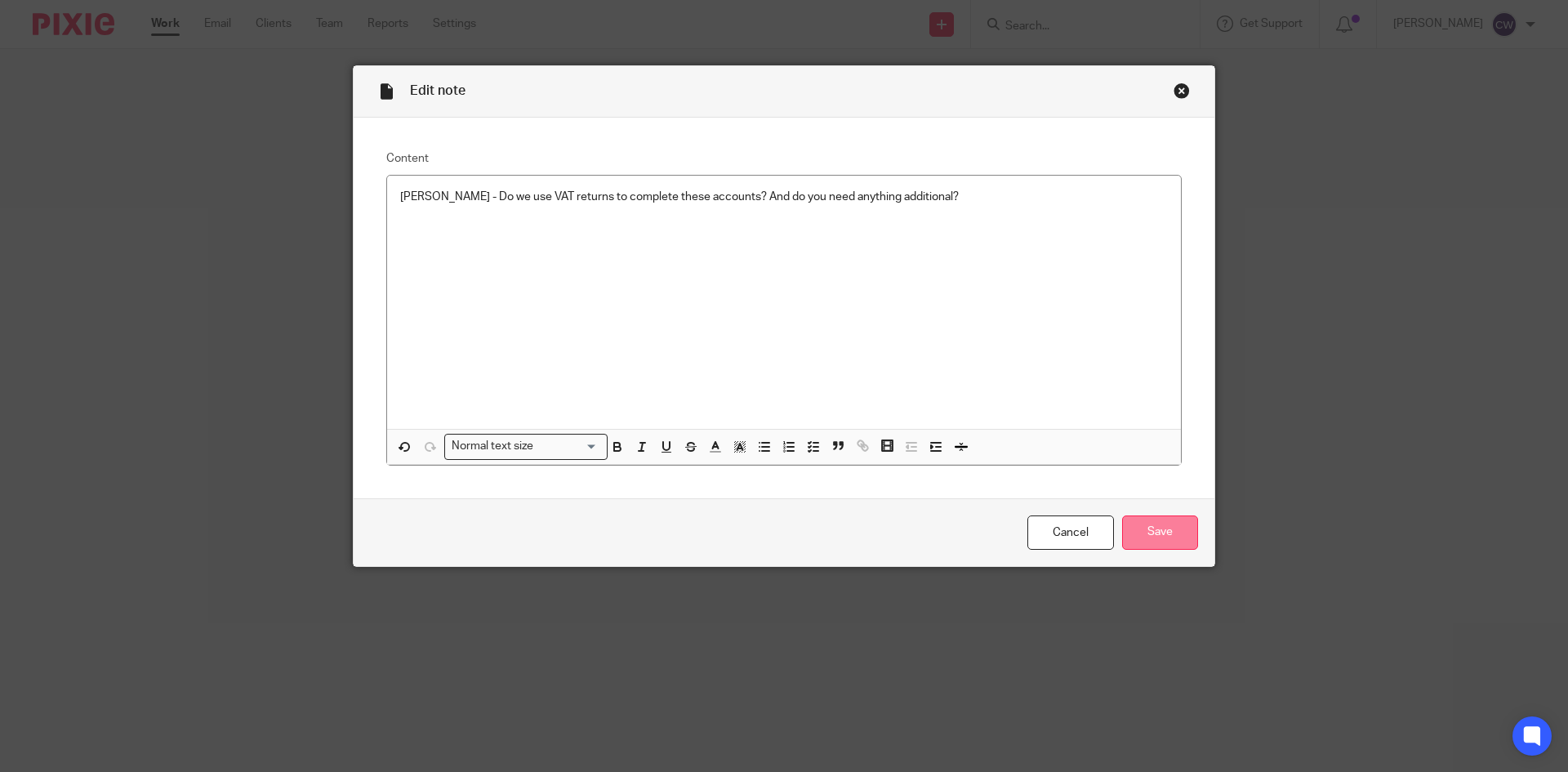
click at [1158, 539] on input "Save" at bounding box center [1160, 532] width 76 height 35
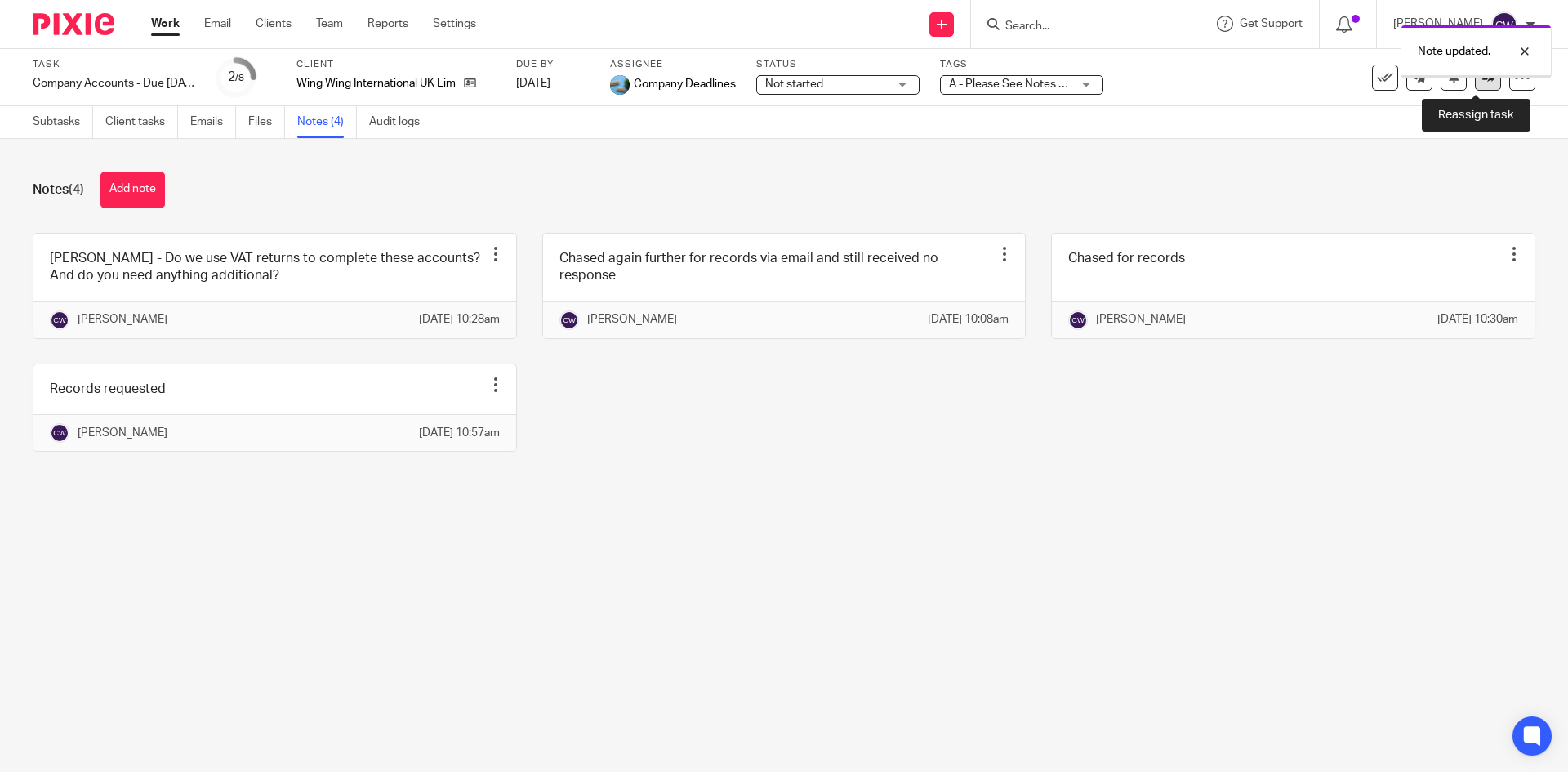
click at [1483, 80] on icon at bounding box center [1489, 77] width 12 height 12
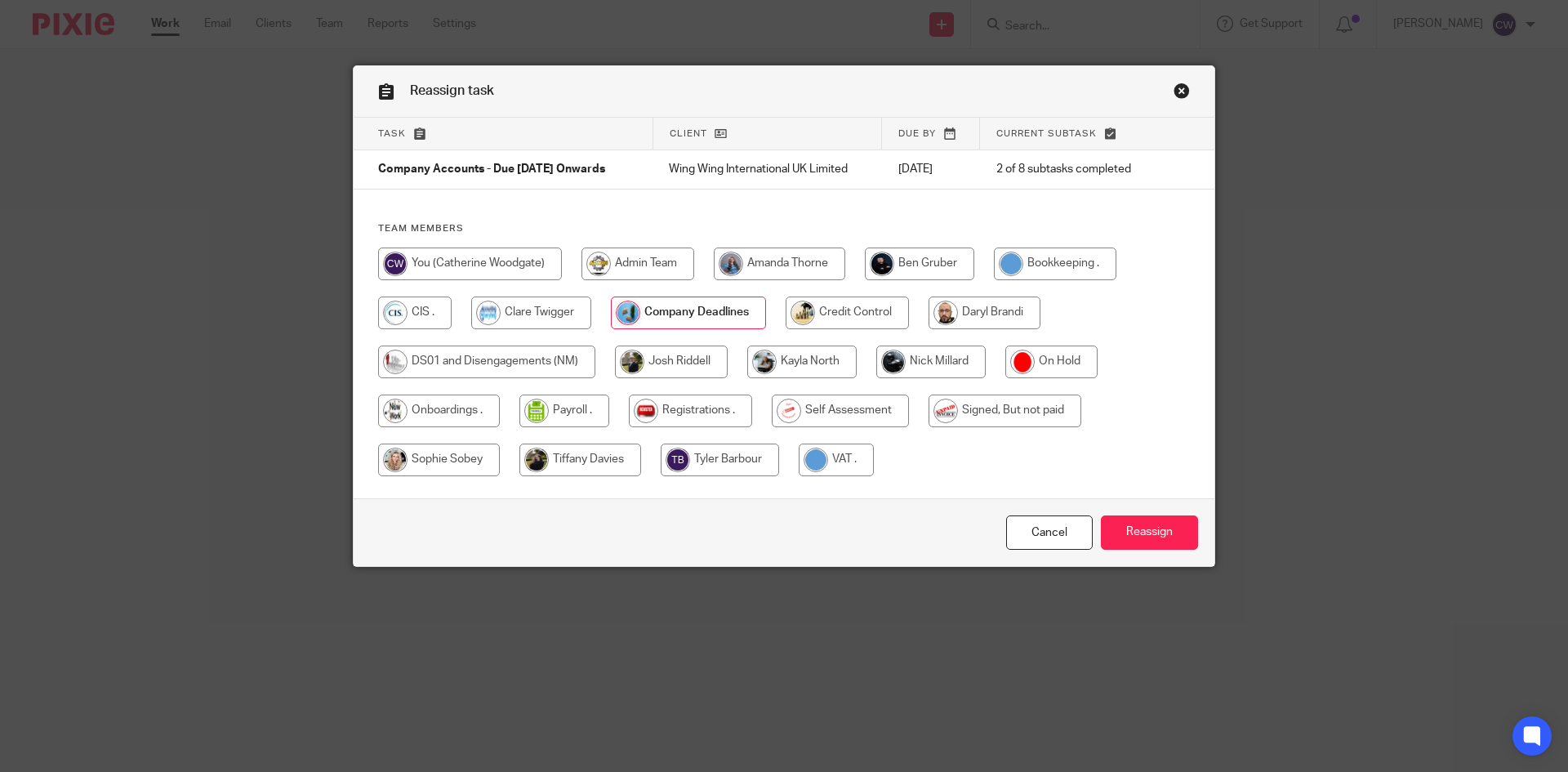
click at [940, 359] on input "radio" at bounding box center [931, 362] width 109 height 32
radio input "true"
click at [1149, 533] on input "Reassign" at bounding box center [1149, 532] width 97 height 35
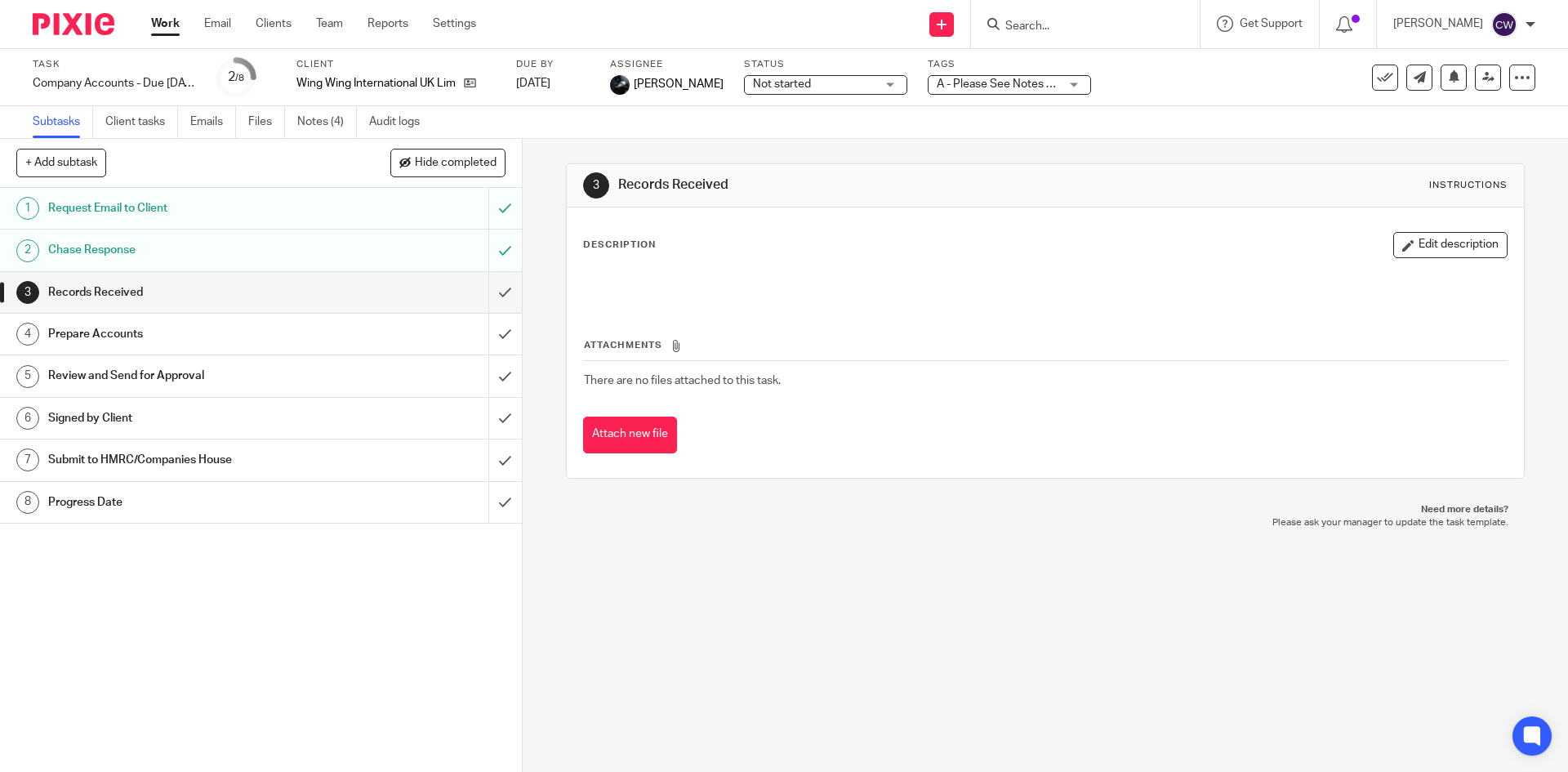
click at [1004, 34] on form at bounding box center [1091, 24] width 174 height 20
click at [1009, 28] on input "Search" at bounding box center [1077, 26] width 147 height 15
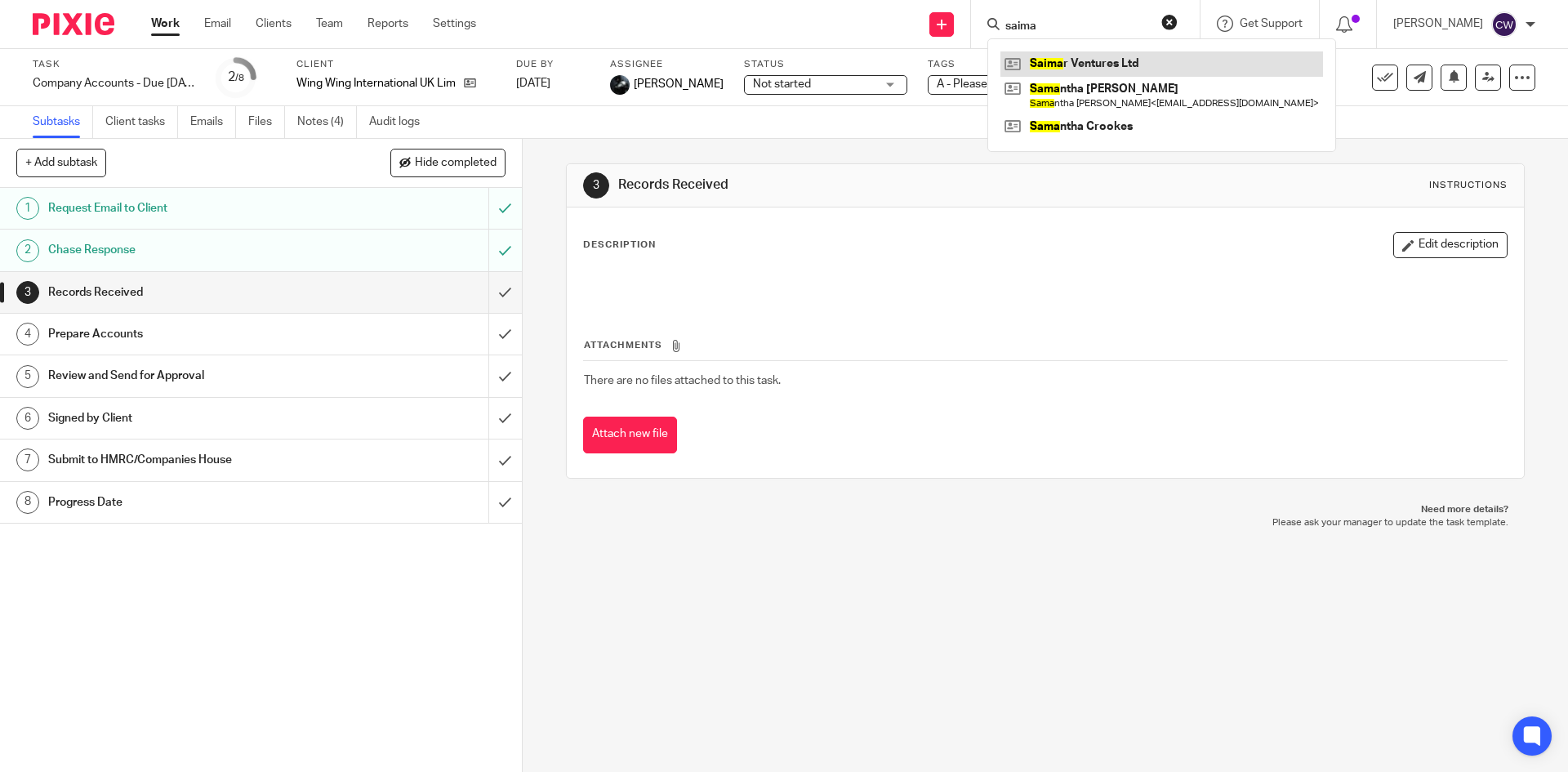
type input "saima"
click at [1055, 73] on link at bounding box center [1161, 63] width 322 height 25
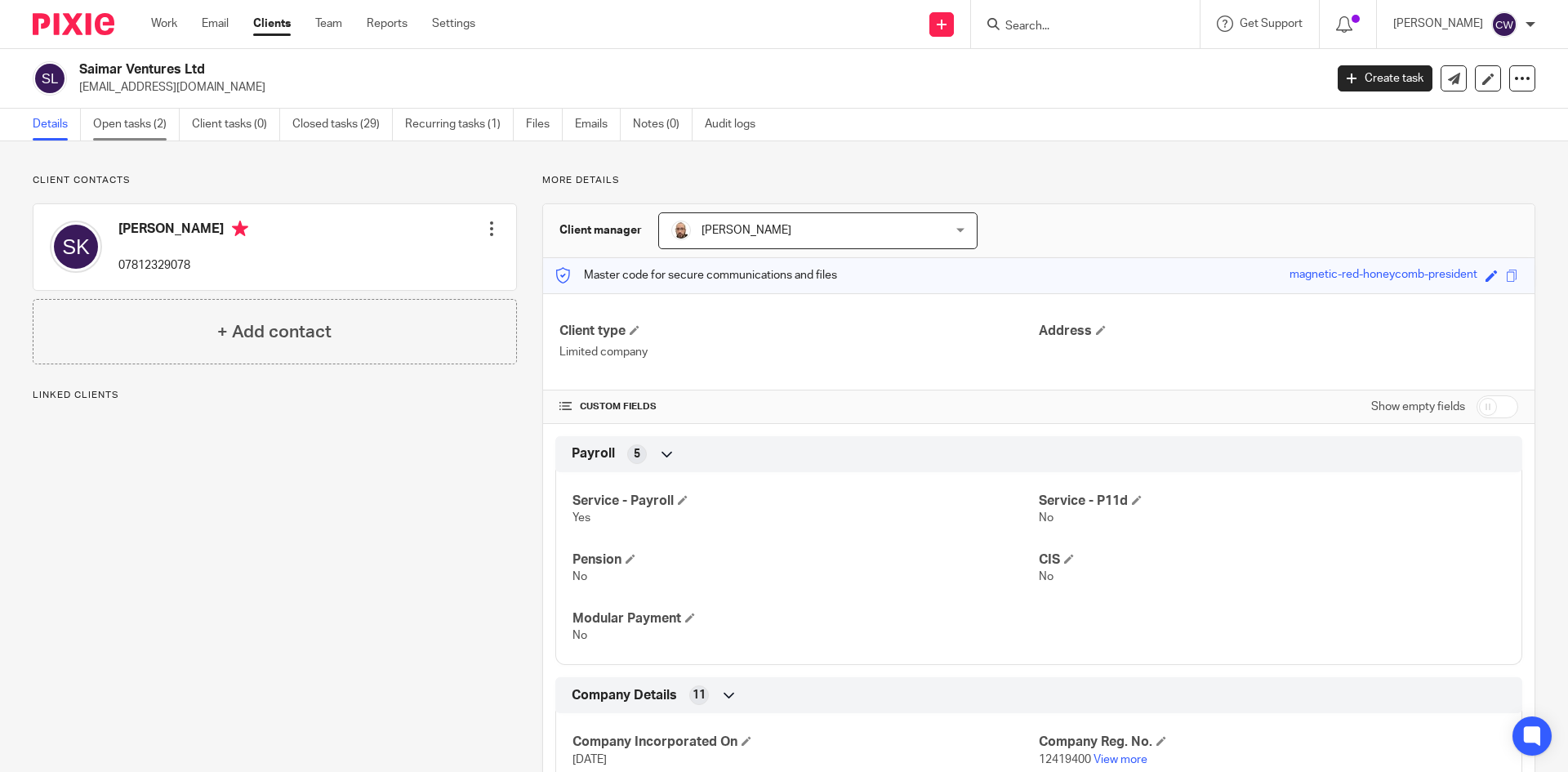
click at [159, 113] on link "Open tasks (2)" at bounding box center [136, 124] width 87 height 32
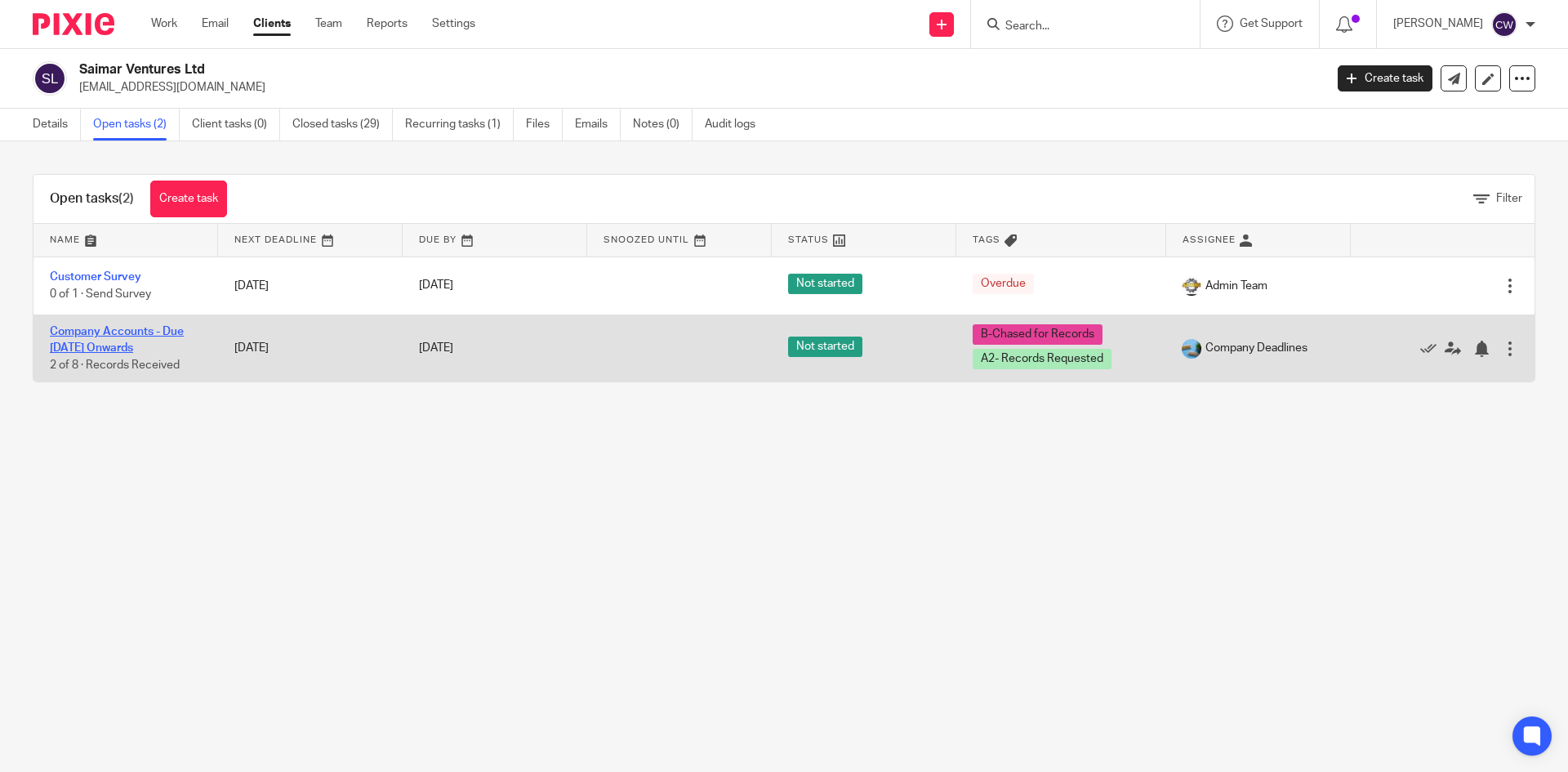
click at [118, 333] on link "Company Accounts - Due [DATE] Onwards" at bounding box center [116, 340] width 134 height 28
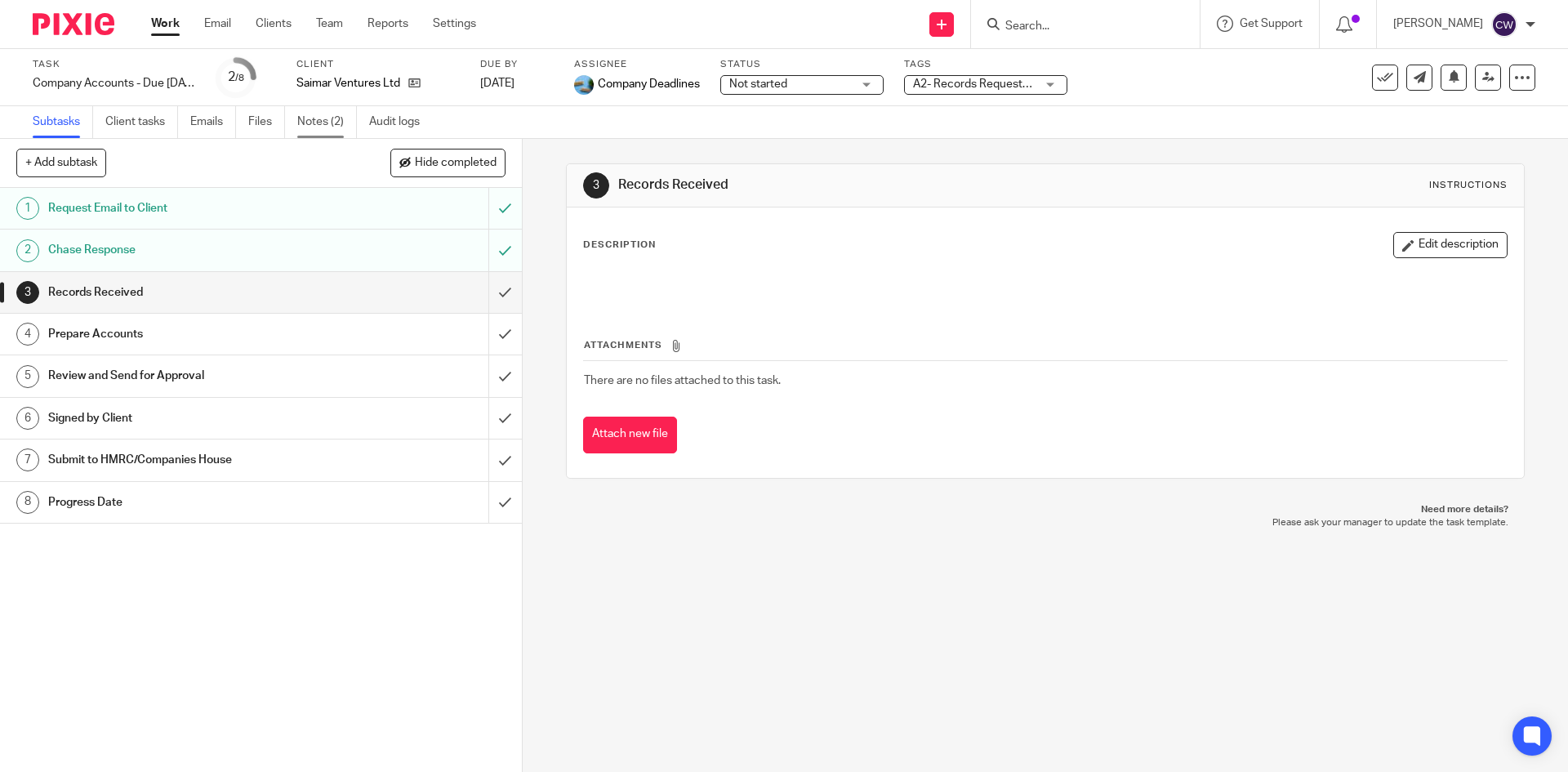
click at [322, 115] on link "Notes (2)" at bounding box center [327, 122] width 60 height 32
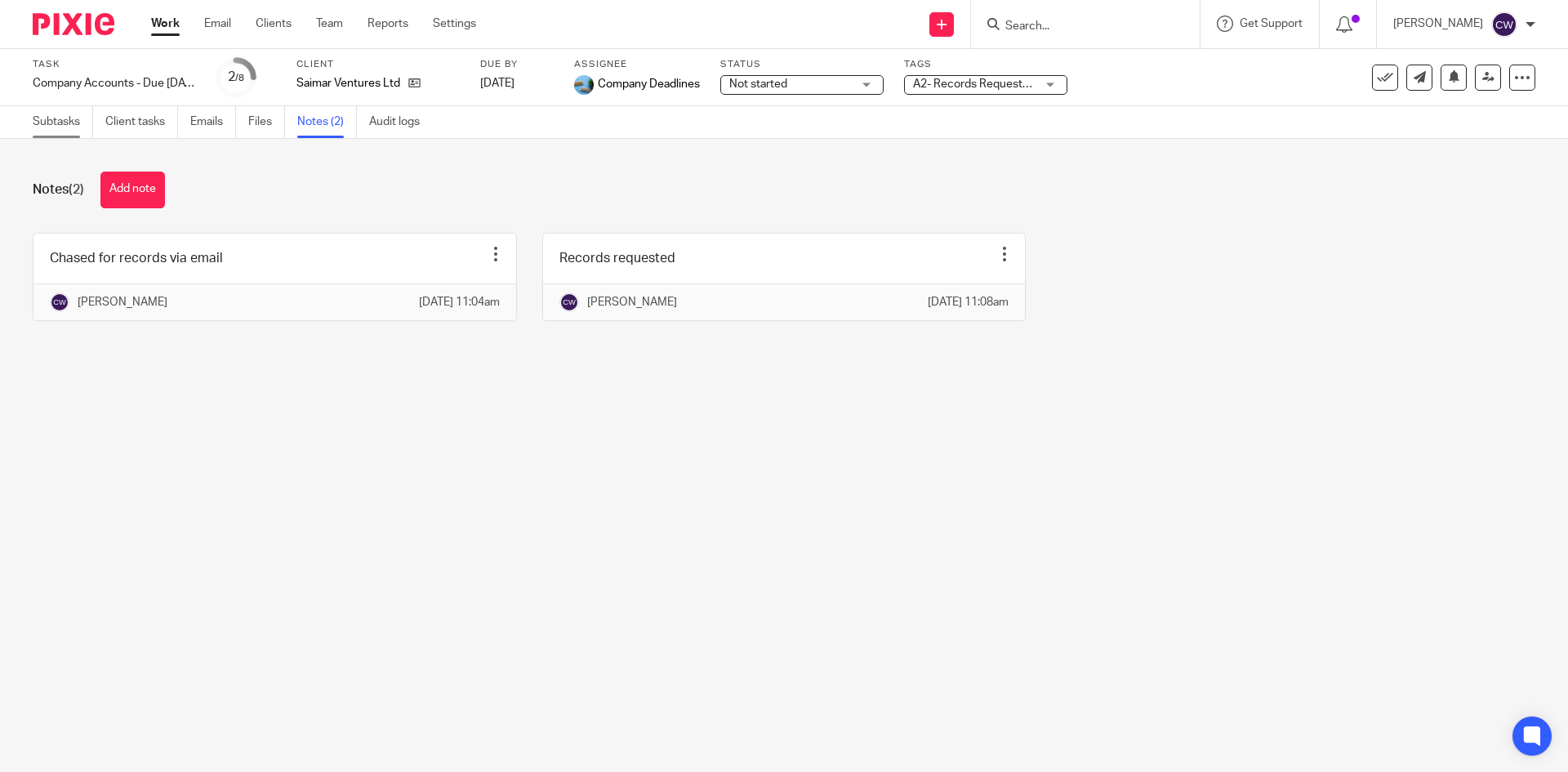
click at [45, 107] on link "Subtasks" at bounding box center [62, 122] width 61 height 32
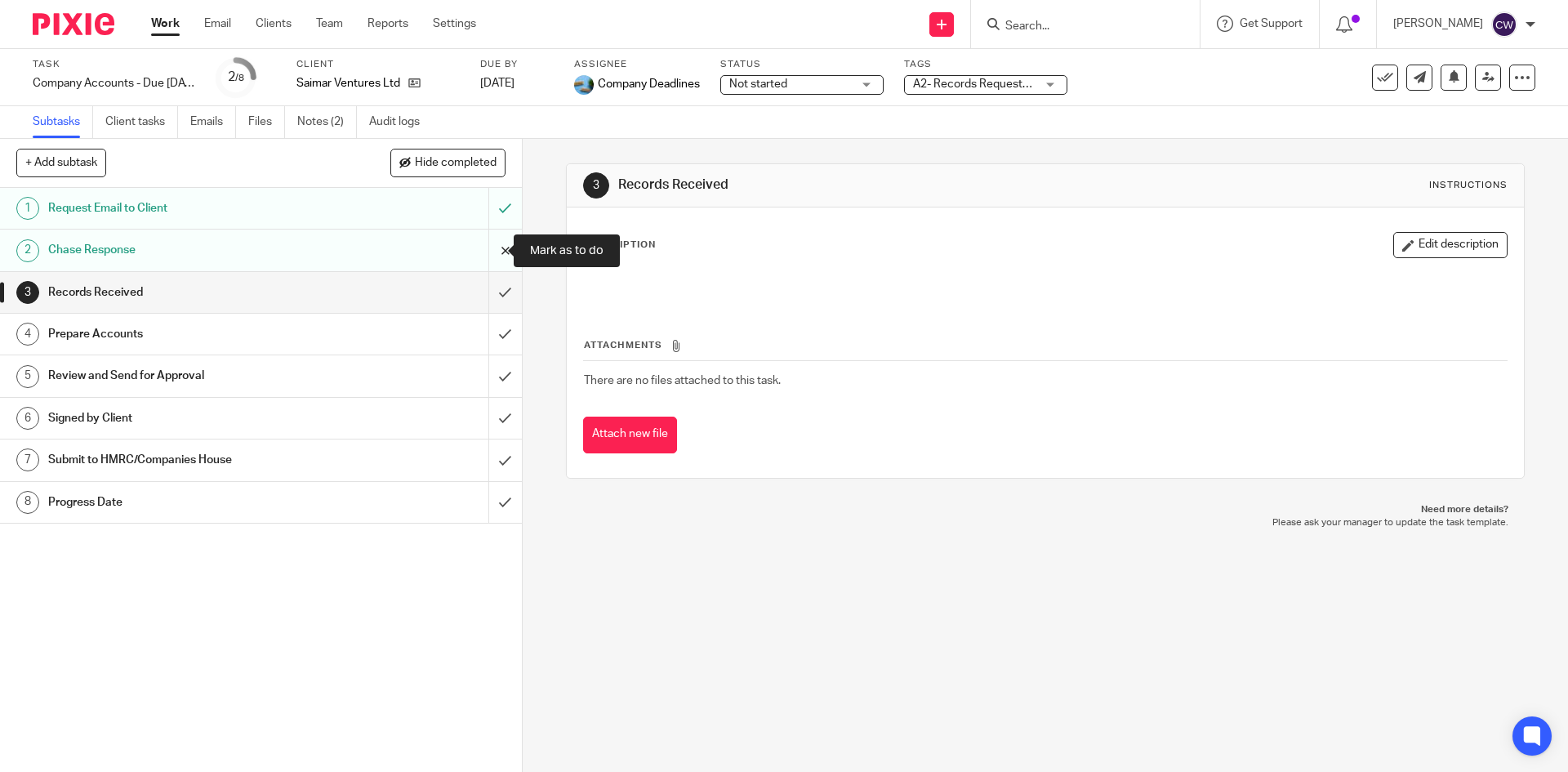
click at [487, 248] on input "submit" at bounding box center [261, 250] width 522 height 41
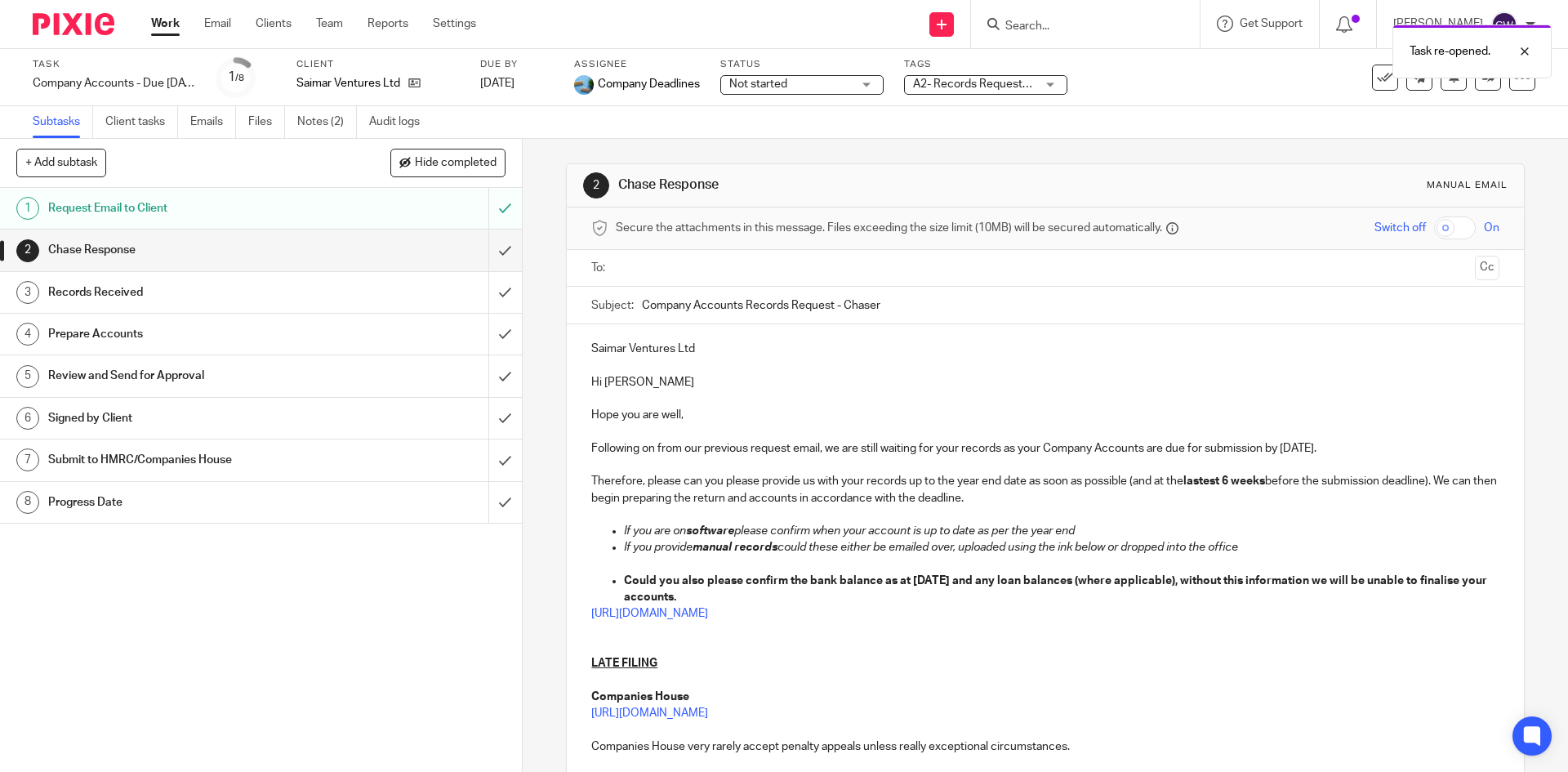
click at [1343, 454] on p "Following on from our previous request email, we are still waiting for your rec…" at bounding box center [1045, 448] width 907 height 16
click at [971, 581] on strong "Could you also please confirm the bank balance as at [DATE] and any loan balanc…" at bounding box center [1056, 589] width 865 height 28
drag, startPoint x: 590, startPoint y: 475, endPoint x: 1101, endPoint y: 530, distance: 514.0
click at [1101, 530] on div "Saimar Ventures Ltd Hi [PERSON_NAME] Hope you are well, Following on from our p…" at bounding box center [1045, 603] width 957 height 559
click at [1034, 505] on p "Therefore, please can you please provide us with your records up to the year en…" at bounding box center [1045, 490] width 907 height 33
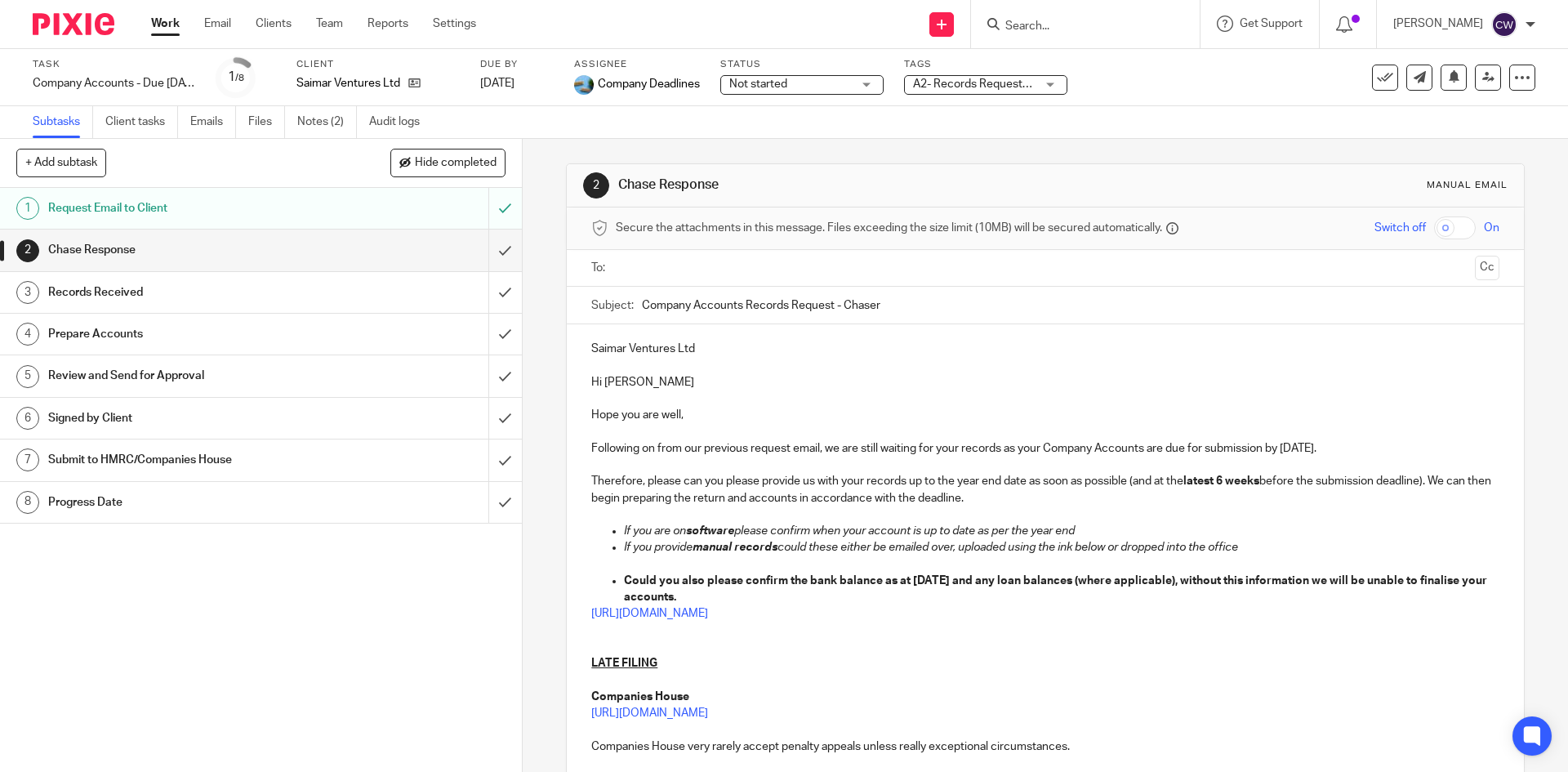
click at [1000, 496] on p "Therefore, please can you please provide us with your records up to the year en…" at bounding box center [1045, 490] width 907 height 33
drag, startPoint x: 987, startPoint y: 496, endPoint x: 586, endPoint y: 479, distance: 401.4
click at [586, 479] on div "Saimar Ventures Ltd Hi [PERSON_NAME] Hope you are well, Following on from our p…" at bounding box center [1045, 603] width 957 height 559
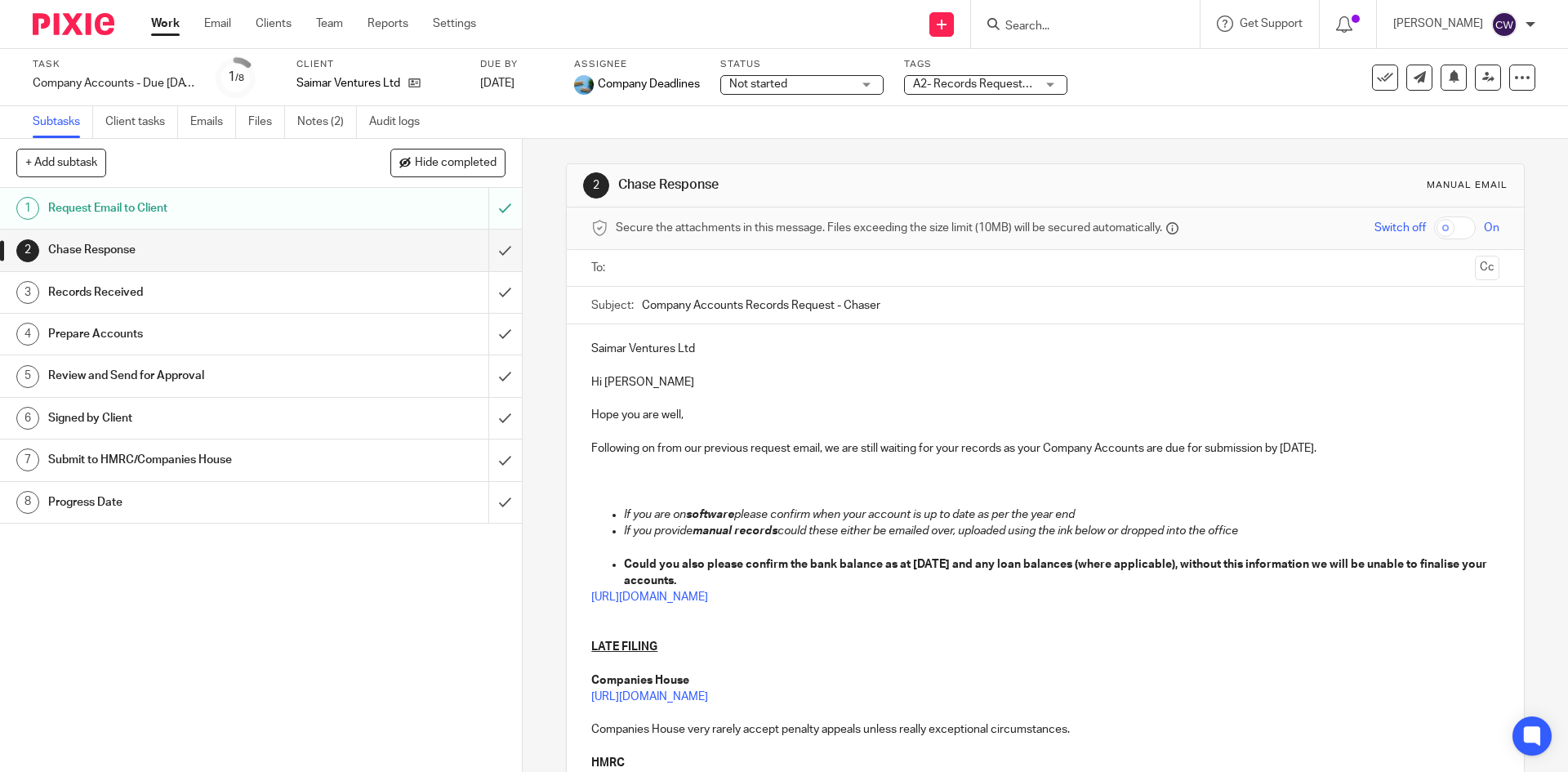
click at [631, 273] on input "text" at bounding box center [1044, 269] width 846 height 19
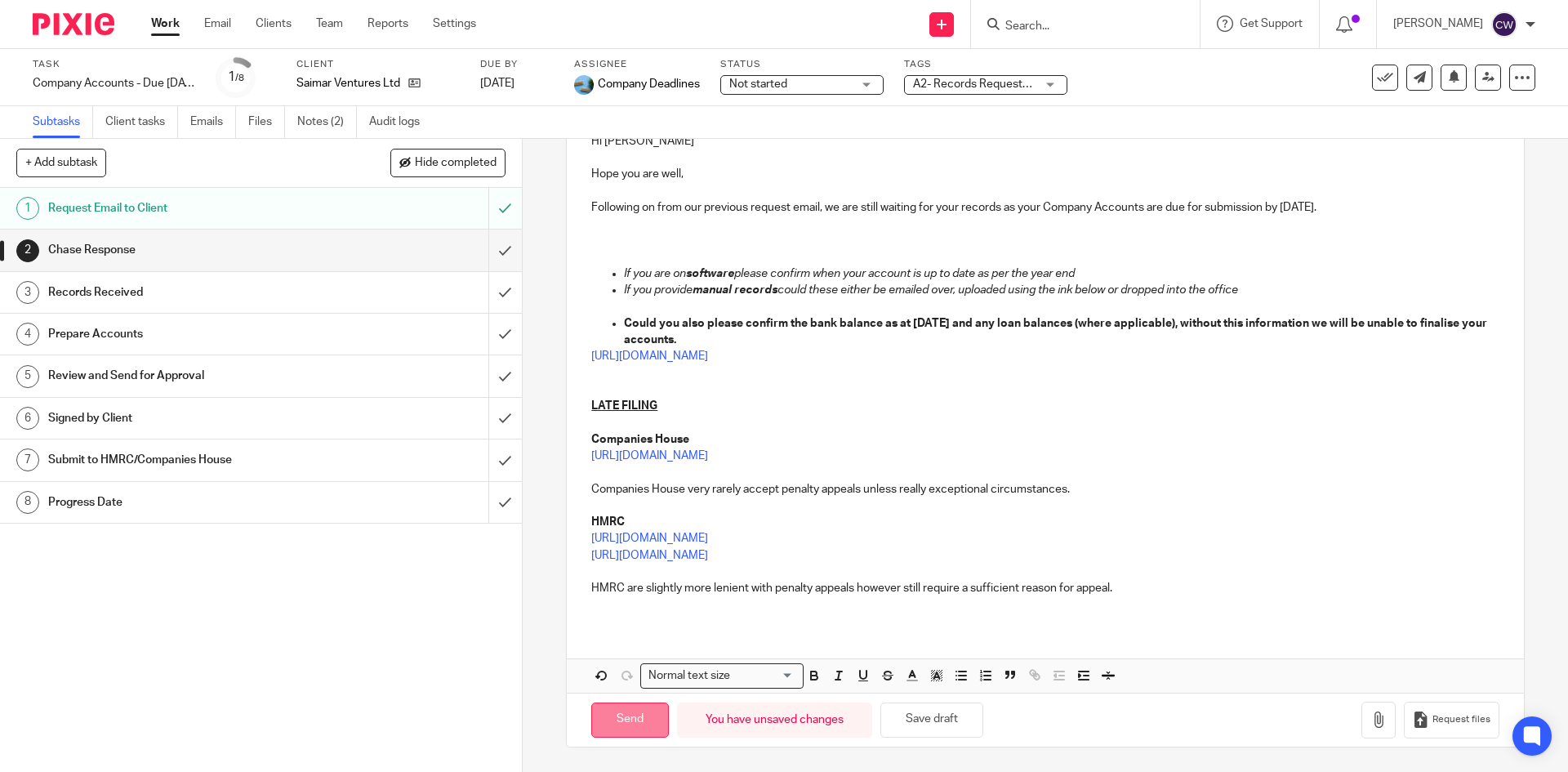
click at [603, 728] on input "Send" at bounding box center [630, 720] width 78 height 35
type input "Sent"
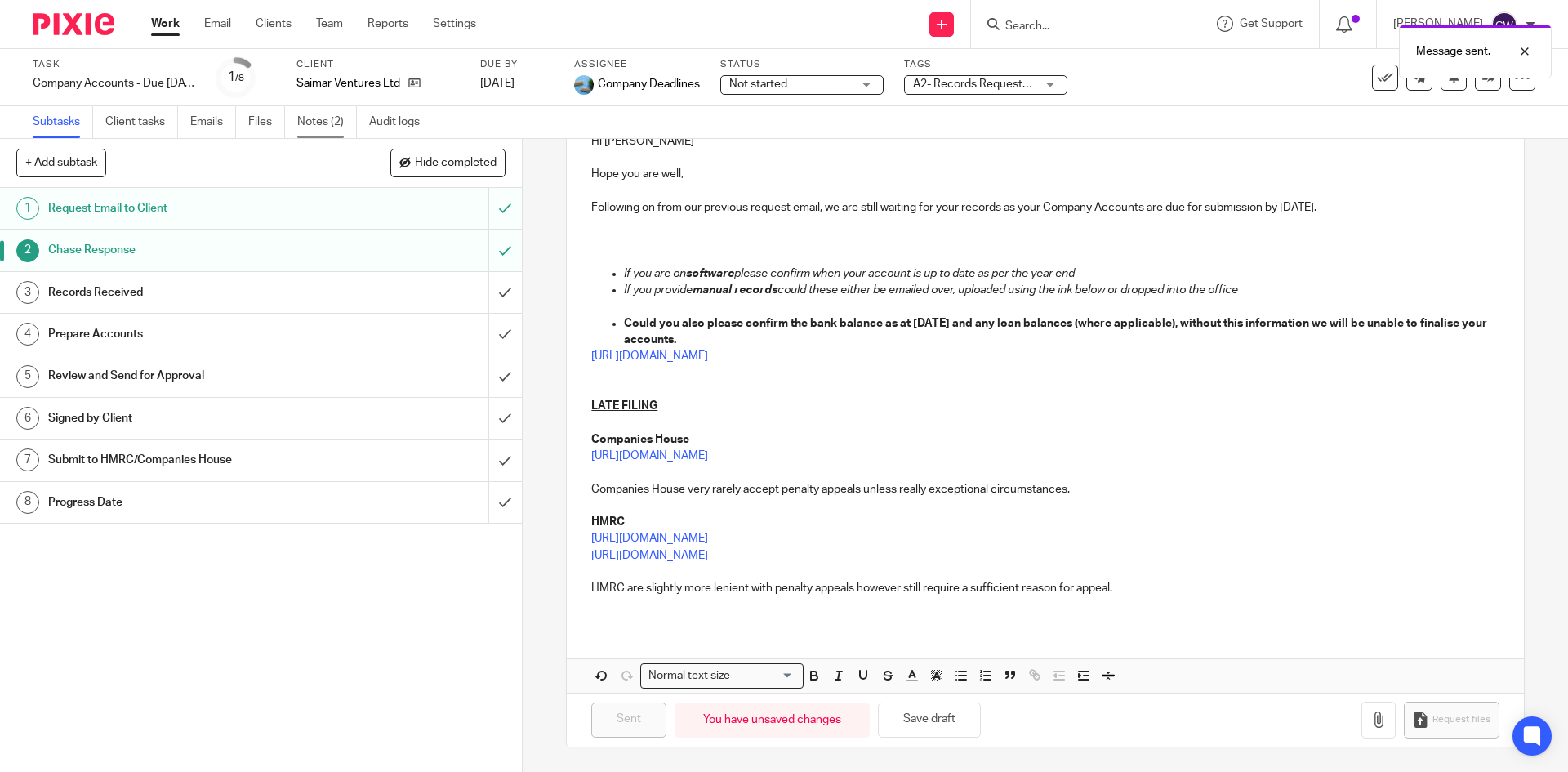
click at [338, 125] on link "Notes (2)" at bounding box center [327, 122] width 60 height 32
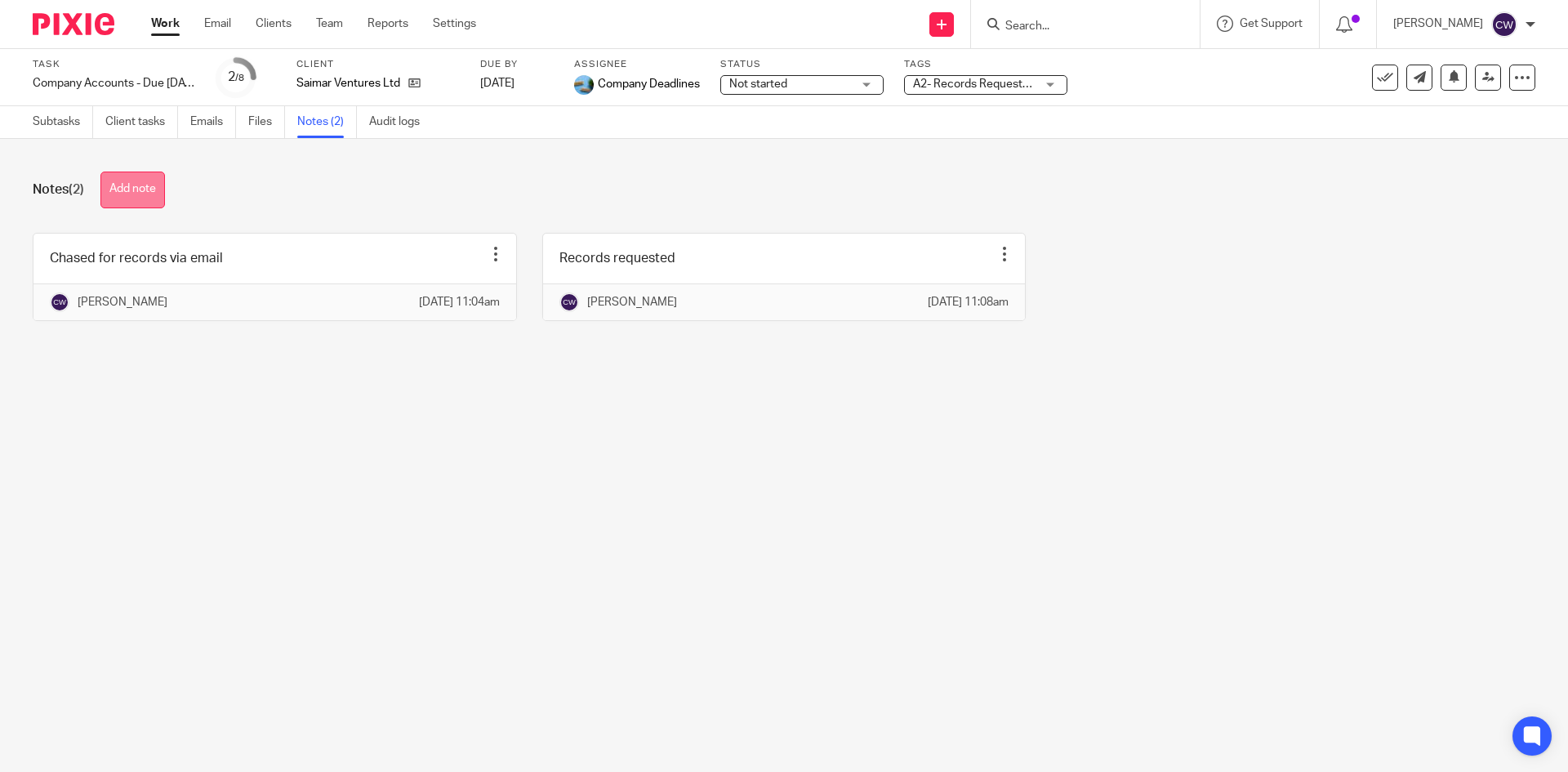
click at [152, 180] on button "Add note" at bounding box center [133, 189] width 65 height 37
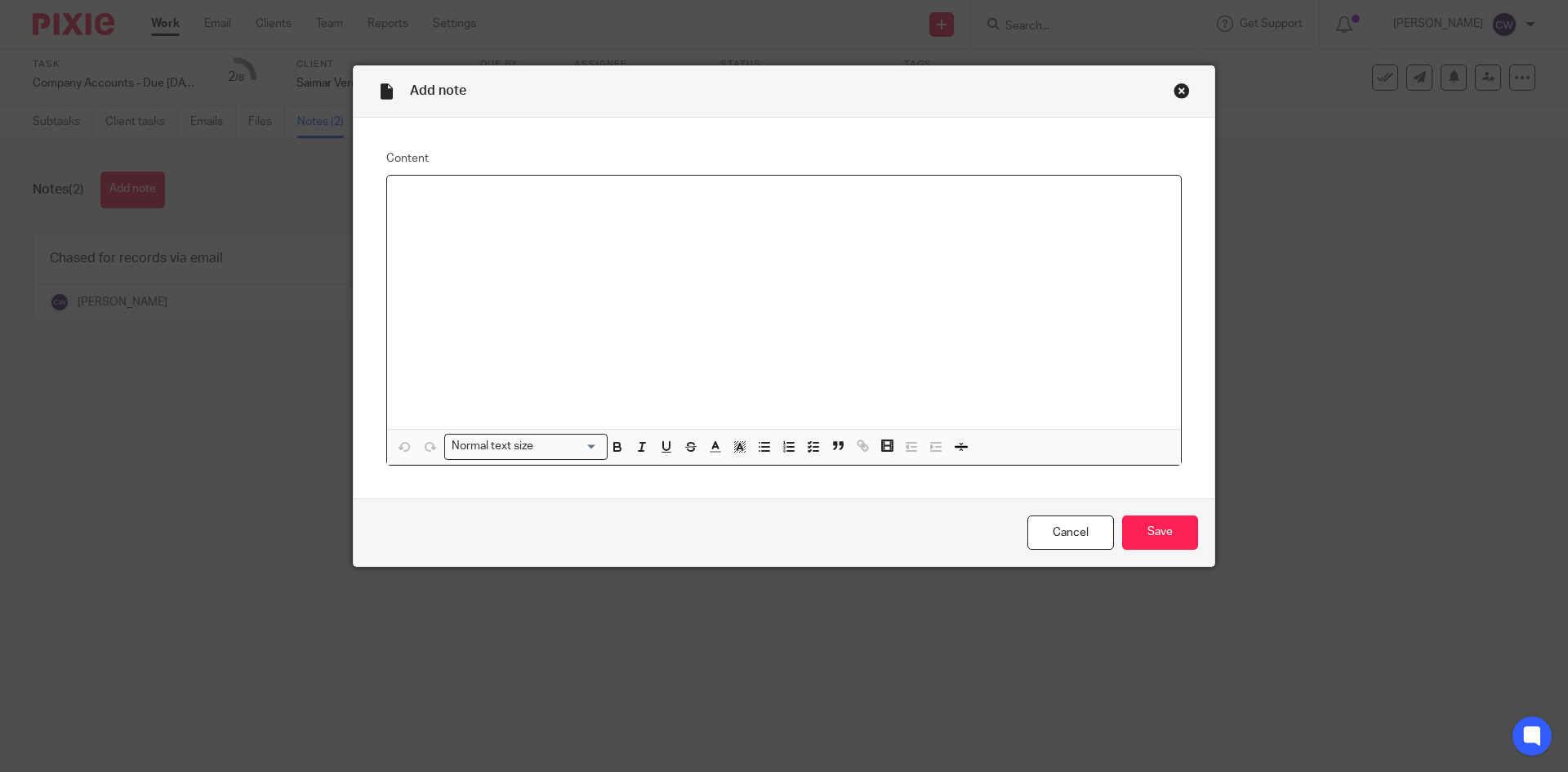
click at [652, 243] on div at bounding box center [784, 302] width 794 height 253
drag, startPoint x: 1150, startPoint y: 537, endPoint x: 1142, endPoint y: 505, distance: 33.0
click at [1150, 535] on input "Save" at bounding box center [1160, 532] width 76 height 35
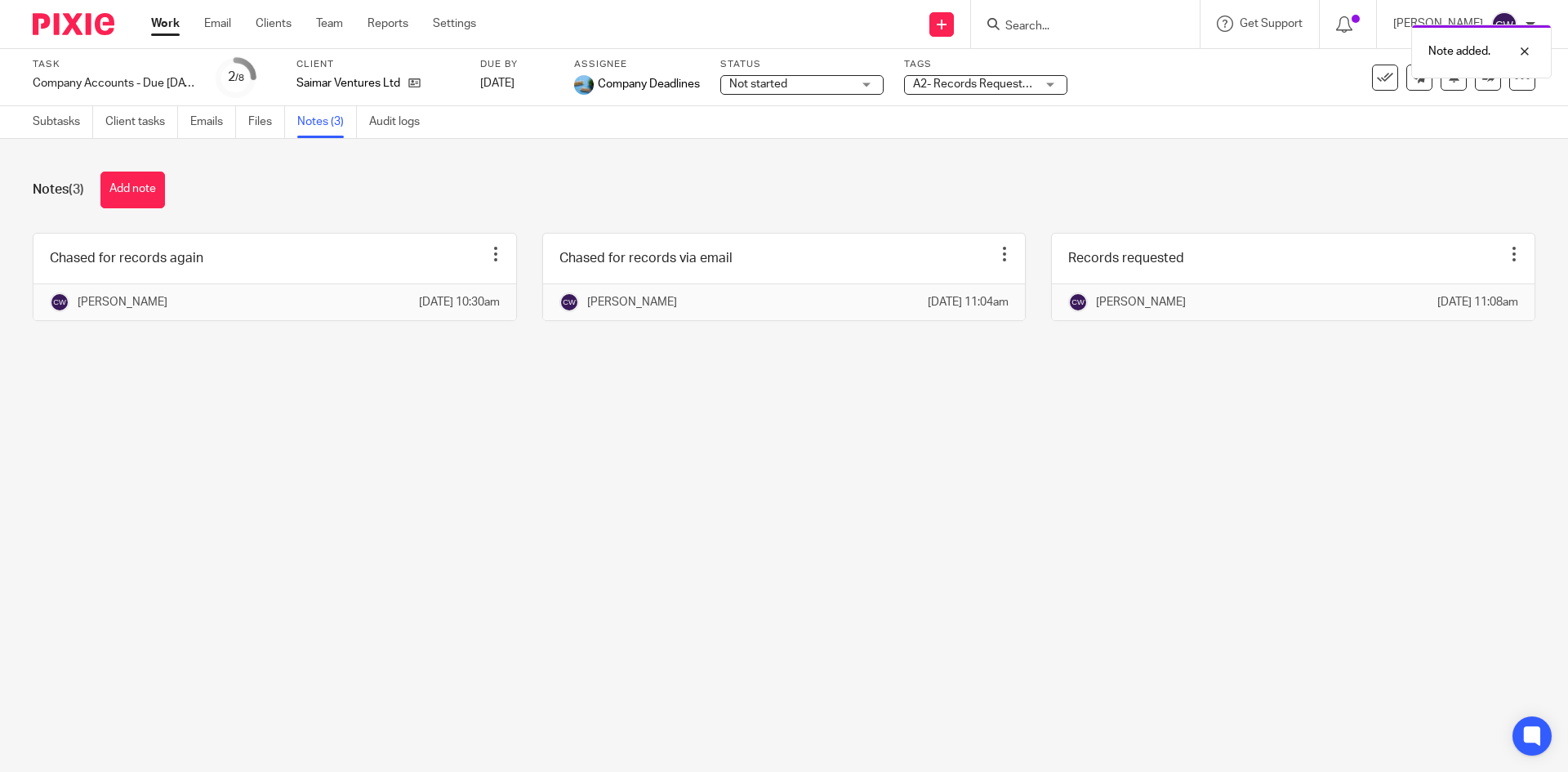
click at [1035, 35] on div "Note added." at bounding box center [1168, 47] width 767 height 62
click at [1034, 26] on input "Search" at bounding box center [1077, 26] width 147 height 15
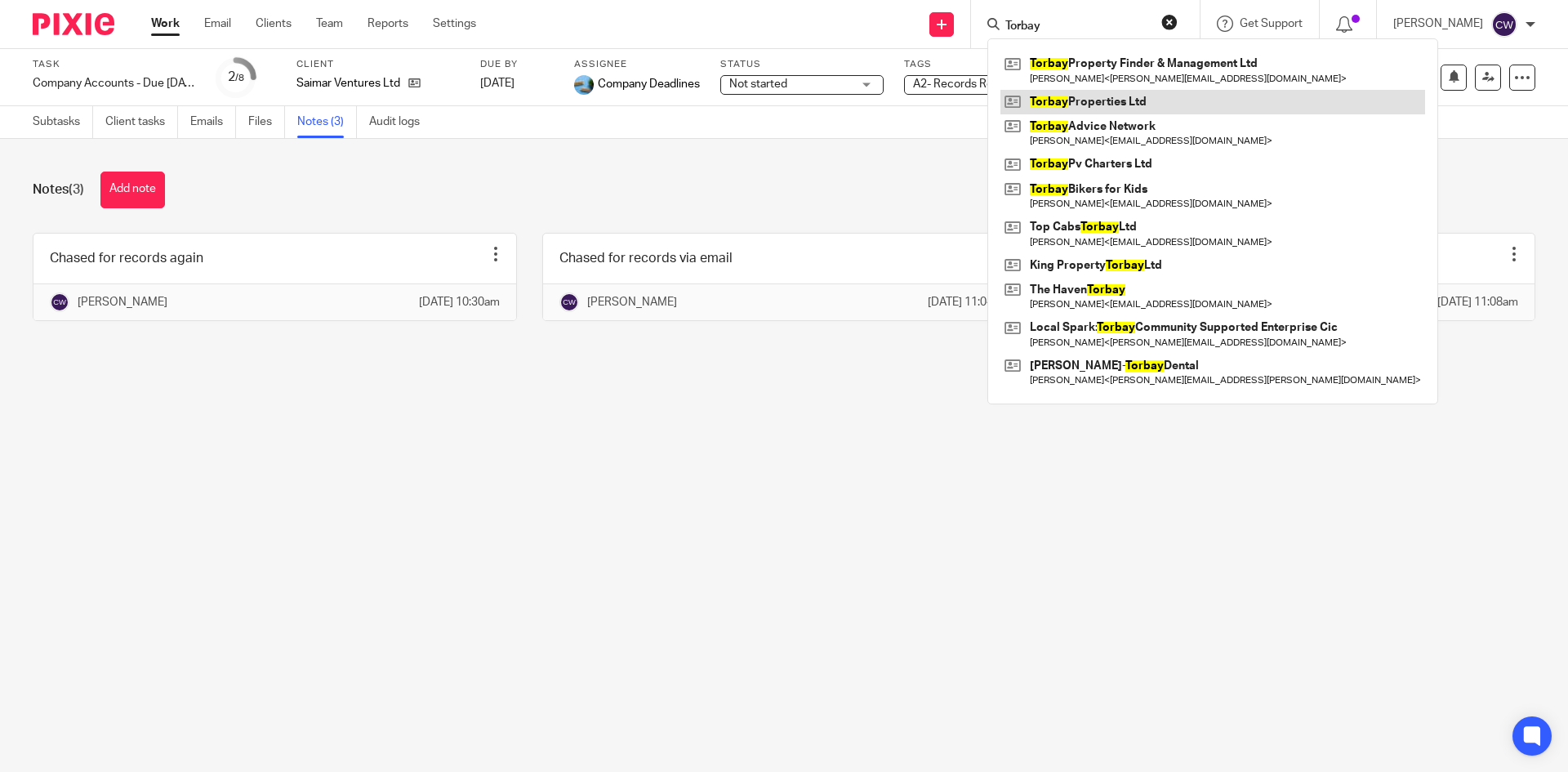
type input "Torbay"
click at [1091, 101] on link at bounding box center [1212, 102] width 425 height 25
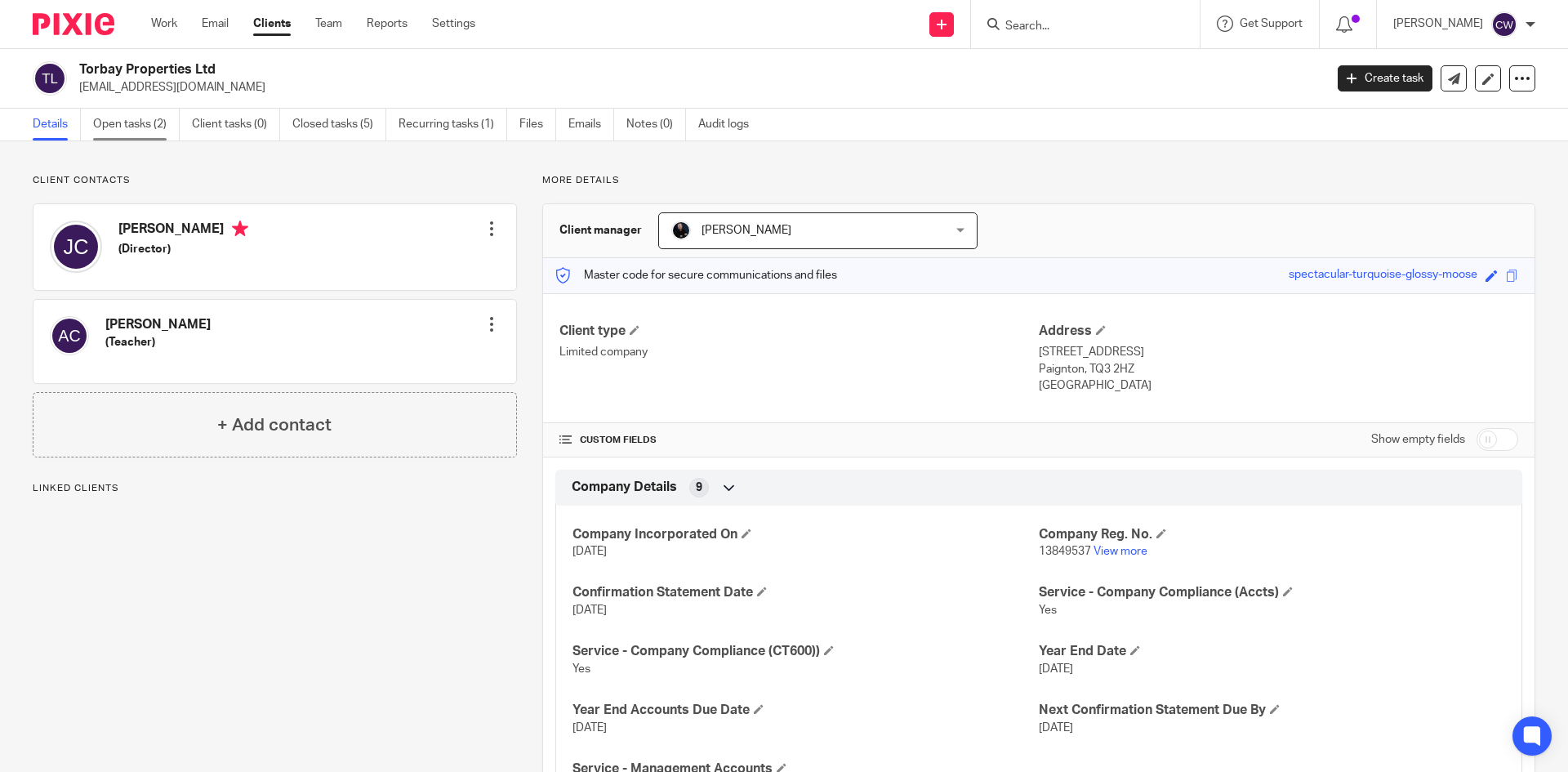
click at [146, 122] on link "Open tasks (2)" at bounding box center [136, 124] width 87 height 32
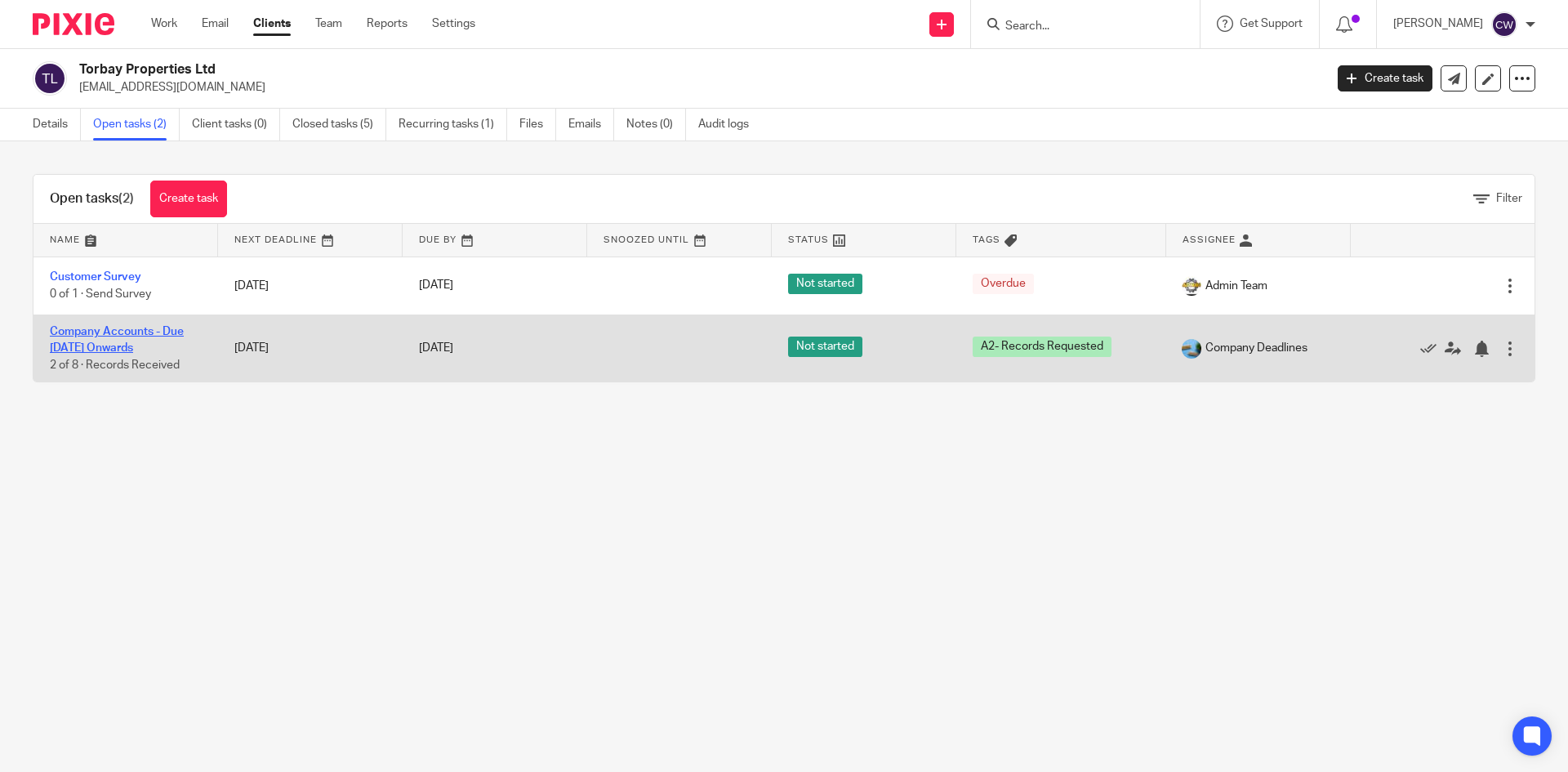
click at [126, 332] on link "Company Accounts - Due [DATE] Onwards" at bounding box center [116, 340] width 134 height 28
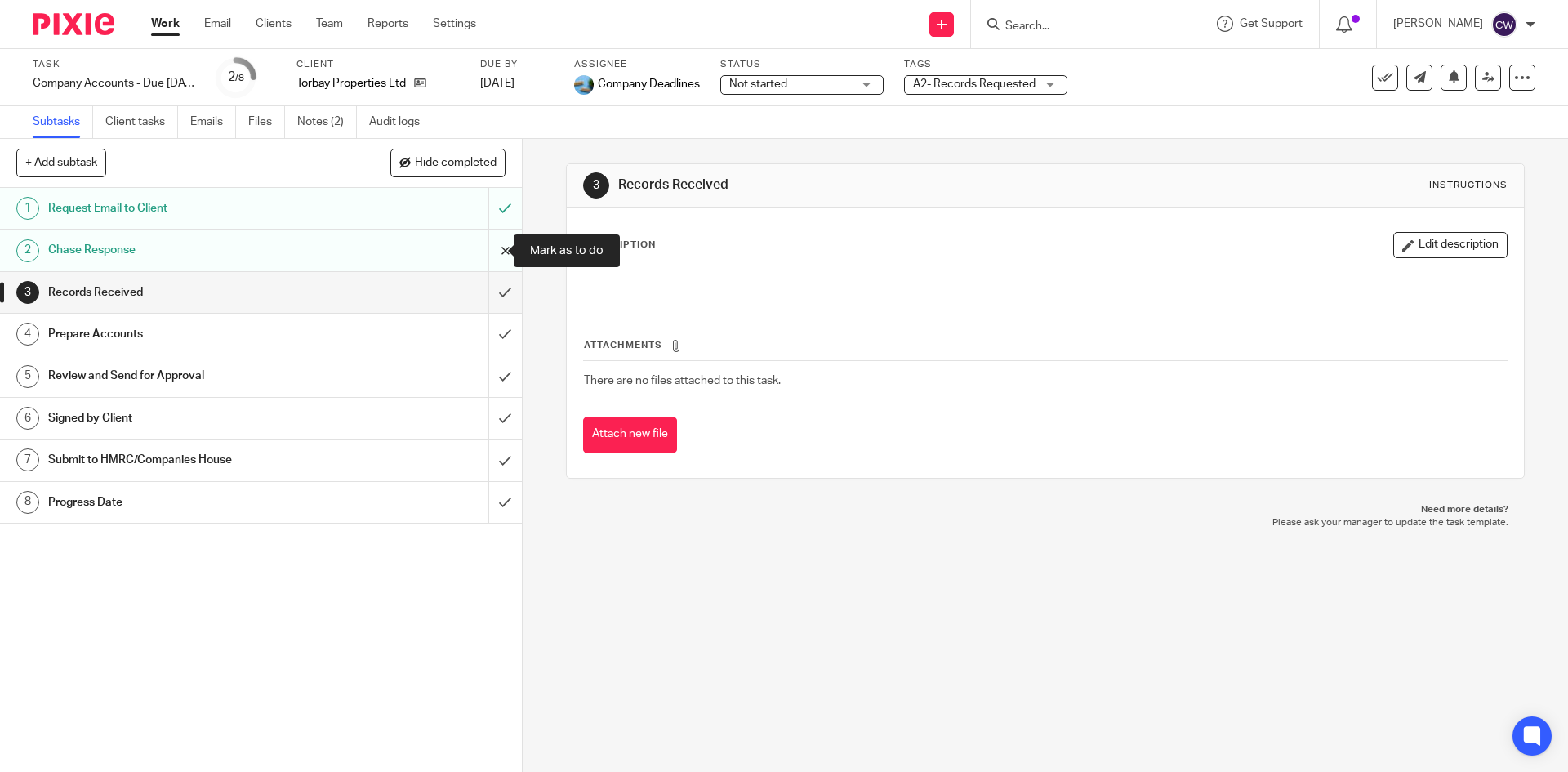
click at [490, 262] on input "submit" at bounding box center [261, 250] width 522 height 41
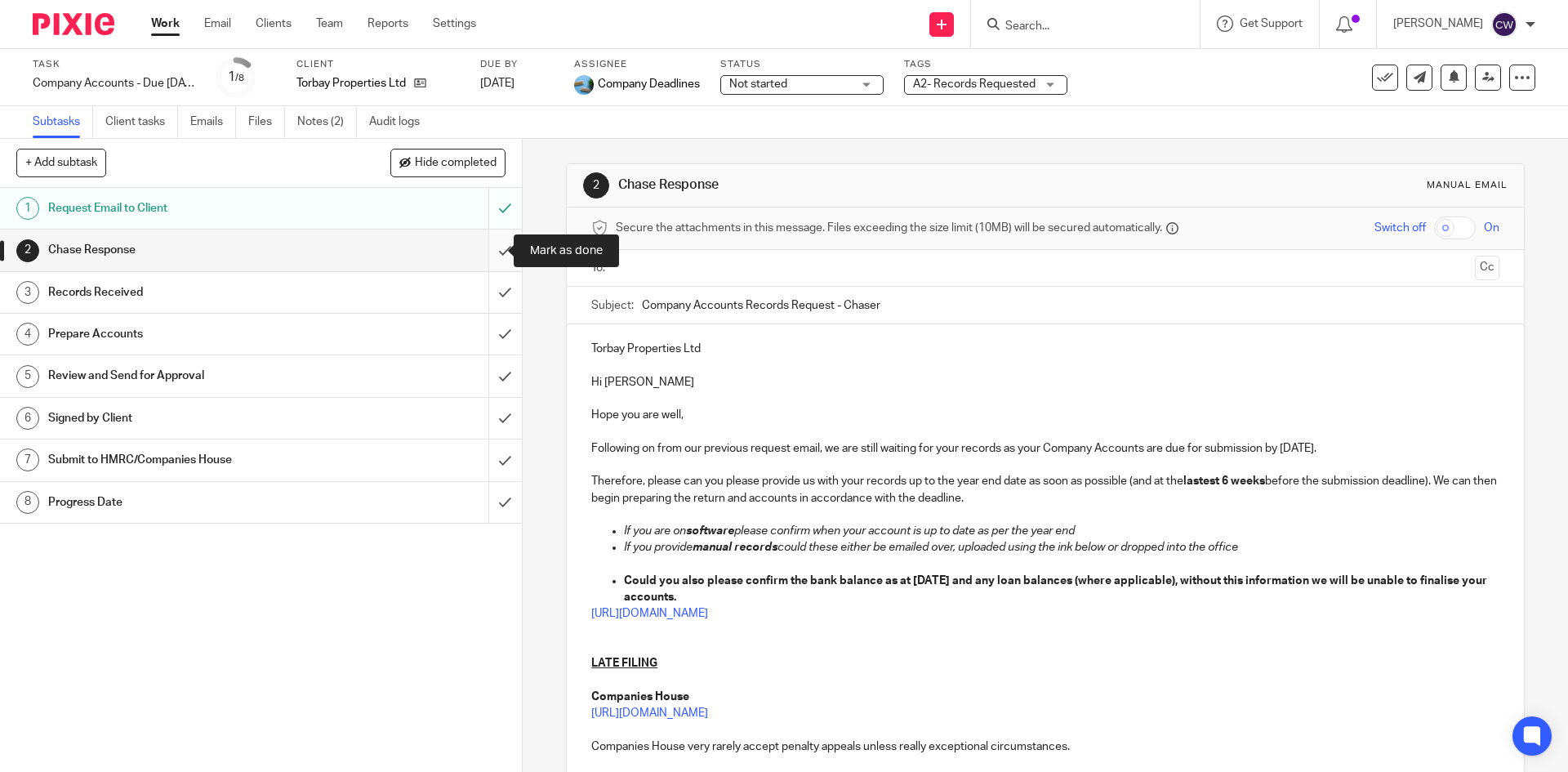
click at [489, 248] on input "submit" at bounding box center [261, 250] width 522 height 41
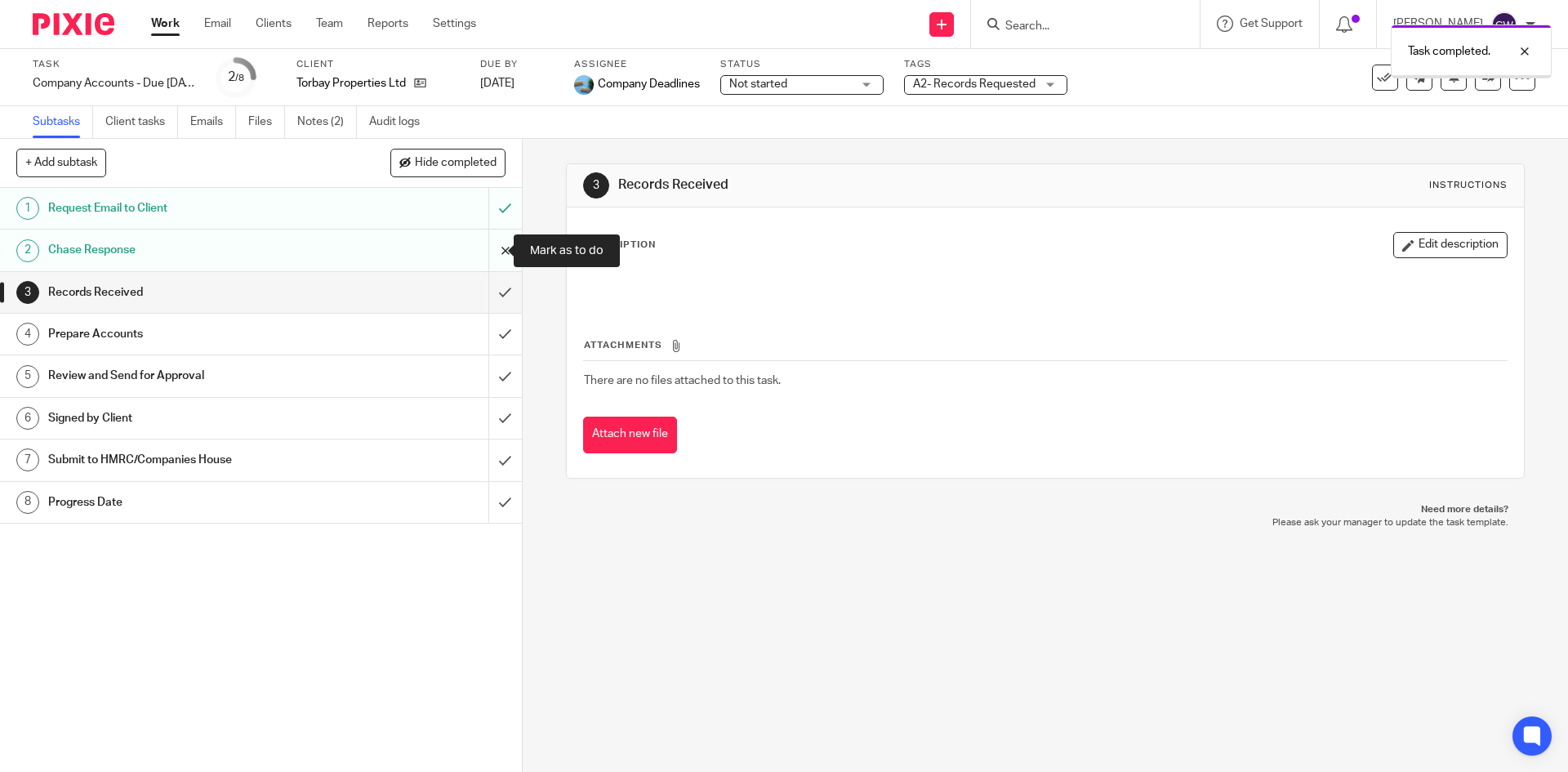
click at [488, 256] on input "submit" at bounding box center [261, 250] width 522 height 41
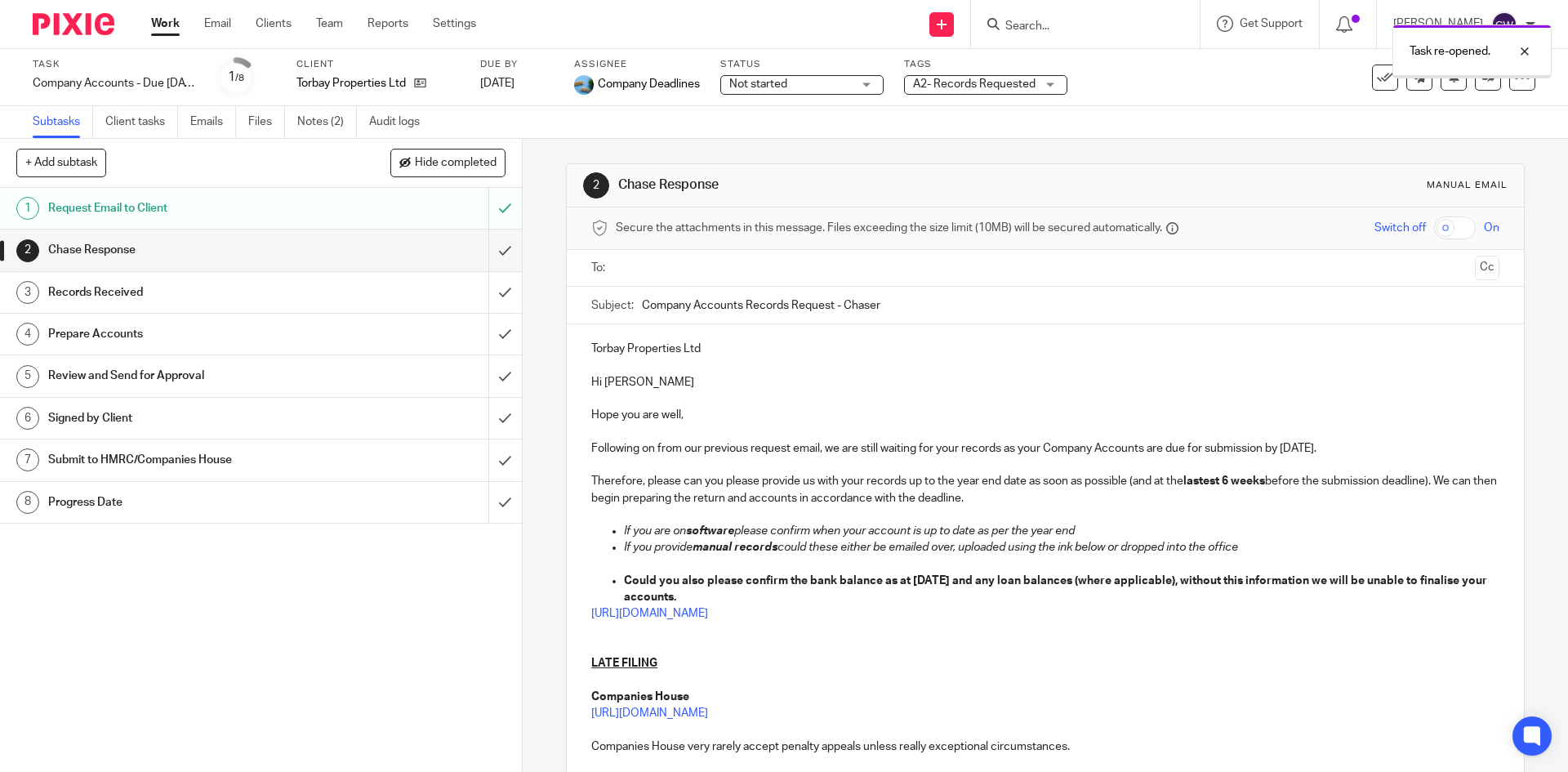
drag, startPoint x: 0, startPoint y: 0, endPoint x: 662, endPoint y: 273, distance: 716.1
click at [662, 273] on input "text" at bounding box center [1044, 269] width 846 height 19
click at [1343, 456] on p "Following on from our previous request email, we are still waiting for your rec…" at bounding box center [1045, 451] width 907 height 16
click at [970, 584] on strong "Could you also please confirm the bank balance as at 31 Jan 2024 and any loan b…" at bounding box center [1056, 592] width 865 height 28
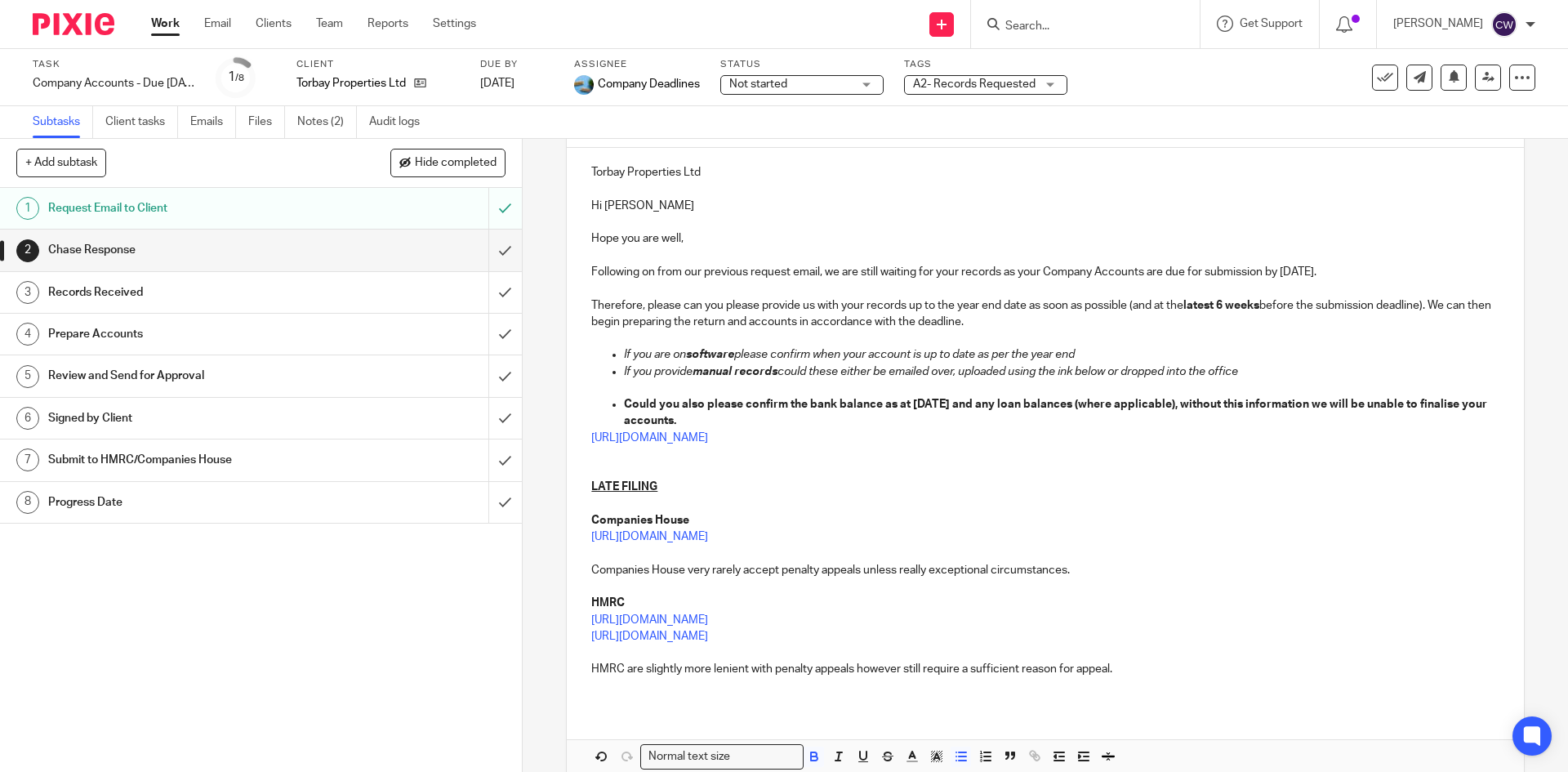
scroll to position [261, 0]
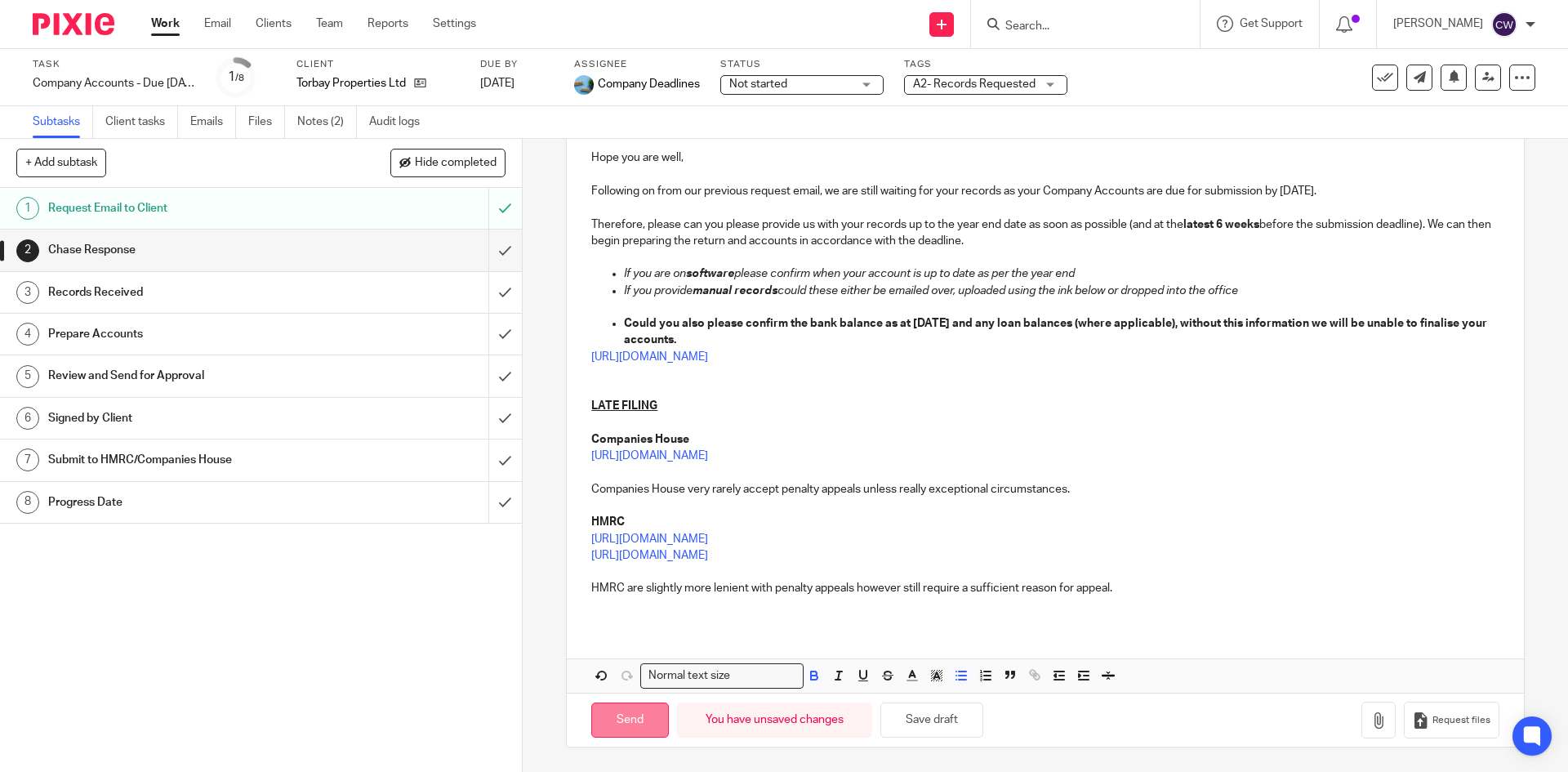
click at [632, 731] on input "Send" at bounding box center [630, 720] width 78 height 35
type input "Sent"
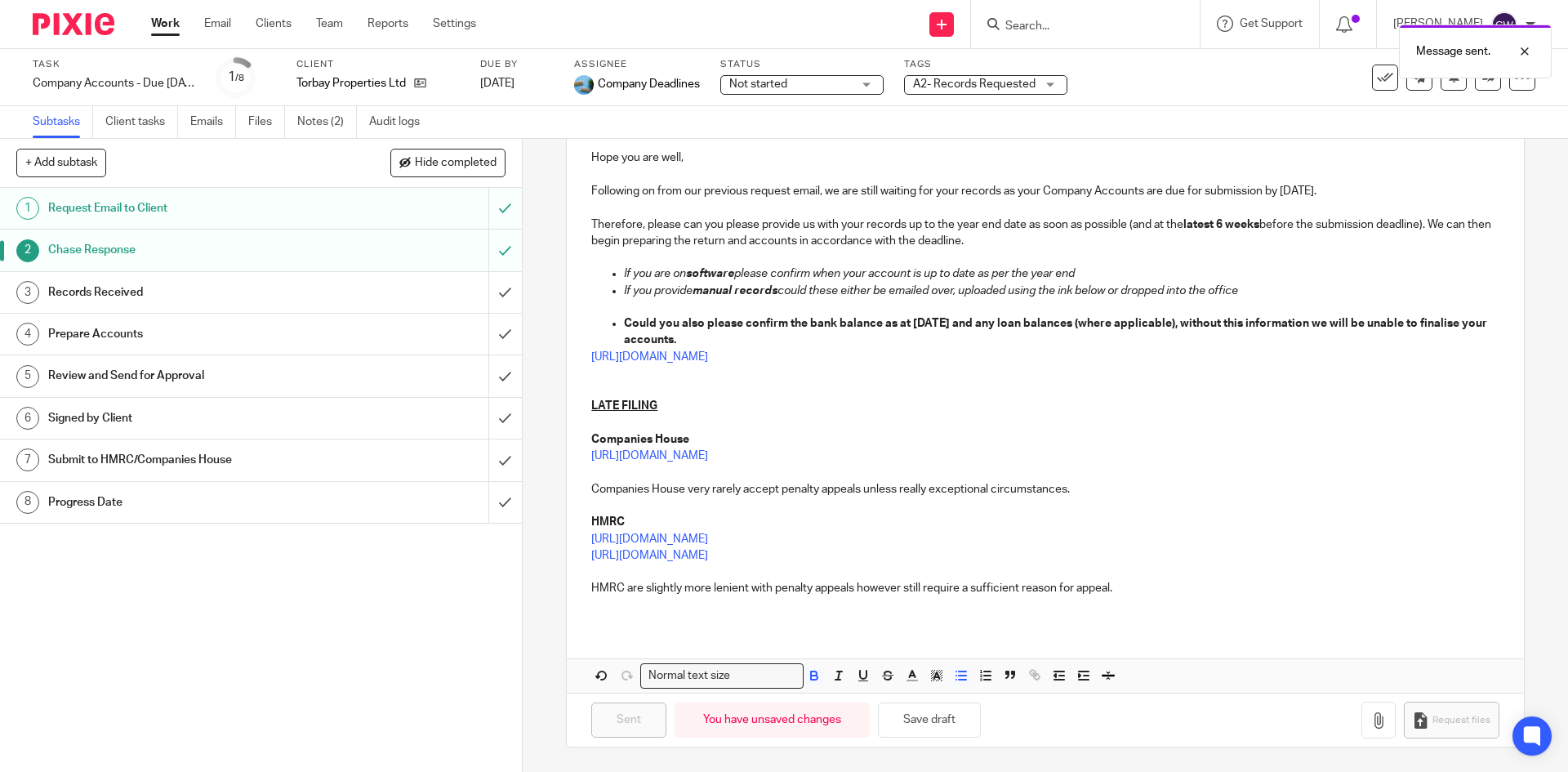
click at [986, 83] on span "A2- Records Requested" at bounding box center [975, 84] width 123 height 11
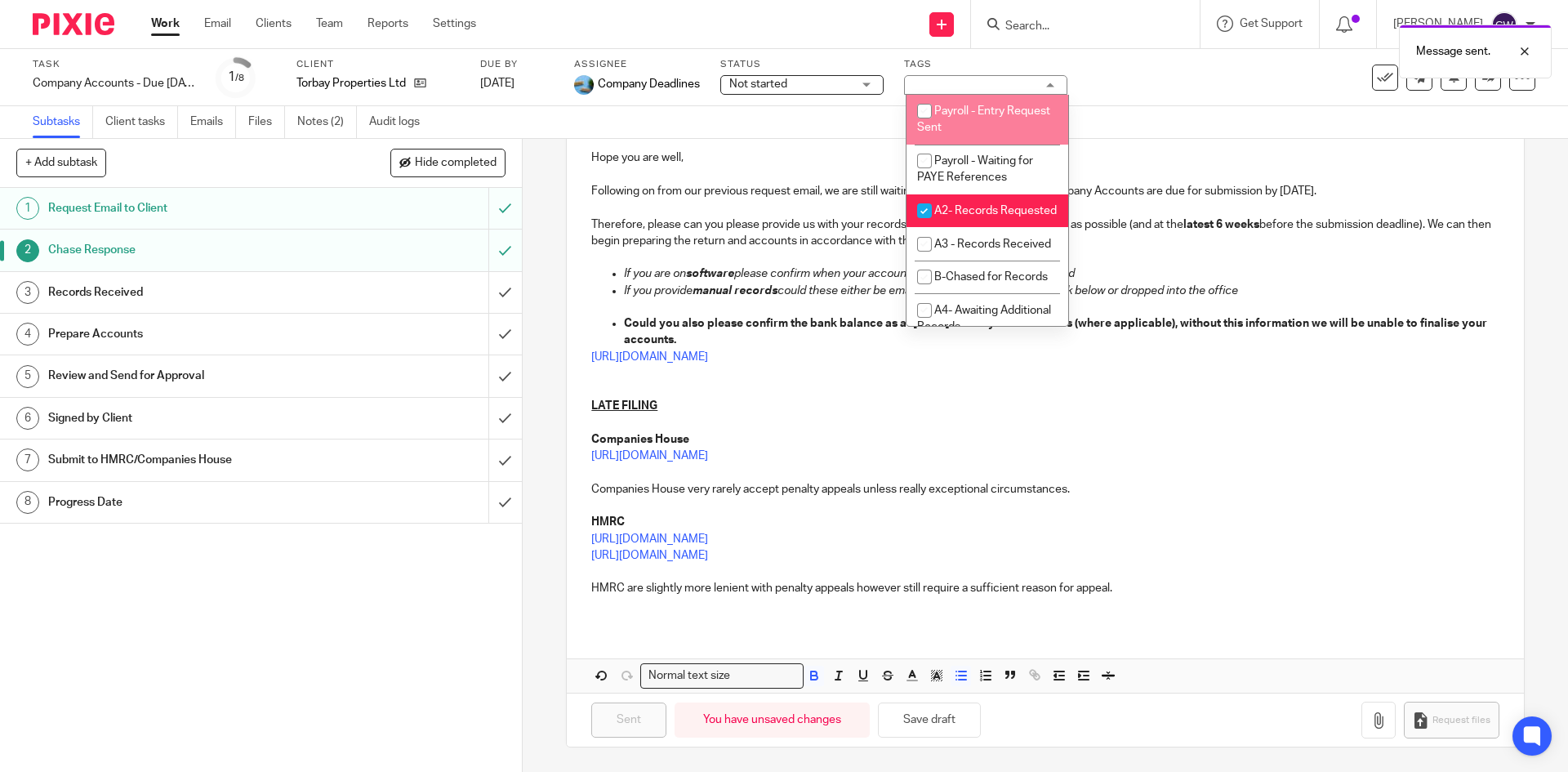
scroll to position [572, 0]
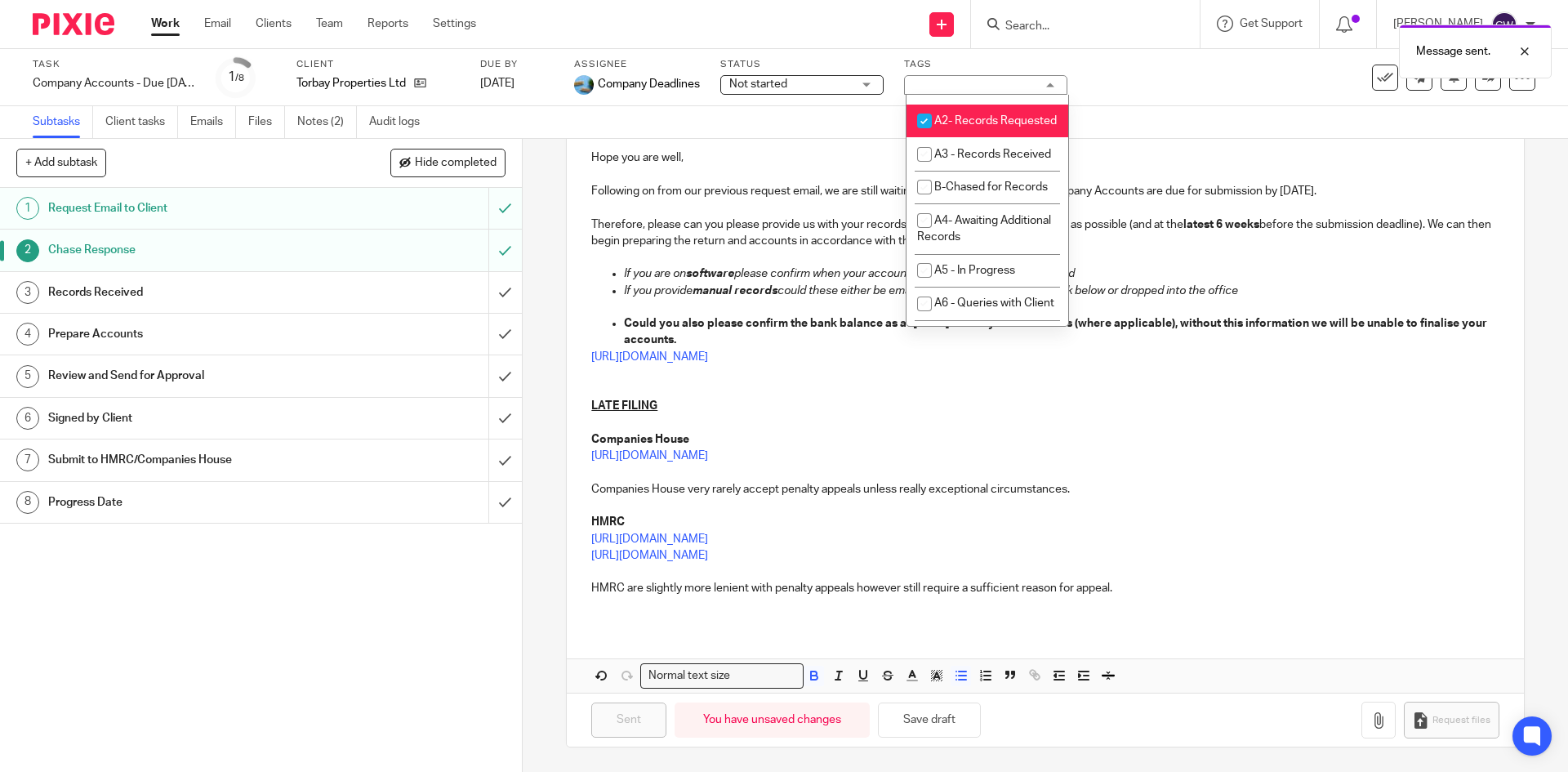
click at [968, 126] on span "A2- Records Requested" at bounding box center [996, 120] width 123 height 11
checkbox input "false"
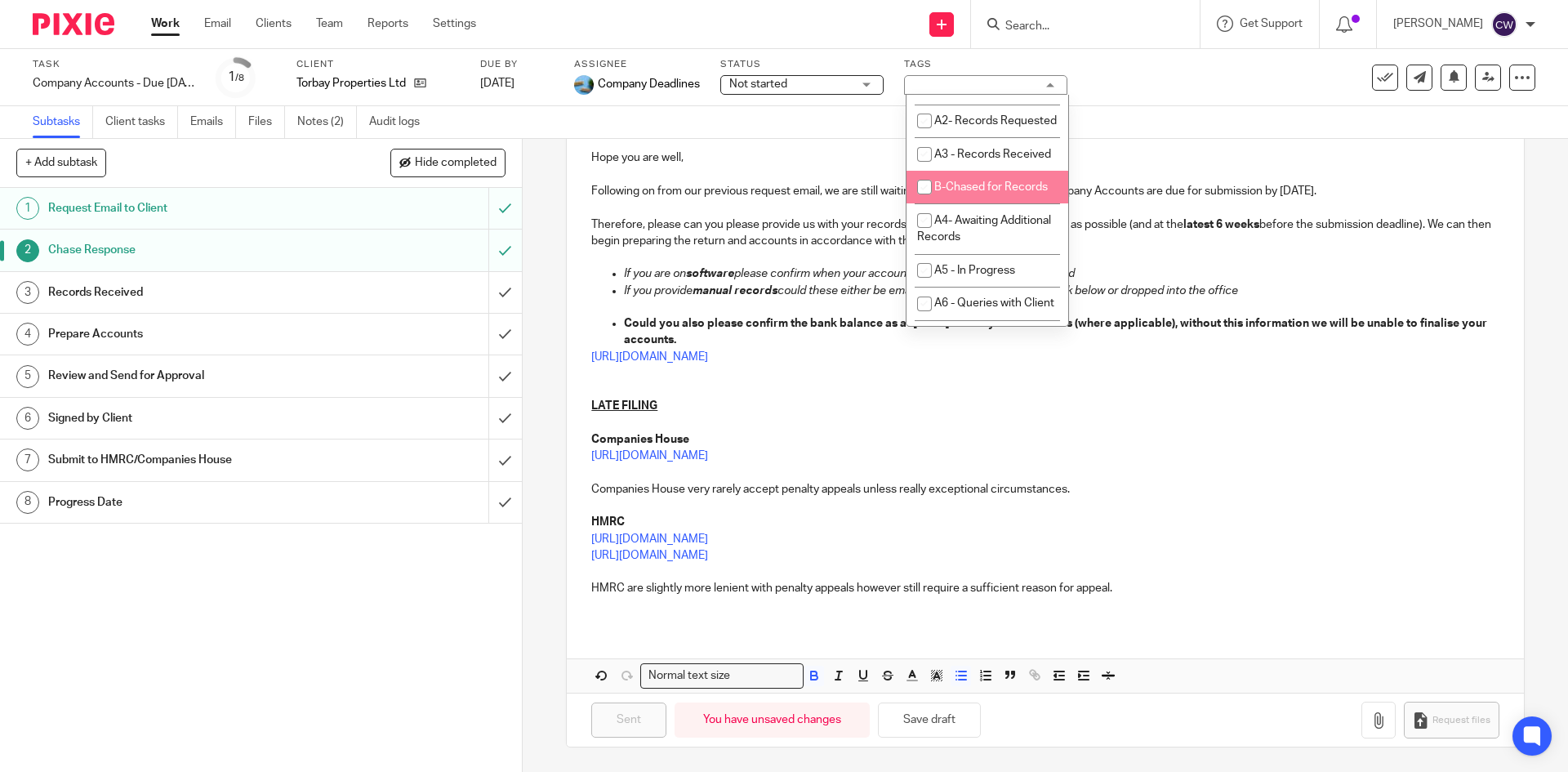
click at [970, 204] on li "B-Chased for Records" at bounding box center [987, 187] width 162 height 33
checkbox input "true"
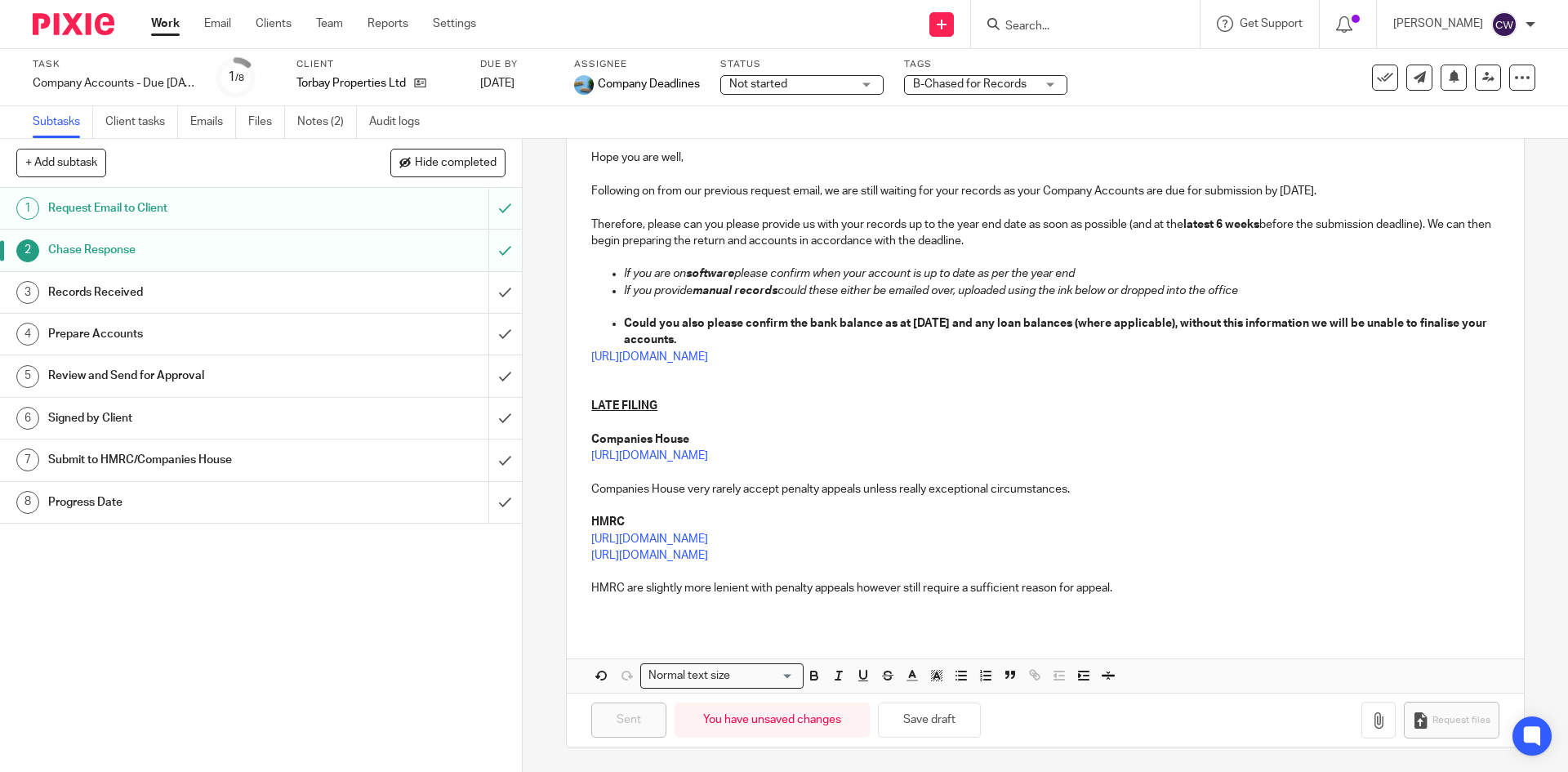
click at [1209, 460] on p "https://www.gov.uk/government/publications/late-filing-penalties/late-filing-pe…" at bounding box center [1045, 456] width 907 height 16
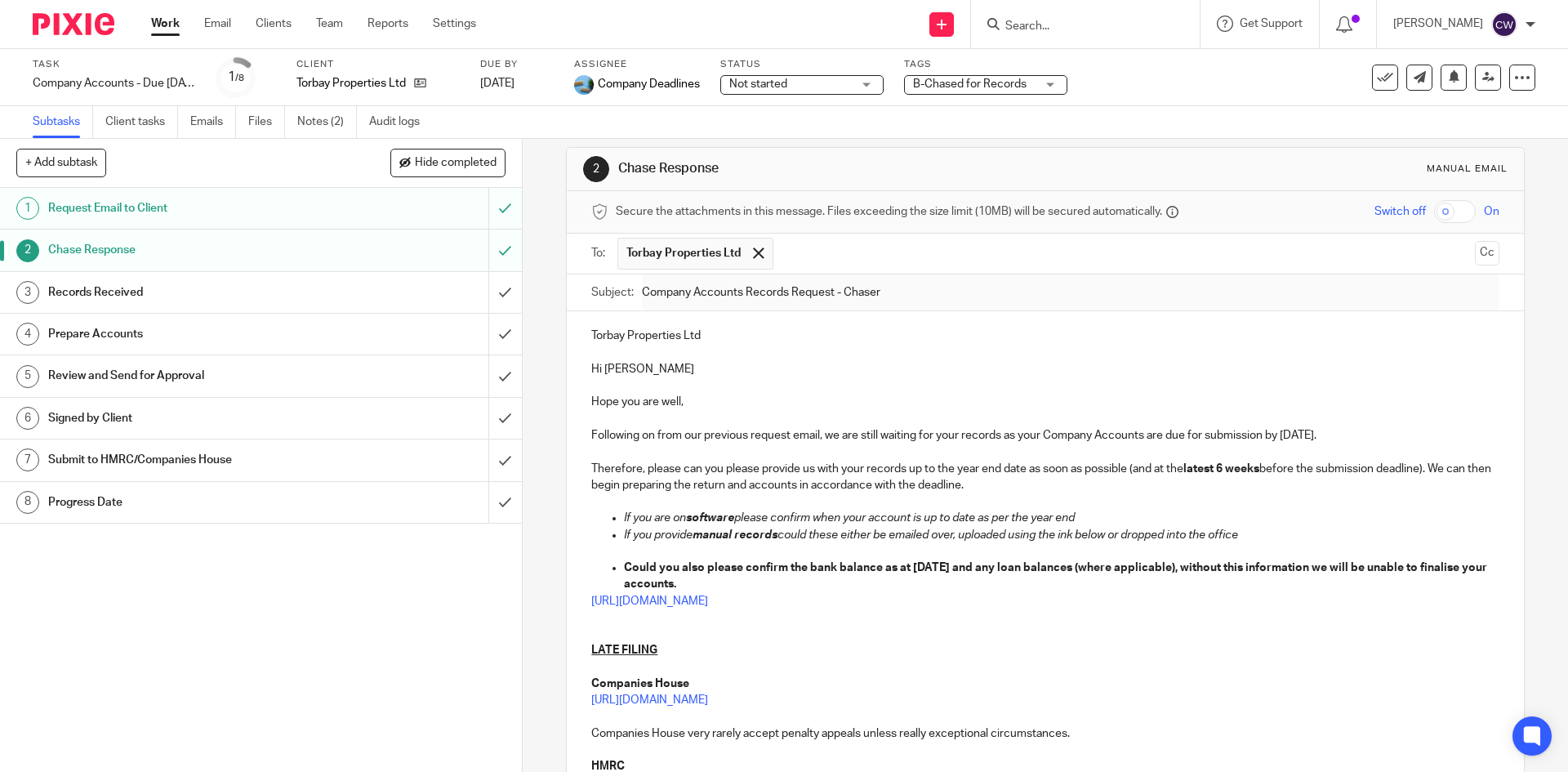
scroll to position [15, 0]
click at [332, 122] on link "Notes (2)" at bounding box center [327, 122] width 60 height 32
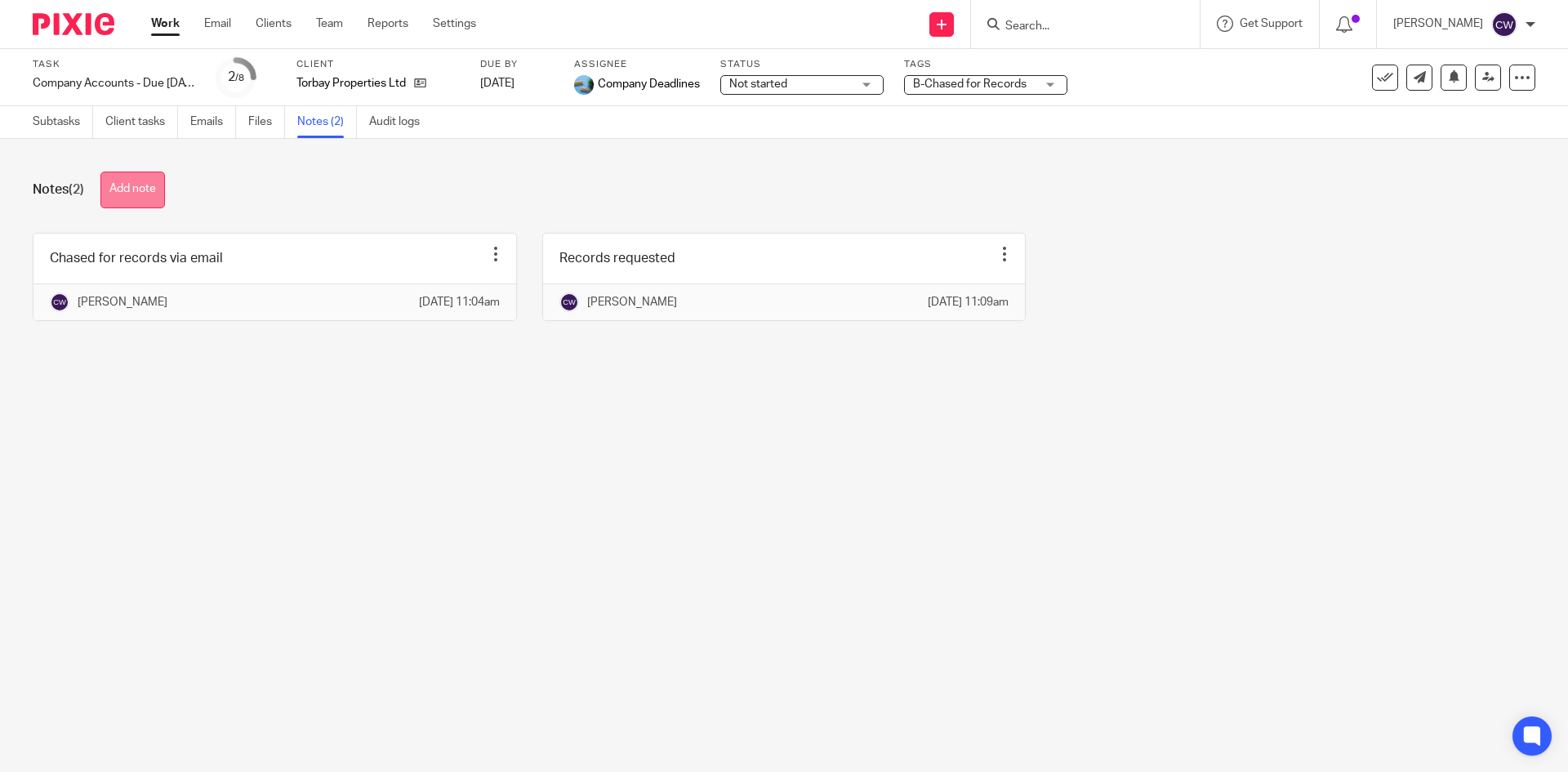
click at [138, 189] on button "Add note" at bounding box center [133, 189] width 65 height 37
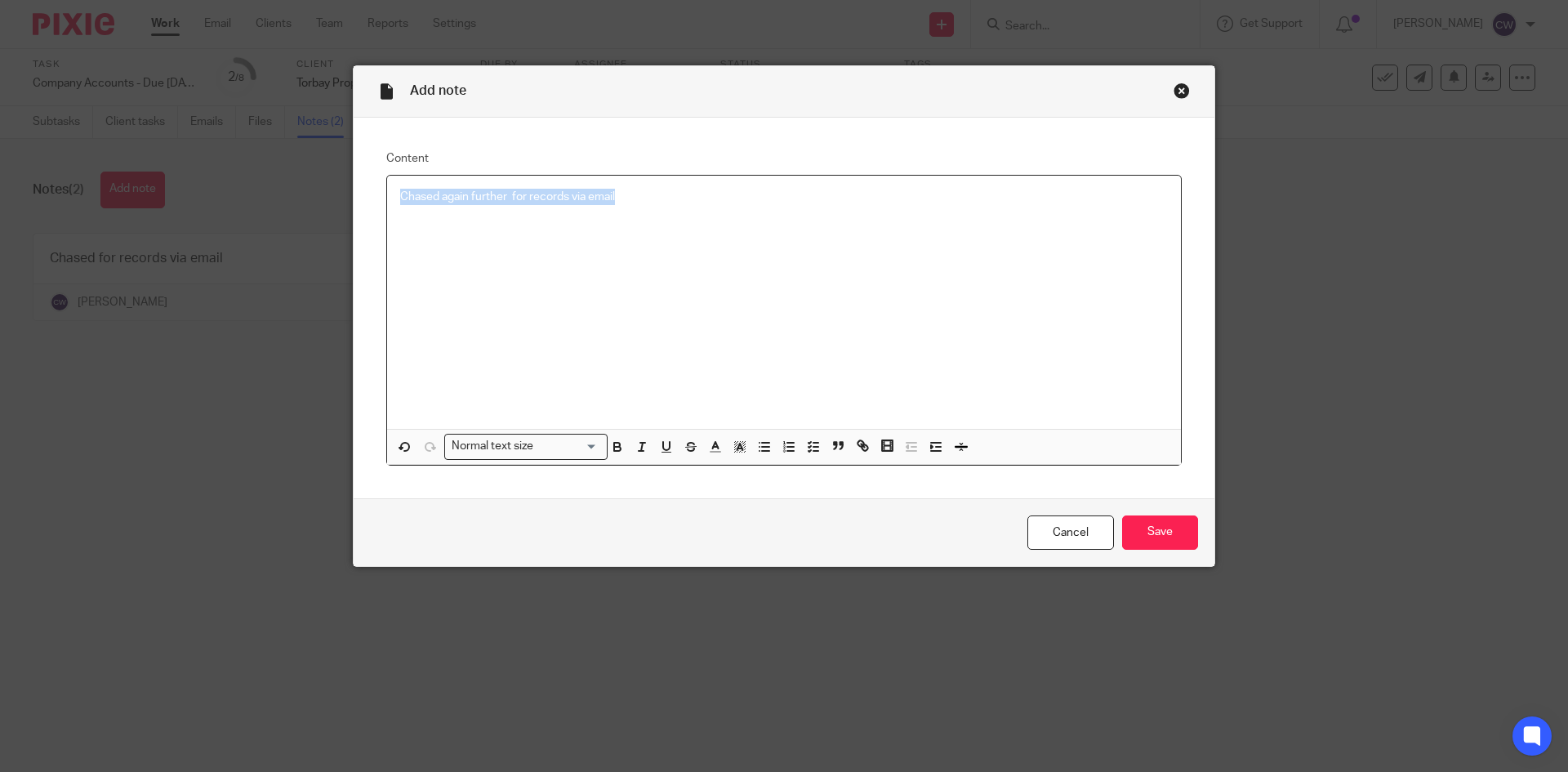
drag, startPoint x: 635, startPoint y: 195, endPoint x: 386, endPoint y: 178, distance: 249.6
click at [387, 178] on div "Chased again further for records via email" at bounding box center [784, 302] width 794 height 253
drag, startPoint x: 524, startPoint y: 194, endPoint x: 71, endPoint y: 217, distance: 453.6
click at [71, 217] on div "Add note Content Langstone Capital Ltd Normal text size Loading... Remove Edit …" at bounding box center [784, 386] width 1568 height 772
click at [1137, 525] on input "Save" at bounding box center [1160, 532] width 76 height 35
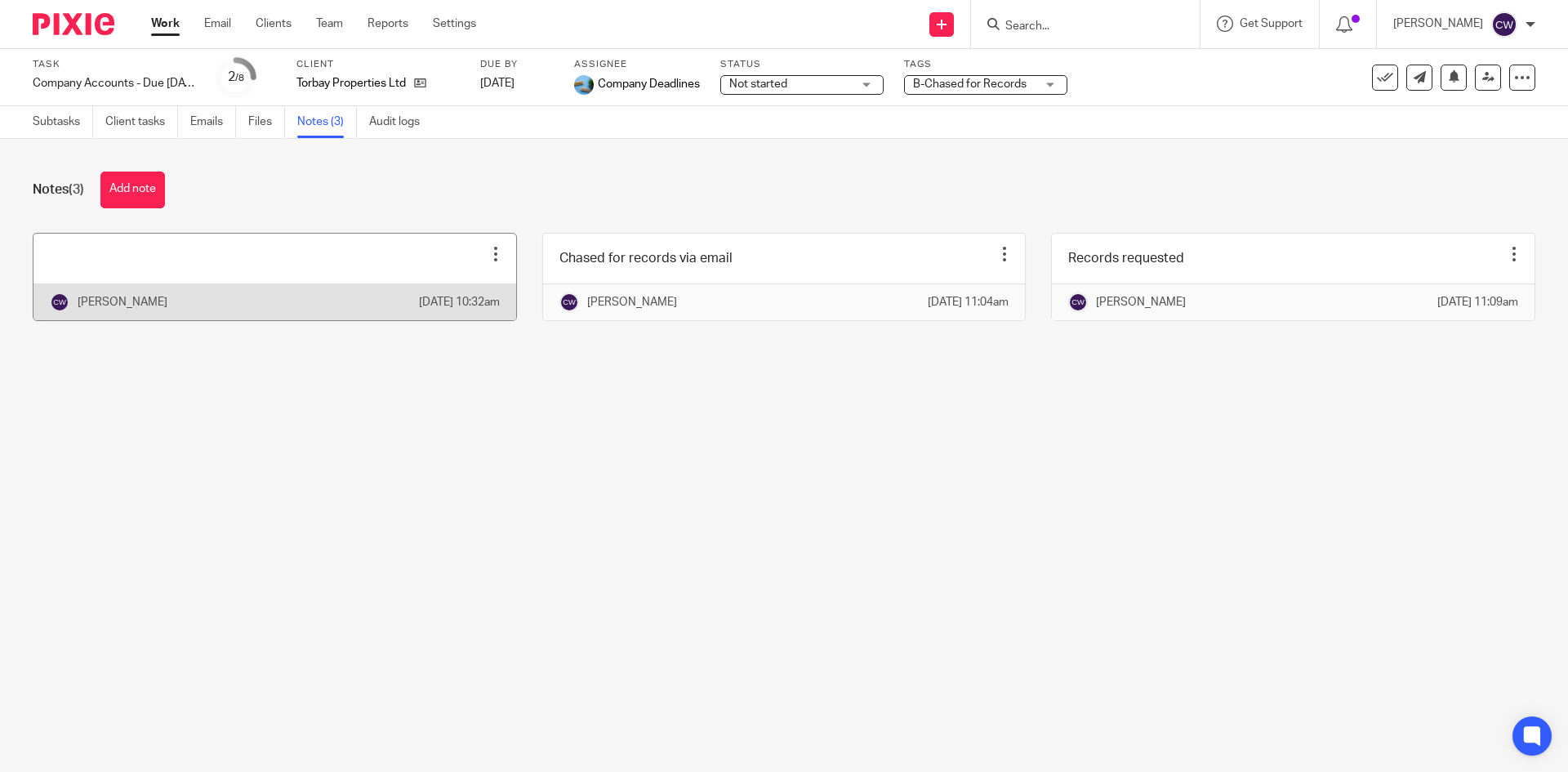
click at [357, 262] on link at bounding box center [275, 277] width 483 height 87
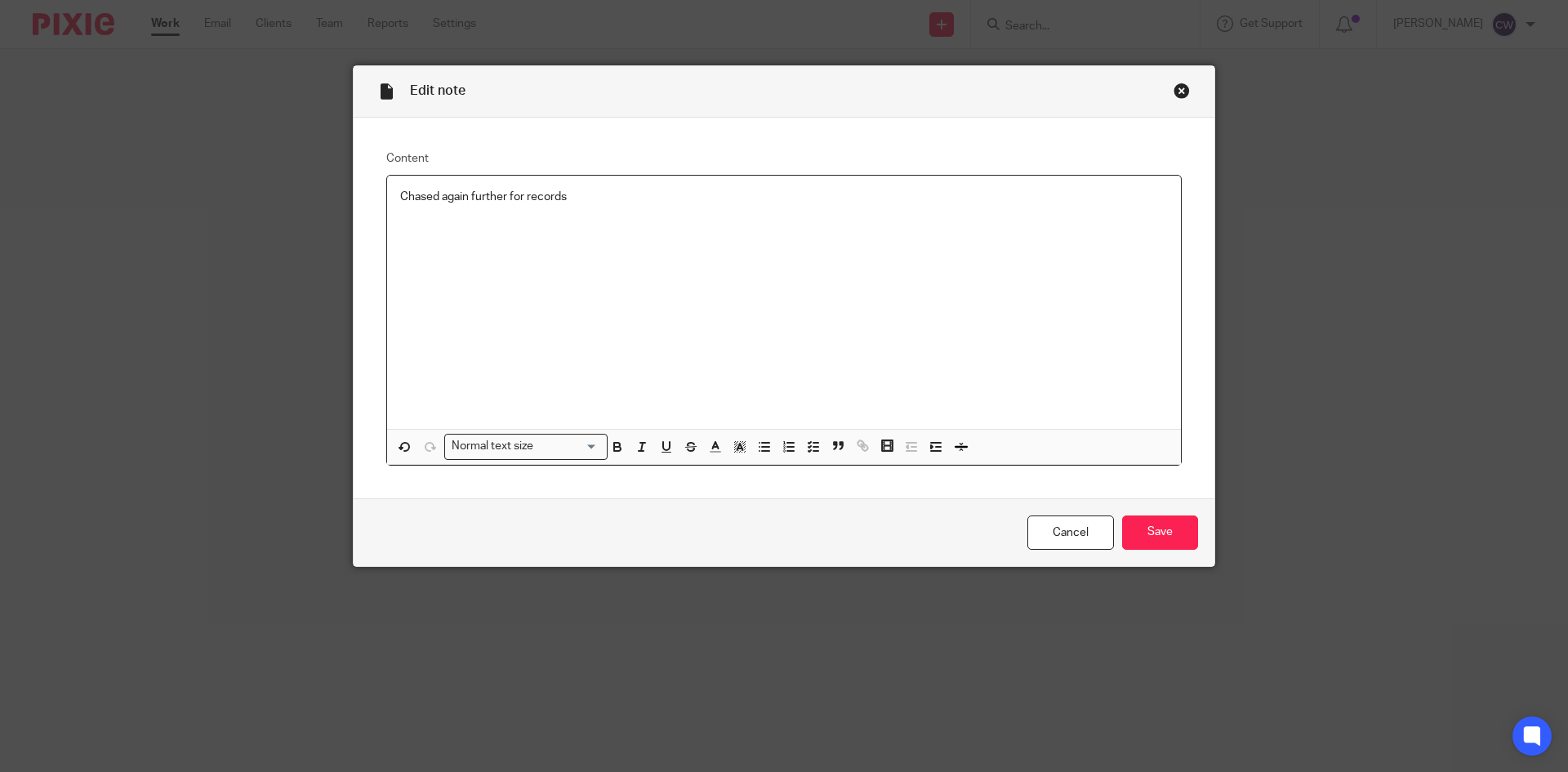
click at [585, 201] on p "Chased again further for records" at bounding box center [784, 196] width 767 height 16
drag, startPoint x: 639, startPoint y: 201, endPoint x: 370, endPoint y: 186, distance: 269.4
click at [370, 186] on div "Content Chased again further for records via email Normal text size Loading... …" at bounding box center [784, 308] width 861 height 380
copy p "Chased again further for records via email"
click at [1150, 520] on input "Save" at bounding box center [1160, 532] width 76 height 35
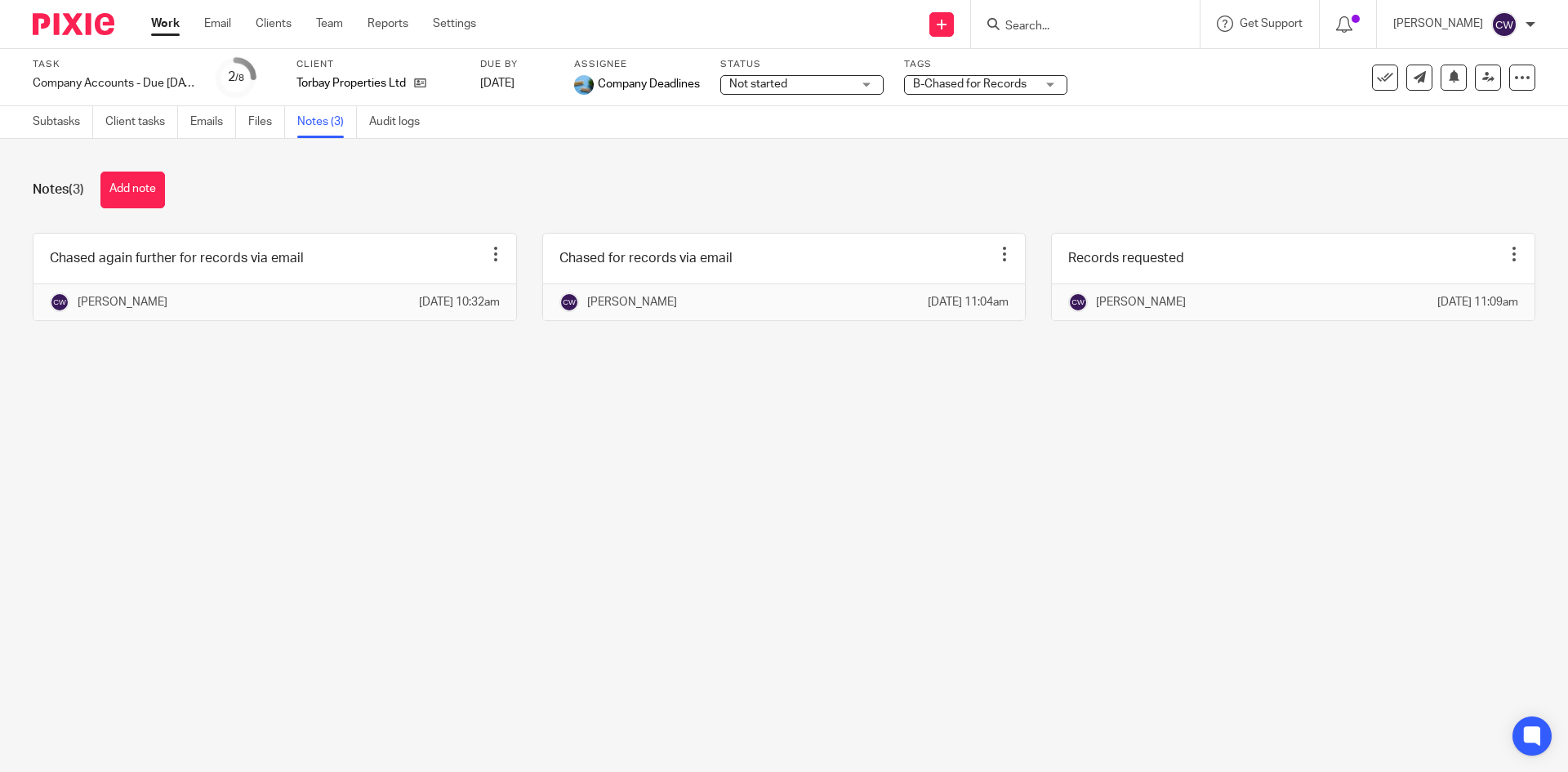
click at [1021, 31] on input "Search" at bounding box center [1077, 26] width 147 height 15
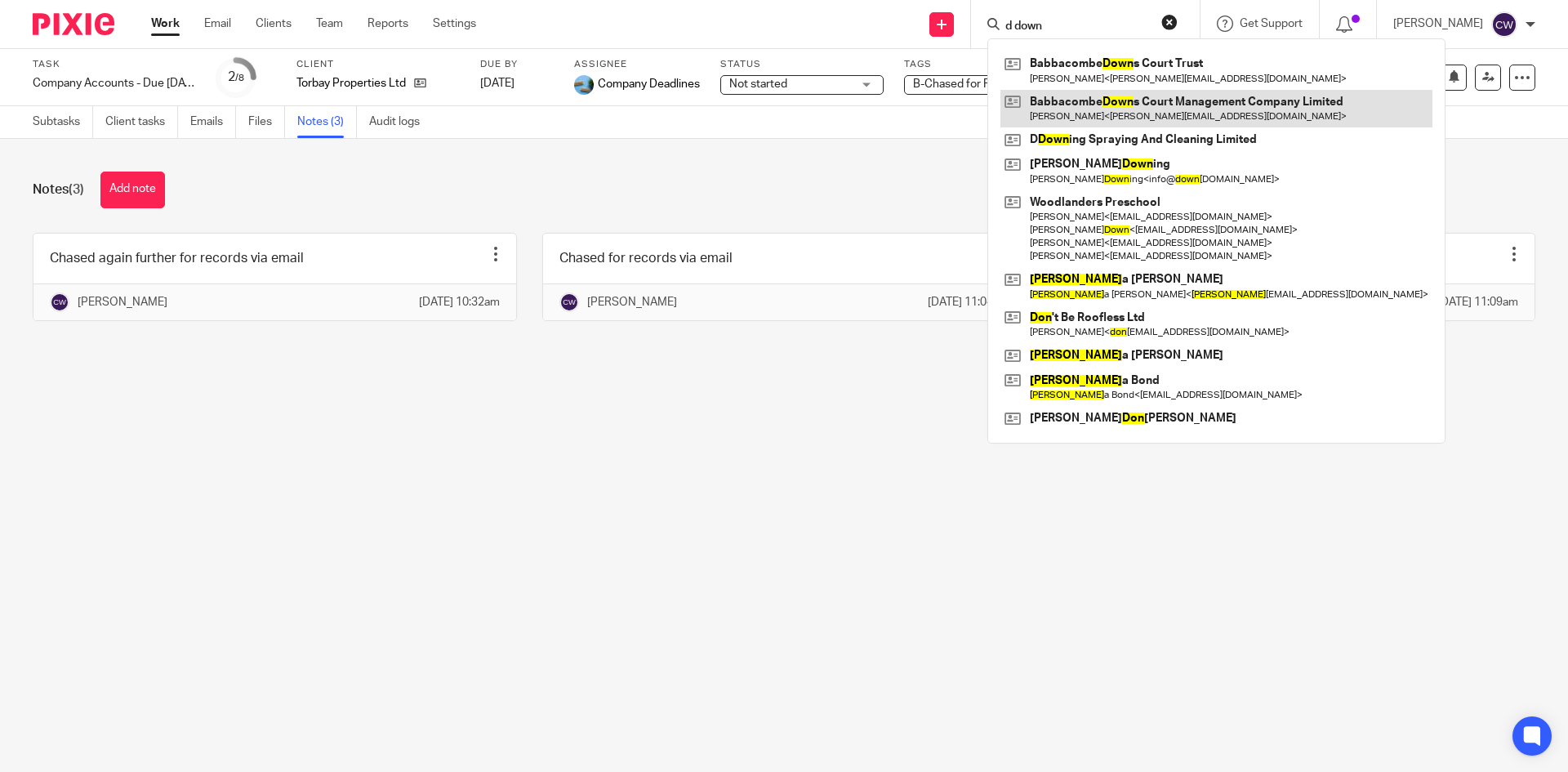
type input "d down"
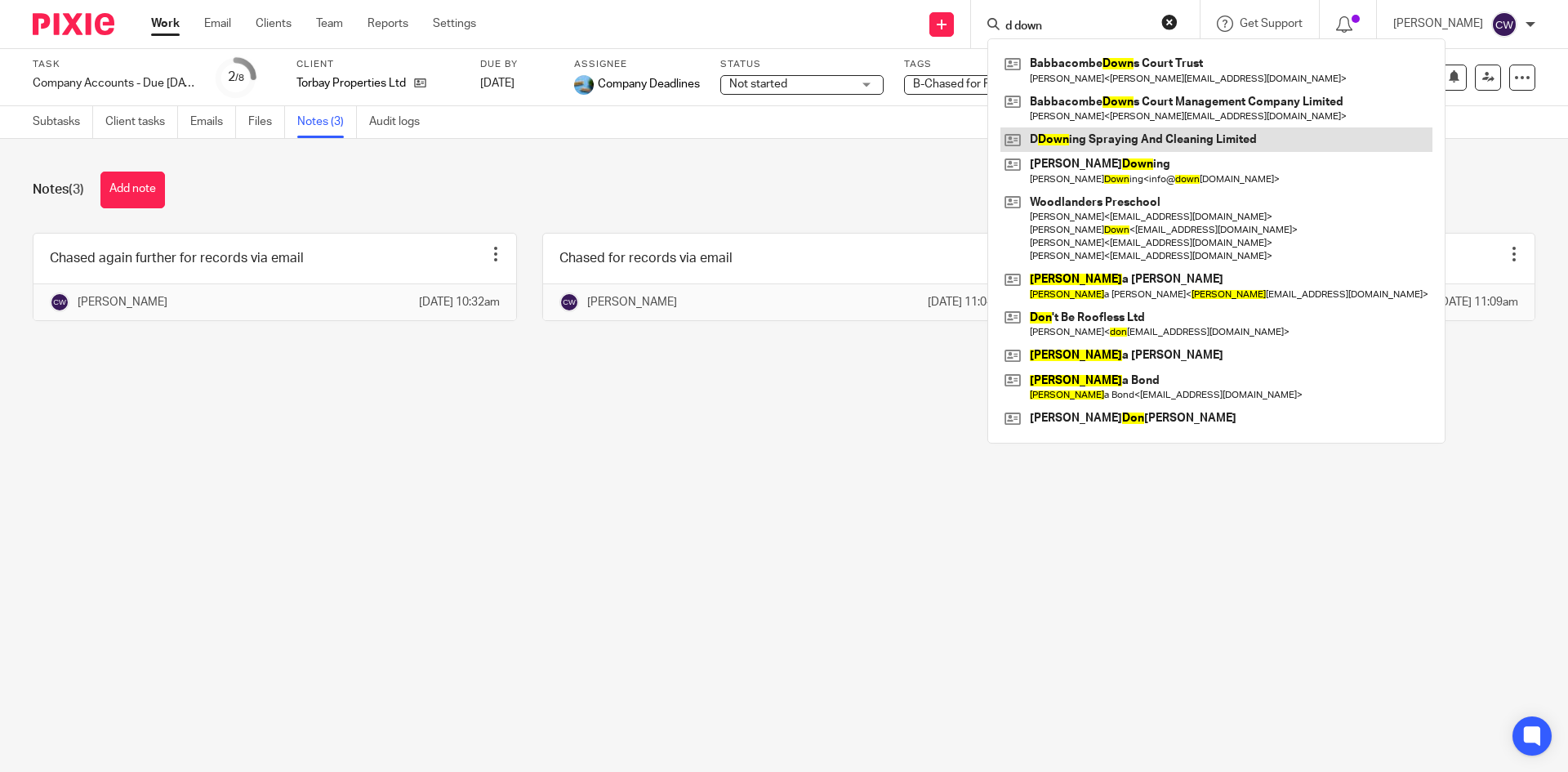
click at [1175, 138] on link at bounding box center [1216, 139] width 432 height 25
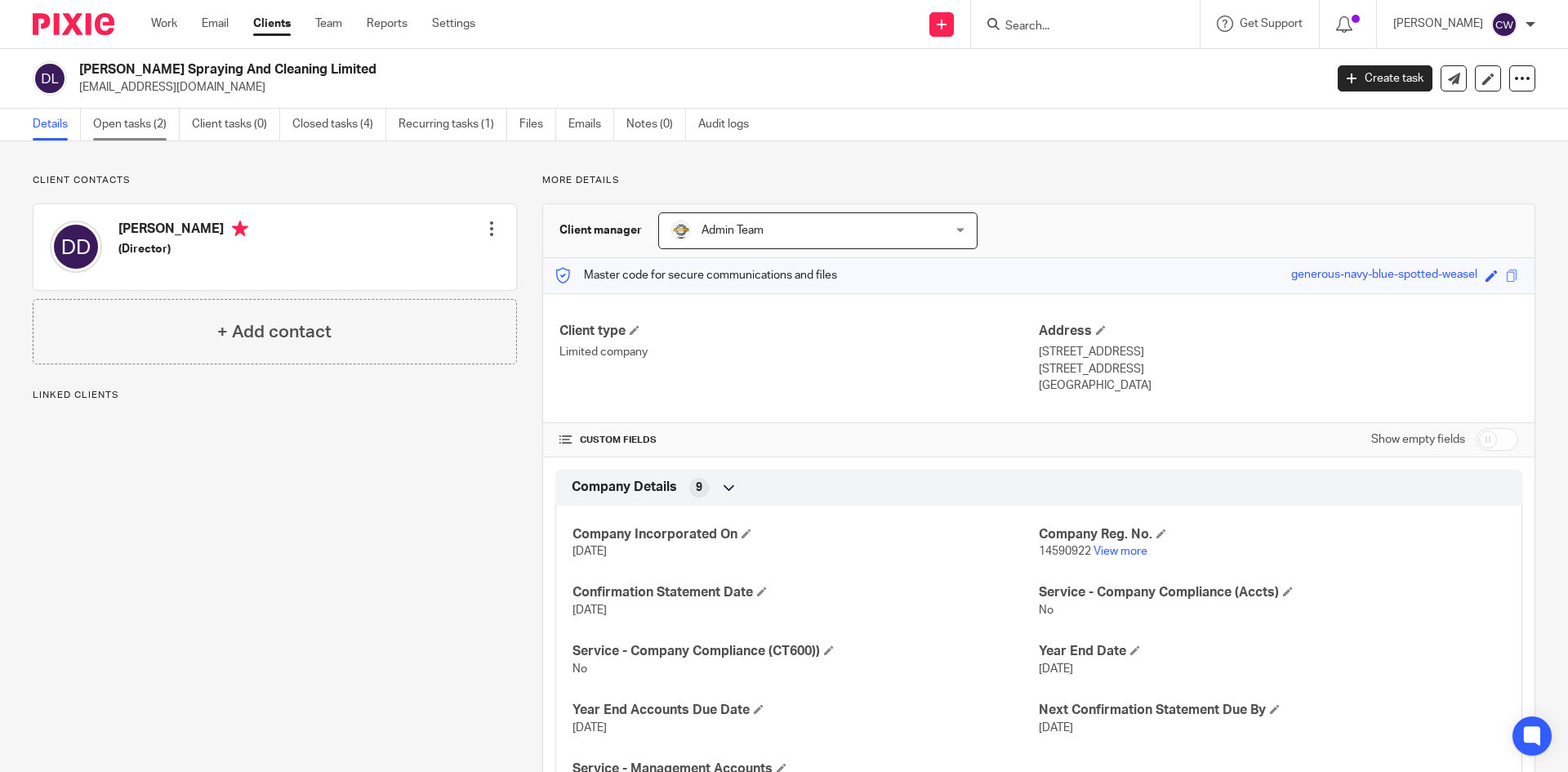
click at [126, 122] on link "Open tasks (2)" at bounding box center [136, 124] width 87 height 32
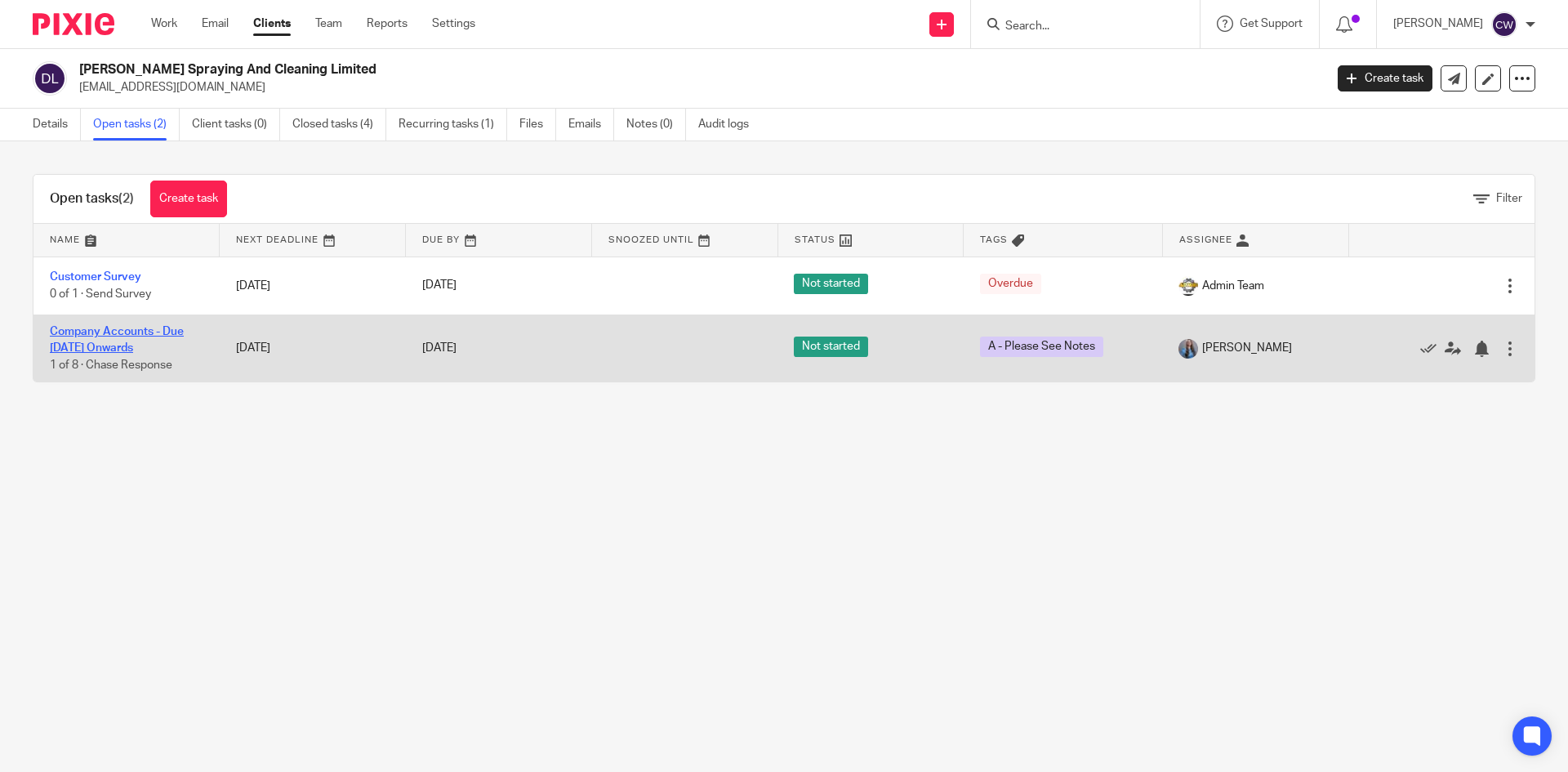
click at [141, 330] on link "Company Accounts - Due [DATE] Onwards" at bounding box center [116, 340] width 134 height 28
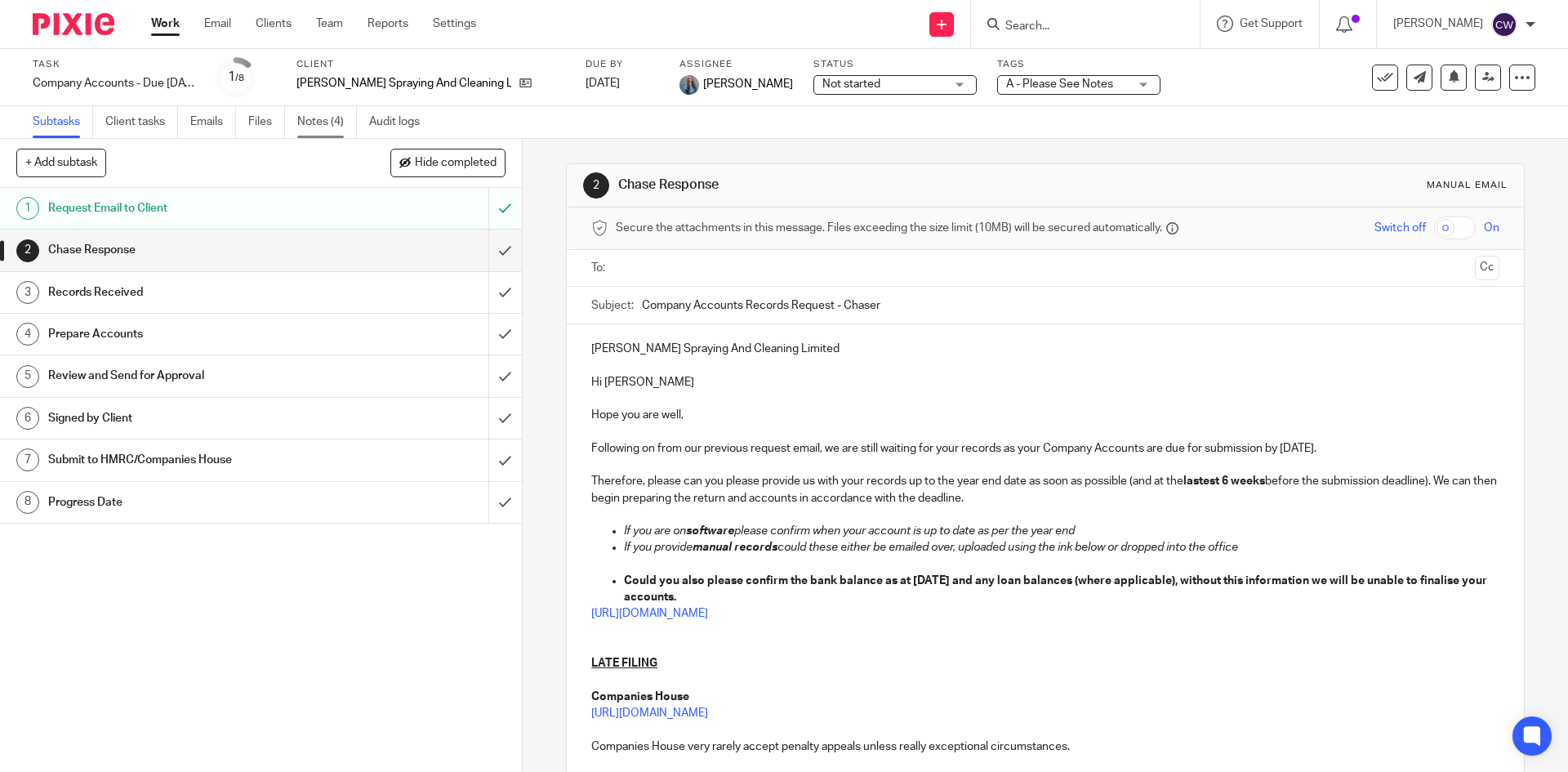
click at [334, 119] on link "Notes (4)" at bounding box center [327, 122] width 60 height 32
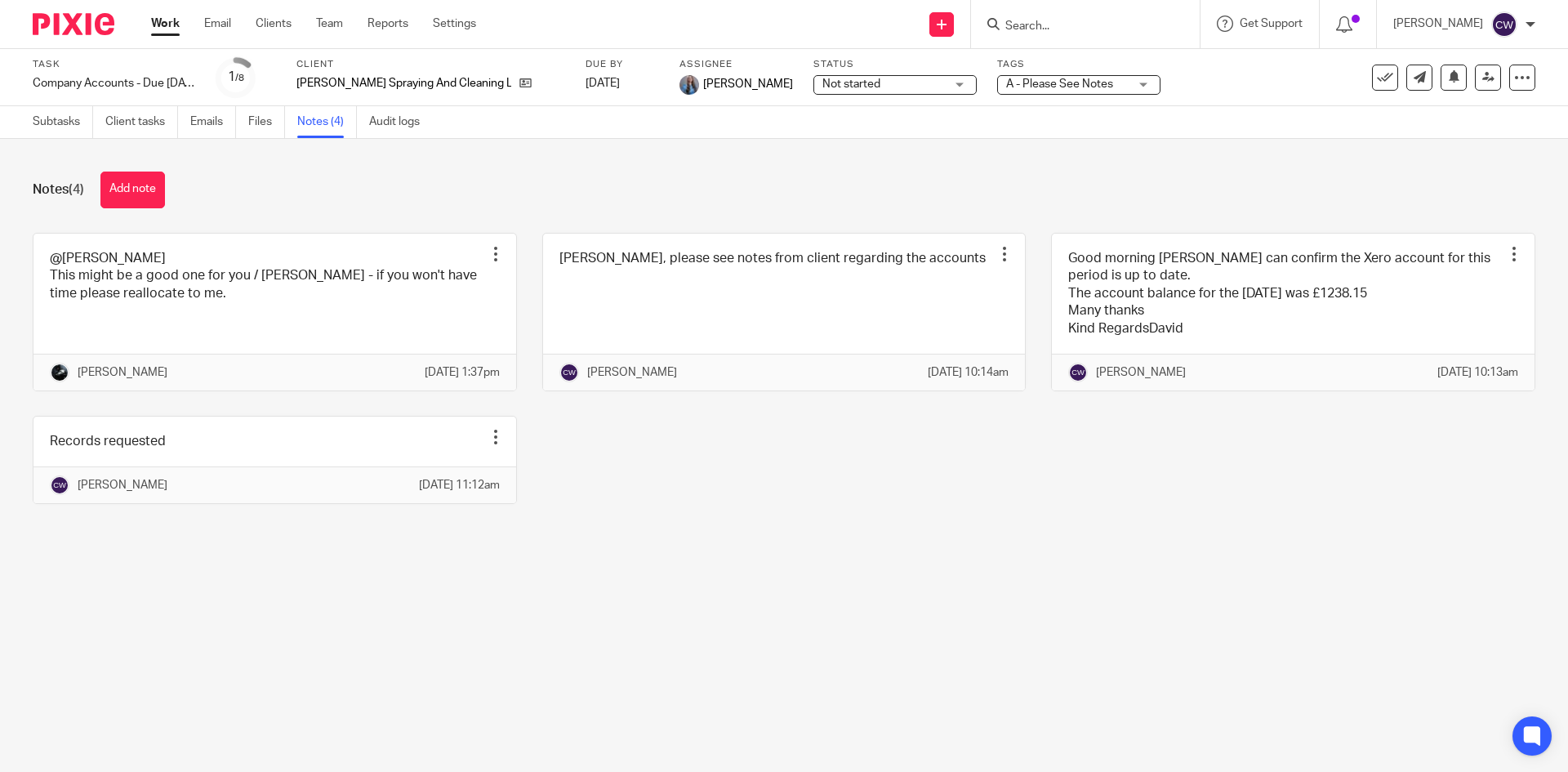
click at [1055, 34] on form at bounding box center [1091, 24] width 174 height 20
click at [1007, 31] on input "Search" at bounding box center [1077, 26] width 147 height 15
type input "classic"
click at [268, 11] on div "Work Email Clients Team Reports Settings Work Email Clients Team Reports Settin…" at bounding box center [317, 24] width 366 height 49
click at [269, 15] on link "Clients" at bounding box center [274, 23] width 36 height 16
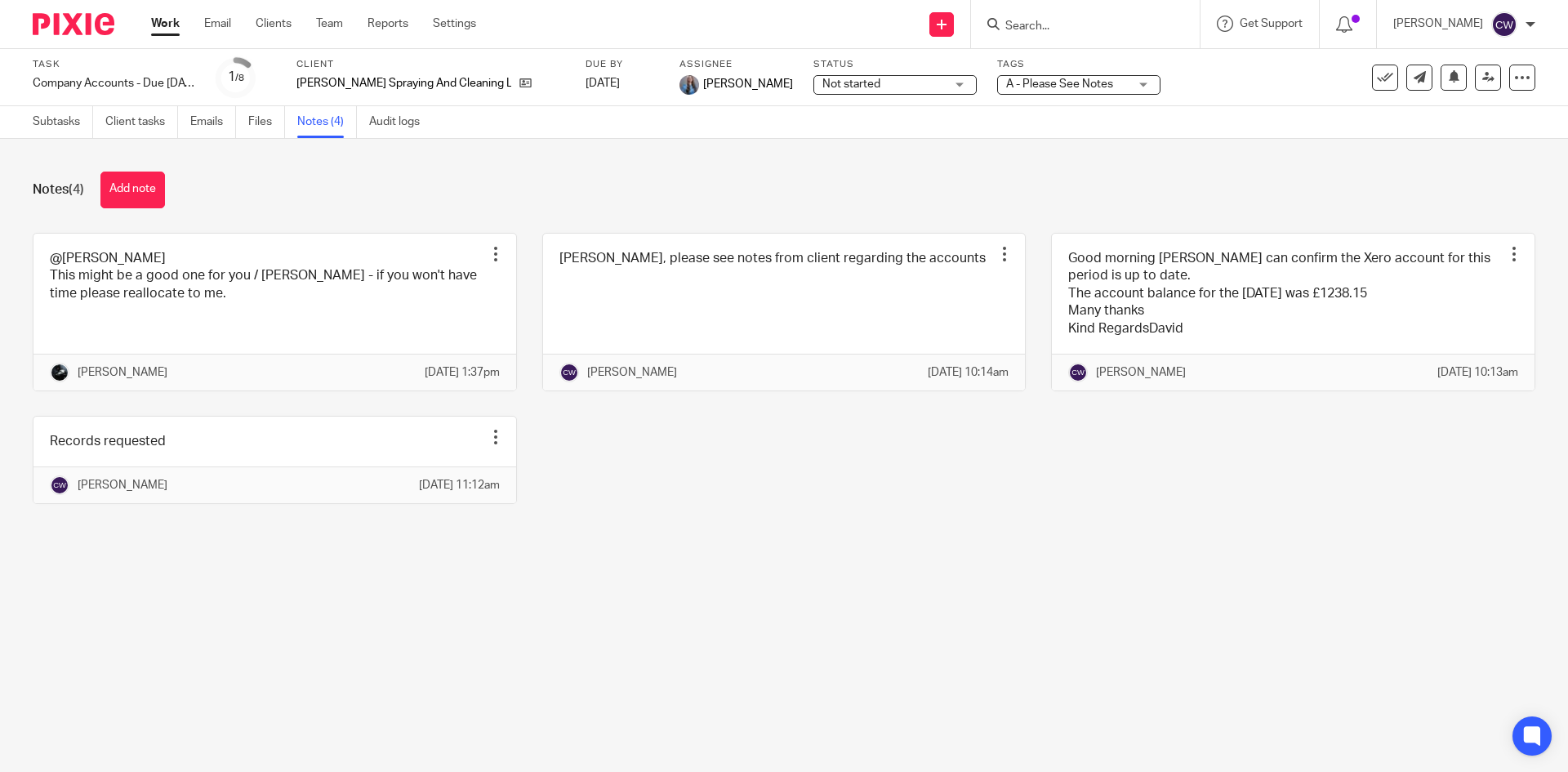
click at [273, 15] on div "Work Email Clients Team Reports Settings Work Email Clients Team Reports Settin…" at bounding box center [317, 24] width 366 height 49
click at [275, 17] on link "Clients" at bounding box center [274, 23] width 36 height 16
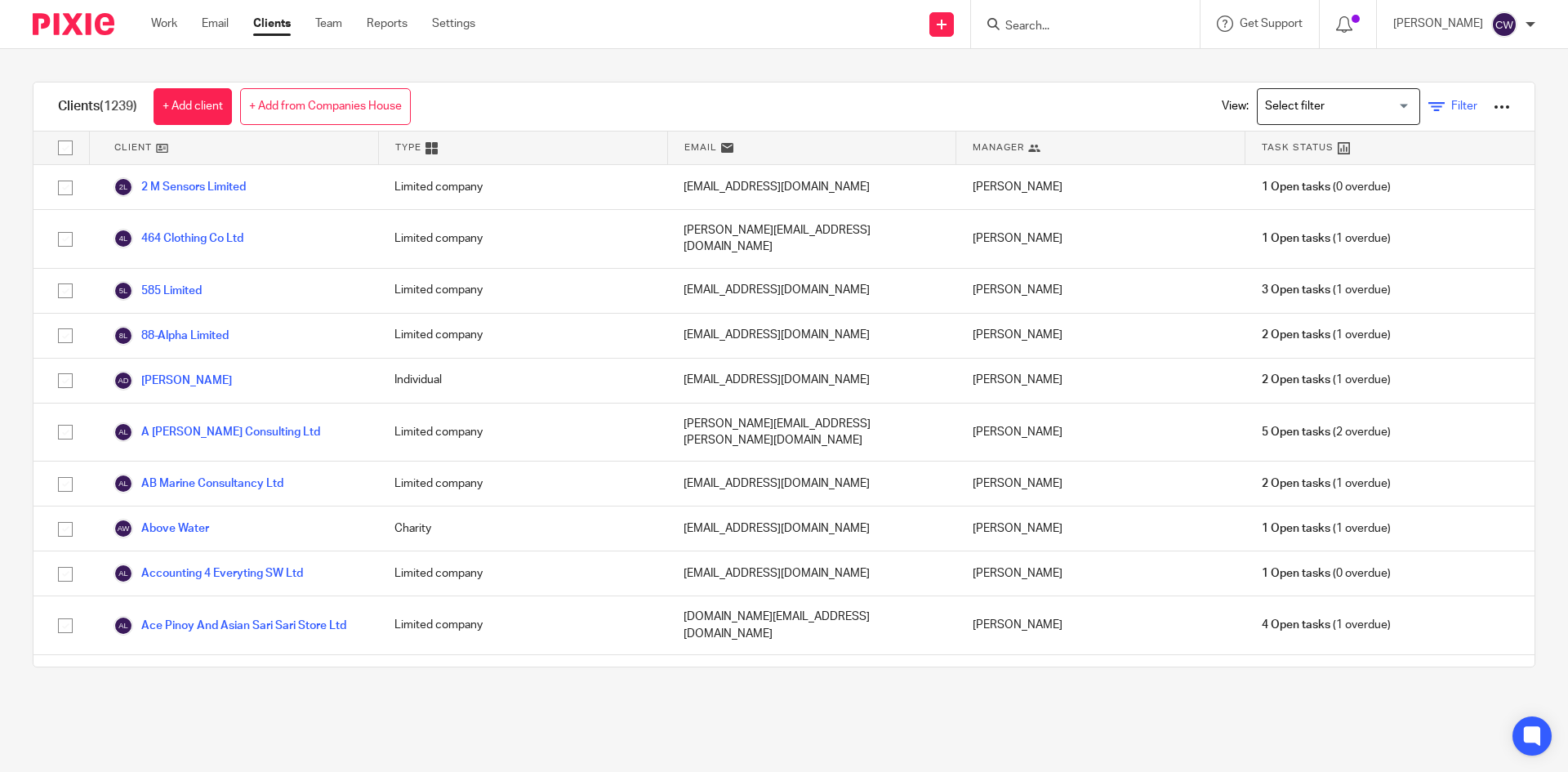
click at [1428, 108] on icon at bounding box center [1436, 107] width 16 height 16
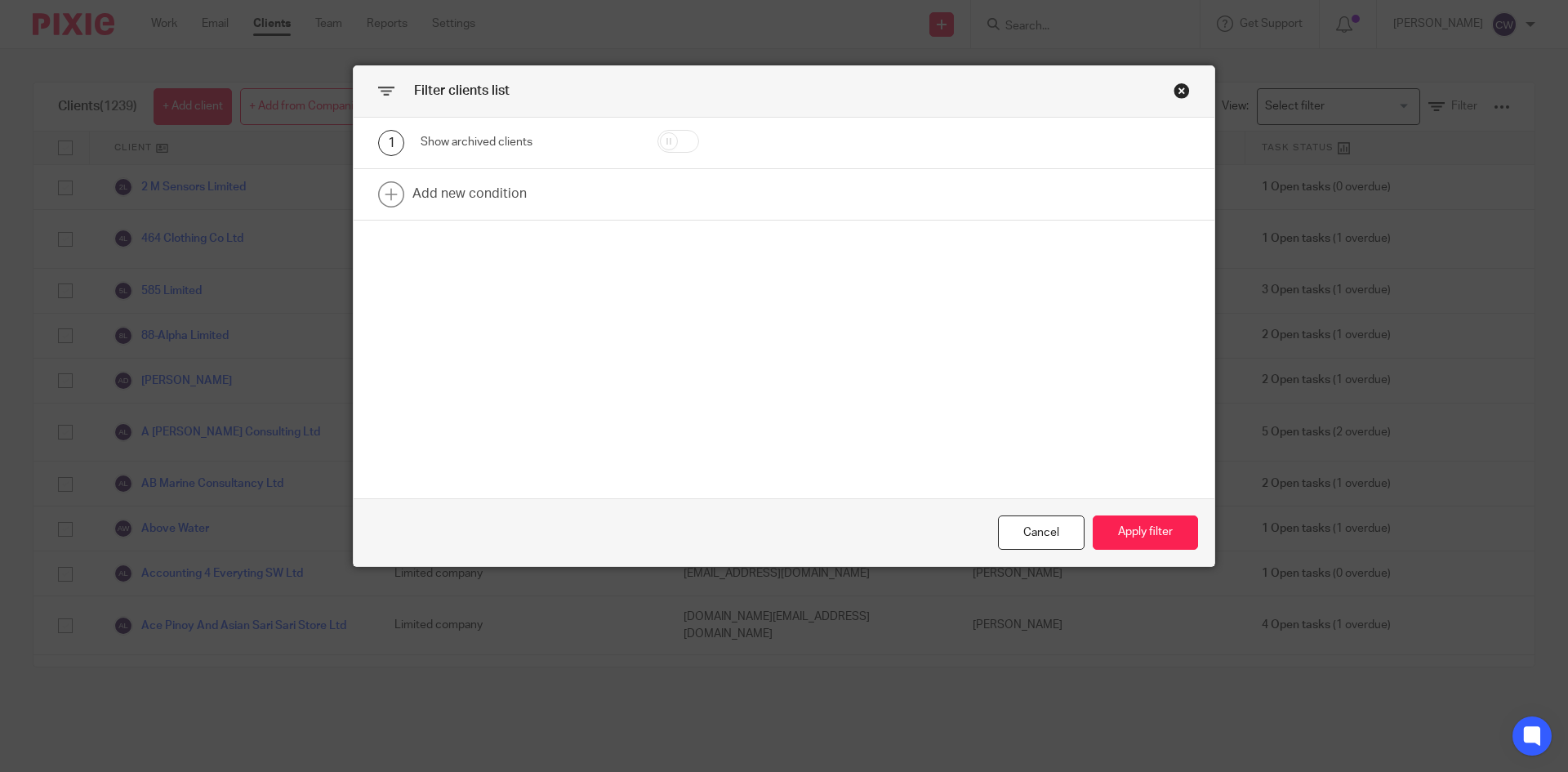
click at [691, 142] on input "checkbox" at bounding box center [678, 141] width 42 height 23
checkbox input "true"
click at [1162, 535] on button "Apply filter" at bounding box center [1146, 532] width 106 height 35
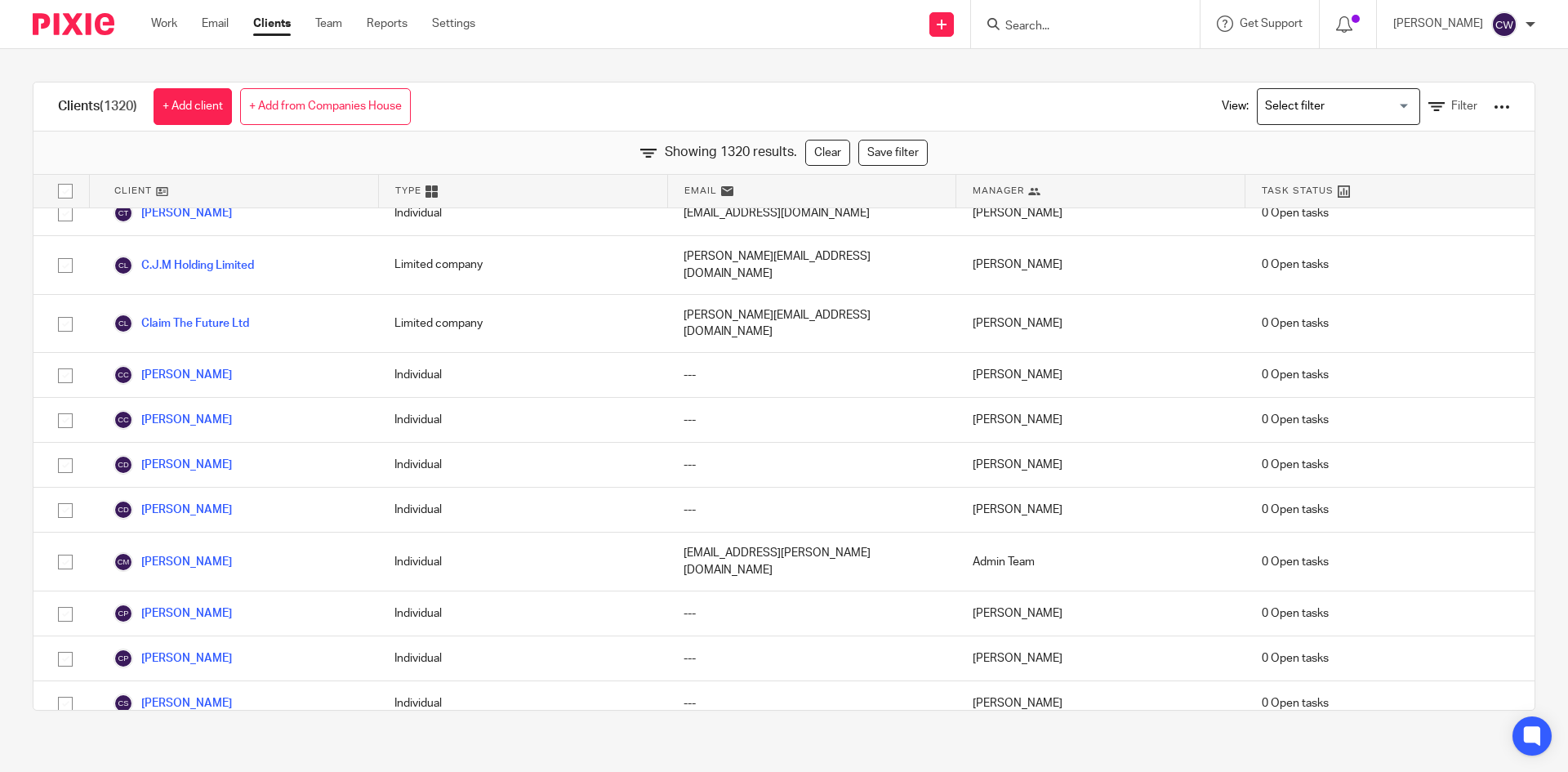
scroll to position [16372, 0]
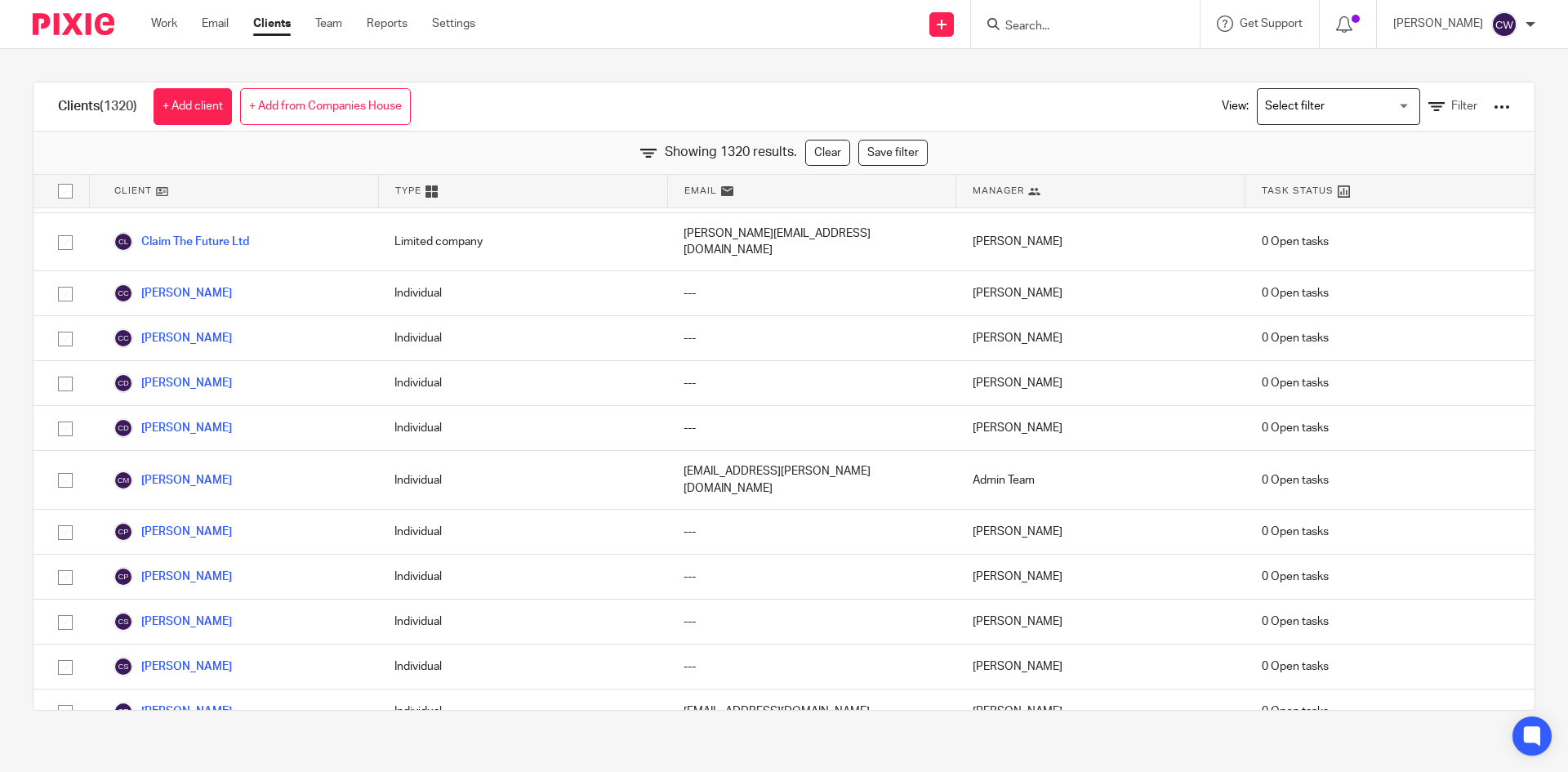
click at [1038, 26] on input "Search" at bounding box center [1077, 26] width 147 height 15
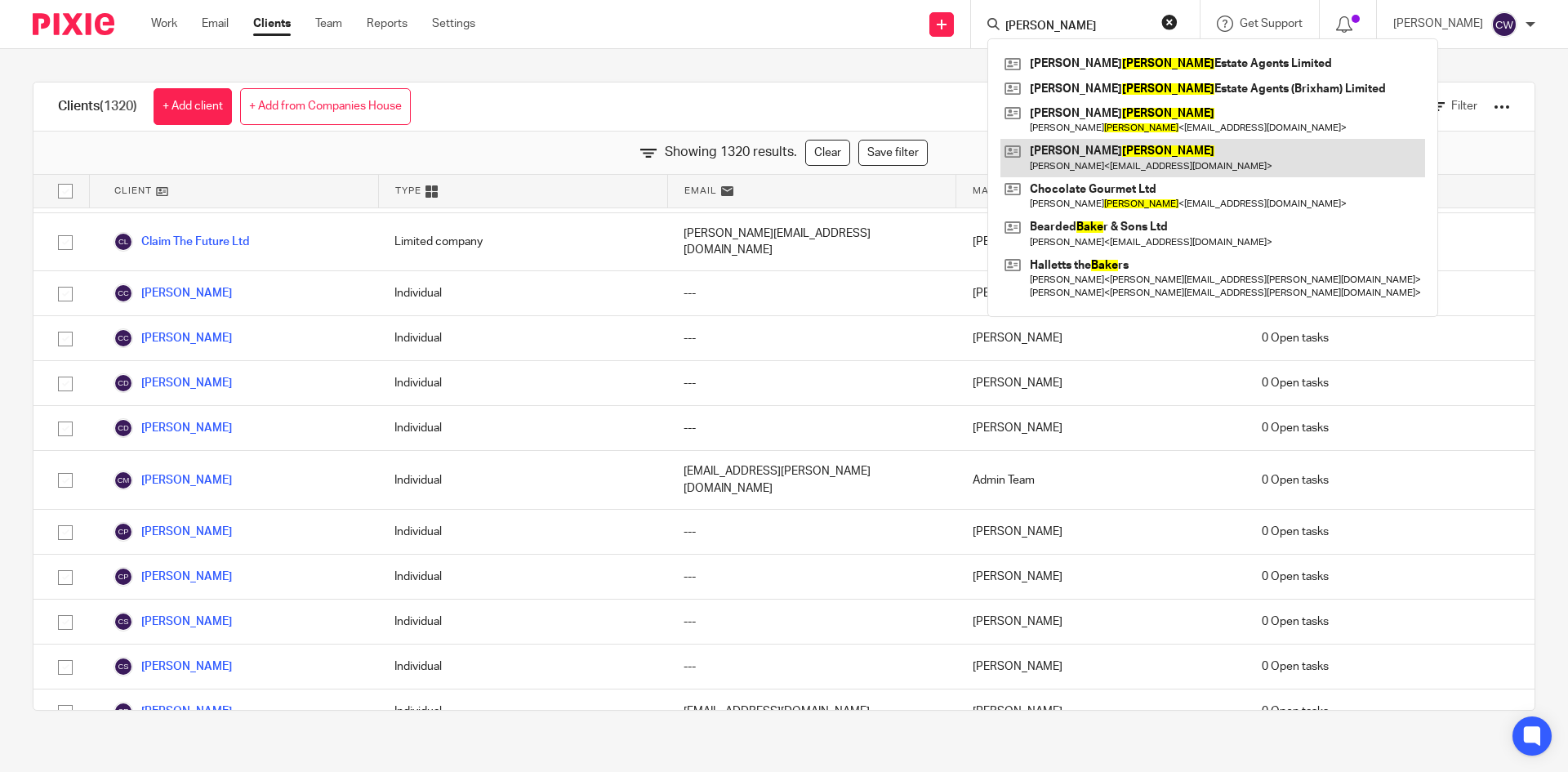
type input "blake"
click at [1094, 164] on link at bounding box center [1212, 158] width 425 height 38
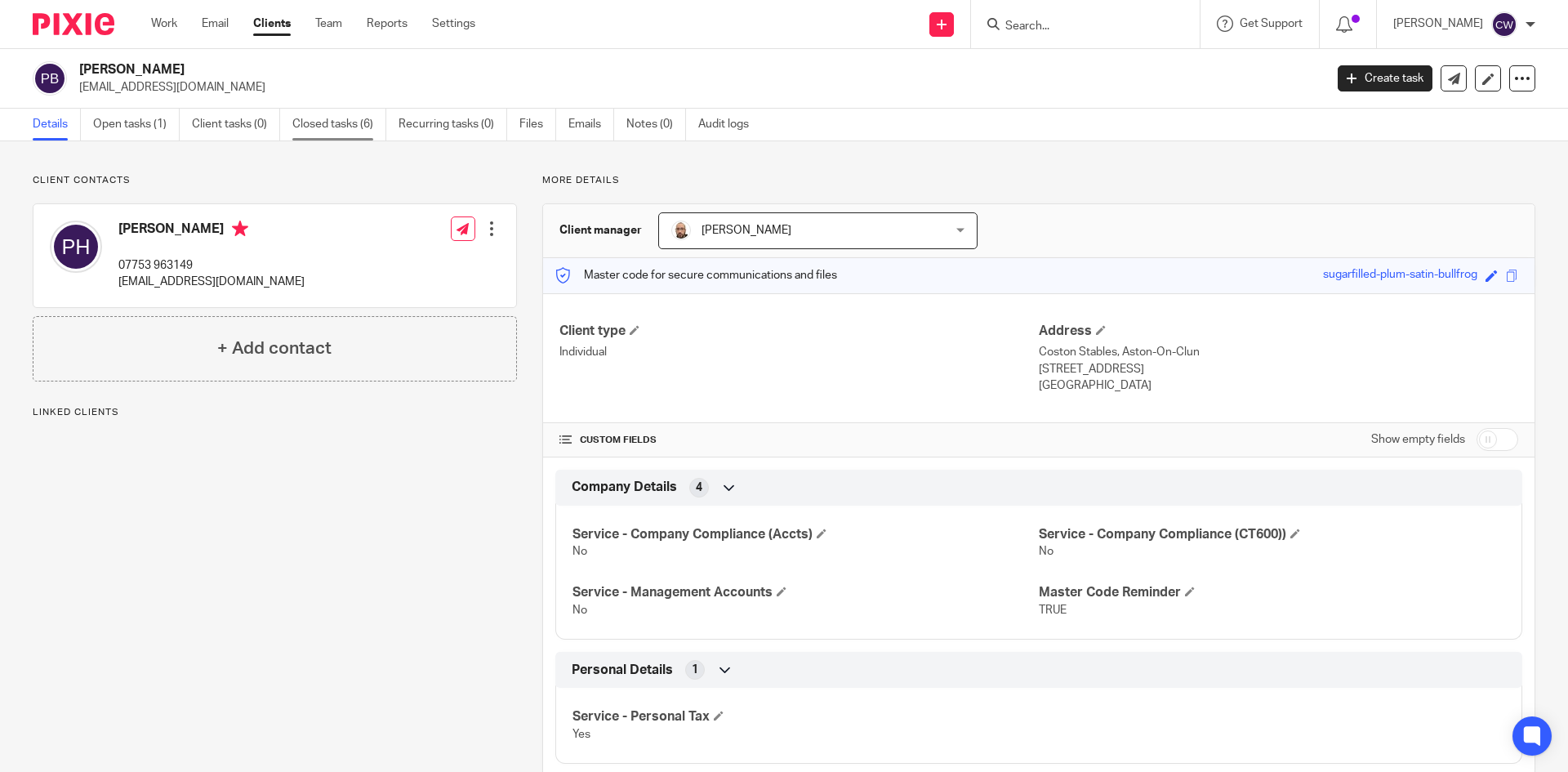
click at [367, 121] on link "Closed tasks (6)" at bounding box center [339, 124] width 94 height 32
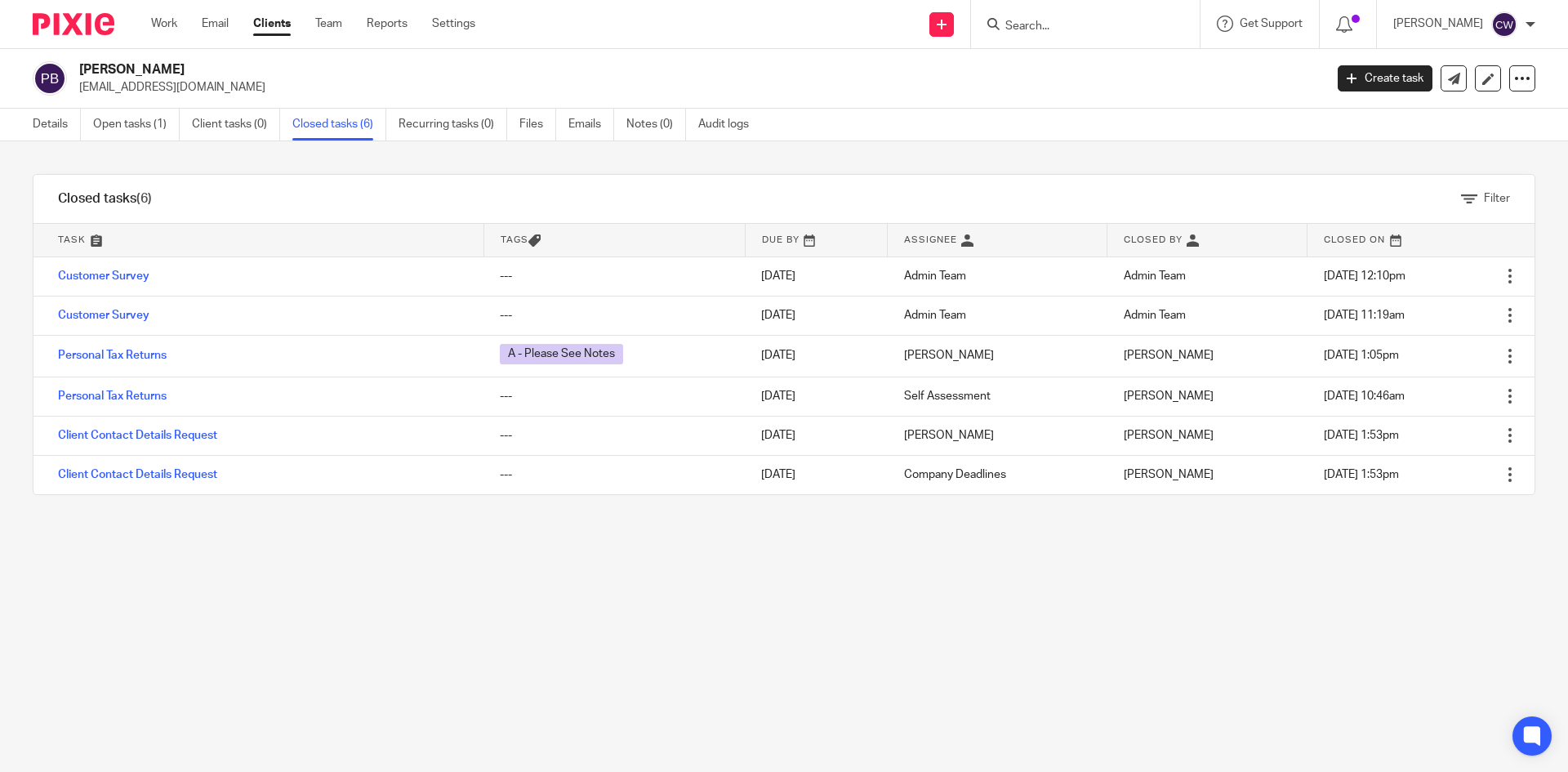
drag, startPoint x: 78, startPoint y: 87, endPoint x: 262, endPoint y: 90, distance: 184.0
click at [262, 90] on div "[PERSON_NAME] [EMAIL_ADDRESS][DOMAIN_NAME]" at bounding box center [673, 78] width 1281 height 34
copy p "[EMAIL_ADDRESS][DOMAIN_NAME]"
click at [1016, 29] on input "Search" at bounding box center [1077, 26] width 147 height 15
click at [1026, 32] on input "Search" at bounding box center [1077, 26] width 147 height 15
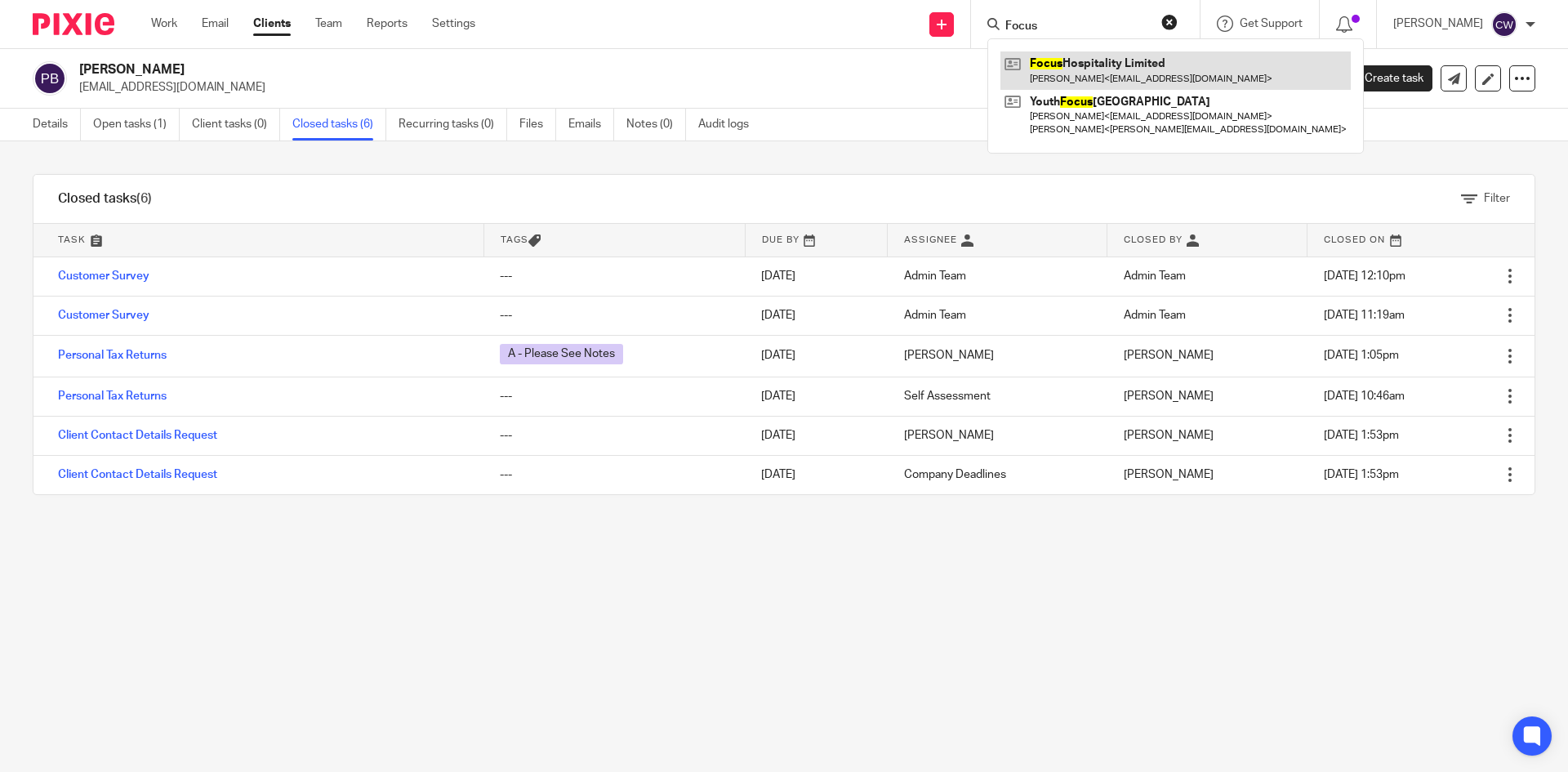
type input "Focus"
click at [1108, 69] on link at bounding box center [1175, 70] width 350 height 38
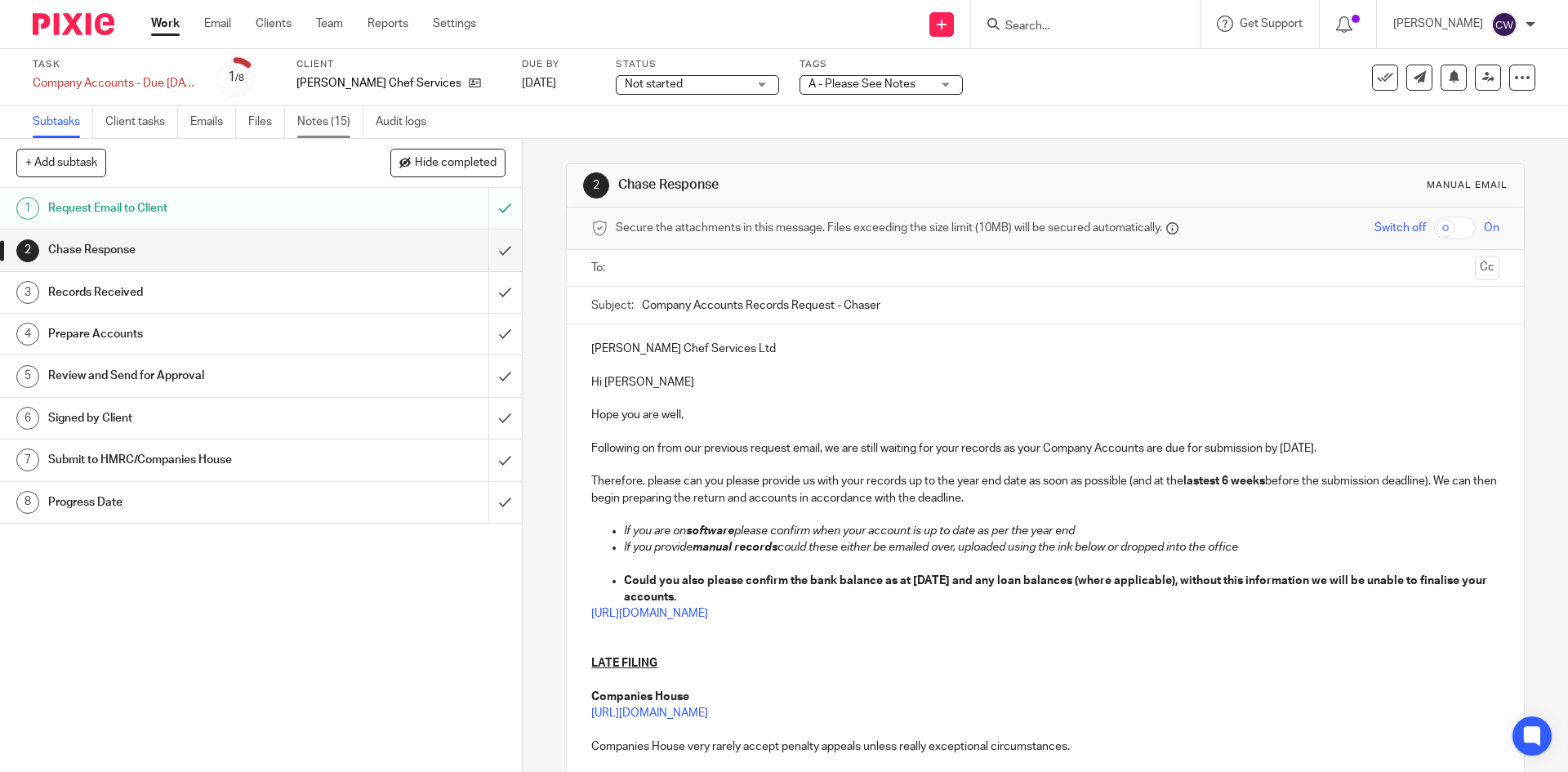
drag, startPoint x: 0, startPoint y: 0, endPoint x: 328, endPoint y: 118, distance: 348.6
click at [328, 118] on link "Notes (15)" at bounding box center [331, 122] width 67 height 32
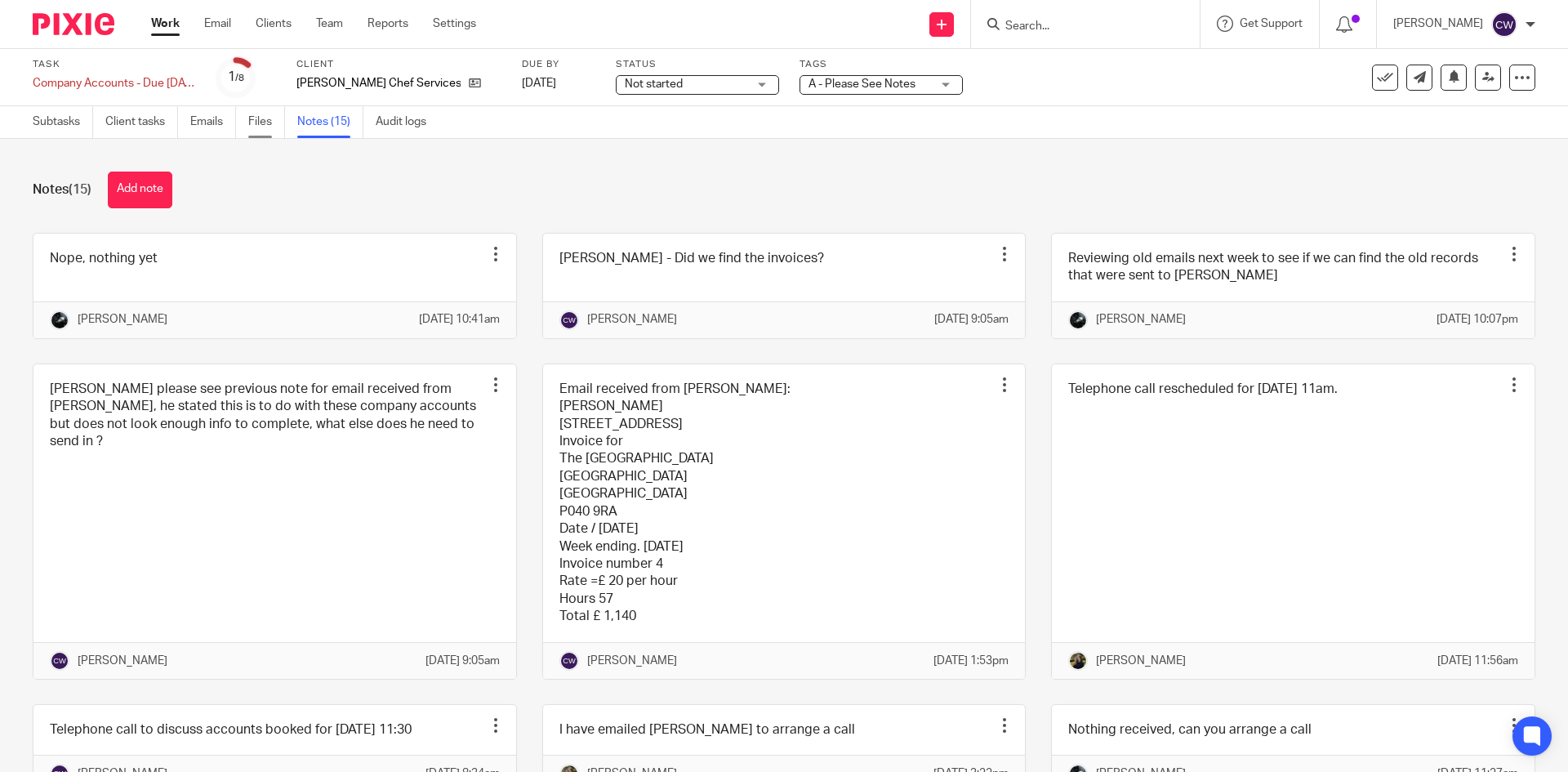
click at [258, 125] on link "Files" at bounding box center [266, 122] width 37 height 32
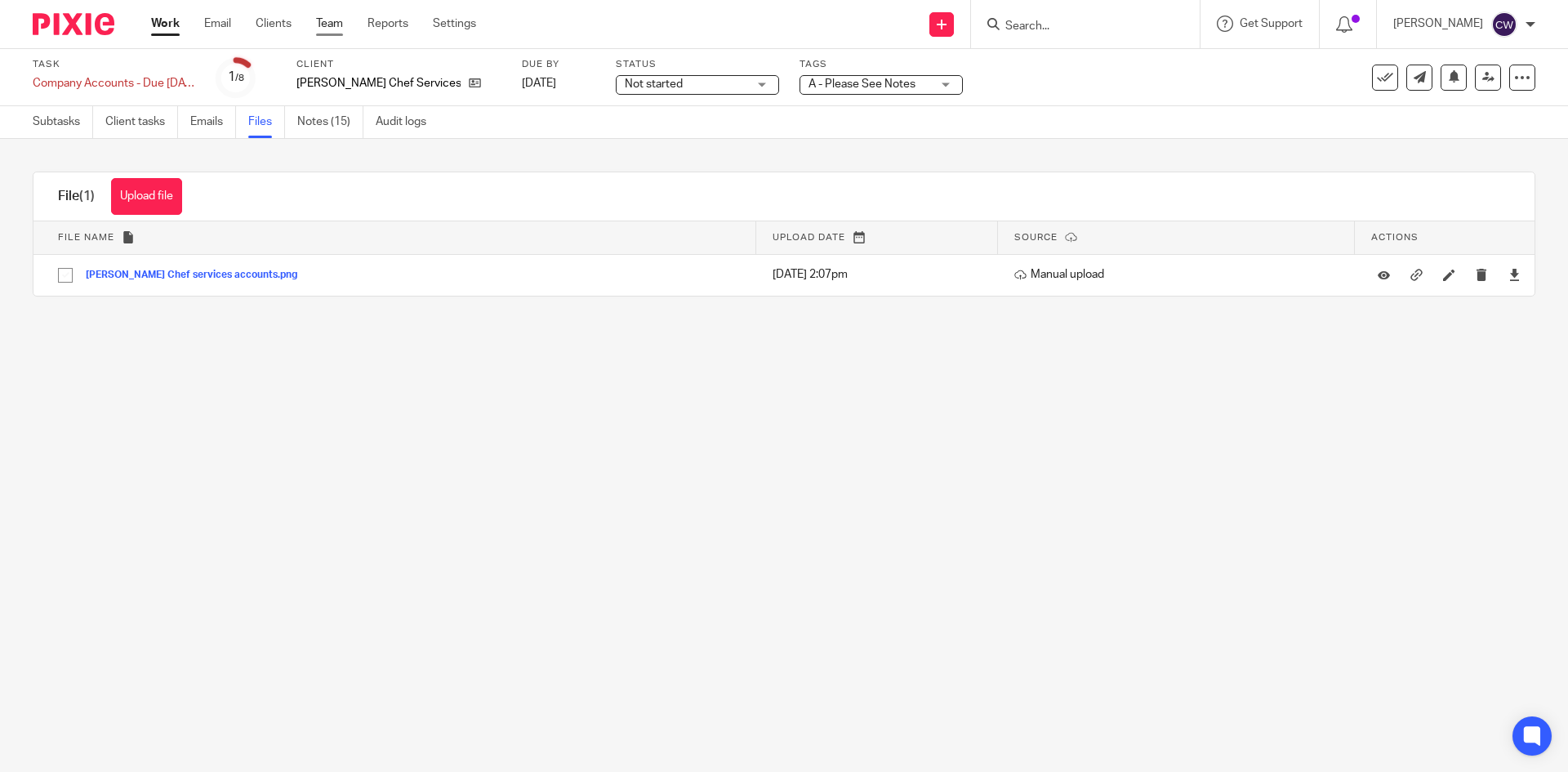
click at [333, 19] on link "Team" at bounding box center [330, 23] width 27 height 16
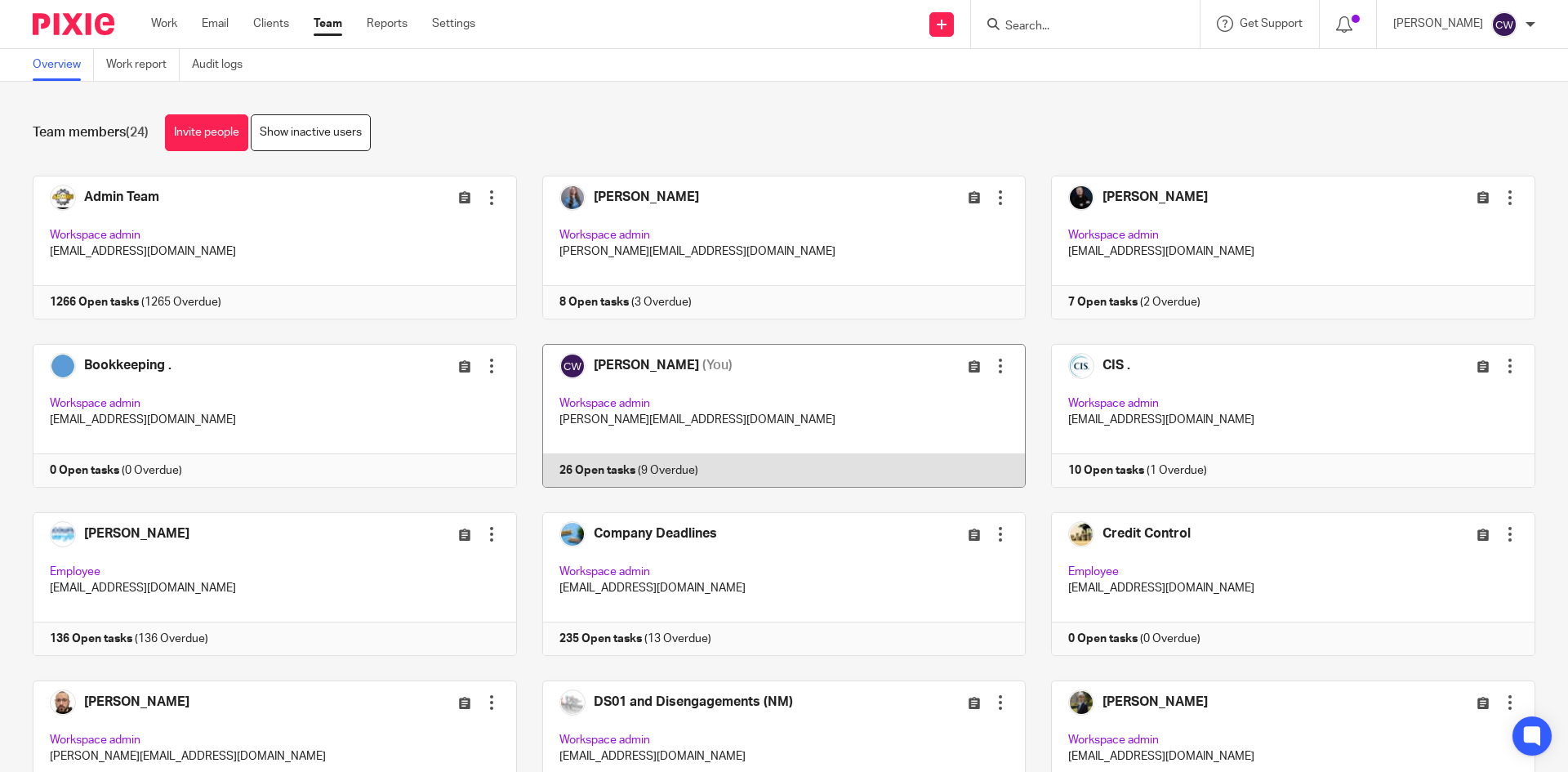
click at [599, 465] on link at bounding box center [772, 415] width 510 height 144
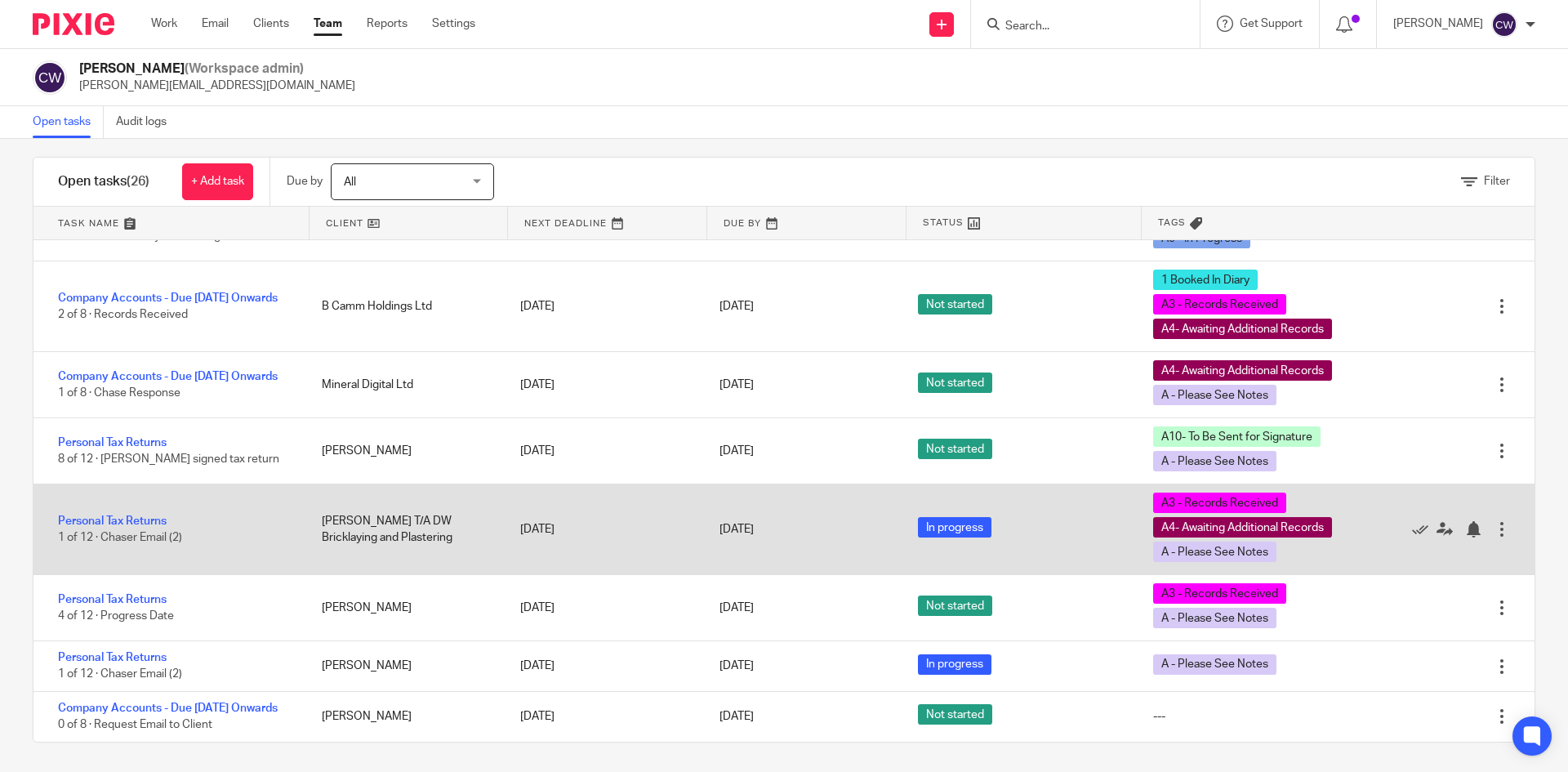
scroll to position [18, 0]
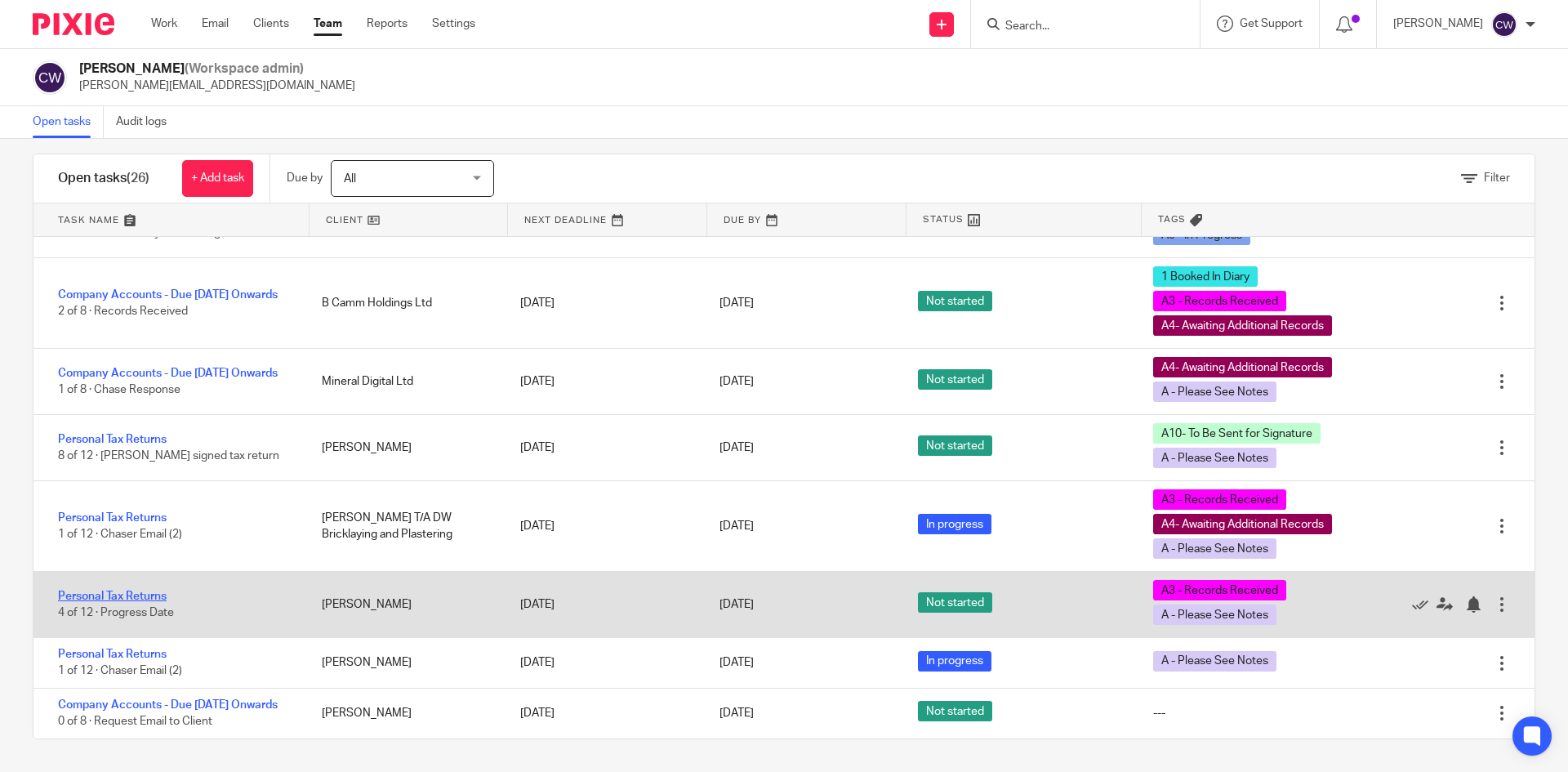
click at [149, 591] on link "Personal Tax Returns" at bounding box center [112, 596] width 108 height 11
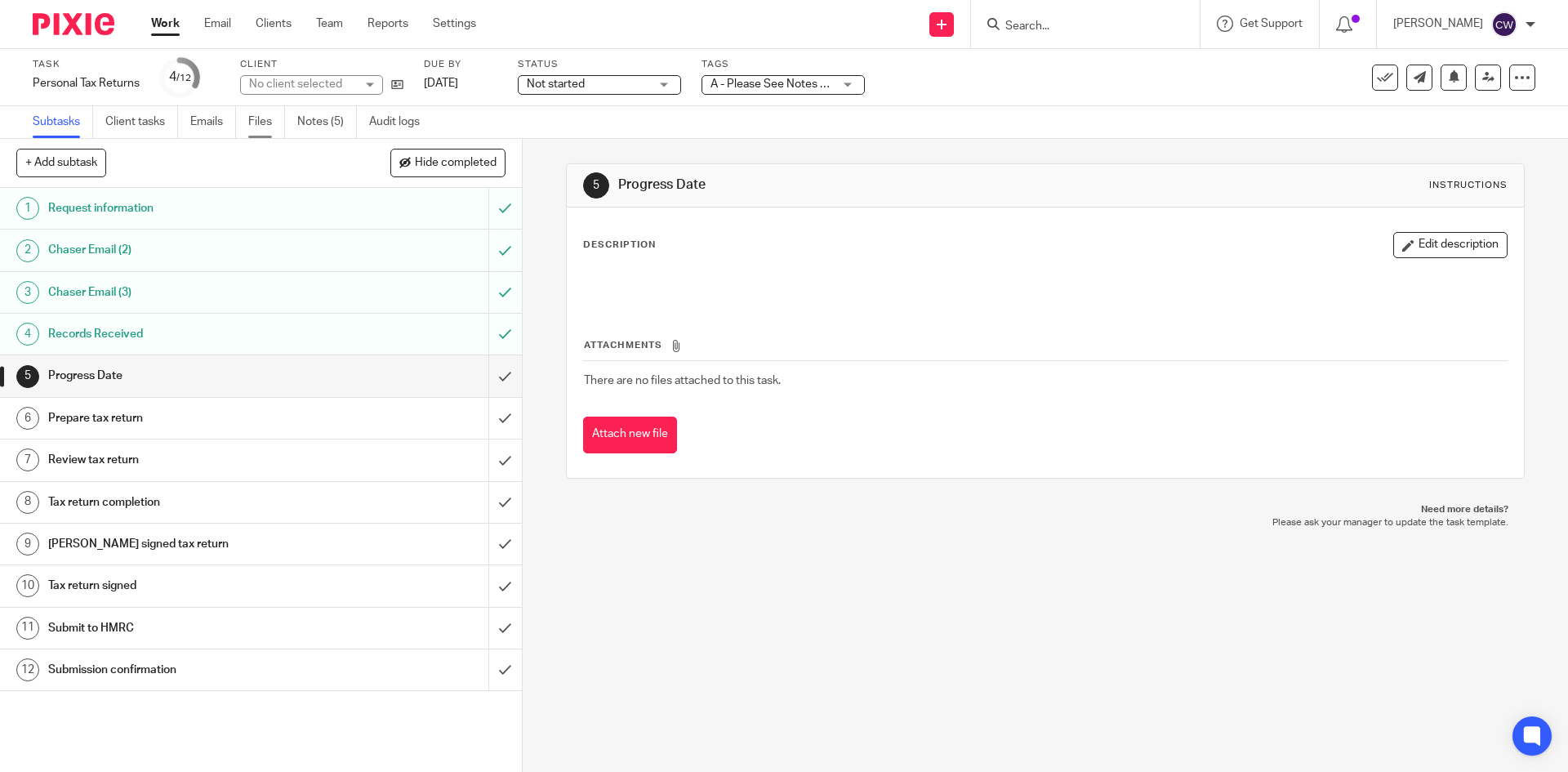
click at [274, 119] on link "Files" at bounding box center [266, 122] width 37 height 32
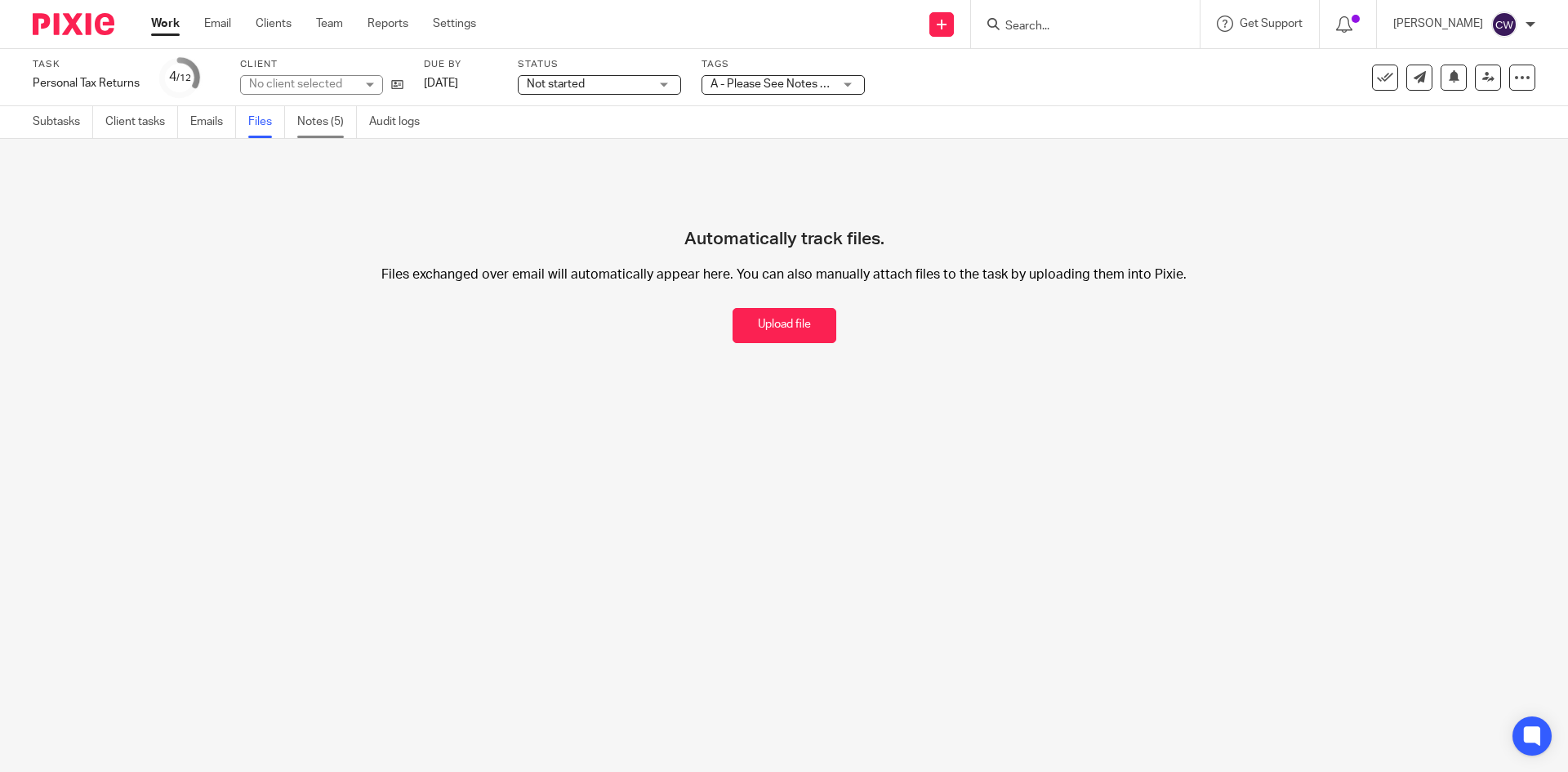
click at [320, 115] on link "Notes (5)" at bounding box center [327, 122] width 60 height 32
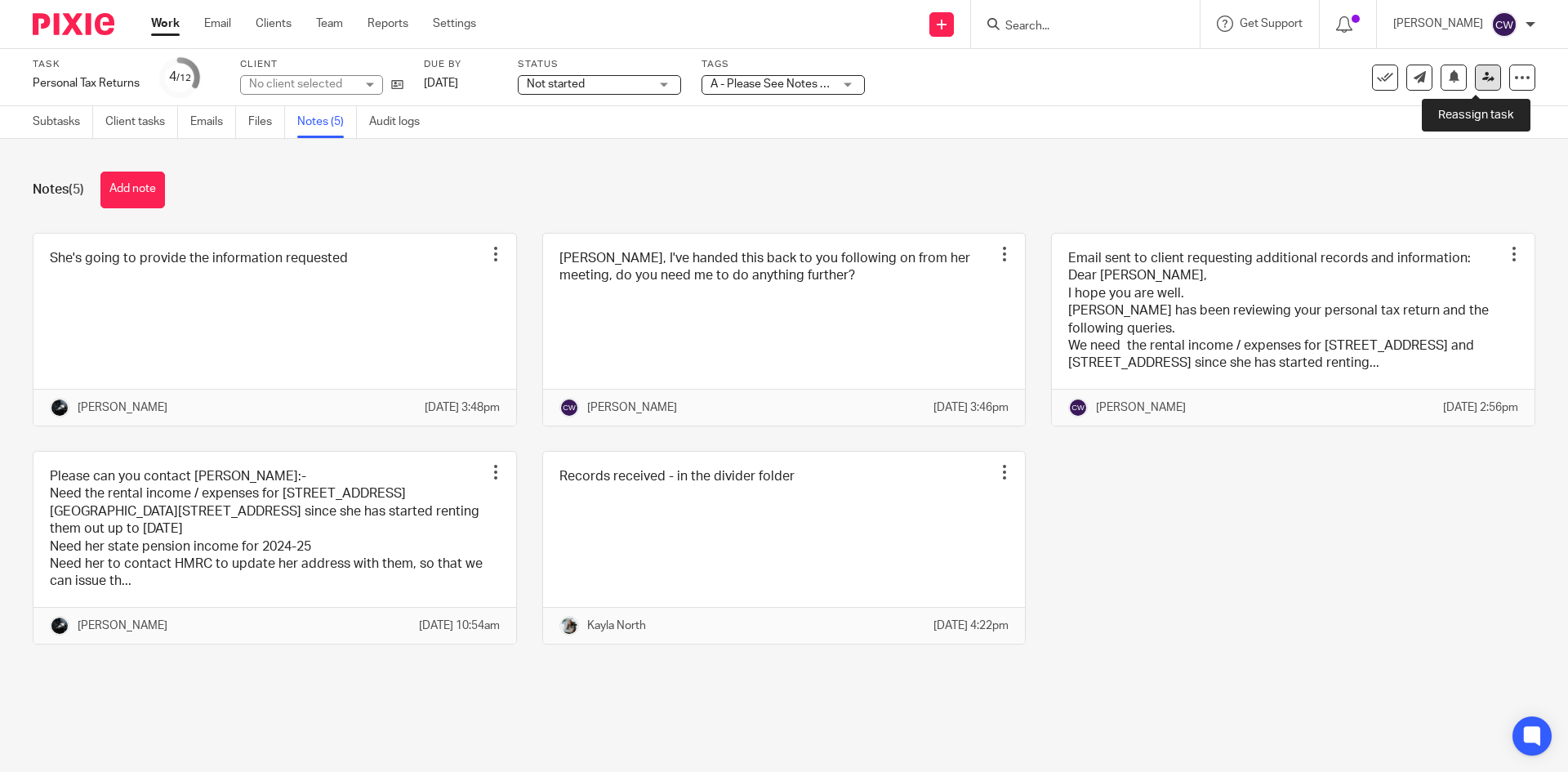
click at [1483, 77] on link at bounding box center [1488, 78] width 26 height 26
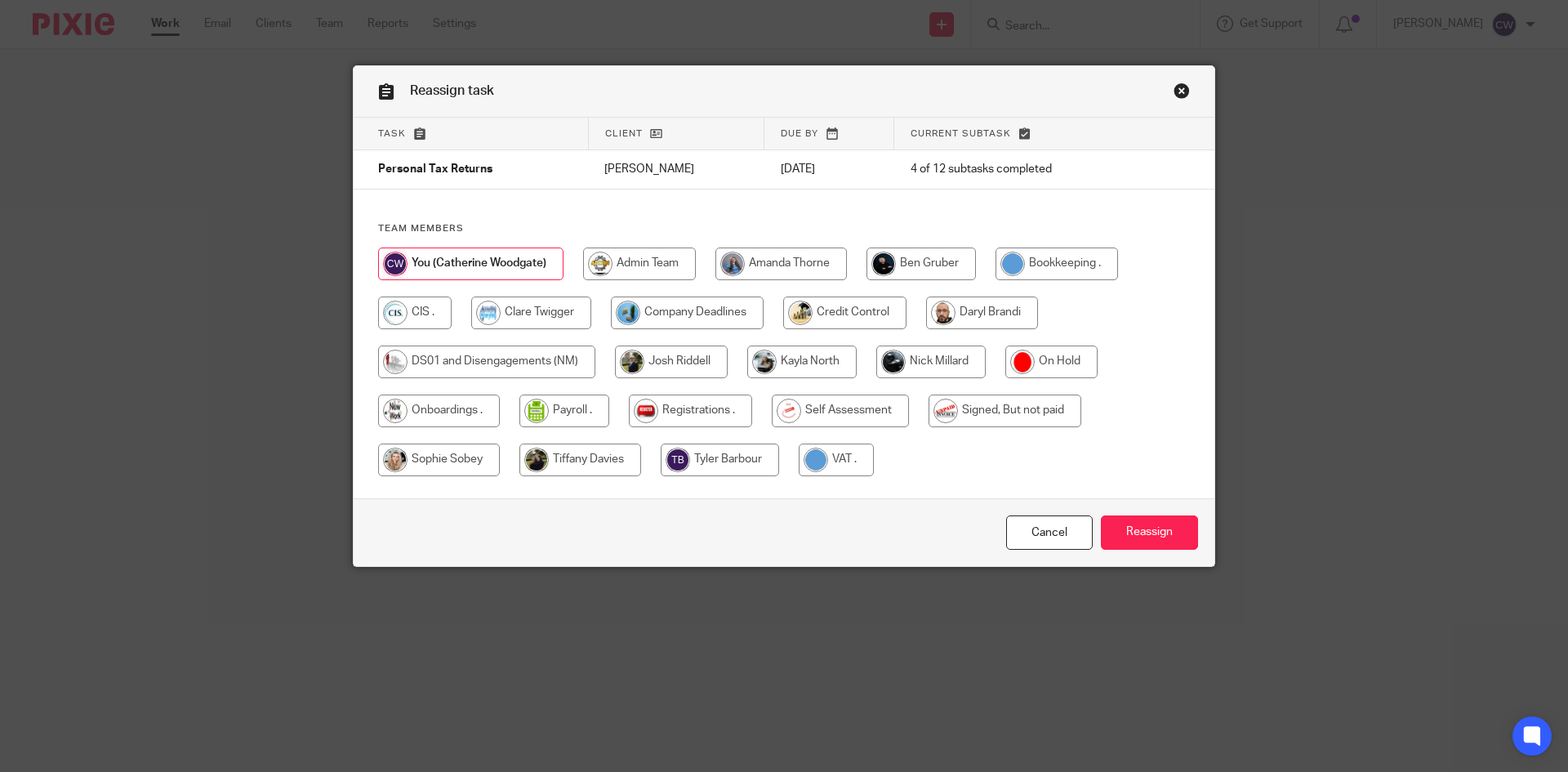
click at [848, 398] on input "radio" at bounding box center [840, 411] width 137 height 32
radio input "true"
click at [1112, 531] on input "Reassign" at bounding box center [1149, 532] width 97 height 35
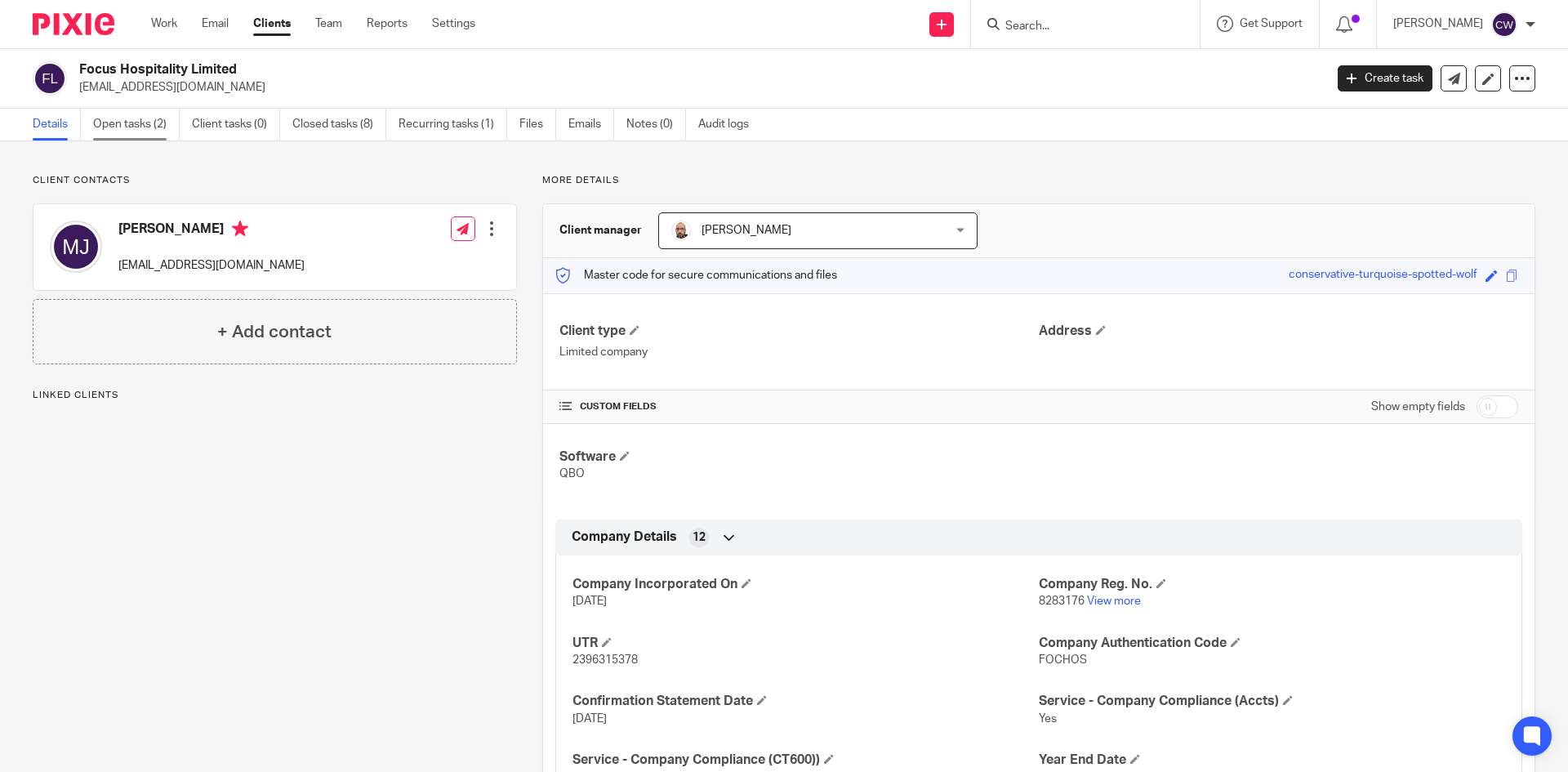
click at [140, 125] on link "Open tasks (2)" at bounding box center [136, 124] width 87 height 32
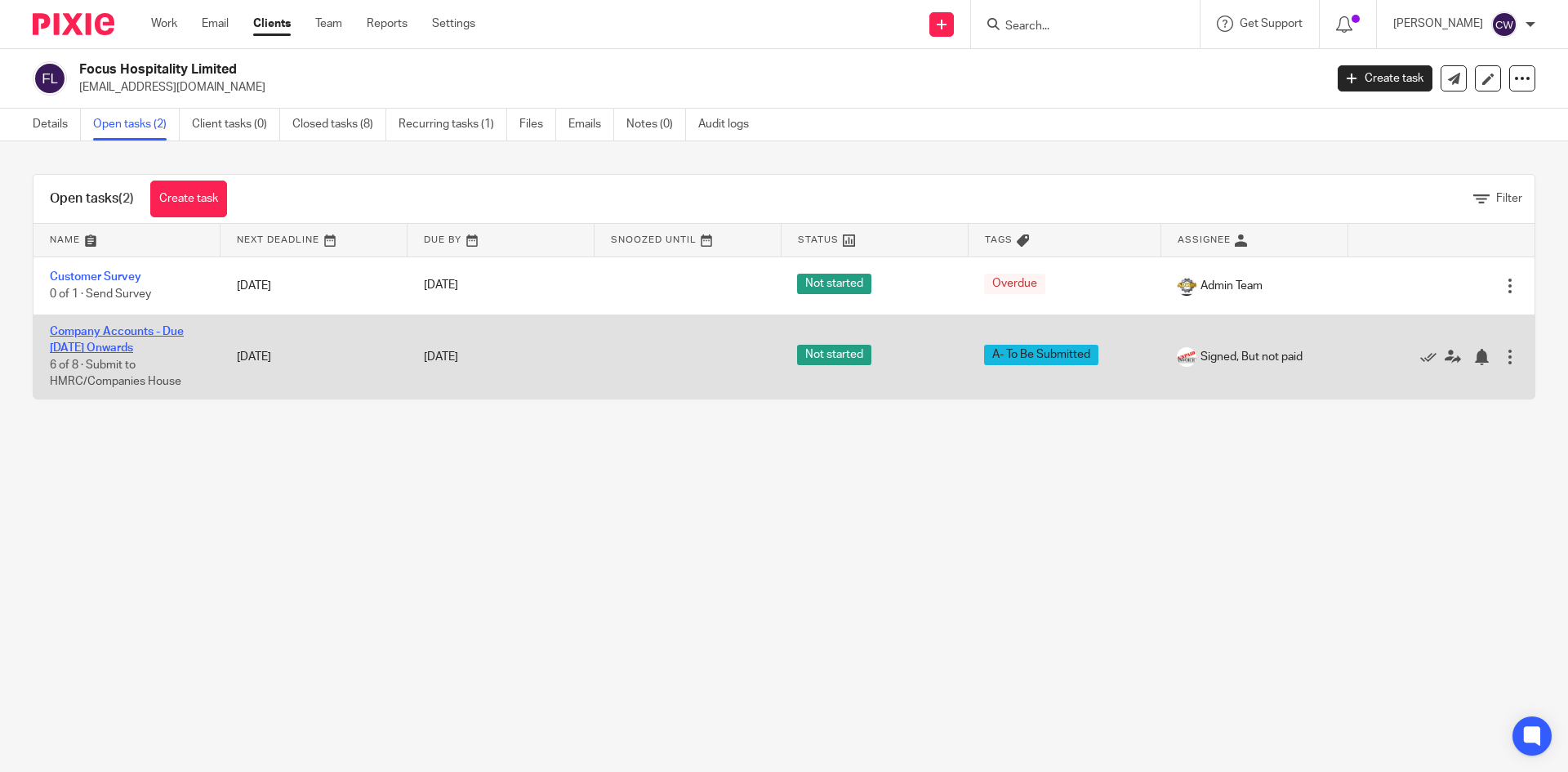
click at [121, 328] on link "Company Accounts - Due [DATE] Onwards" at bounding box center [116, 340] width 134 height 28
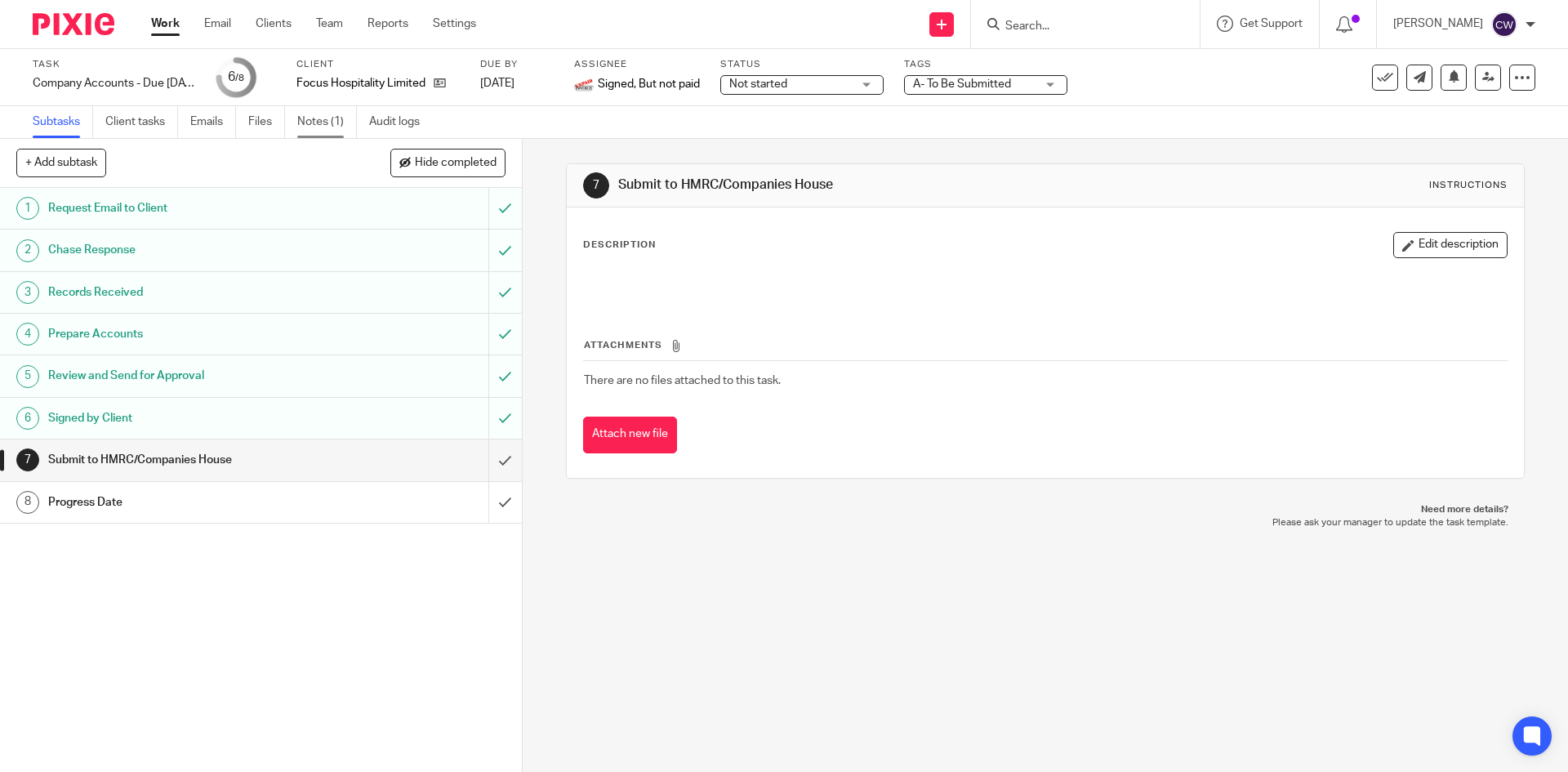
click at [323, 125] on link "Notes (1)" at bounding box center [327, 122] width 60 height 32
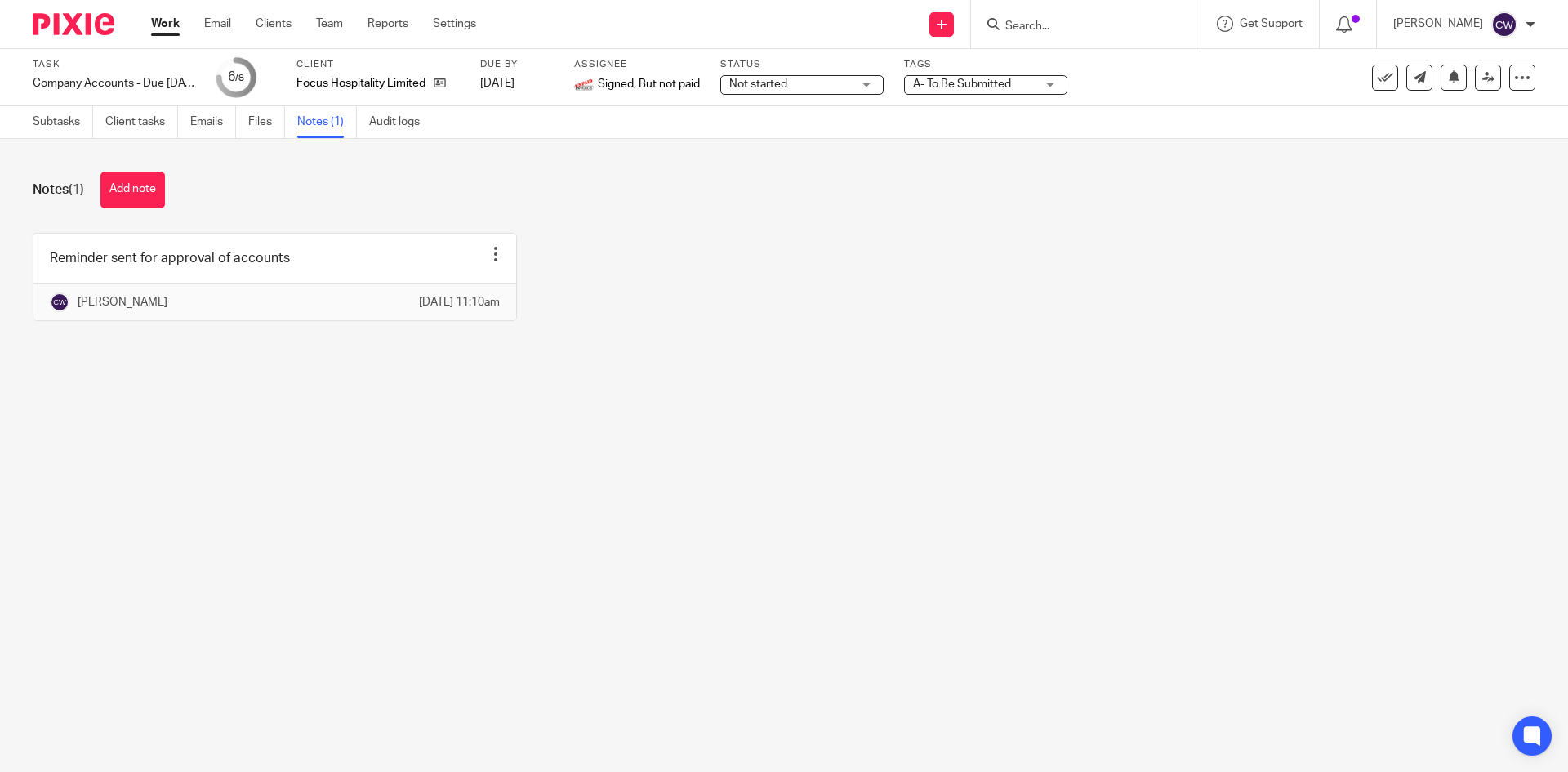
click at [938, 90] on span "A- To Be Submitted" at bounding box center [975, 84] width 123 height 17
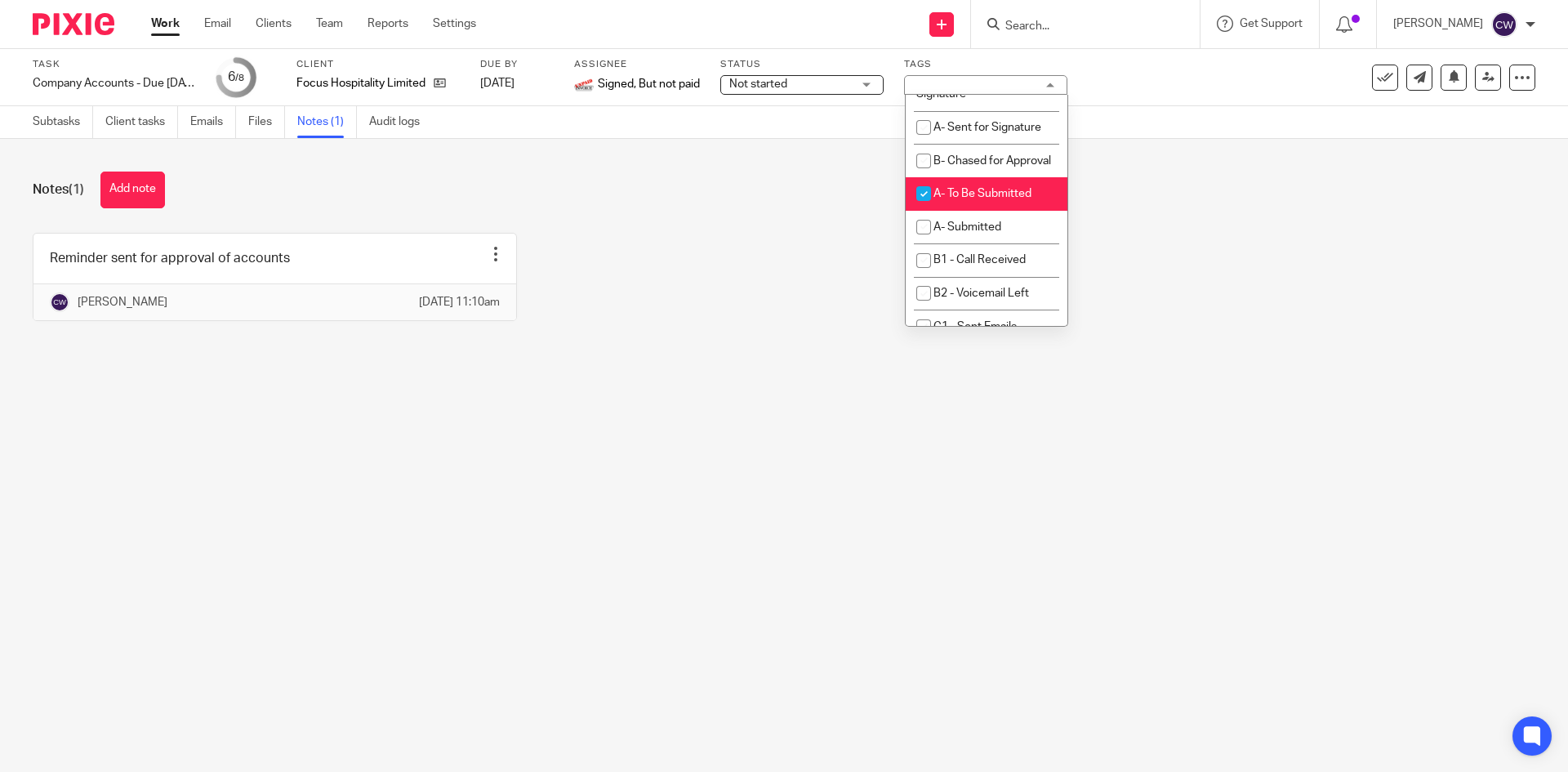
scroll to position [980, 0]
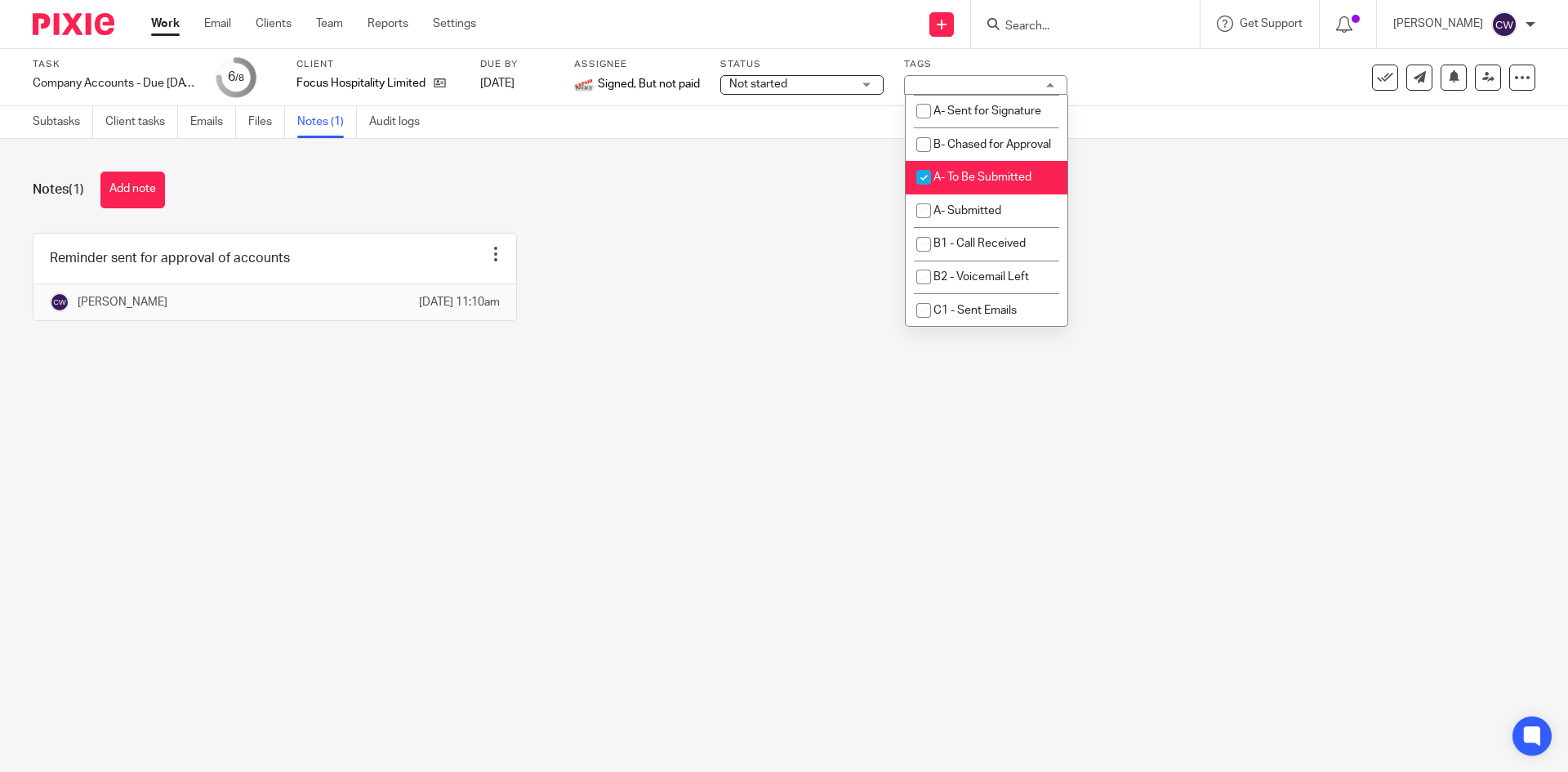
click at [1002, 183] on span "A- To Be Submitted" at bounding box center [982, 177] width 98 height 11
checkbox input "false"
click at [998, 53] on span "A- Submitted" at bounding box center [968, 47] width 68 height 11
checkbox input "true"
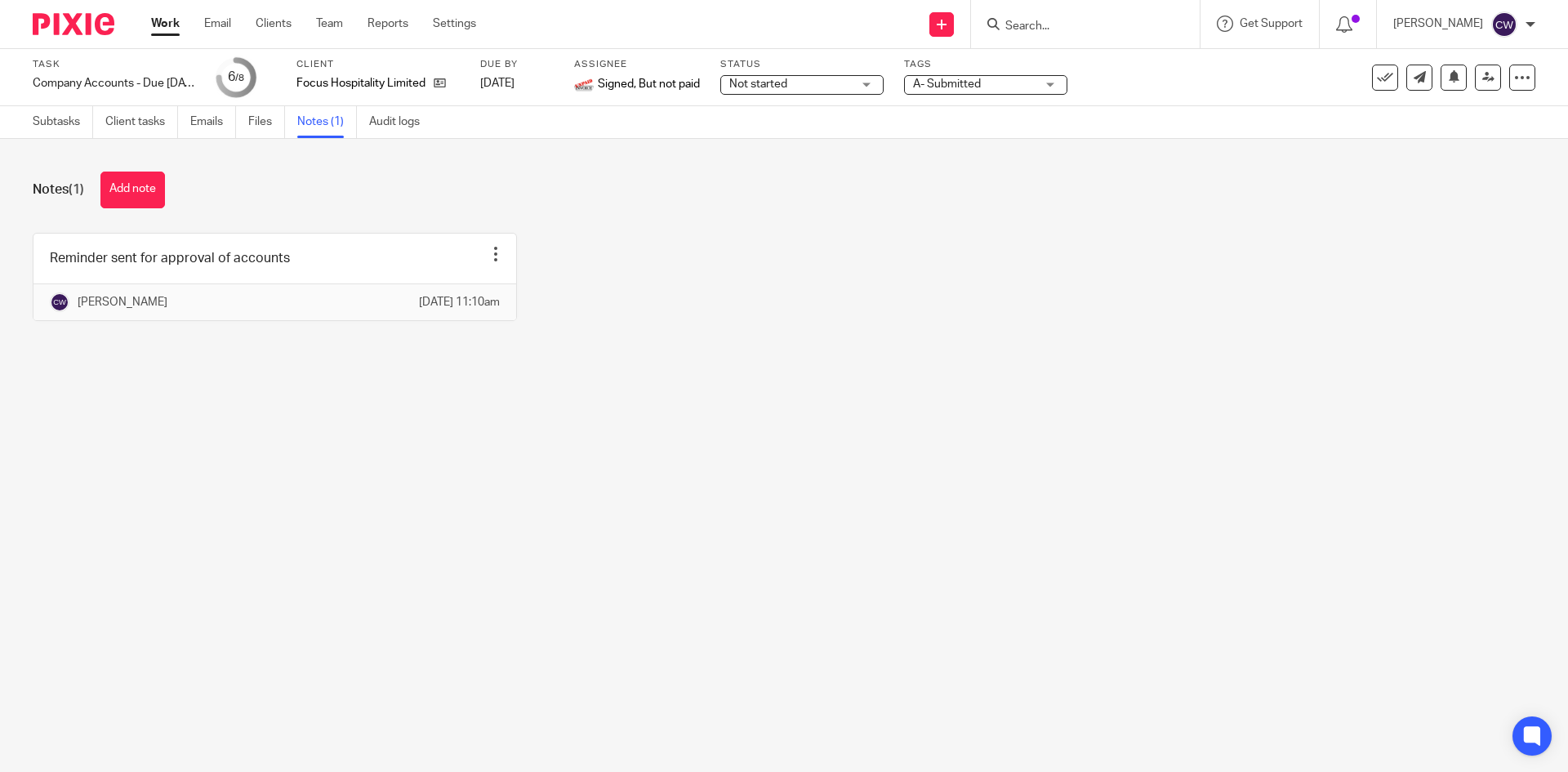
click at [1382, 345] on div "Reminder sent for approval of accounts Edit note Delete note Catherine Woodgate…" at bounding box center [772, 289] width 1528 height 113
click at [151, 176] on button "Add note" at bounding box center [133, 189] width 65 height 37
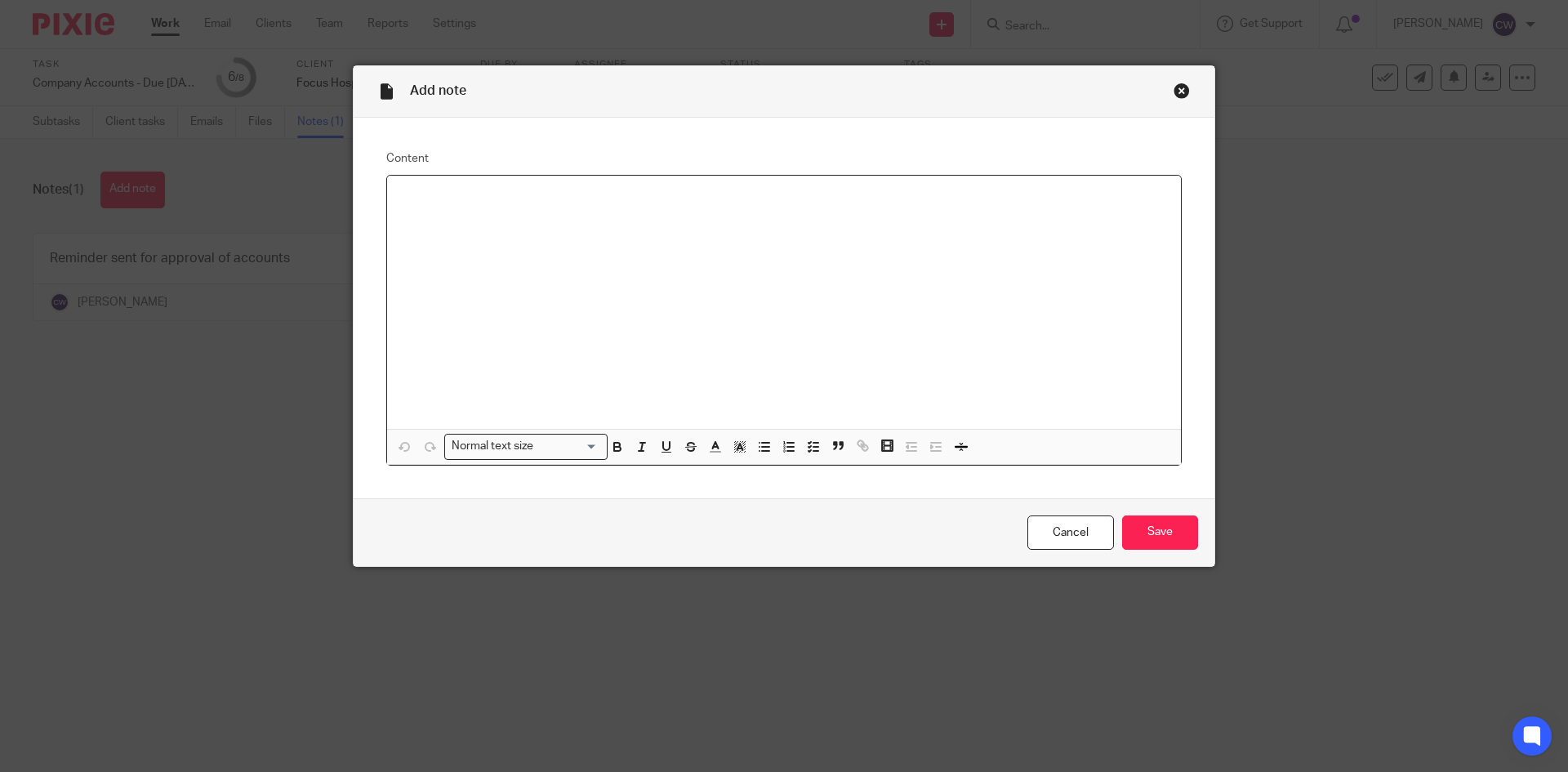
click at [421, 264] on div at bounding box center [784, 302] width 794 height 253
click at [1172, 521] on input "Save" at bounding box center [1160, 532] width 76 height 35
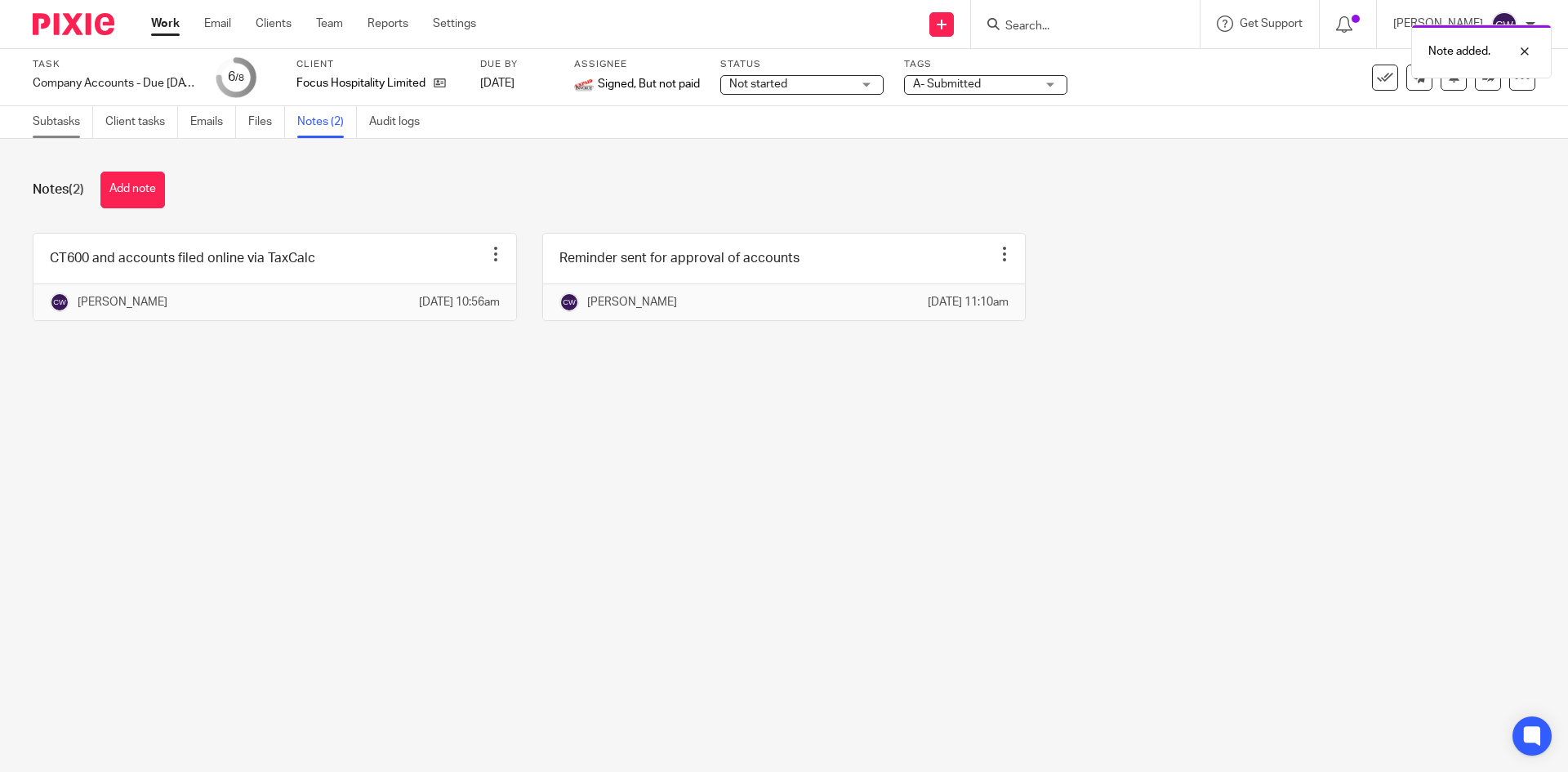
click at [75, 122] on link "Subtasks" at bounding box center [62, 122] width 61 height 32
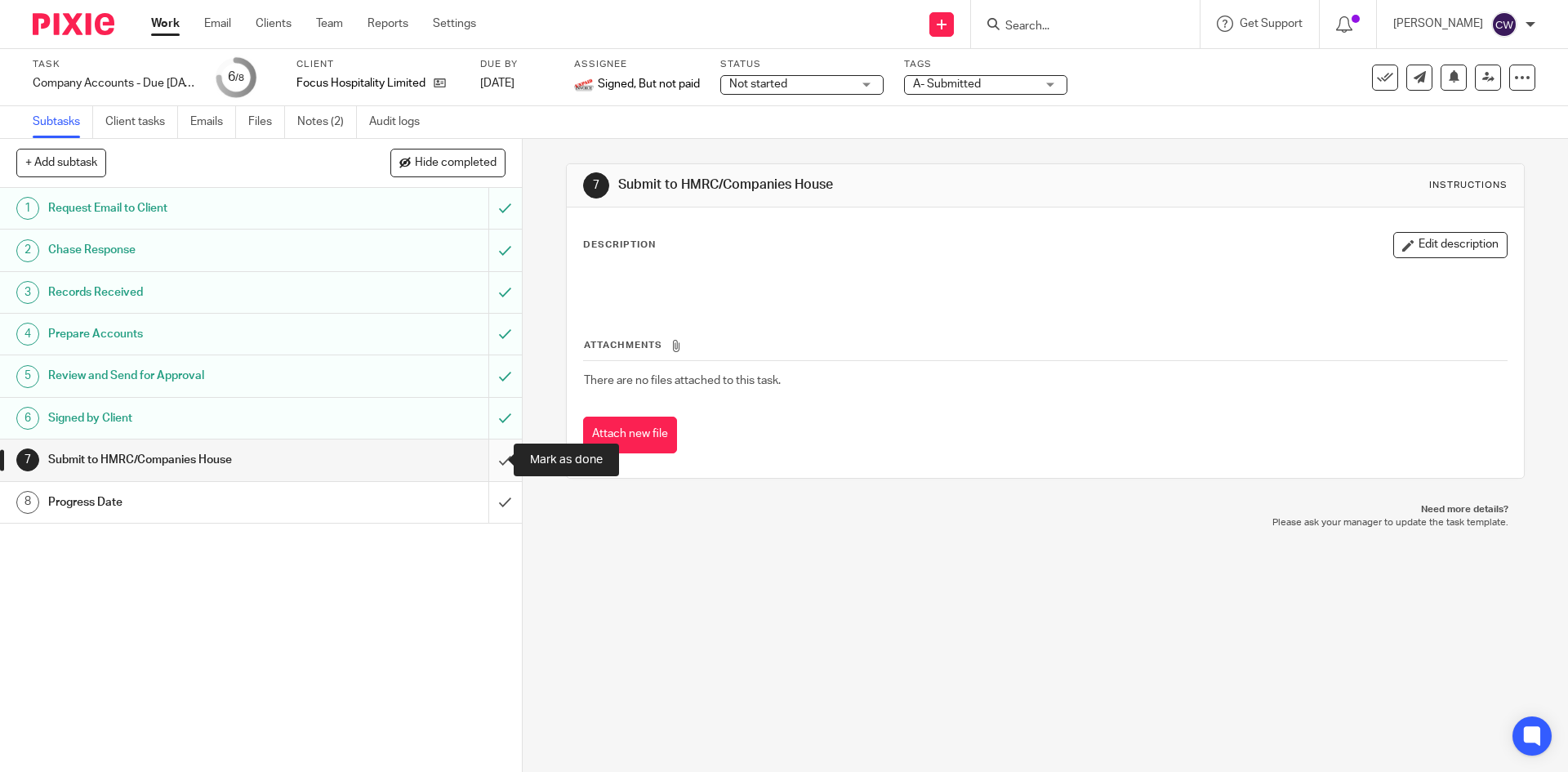
click at [489, 465] on input "submit" at bounding box center [261, 460] width 522 height 41
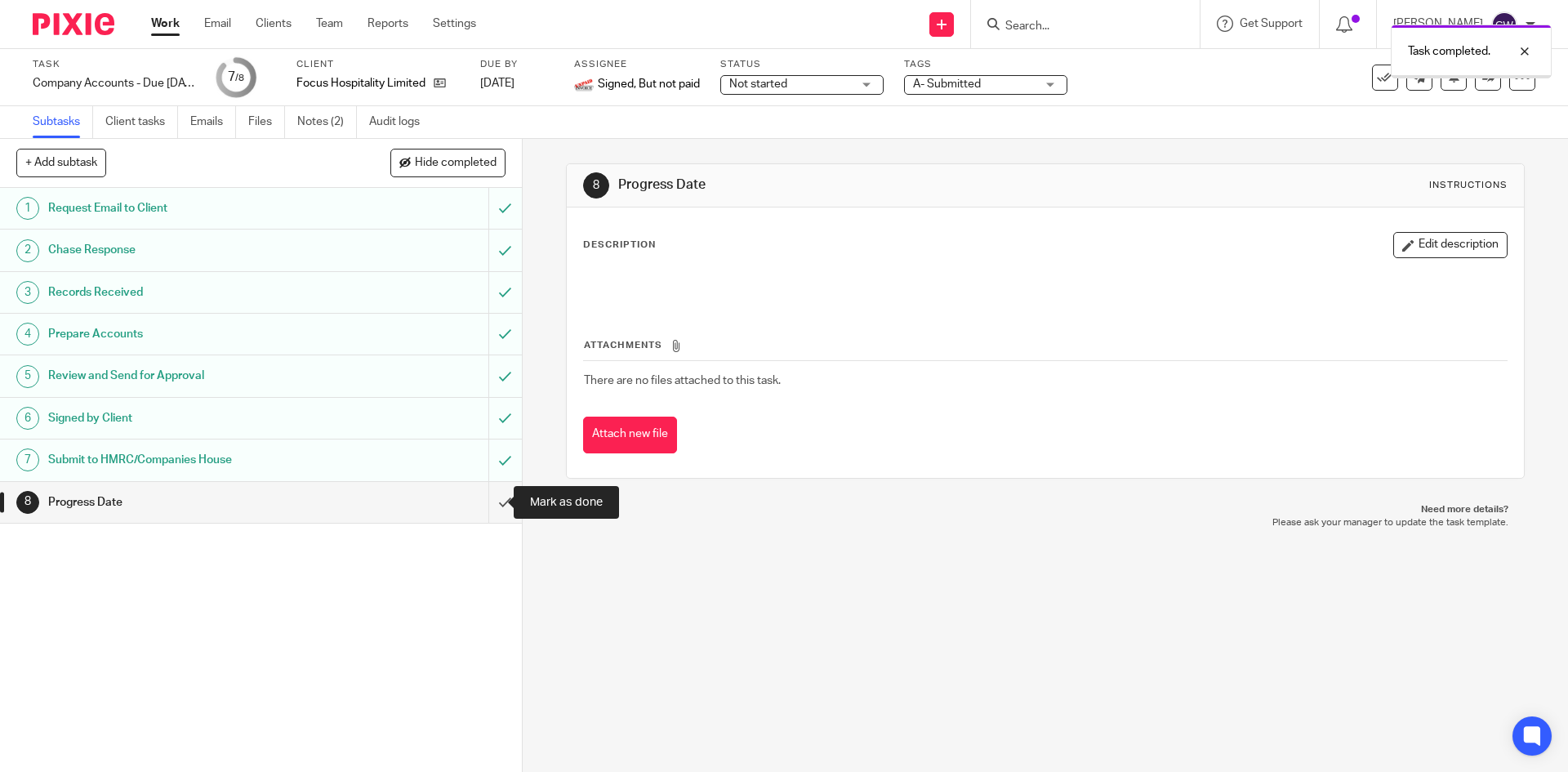
click at [481, 511] on input "submit" at bounding box center [261, 502] width 522 height 41
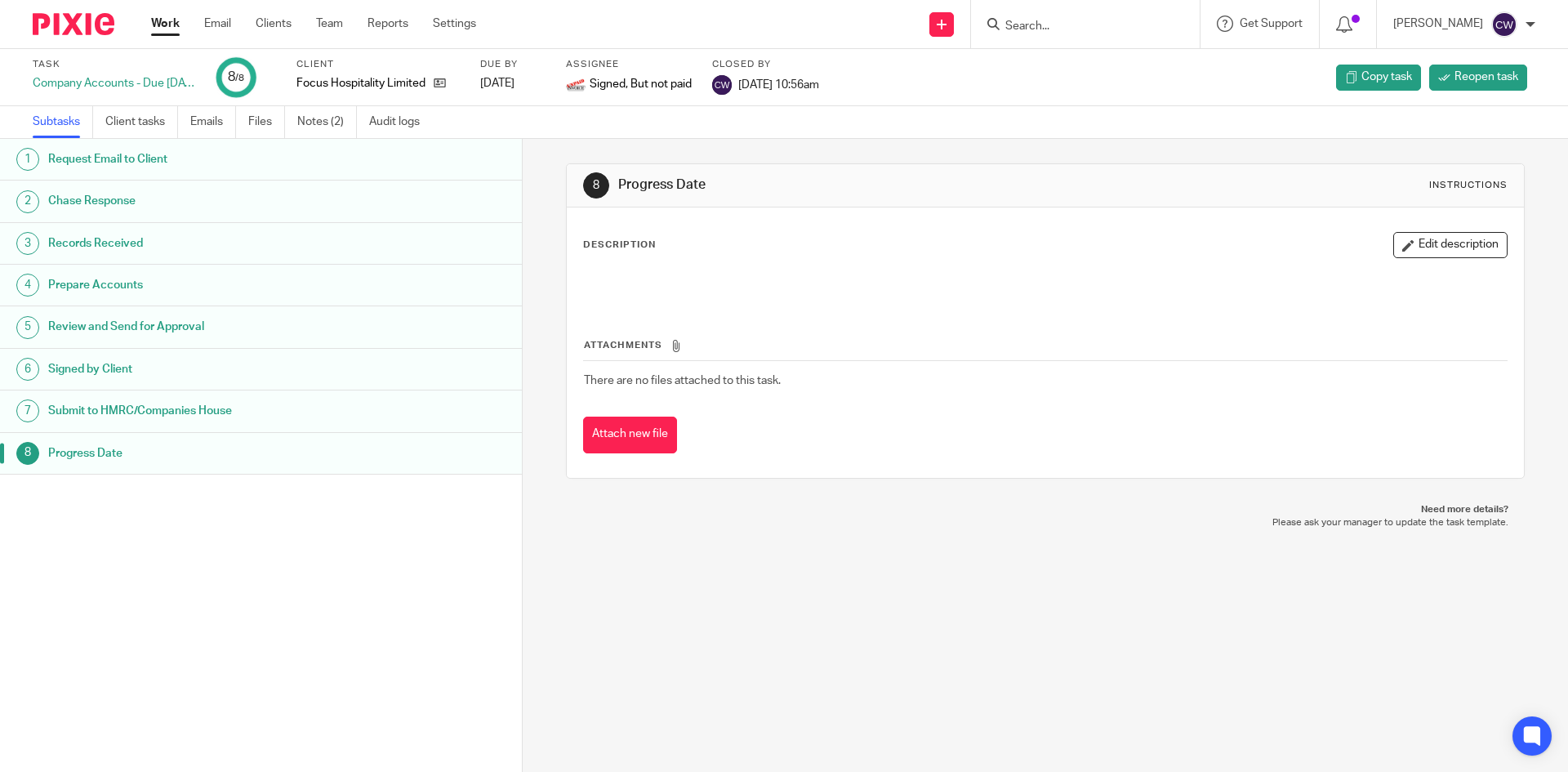
click at [1051, 23] on input "Search" at bounding box center [1077, 26] width 147 height 15
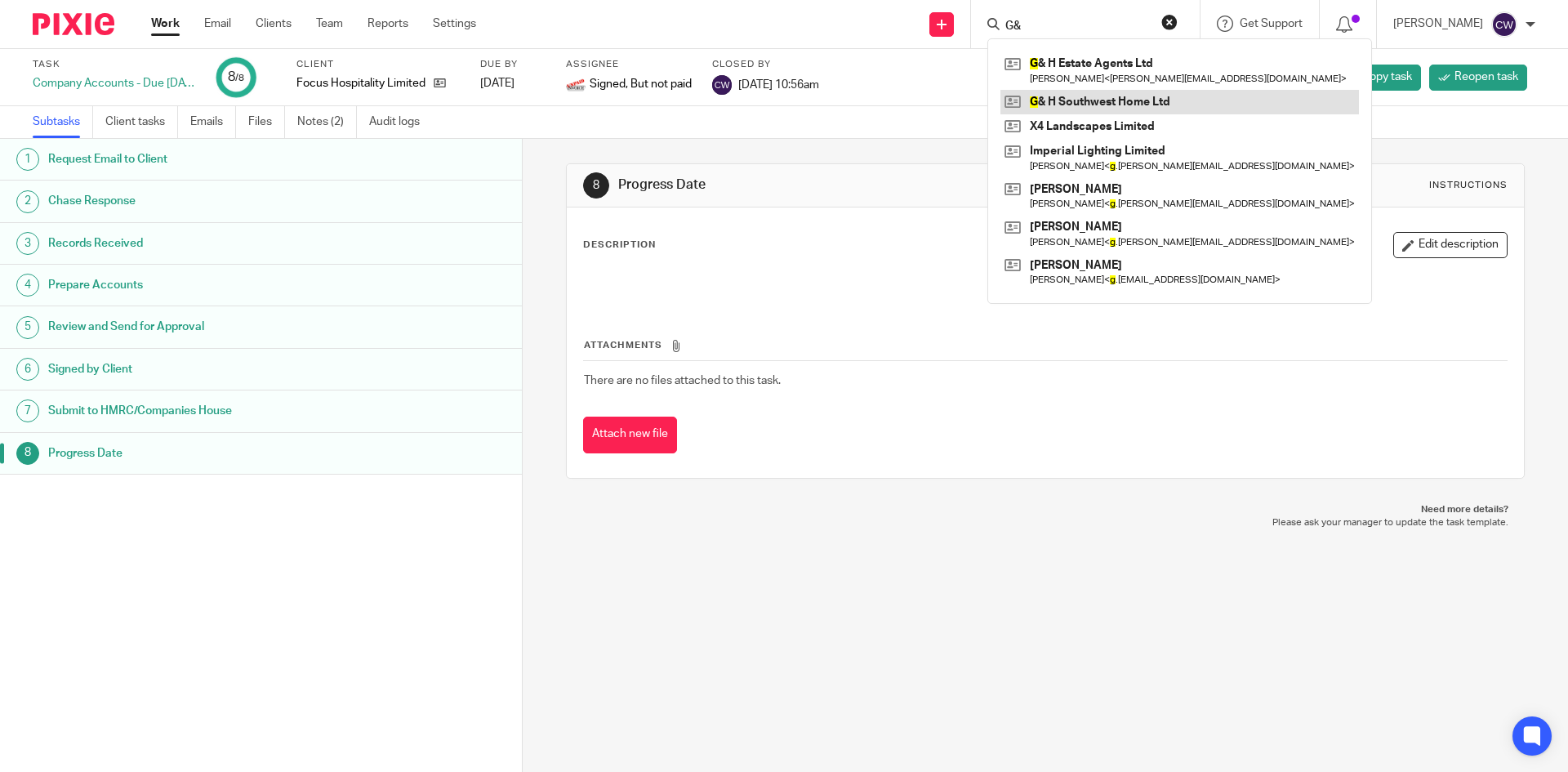
type input "G&"
click at [1090, 103] on link at bounding box center [1179, 102] width 359 height 25
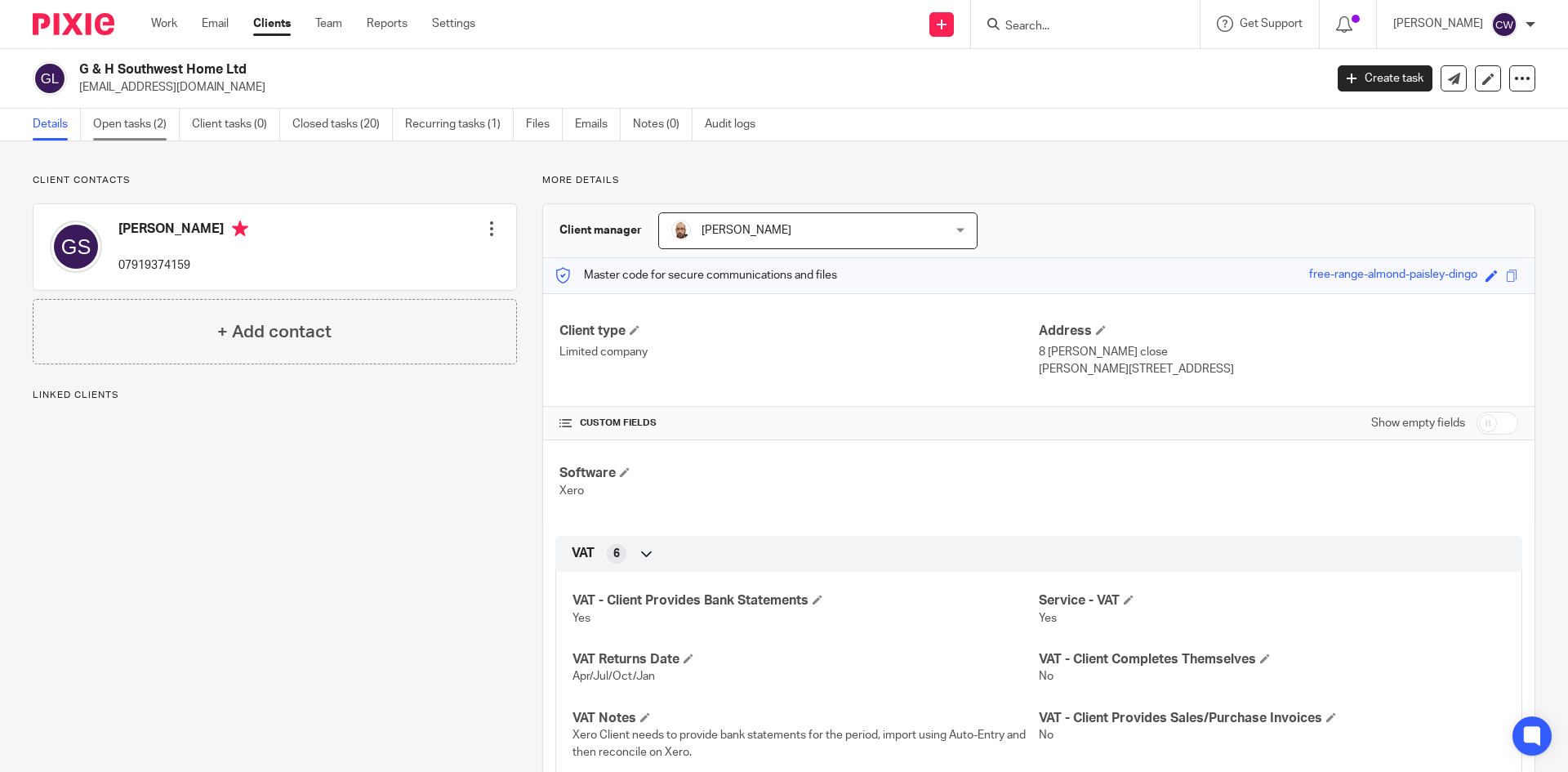
click at [121, 127] on link "Open tasks (2)" at bounding box center [136, 124] width 87 height 32
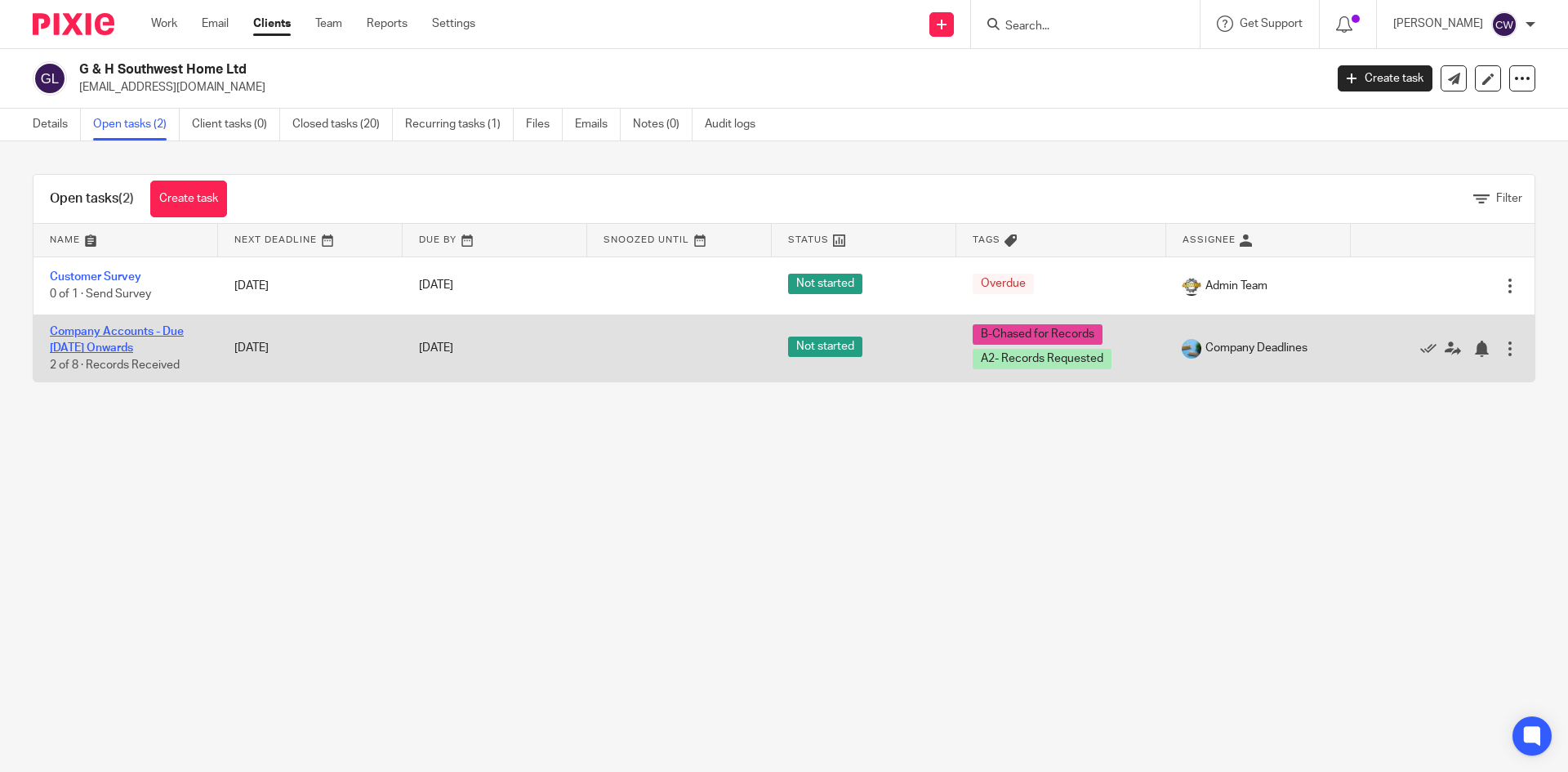
click at [130, 332] on link "Company Accounts - Due [DATE] Onwards" at bounding box center [116, 340] width 134 height 28
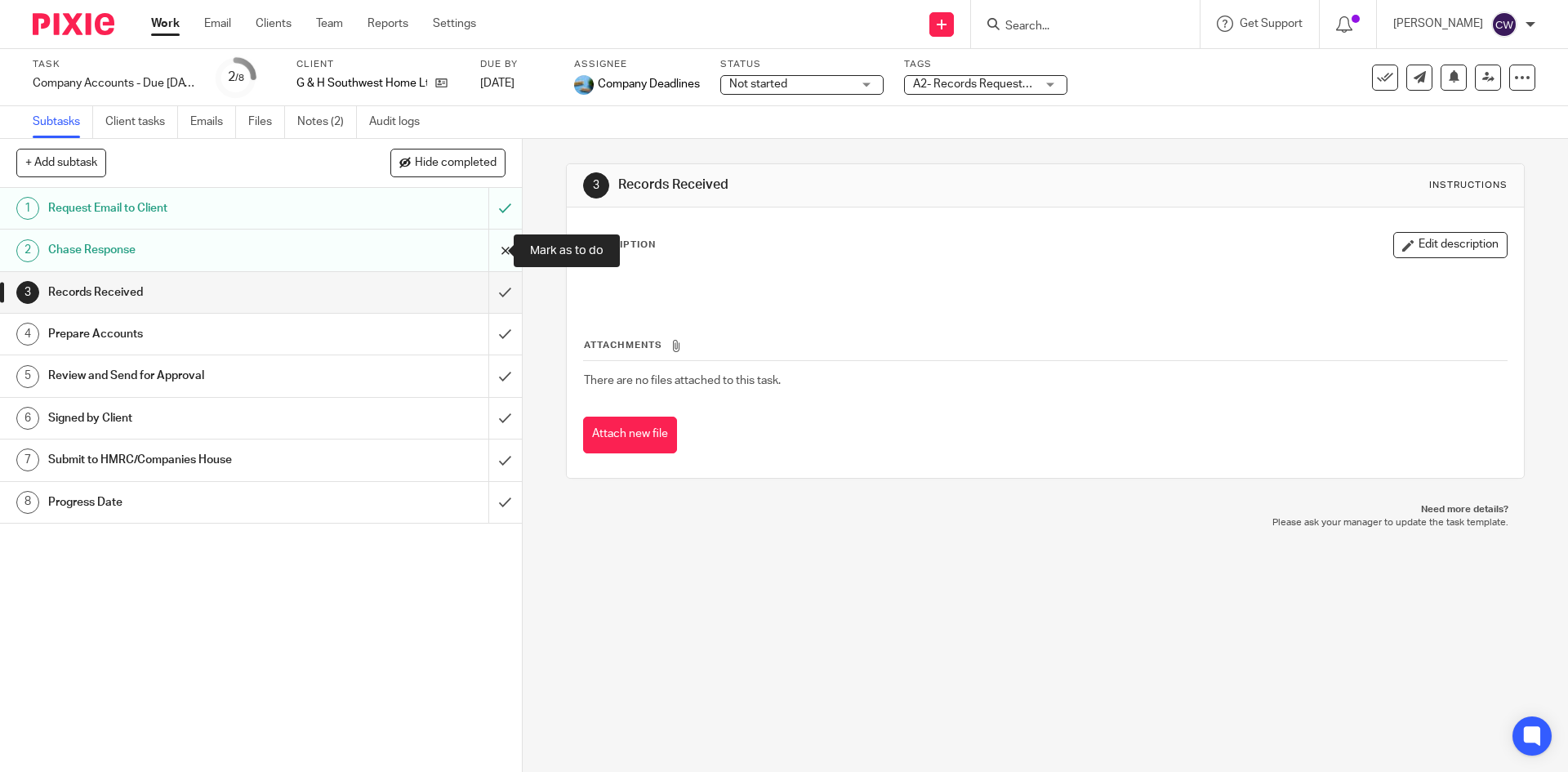
click at [483, 249] on input "submit" at bounding box center [261, 250] width 522 height 41
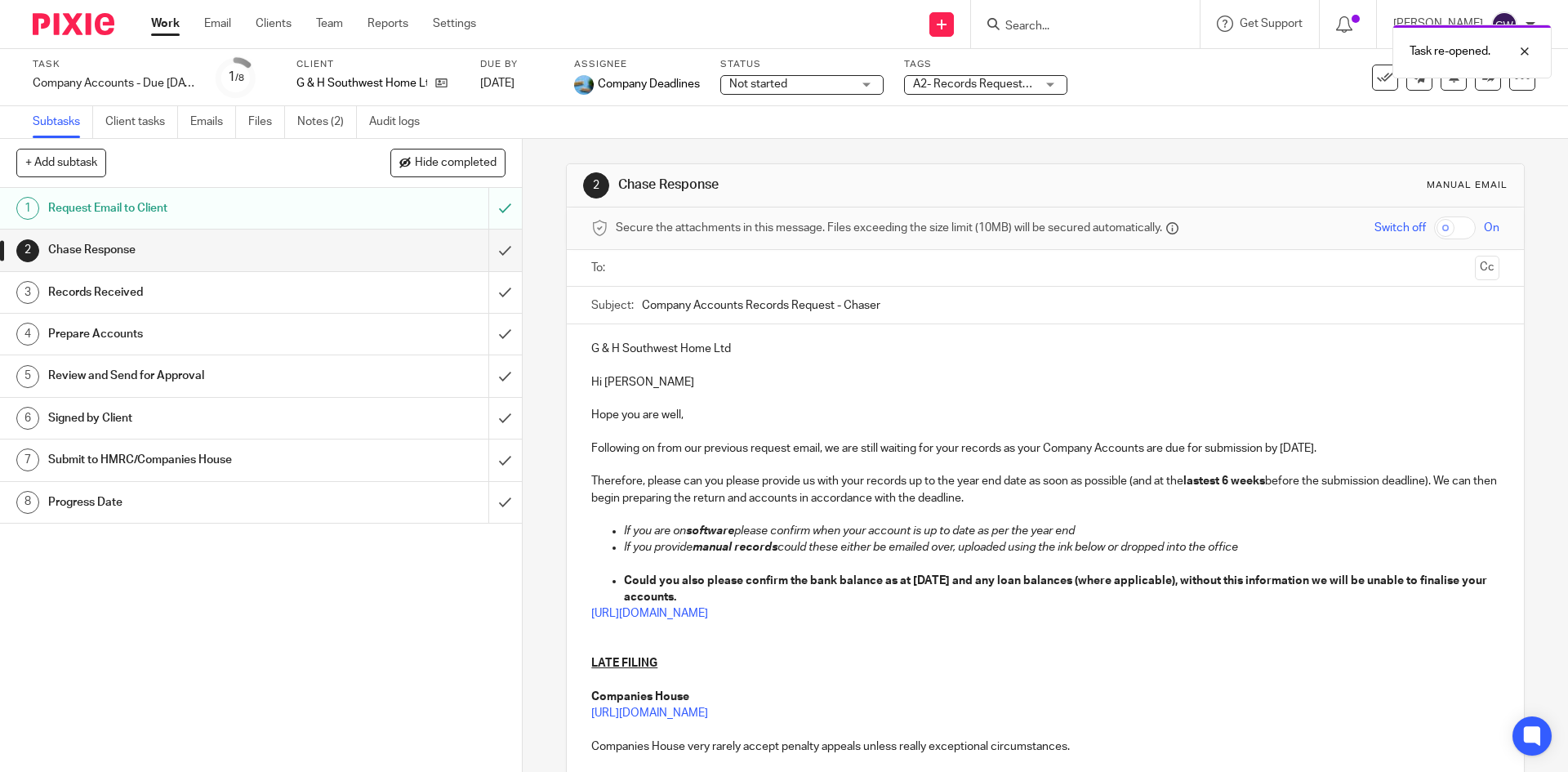
click at [1345, 446] on p "Following on from our previous request email, we are still waiting for your rec…" at bounding box center [1045, 448] width 907 height 16
click at [969, 579] on strong "Could you also please confirm the bank balance as at 31 Jan 2024 and any loan b…" at bounding box center [1056, 589] width 865 height 28
click at [825, 278] on ul at bounding box center [1045, 269] width 857 height 27
click at [825, 272] on input "text" at bounding box center [1044, 269] width 846 height 19
drag, startPoint x: 825, startPoint y: 272, endPoint x: 767, endPoint y: 314, distance: 71.6
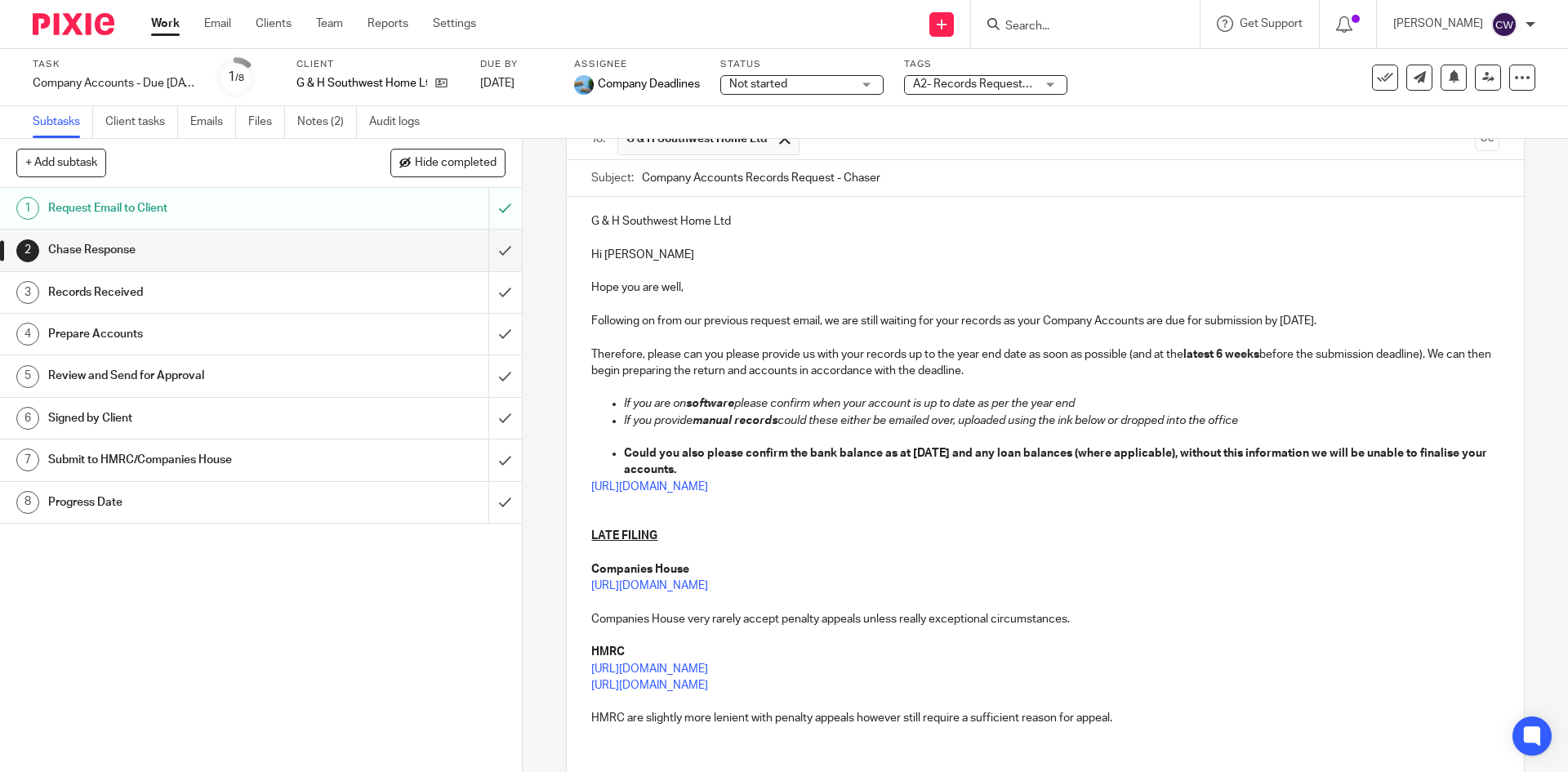
scroll to position [261, 0]
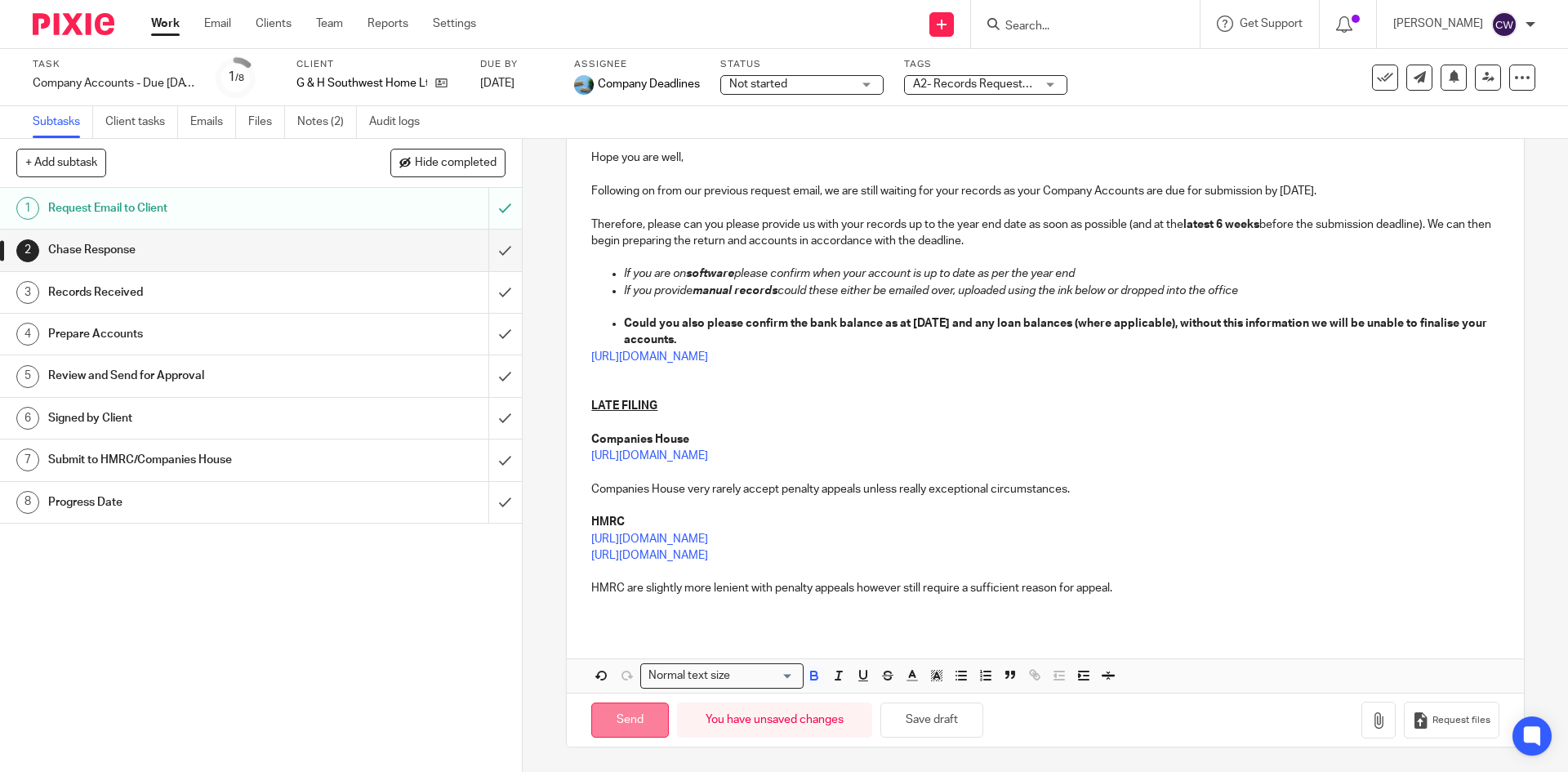
click at [642, 719] on input "Send" at bounding box center [630, 720] width 78 height 35
type input "Sent"
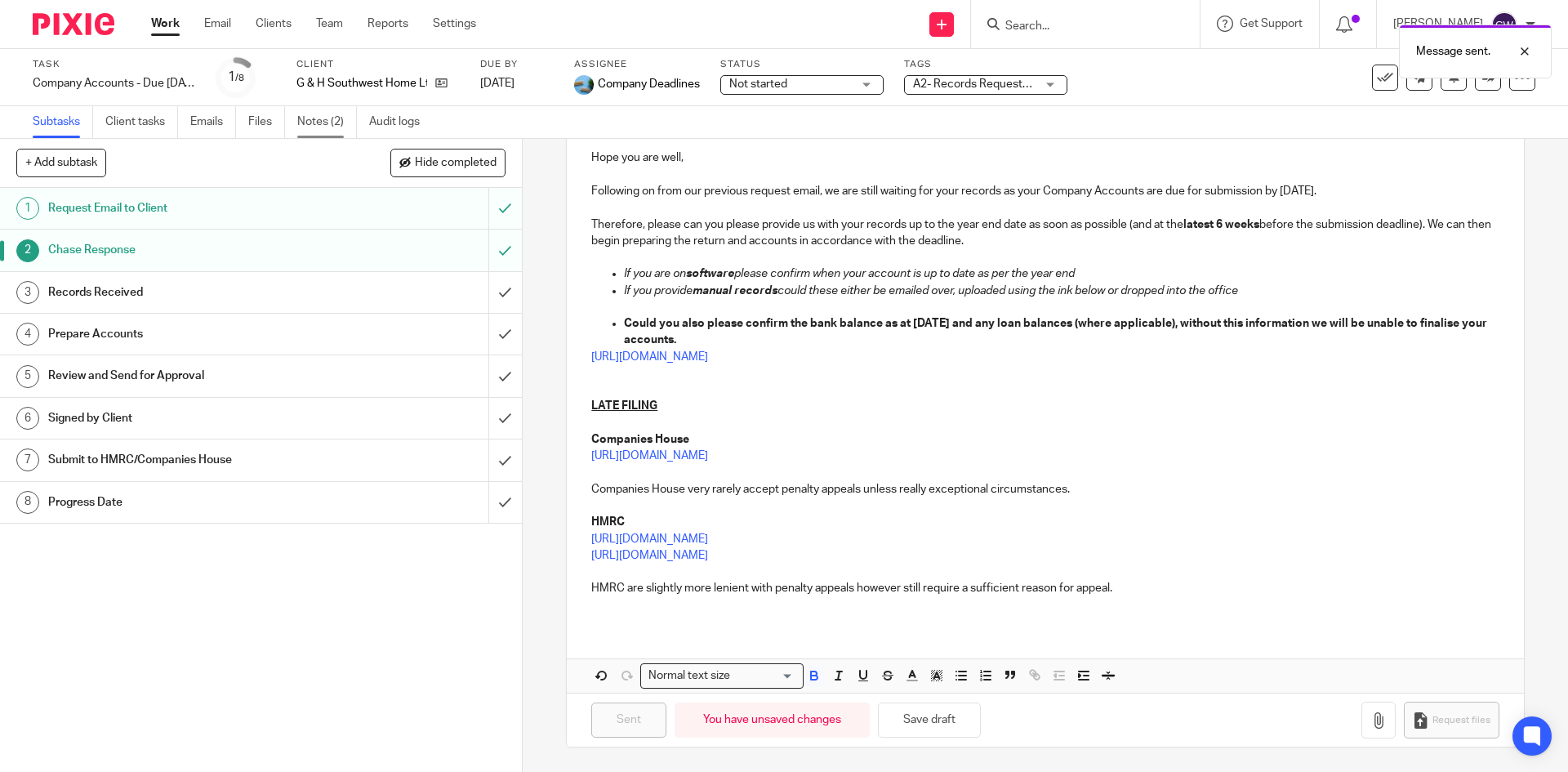
click at [331, 119] on link "Notes (2)" at bounding box center [327, 122] width 60 height 32
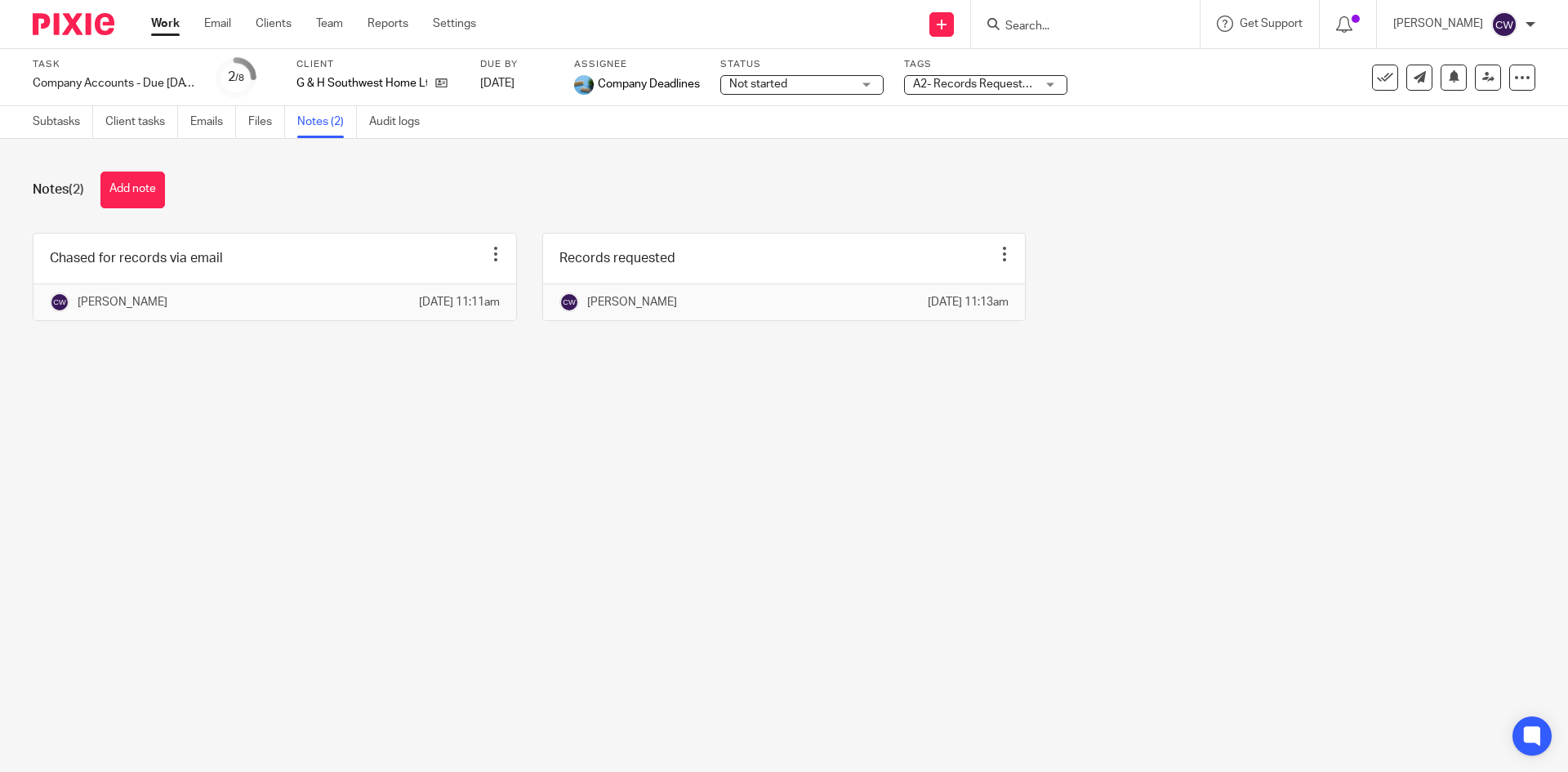
click at [135, 178] on button "Add note" at bounding box center [133, 189] width 65 height 37
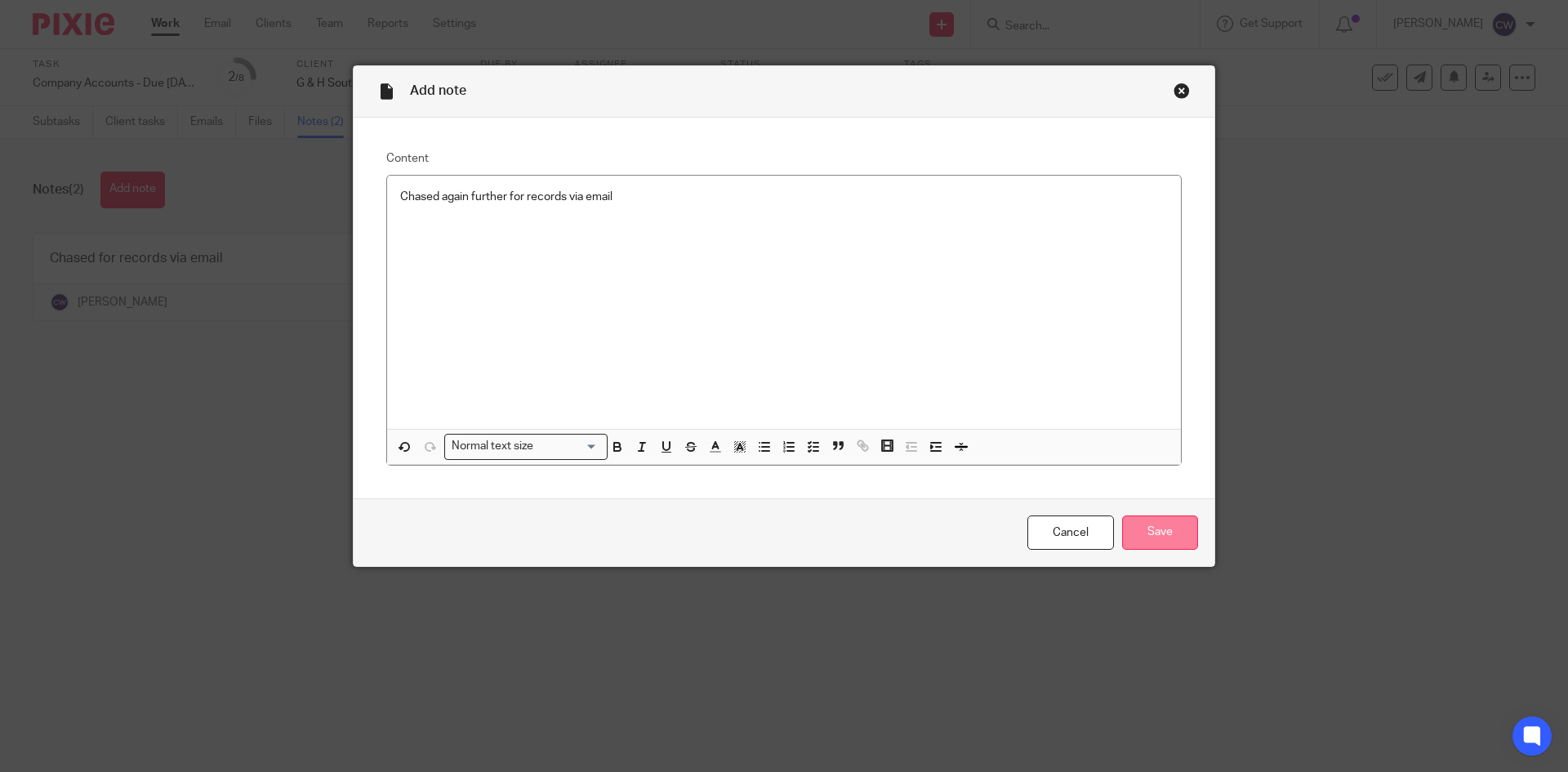
click at [1149, 543] on input "Save" at bounding box center [1160, 532] width 76 height 35
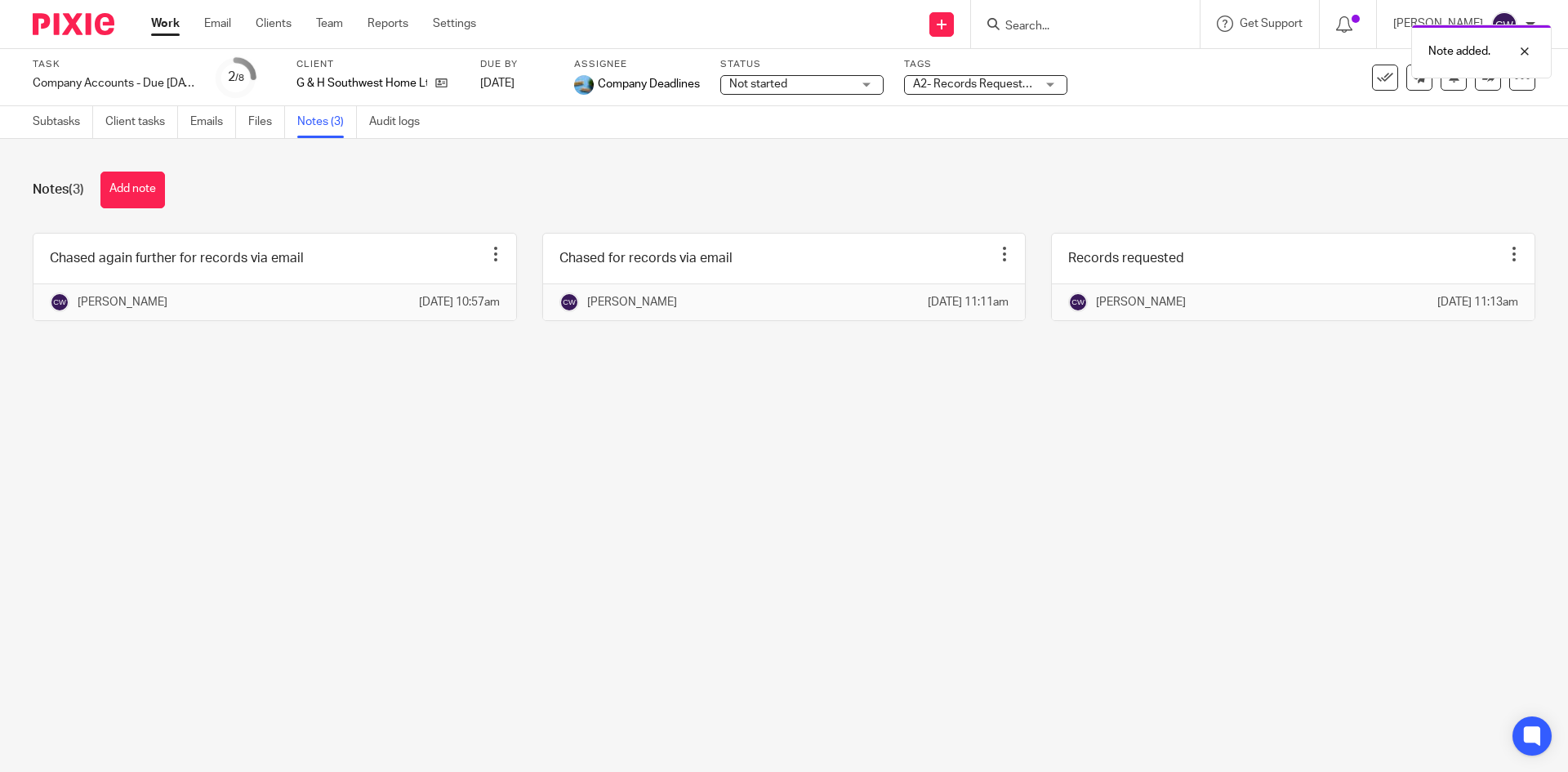
click at [1006, 85] on span "A2- Records Requested + 1" at bounding box center [983, 84] width 141 height 11
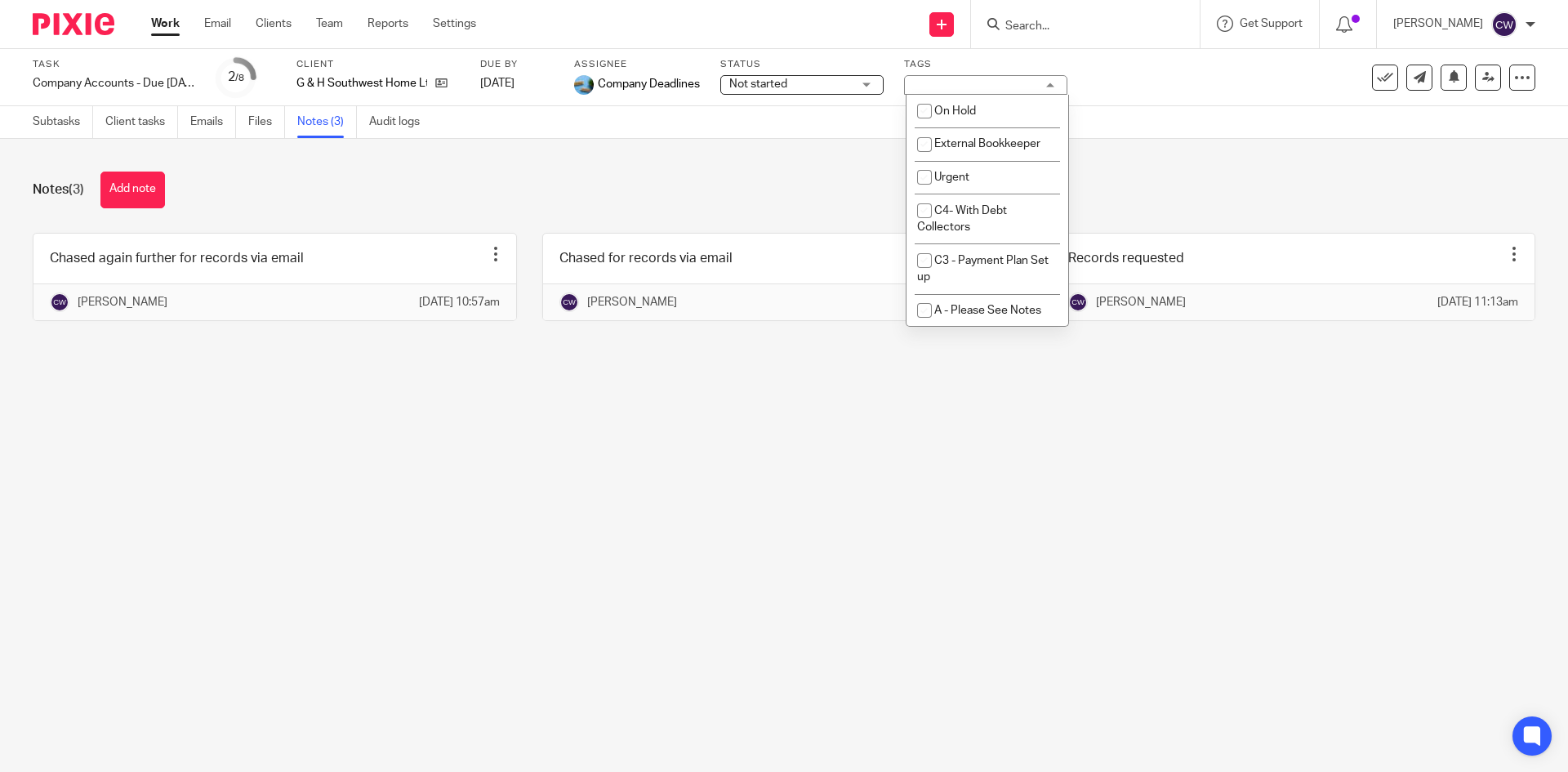
click at [1096, 29] on input "Search" at bounding box center [1077, 26] width 147 height 15
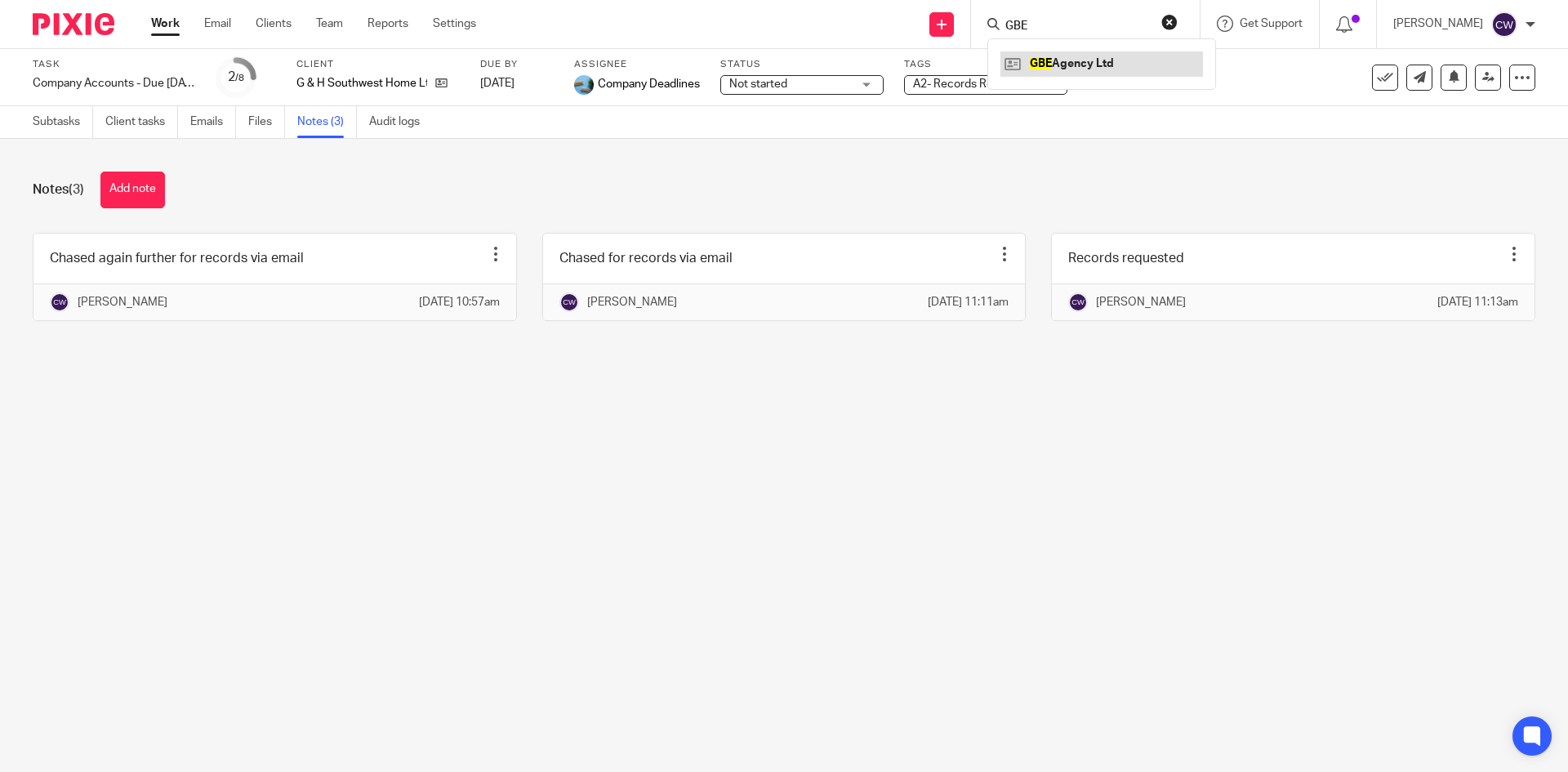
type input "GBE"
click at [1087, 55] on link at bounding box center [1102, 63] width 203 height 25
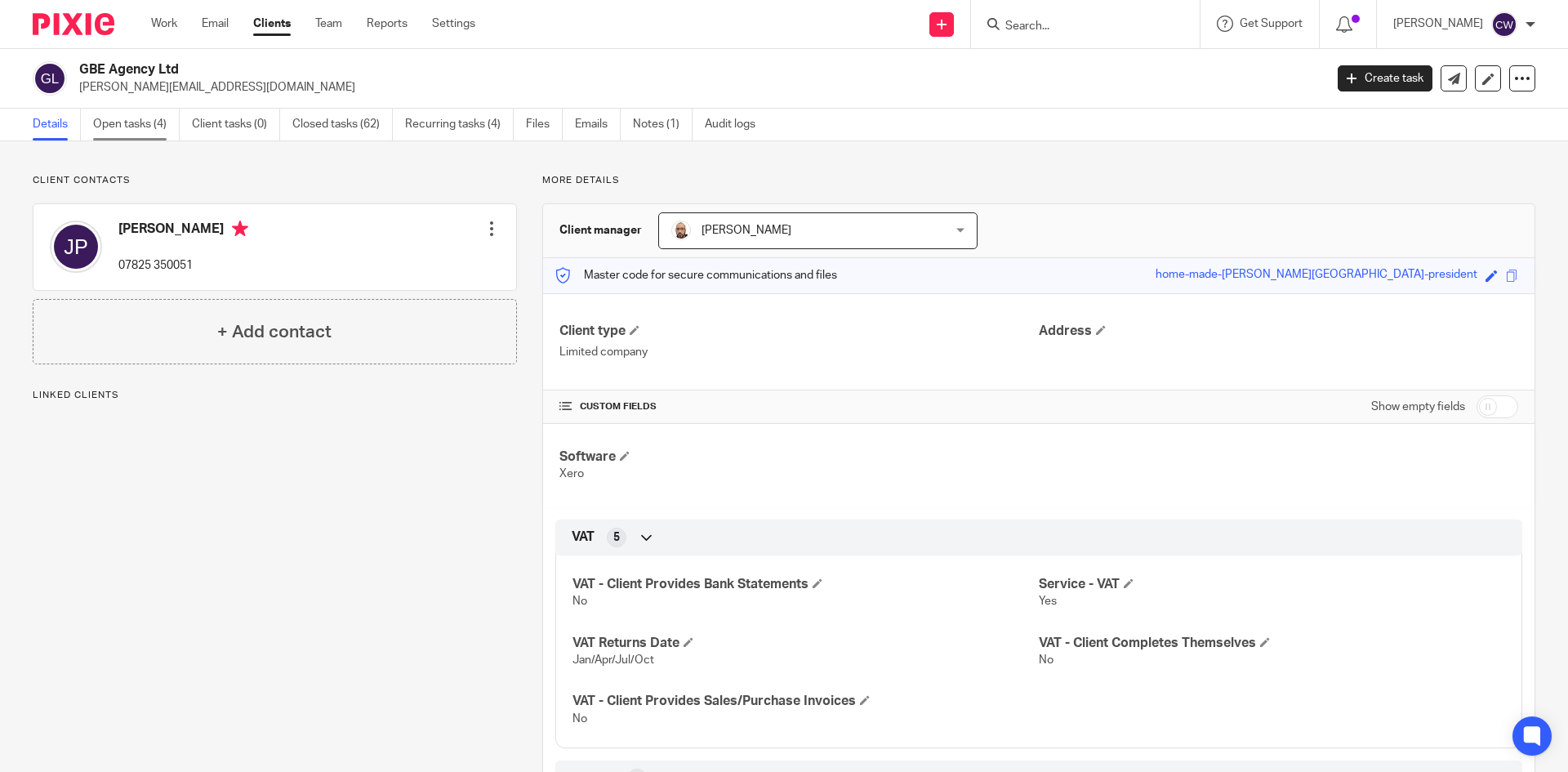
click at [104, 121] on link "Open tasks (4)" at bounding box center [136, 124] width 87 height 32
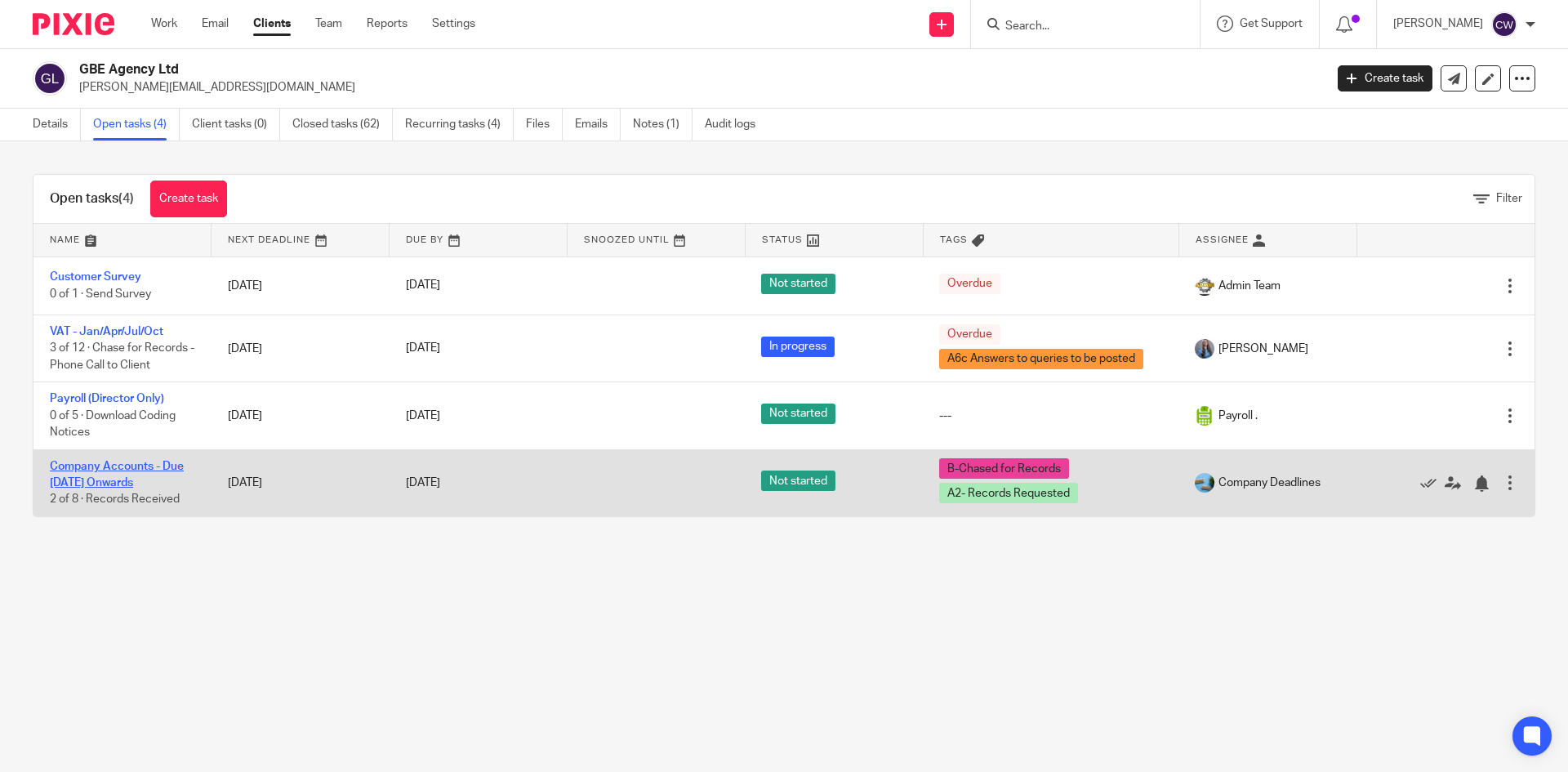
click at [171, 467] on link "Company Accounts - Due [DATE] Onwards" at bounding box center [116, 474] width 134 height 28
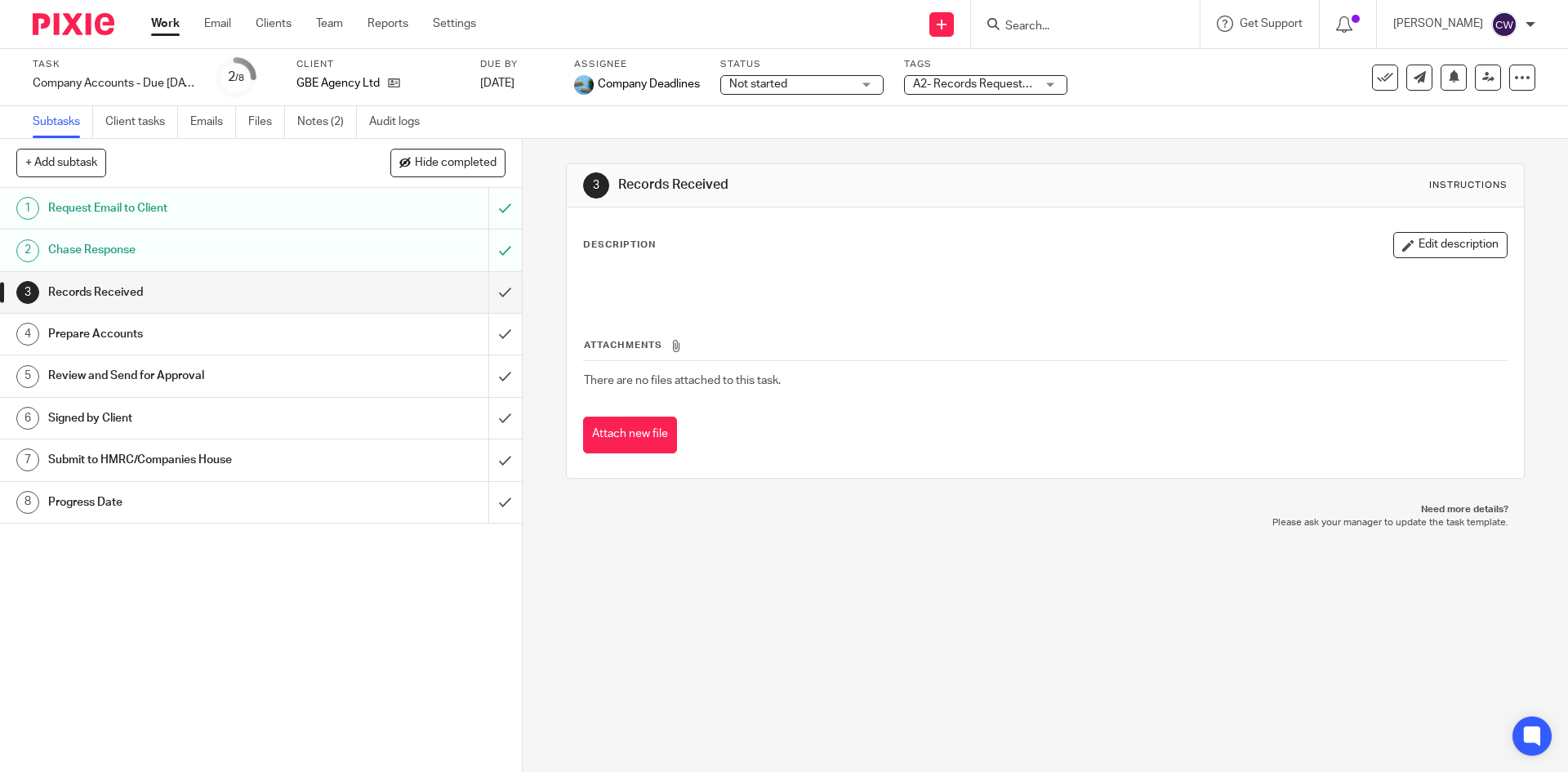
click at [1144, 26] on form at bounding box center [1091, 24] width 174 height 20
click at [1051, 29] on input "Search" at bounding box center [1077, 26] width 147 height 15
type input "jUST"
click at [1078, 75] on link at bounding box center [1102, 63] width 203 height 25
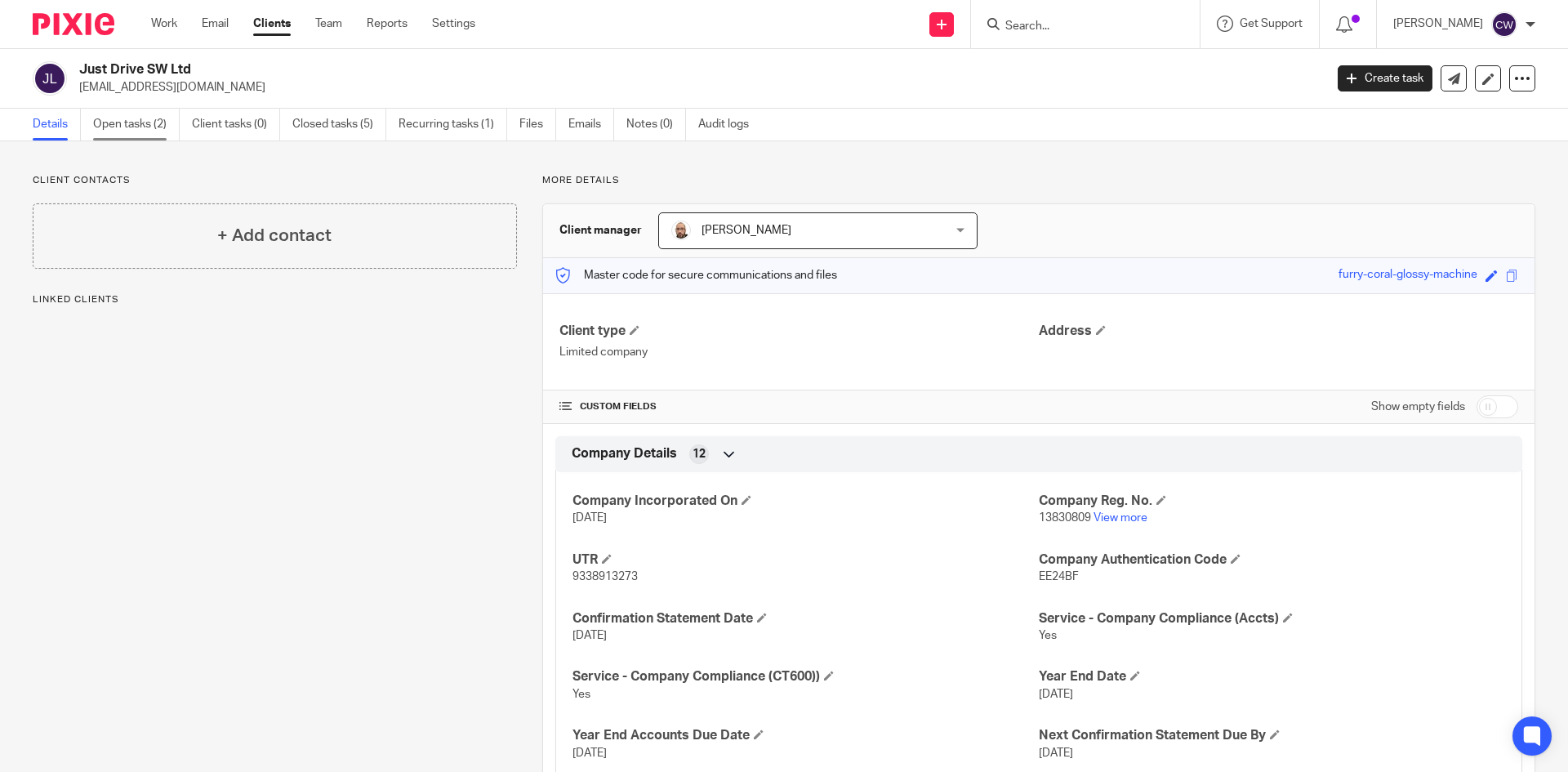
click at [126, 127] on link "Open tasks (2)" at bounding box center [136, 124] width 87 height 32
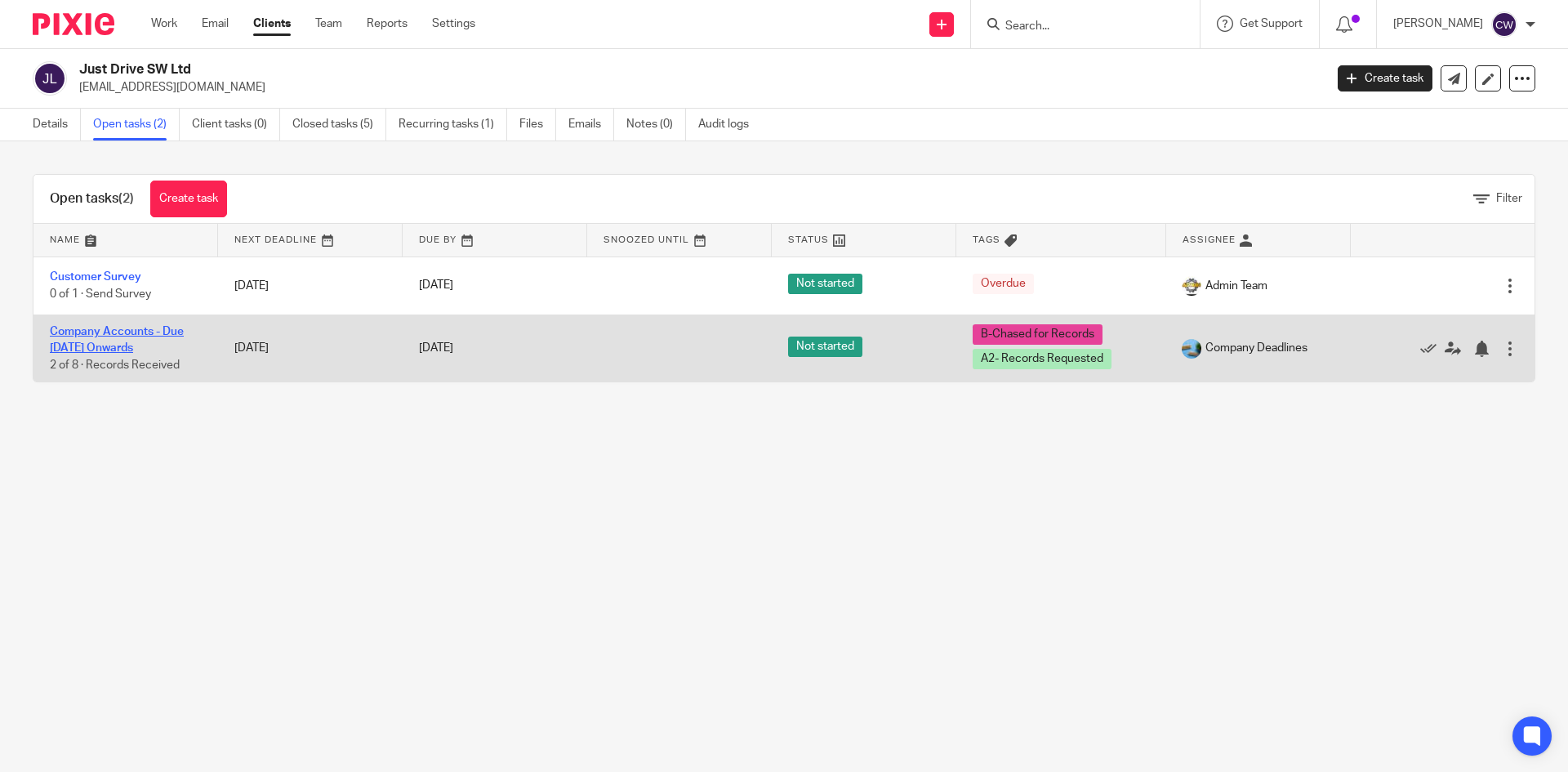
click at [162, 331] on link "Company Accounts - Due [DATE] Onwards" at bounding box center [116, 340] width 134 height 28
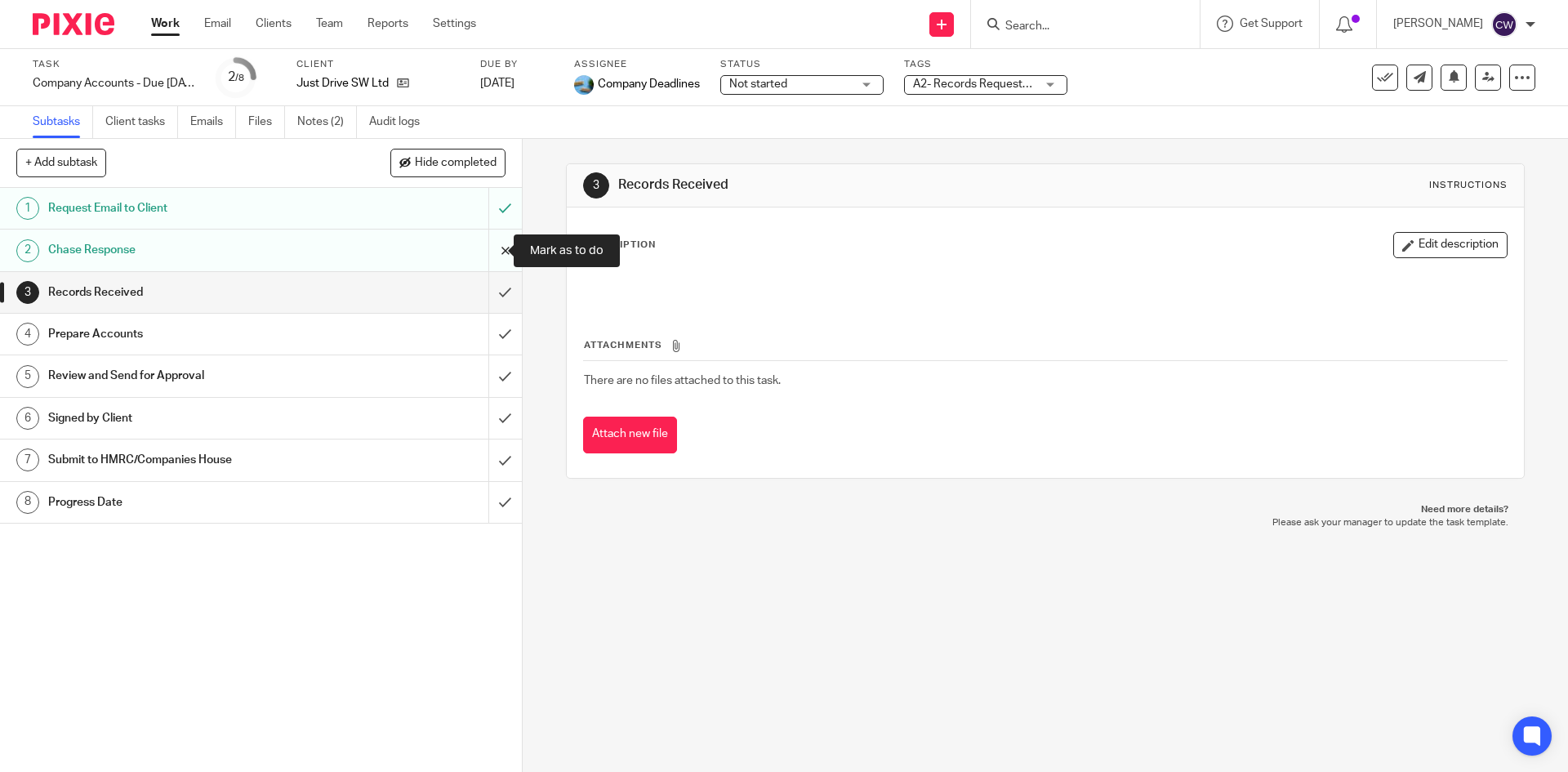
click at [484, 244] on input "submit" at bounding box center [261, 250] width 522 height 41
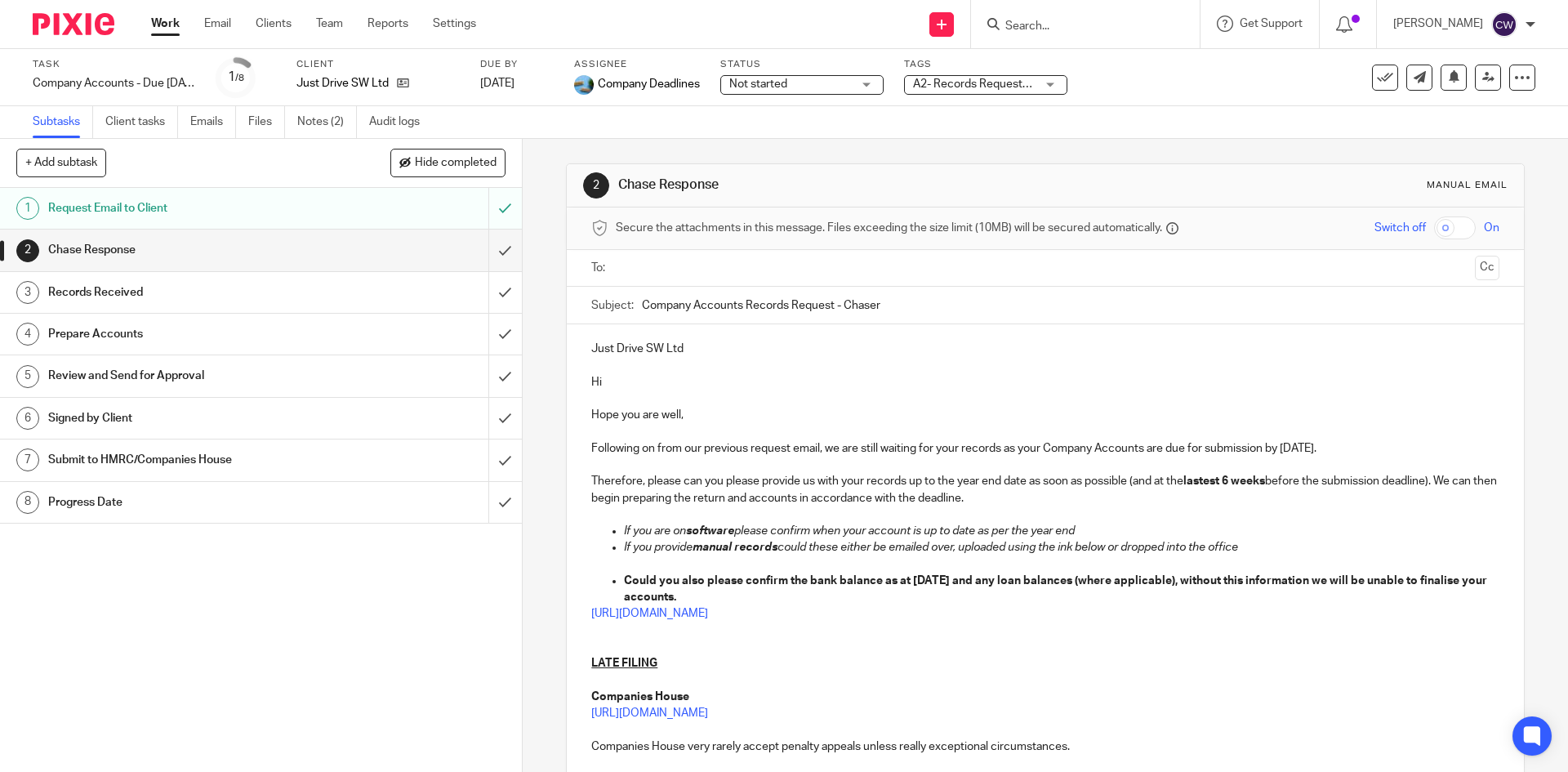
click at [659, 268] on input "text" at bounding box center [1044, 269] width 846 height 19
click at [1342, 450] on p "Following on from our previous request email, we are still waiting for your rec…" at bounding box center [1045, 451] width 907 height 16
click at [972, 581] on strong "Could you also please confirm the bank balance as at 31 Jan 2024 and any loan b…" at bounding box center [1056, 592] width 865 height 28
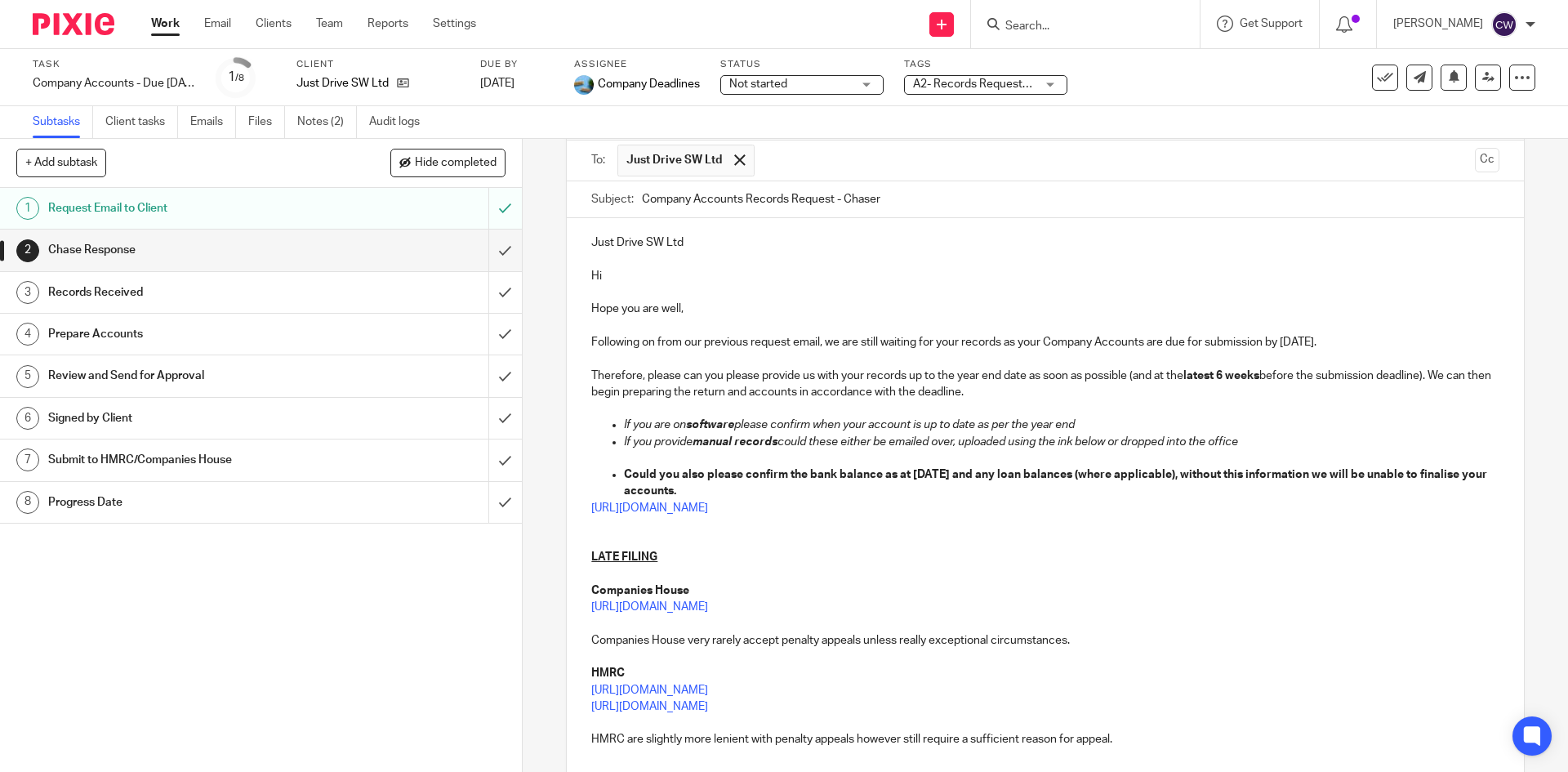
scroll to position [261, 0]
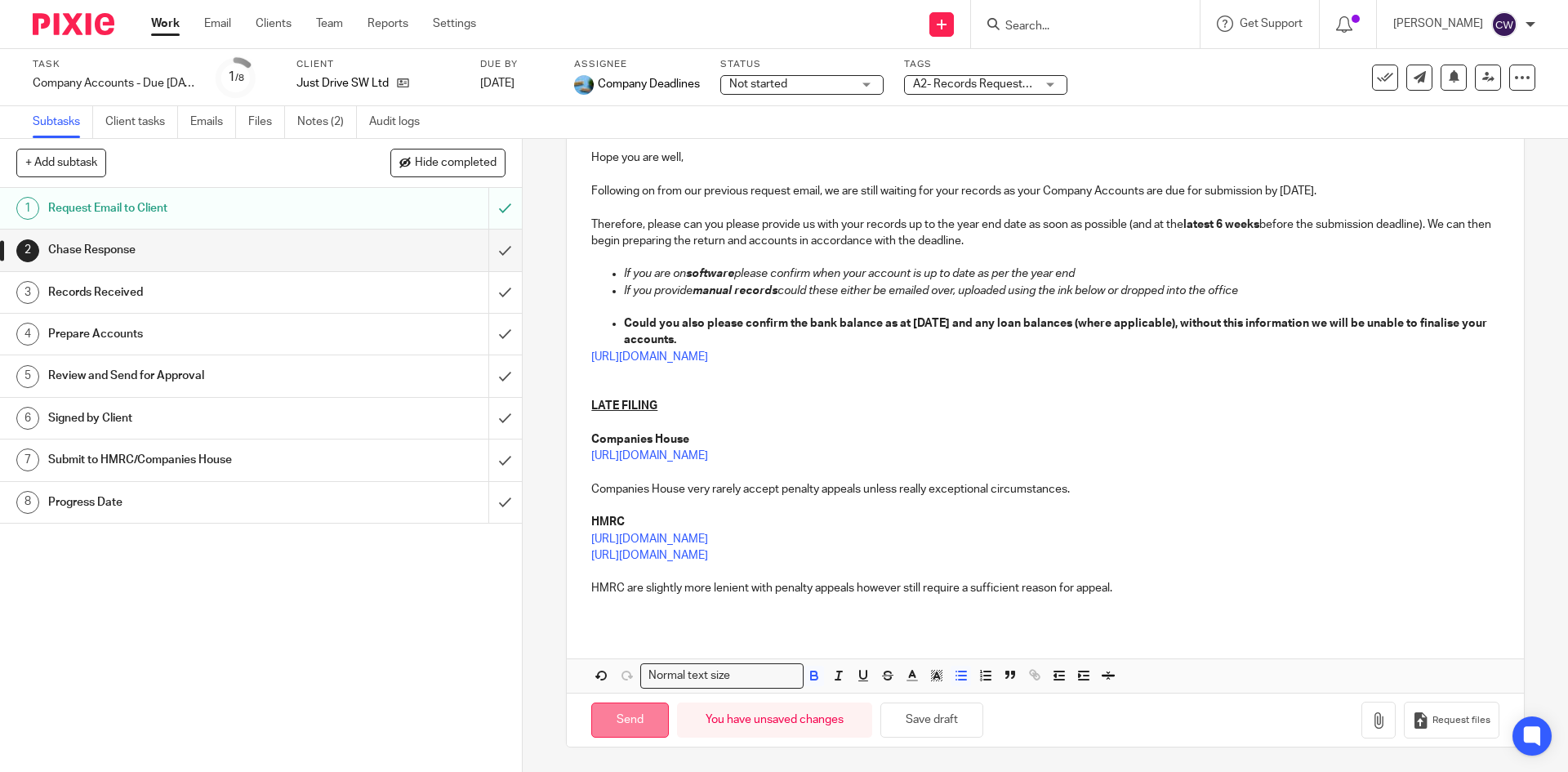
click at [628, 730] on input "Send" at bounding box center [630, 720] width 78 height 35
type input "Sent"
click at [1015, 18] on form at bounding box center [1091, 24] width 174 height 20
drag, startPoint x: 1018, startPoint y: 18, endPoint x: 1005, endPoint y: 31, distance: 18.4
click at [1018, 21] on form at bounding box center [1091, 24] width 174 height 20
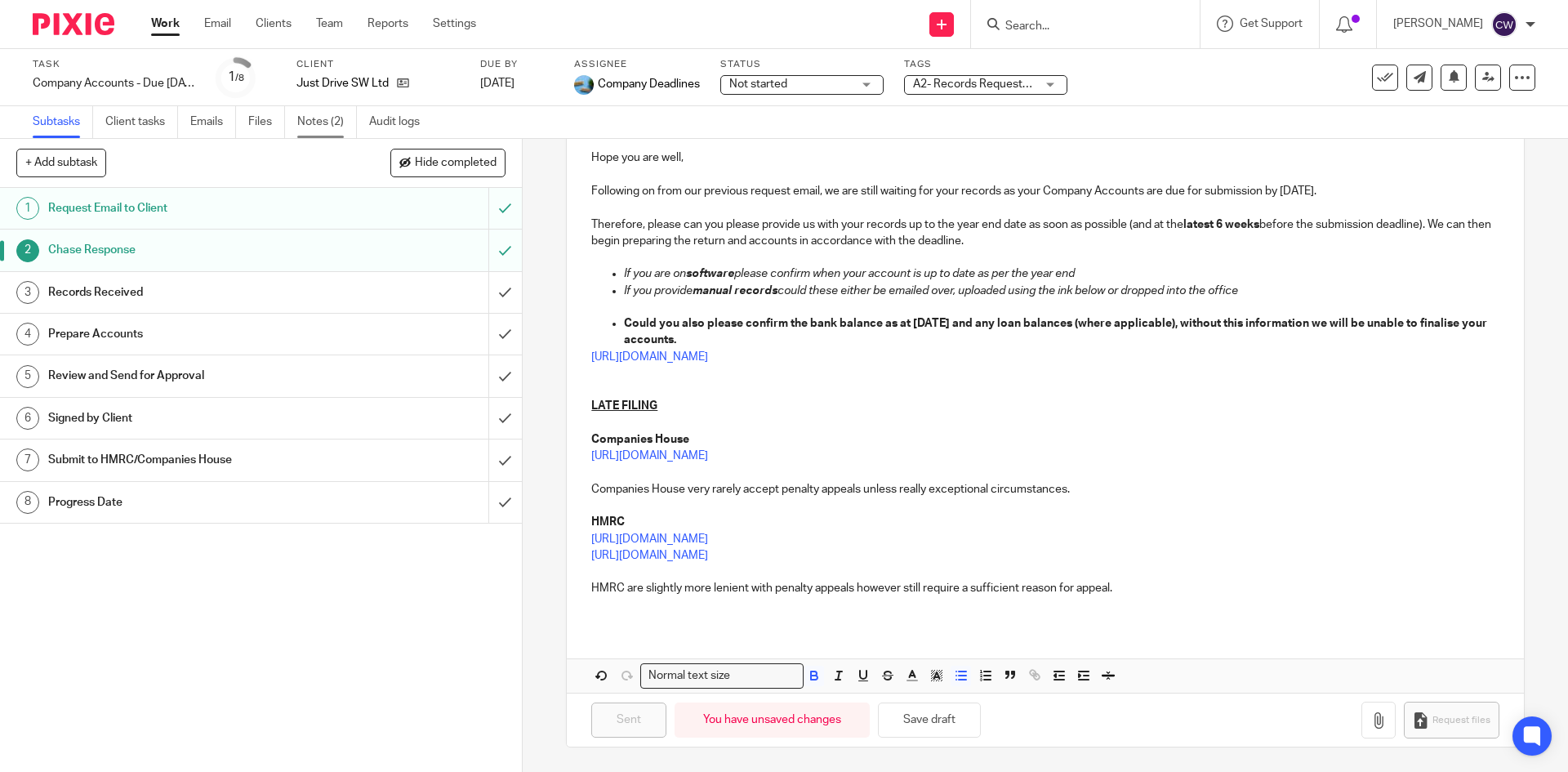
click at [334, 125] on link "Notes (2)" at bounding box center [327, 122] width 60 height 32
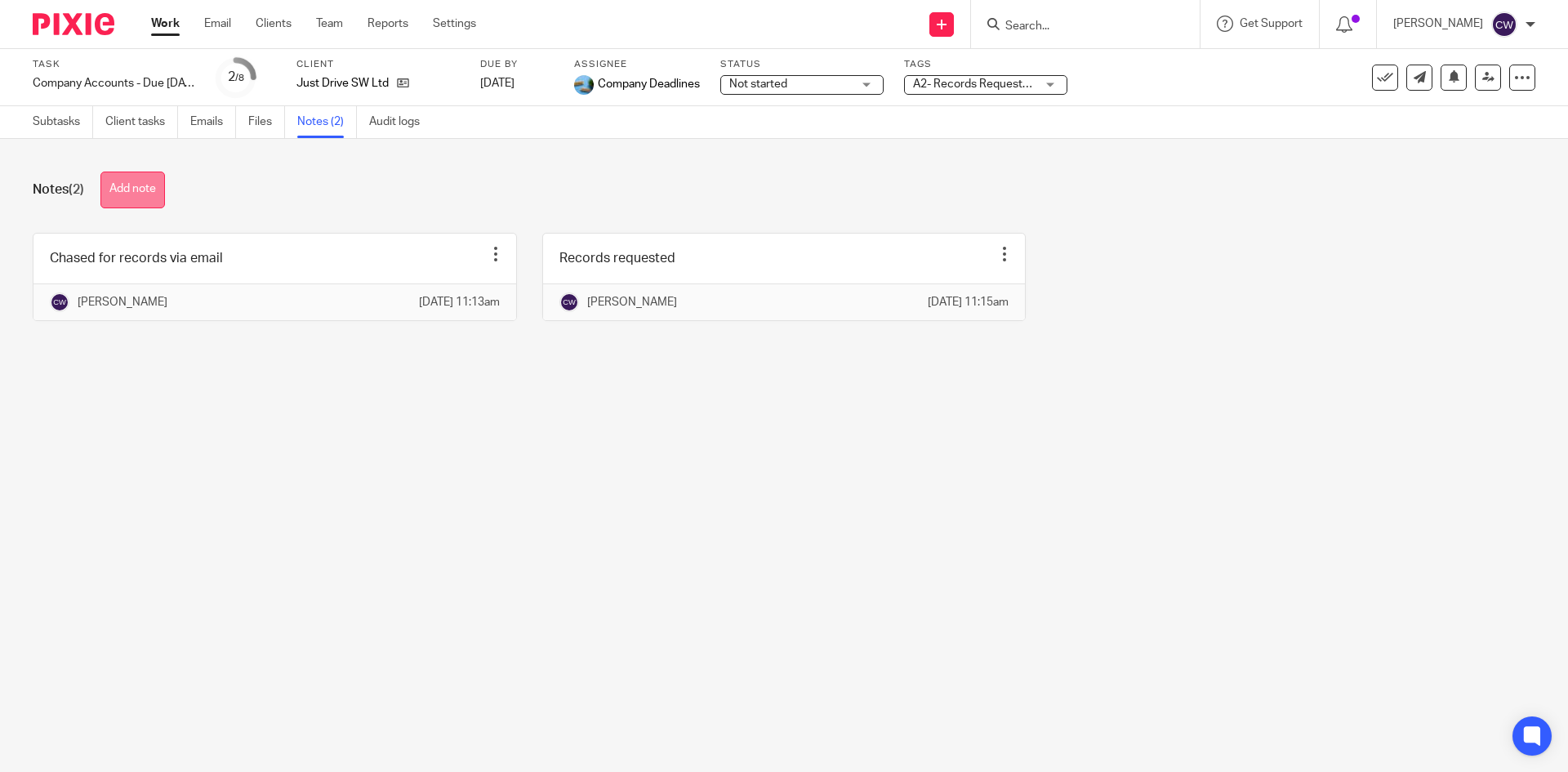
click at [155, 189] on button "Add note" at bounding box center [133, 189] width 65 height 37
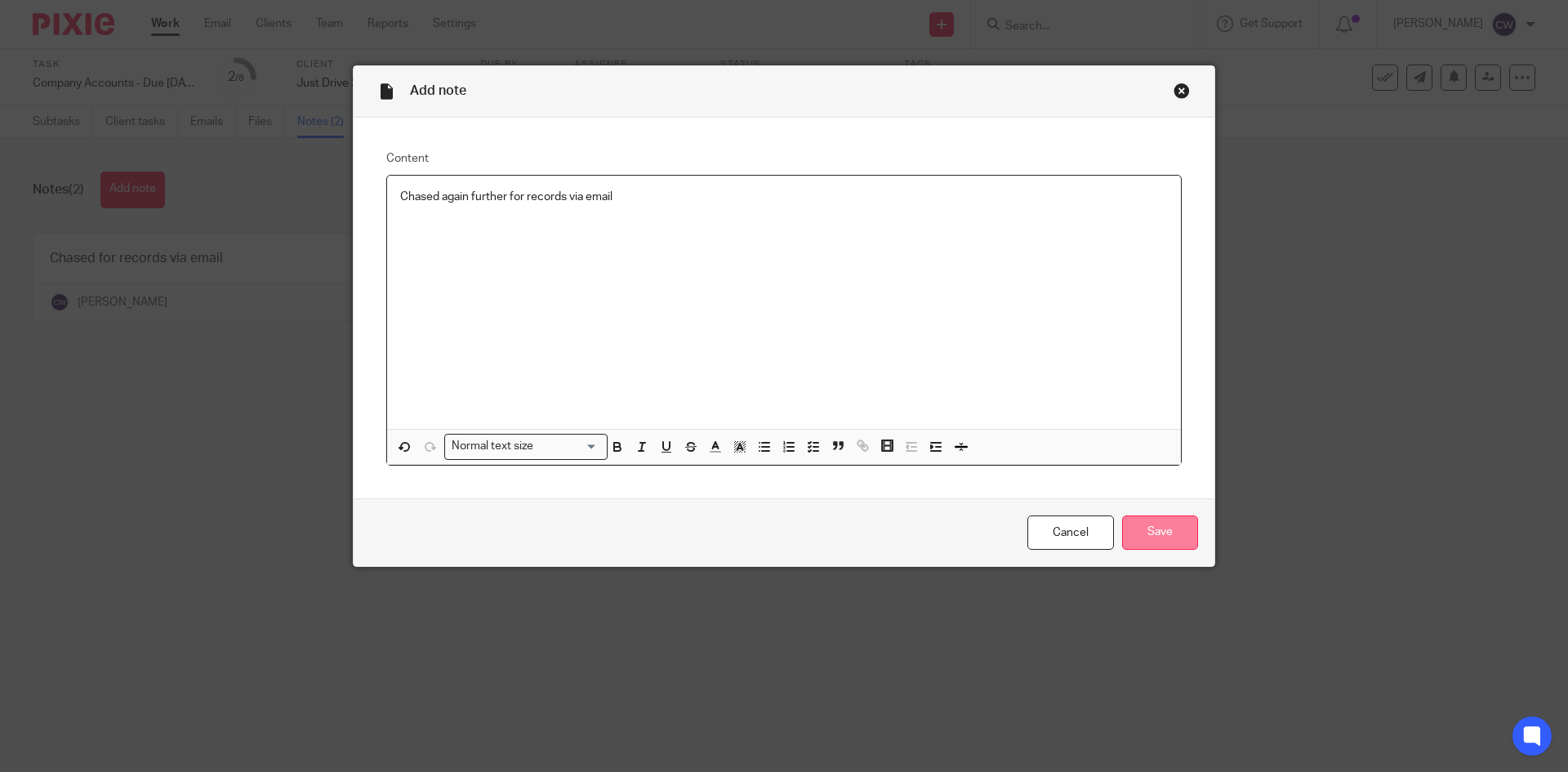
click at [1145, 531] on input "Save" at bounding box center [1160, 532] width 76 height 35
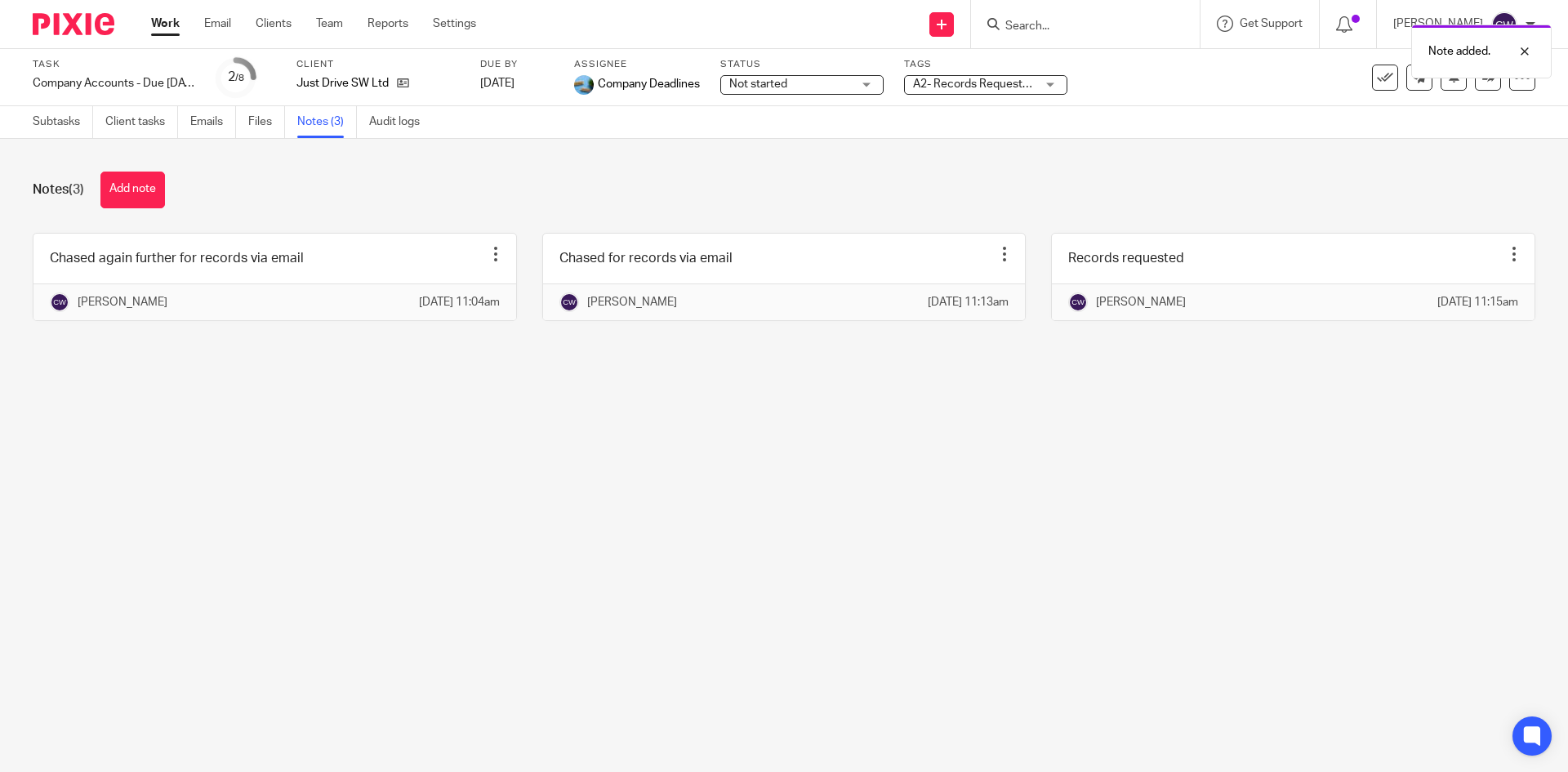
click at [1062, 35] on div "Note added." at bounding box center [1168, 47] width 767 height 62
drag, startPoint x: 1015, startPoint y: 20, endPoint x: 997, endPoint y: 40, distance: 26.9
click at [1015, 26] on div "Note added." at bounding box center [1168, 47] width 767 height 62
click at [65, 42] on div at bounding box center [67, 24] width 135 height 49
click at [68, 29] on img at bounding box center [73, 24] width 82 height 22
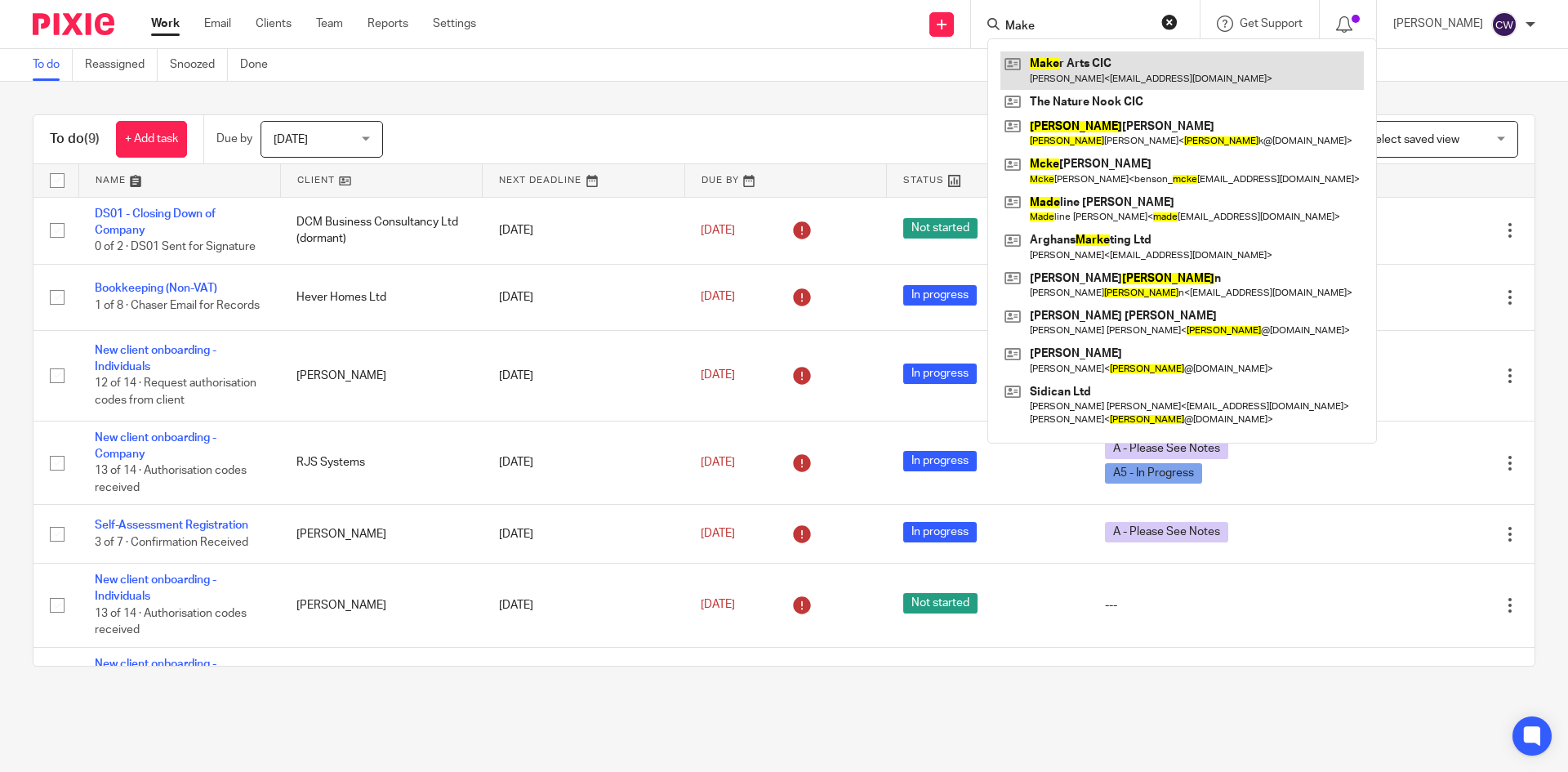
type input "Make"
click at [1102, 70] on link at bounding box center [1182, 70] width 363 height 38
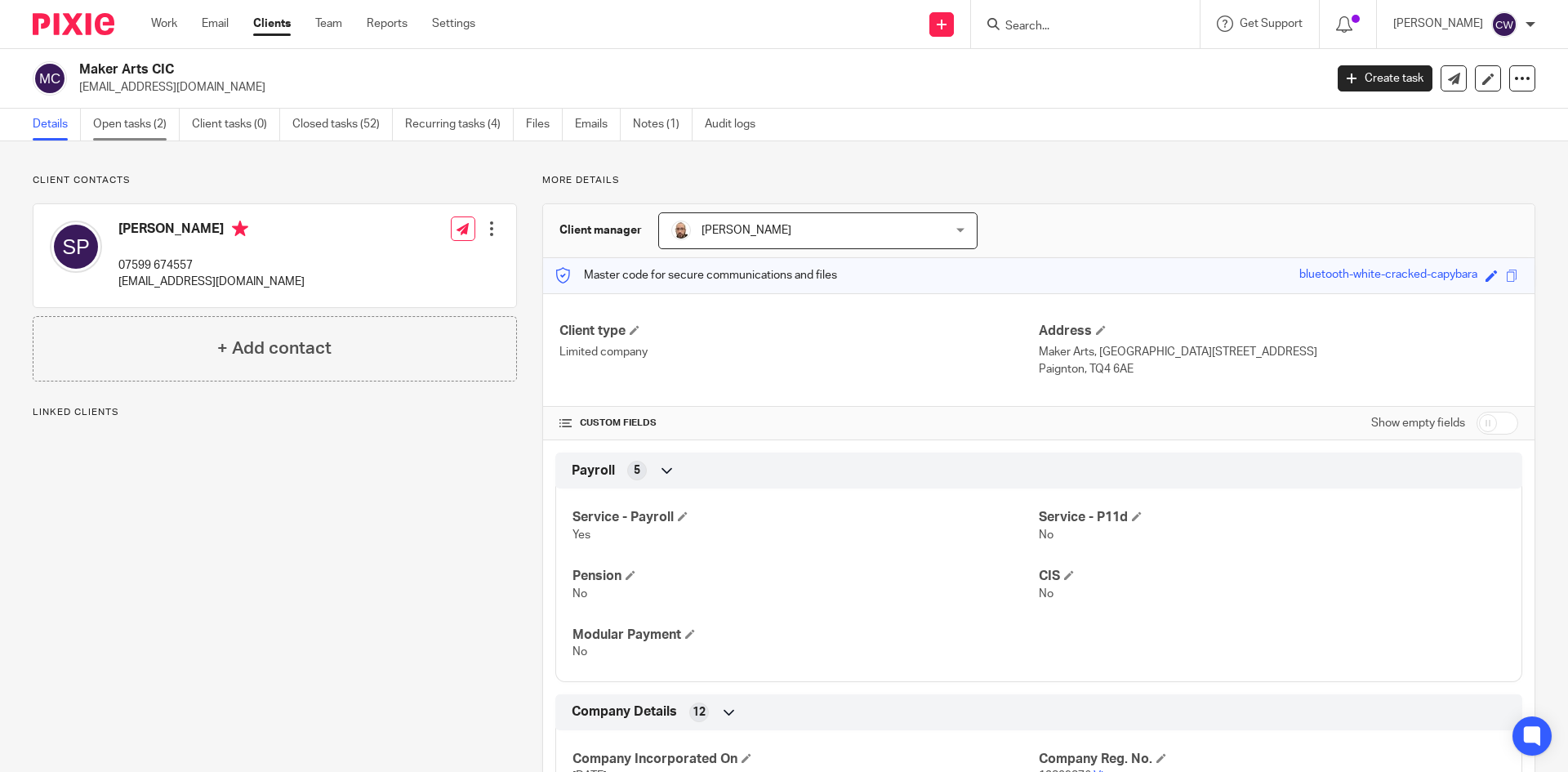
click at [121, 121] on link "Open tasks (2)" at bounding box center [136, 124] width 87 height 32
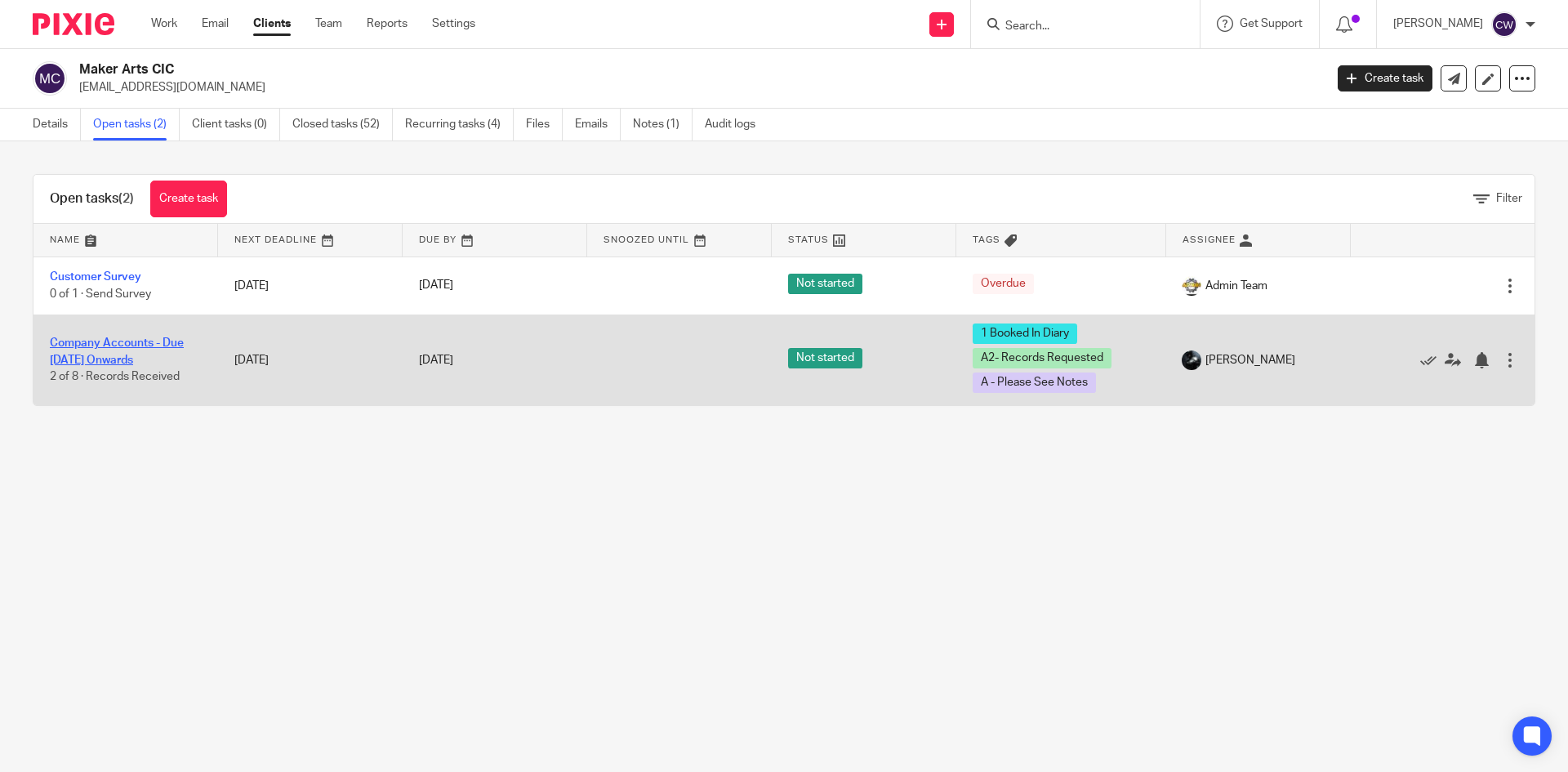
click at [143, 347] on link "Company Accounts - Due [DATE] Onwards" at bounding box center [116, 351] width 134 height 28
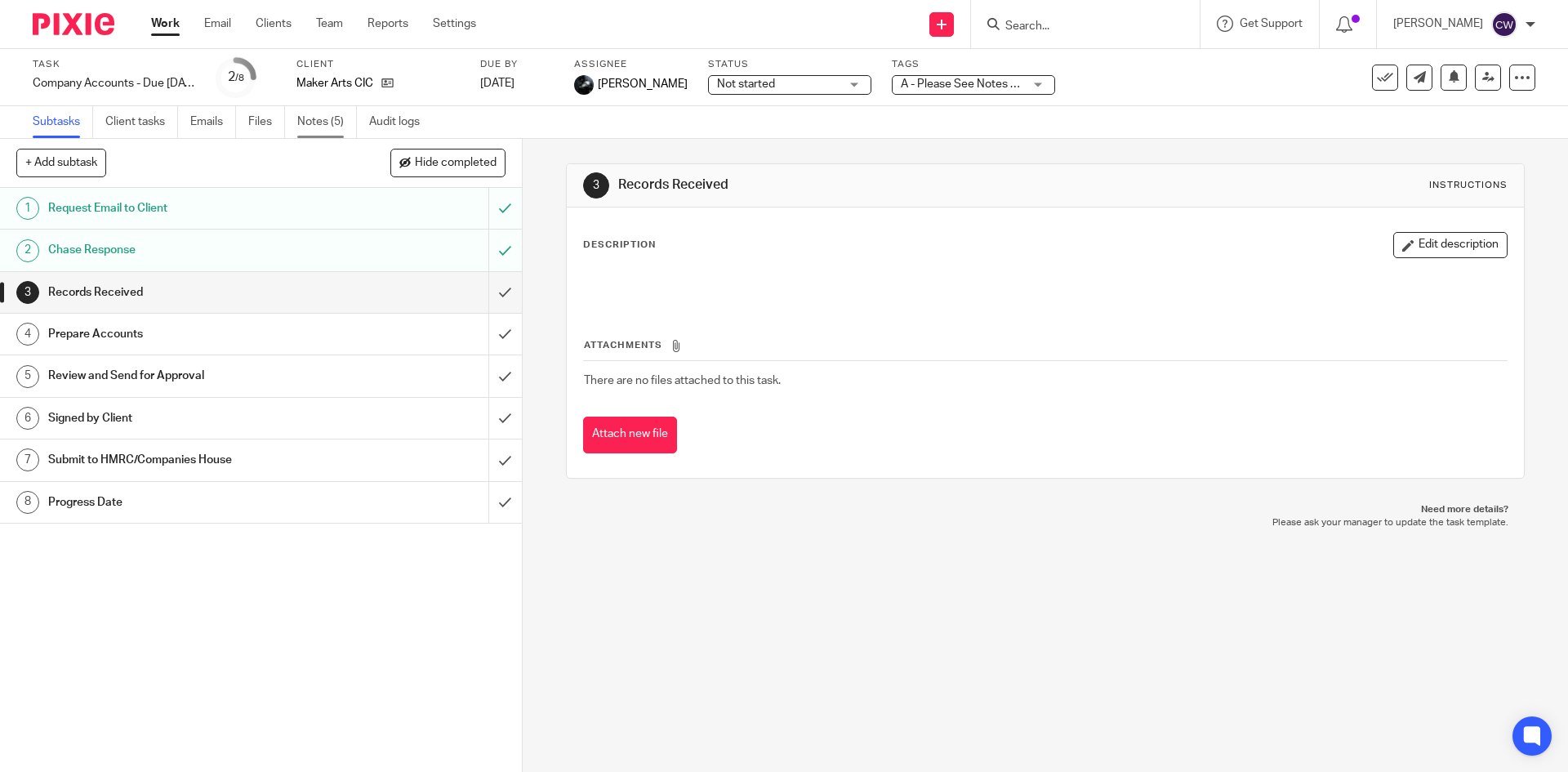
click at [319, 119] on link "Notes (5)" at bounding box center [327, 122] width 60 height 32
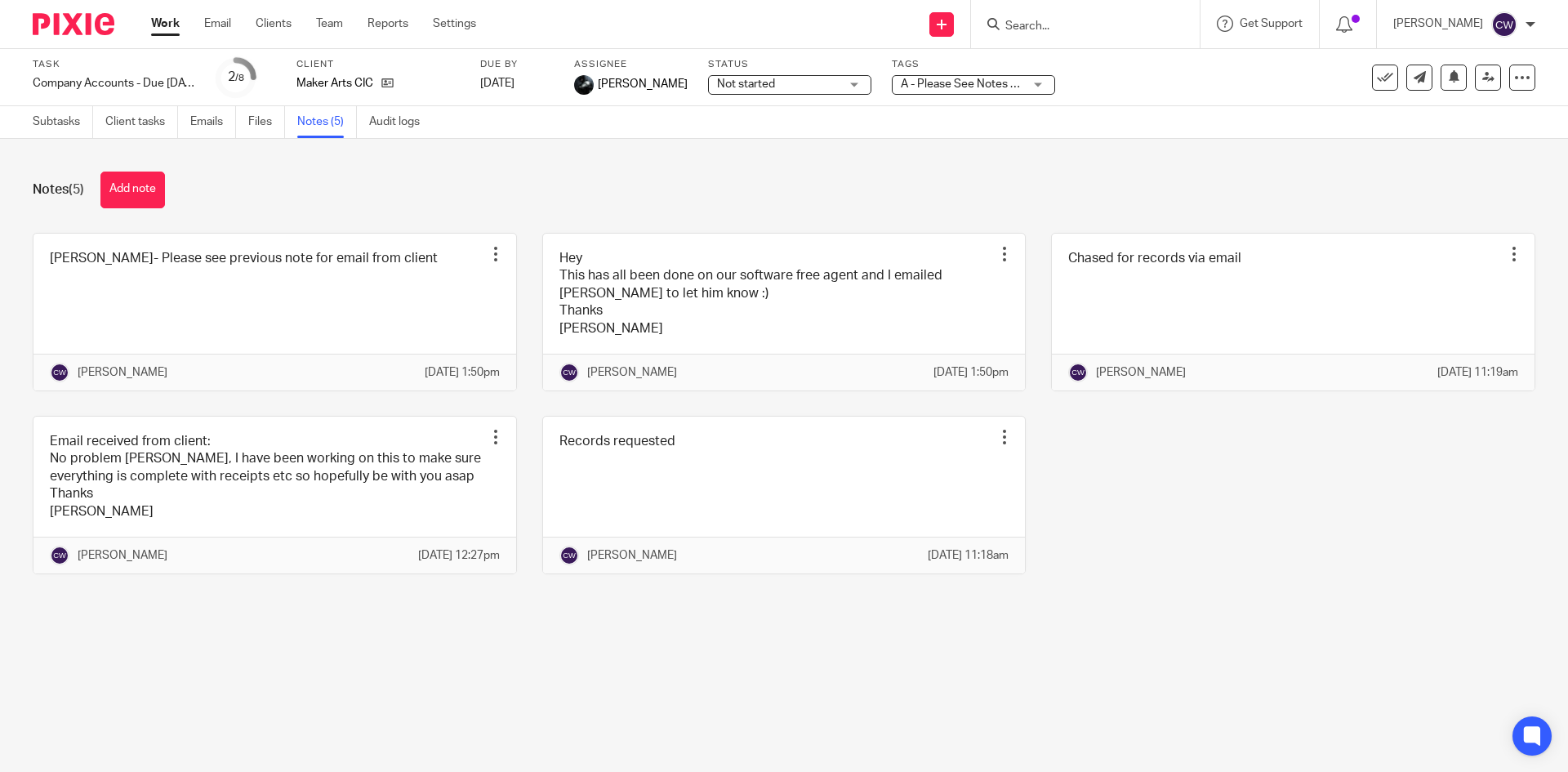
click at [1011, 20] on input "Search" at bounding box center [1077, 26] width 147 height 15
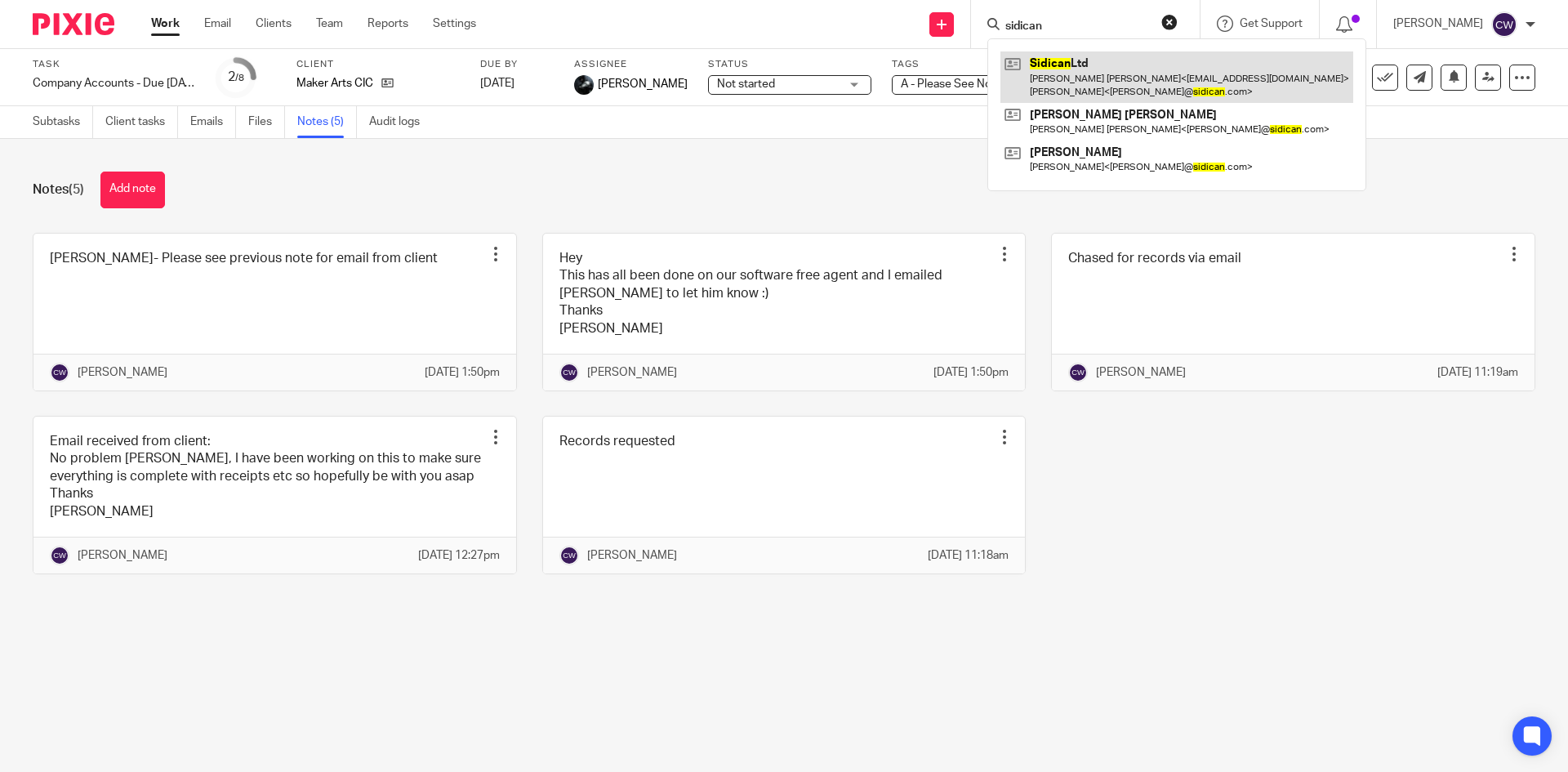
type input "sidican"
click at [1120, 77] on link at bounding box center [1177, 76] width 353 height 50
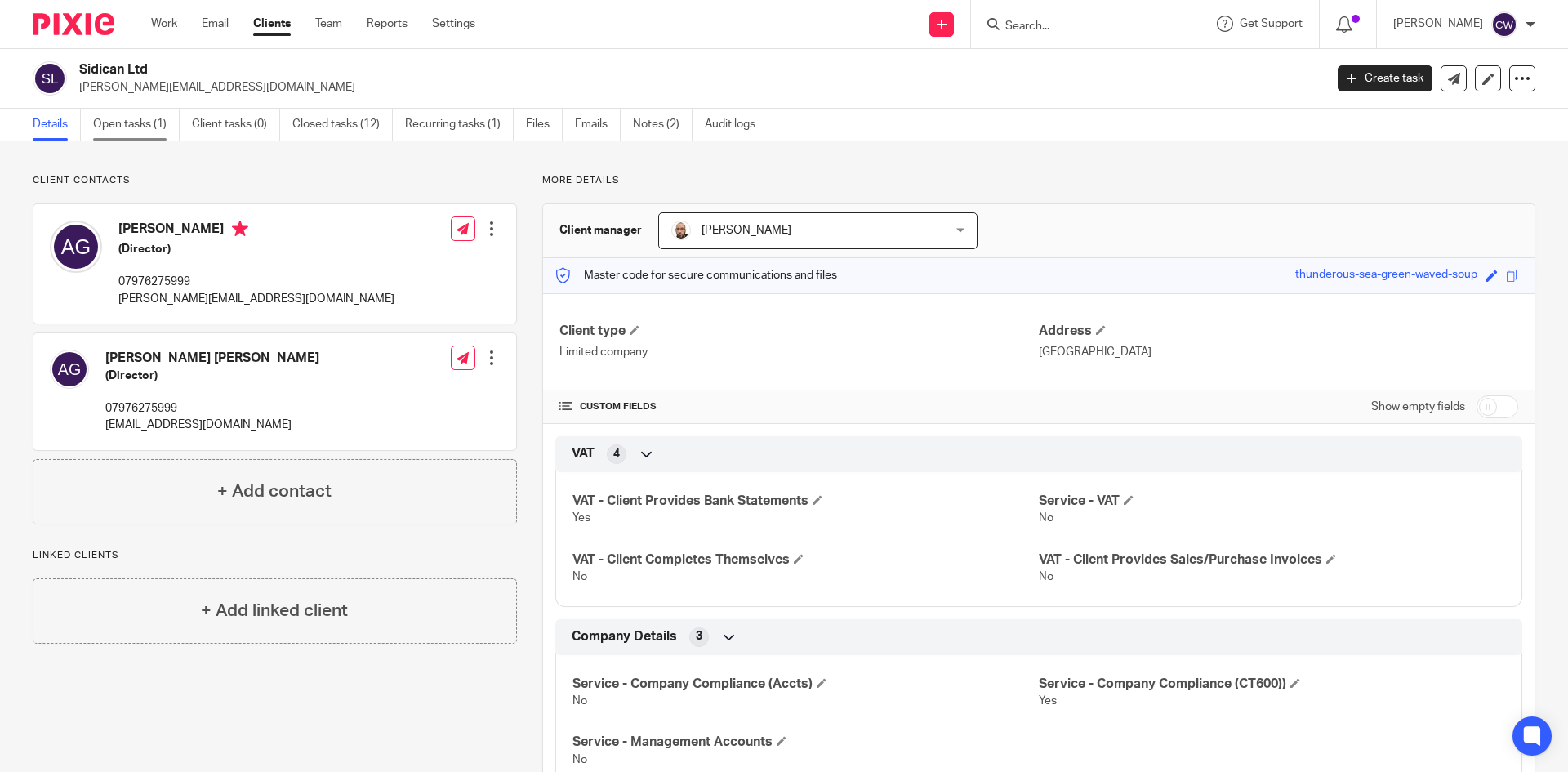
click at [121, 128] on link "Open tasks (1)" at bounding box center [136, 124] width 87 height 32
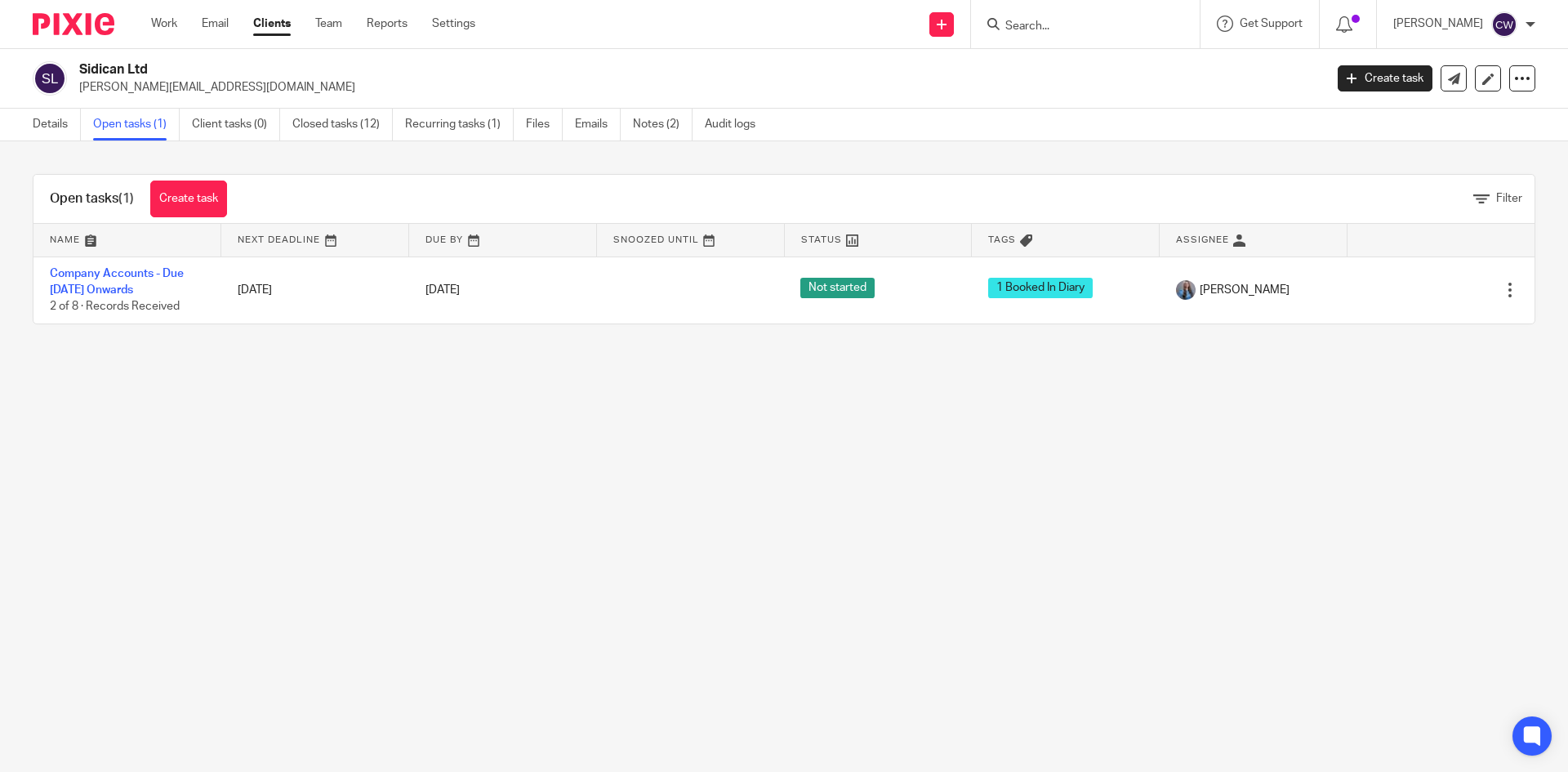
click at [1046, 30] on input "Search" at bounding box center [1077, 26] width 147 height 15
click at [1039, 35] on div at bounding box center [1085, 24] width 229 height 49
click at [1020, 27] on input "Search" at bounding box center [1077, 26] width 147 height 15
type input "Justr"
click at [1042, 73] on link at bounding box center [1102, 63] width 203 height 25
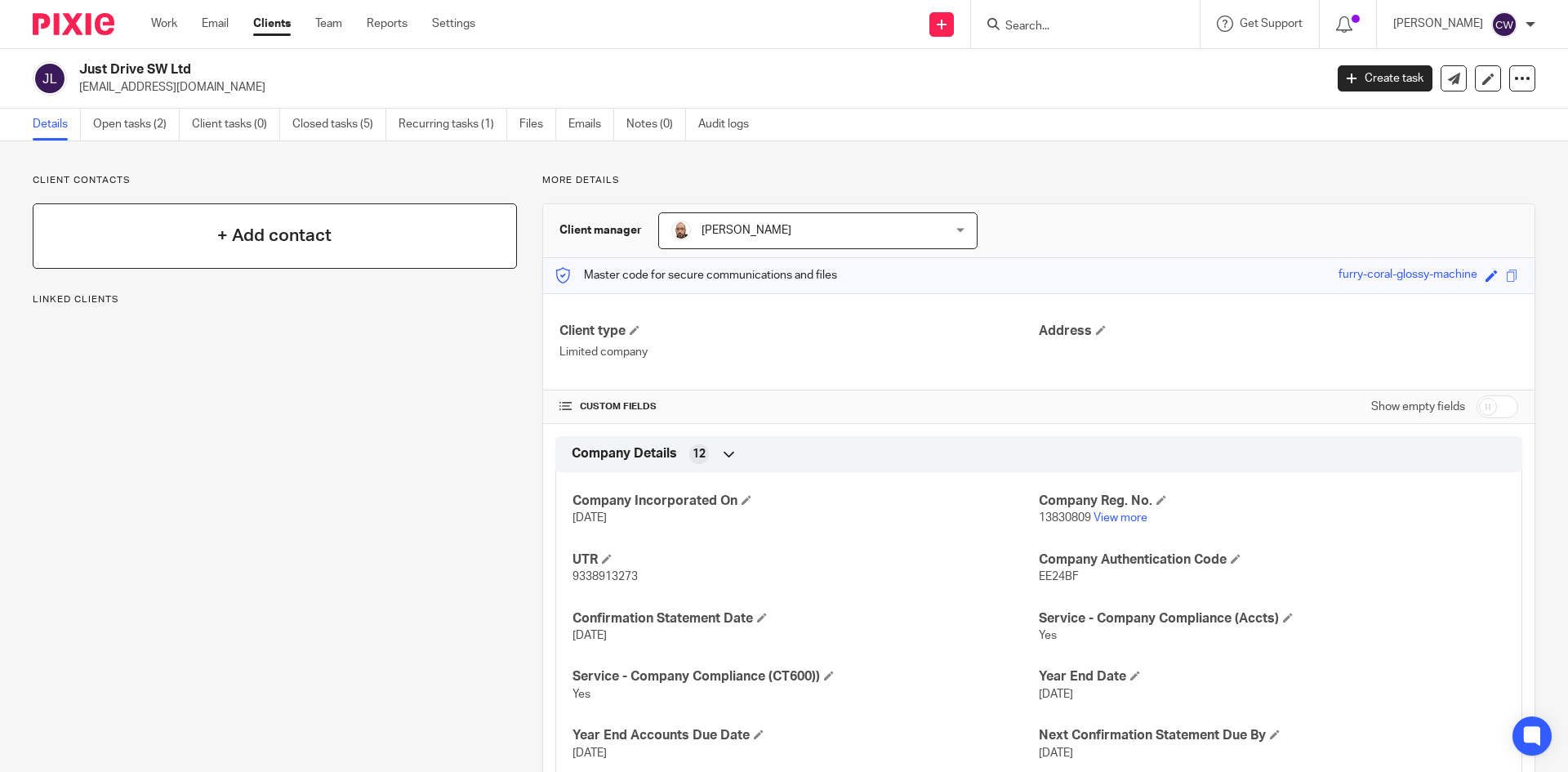
click at [208, 258] on div "+ Add contact" at bounding box center [275, 236] width 484 height 66
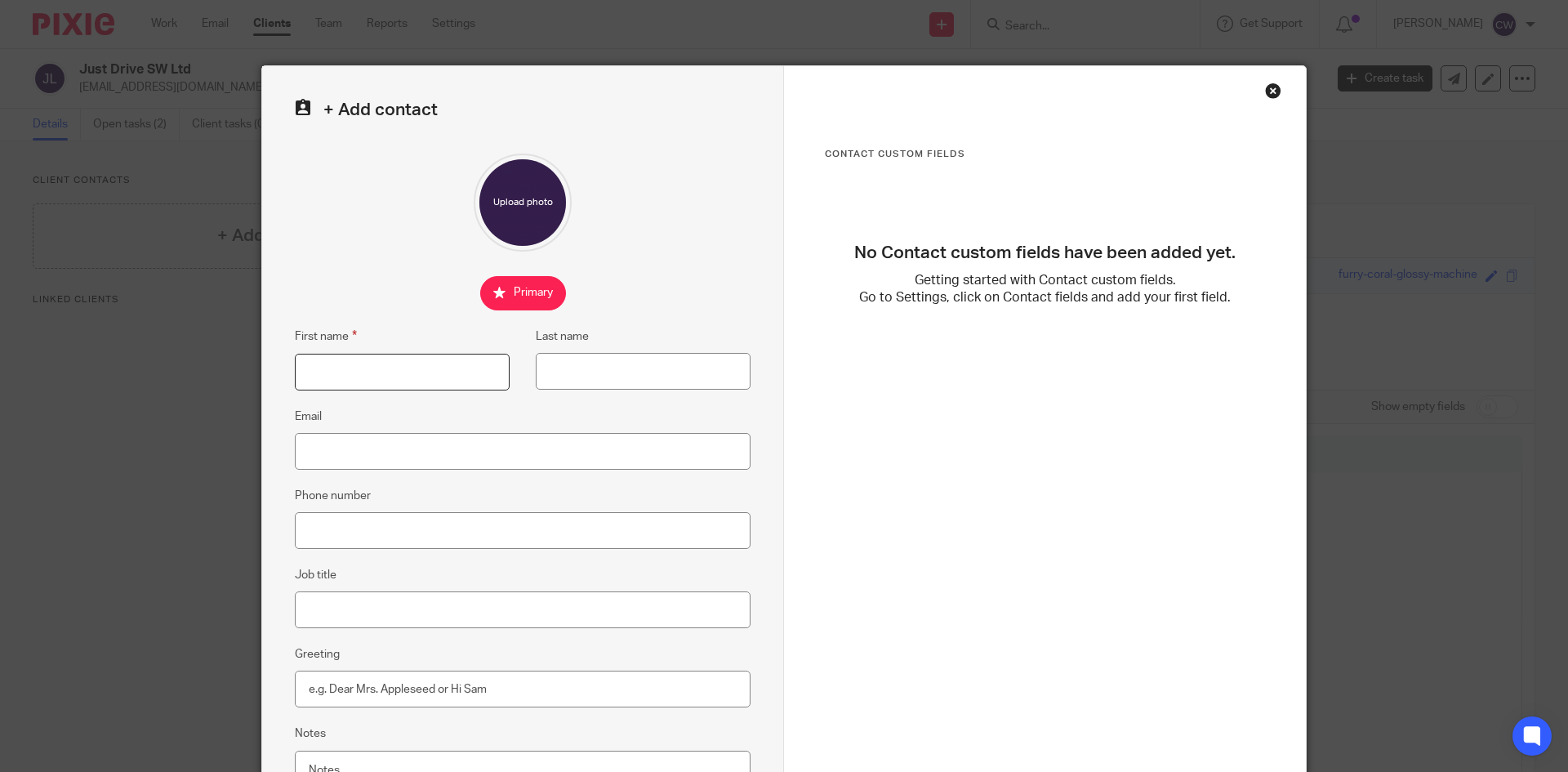
click at [488, 380] on input "First name" at bounding box center [402, 372] width 215 height 37
type input "Andrew"
paste input "ajhoyle@yahoo.com"
type input "[EMAIL_ADDRESS][DOMAIN_NAME]"
click at [511, 293] on input "checkbox" at bounding box center [523, 293] width 86 height 34
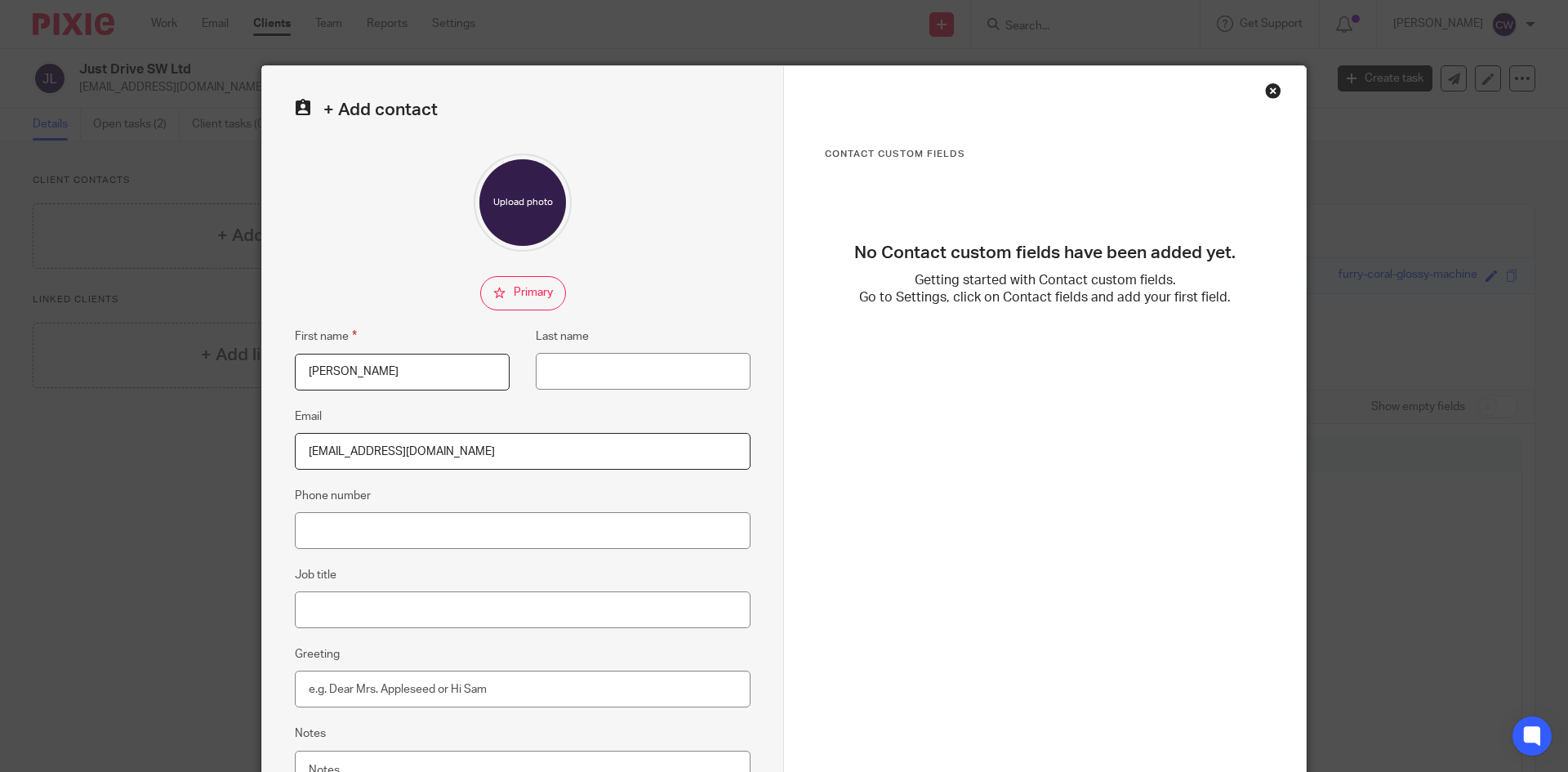
scroll to position [154, 0]
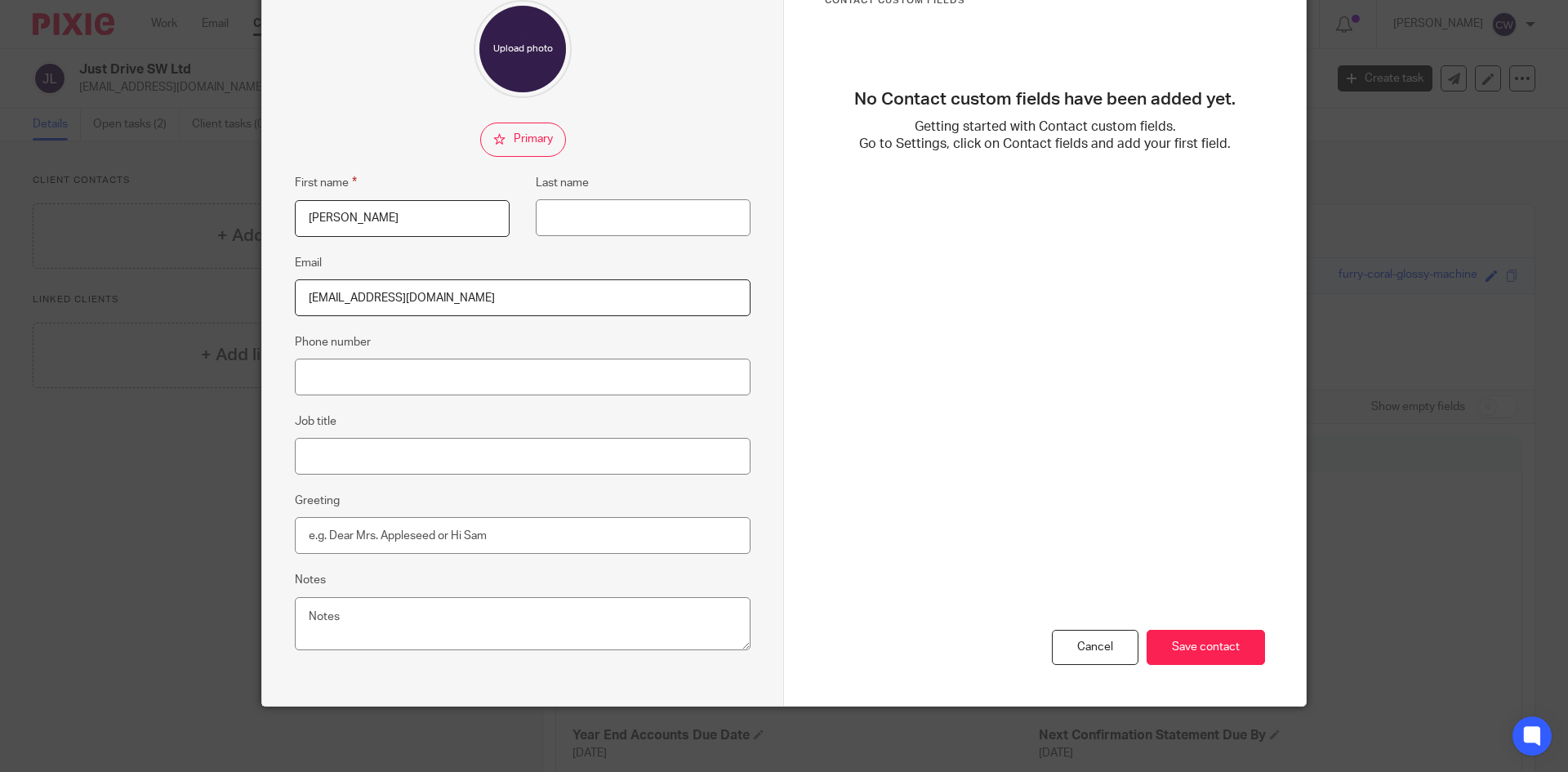
click at [512, 146] on input "checkbox" at bounding box center [523, 140] width 86 height 34
checkbox input "true"
click at [1190, 651] on input "Save contact" at bounding box center [1206, 647] width 119 height 35
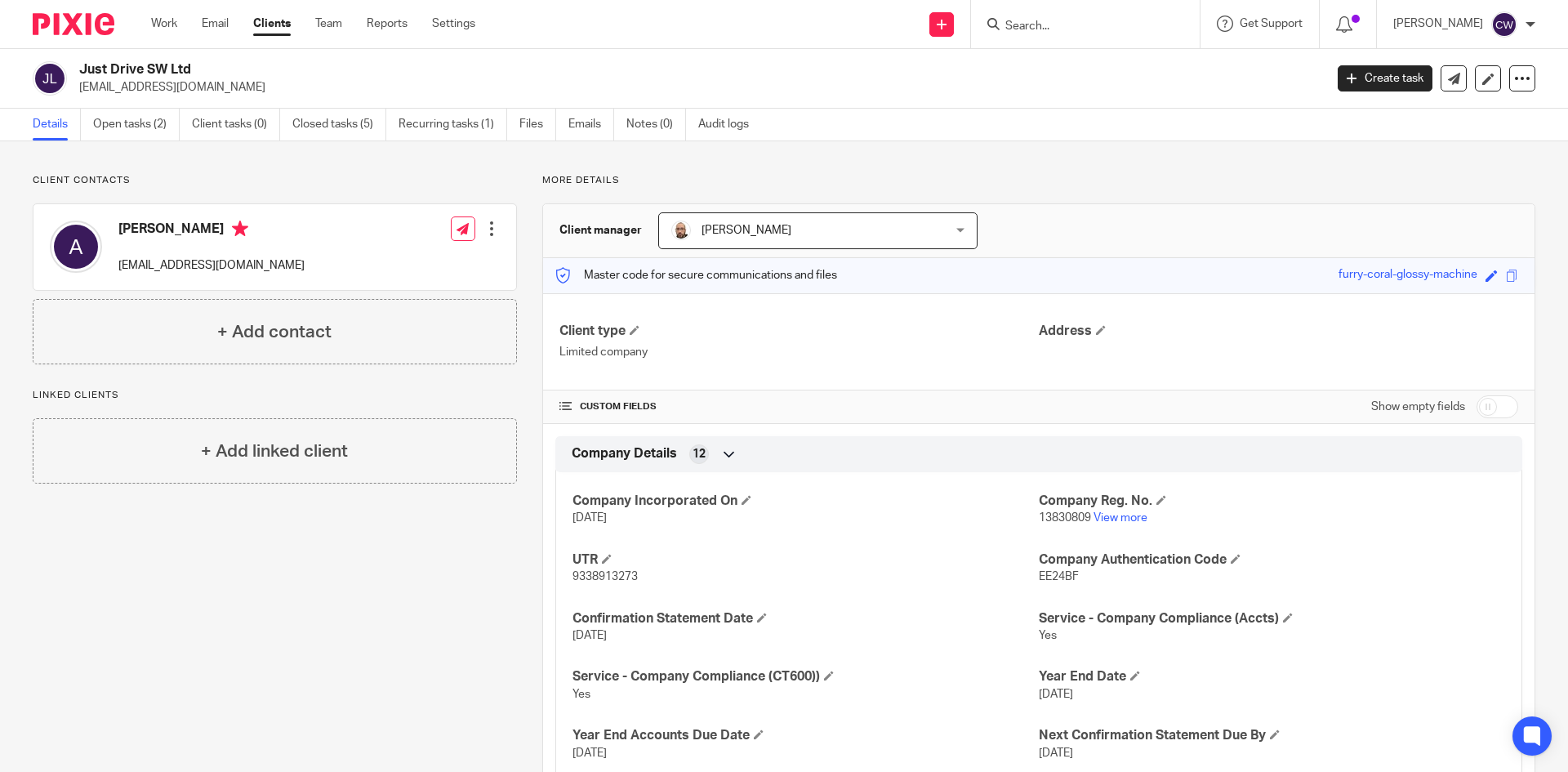
click at [1041, 32] on input "Search" at bounding box center [1077, 26] width 147 height 15
type input "soakm"
click at [1076, 64] on link at bounding box center [1102, 63] width 203 height 25
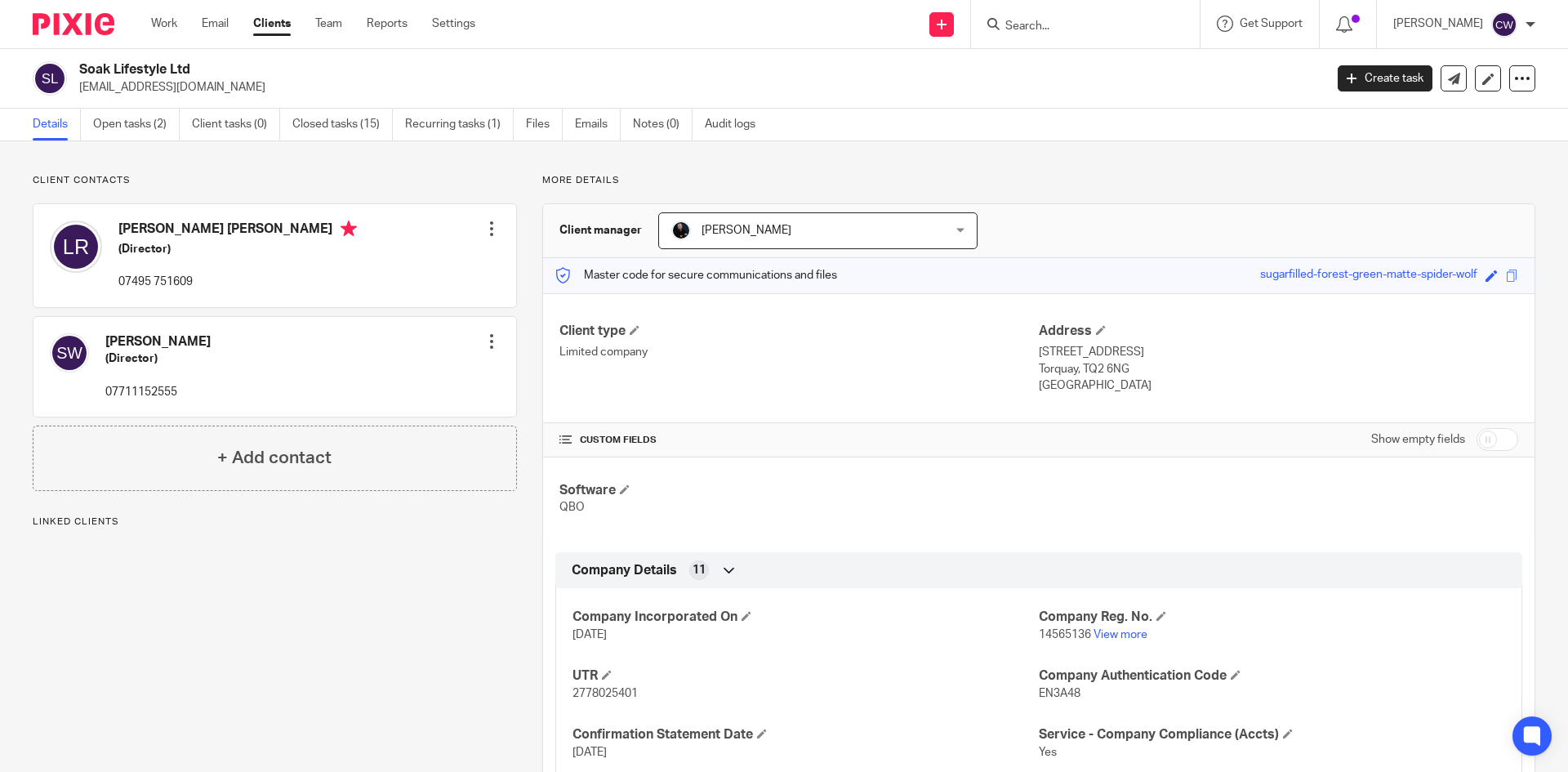
click at [139, 127] on link "Open tasks (2)" at bounding box center [136, 124] width 87 height 32
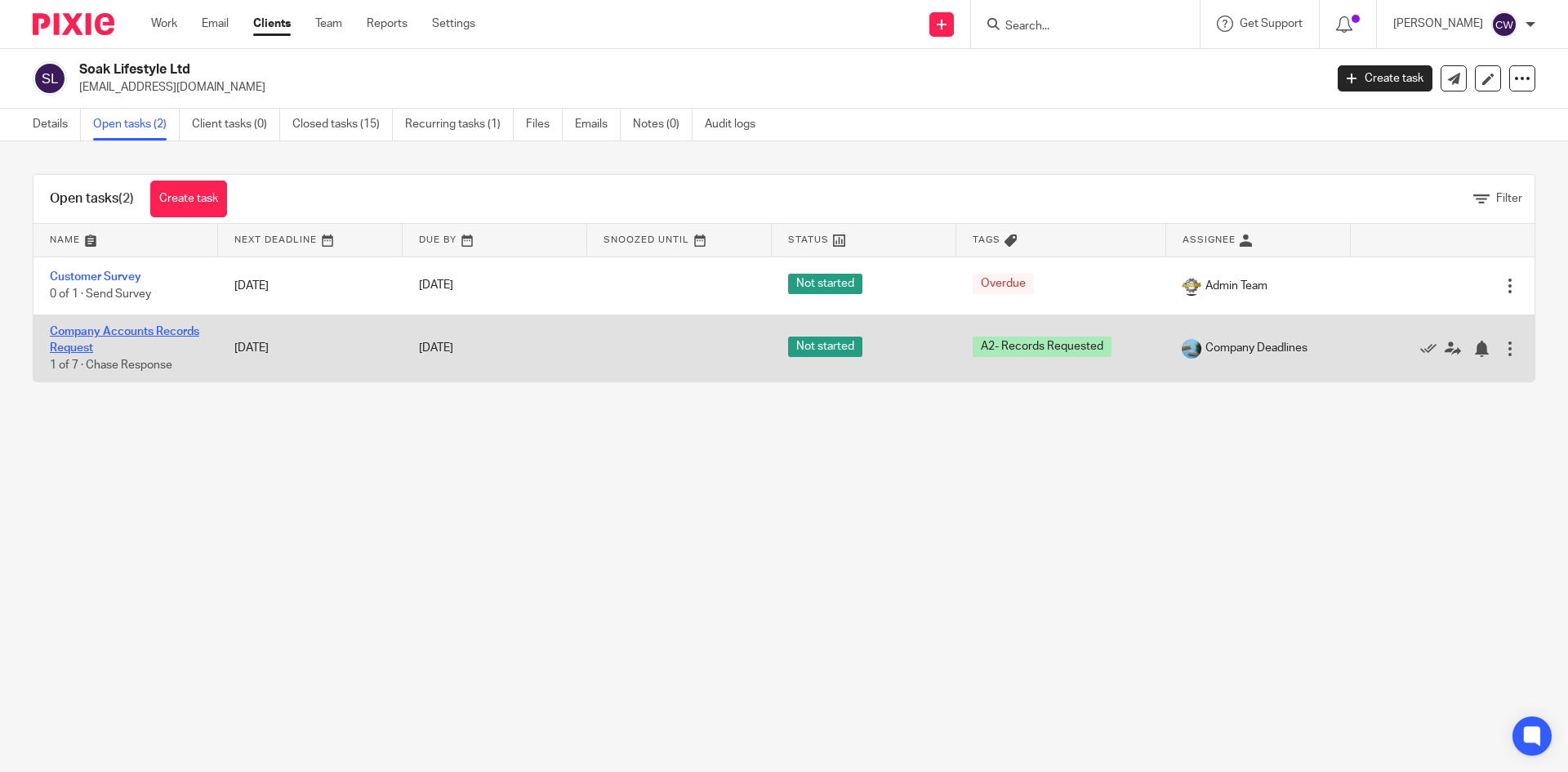
click at [97, 328] on link "Company Accounts Records Request" at bounding box center [124, 340] width 149 height 28
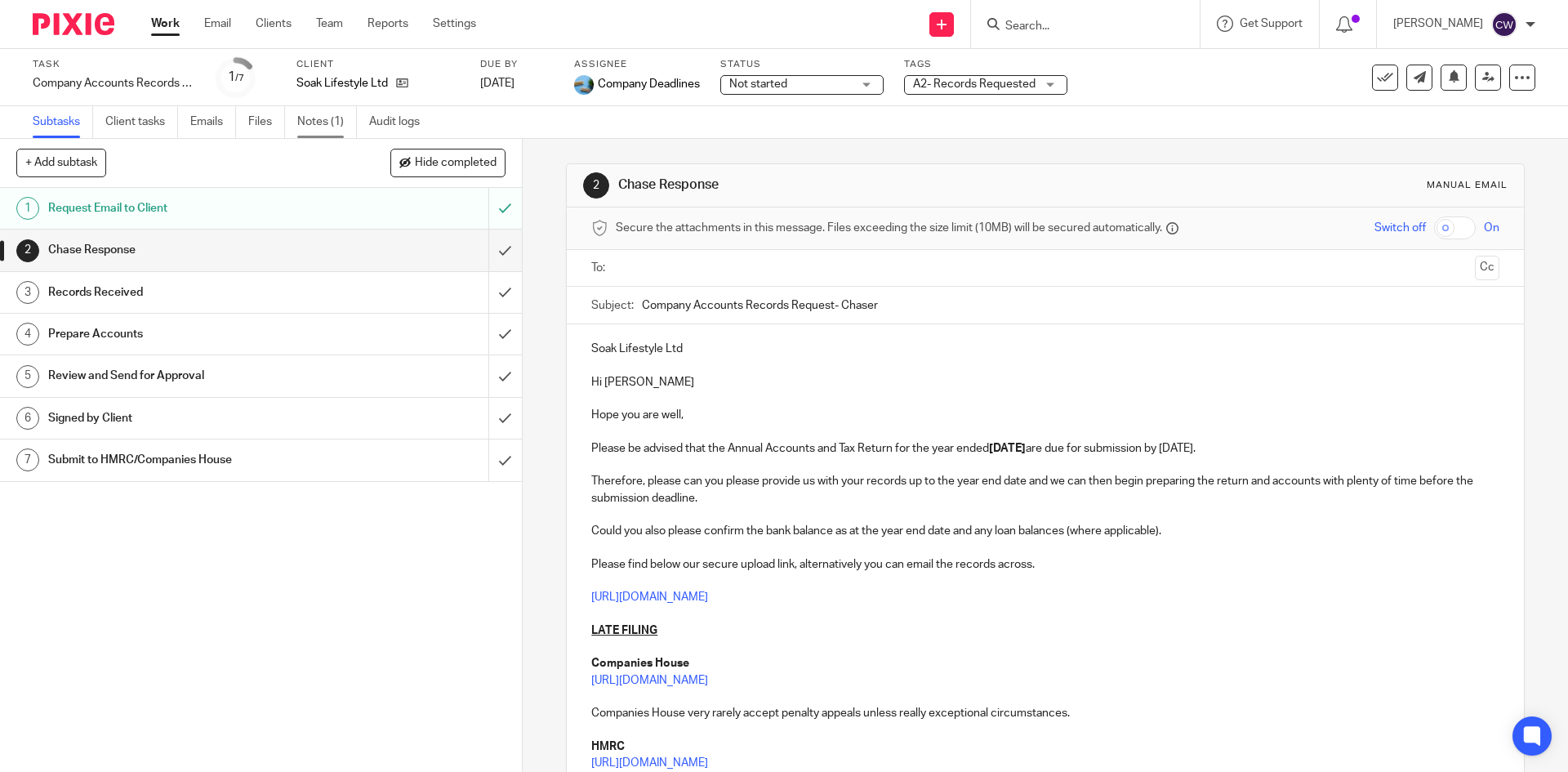
click at [321, 115] on link "Notes (1)" at bounding box center [327, 122] width 60 height 32
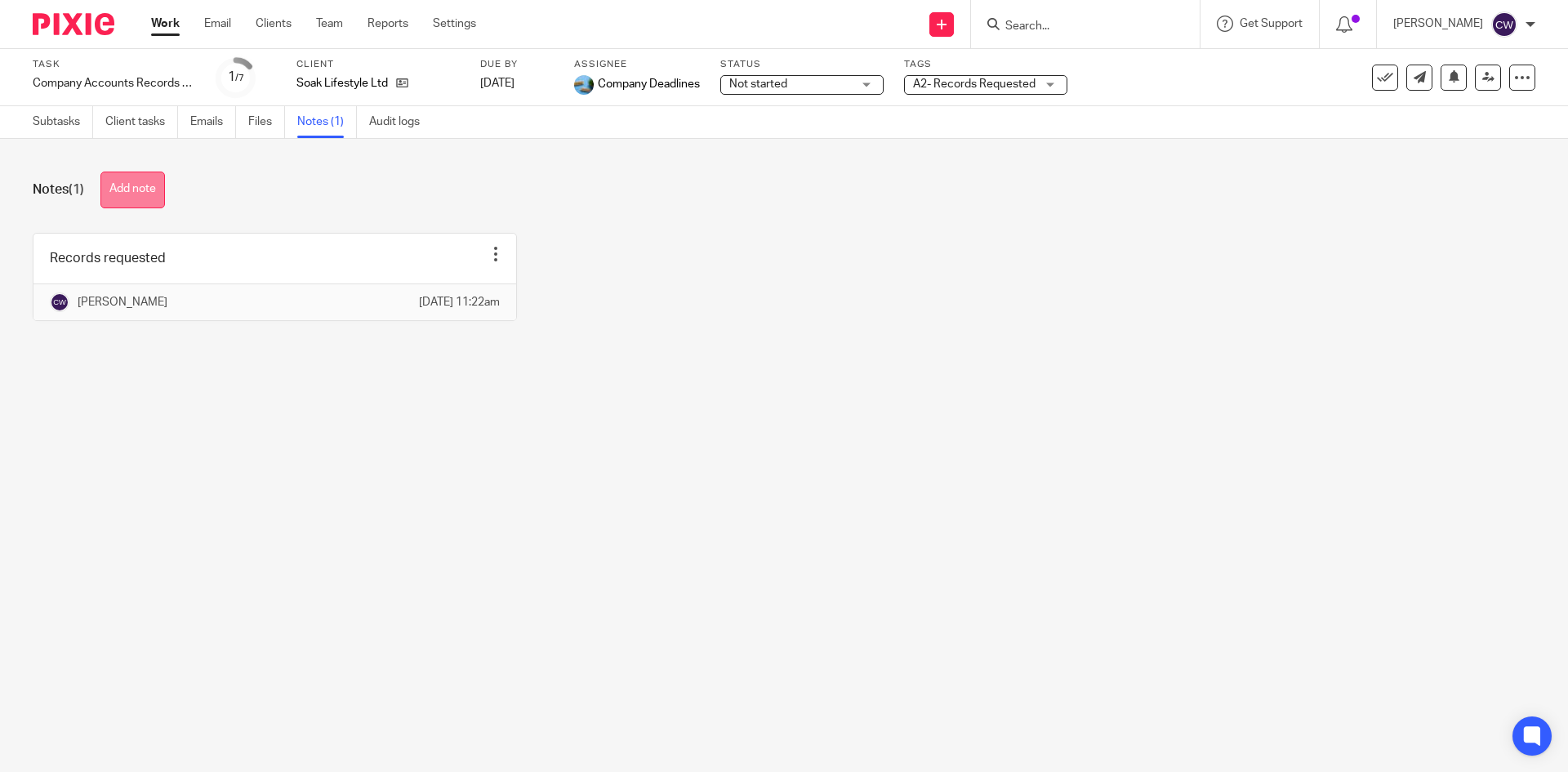
click at [155, 176] on button "Add note" at bounding box center [133, 189] width 65 height 37
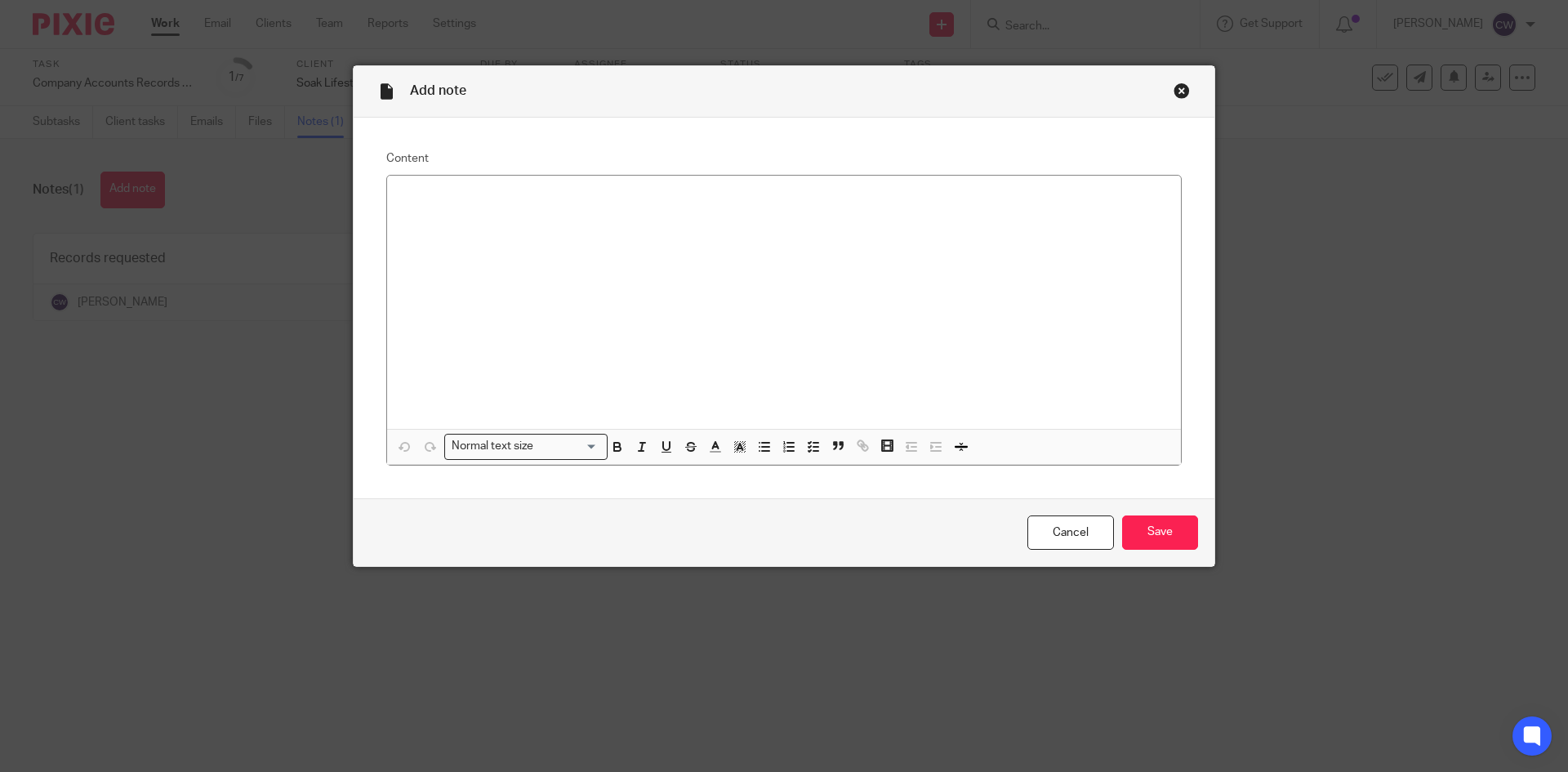
drag, startPoint x: 1177, startPoint y: 87, endPoint x: 695, endPoint y: 123, distance: 483.3
click at [1175, 87] on div "Close this dialog window" at bounding box center [1181, 90] width 16 height 16
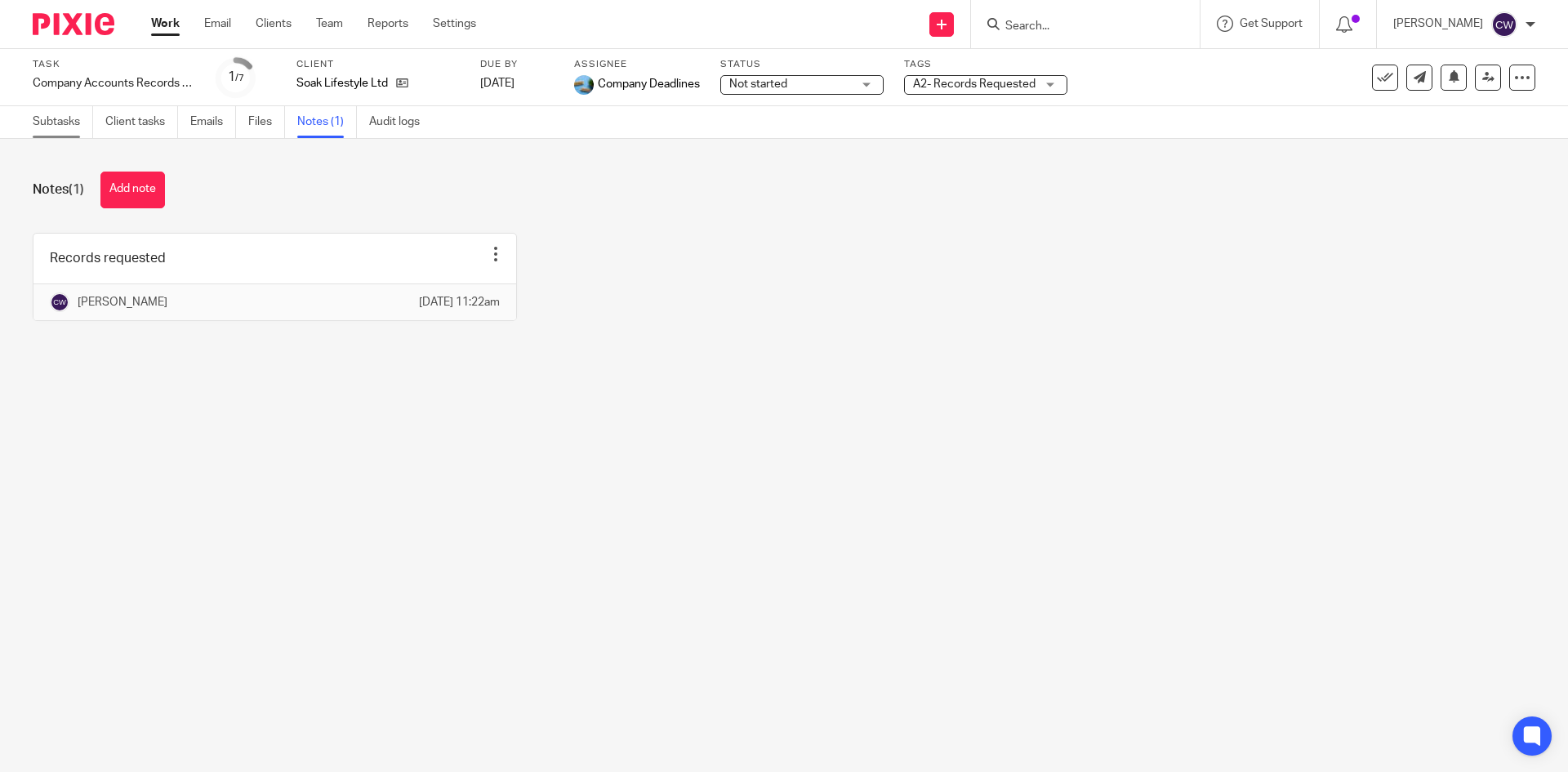
click at [67, 118] on link "Subtasks" at bounding box center [62, 122] width 61 height 32
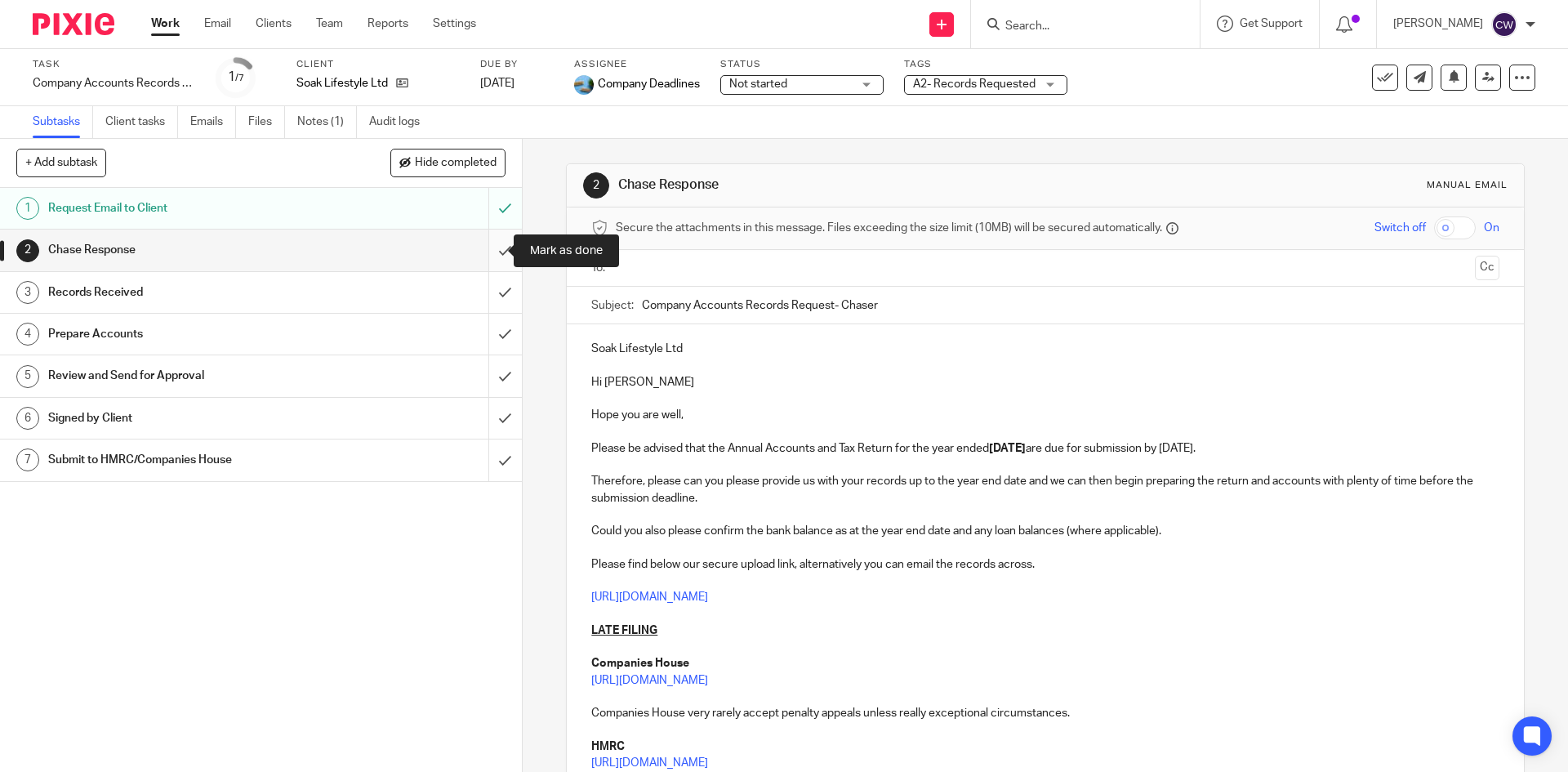
click at [485, 252] on input "submit" at bounding box center [261, 250] width 522 height 41
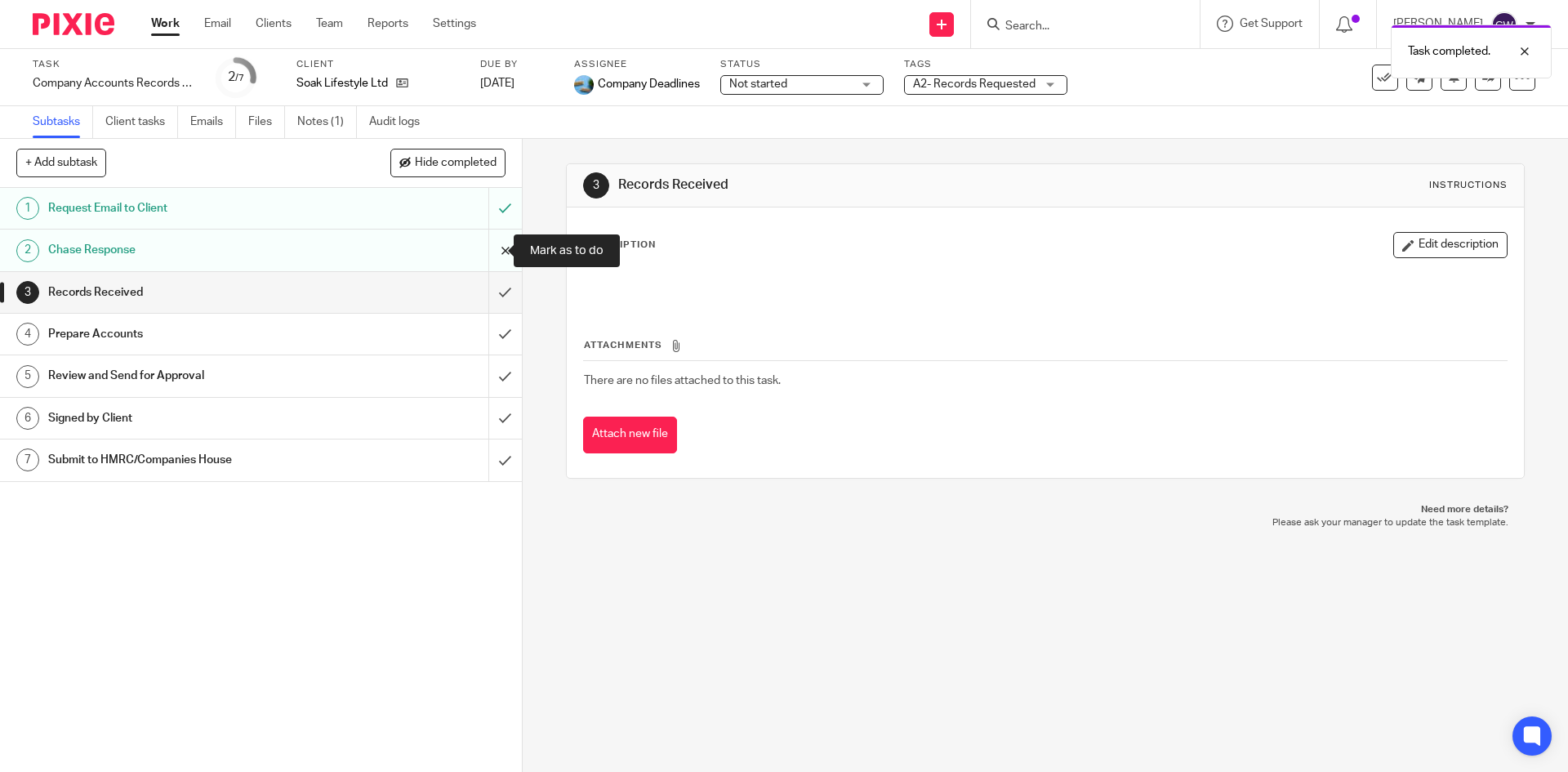
click at [476, 246] on input "submit" at bounding box center [261, 250] width 522 height 41
click at [321, 120] on link "Notes (1)" at bounding box center [327, 122] width 60 height 32
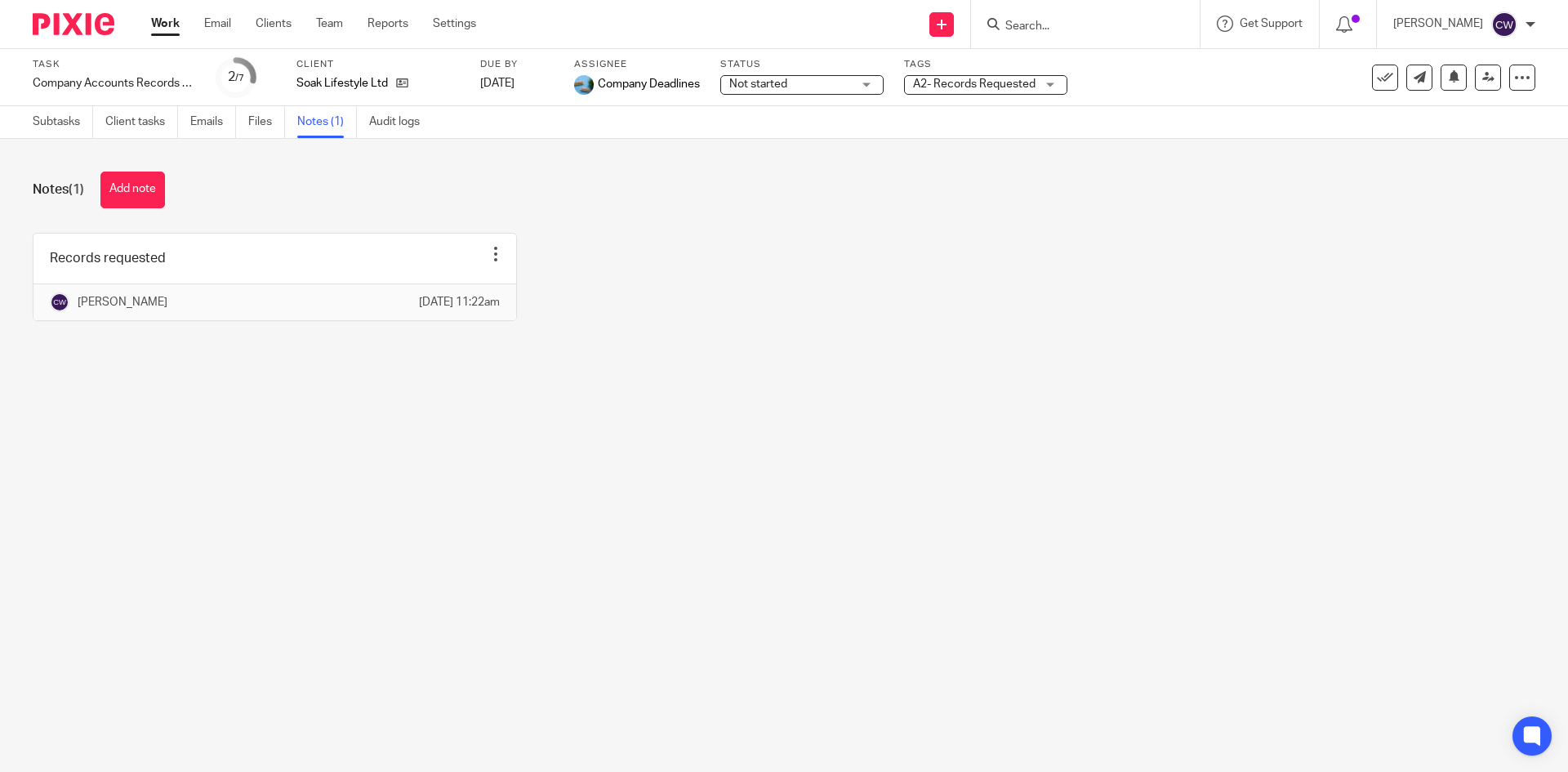
click at [1039, 20] on input "Search" at bounding box center [1077, 26] width 147 height 15
type input "The Hennock Compnay"
click at [1048, 68] on link at bounding box center [1138, 70] width 276 height 38
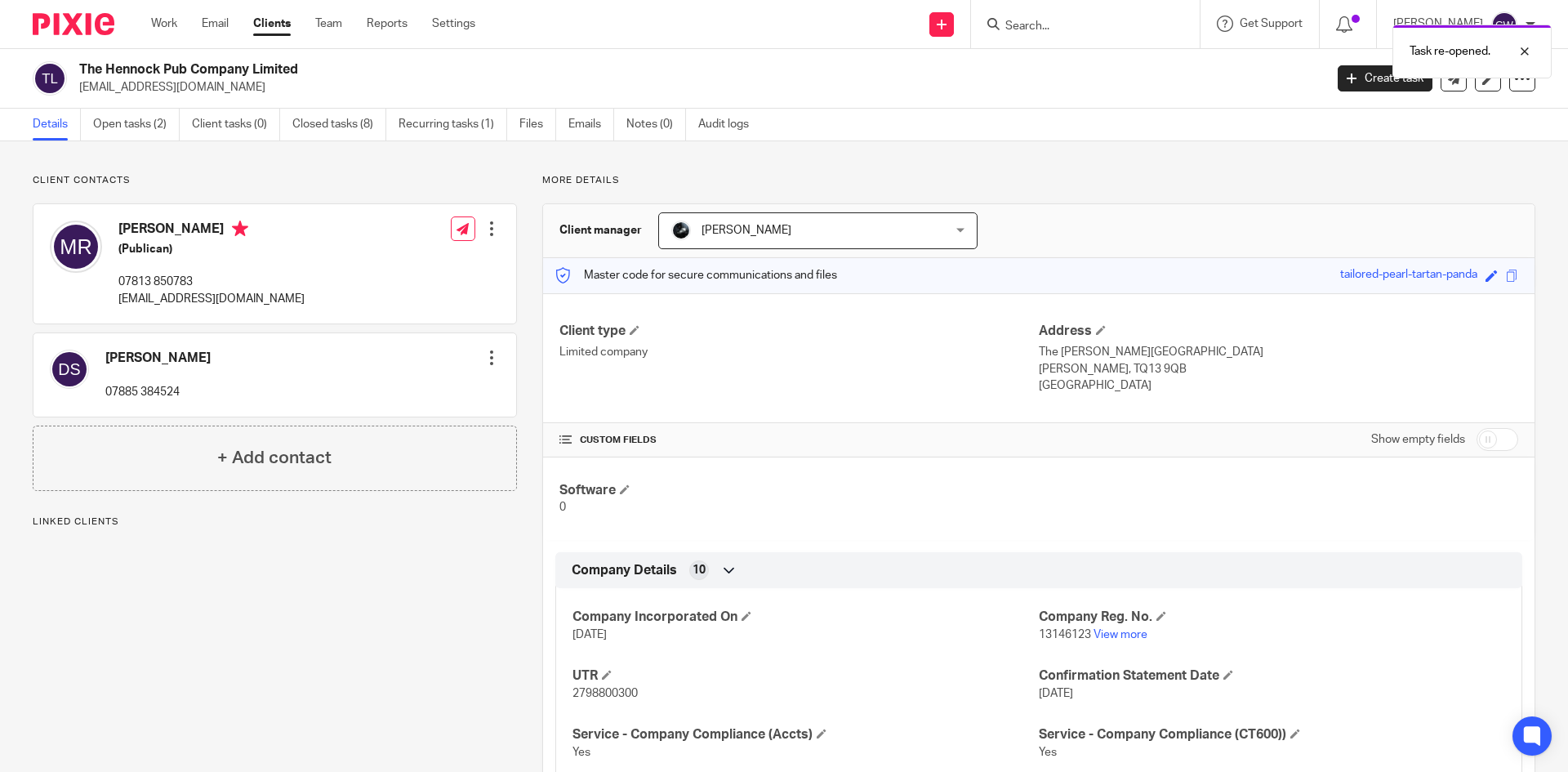
click at [1042, 30] on div "Task re-opened." at bounding box center [1168, 47] width 767 height 62
click at [1019, 24] on div "Task re-opened." at bounding box center [1168, 47] width 767 height 62
click at [1038, 28] on input "Search" at bounding box center [1077, 26] width 147 height 15
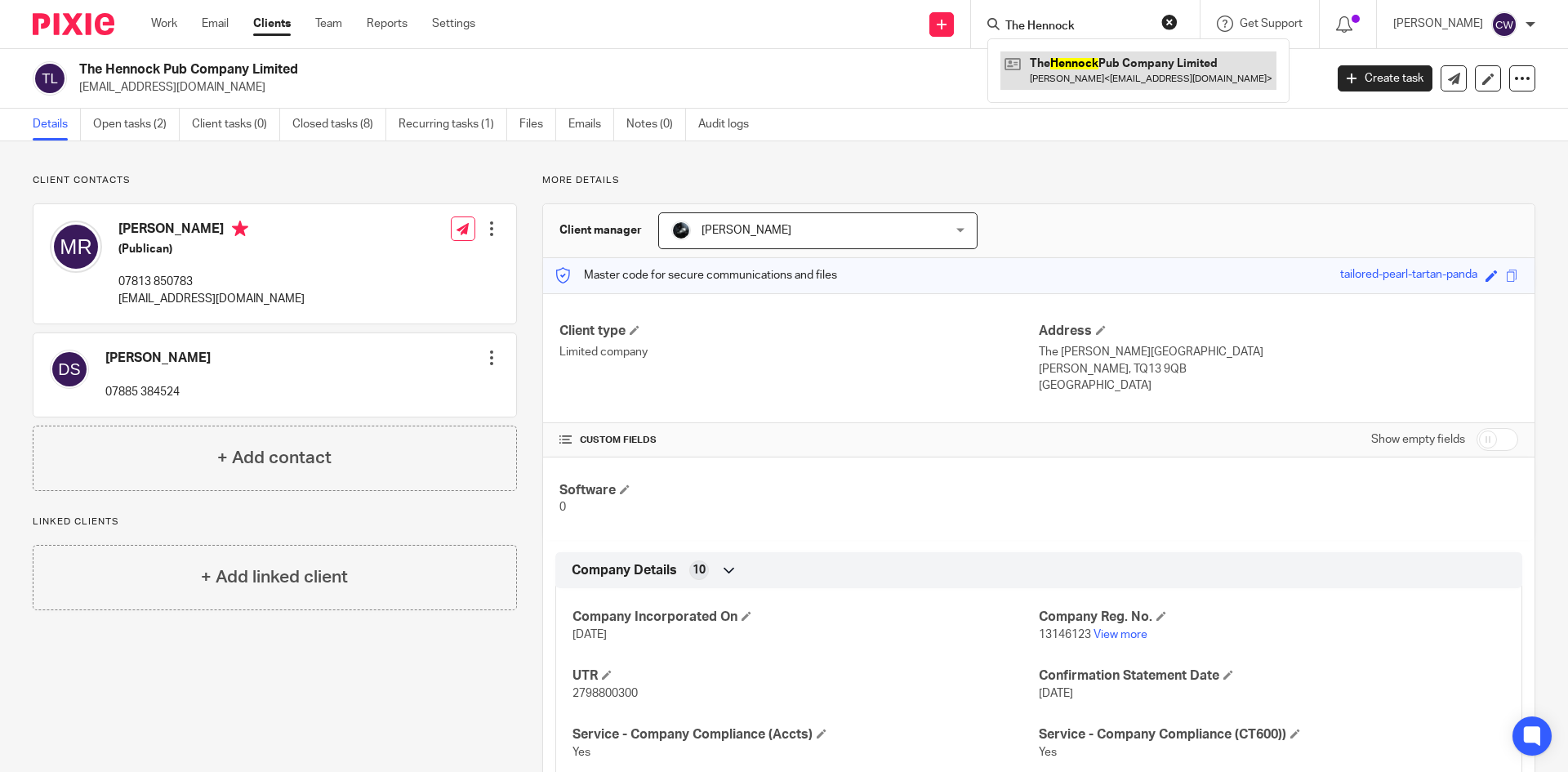
type input "The Hennock"
click at [1069, 74] on link at bounding box center [1138, 70] width 276 height 38
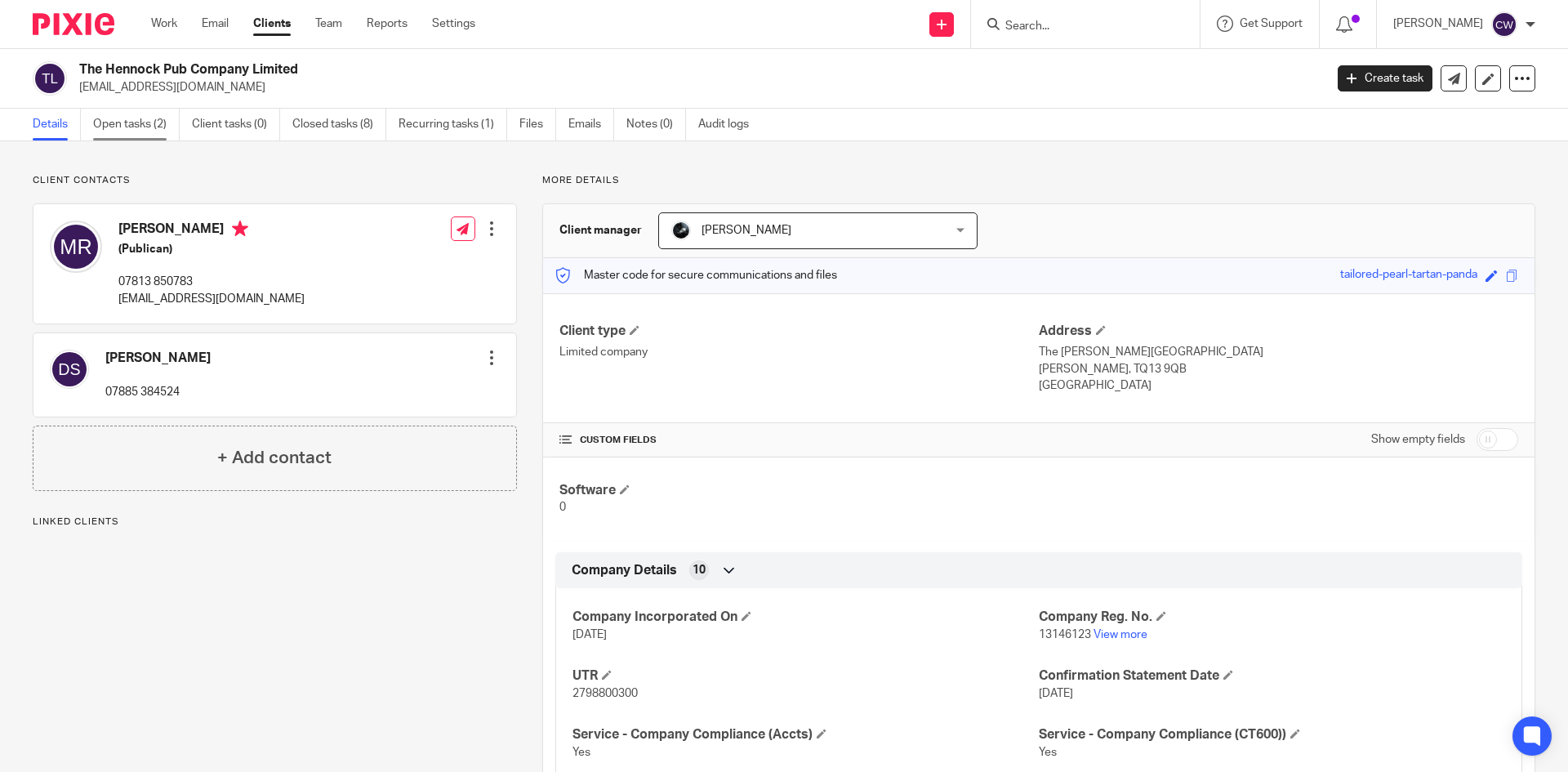
click at [135, 125] on link "Open tasks (2)" at bounding box center [136, 124] width 87 height 32
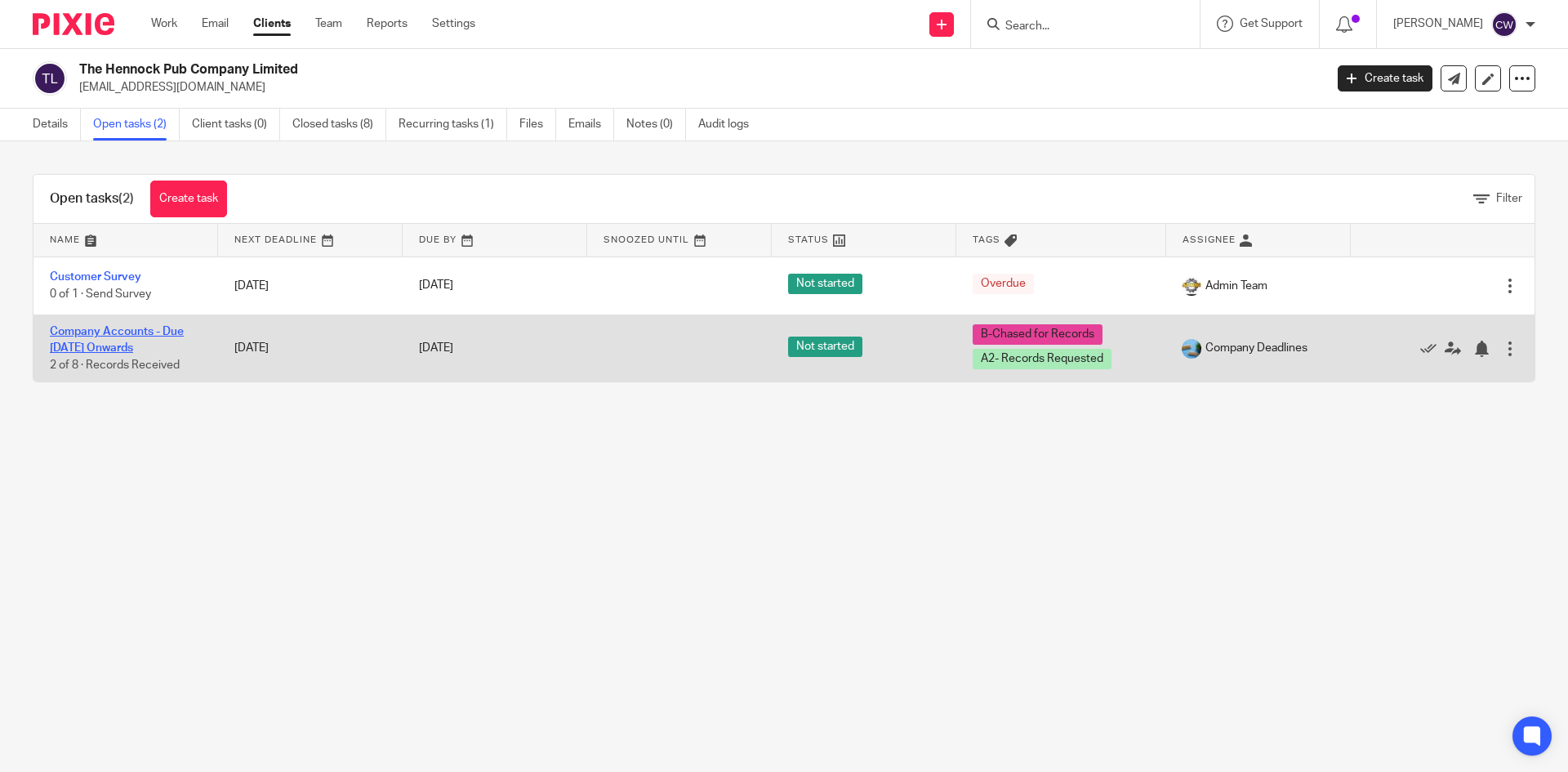
click at [133, 343] on link "Company Accounts - Due 1st May 2023 Onwards" at bounding box center [116, 340] width 134 height 28
click at [132, 326] on link "Company Accounts - Due 1st May 2023 Onwards" at bounding box center [116, 340] width 134 height 28
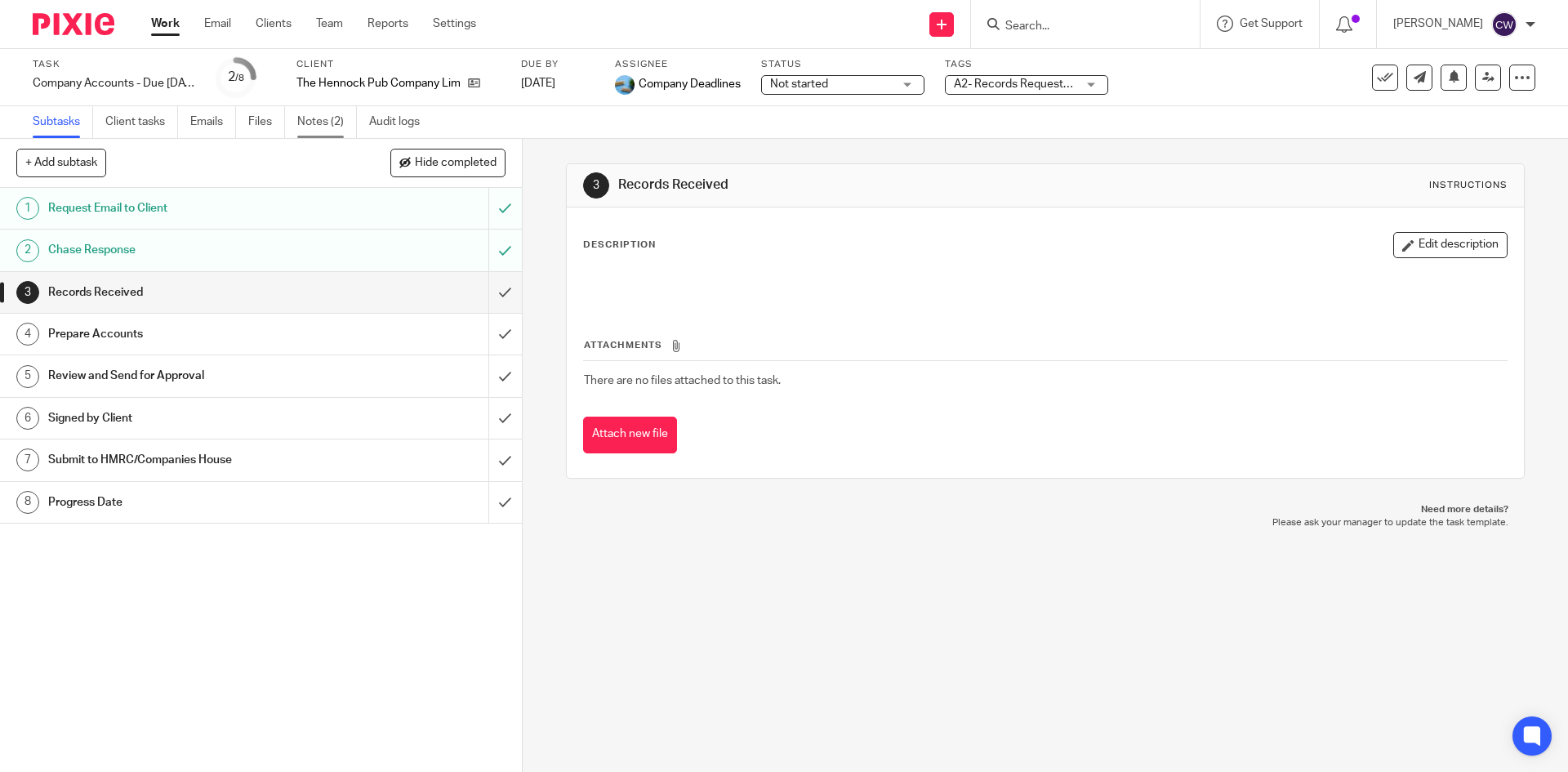
click at [310, 117] on link "Notes (2)" at bounding box center [327, 122] width 60 height 32
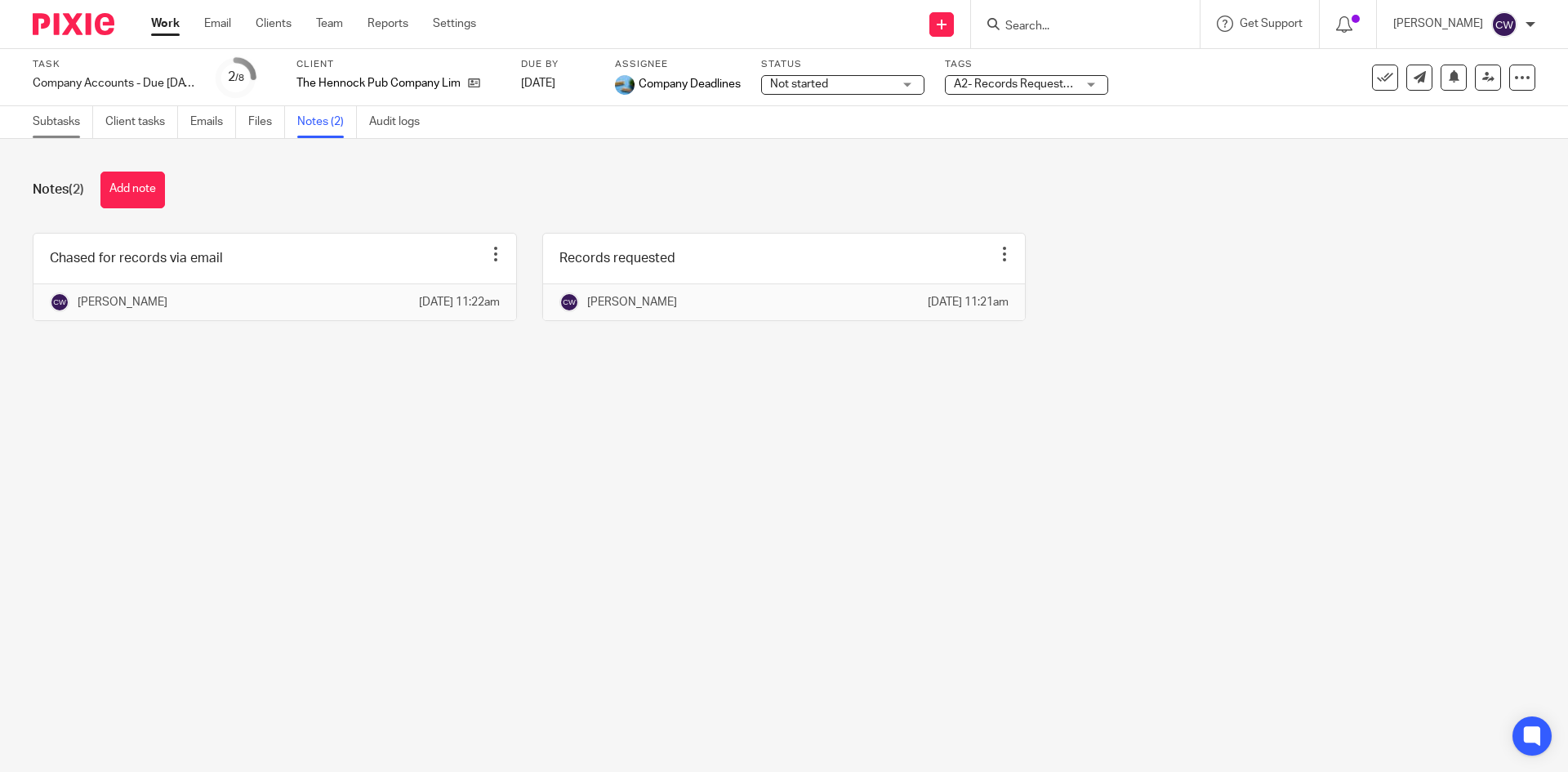
click at [75, 108] on link "Subtasks" at bounding box center [62, 122] width 61 height 32
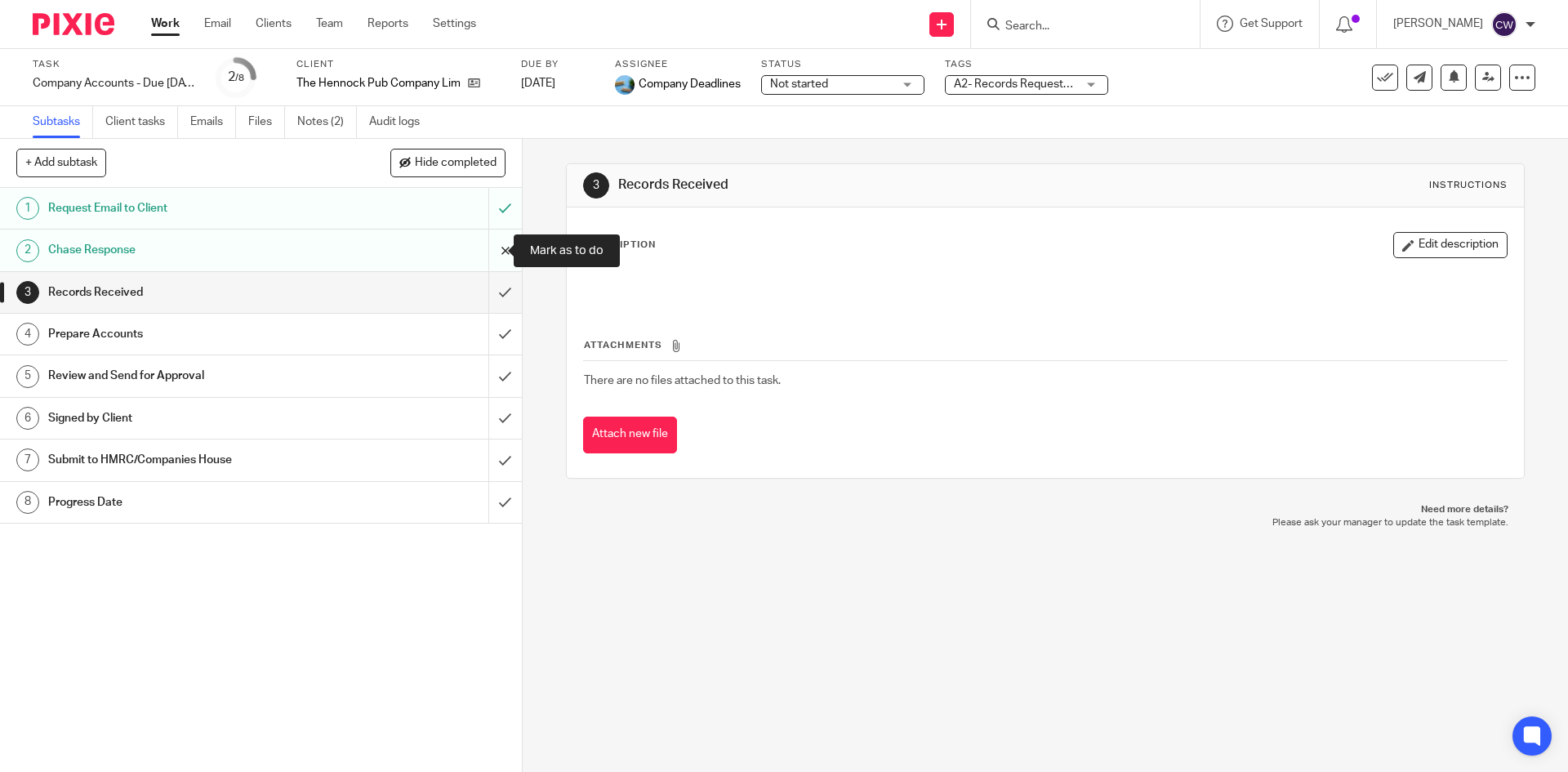
click at [483, 258] on input "submit" at bounding box center [261, 250] width 522 height 41
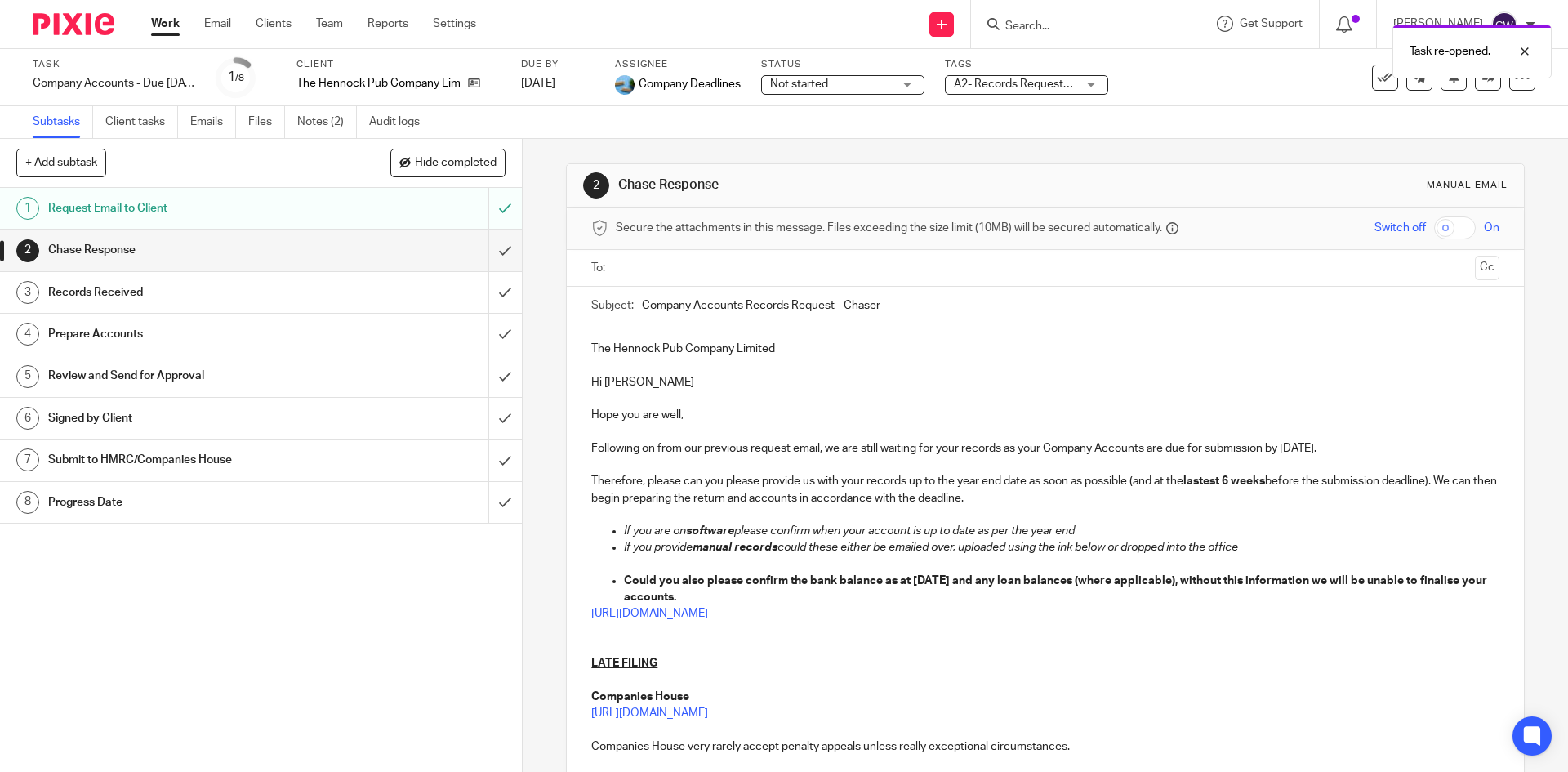
click at [754, 282] on div at bounding box center [1045, 268] width 857 height 37
click at [749, 257] on ul at bounding box center [1045, 269] width 857 height 27
click at [752, 271] on input "text" at bounding box center [1044, 269] width 846 height 19
drag, startPoint x: 752, startPoint y: 271, endPoint x: 704, endPoint y: 305, distance: 58.8
click at [1345, 456] on p "Following on from our previous request email, we are still waiting for your rec…" at bounding box center [1045, 451] width 907 height 16
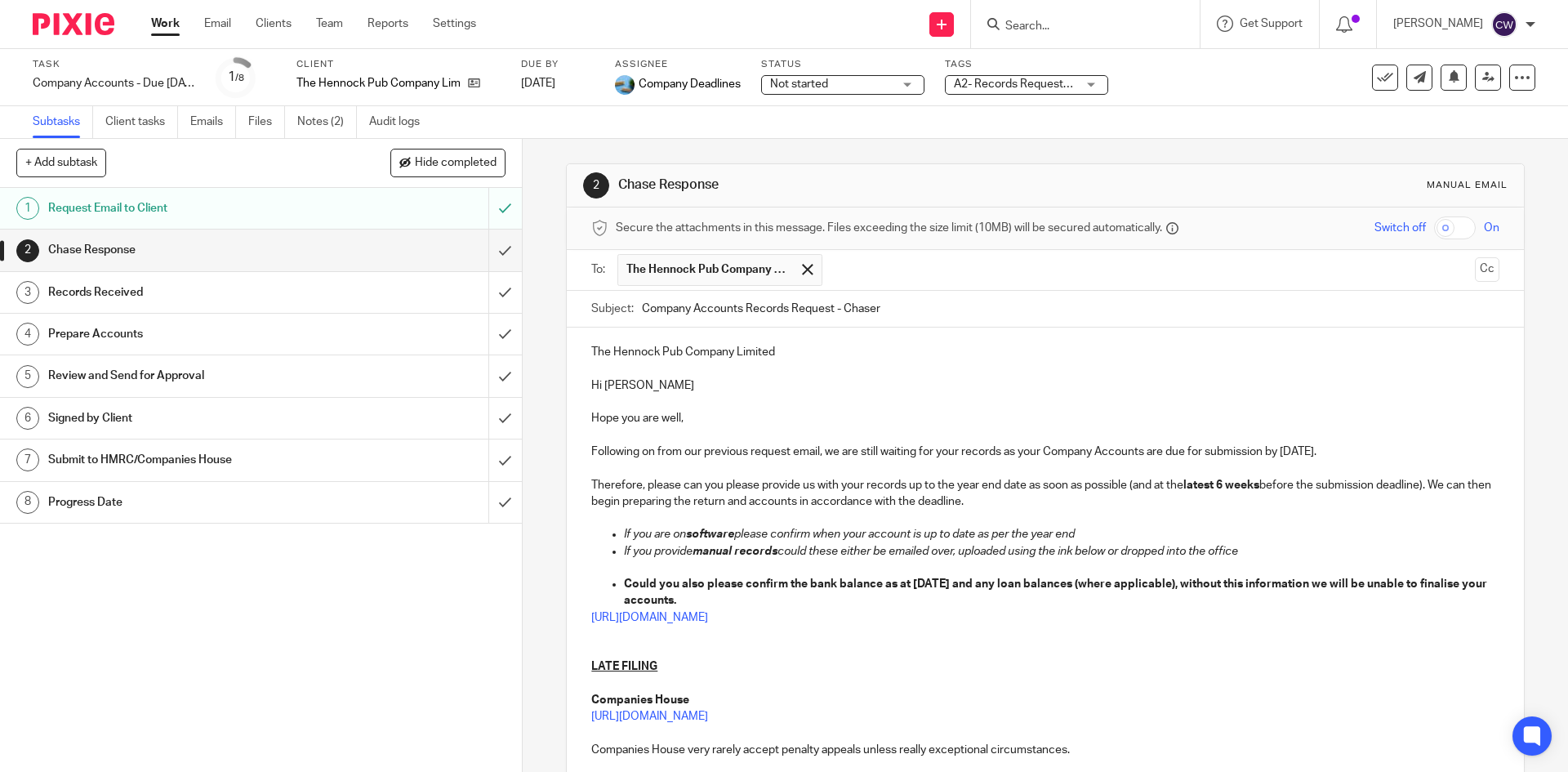
click at [974, 585] on strong "Could you also please confirm the bank balance as at 31 Jan 2024 and any loan b…" at bounding box center [1056, 592] width 865 height 28
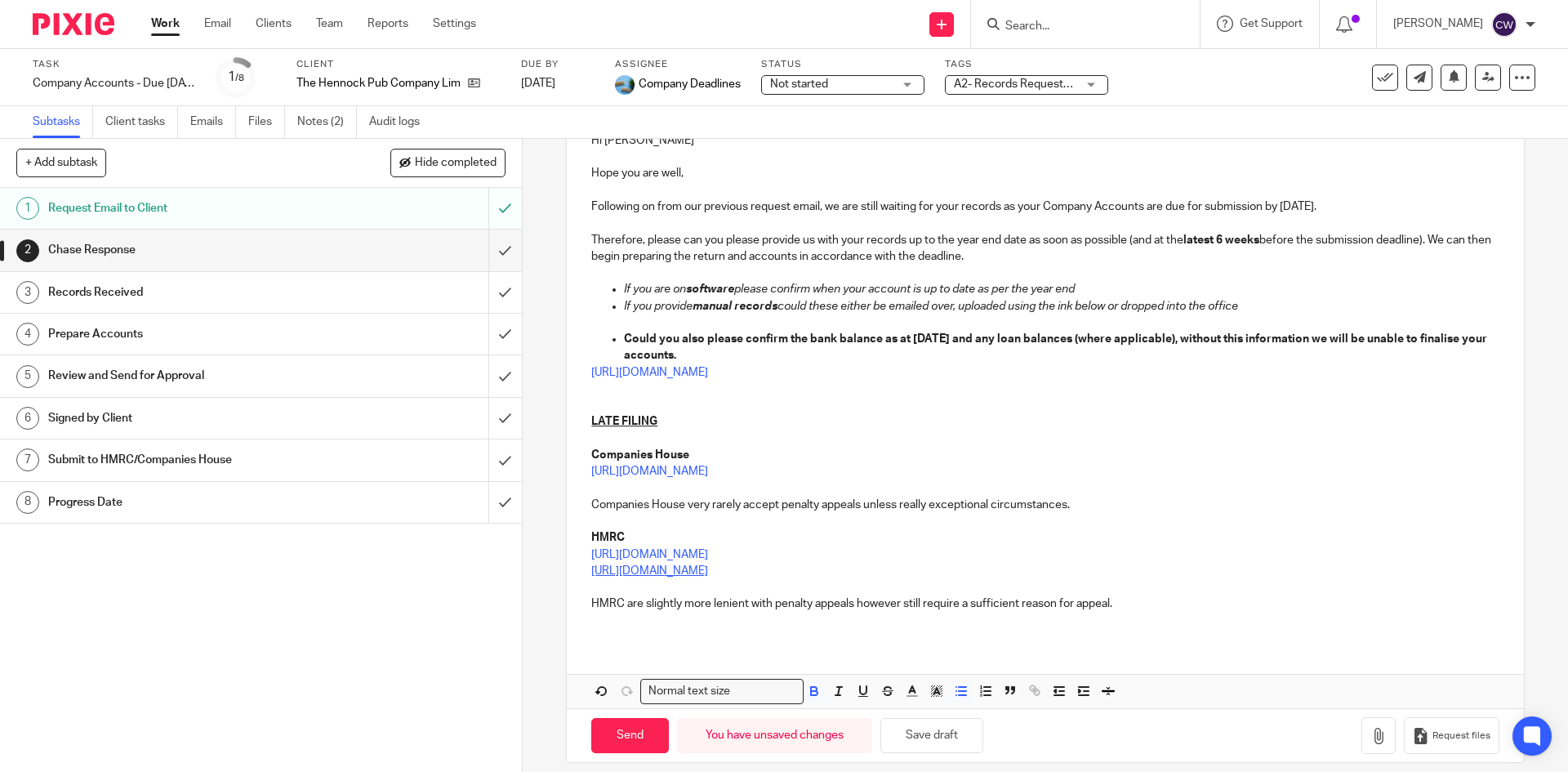
scroll to position [261, 0]
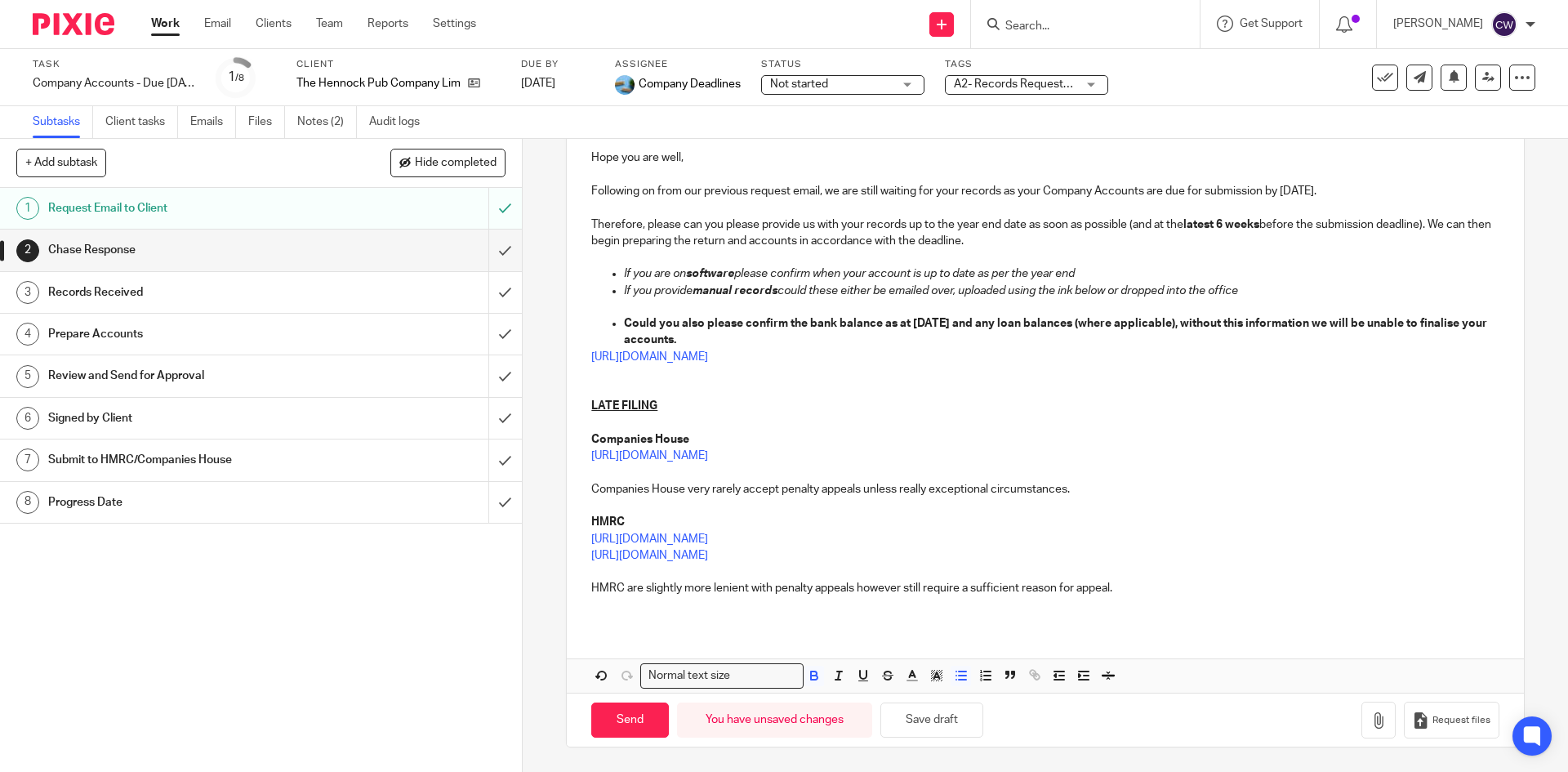
click at [605, 738] on div "Send You have unsaved changes Save draft" at bounding box center [788, 720] width 392 height 35
click at [605, 730] on input "Send" at bounding box center [630, 720] width 78 height 35
type input "Sent"
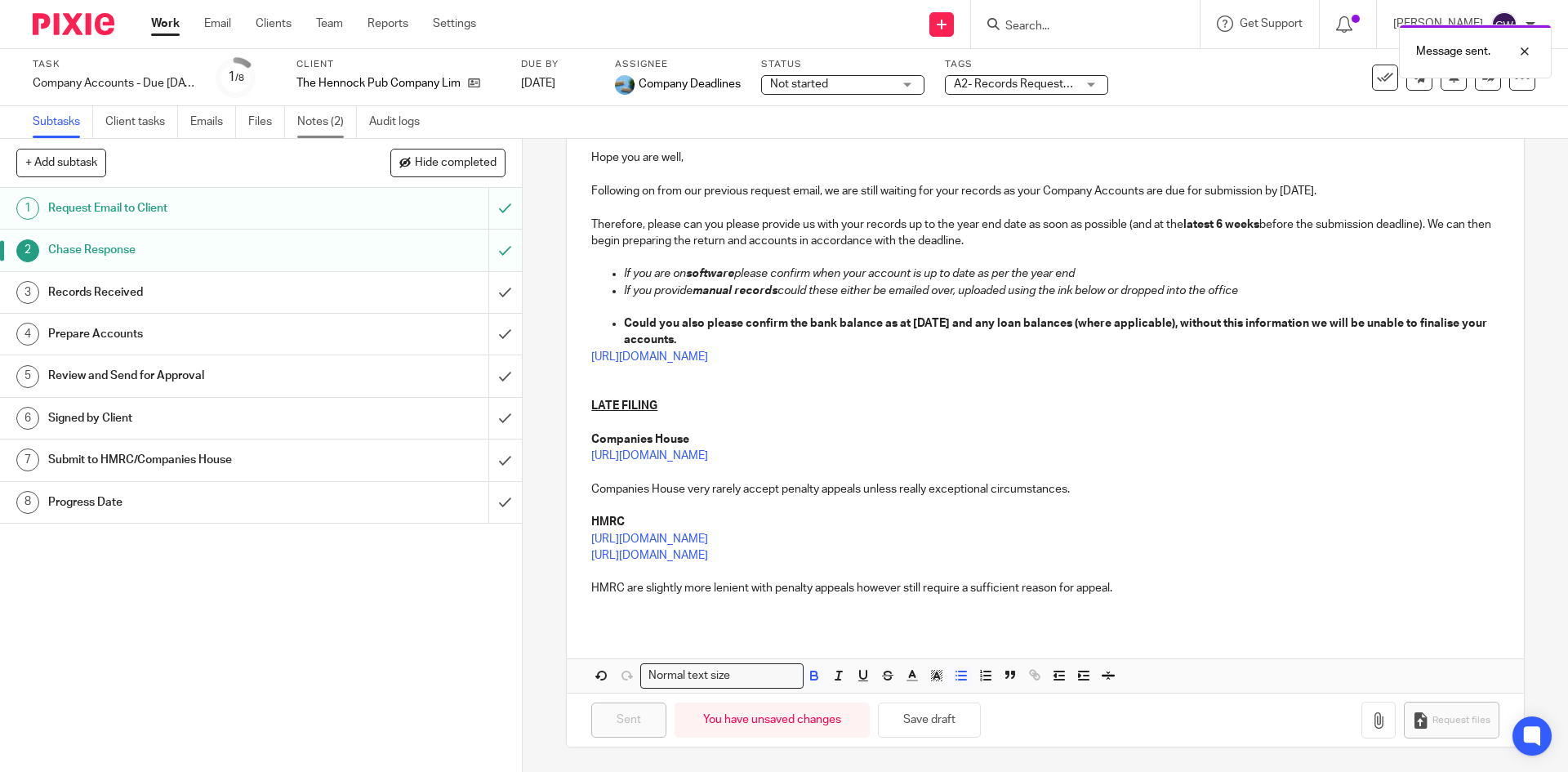
click at [320, 132] on link "Notes (2)" at bounding box center [327, 122] width 60 height 32
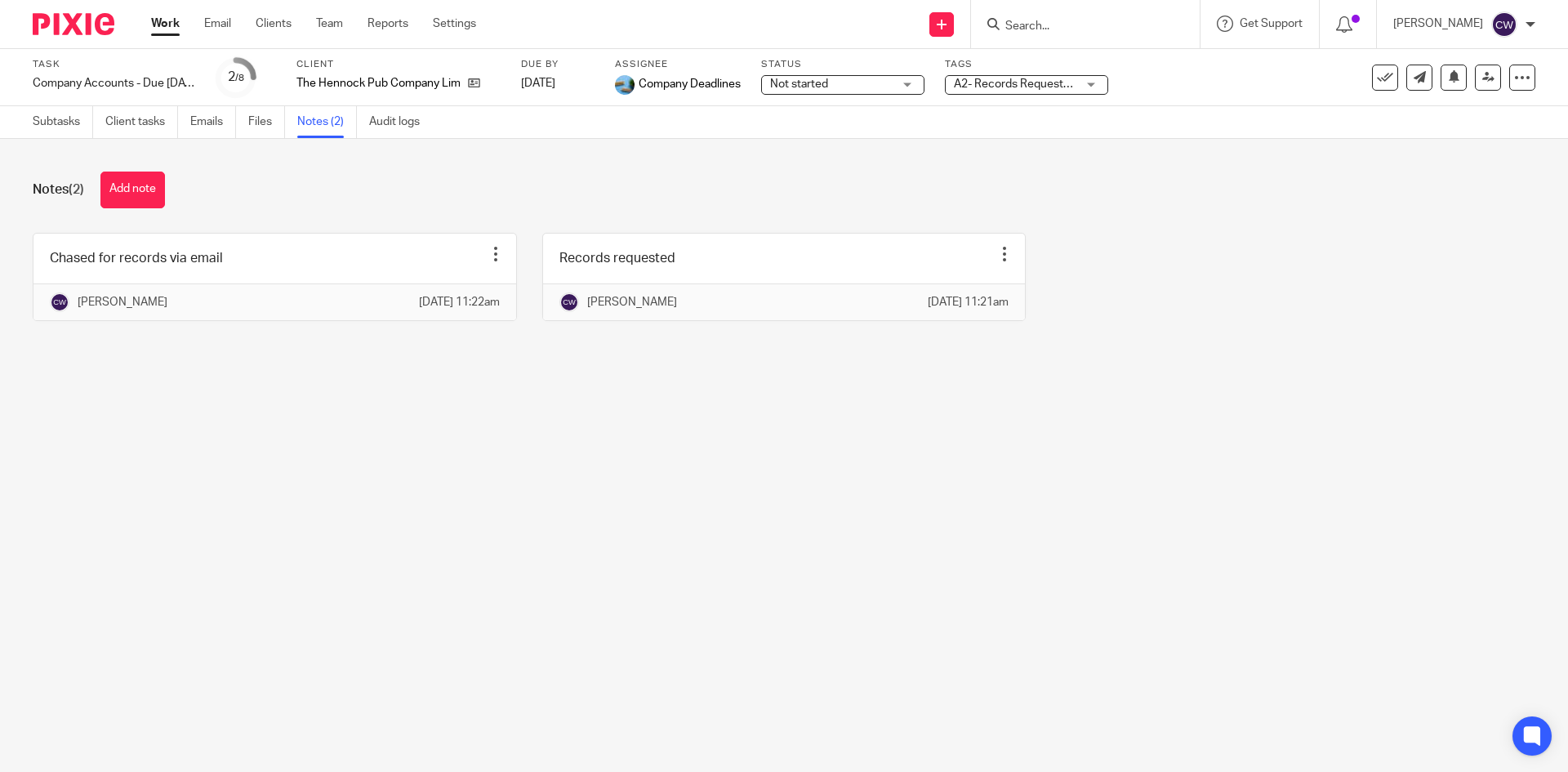
drag, startPoint x: 141, startPoint y: 182, endPoint x: 676, endPoint y: 270, distance: 542.2
click at [149, 186] on button "Add note" at bounding box center [133, 189] width 65 height 37
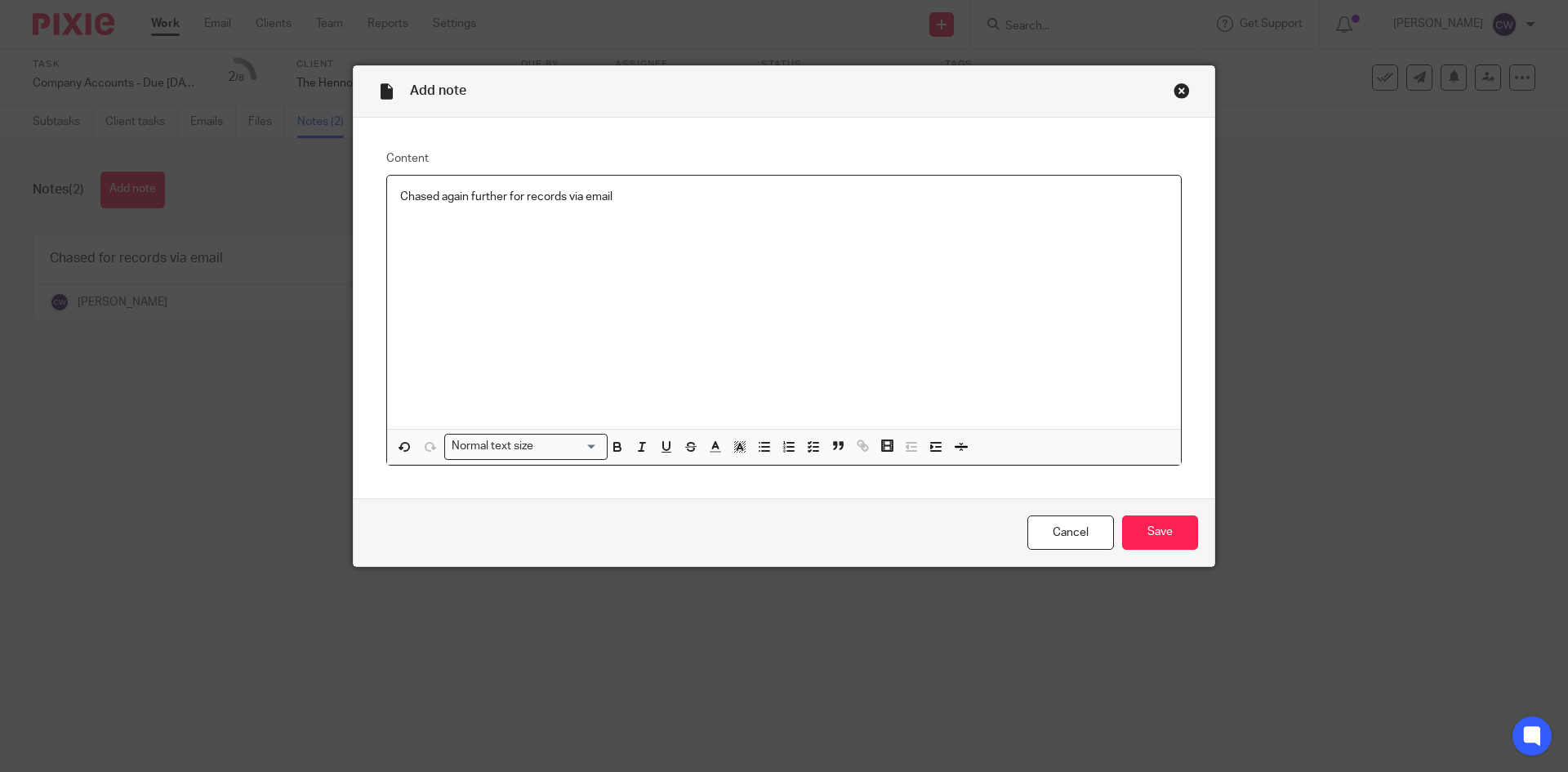
click at [1173, 554] on div "Cancel Save" at bounding box center [784, 532] width 861 height 68
click at [1160, 533] on input "Save" at bounding box center [1160, 532] width 76 height 35
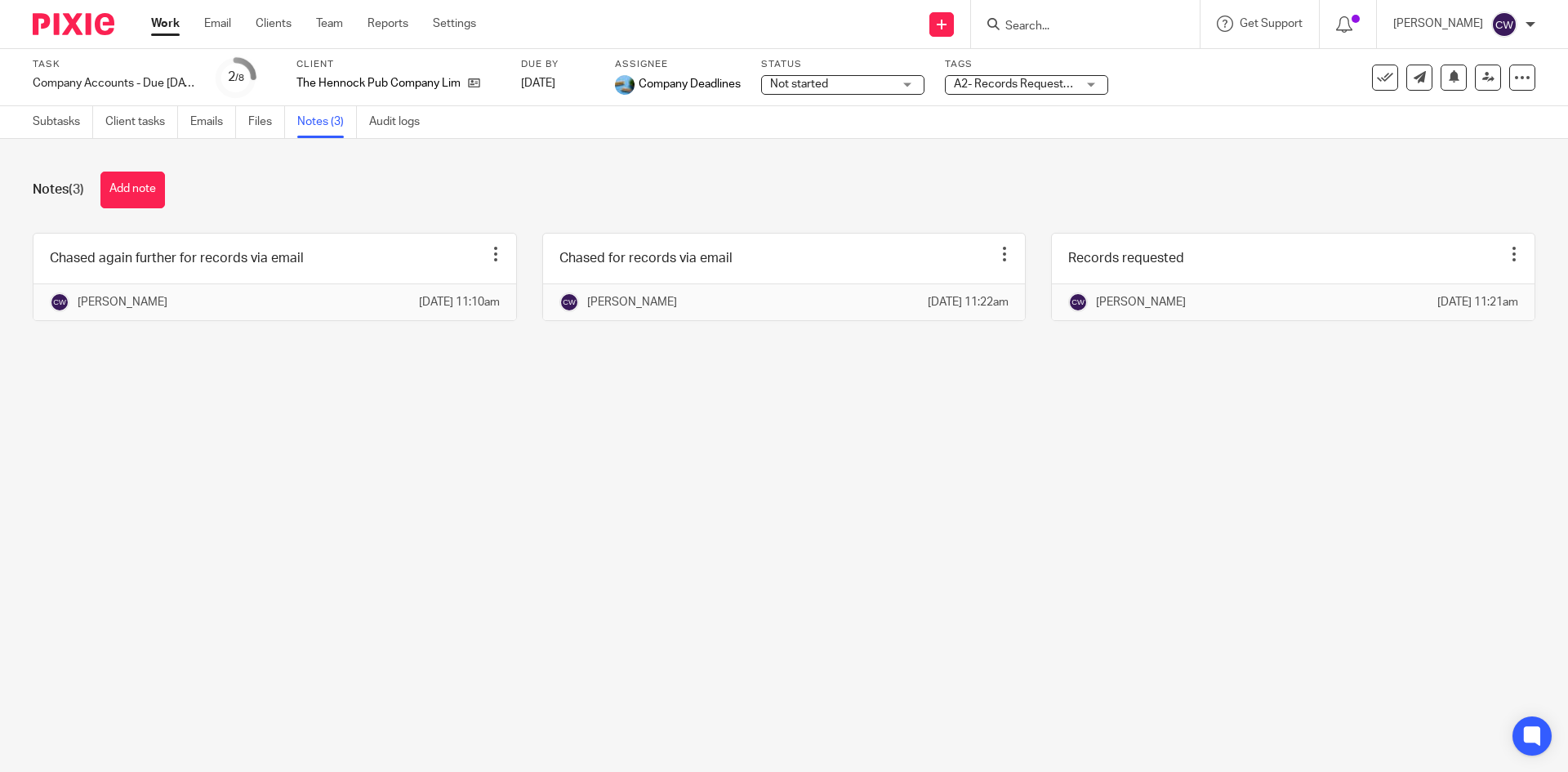
click at [1029, 17] on form at bounding box center [1091, 24] width 174 height 20
click at [1029, 28] on input "Search" at bounding box center [1077, 26] width 147 height 15
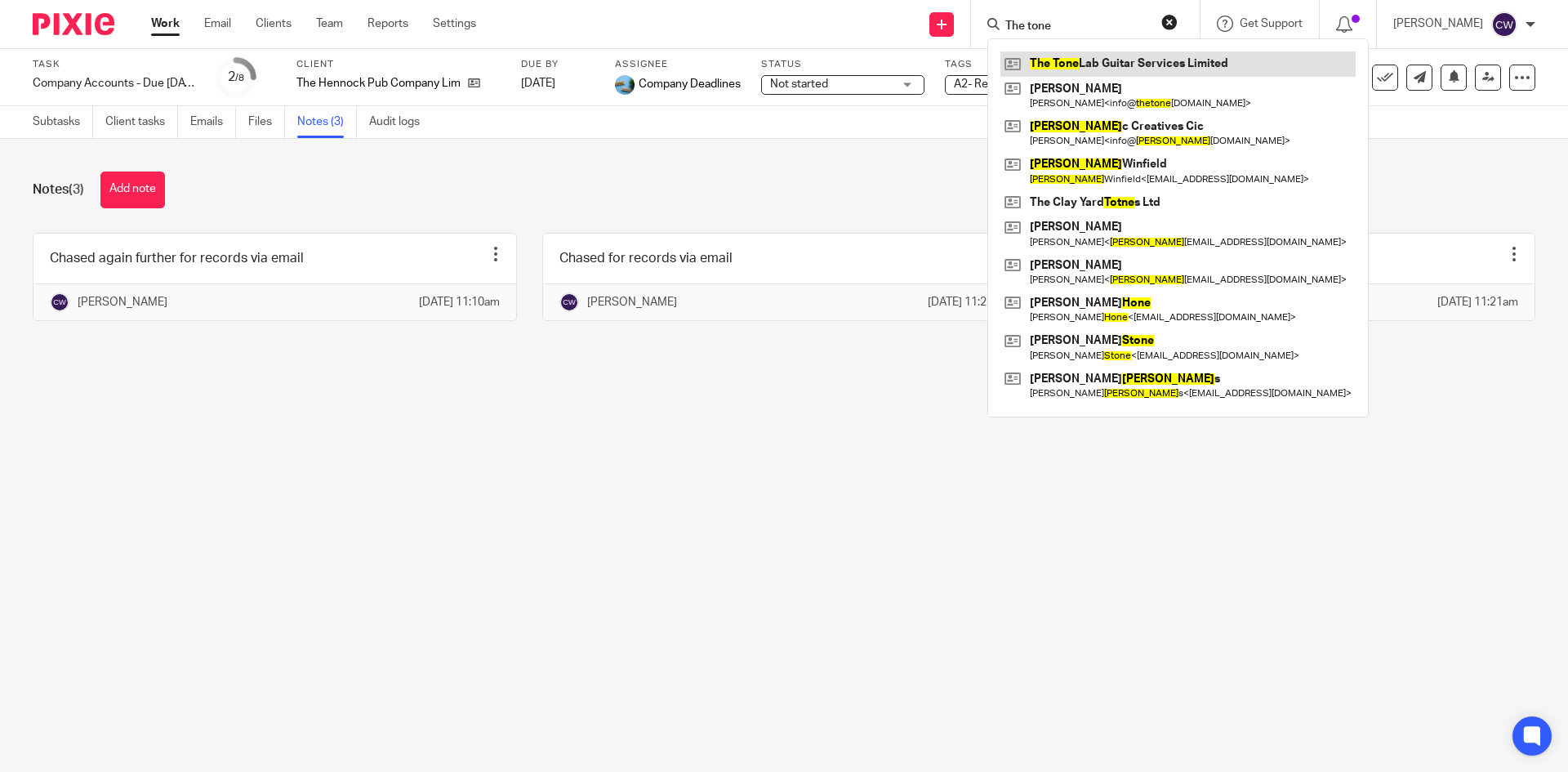
type input "The tone"
click at [1114, 66] on link at bounding box center [1177, 63] width 356 height 25
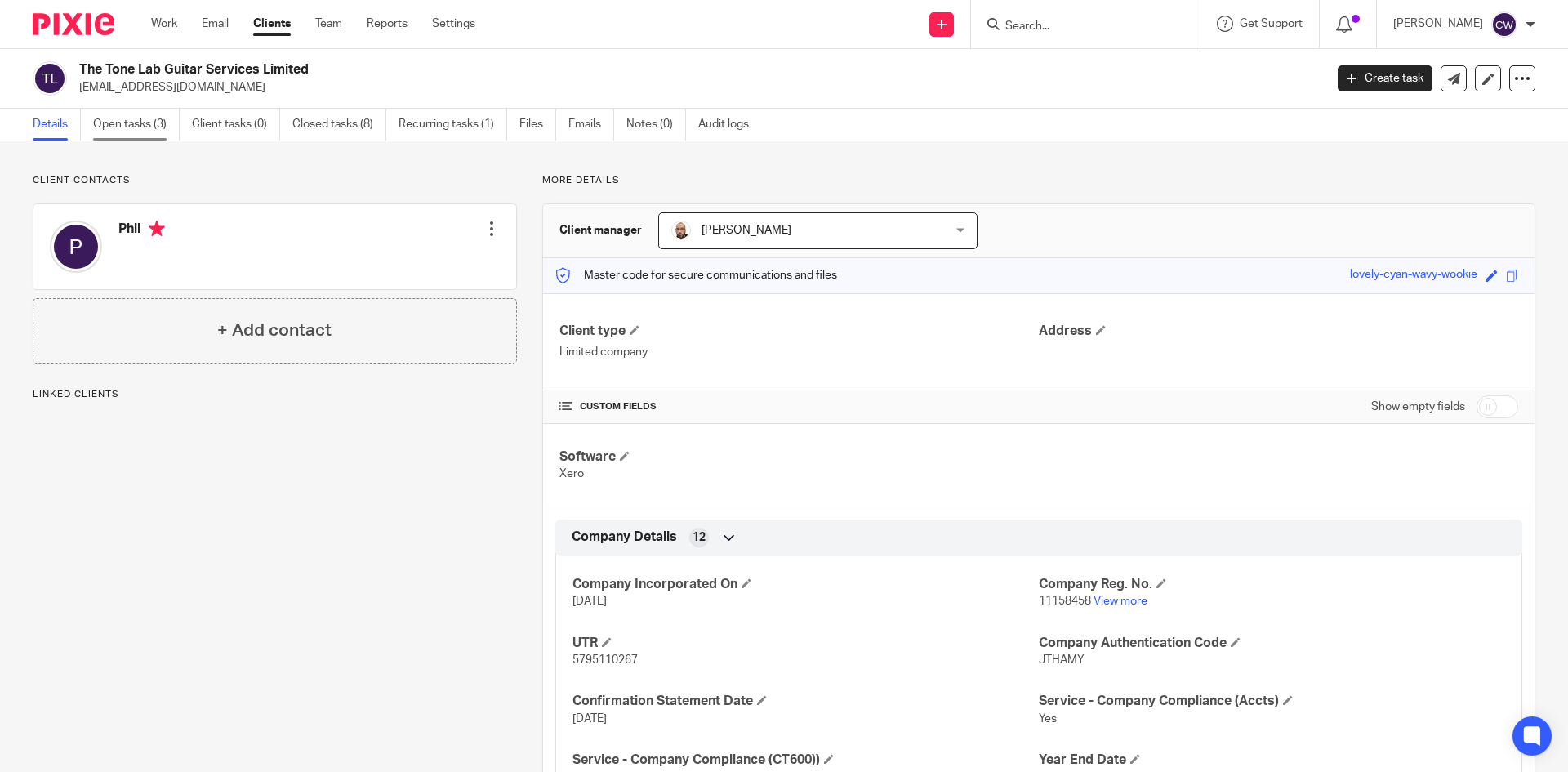
click at [131, 122] on link "Open tasks (3)" at bounding box center [136, 124] width 87 height 32
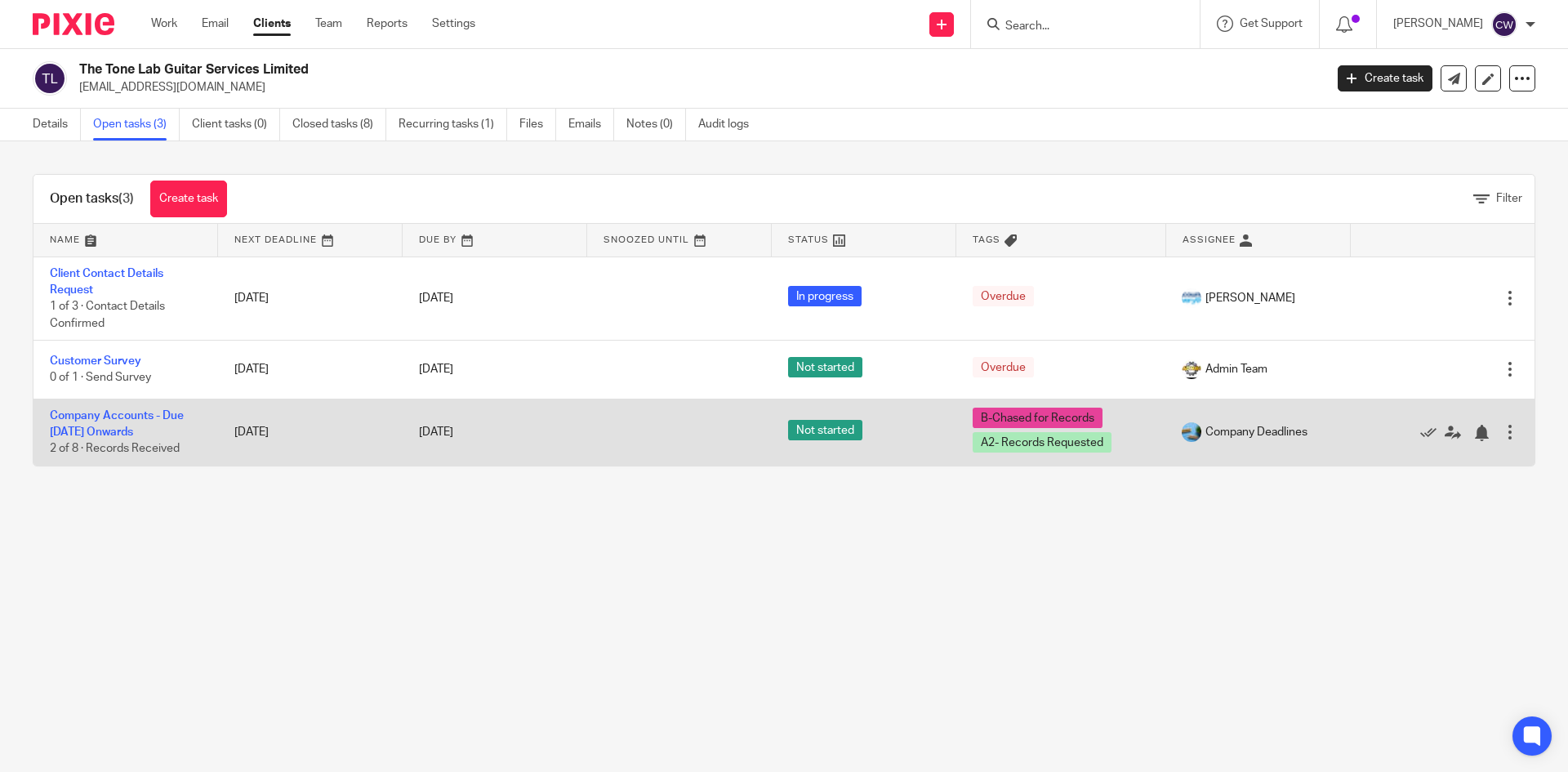
click at [107, 424] on td "Company Accounts - Due 1st May 2023 Onwards 2 of 8 · Records Received" at bounding box center [125, 432] width 184 height 67
click at [107, 418] on link "Company Accounts - Due [DATE] Onwards" at bounding box center [116, 424] width 134 height 28
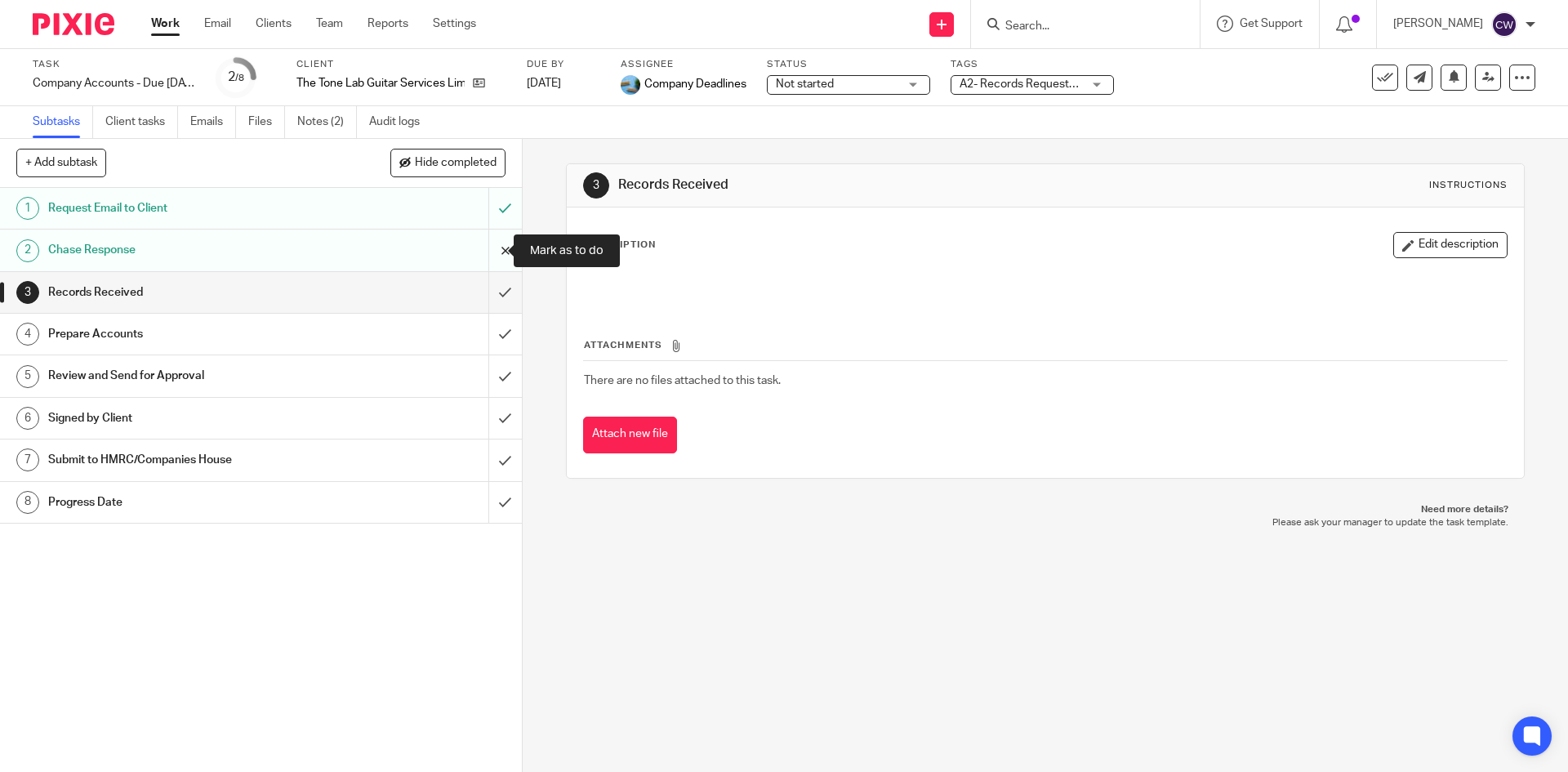
click at [494, 247] on input "submit" at bounding box center [261, 250] width 522 height 41
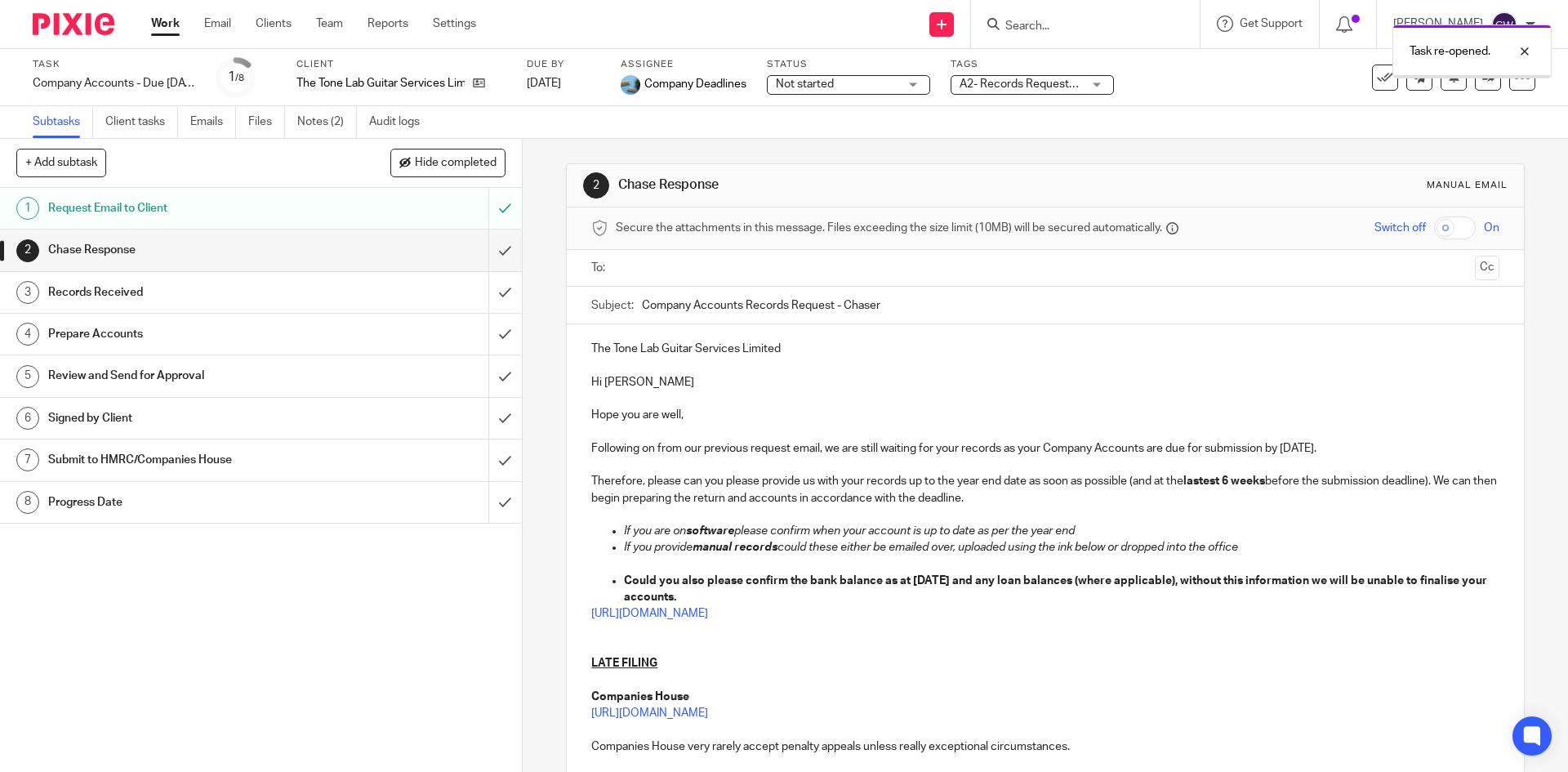
click at [789, 255] on ul at bounding box center [1045, 269] width 857 height 27
click at [790, 262] on input "text" at bounding box center [1044, 269] width 846 height 19
click at [1345, 450] on p "Following on from our previous request email, we are still waiting for your rec…" at bounding box center [1045, 451] width 907 height 16
click at [970, 585] on strong "Could you also please confirm the bank balance as at [DATE] and any loan balanc…" at bounding box center [1056, 592] width 865 height 28
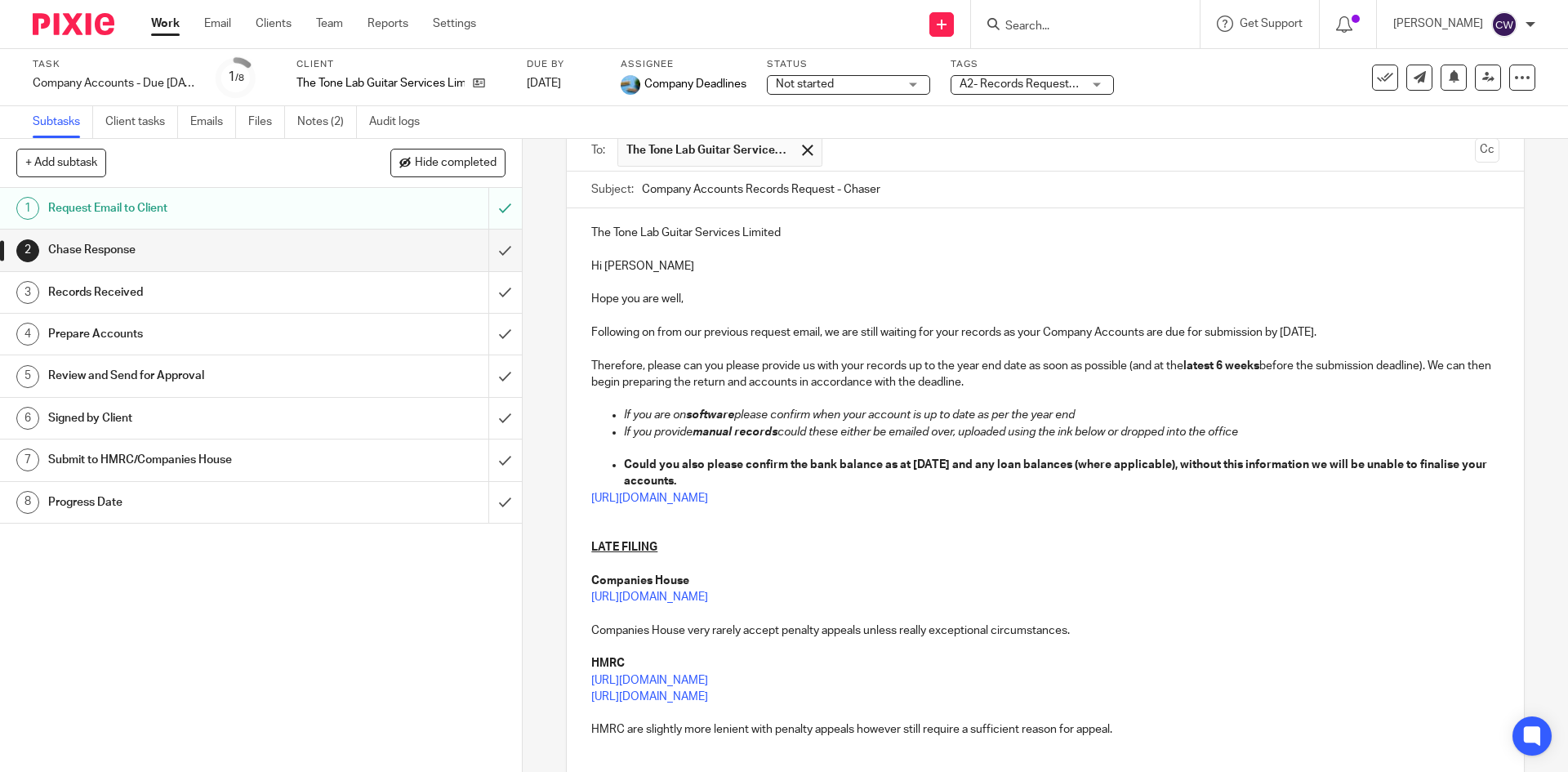
scroll to position [261, 0]
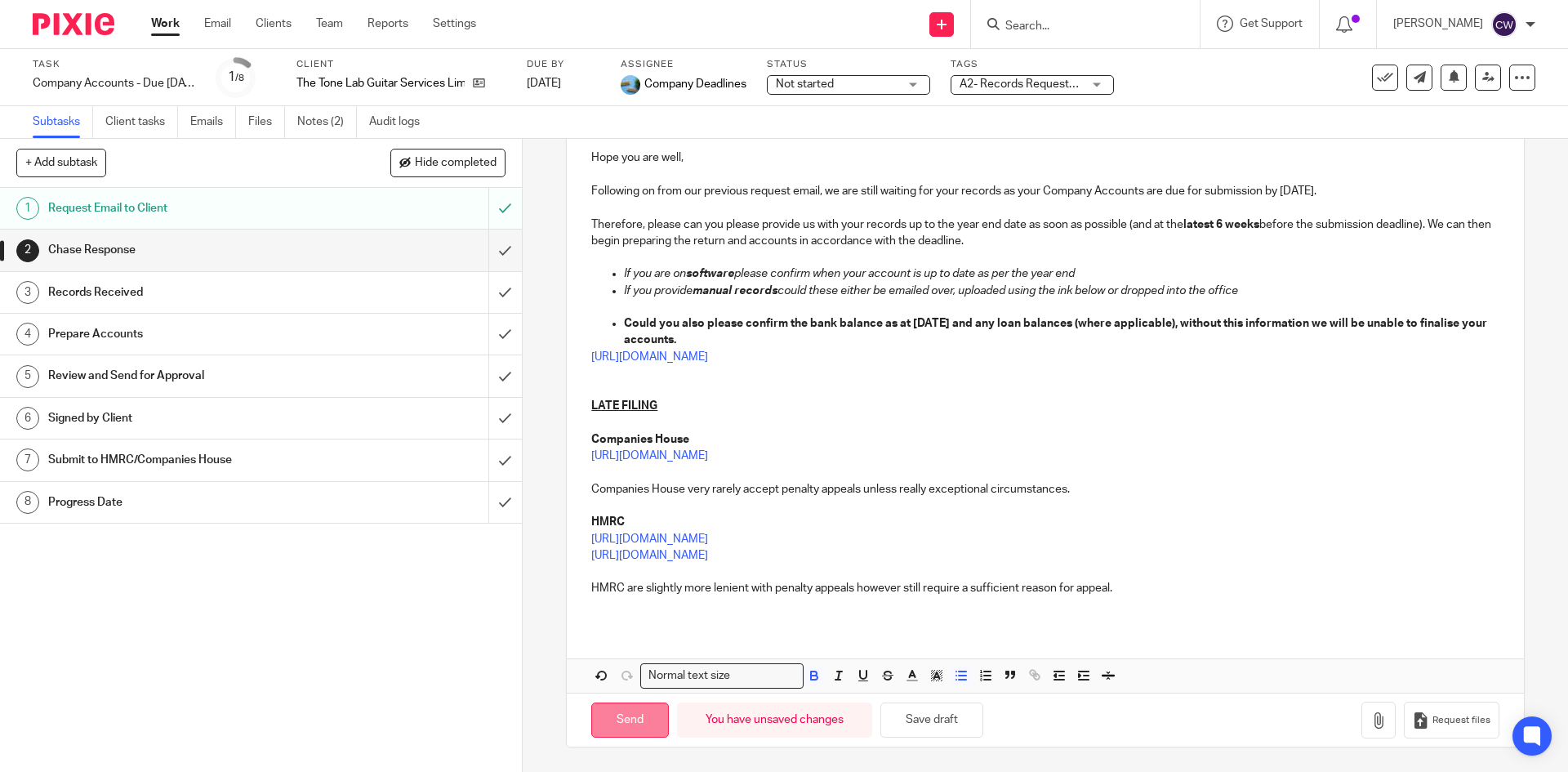
click at [646, 713] on input "Send" at bounding box center [630, 720] width 78 height 35
type input "Sent"
click at [1015, 30] on input "Search" at bounding box center [1077, 26] width 147 height 15
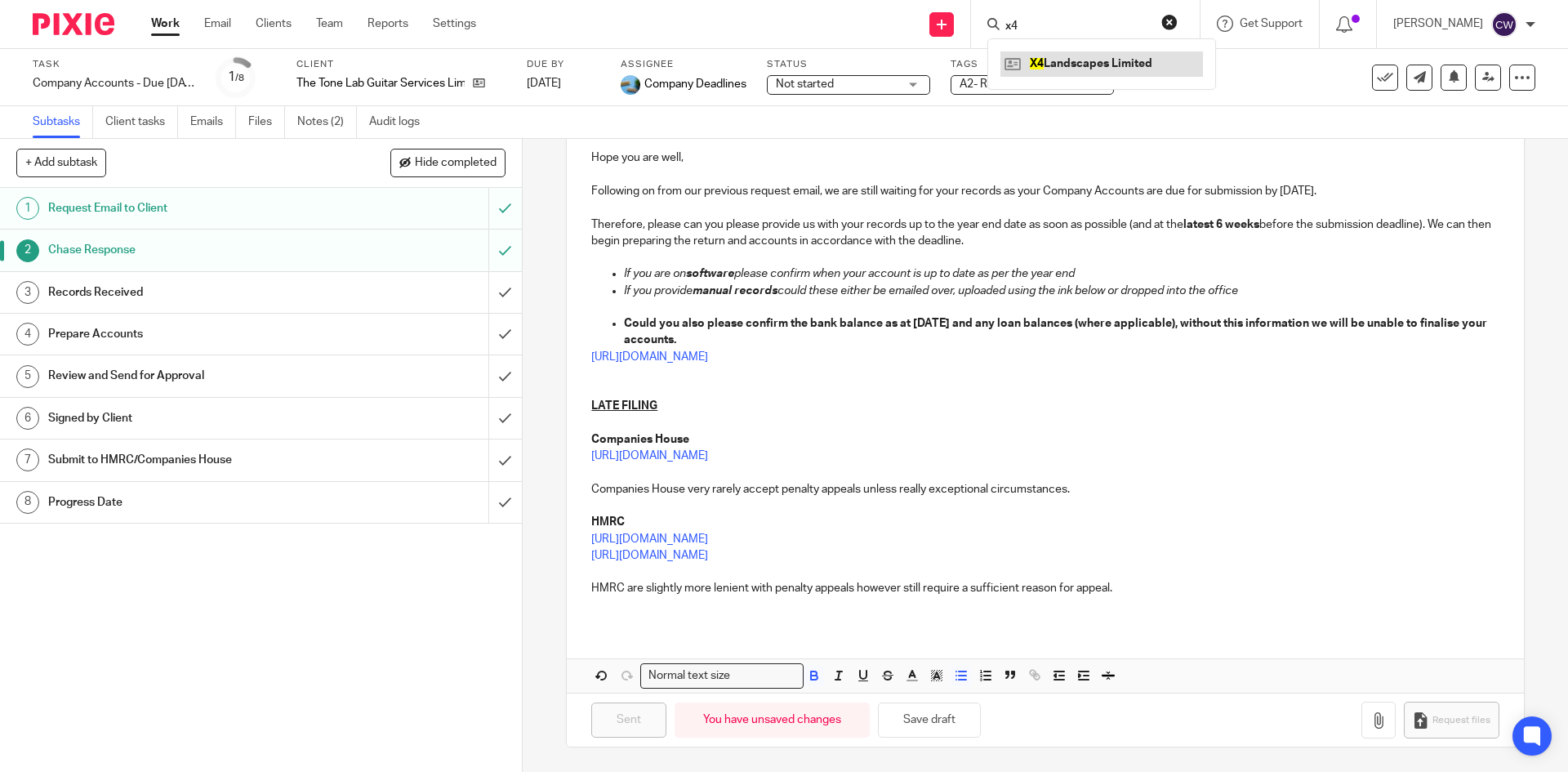
type input "x4"
click at [1059, 61] on link at bounding box center [1102, 63] width 203 height 25
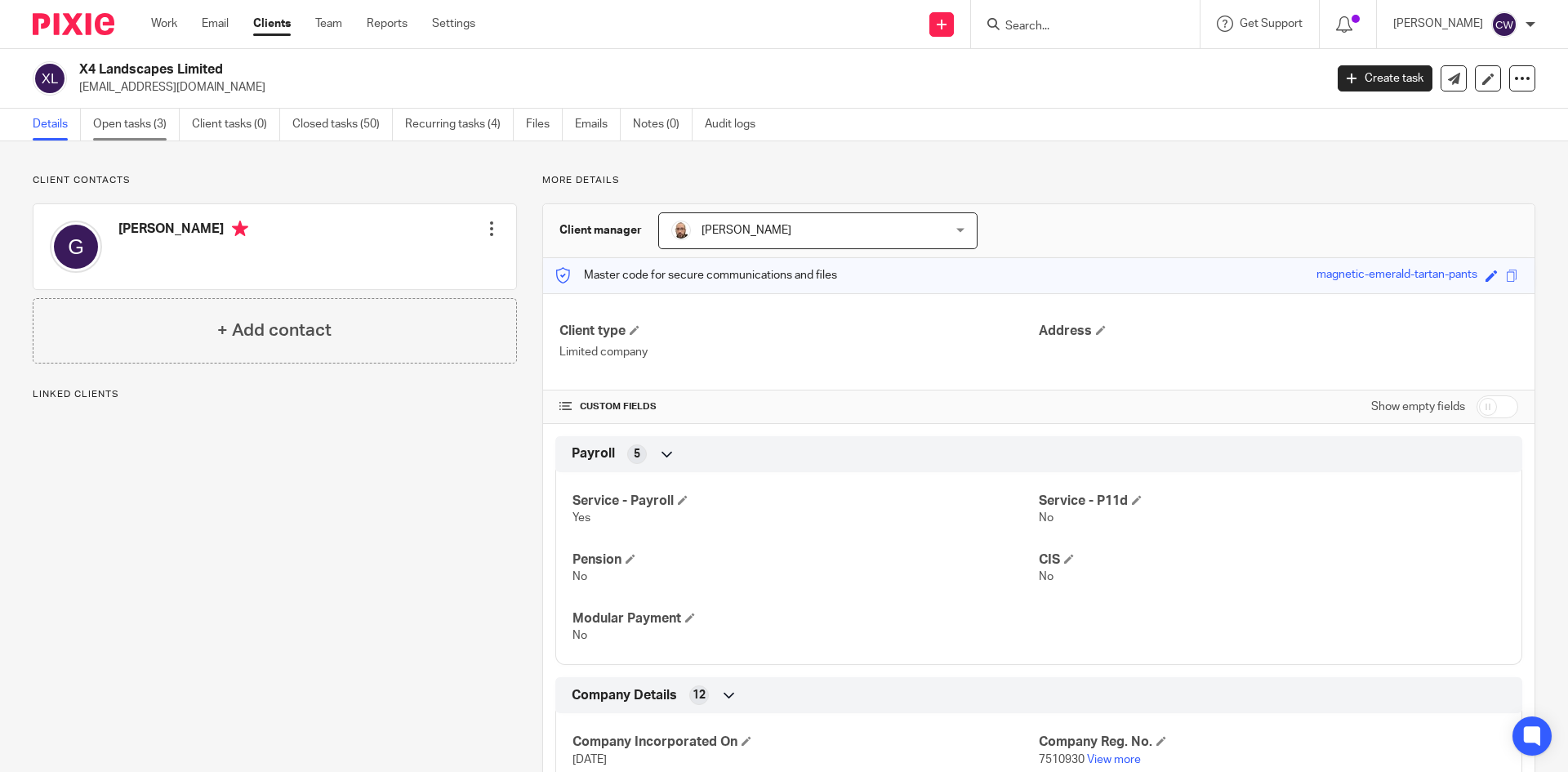
click at [129, 116] on link "Open tasks (3)" at bounding box center [136, 124] width 87 height 32
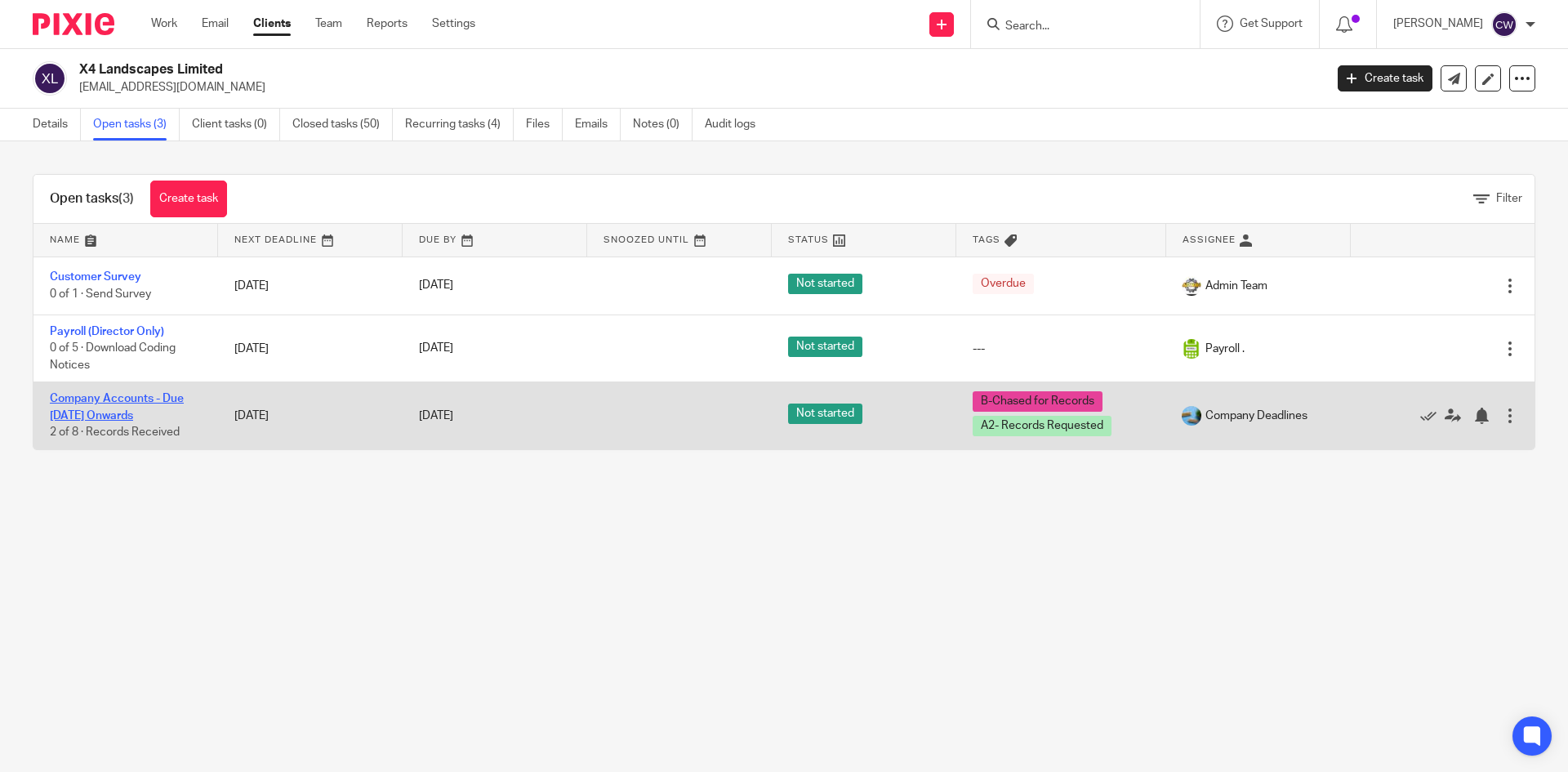
click at [81, 400] on link "Company Accounts - Due [DATE] Onwards" at bounding box center [116, 407] width 134 height 28
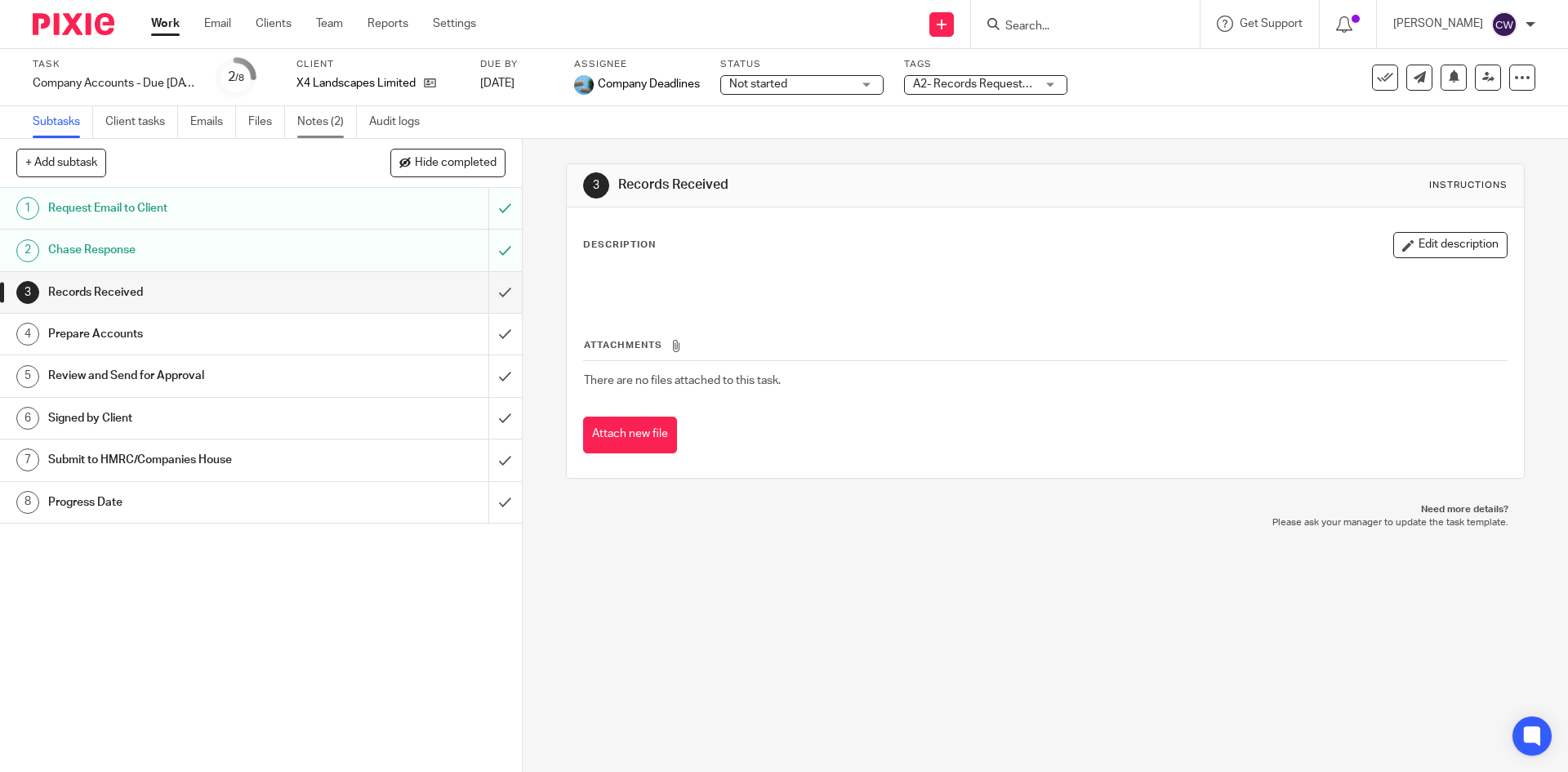
click at [331, 129] on link "Notes (2)" at bounding box center [327, 122] width 60 height 32
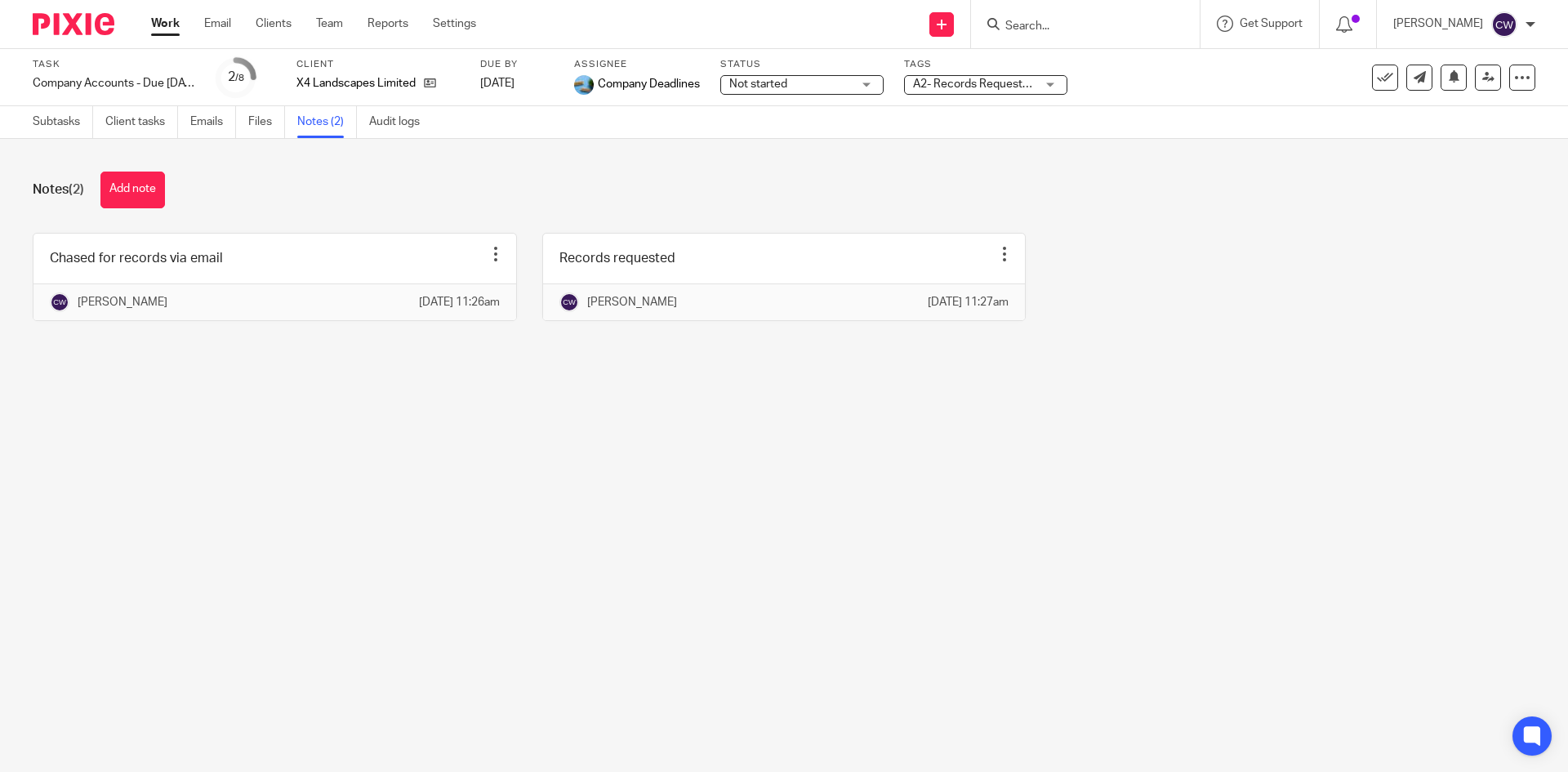
click at [1014, 20] on input "Search" at bounding box center [1077, 26] width 147 height 15
type input "sorelle"
click at [1042, 9] on div "sorelle Brow Boutique & Training Academy Ltd (on Xero as Sorella Hair & Beauty)…" at bounding box center [1085, 24] width 229 height 49
click at [1025, 26] on input "sorelle" at bounding box center [1077, 26] width 147 height 15
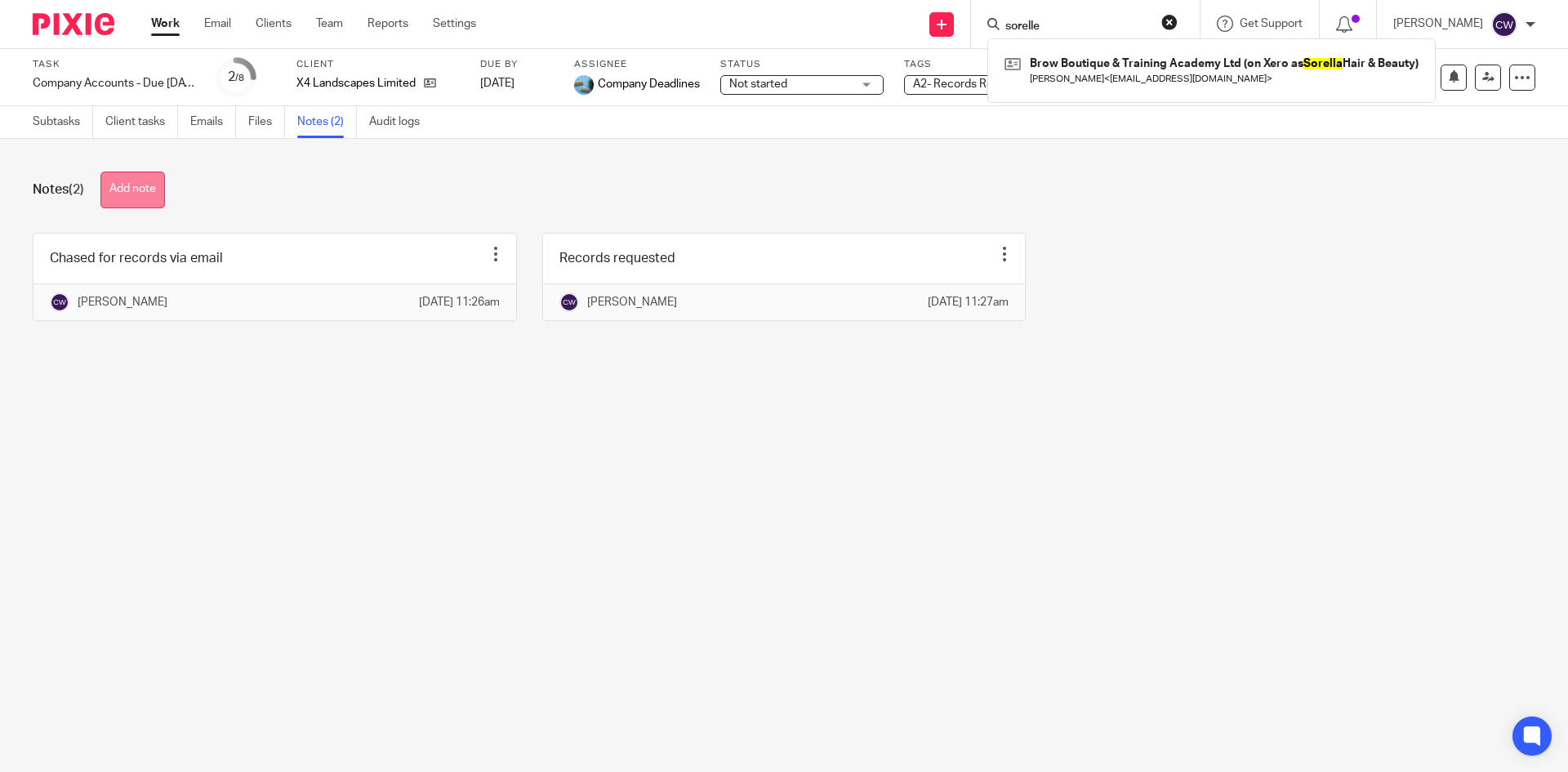
click at [104, 177] on button "Add note" at bounding box center [133, 189] width 65 height 37
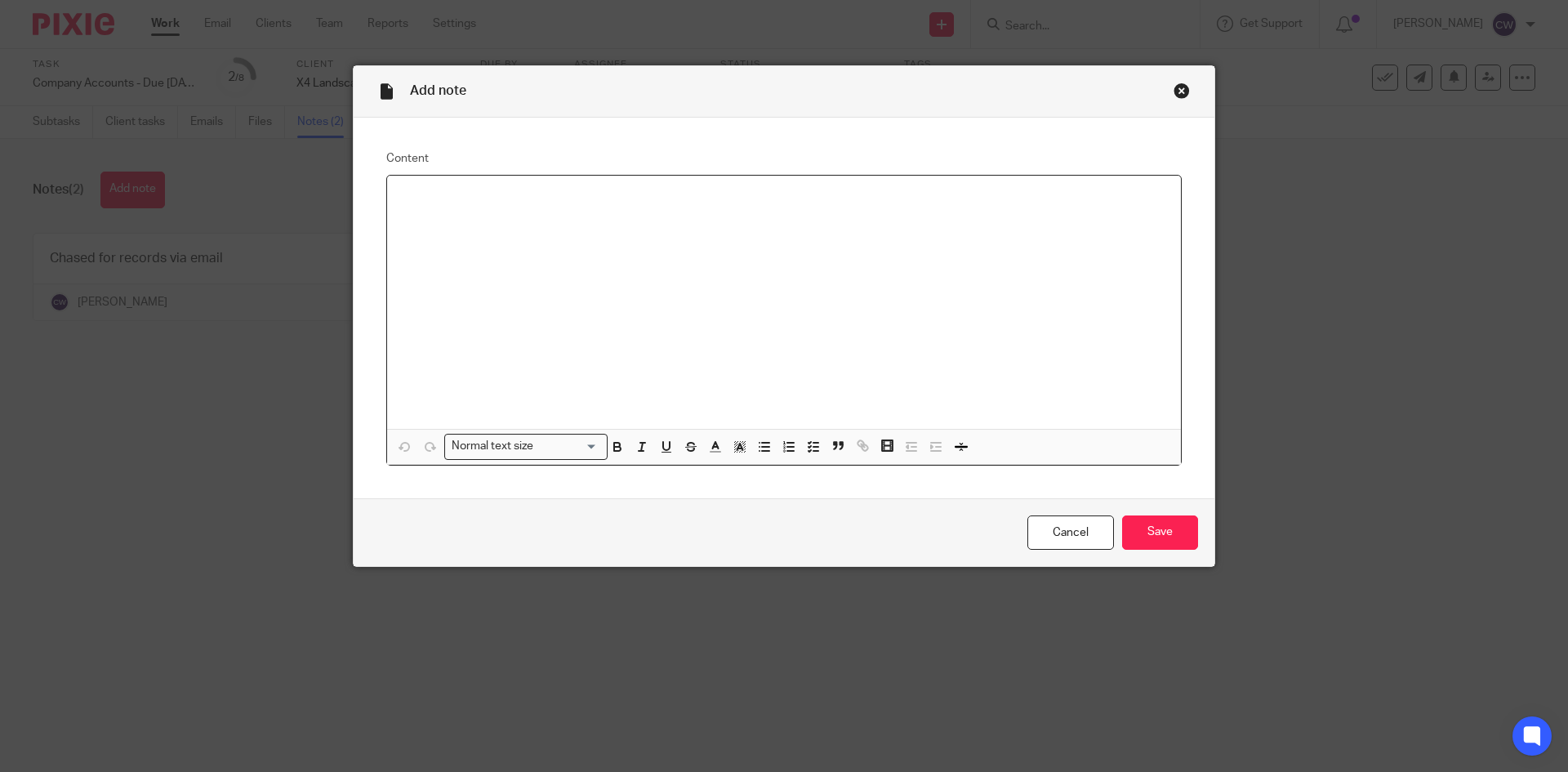
click at [472, 273] on div at bounding box center [784, 302] width 794 height 253
click at [1142, 531] on input "Save" at bounding box center [1160, 532] width 76 height 35
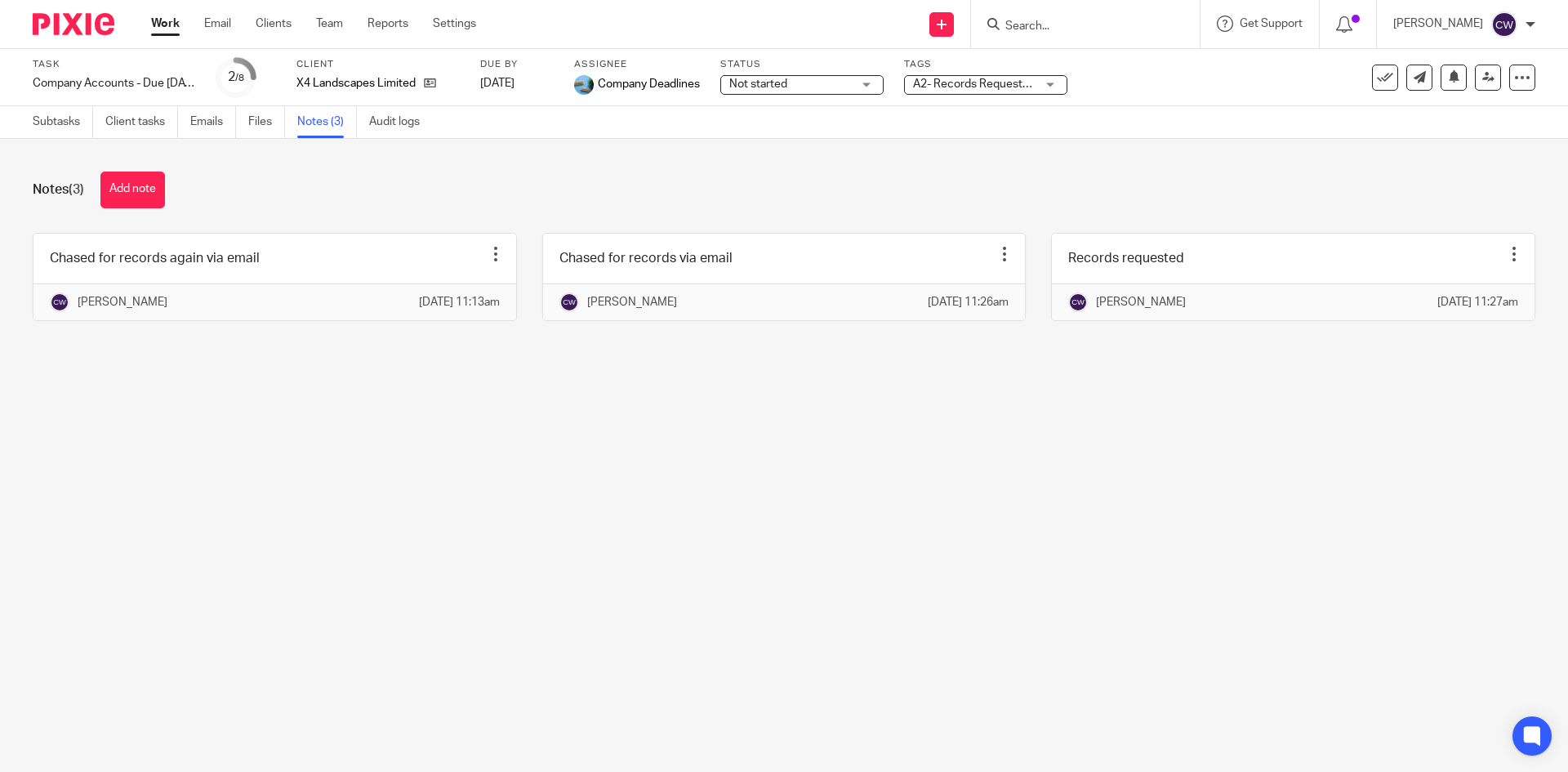
click at [1004, 15] on form at bounding box center [1091, 24] width 174 height 20
click at [1018, 21] on input "Search" at bounding box center [1077, 26] width 147 height 15
type input "vtech photnic"
click at [1062, 82] on link at bounding box center [1102, 70] width 203 height 38
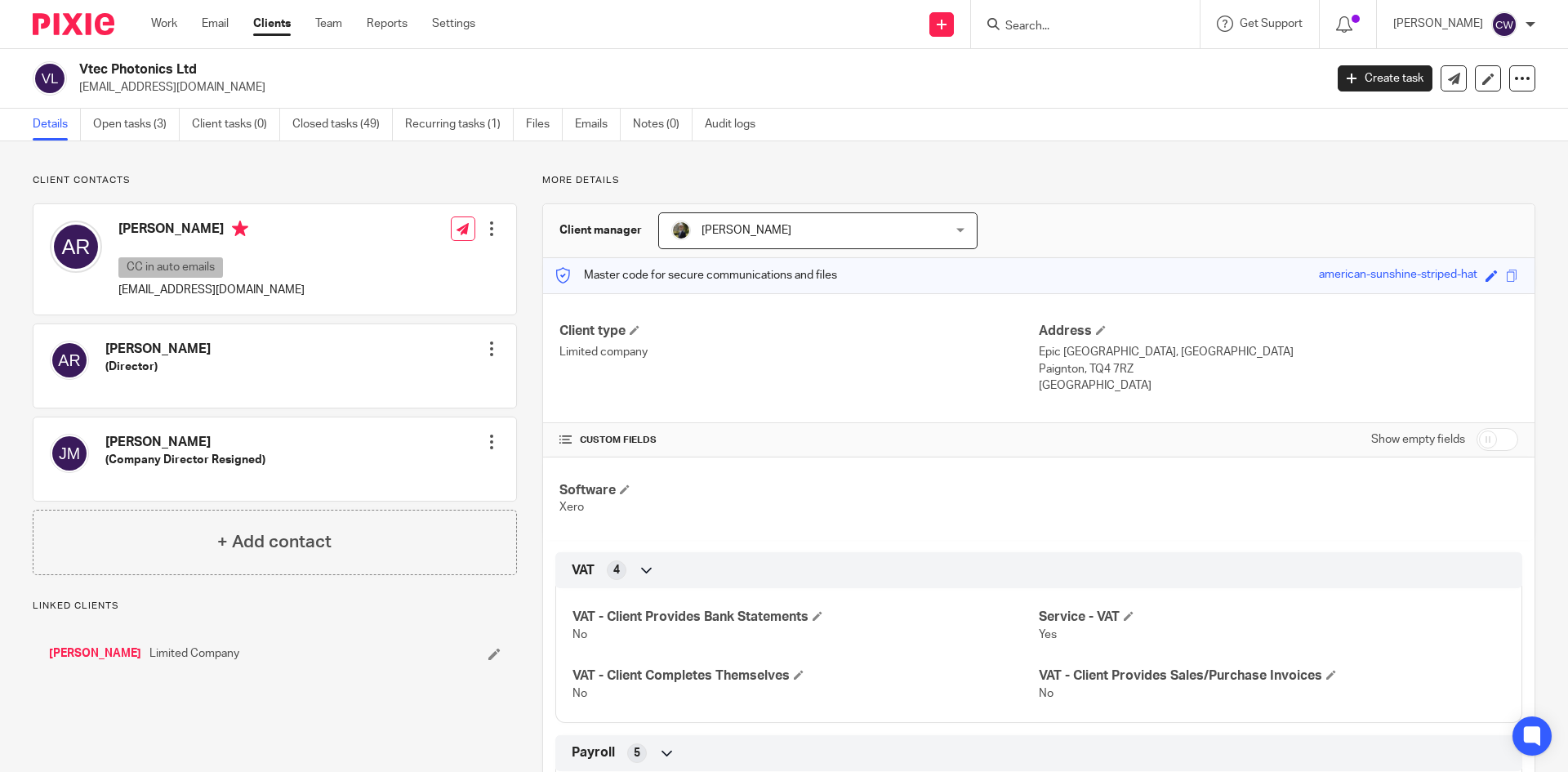
click at [139, 119] on link "Open tasks (3)" at bounding box center [136, 124] width 87 height 32
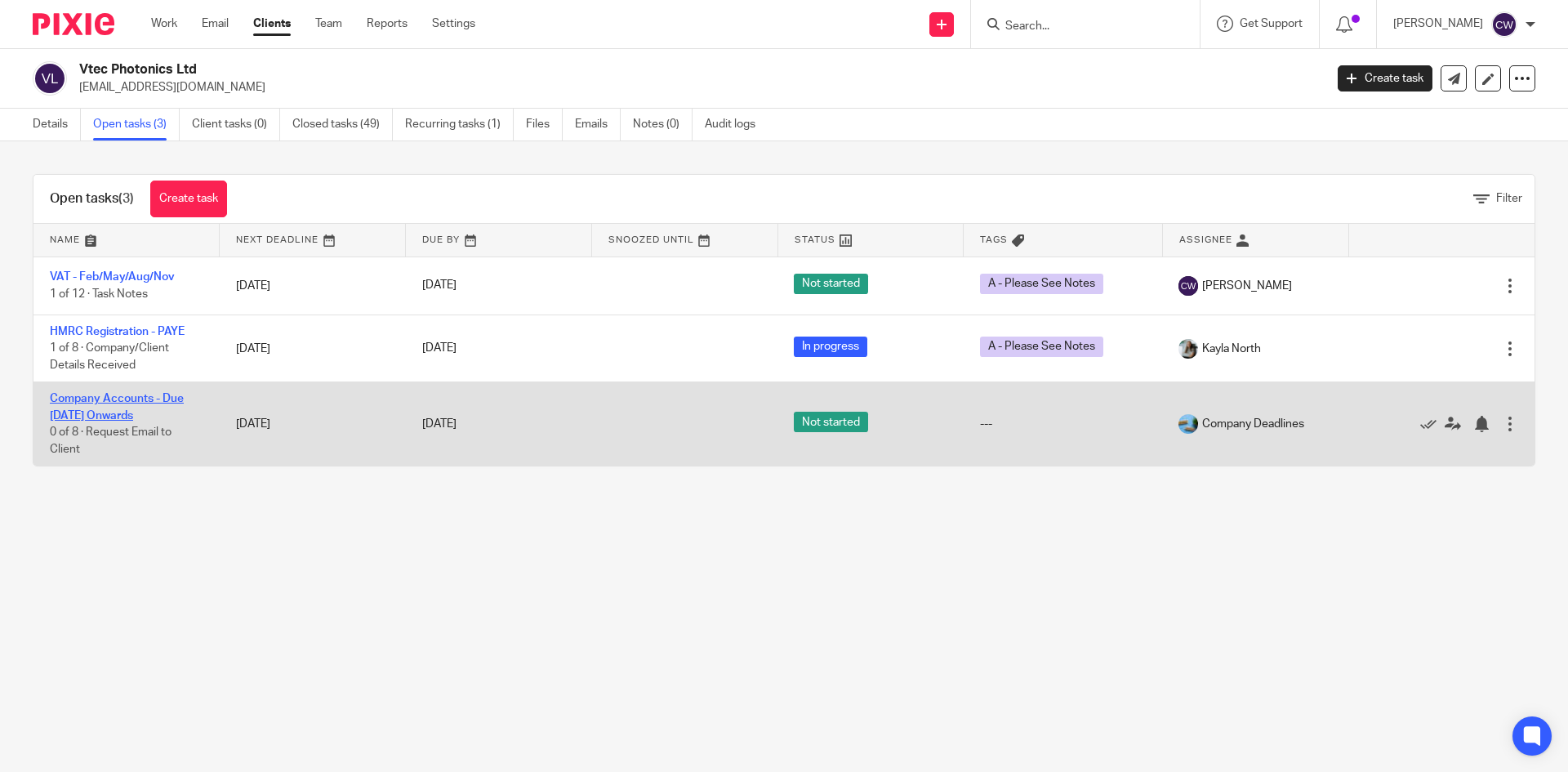
click at [140, 401] on link "Company Accounts - Due [DATE] Onwards" at bounding box center [116, 407] width 134 height 28
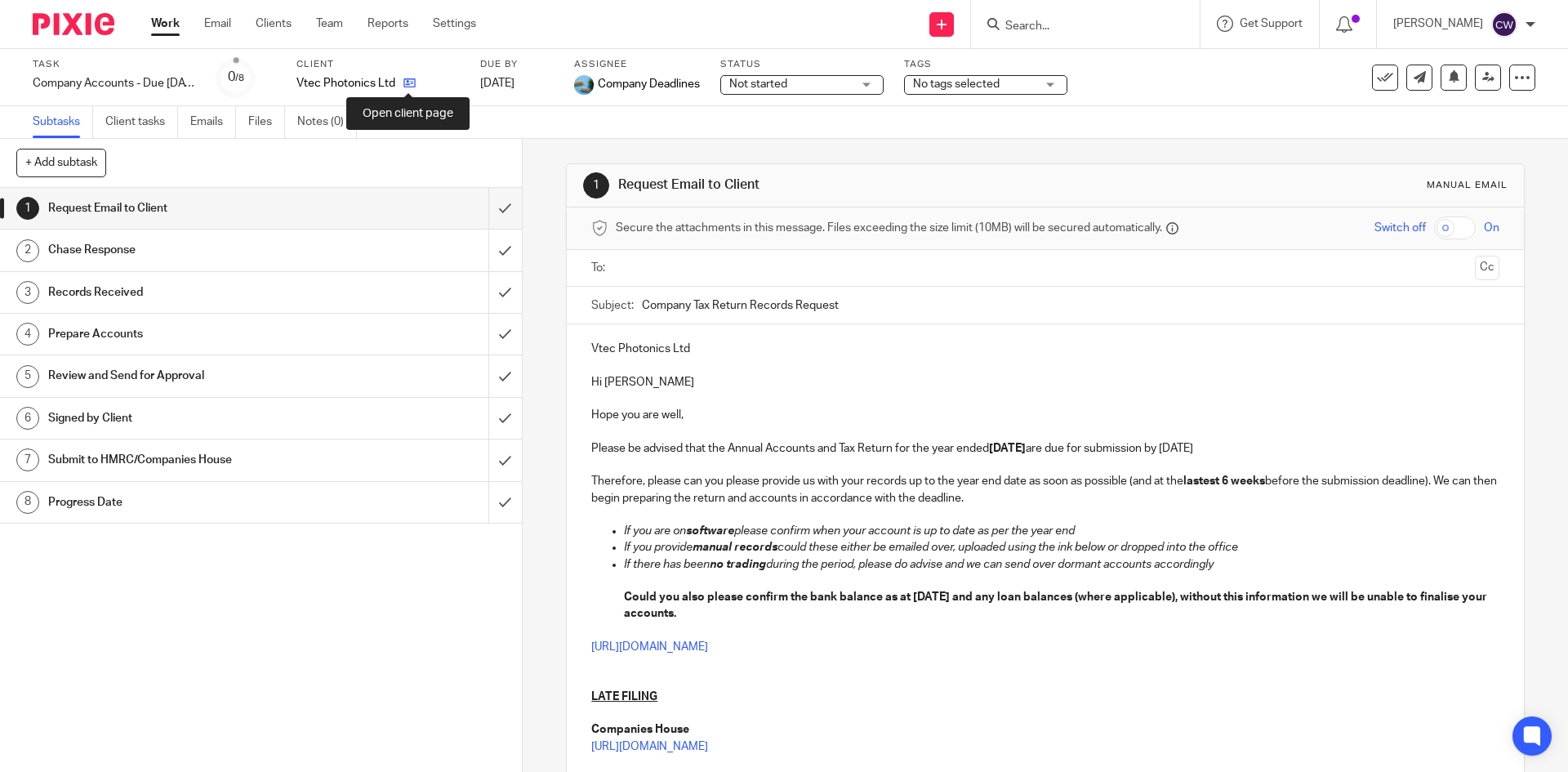
click at [411, 80] on icon at bounding box center [409, 83] width 12 height 12
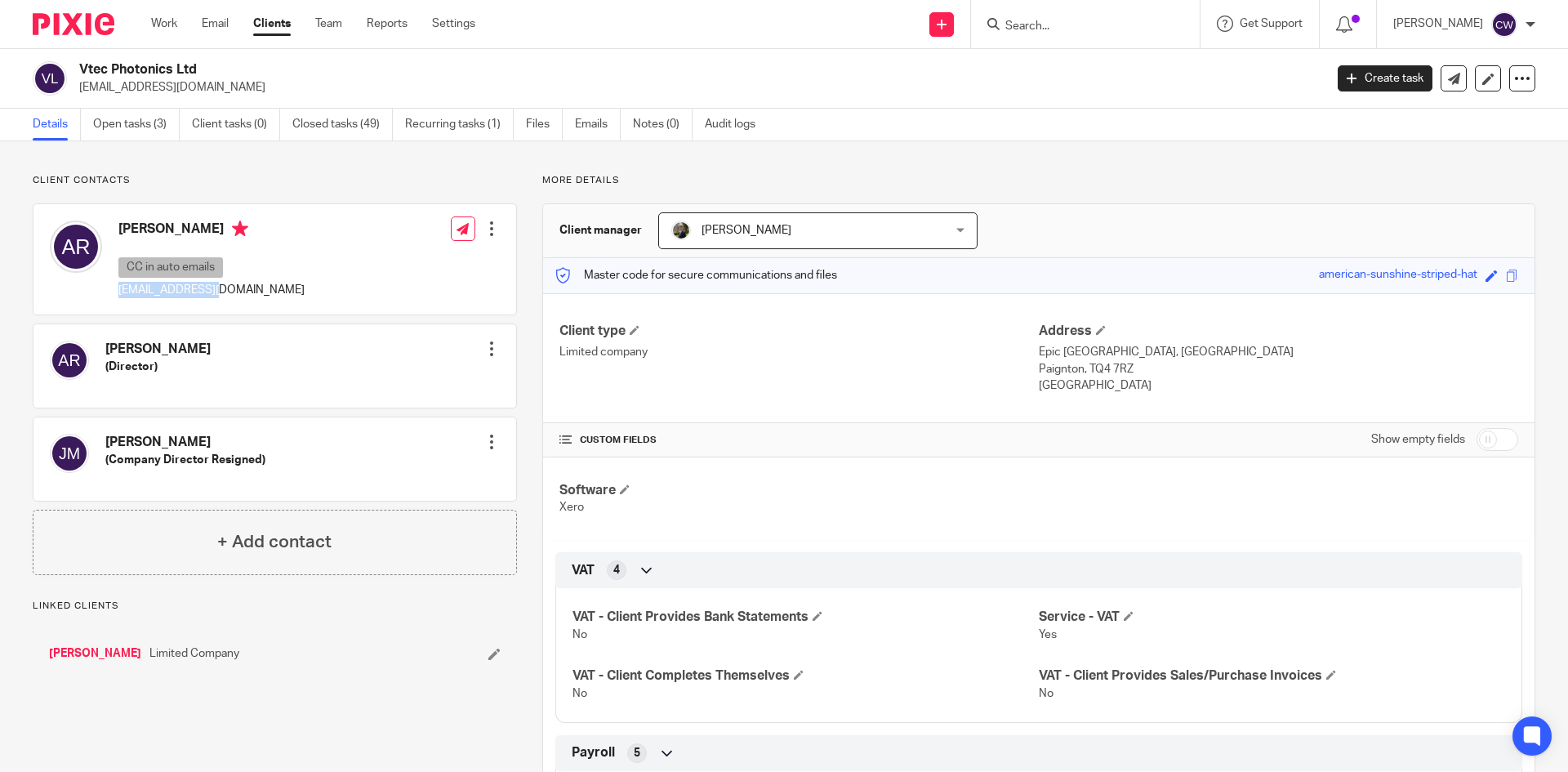
drag, startPoint x: 112, startPoint y: 291, endPoint x: 223, endPoint y: 297, distance: 111.2
click at [223, 297] on div "Amiel Reka CC in auto emails amiel@vtec-ls.nl" at bounding box center [176, 259] width 255 height 94
copy p "amiel@vtec-ls.nl"
click at [1030, 20] on input "Search" at bounding box center [1077, 26] width 147 height 15
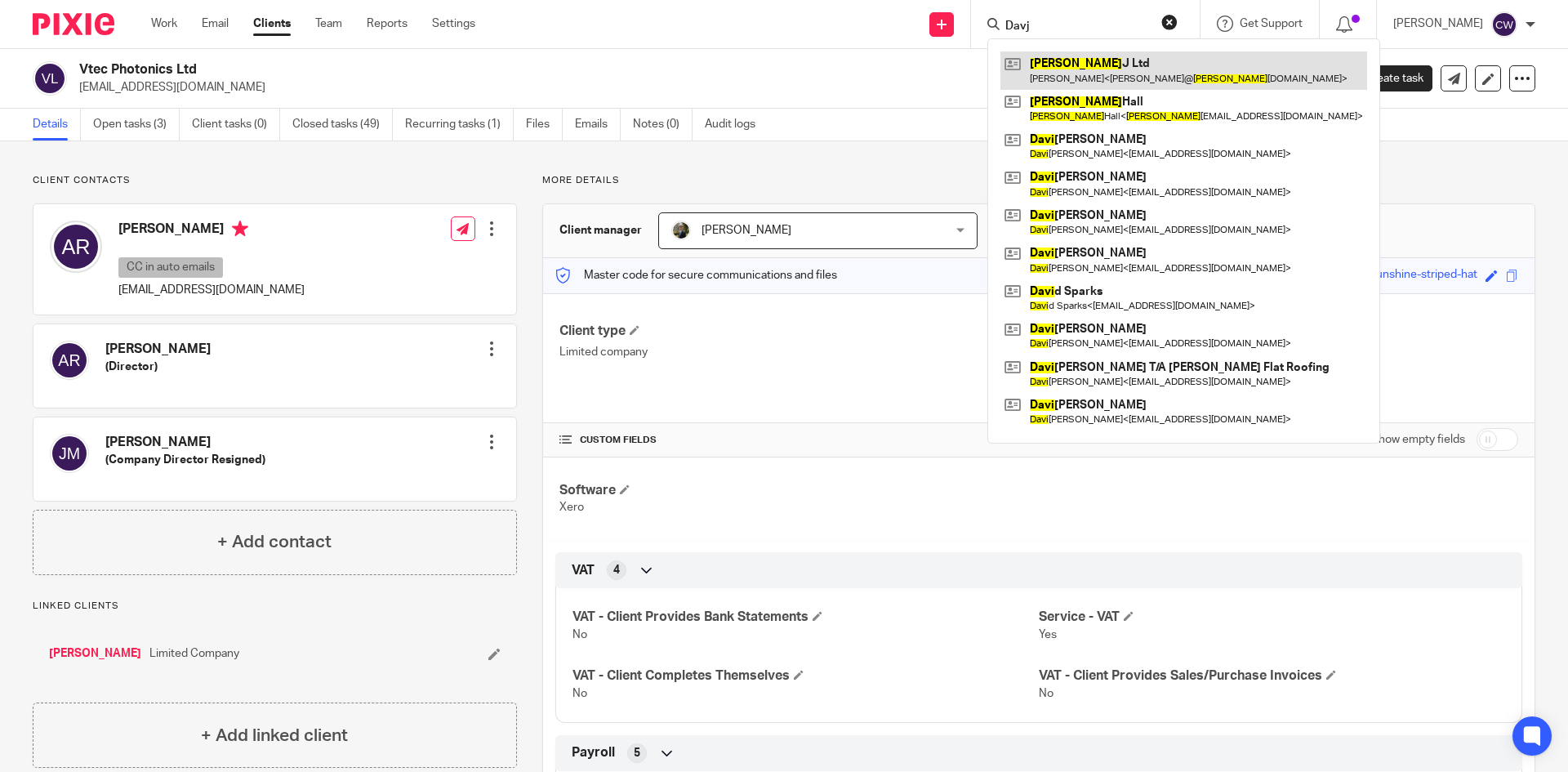
type input "Davj"
click at [1049, 73] on link at bounding box center [1183, 70] width 367 height 38
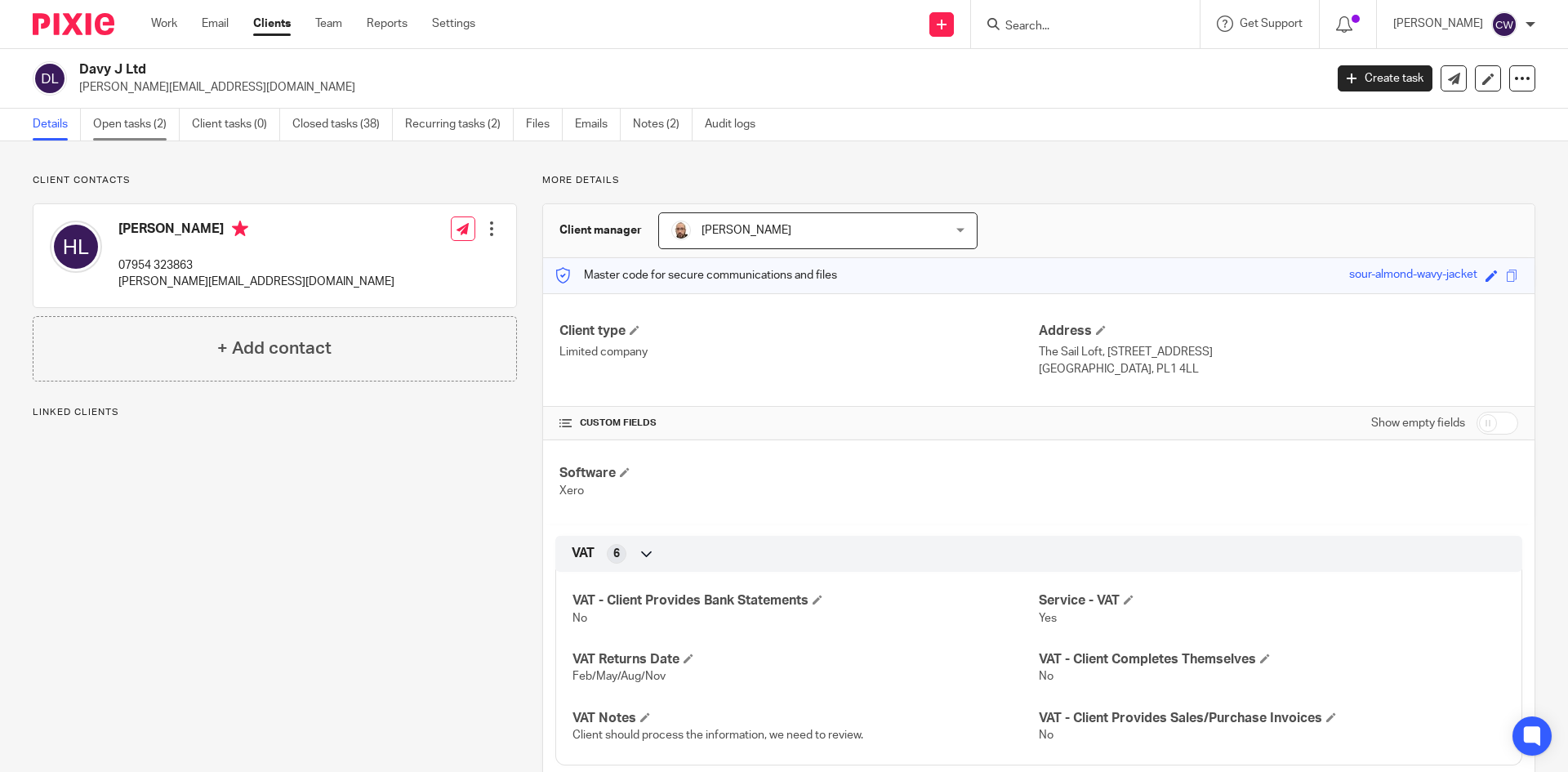
click at [126, 131] on link "Open tasks (2)" at bounding box center [136, 124] width 87 height 32
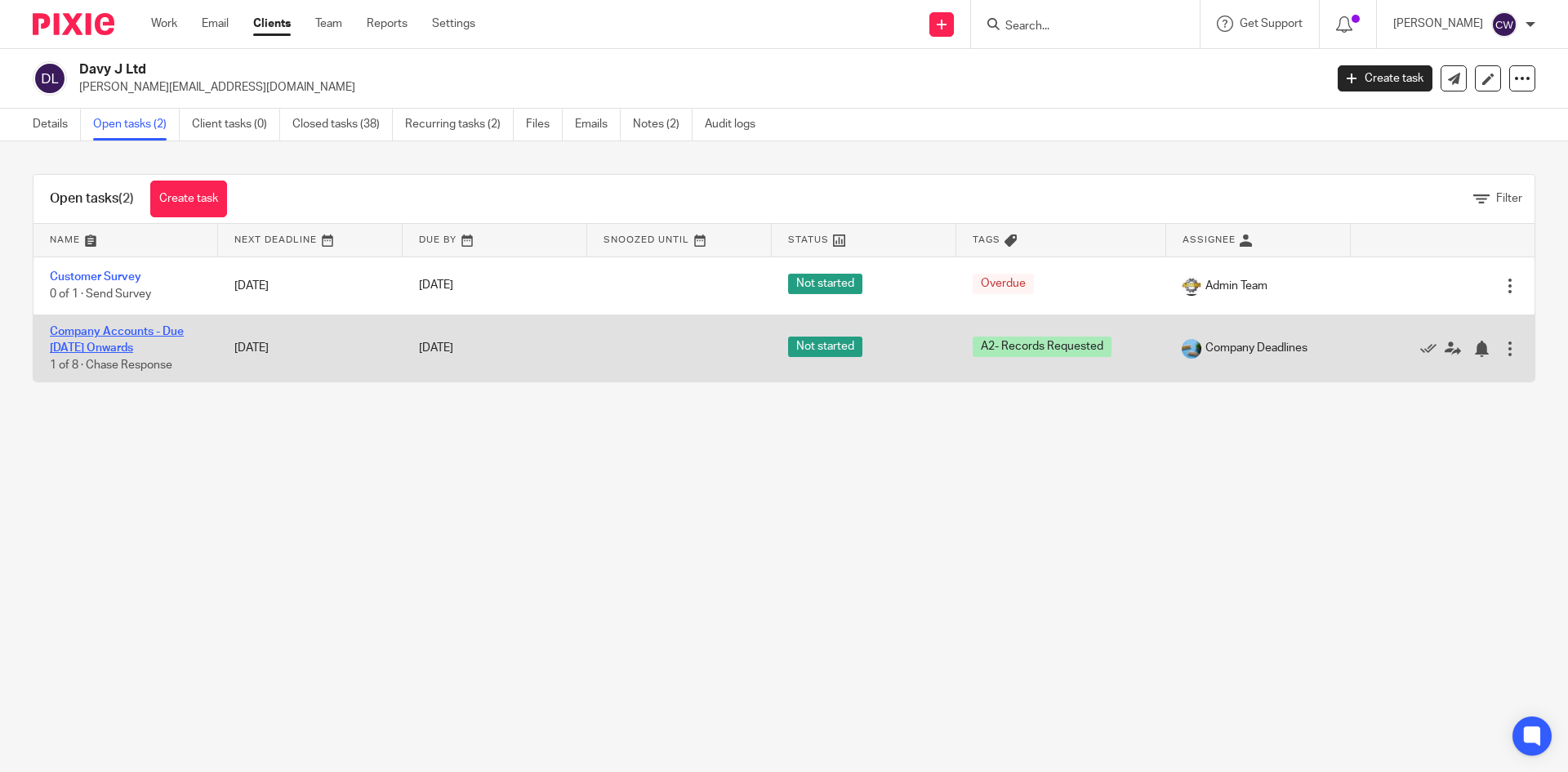
click at [125, 335] on link "Company Accounts - Due [DATE] Onwards" at bounding box center [116, 340] width 134 height 28
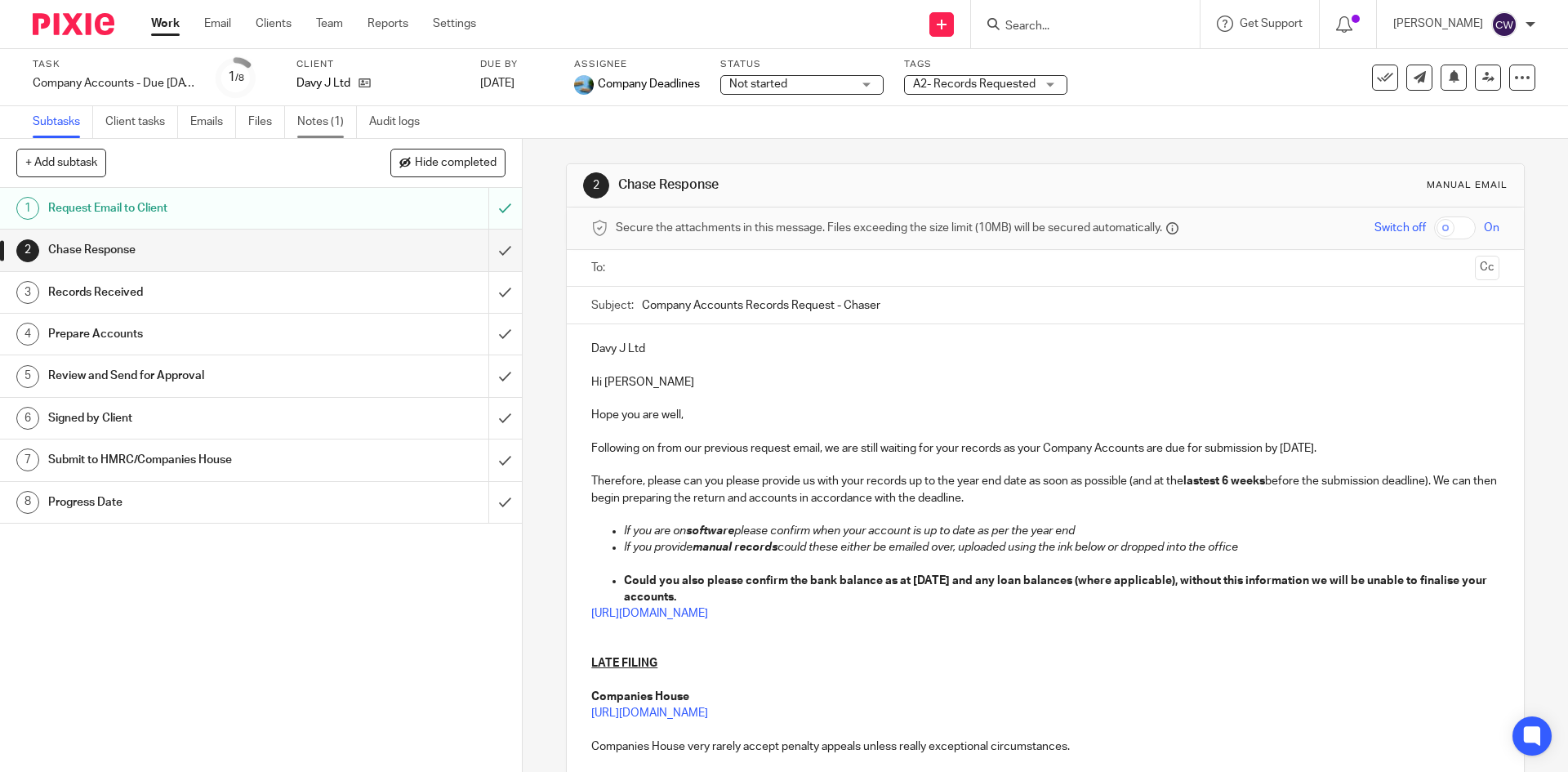
click at [322, 123] on link "Notes (1)" at bounding box center [327, 122] width 60 height 32
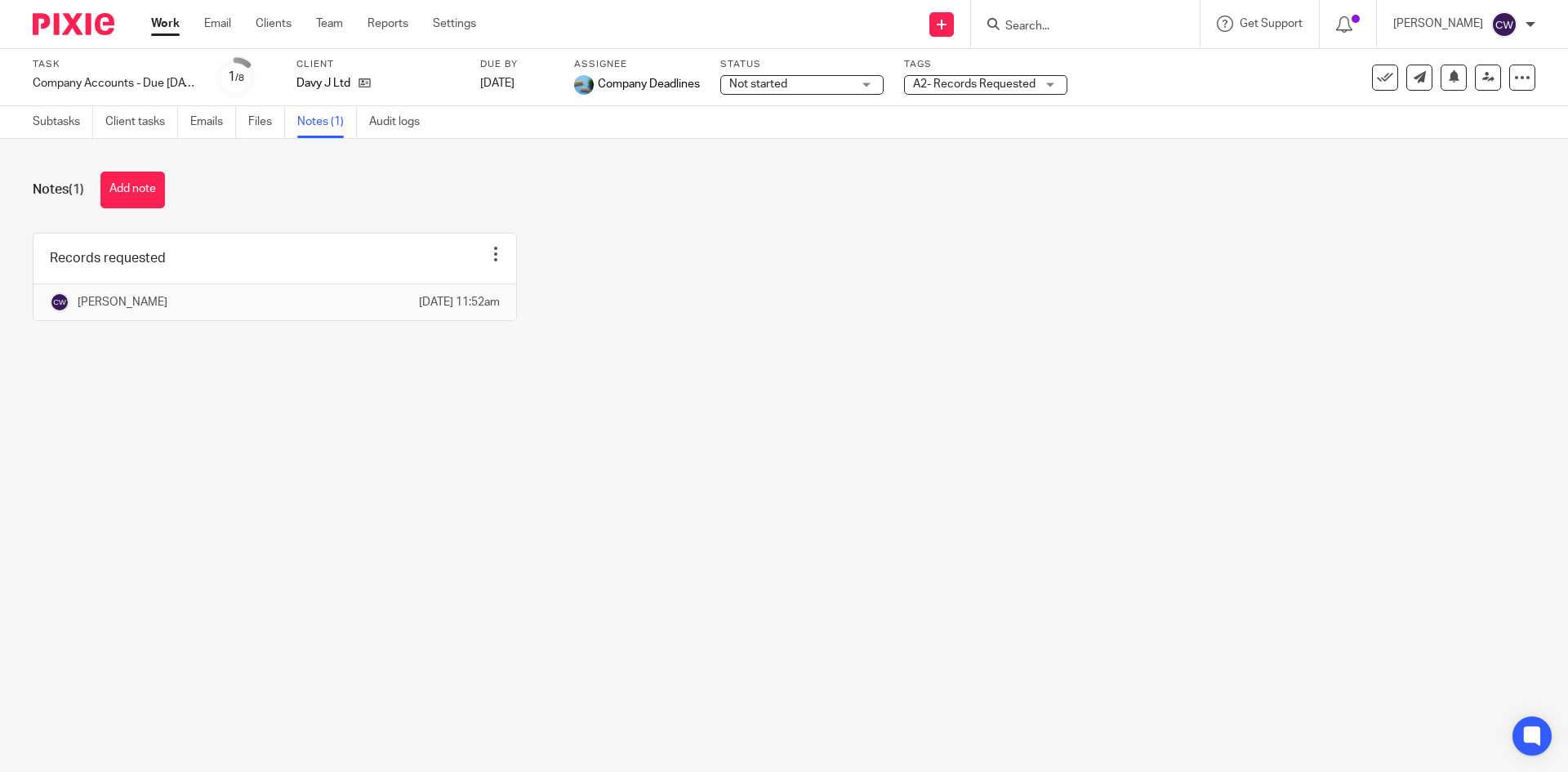
click at [137, 204] on button "Add note" at bounding box center [133, 189] width 65 height 37
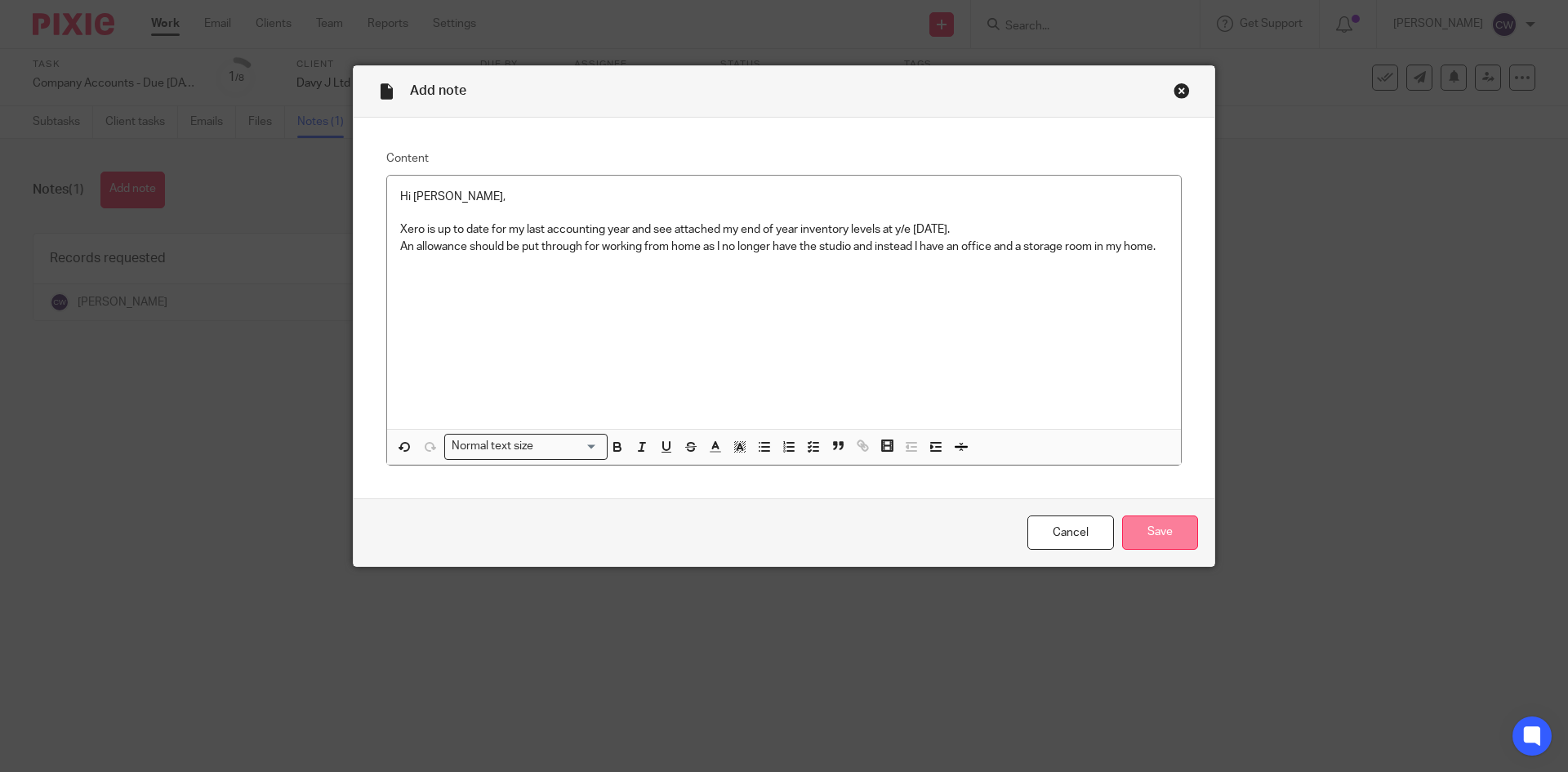
click at [1156, 533] on input "Save" at bounding box center [1160, 532] width 76 height 35
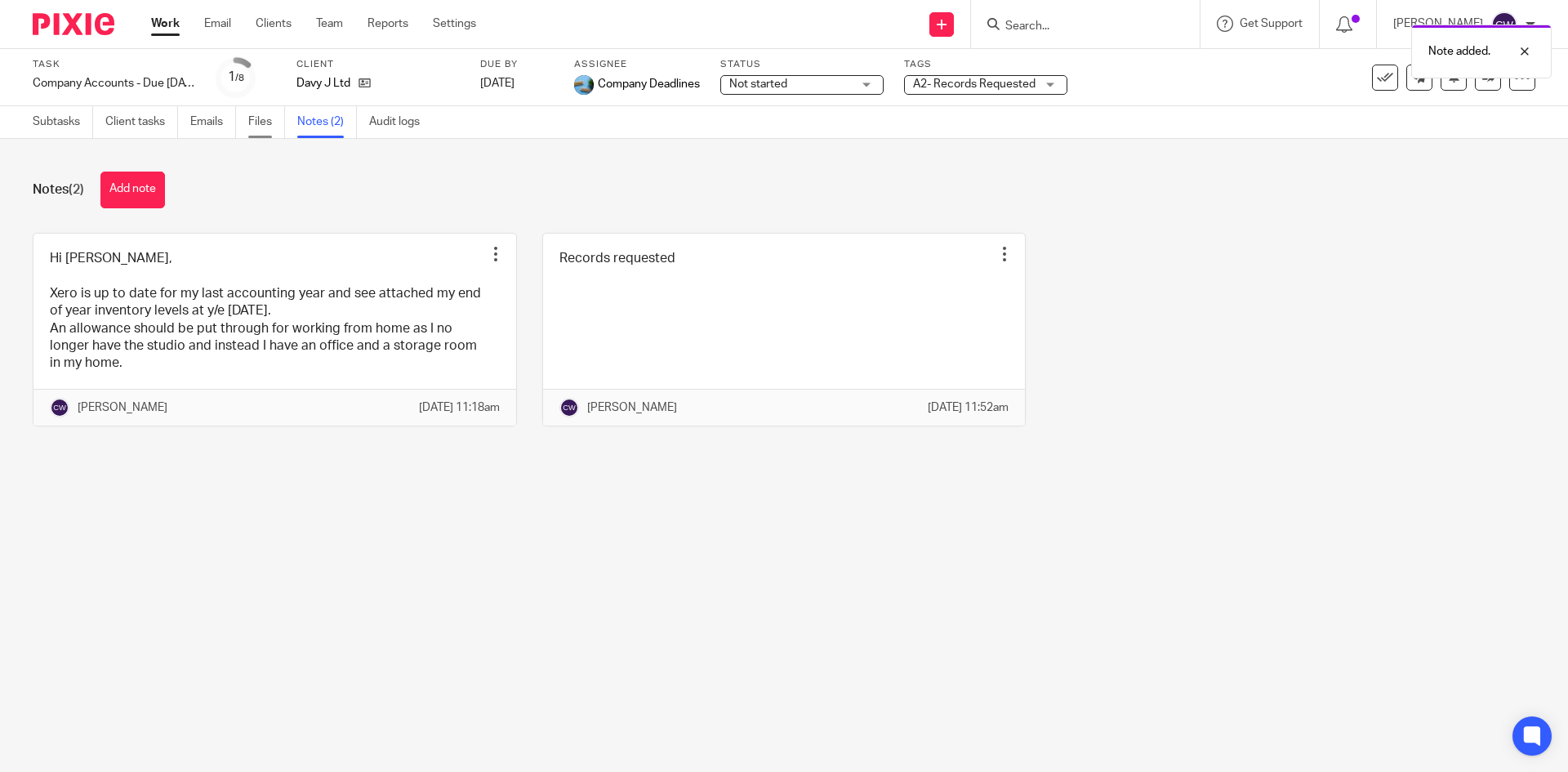
click at [263, 117] on link "Files" at bounding box center [266, 122] width 37 height 32
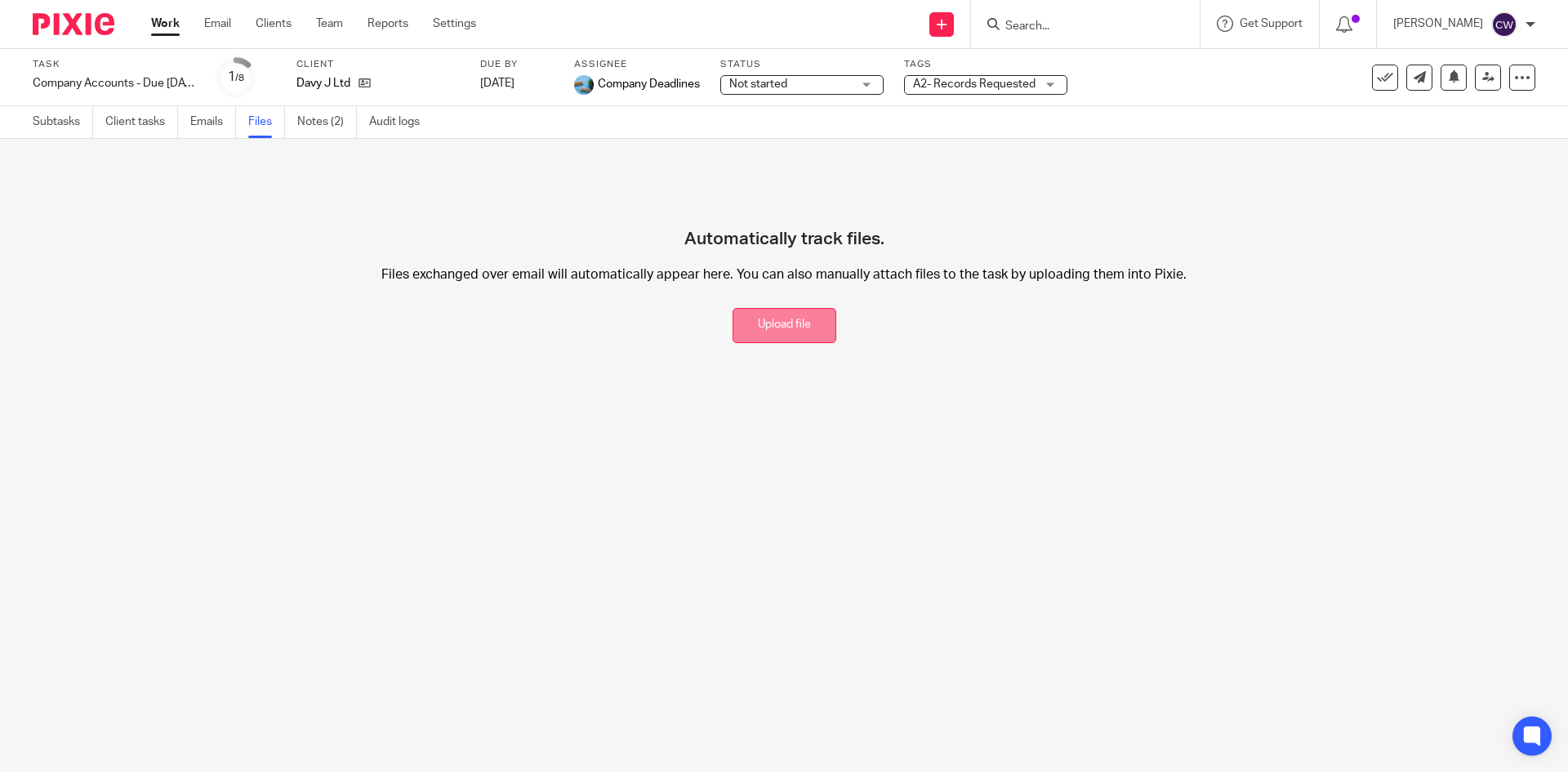
click at [753, 322] on button "Upload file" at bounding box center [784, 325] width 104 height 35
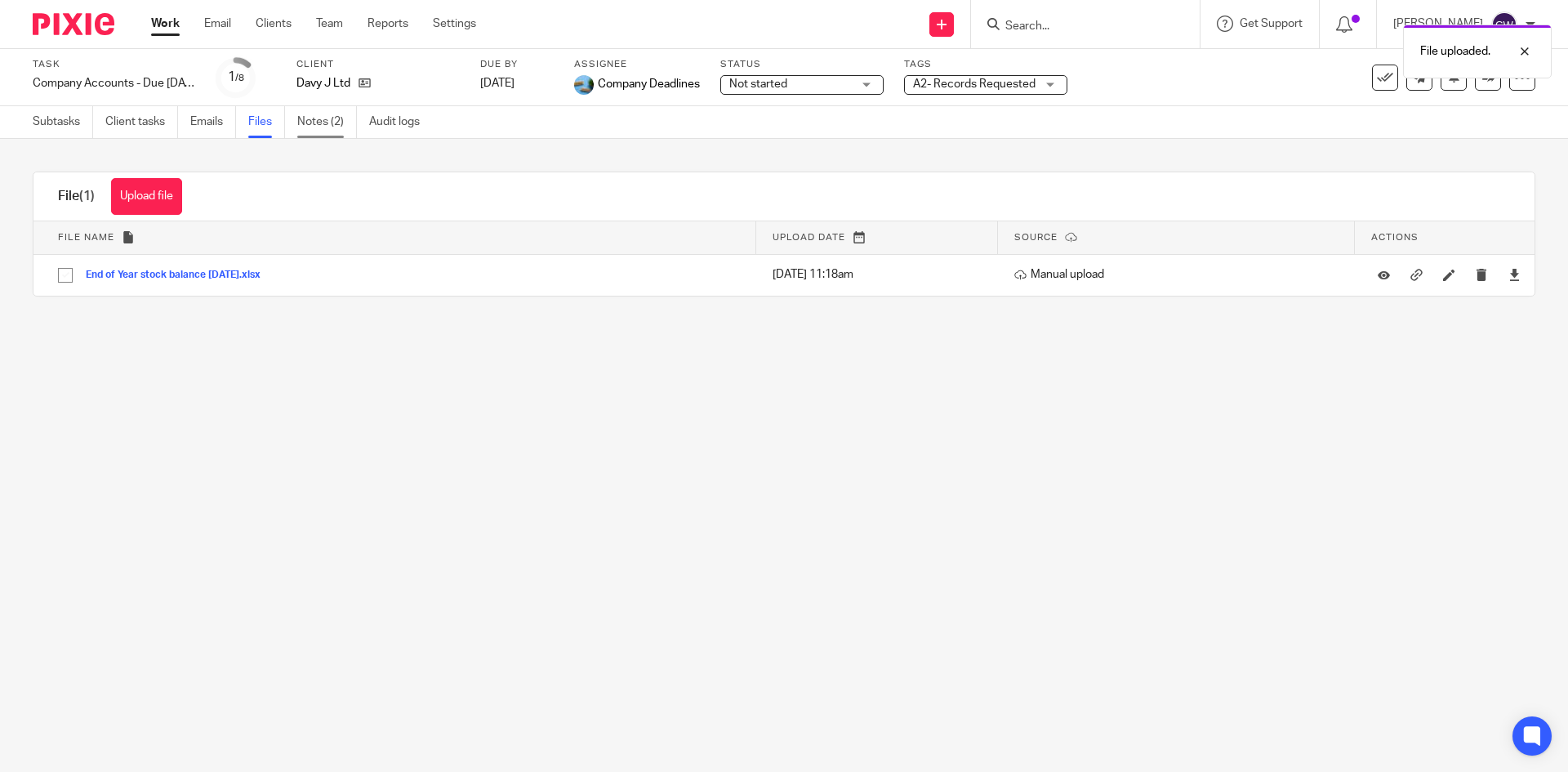
click at [334, 126] on link "Notes (2)" at bounding box center [327, 122] width 60 height 32
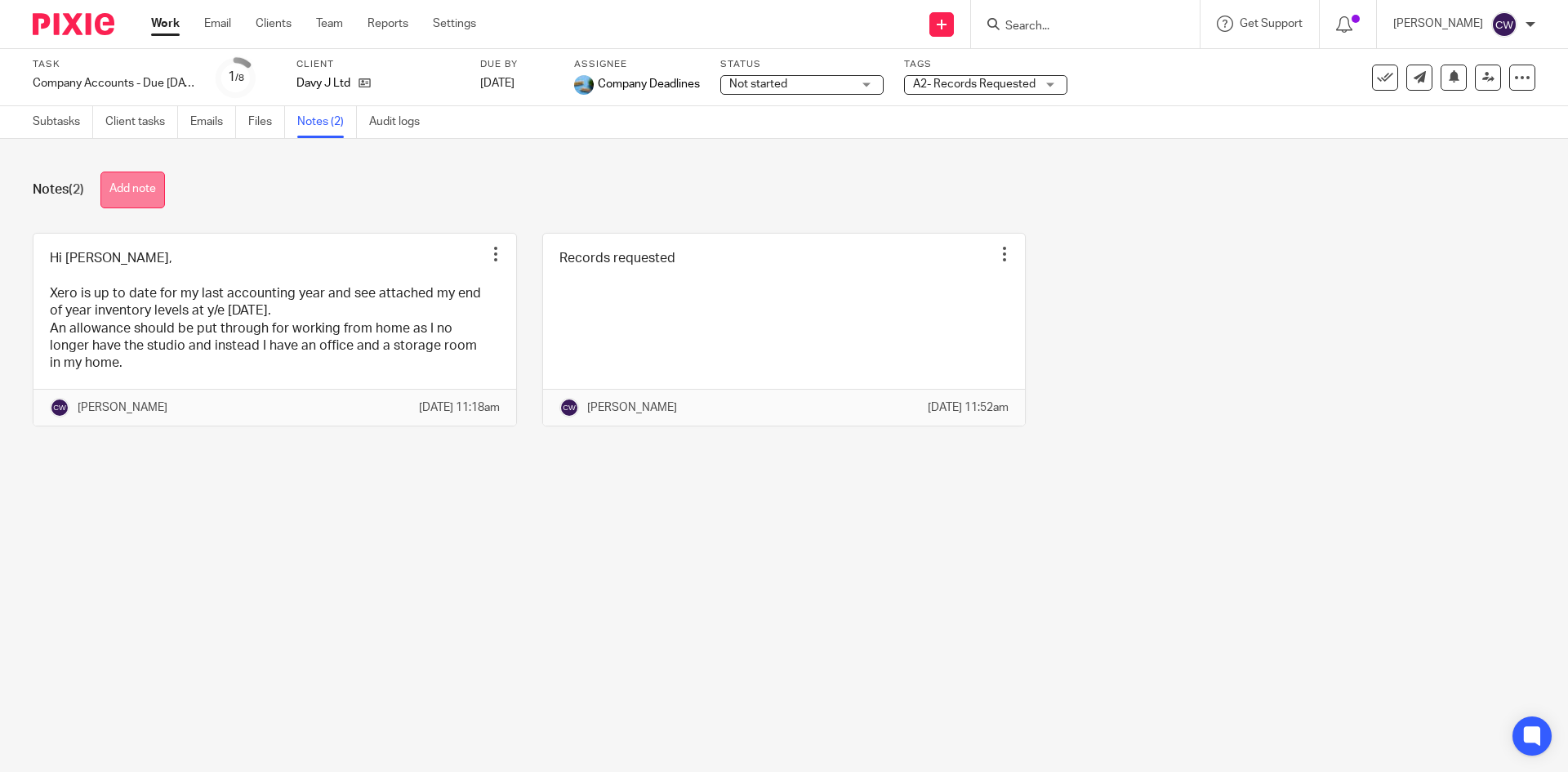
click at [142, 189] on button "Add note" at bounding box center [133, 189] width 65 height 37
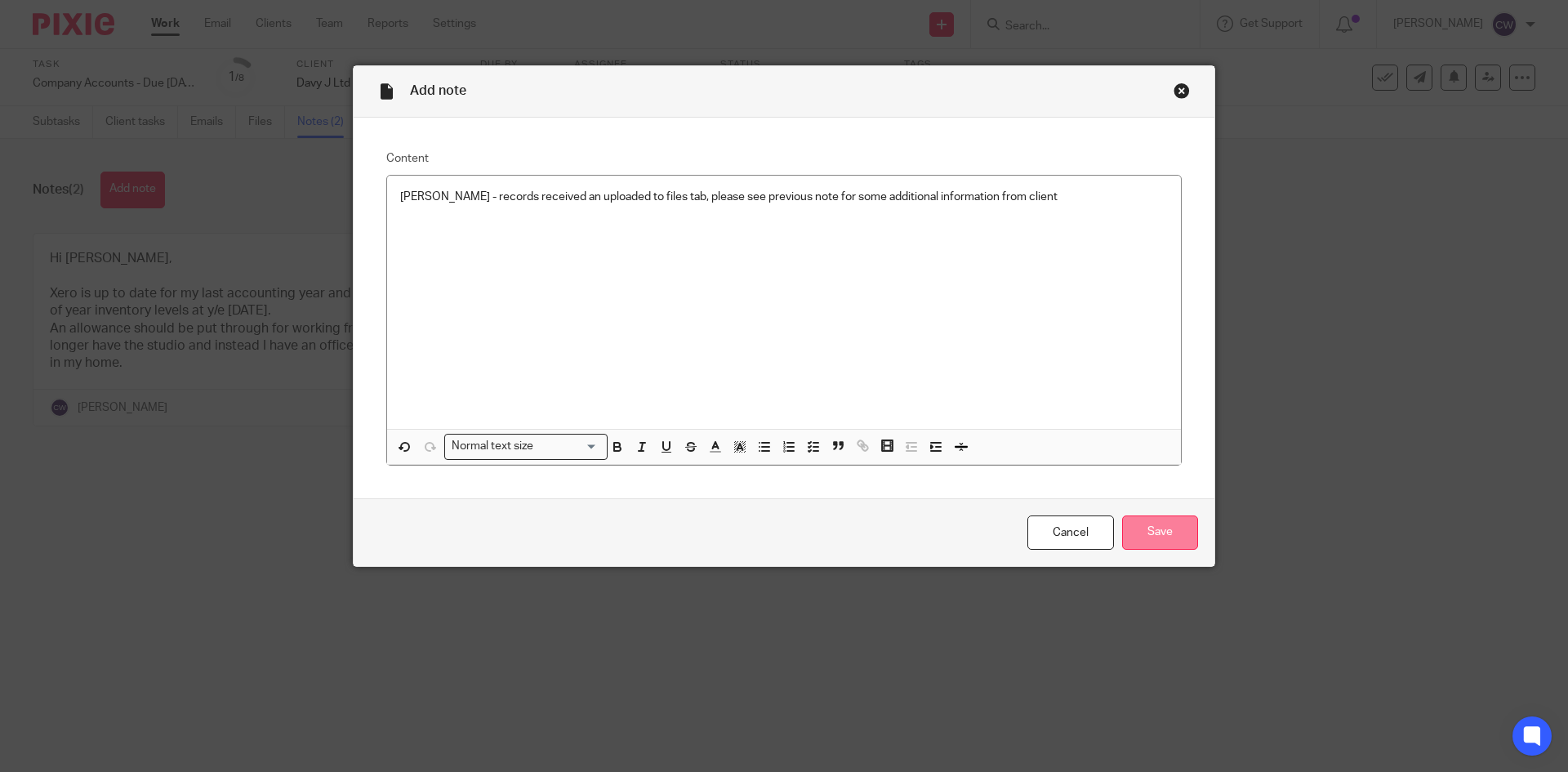
click at [1175, 534] on input "Save" at bounding box center [1160, 532] width 76 height 35
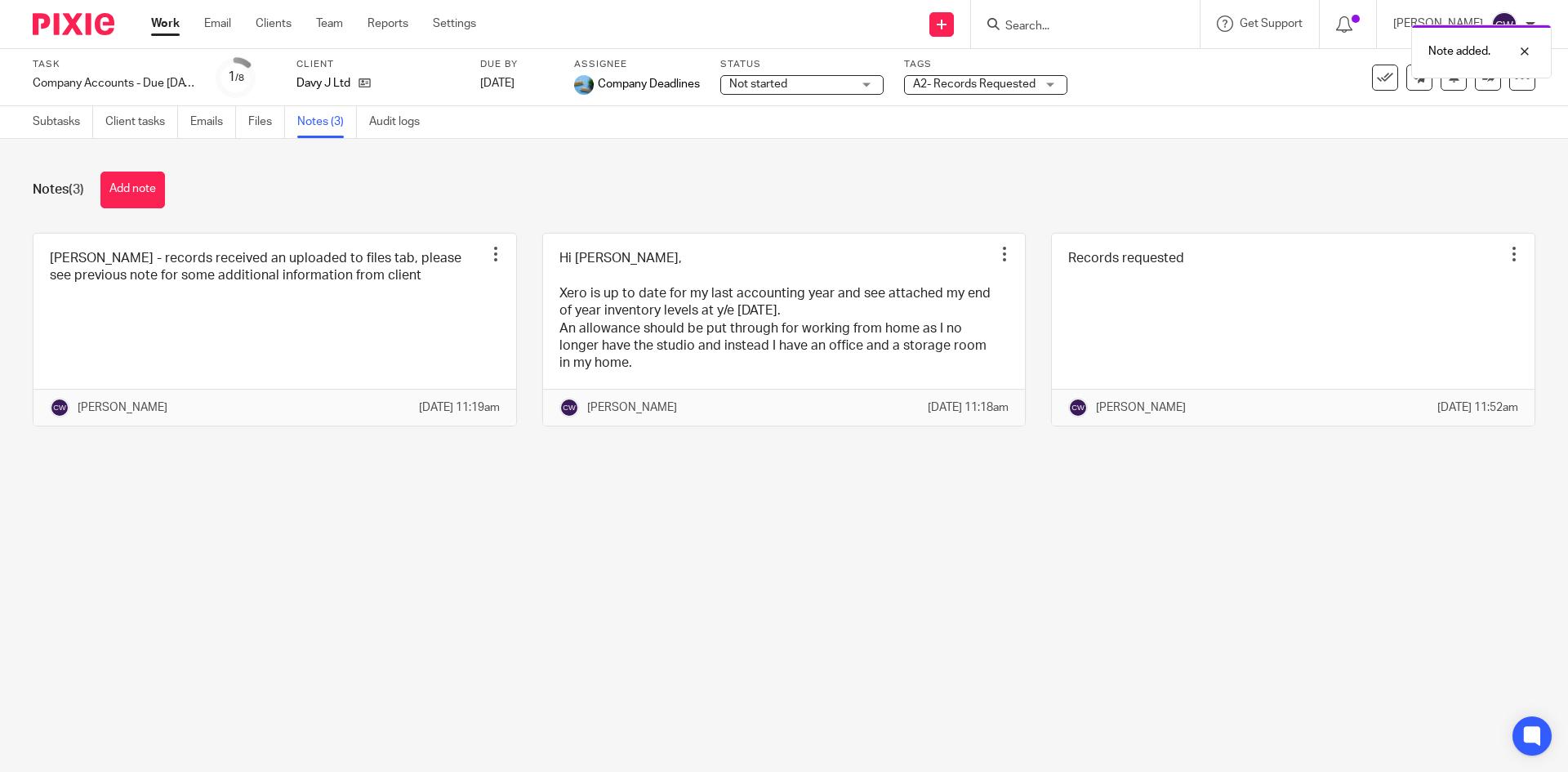
click at [1008, 84] on span "A2- Records Requested" at bounding box center [975, 84] width 123 height 11
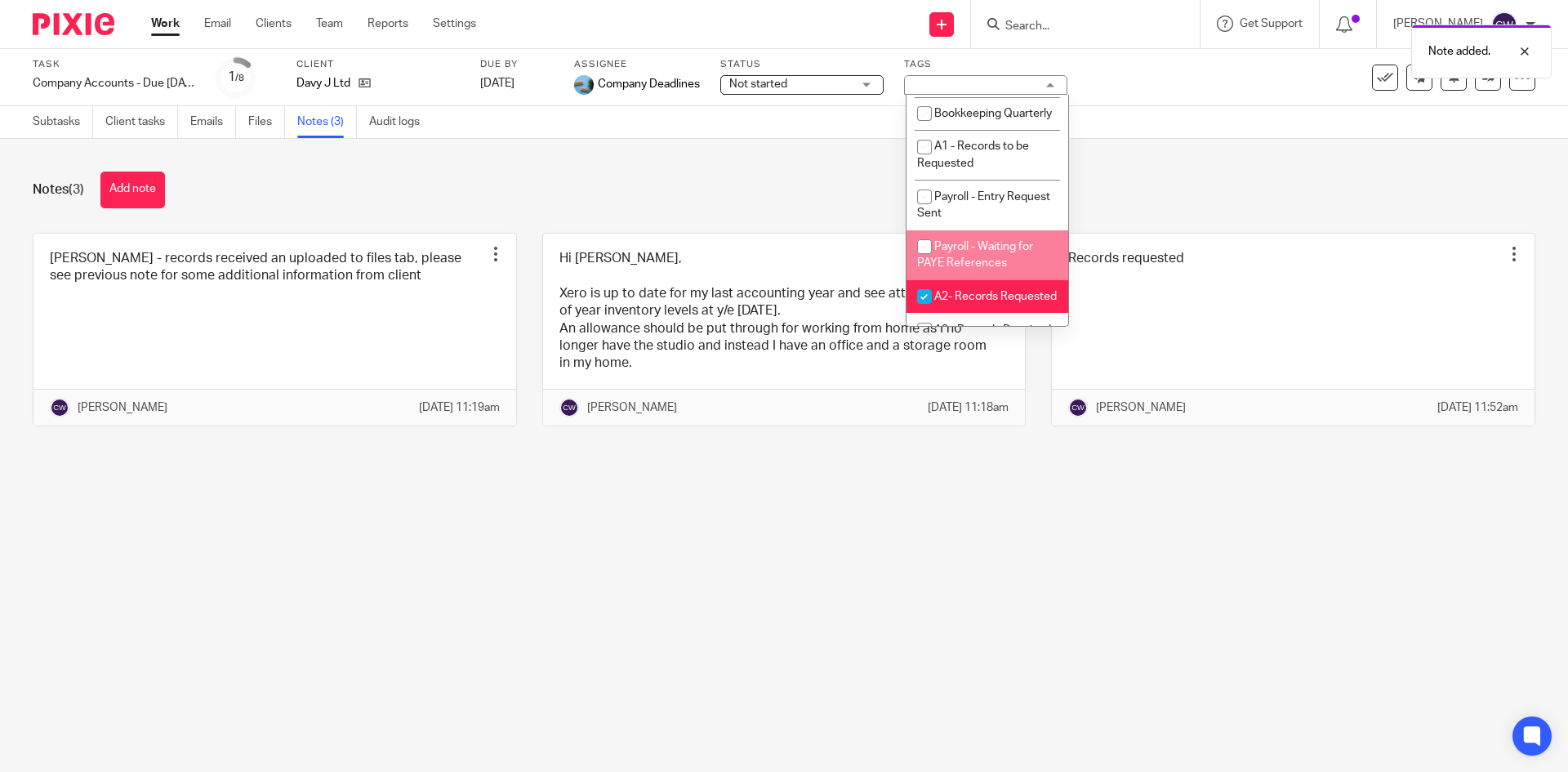
scroll to position [490, 0]
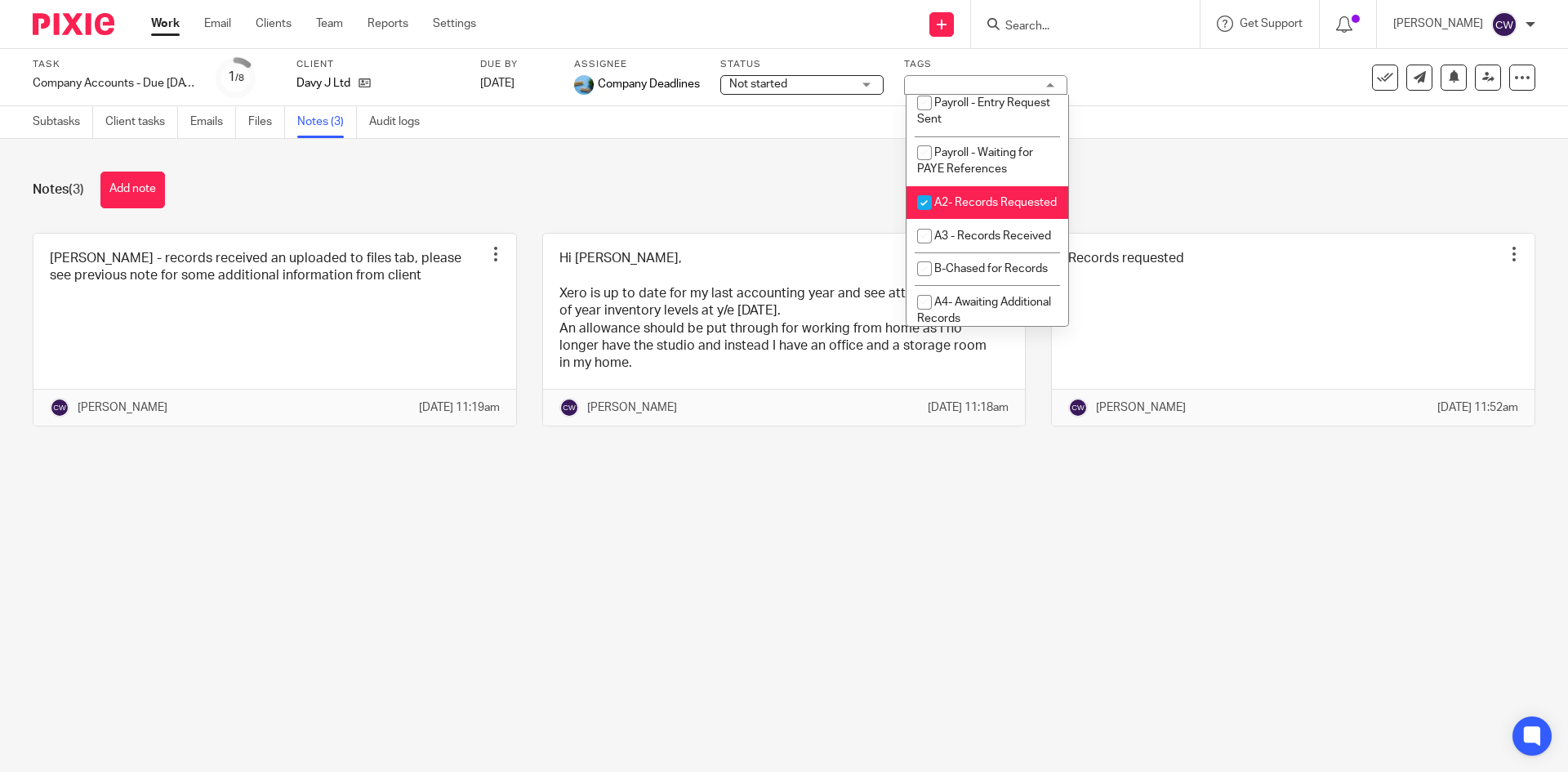
click at [998, 220] on li "A2- Records Requested" at bounding box center [987, 202] width 162 height 33
checkbox input "false"
click at [1003, 252] on li "A3 - Records Received" at bounding box center [987, 235] width 162 height 33
checkbox input "true"
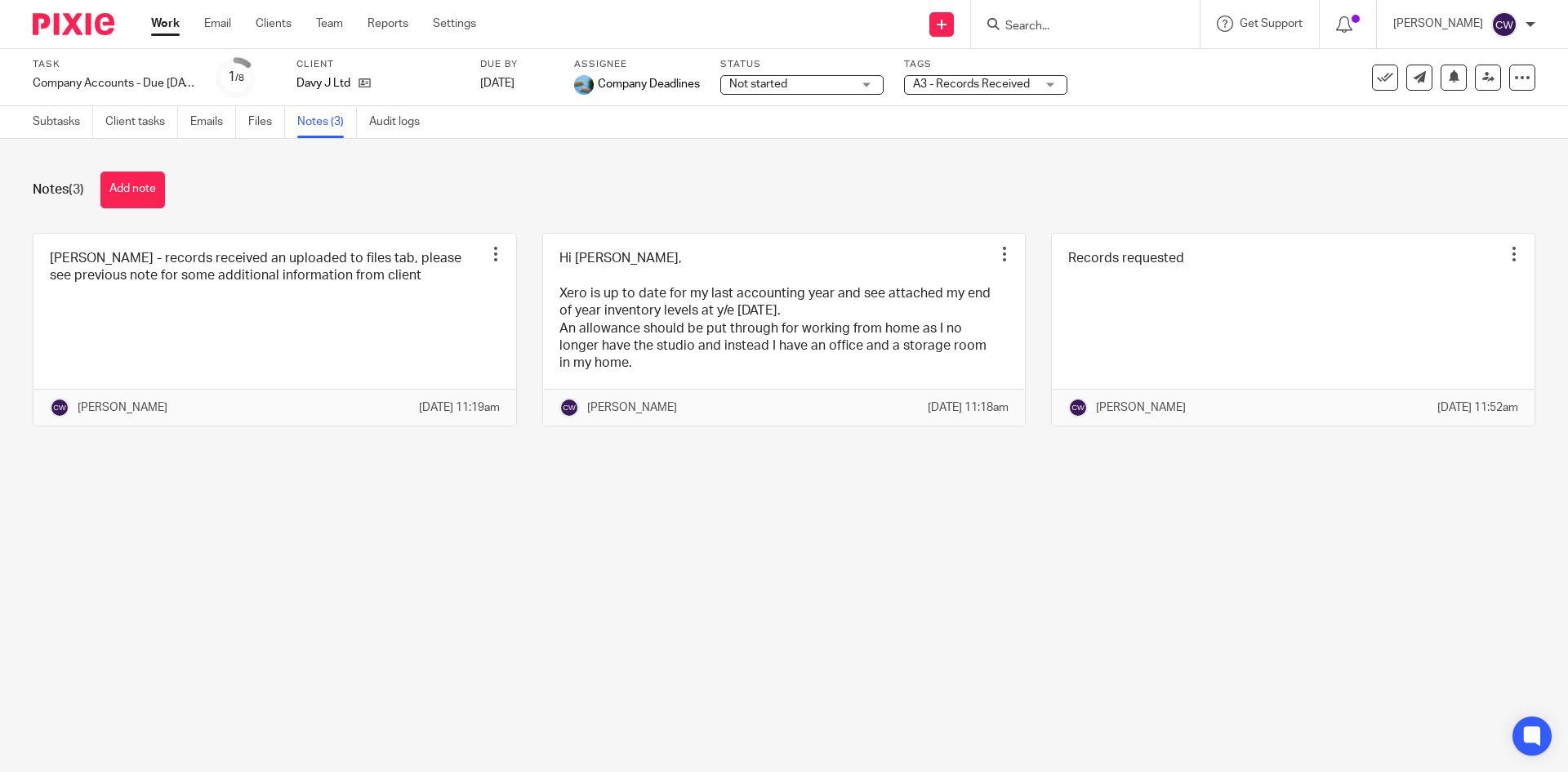
click at [432, 192] on div "Notes (3) Add note" at bounding box center [784, 189] width 1503 height 37
click at [1038, 145] on div "Notes (3) Add note Nick - records received an uploaded to files tab, please see…" at bounding box center [784, 311] width 1568 height 345
click at [268, 115] on link "Files" at bounding box center [266, 122] width 37 height 32
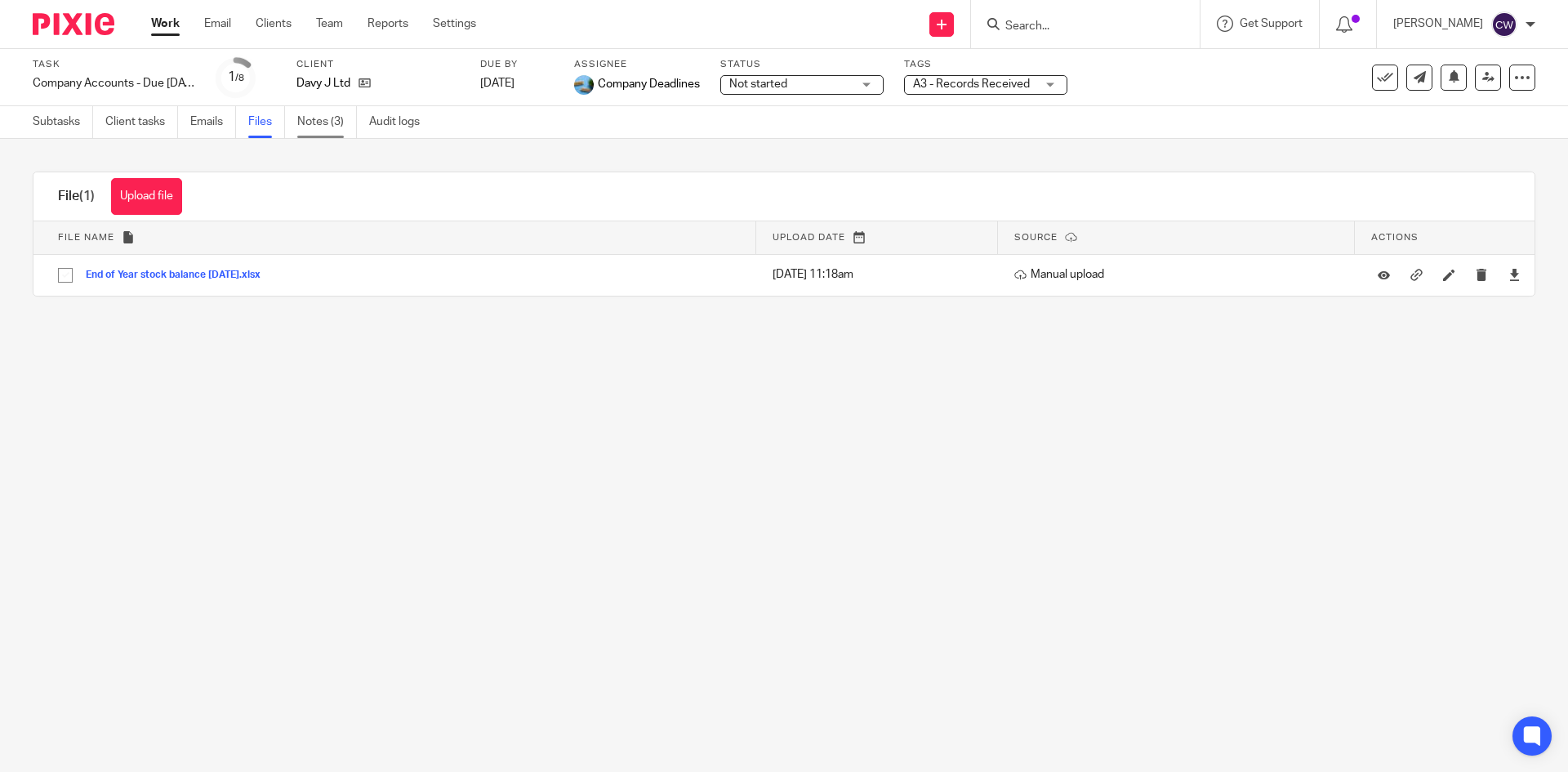
click at [320, 125] on link "Notes (3)" at bounding box center [327, 122] width 60 height 32
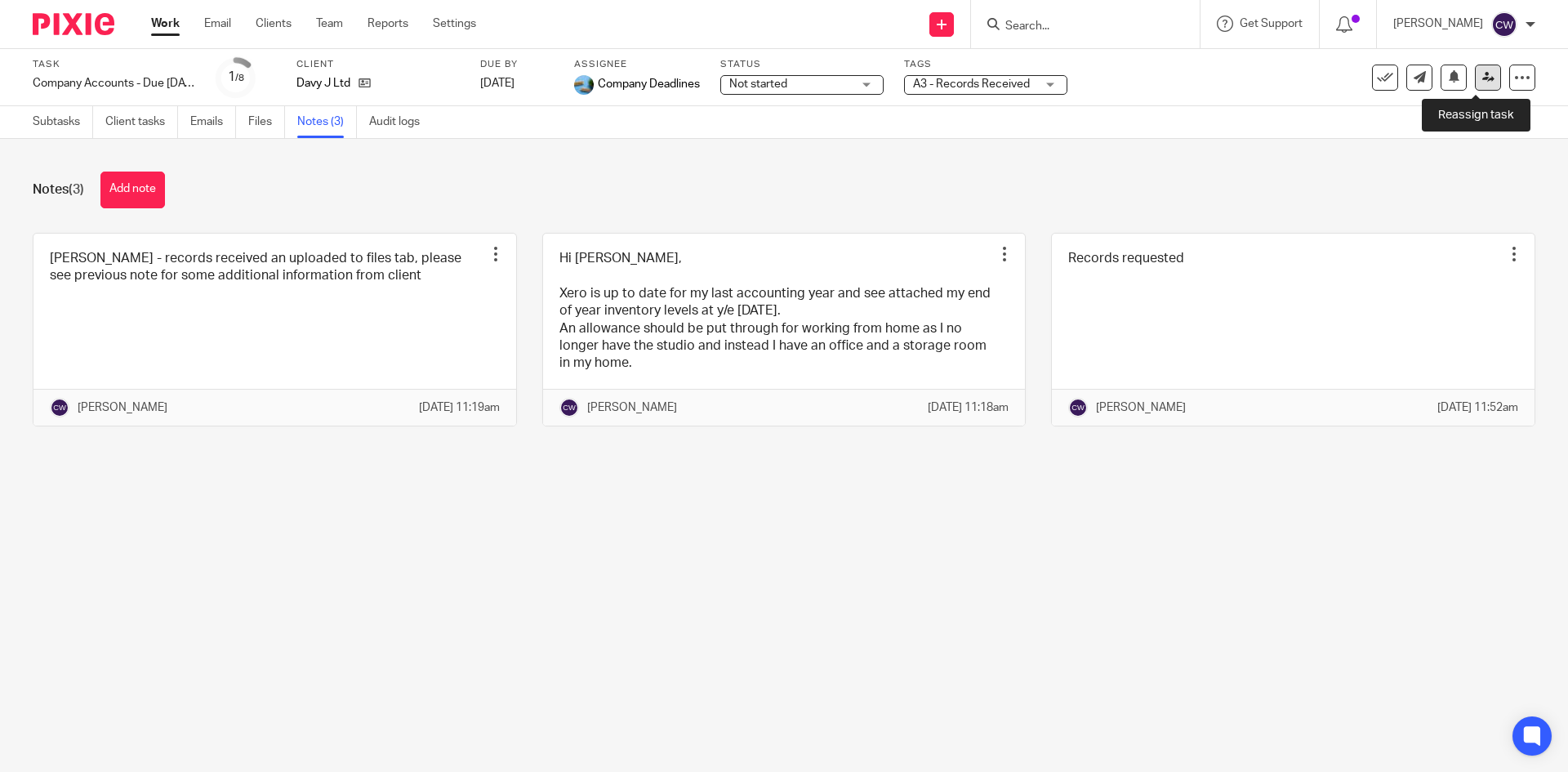
click at [1475, 81] on link at bounding box center [1488, 78] width 26 height 26
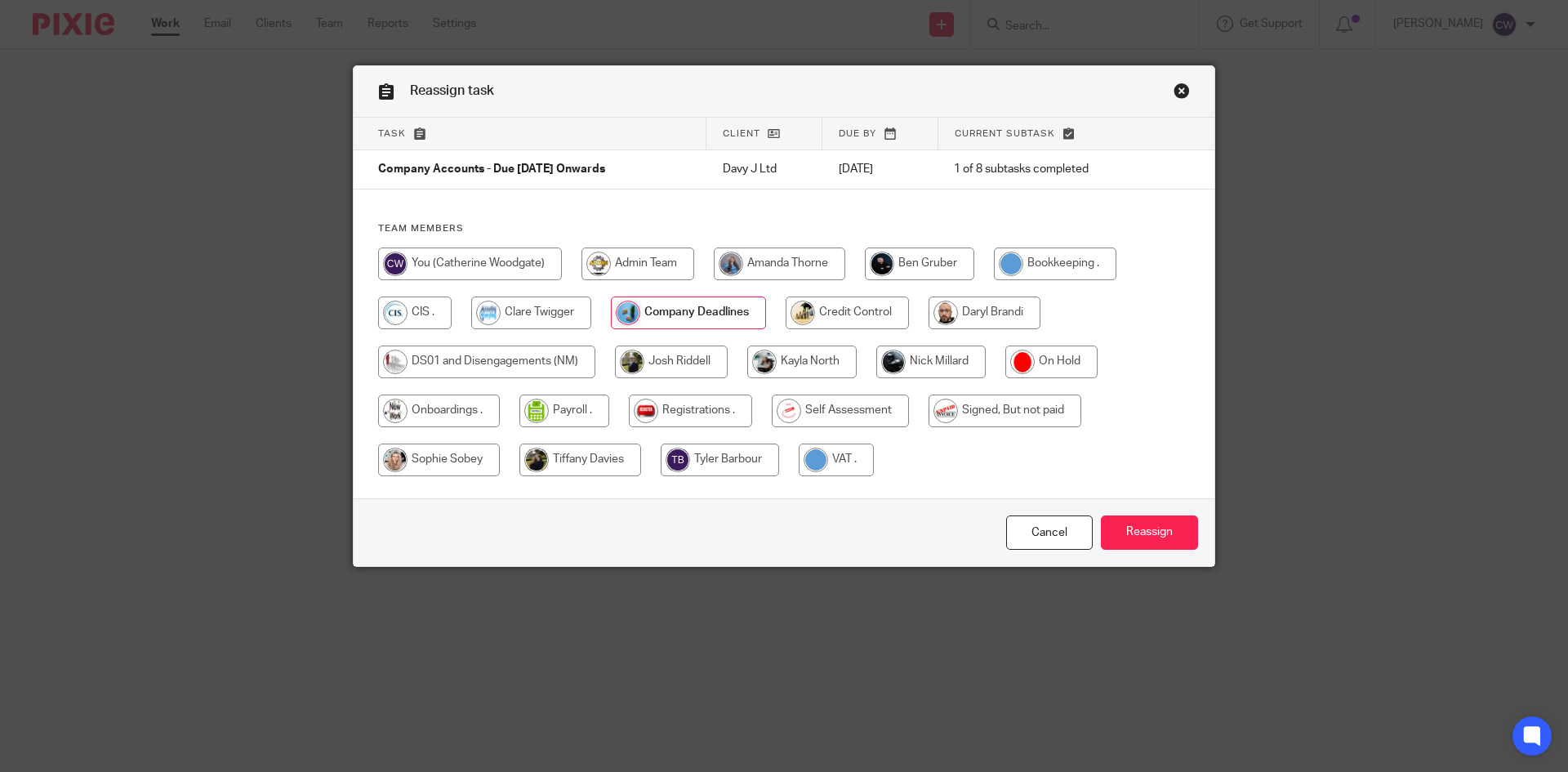
click at [923, 369] on input "radio" at bounding box center [931, 362] width 109 height 32
radio input "true"
click at [1149, 533] on input "Reassign" at bounding box center [1149, 532] width 97 height 35
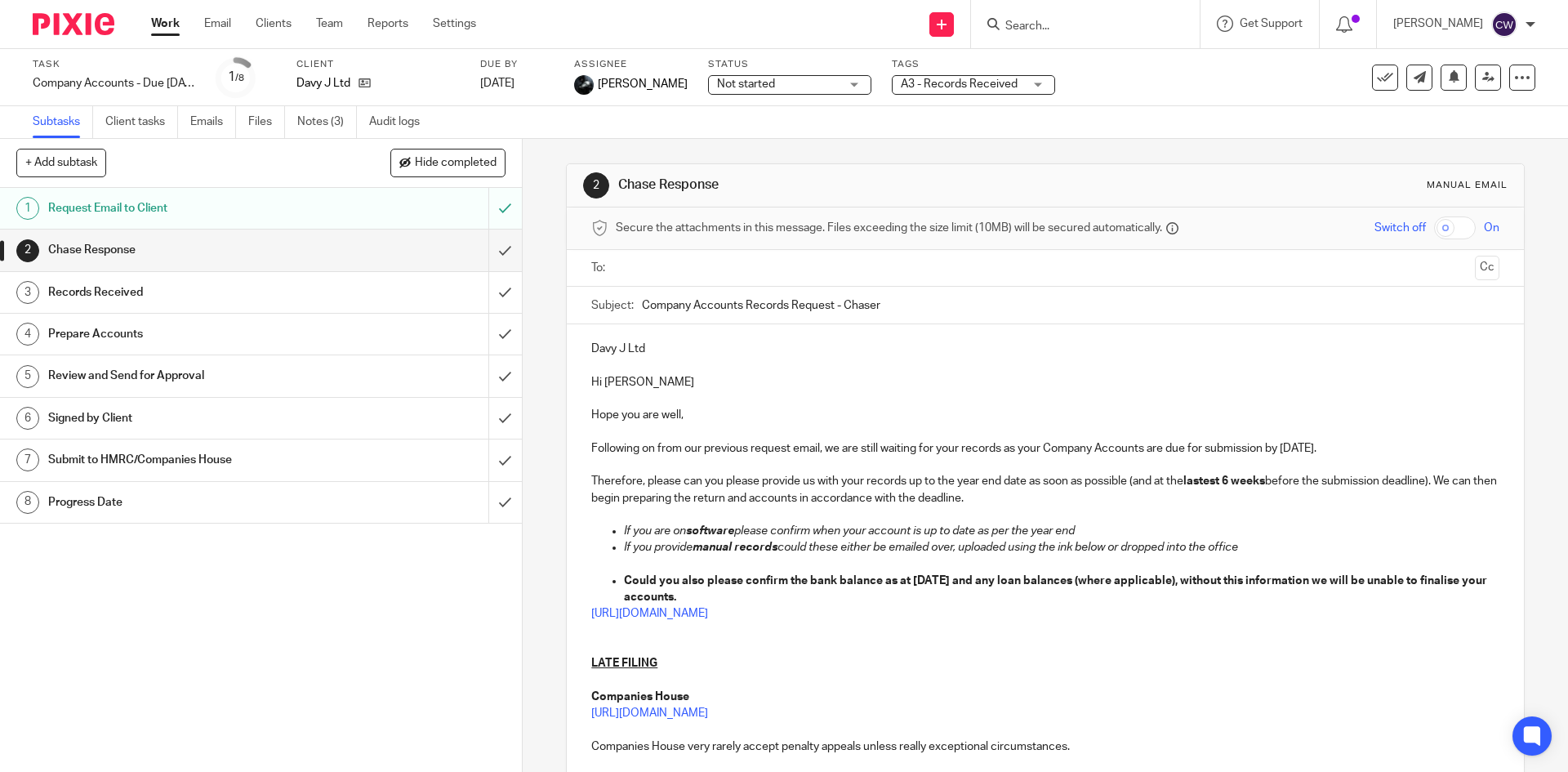
click at [1004, 24] on input "Search" at bounding box center [1077, 26] width 147 height 15
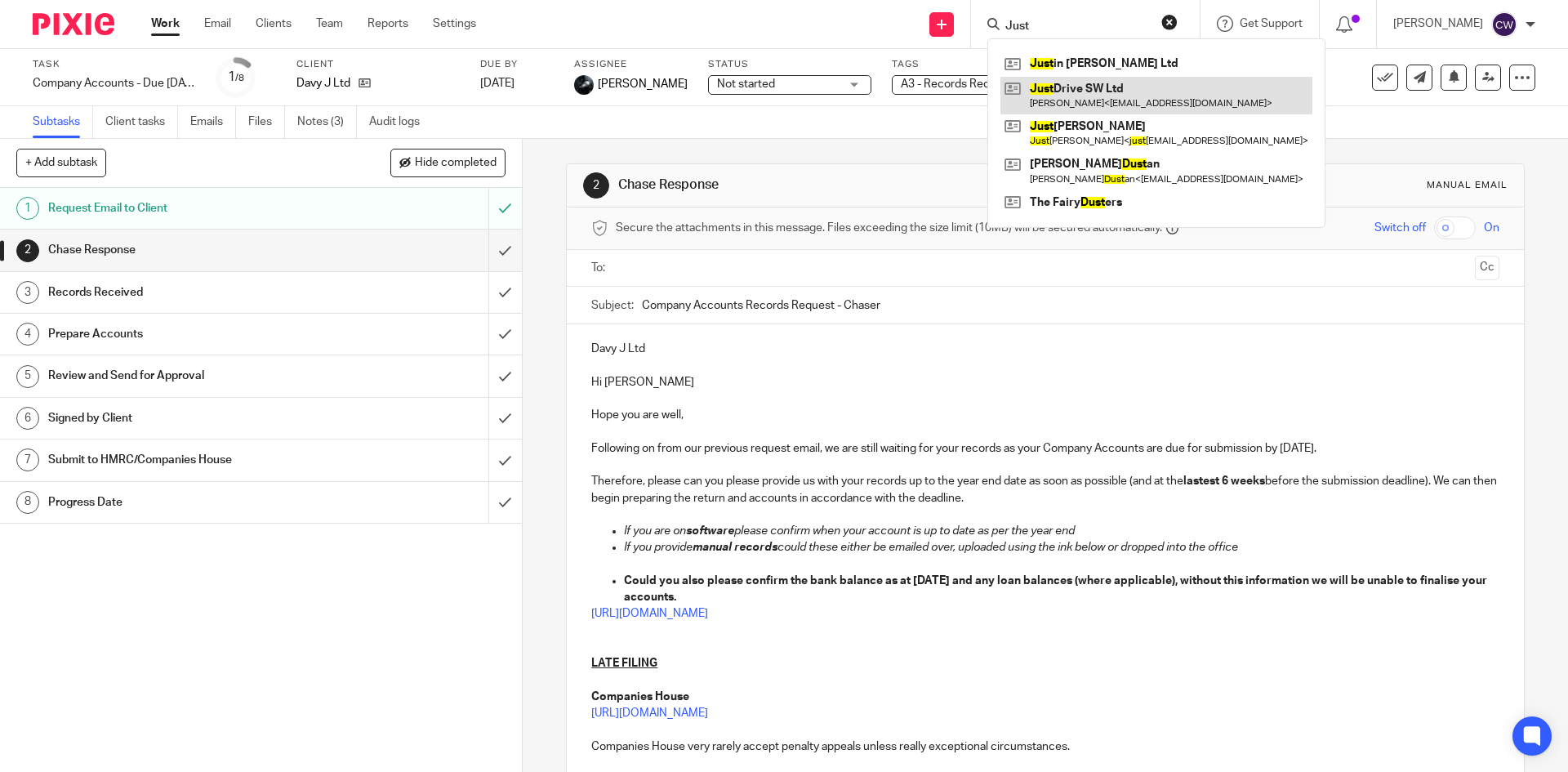
type input "Just"
click at [1047, 102] on link at bounding box center [1156, 96] width 312 height 38
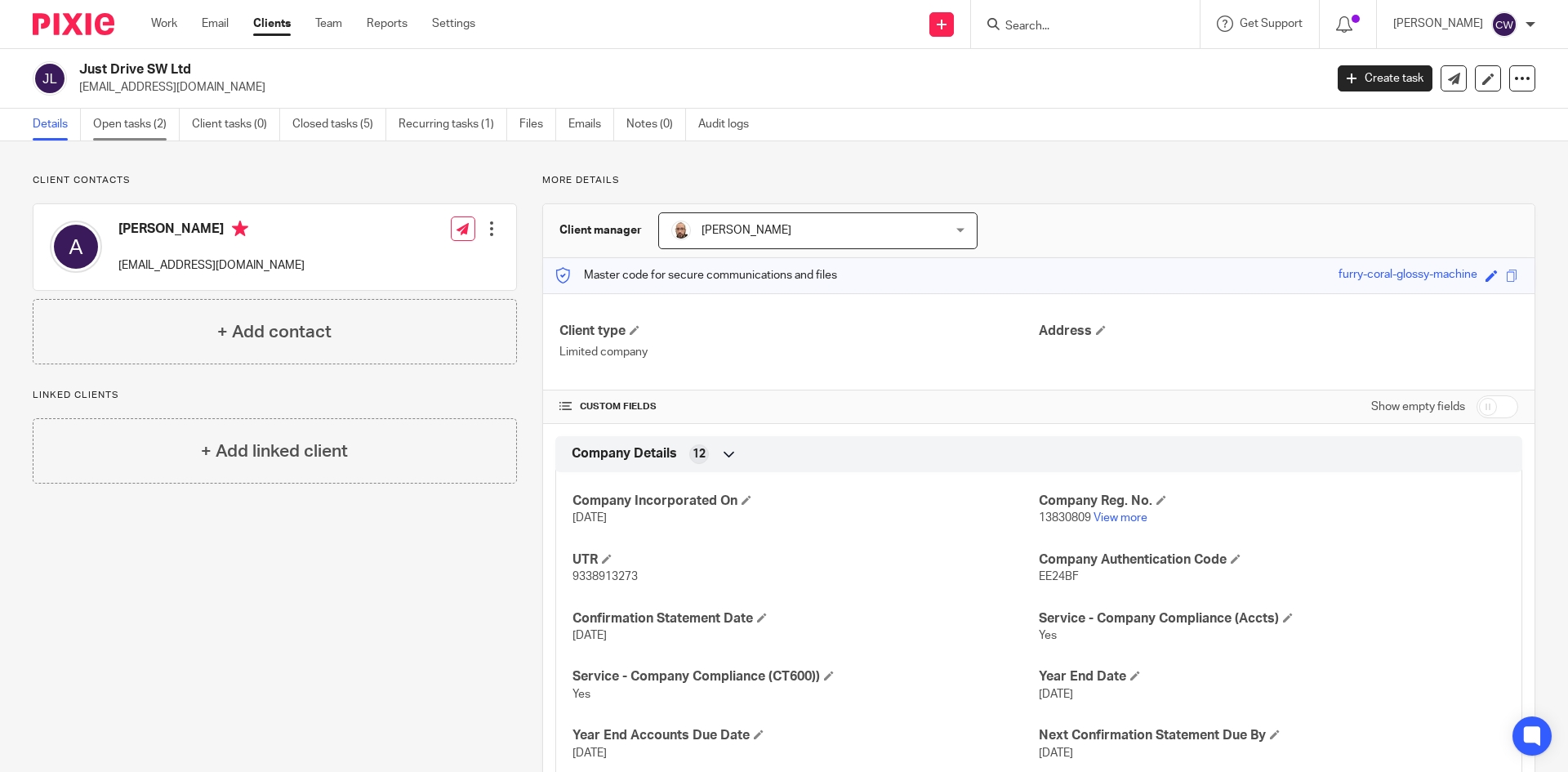
click at [142, 126] on link "Open tasks (2)" at bounding box center [136, 124] width 87 height 32
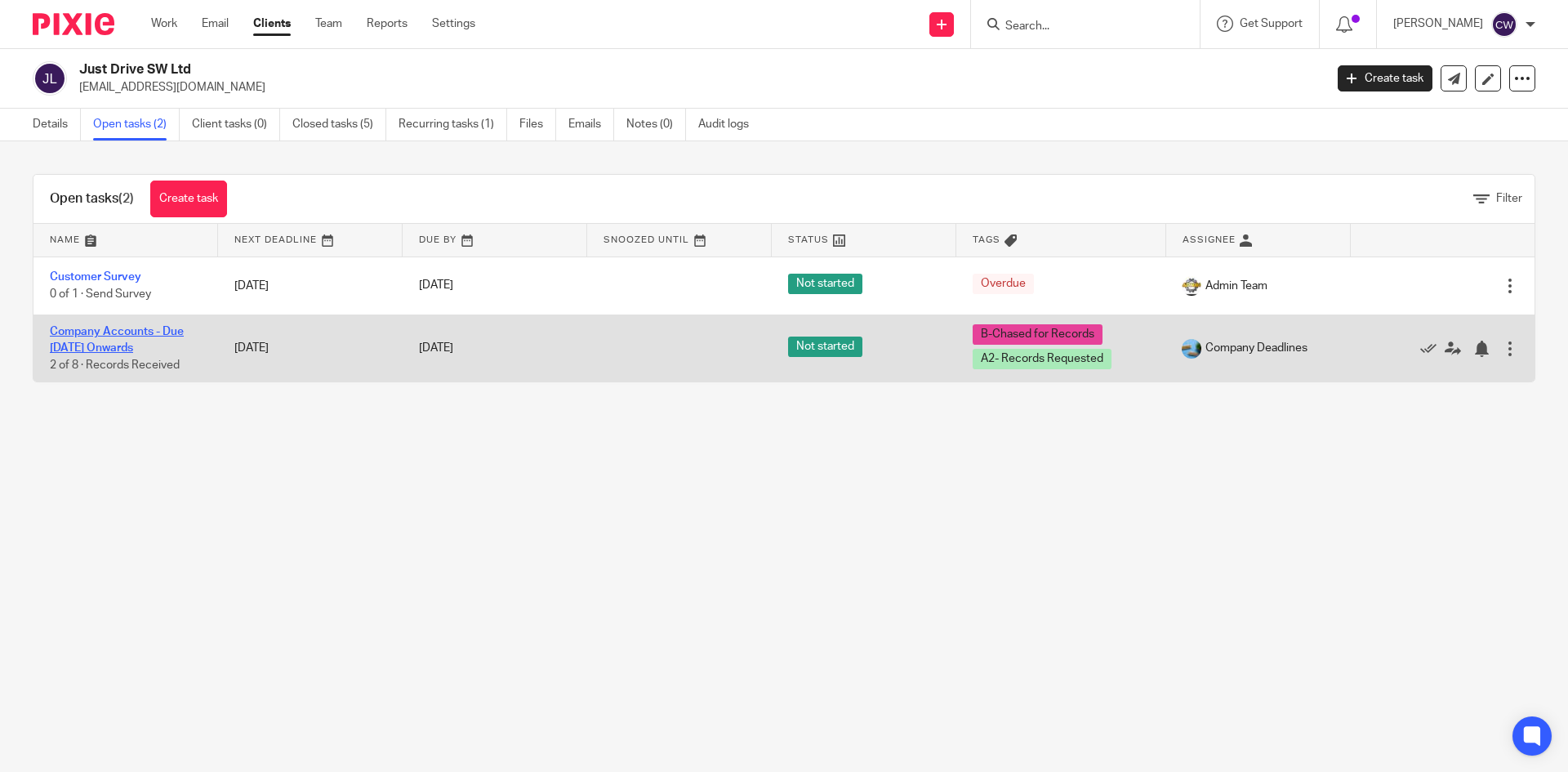
click at [124, 332] on link "Company Accounts - Due [DATE] Onwards" at bounding box center [116, 340] width 134 height 28
